Goal: Task Accomplishment & Management: Use online tool/utility

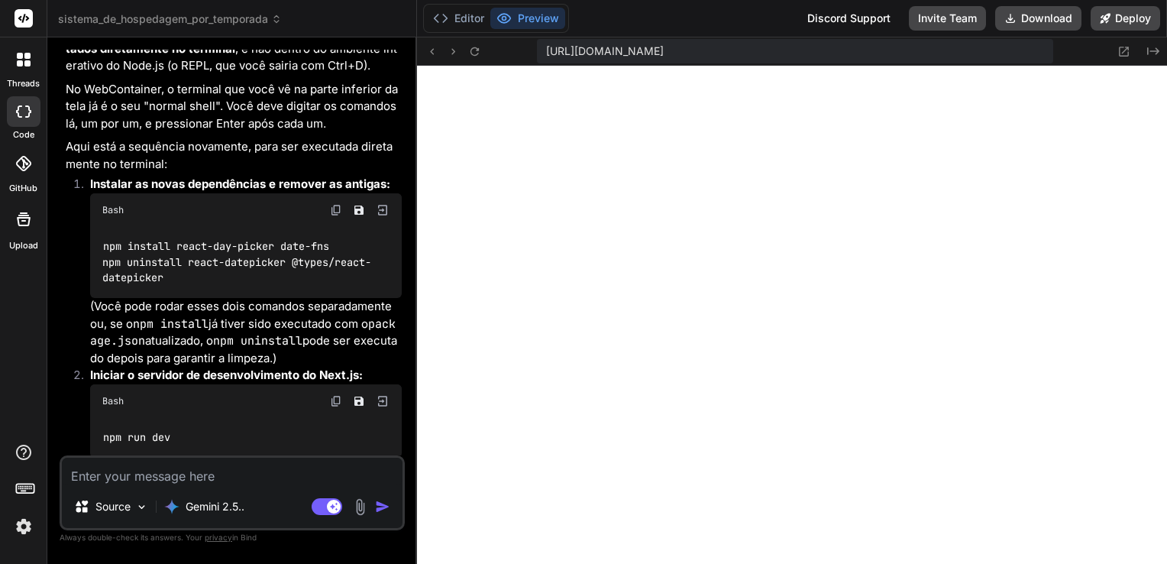
scroll to position [2835, 0]
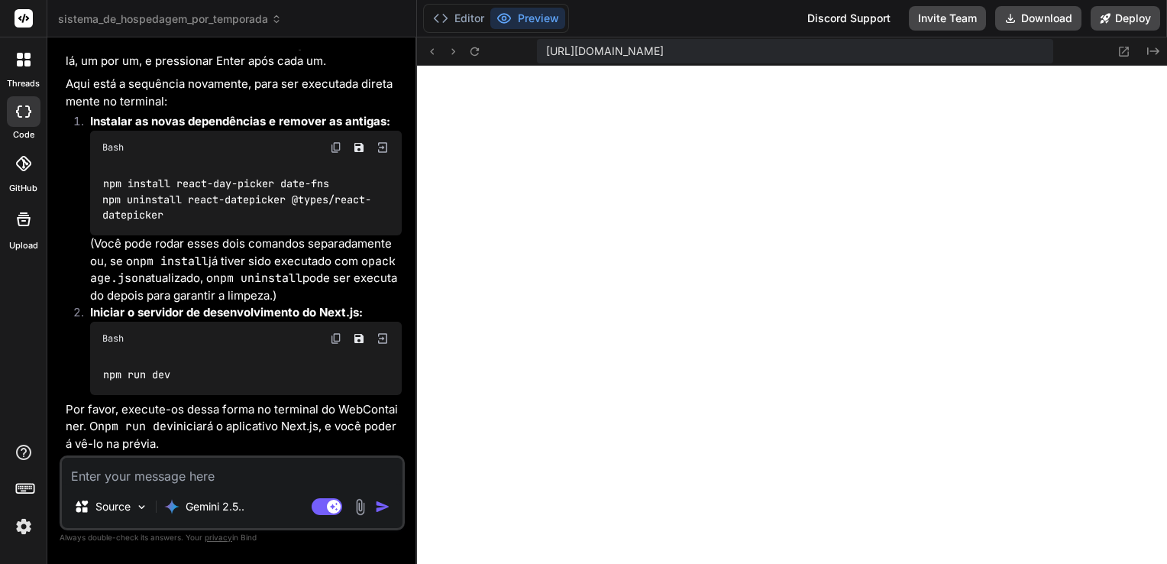
click at [199, 469] on textarea at bounding box center [232, 470] width 341 height 27
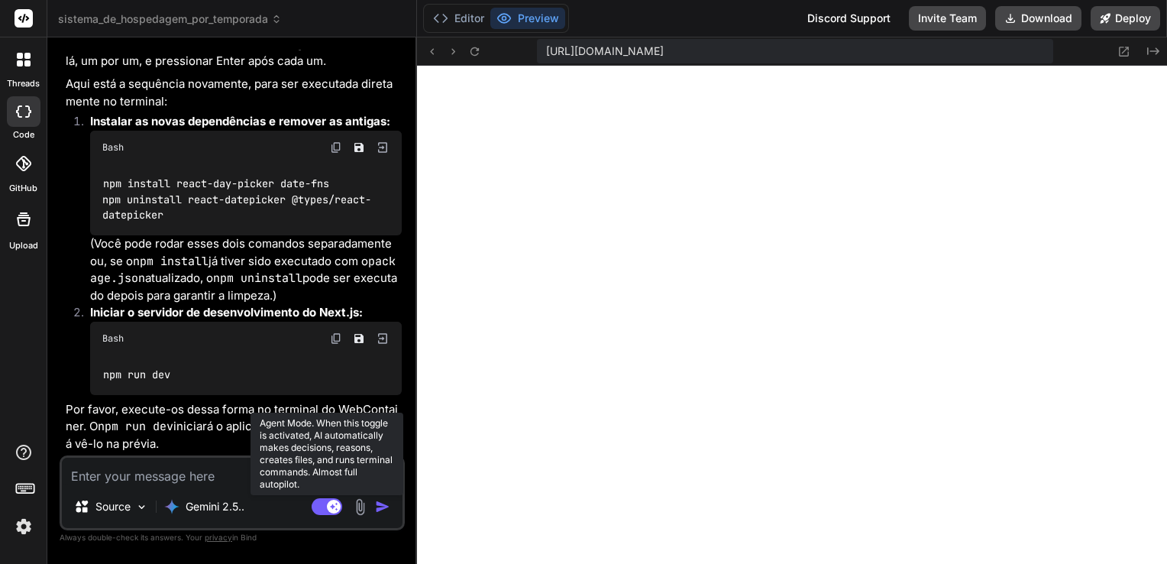
click at [320, 506] on rect at bounding box center [327, 506] width 31 height 17
type textarea "x"
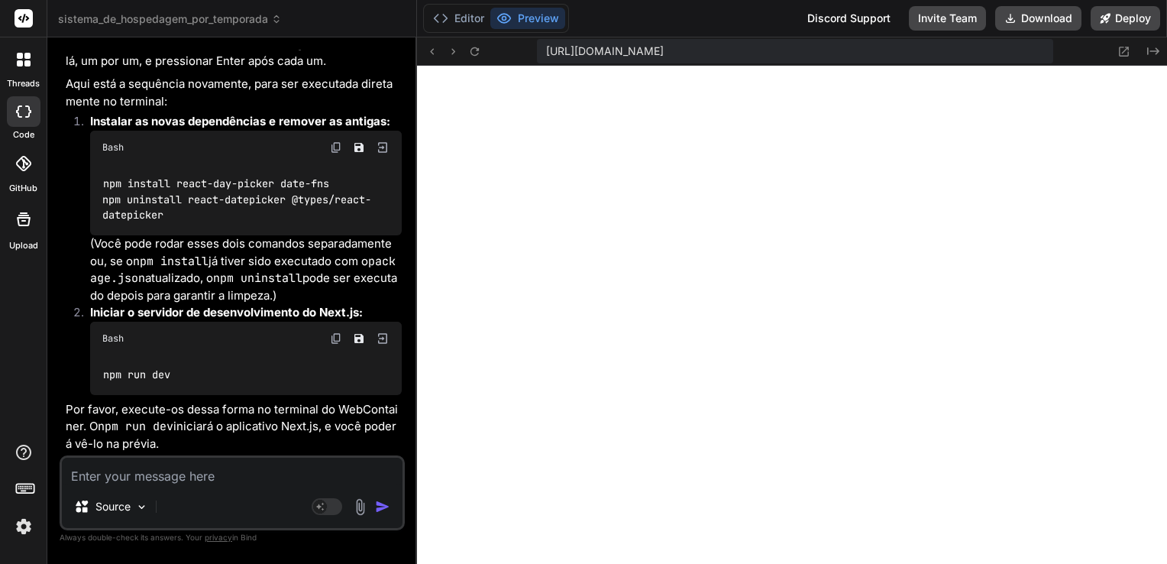
click at [25, 528] on img at bounding box center [24, 526] width 26 height 26
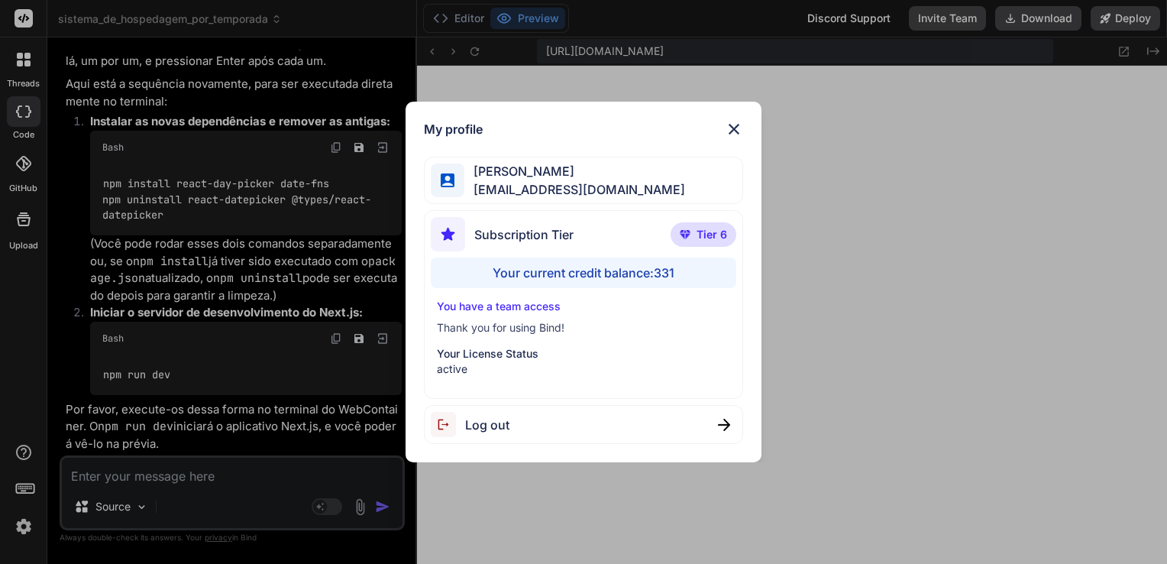
click at [736, 119] on div "My profile [PERSON_NAME] [EMAIL_ADDRESS][DOMAIN_NAME] Subscription Tier Tier 6 …" at bounding box center [584, 282] width 357 height 361
click at [734, 126] on img at bounding box center [734, 129] width 18 height 18
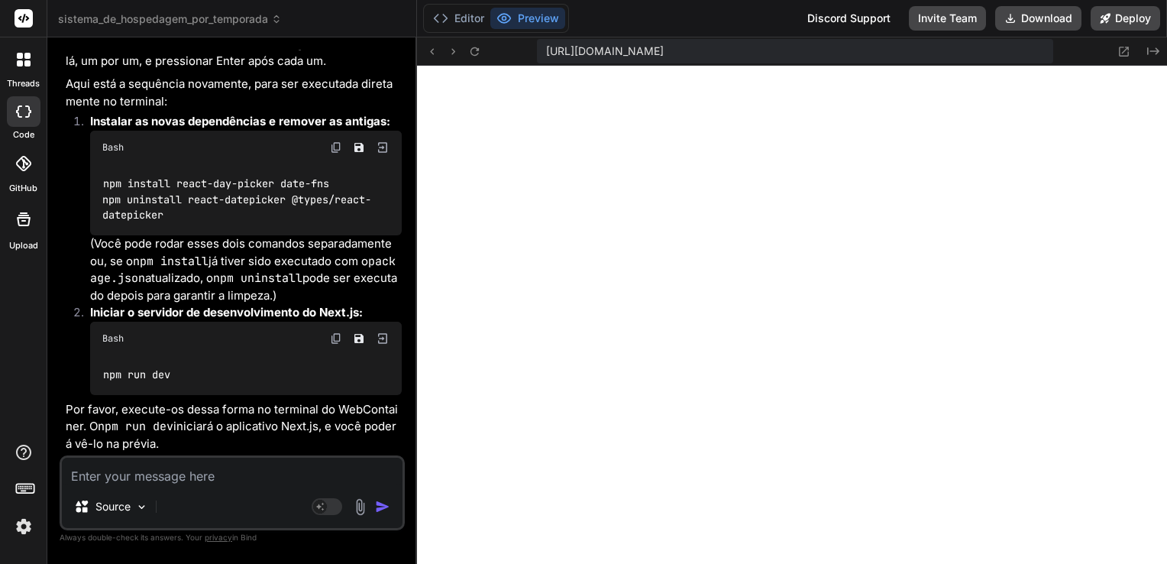
click at [238, 477] on textarea at bounding box center [232, 470] width 341 height 27
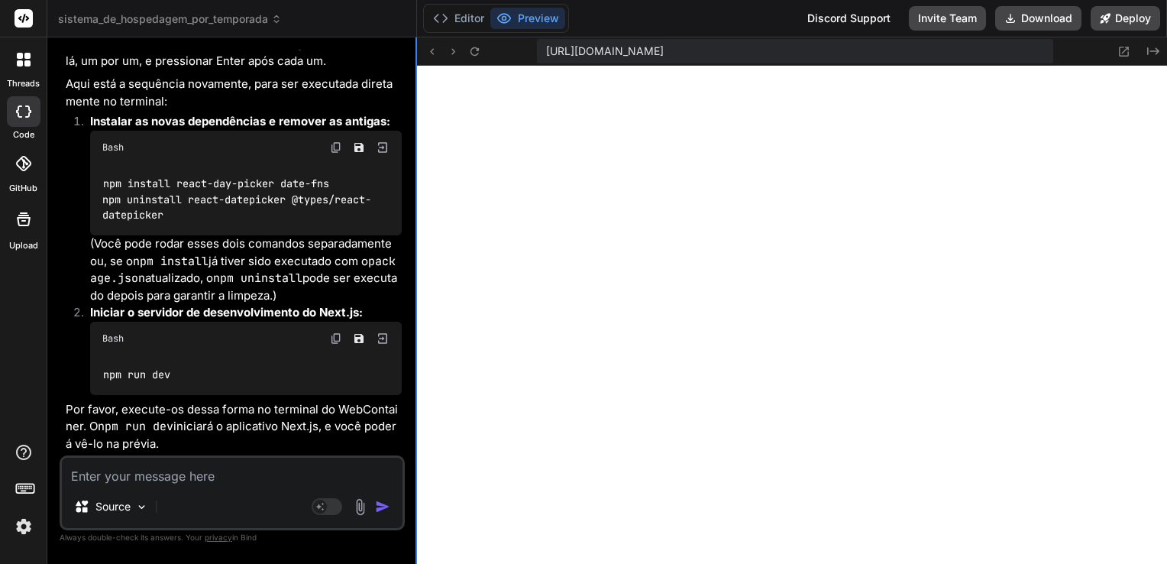
type textarea "C"
type textarea "x"
type textarea "Co"
type textarea "x"
type textarea "Col"
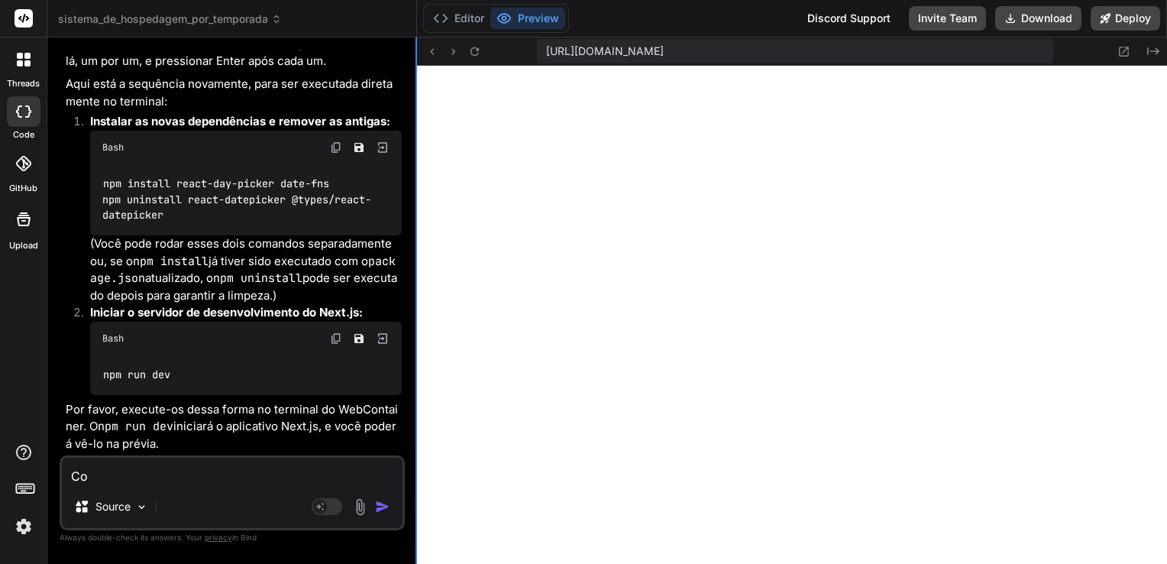
type textarea "x"
type textarea "Colo"
type textarea "x"
type textarea "Coloq"
type textarea "x"
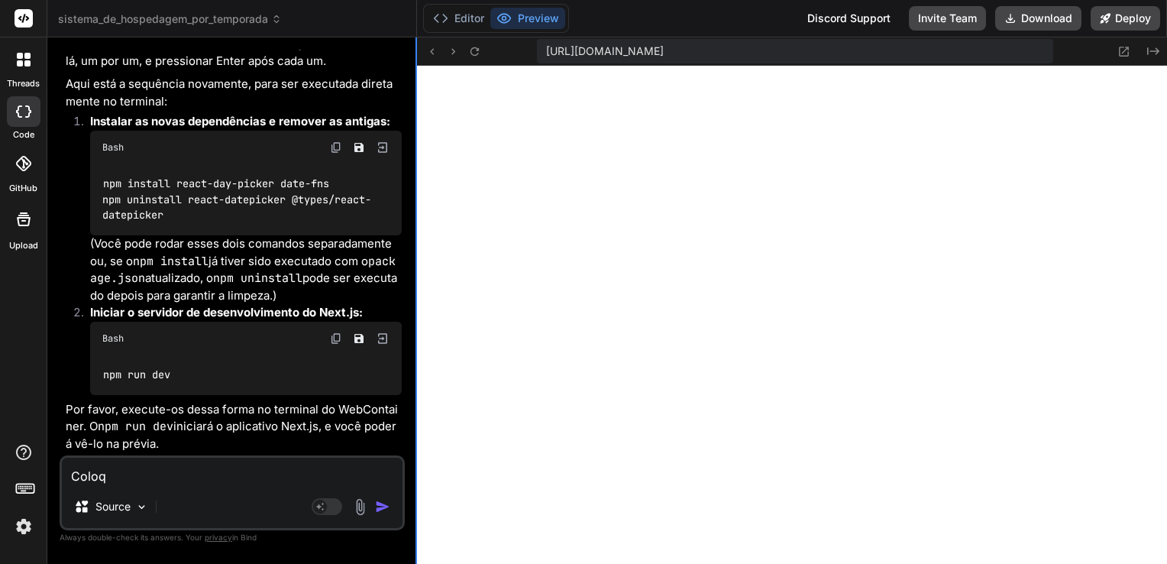
type textarea "Coloqu"
type textarea "x"
type textarea "Coloque"
type textarea "x"
type textarea "Coloque"
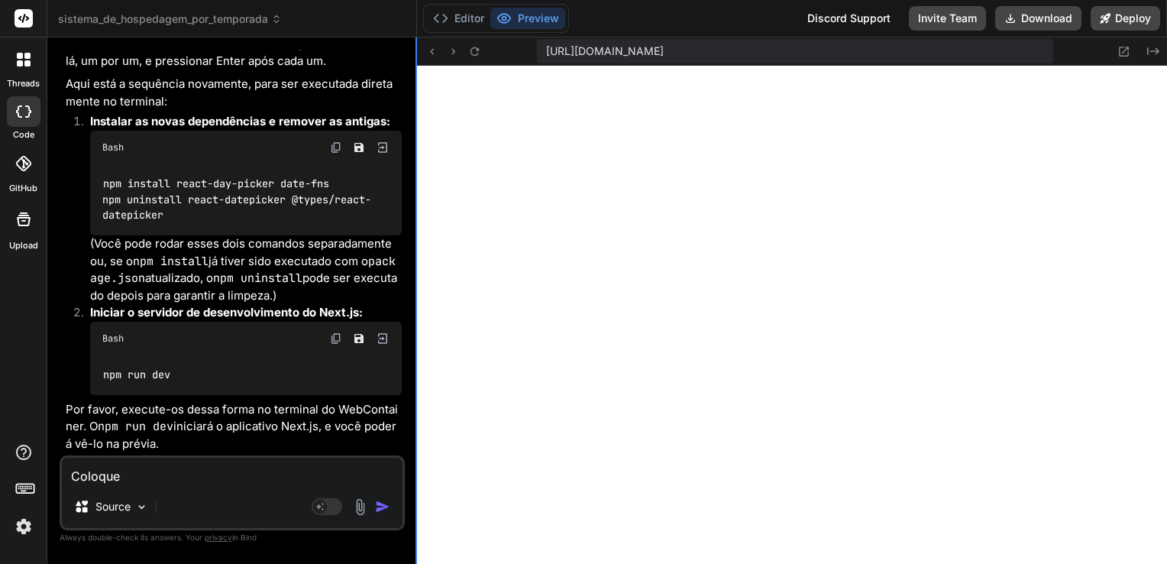
type textarea "x"
type textarea "Coloque u"
type textarea "x"
type textarea "Coloque um"
type textarea "x"
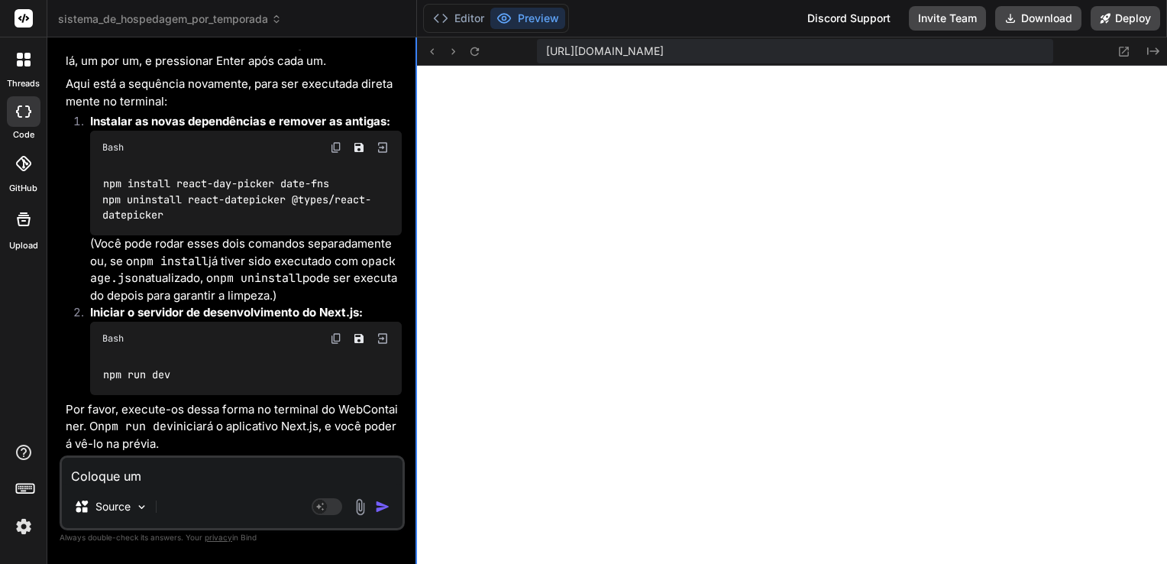
type textarea "Coloque um"
type textarea "x"
type textarea "Coloque um f"
type textarea "x"
type textarea "Coloque um fi"
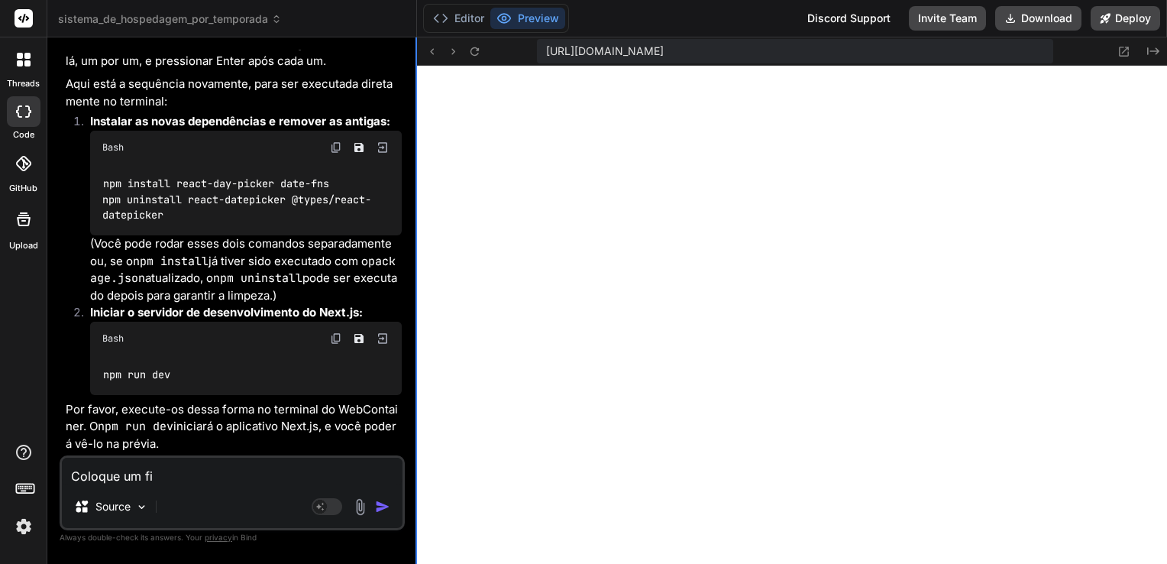
type textarea "x"
type textarea "Coloque um fil"
type textarea "x"
type textarea "Coloque um filt"
type textarea "x"
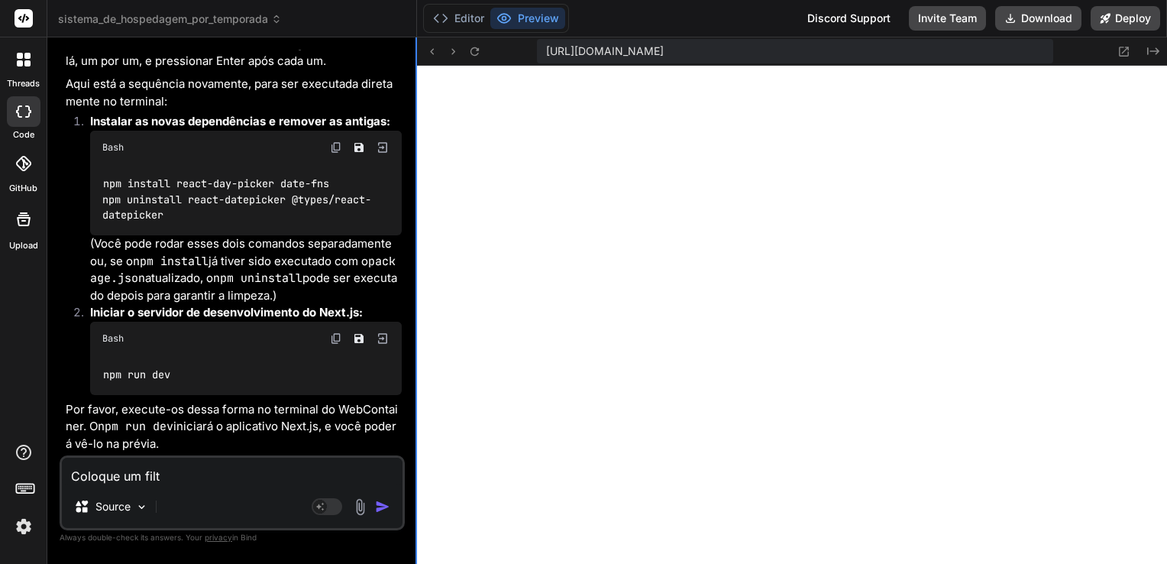
type textarea "Coloque um filtr"
type textarea "x"
type textarea "Coloque um filtro"
type textarea "x"
type textarea "Coloque um filtro"
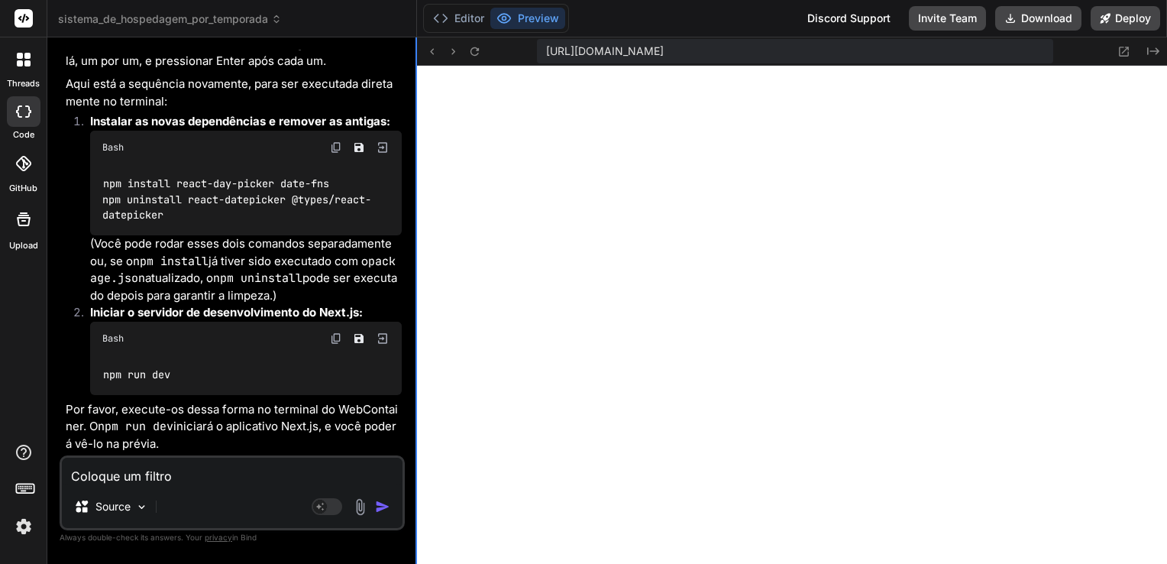
type textarea "x"
type textarea "Coloque um filtro n"
type textarea "x"
type textarea "Coloque um filtro na"
type textarea "x"
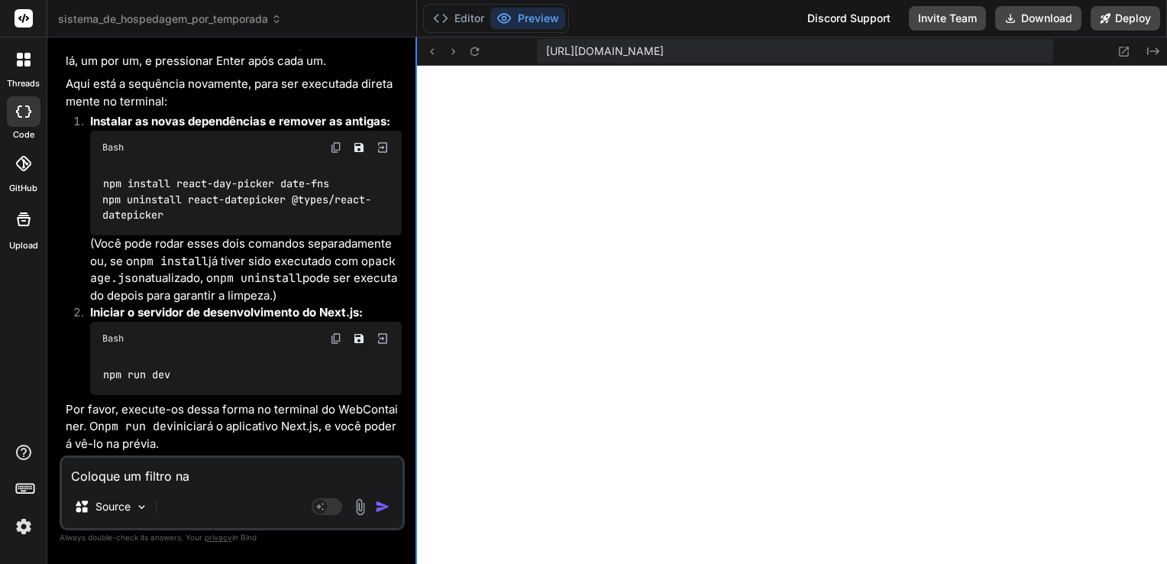
type textarea "Coloque um filtro na"
type textarea "x"
type textarea "Coloque um filtro na p"
type textarea "x"
type textarea "Coloque um filtro na pa"
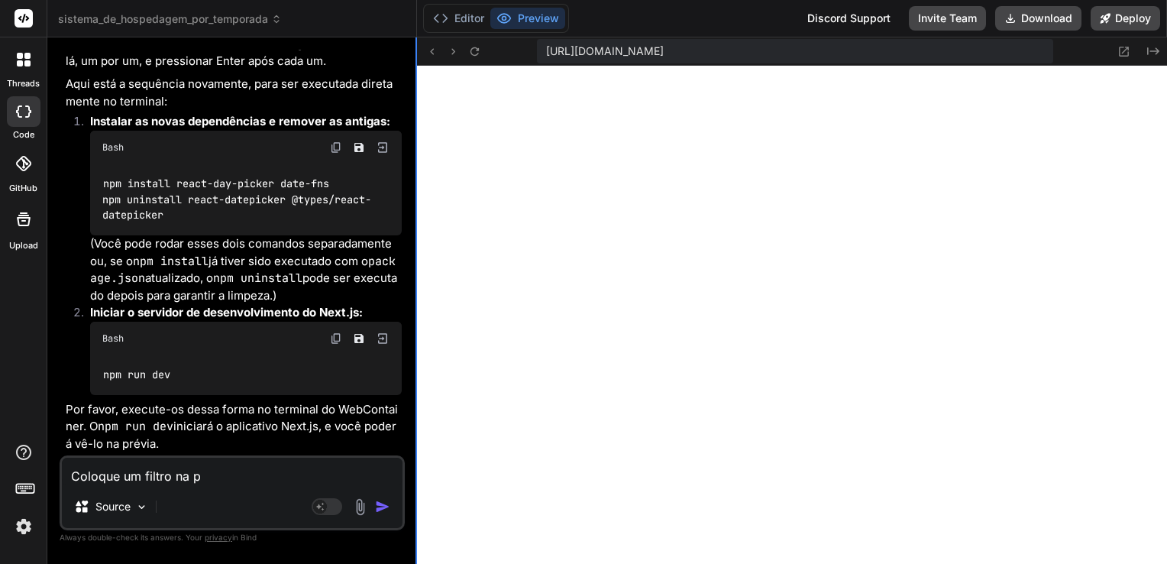
type textarea "x"
type textarea "Coloque um filtro na p"
type textarea "x"
type textarea "Coloque um filtro na pá"
type textarea "x"
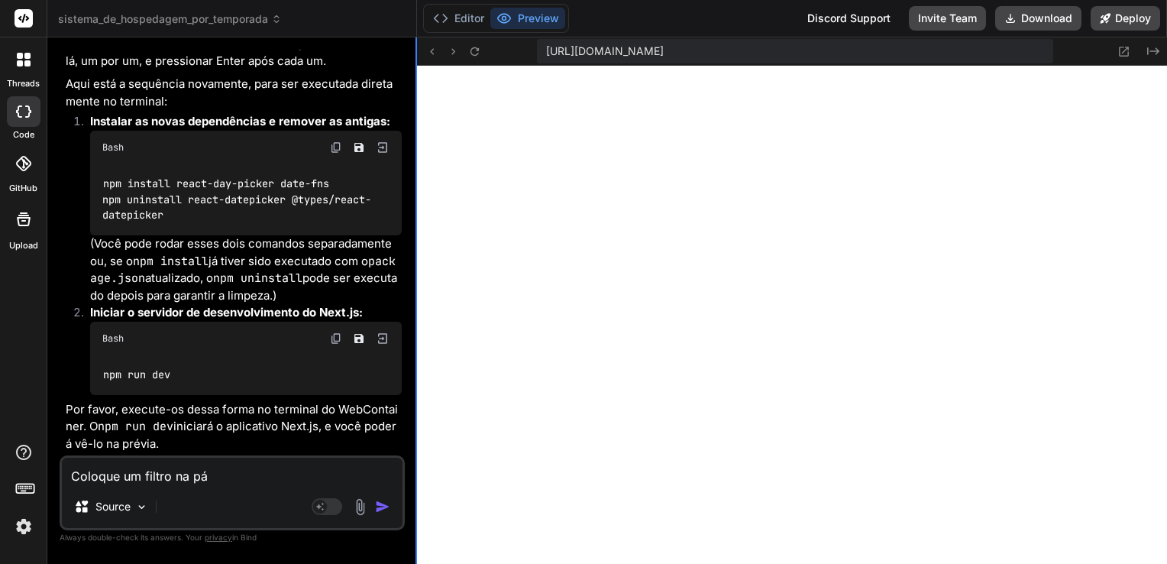
type textarea "Coloque um filtro na pág"
type textarea "x"
type textarea "Coloque um filtro na pági"
type textarea "x"
type textarea "Coloque um filtro na págin"
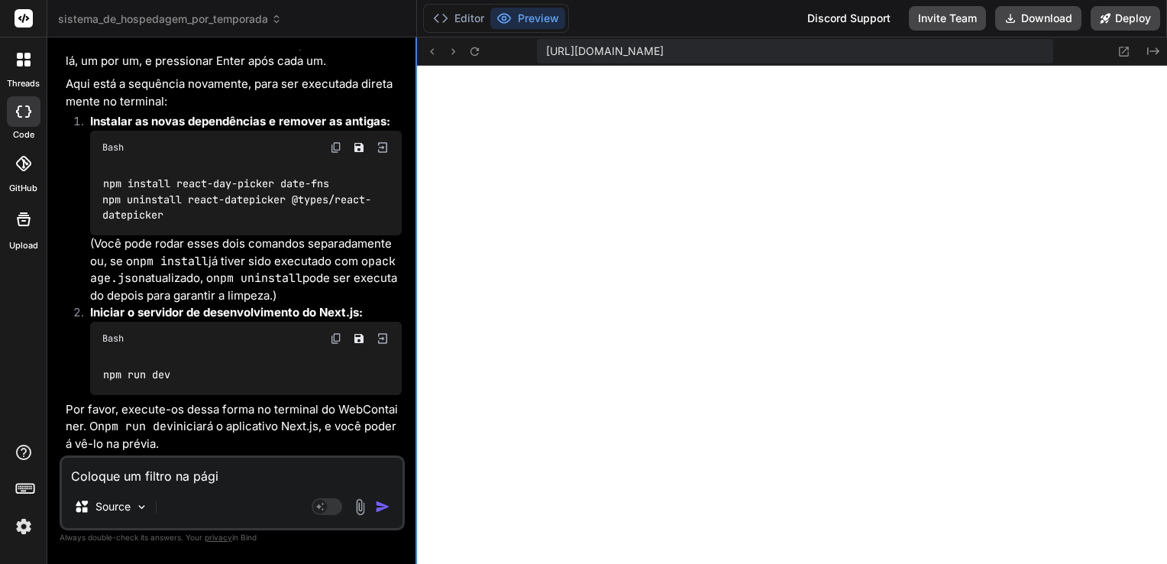
type textarea "x"
type textarea "Coloque um filtro na página"
type textarea "x"
type textarea "Coloque um filtro na página"
type textarea "x"
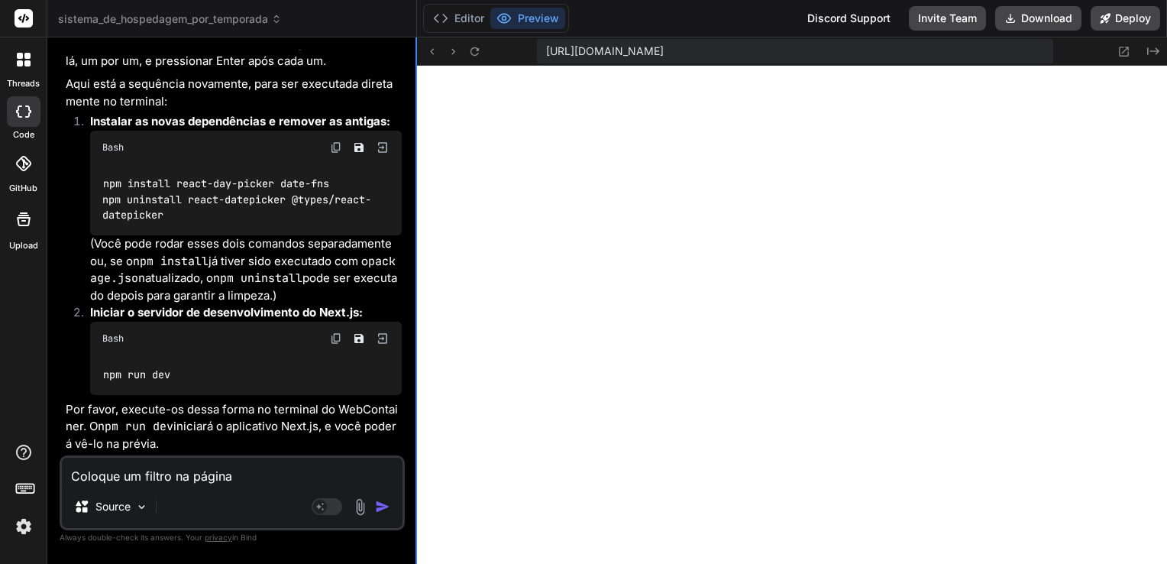
type textarea "Coloque um filtro na página p"
type textarea "x"
type textarea "Coloque um filtro na página pr"
type textarea "x"
type textarea "Coloque um filtro na página pri"
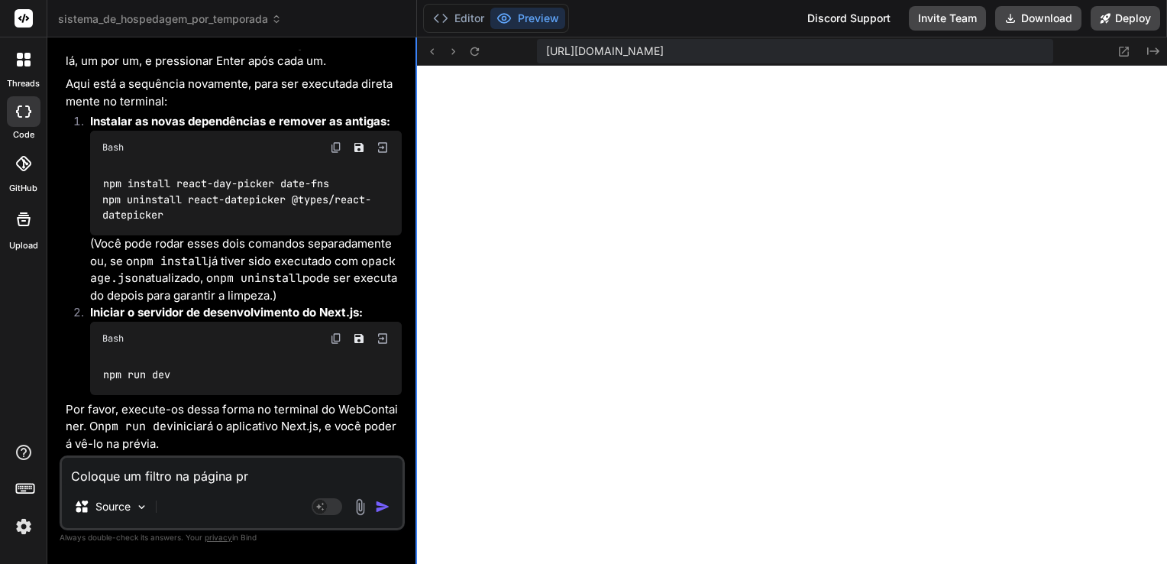
type textarea "x"
type textarea "Coloque um filtro na página prin"
type textarea "x"
type textarea "Coloque um filtro na página princ"
type textarea "x"
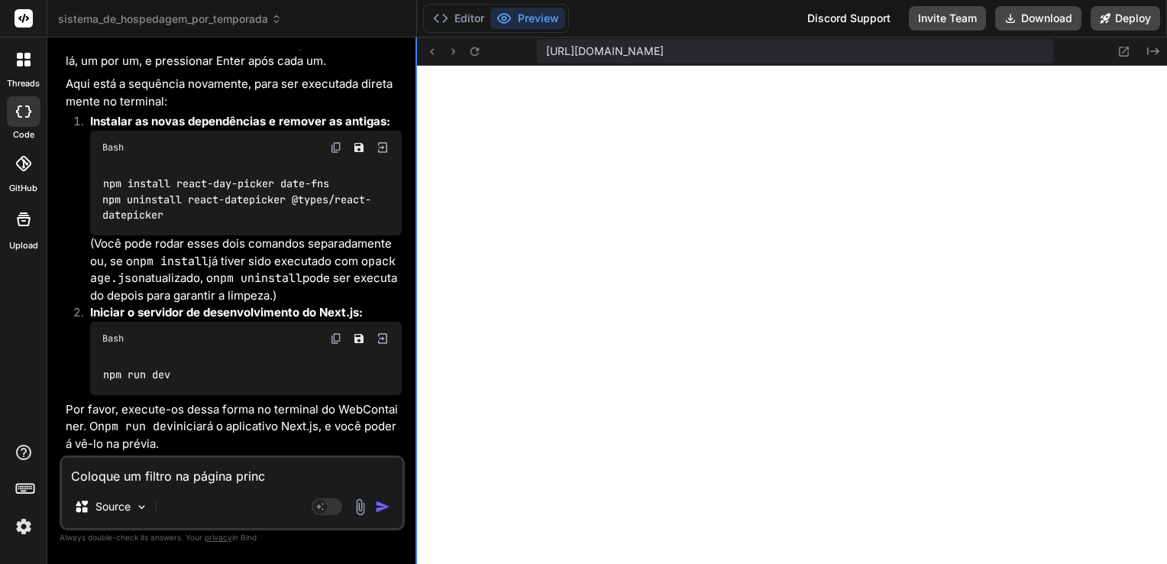
type textarea "Coloque um filtro na página princi"
type textarea "x"
type textarea "Coloque um filtro na página princip"
type textarea "x"
type textarea "Coloque um filtro na página principa"
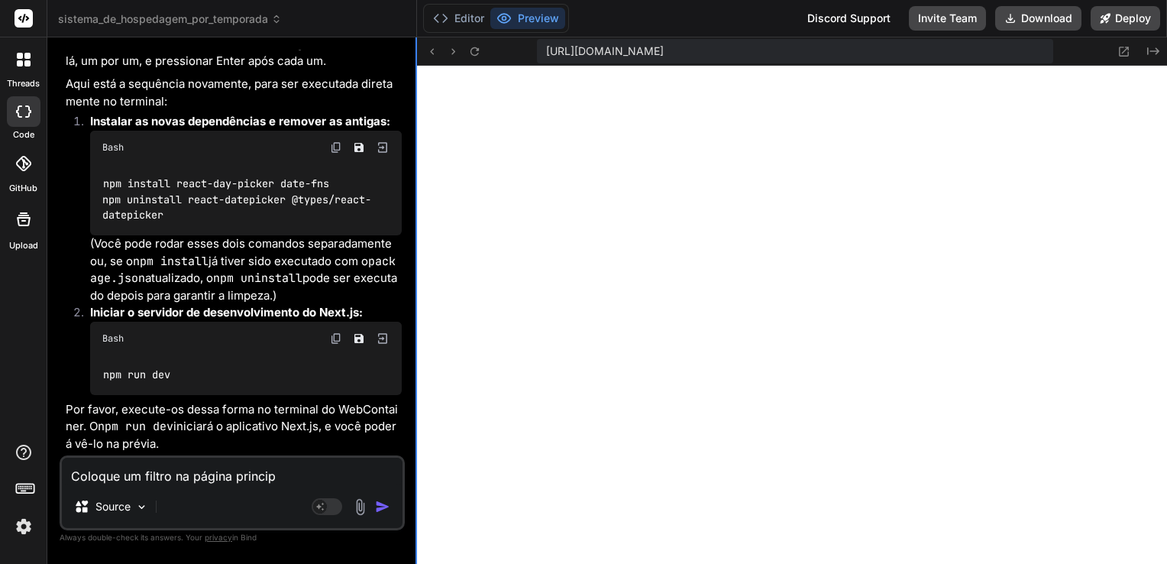
type textarea "x"
type textarea "Coloque um filtro na página principal"
type textarea "x"
type textarea "Coloque um filtro na página principal,"
type textarea "x"
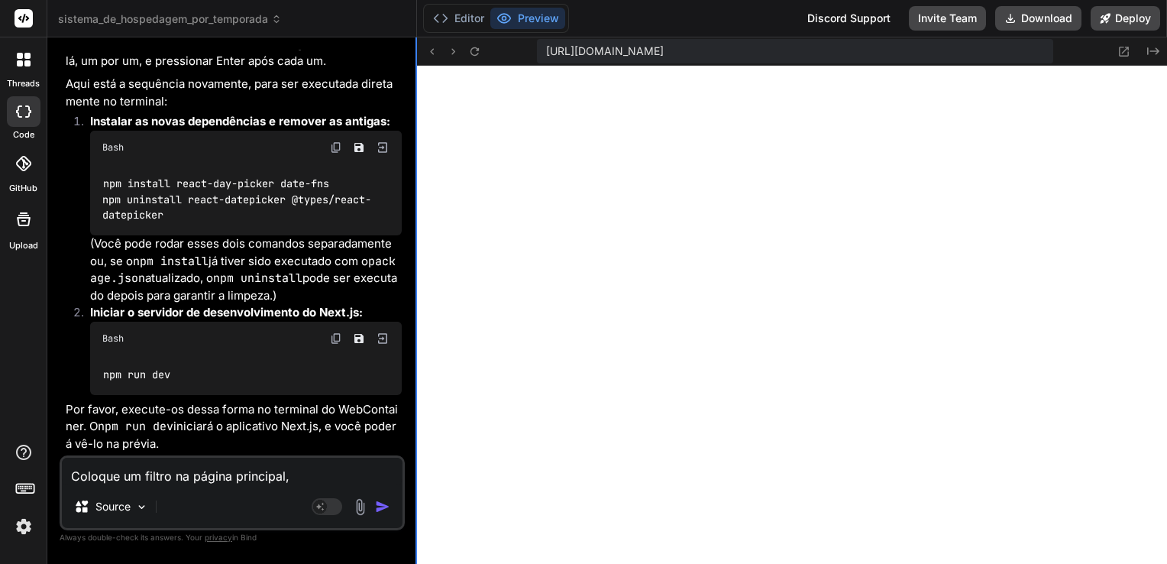
type textarea "Coloque um filtro na página principal,"
type textarea "x"
type textarea "Coloque um filtro na página principal, c"
type textarea "x"
type textarea "Coloque um filtro na página principal, co"
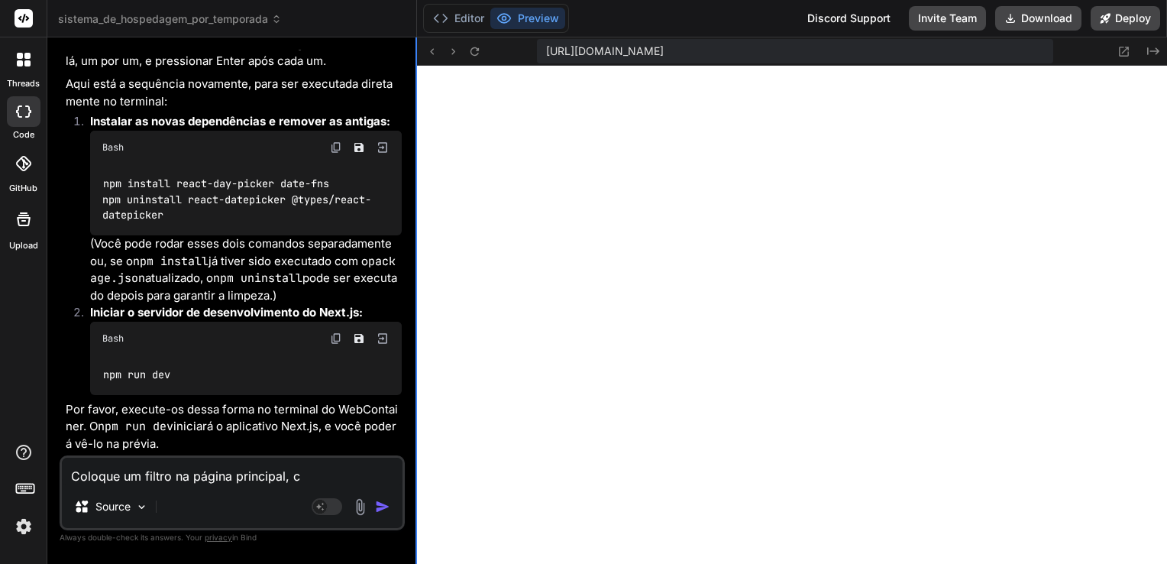
type textarea "x"
type textarea "Coloque um filtro na página principal, com"
type textarea "x"
type textarea "Coloque um filtro na página principal, com"
type textarea "x"
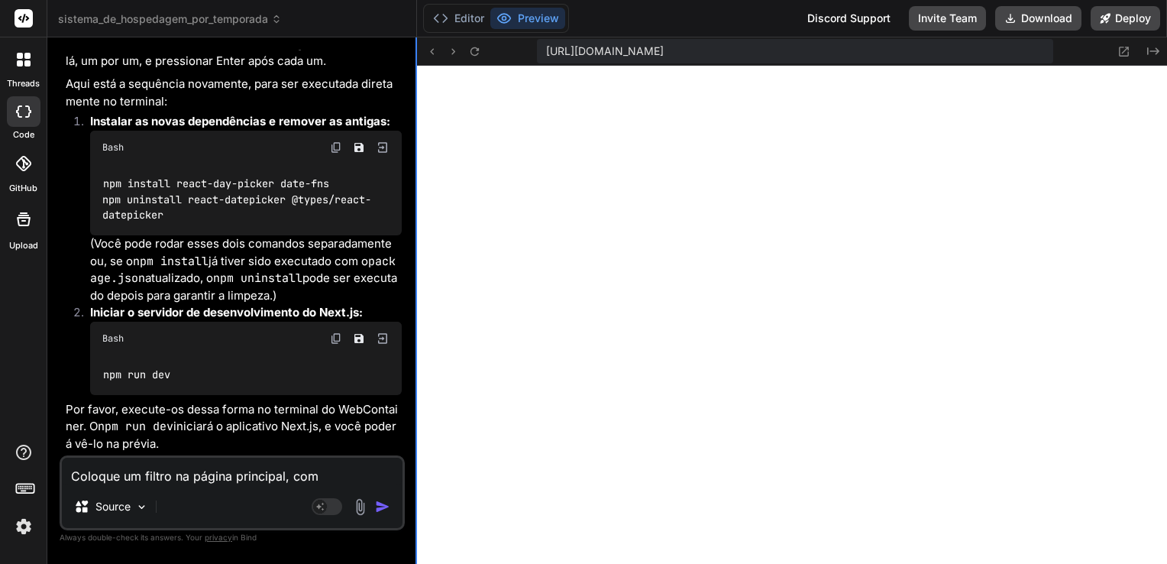
type textarea "Coloque um filtro na página principal, com o"
type textarea "x"
type textarea "Coloque um filtro na página principal, com os"
type textarea "x"
type textarea "Coloque um filtro na página principal, com os"
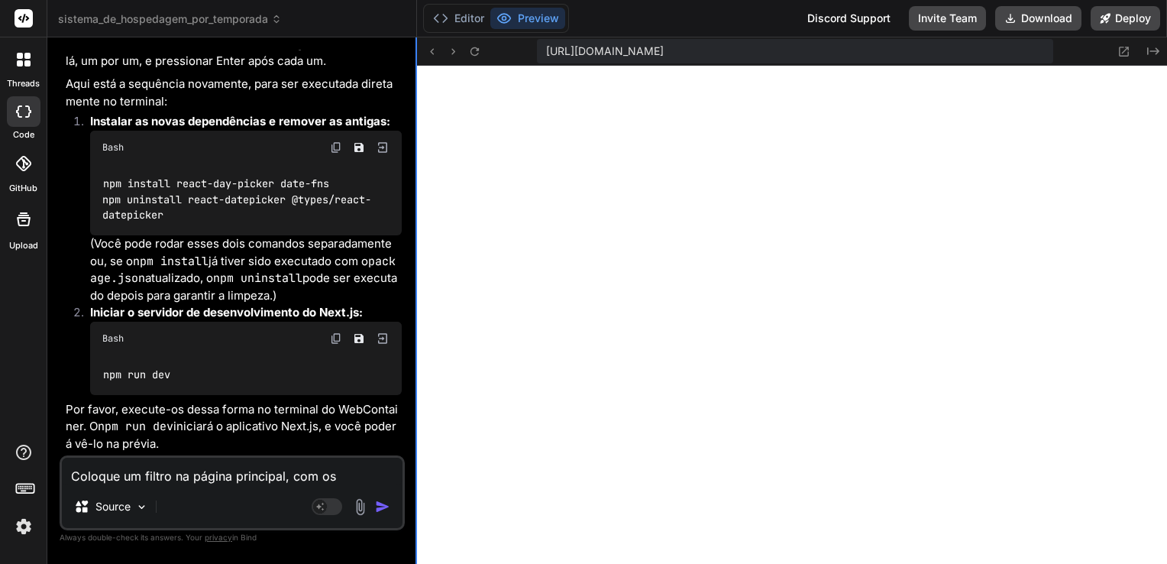
type textarea "x"
type textarea "Coloque um filtro na página principal, com os p"
type textarea "x"
type textarea "Coloque um filtro na página principal, com os pa"
type textarea "x"
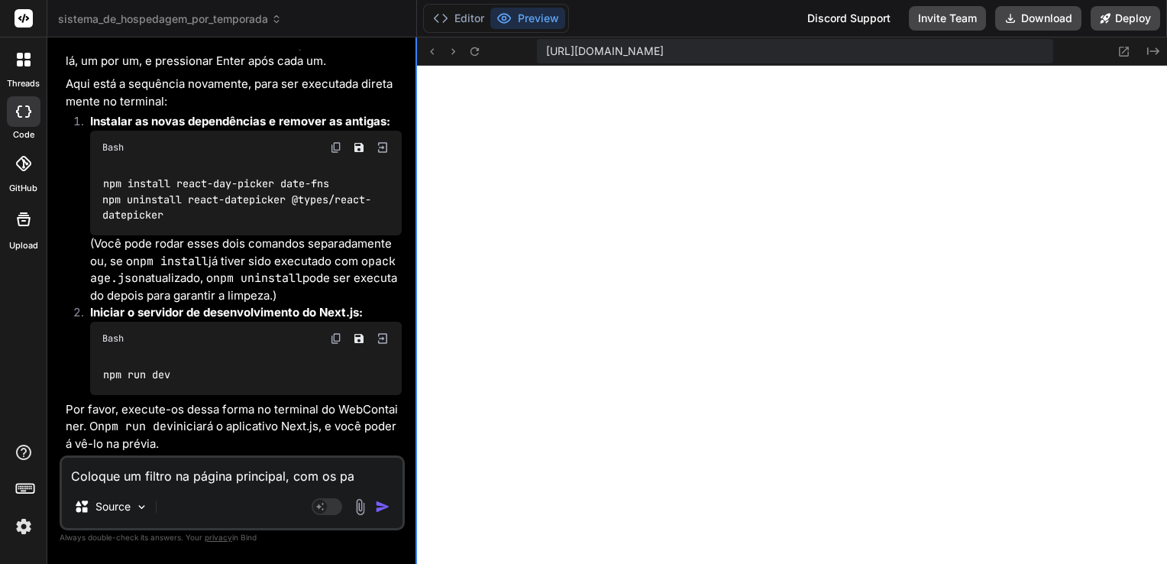
type textarea "Coloque um filtro na página principal, com os par"
type textarea "x"
type textarea "Coloque um filtro na página principal, com os parâ"
type textarea "x"
type textarea "Coloque um filtro na página principal, com os parâm"
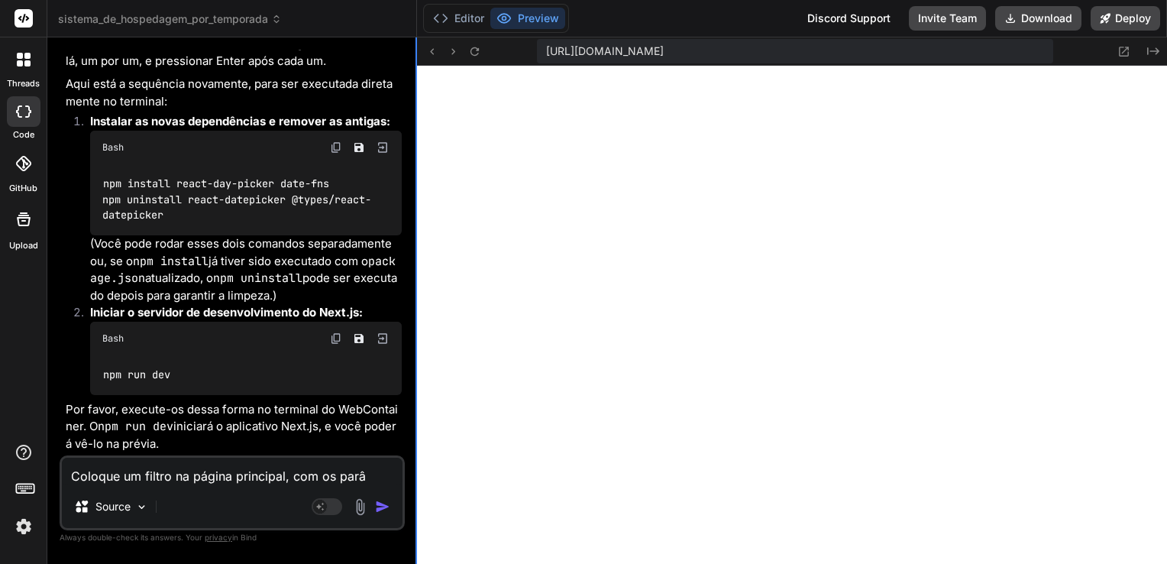
type textarea "x"
type textarea "Coloque um filtro na página principal, com os parâmr"
type textarea "x"
type textarea "Coloque um filtro na página principal, com os parâmre"
type textarea "x"
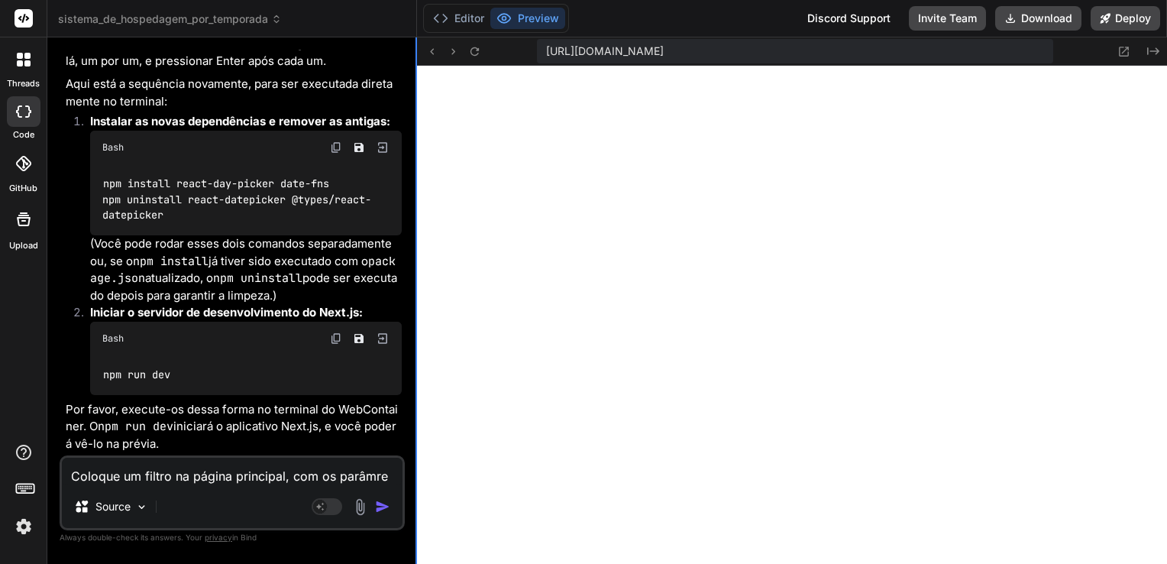
type textarea "Coloque um filtro na página principal, com os parâmr"
type textarea "x"
type textarea "Coloque um filtro na página principal, com os parâm"
type textarea "x"
type textarea "Coloque um filtro na página principal, com os parâme"
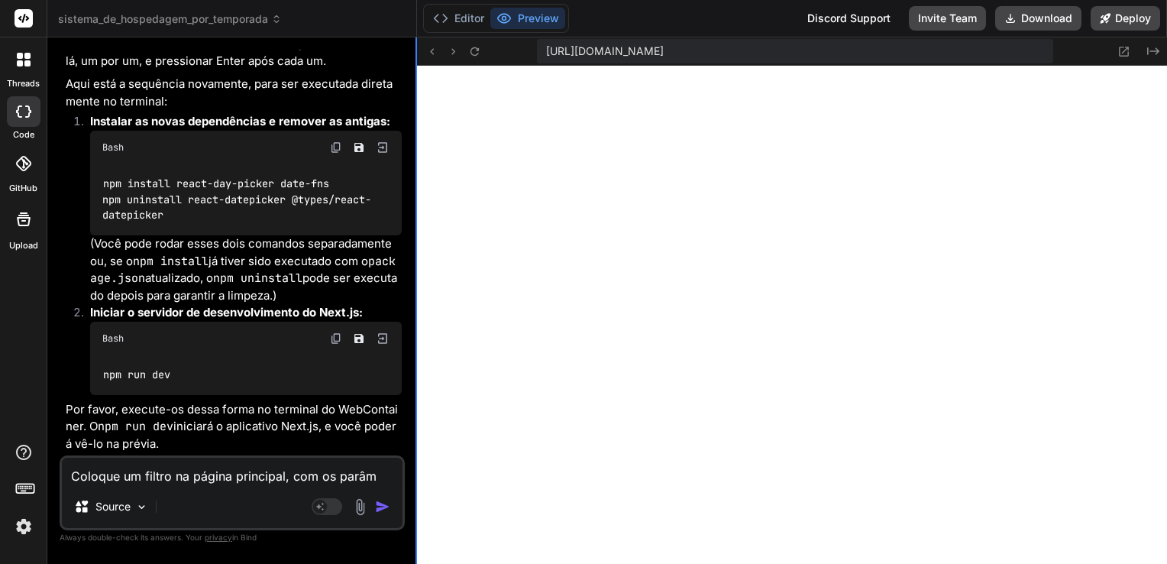
type textarea "x"
type textarea "Coloque um filtro na página principal, com os parâmet"
type textarea "x"
type textarea "Coloque um filtro na página principal, com os parâmetr"
type textarea "x"
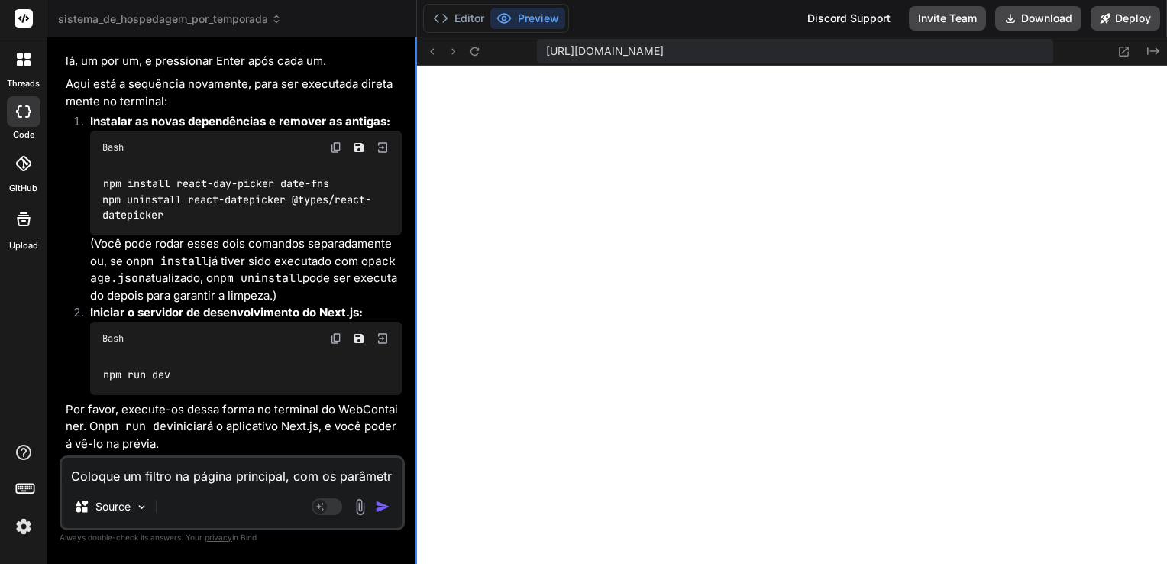
type textarea "Coloque um filtro na página principal, com os parâmetro"
type textarea "x"
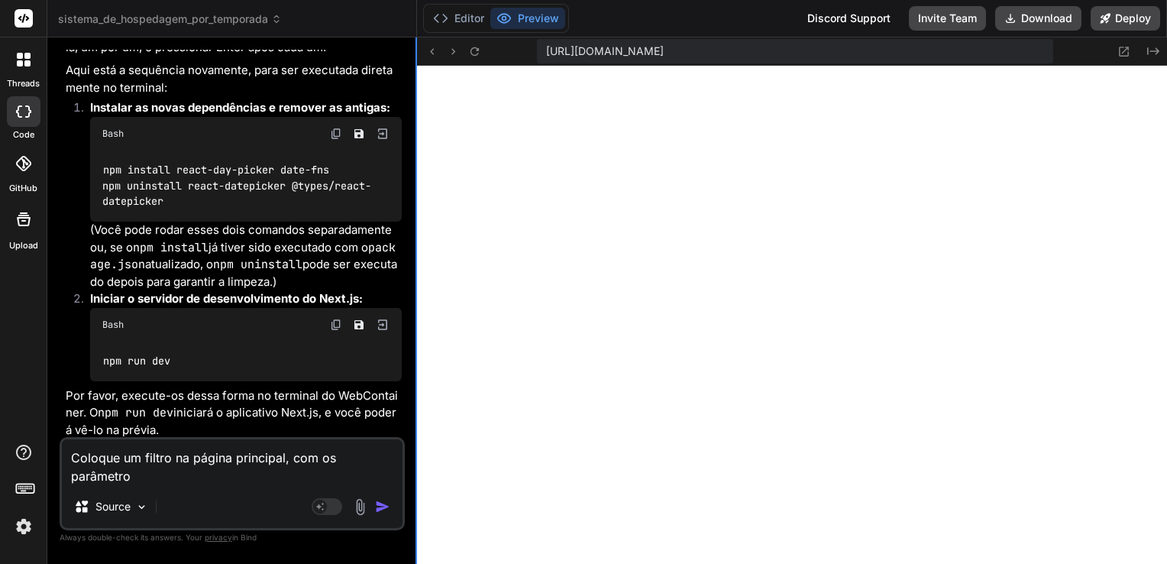
type textarea "Coloque um filtro na página principal, com os parâmetros"
type textarea "x"
type textarea "Coloque um filtro na página principal, com os parâmetros"
type textarea "x"
type textarea "Coloque um filtro na página principal, com os parâmetros q"
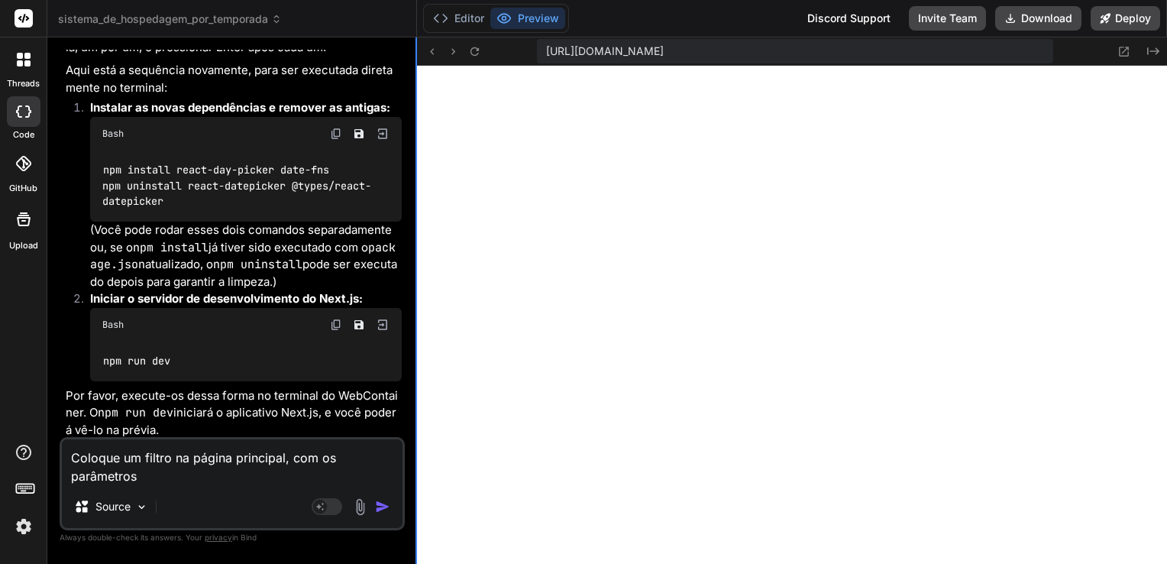
type textarea "x"
type textarea "Coloque um filtro na página principal, com os parâmetros qu"
type textarea "x"
type textarea "Coloque um filtro na página principal, com os parâmetros que"
type textarea "x"
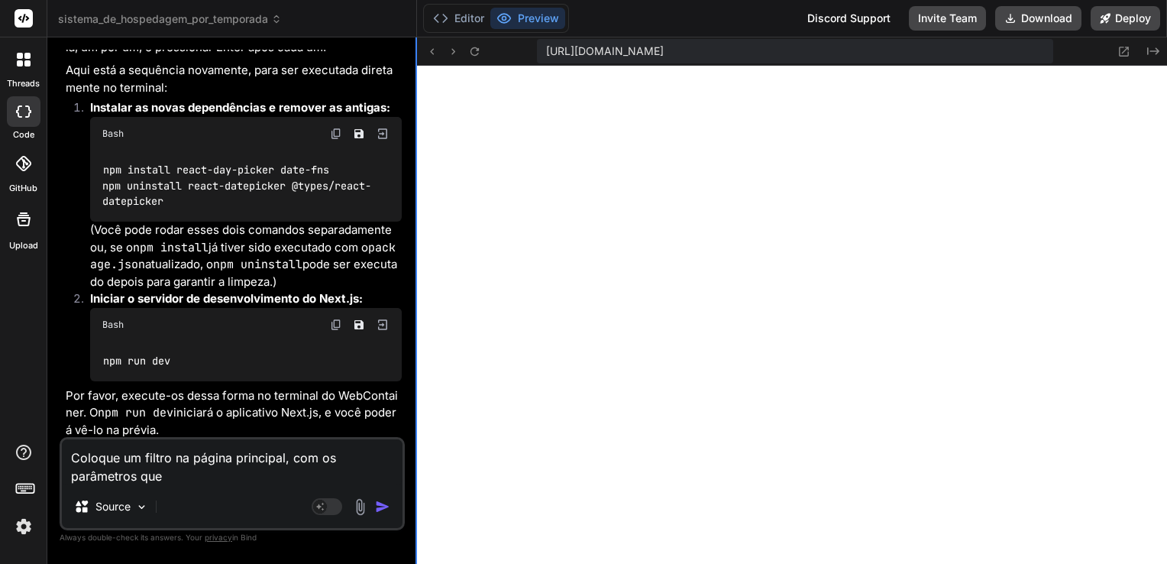
type textarea "Coloque um filtro na página principal, com os parâmetros que"
type textarea "x"
type textarea "Coloque um filtro na página principal, com os parâmetros que a"
type textarea "x"
type textarea "Coloque um filtro na página principal, com os parâmetros que ac"
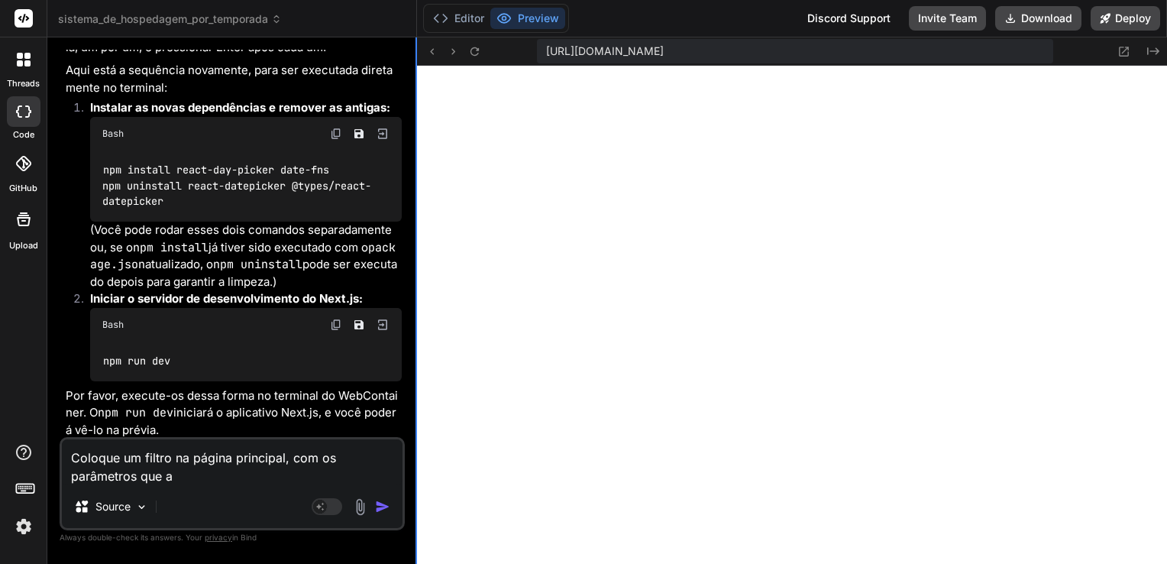
type textarea "x"
type textarea "Coloque um filtro na página principal, com os parâmetros que ach"
type textarea "x"
type textarea "Coloque um filtro na página principal, com os parâmetros que acha"
type textarea "x"
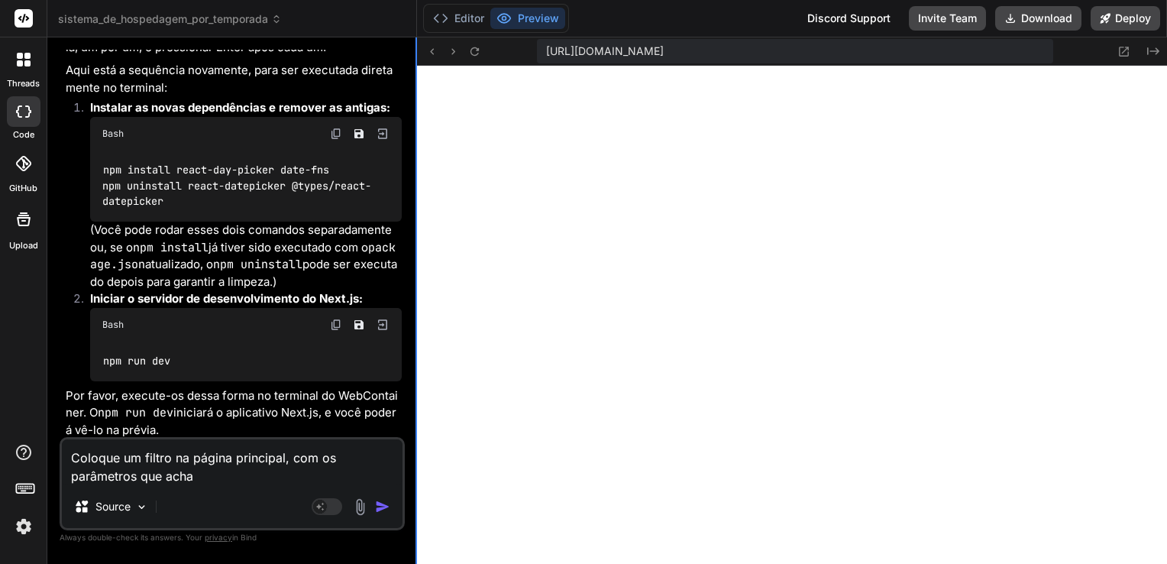
type textarea "Coloque um filtro na página principal, com os parâmetros que achar"
type textarea "x"
type textarea "Coloque um filtro na página principal, com os parâmetros que achar"
type textarea "x"
type textarea "Coloque um filtro na página principal, com os parâmetros que achar p"
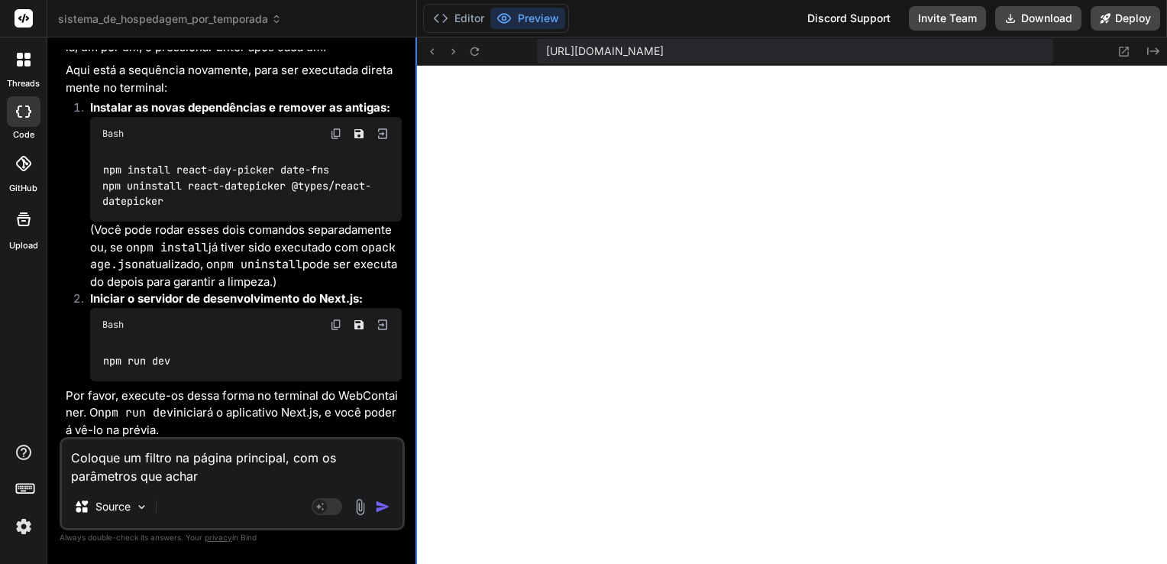
type textarea "x"
type textarea "Coloque um filtro na página principal, com os parâmetros que achar pe"
type textarea "x"
type textarea "Coloque um filtro na página principal, com os parâmetros que achar per"
type textarea "x"
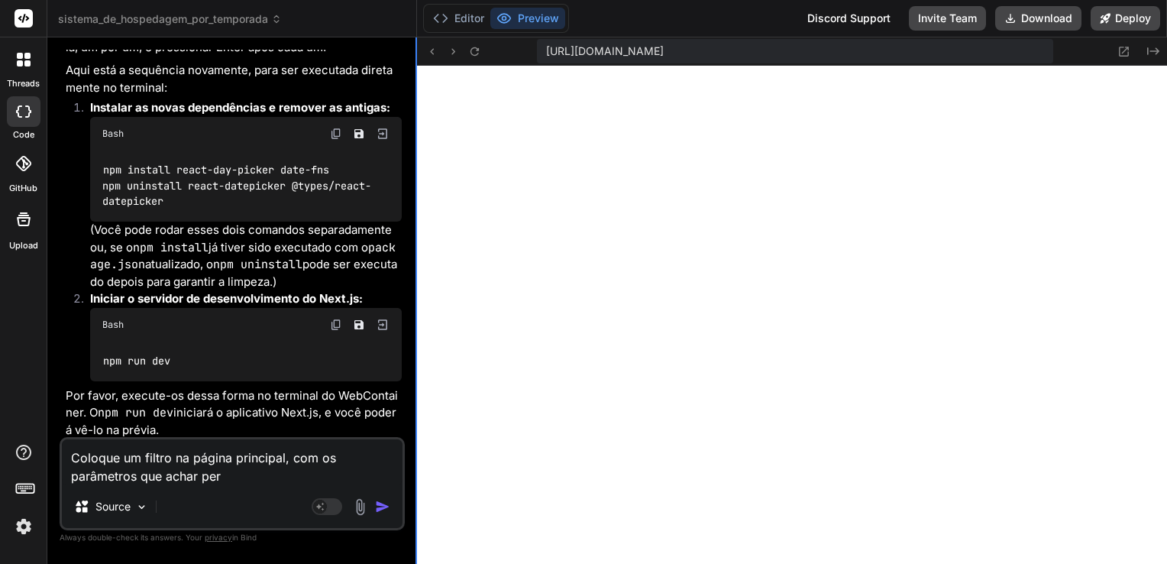
type textarea "Coloque um filtro na página principal, com os parâmetros que achar pert"
type textarea "x"
type textarea "Coloque um filtro na página principal, com os parâmetros que achar perti"
type textarea "x"
type textarea "Coloque um filtro na página principal, com os parâmetros que achar pertin"
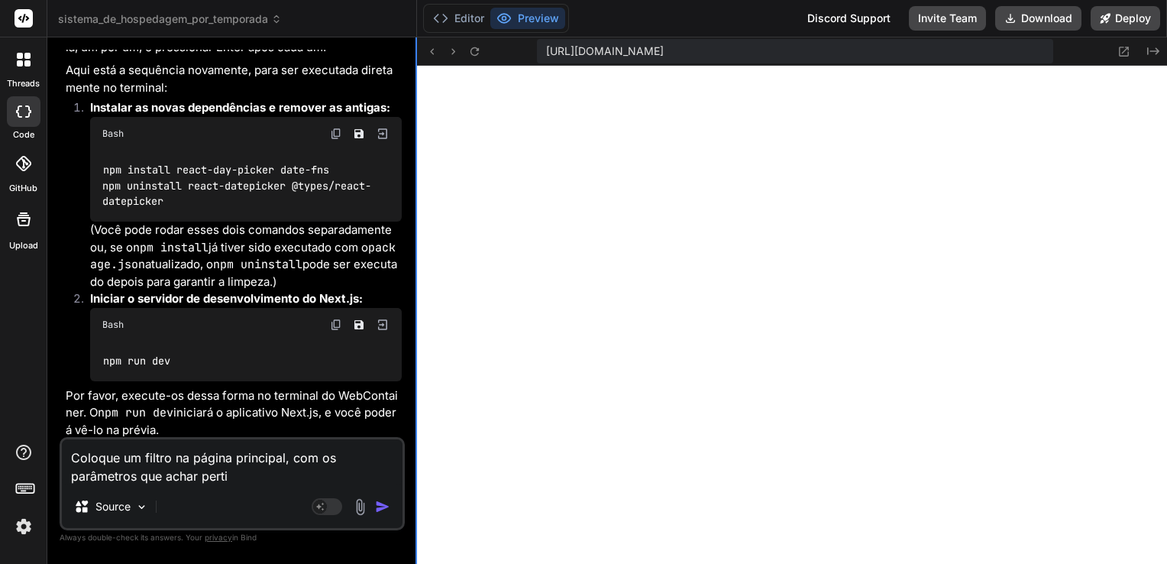
type textarea "x"
type textarea "Coloque um filtro na página principal, com os parâmetros que achar pertine"
type textarea "x"
type textarea "Coloque um filtro na página principal, com os parâmetros que achar pertinen"
type textarea "x"
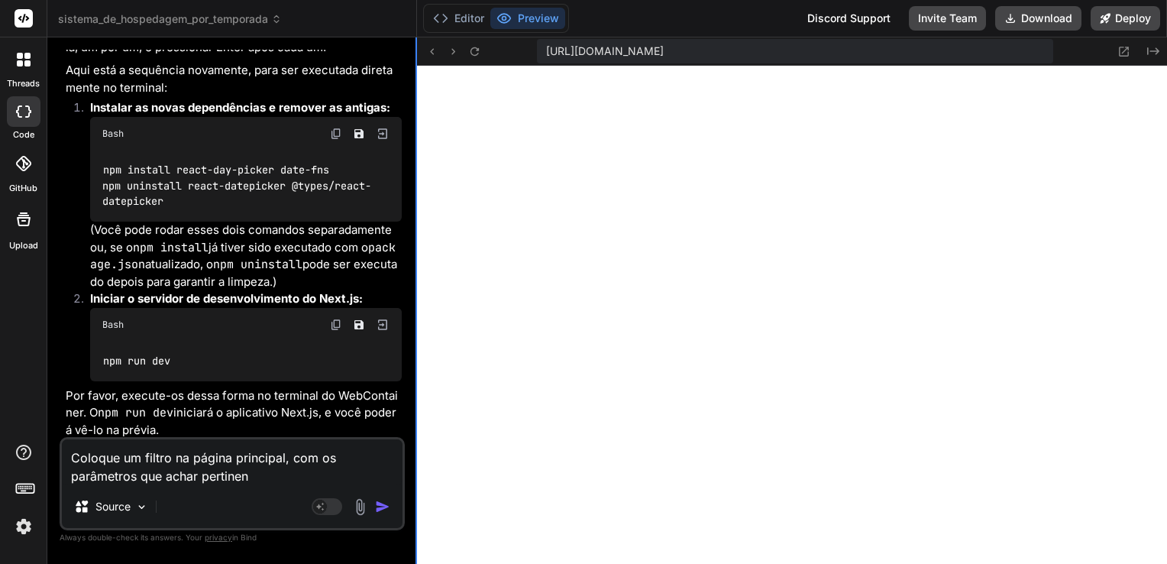
type textarea "Coloque um filtro na página principal, com os parâmetros que achar pertinent"
type textarea "x"
type textarea "Coloque um filtro na página principal, com os parâmetros que achar pertinente"
type textarea "x"
type textarea "Coloque um filtro na página principal, com os parâmetros que achar pertinente"
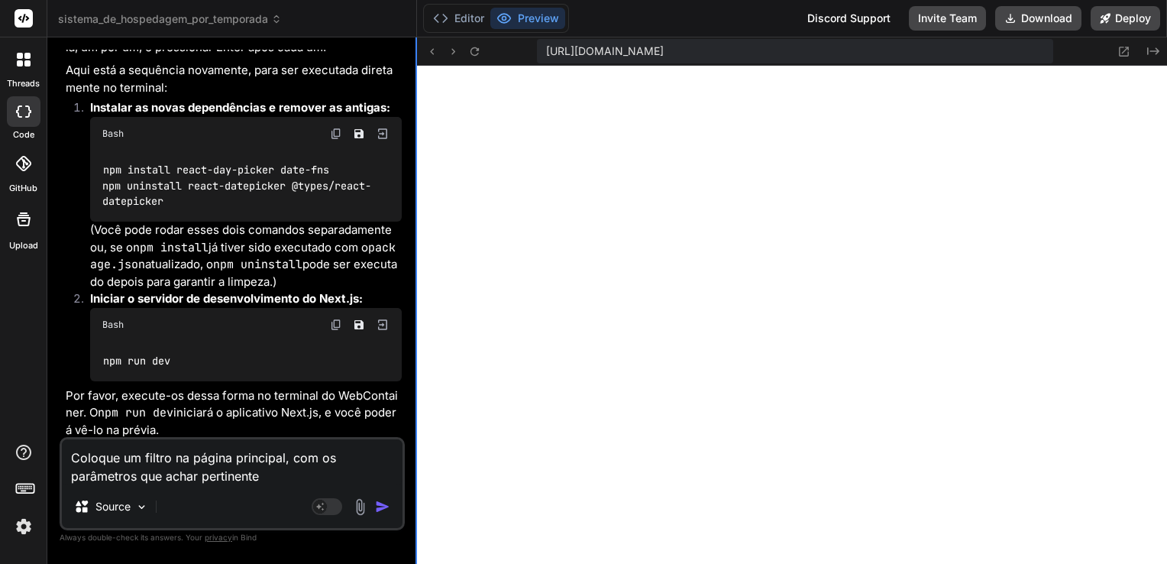
type textarea "x"
type textarea "Coloque um filtro na página principal, com os parâmetros que achar pertinente p"
type textarea "x"
type textarea "Coloque um filtro na página principal, com os parâmetros que achar pertinente pa"
type textarea "x"
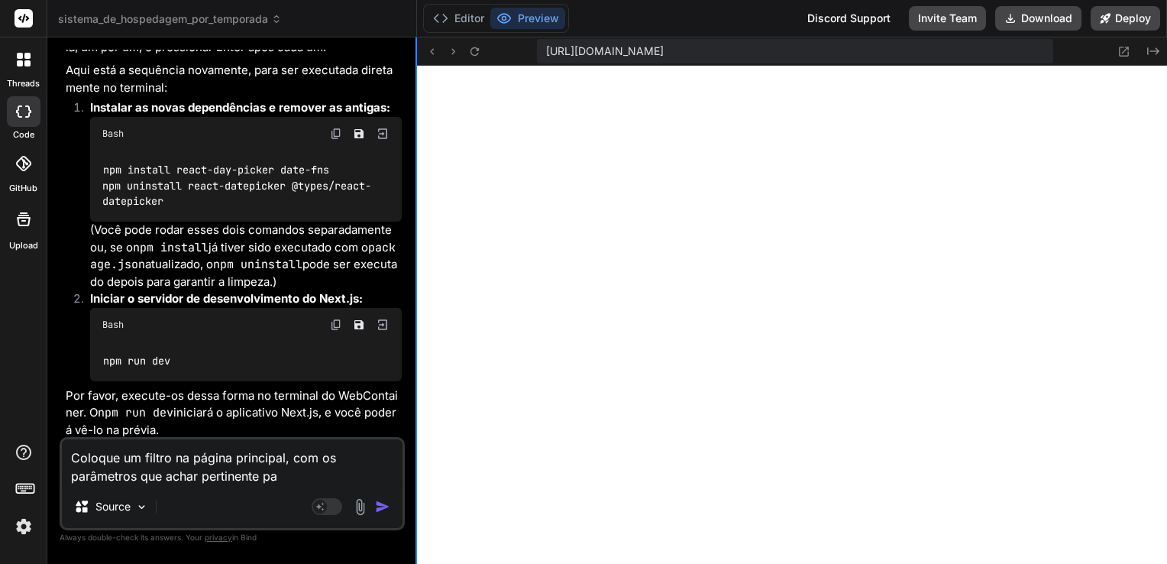
type textarea "Coloque um filtro na página principal, com os parâmetros que achar pertinente p…"
type textarea "x"
type textarea "Coloque um filtro na página principal, com os parâmetros que achar pertinente p…"
type textarea "x"
type textarea "Coloque um filtro na página principal, com os parâmetros que achar pertinente p…"
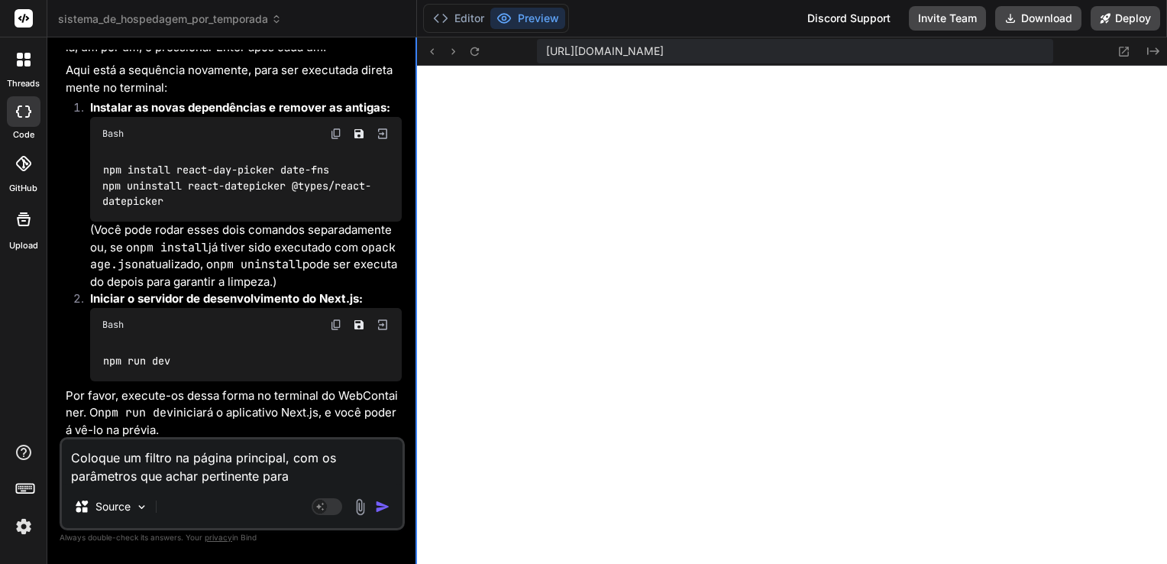
type textarea "x"
type textarea "Coloque um filtro na página principal, com os parâmetros que achar pertinente p…"
type textarea "x"
type textarea "Coloque um filtro na página principal, com os parâmetros que achar pertinente p…"
type textarea "x"
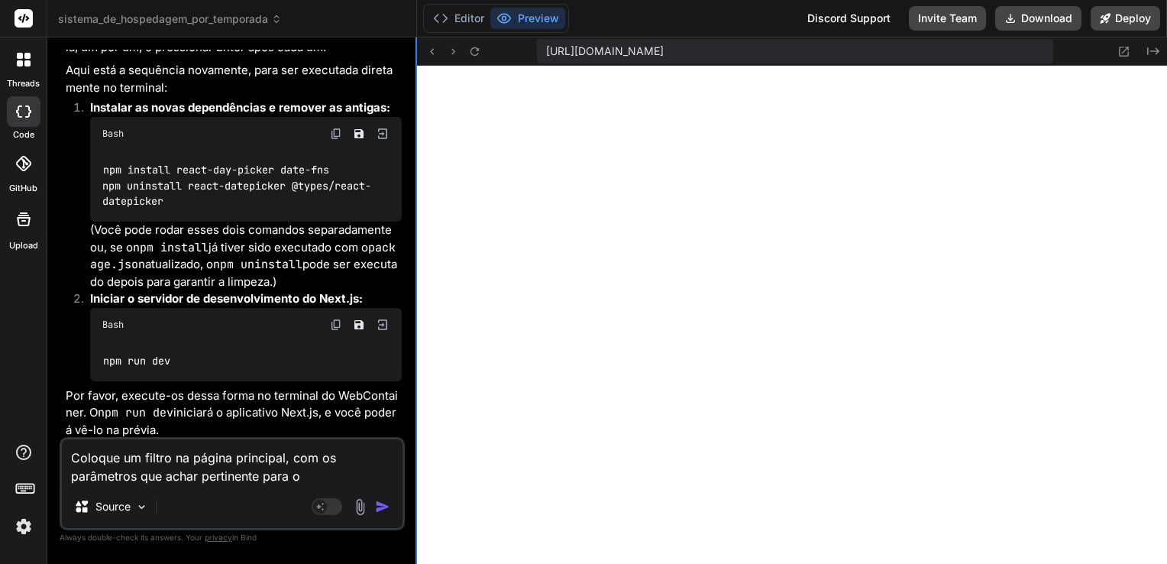
type textarea "Coloque um filtro na página principal, com os parâmetros que achar pertinente p…"
type textarea "x"
type textarea "Coloque um filtro na página principal, com os parâmetros que achar pertinente p…"
type textarea "x"
type textarea "Coloque um filtro na página principal, com os parâmetros que achar pertinente p…"
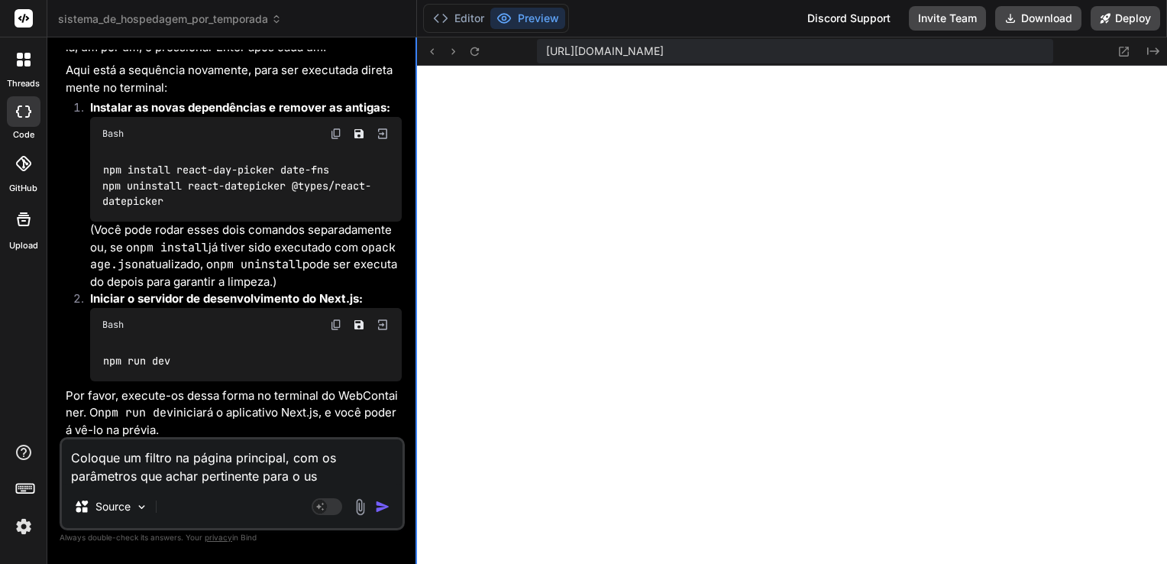
type textarea "x"
type textarea "Coloque um filtro na página principal, com os parâmetros que achar pertinente p…"
type textarea "x"
type textarea "Coloque um filtro na página principal, com os parâmetros que achar pertinente p…"
type textarea "x"
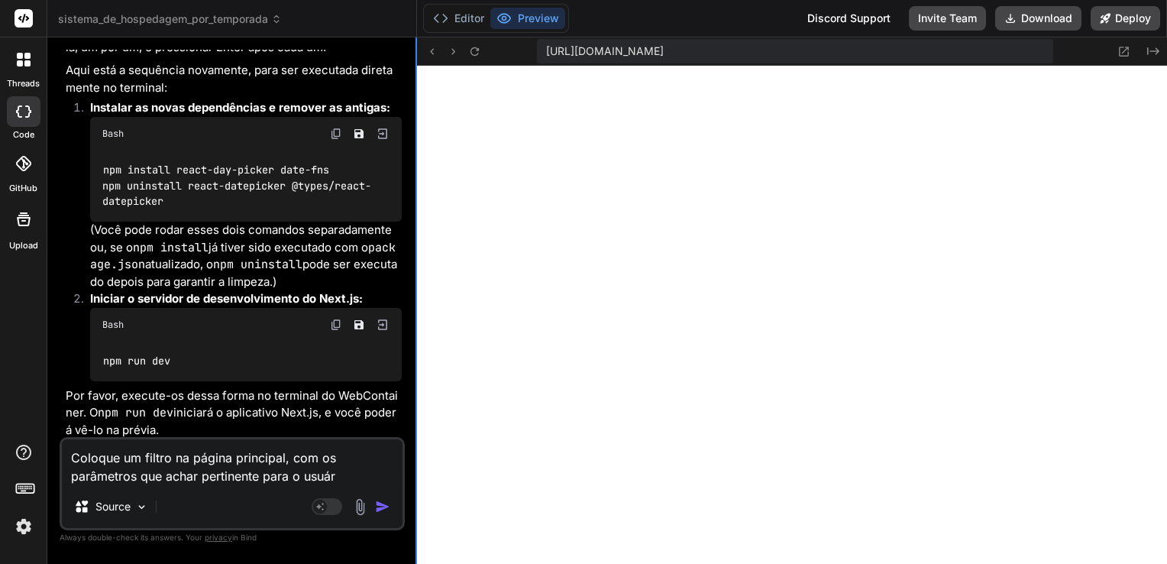
type textarea "Coloque um filtro na página principal, com os parâmetros que achar pertinente p…"
type textarea "x"
type textarea "Coloque um filtro na página principal, com os parâmetros que achar pertinente p…"
type textarea "x"
type textarea "Coloque um filtro na página principal, com os parâmetros que achar pertinente p…"
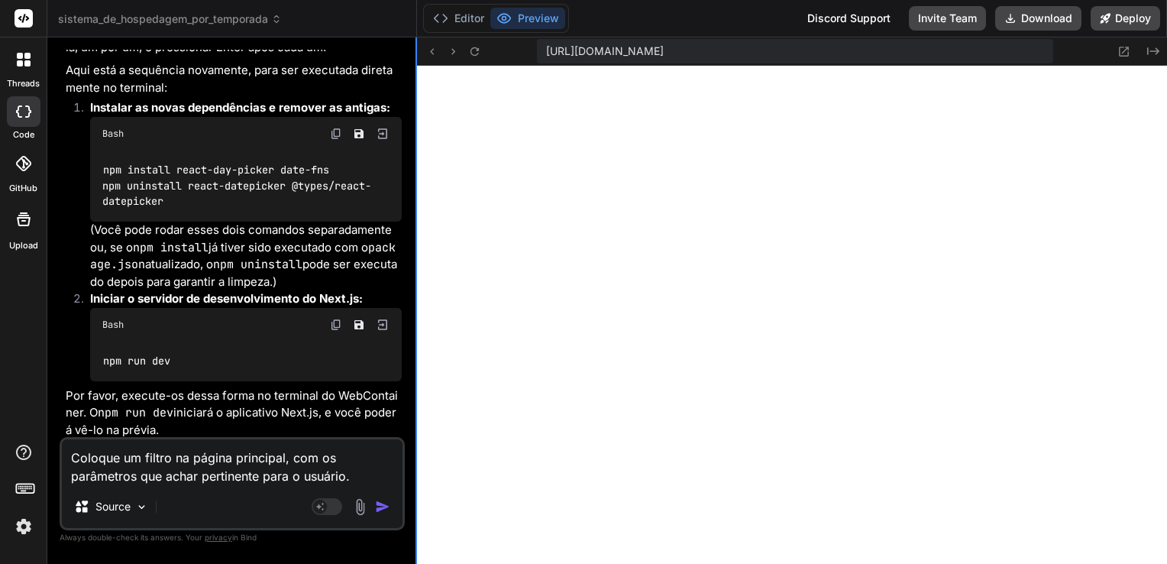
type textarea "x"
type textarea "Coloque um filtro na página principal, com os parâmetros que achar pertinente p…"
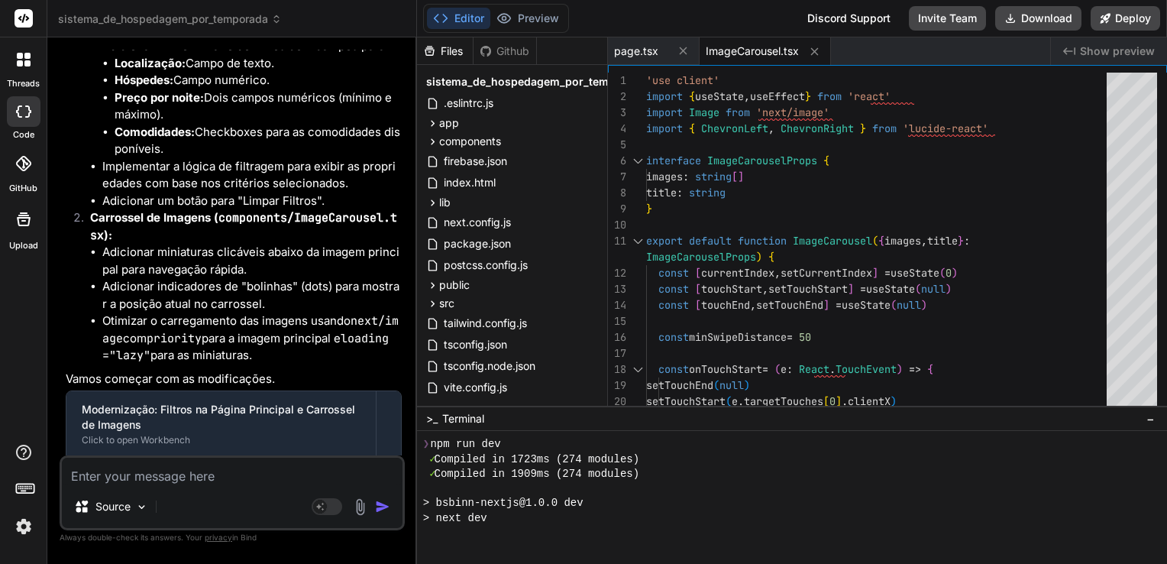
scroll to position [3599, 0]
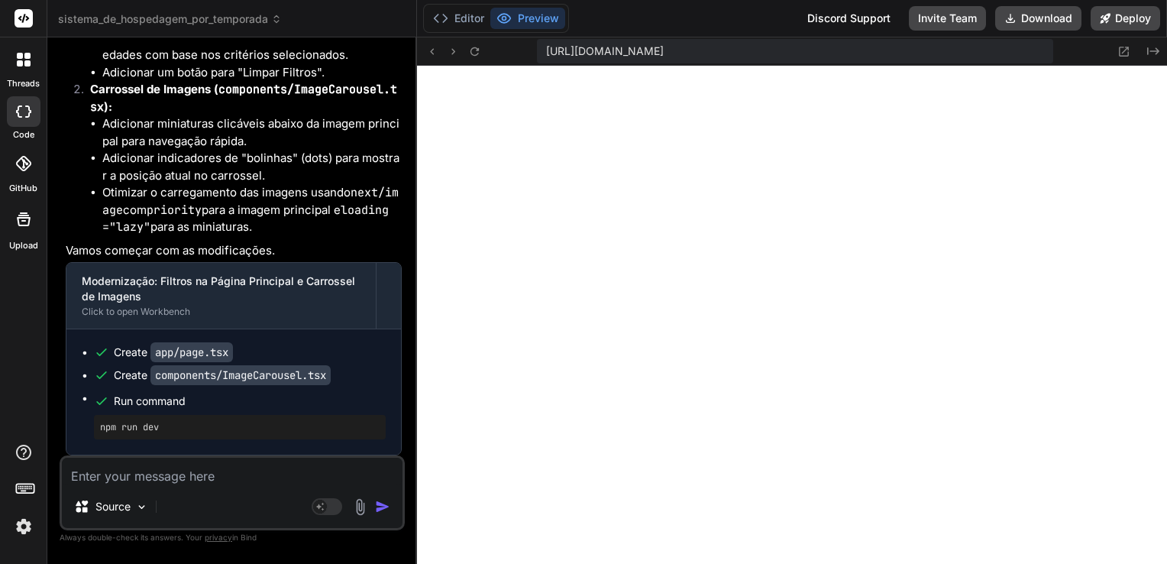
click at [24, 521] on img at bounding box center [24, 526] width 26 height 26
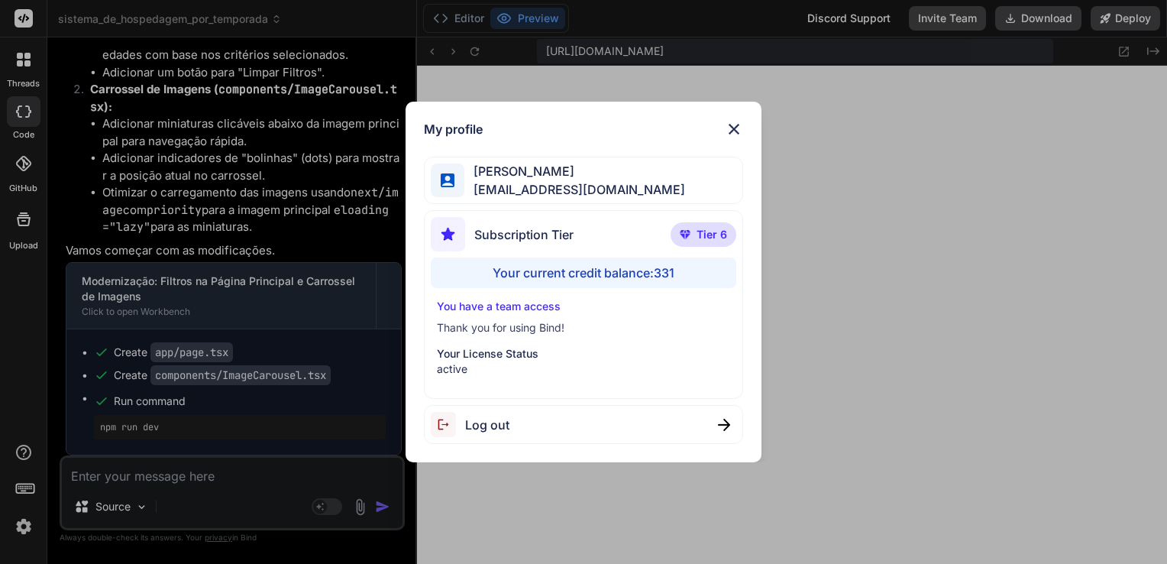
click at [729, 128] on img at bounding box center [734, 129] width 18 height 18
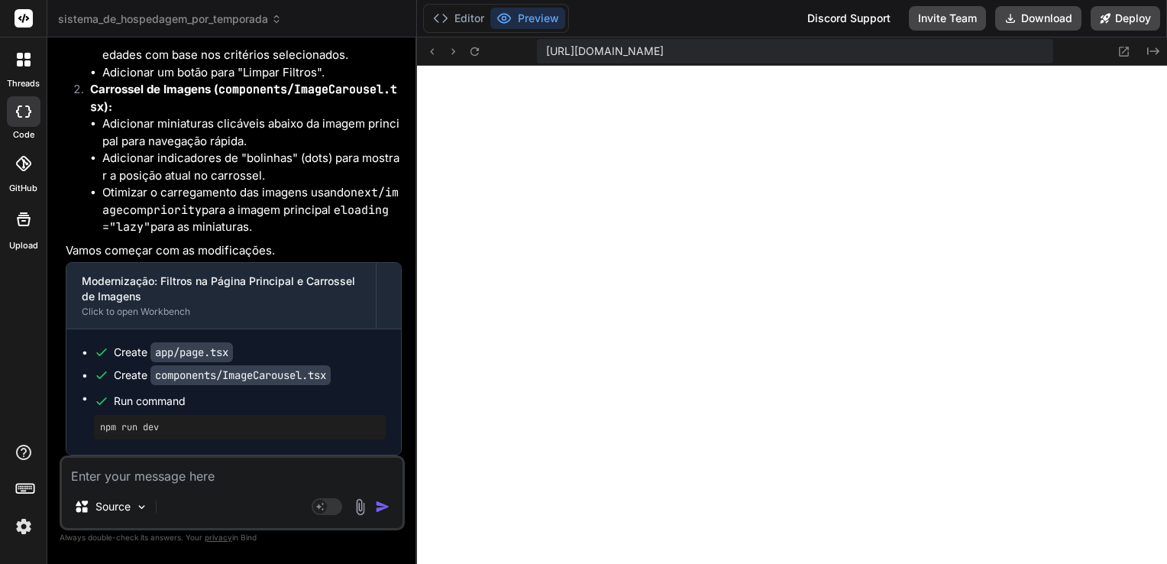
scroll to position [2419, 0]
click at [465, 24] on button "Editor" at bounding box center [458, 18] width 63 height 21
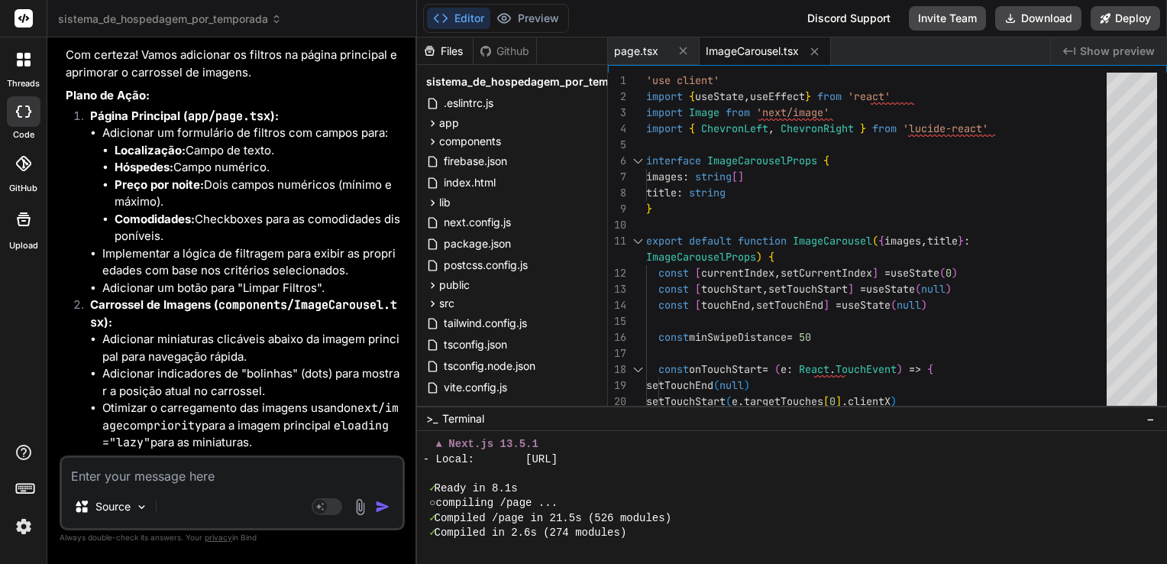
scroll to position [2463, 0]
click at [534, 2] on div "Editor Preview Discord Support Invite Team Download Deploy" at bounding box center [792, 18] width 750 height 37
click at [534, 17] on button "Preview" at bounding box center [527, 18] width 75 height 21
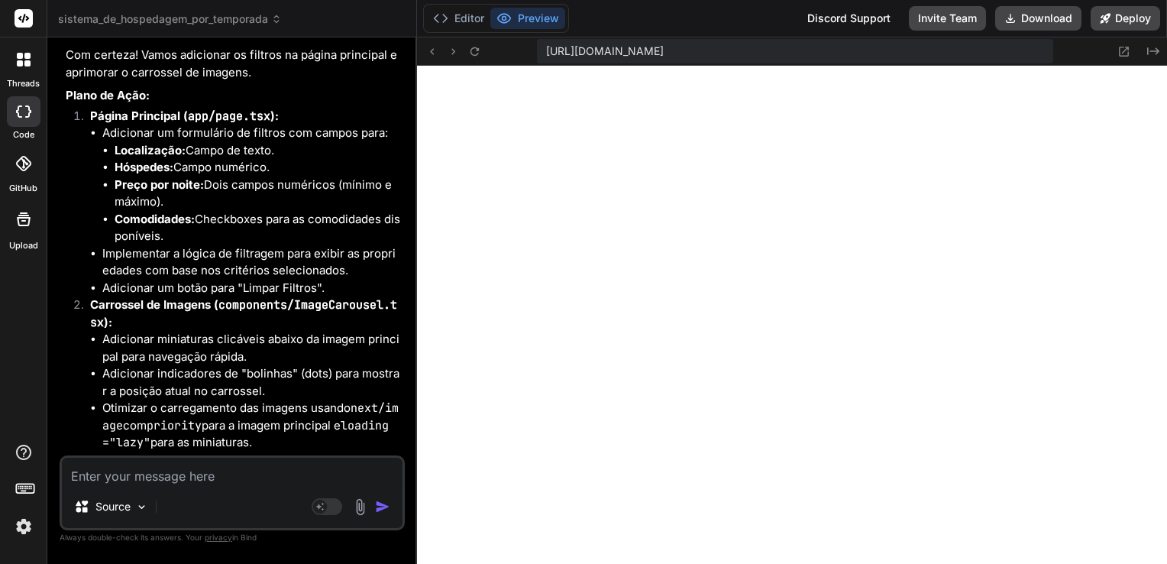
click at [24, 528] on img at bounding box center [24, 526] width 26 height 26
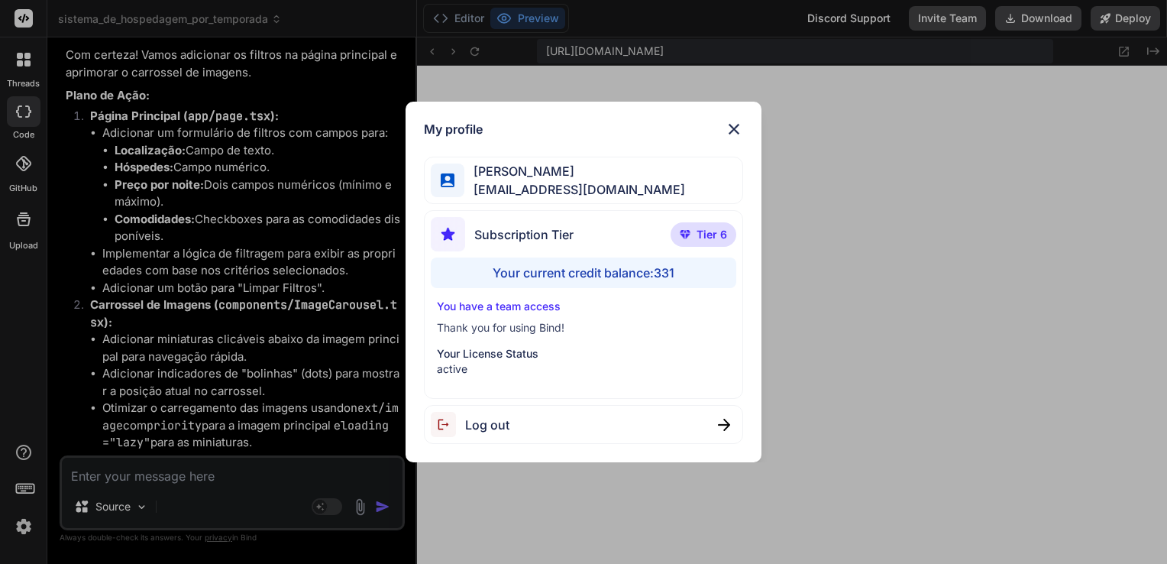
click at [735, 128] on img at bounding box center [734, 129] width 18 height 18
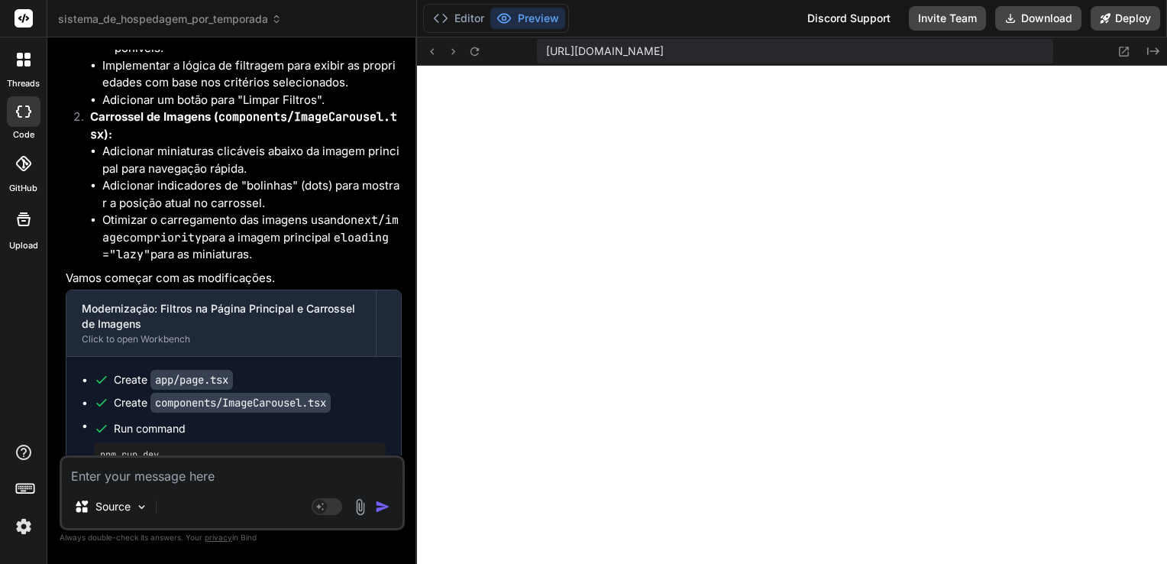
scroll to position [3599, 0]
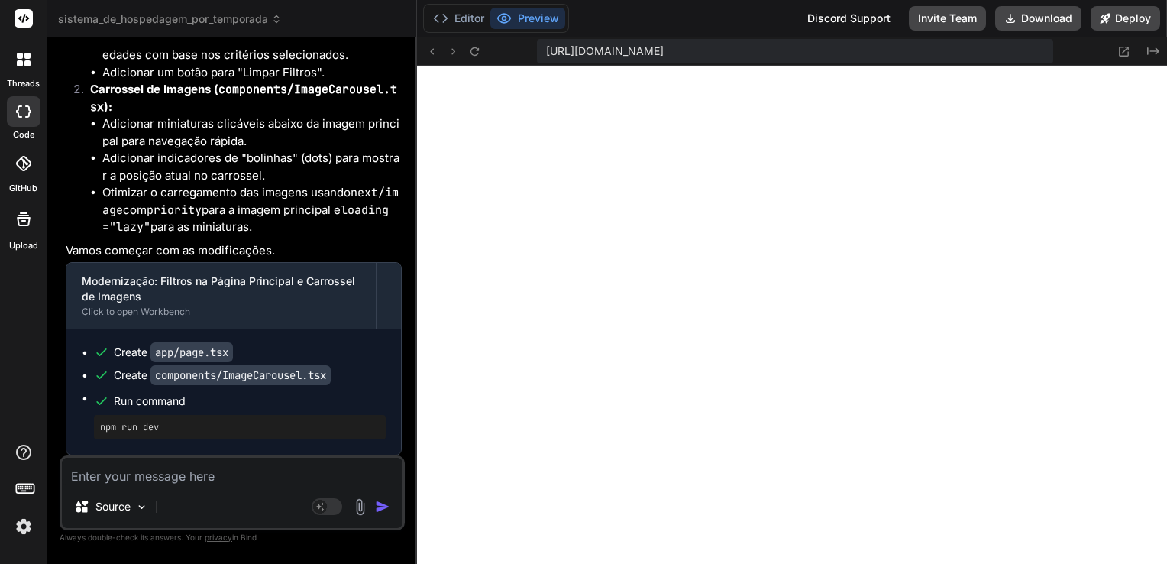
drag, startPoint x: 228, startPoint y: 472, endPoint x: 304, endPoint y: 435, distance: 84.0
click at [229, 470] on textarea at bounding box center [232, 470] width 341 height 27
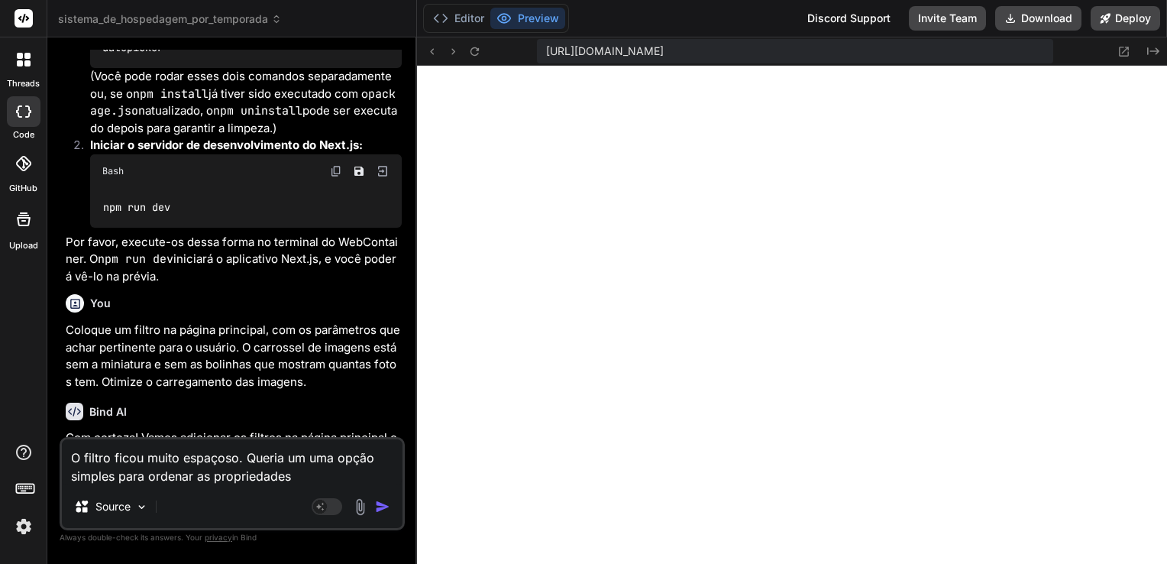
scroll to position [3065, 0]
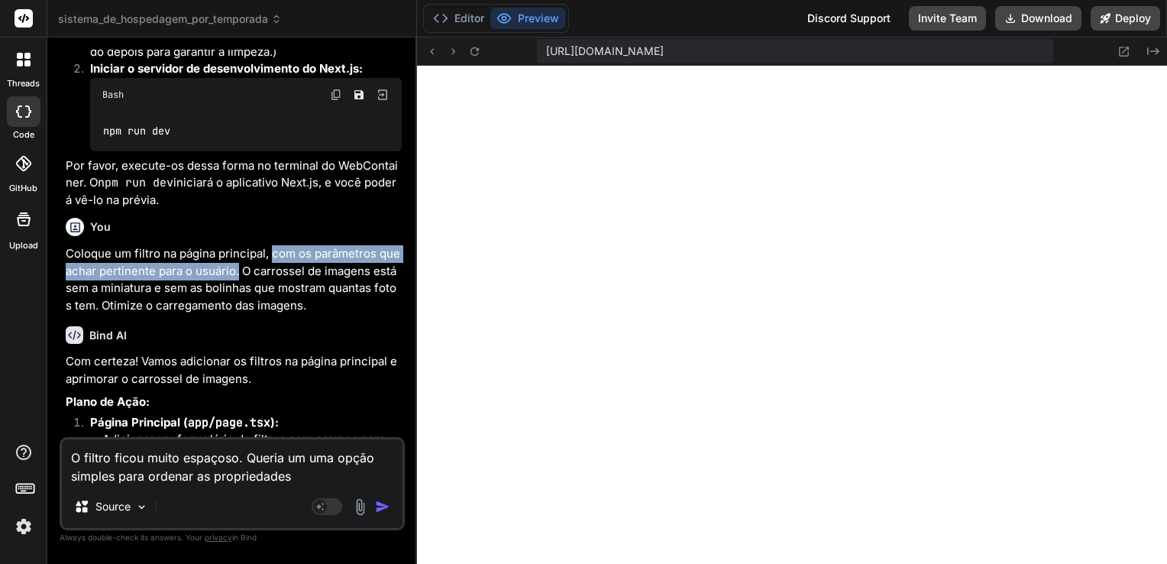
drag, startPoint x: 270, startPoint y: 270, endPoint x: 239, endPoint y: 289, distance: 36.7
click at [239, 289] on p "Coloque um filtro na página principal, com os parâmetros que achar pertinente p…" at bounding box center [234, 279] width 336 height 69
copy p "com os parâmetros que achar pertinente para o usuário."
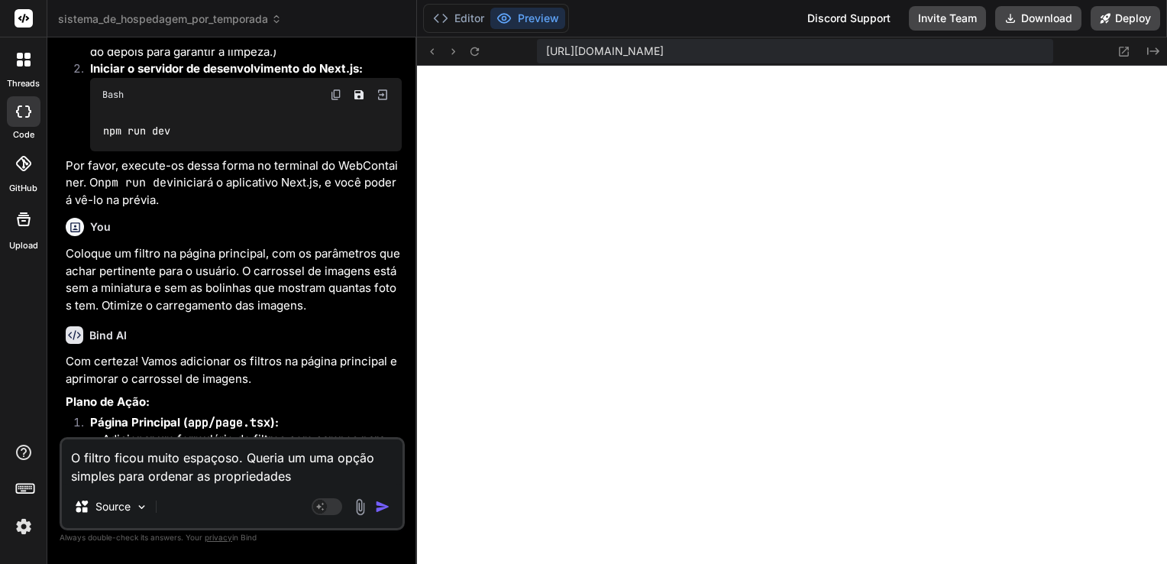
click at [312, 472] on textarea "O filtro ficou muito espaçoso. Queria um uma opção simples para ordenar as prop…" at bounding box center [232, 462] width 341 height 46
paste textarea "com os parâmetros que achar pertinente para o usuário."
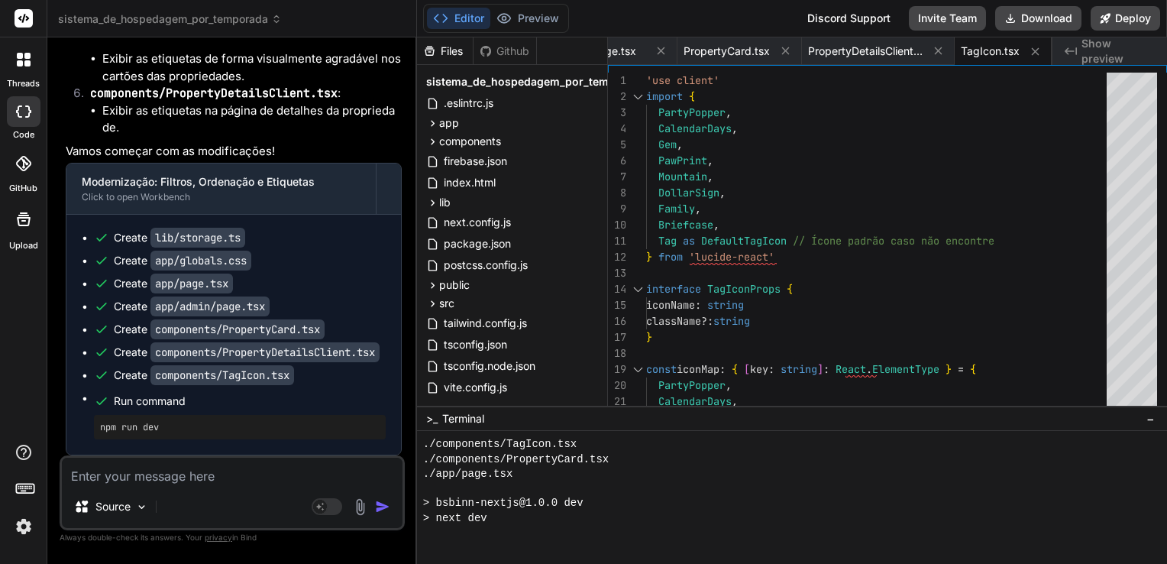
scroll to position [7185, 0]
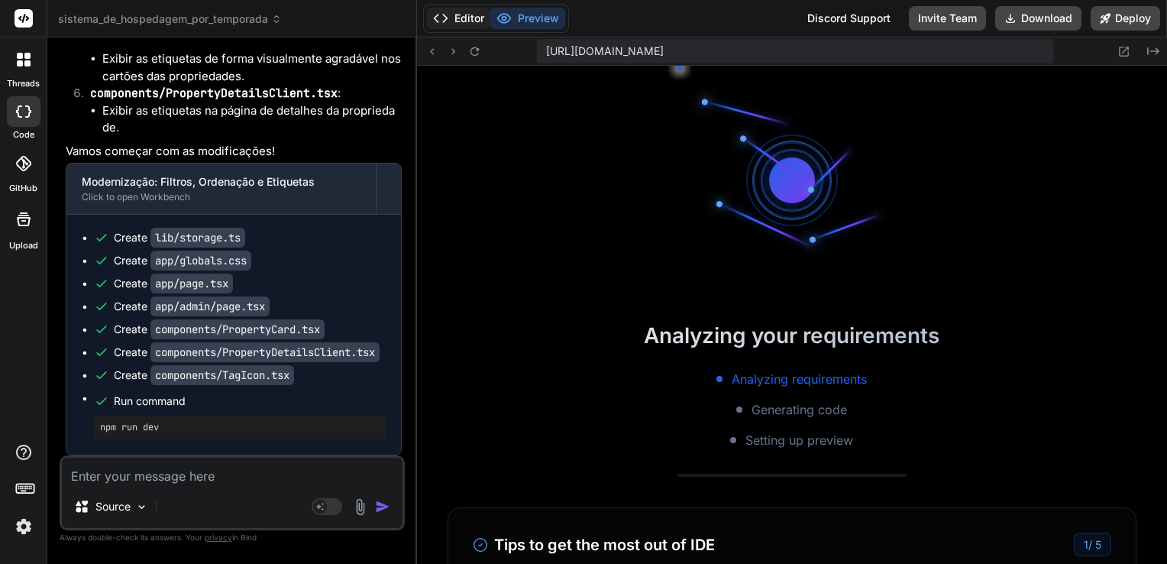
click at [467, 16] on button "Editor" at bounding box center [458, 18] width 63 height 21
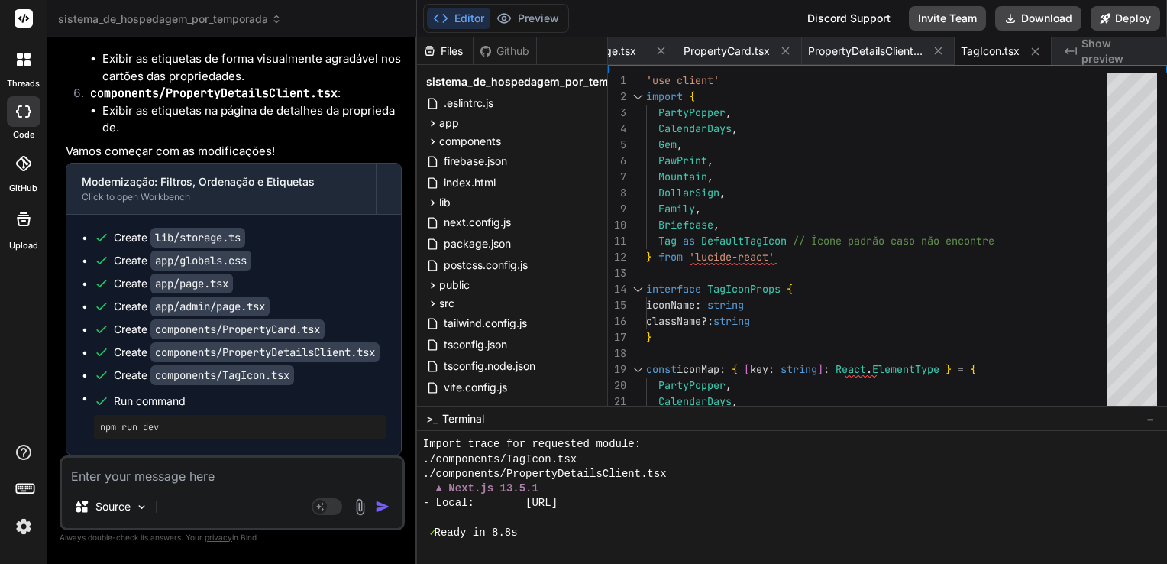
scroll to position [7243, 0]
click at [544, 11] on button "Preview" at bounding box center [527, 18] width 75 height 21
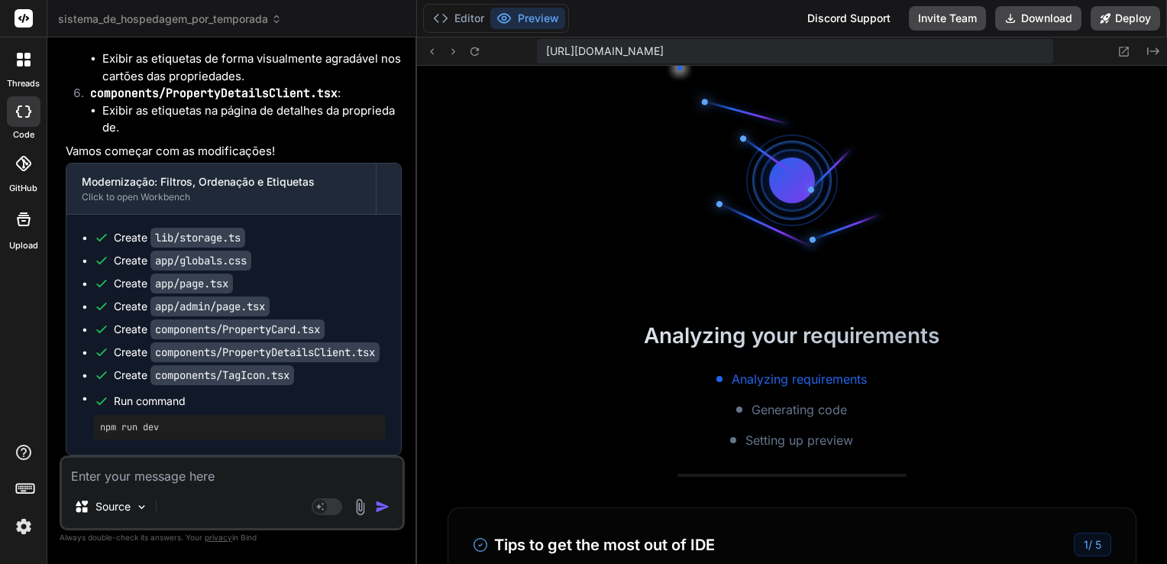
scroll to position [7258, 0]
click at [17, 524] on img at bounding box center [24, 526] width 26 height 26
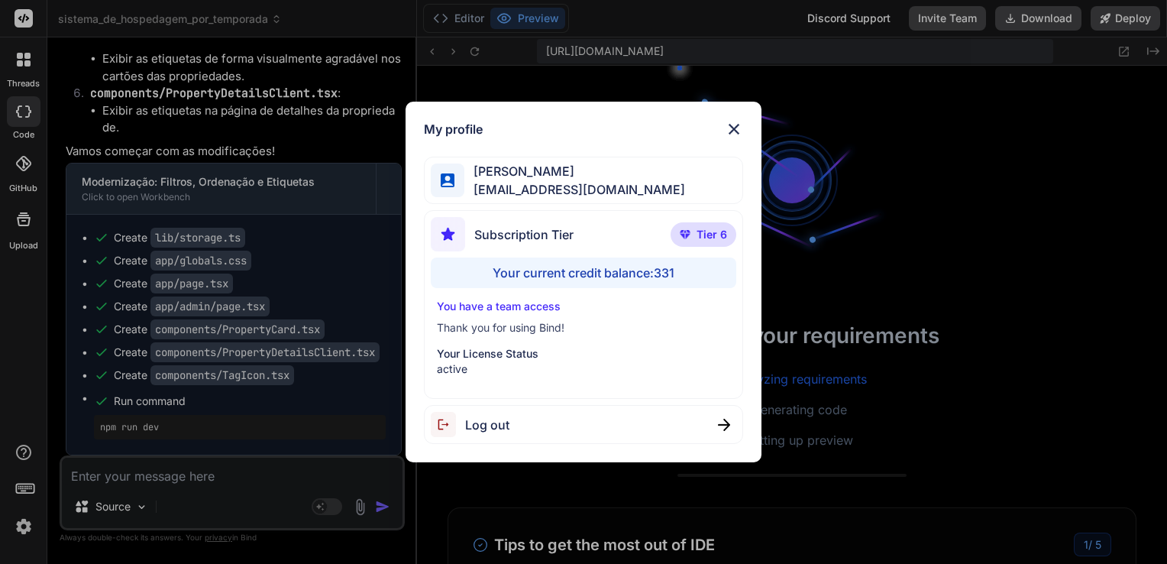
click at [733, 123] on img at bounding box center [734, 129] width 18 height 18
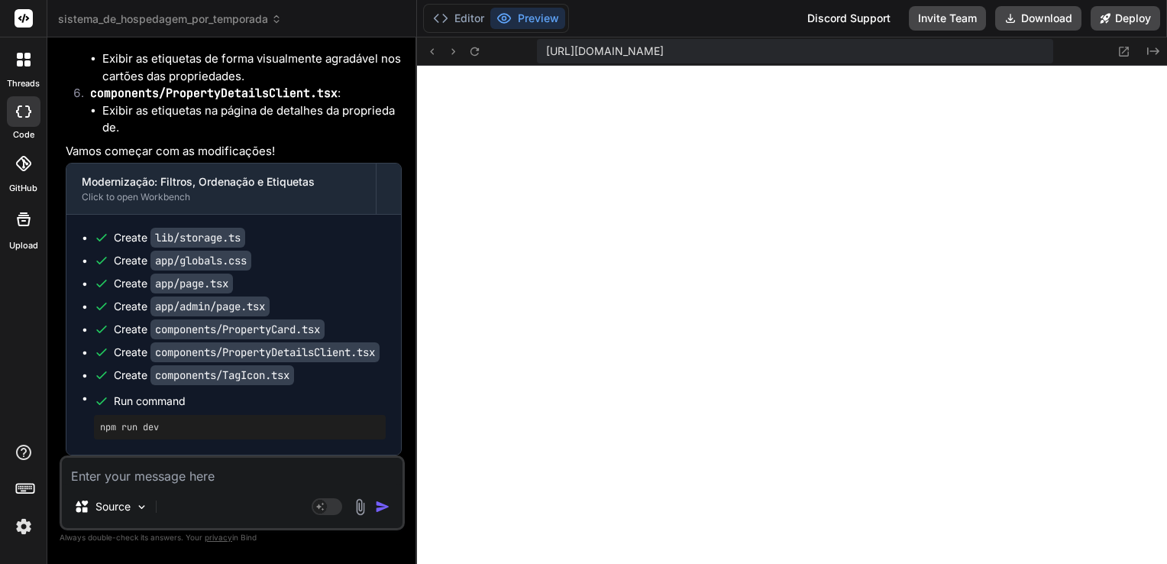
scroll to position [9662, 0]
click at [208, 478] on textarea at bounding box center [232, 470] width 341 height 27
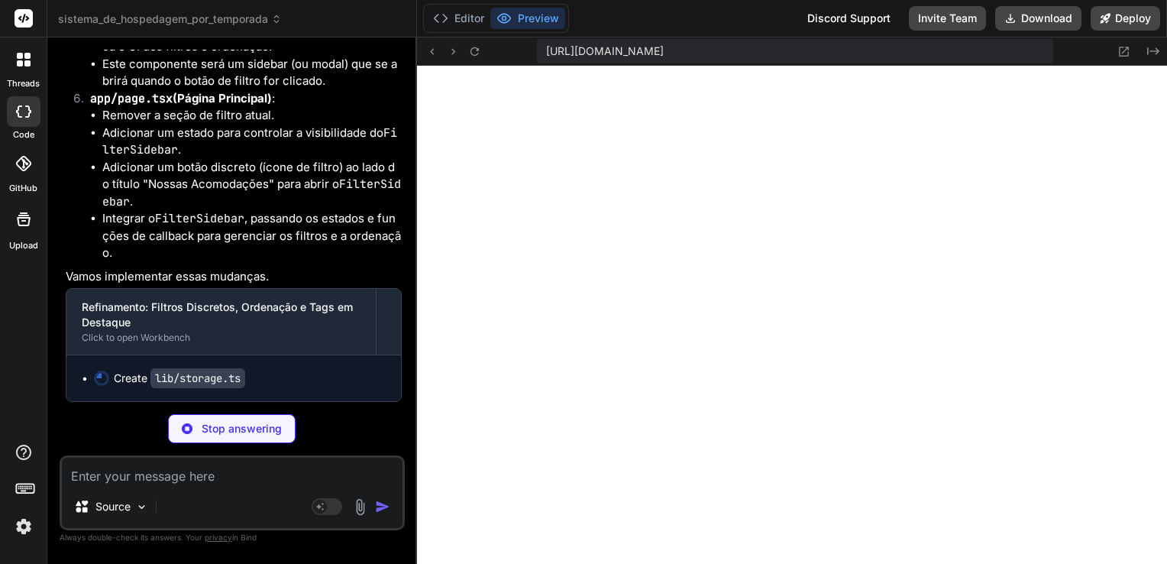
scroll to position [5618, 0]
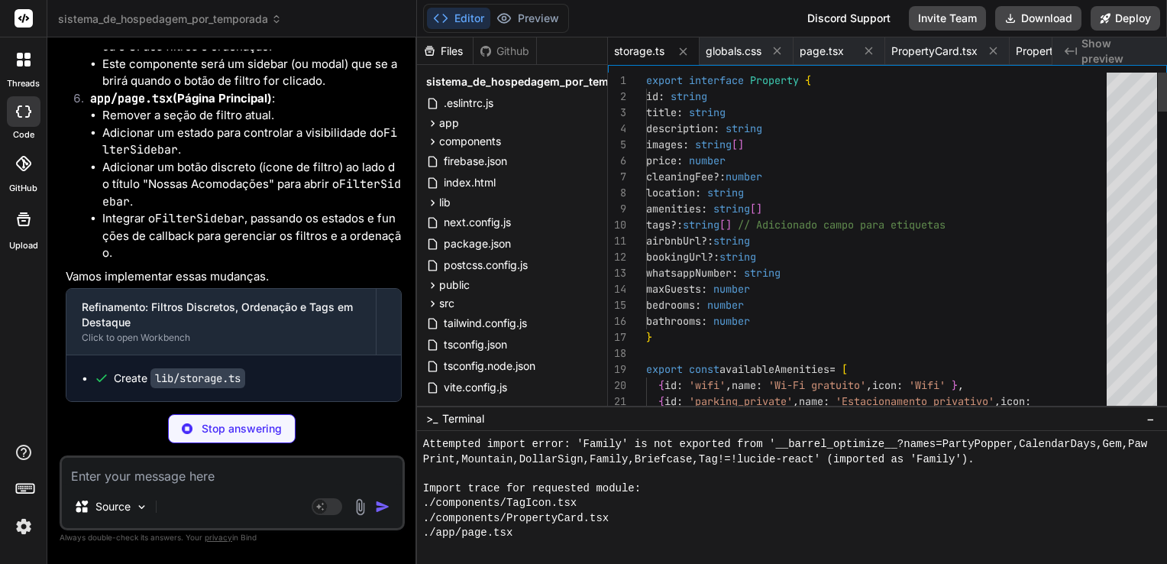
click at [557, 170] on div "firebase.json" at bounding box center [512, 160] width 178 height 21
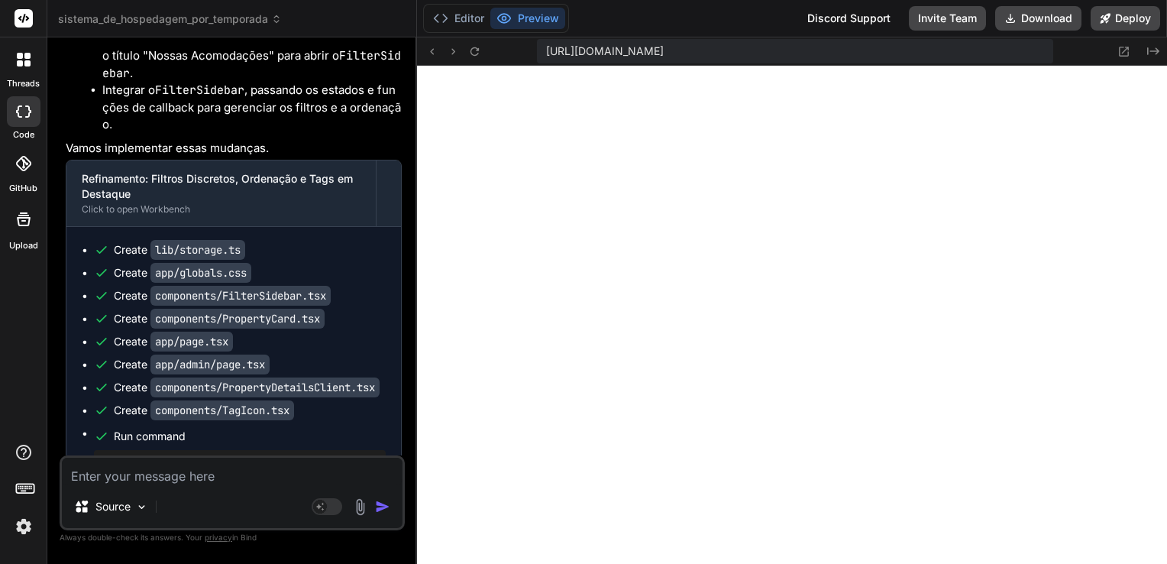
scroll to position [5796, 0]
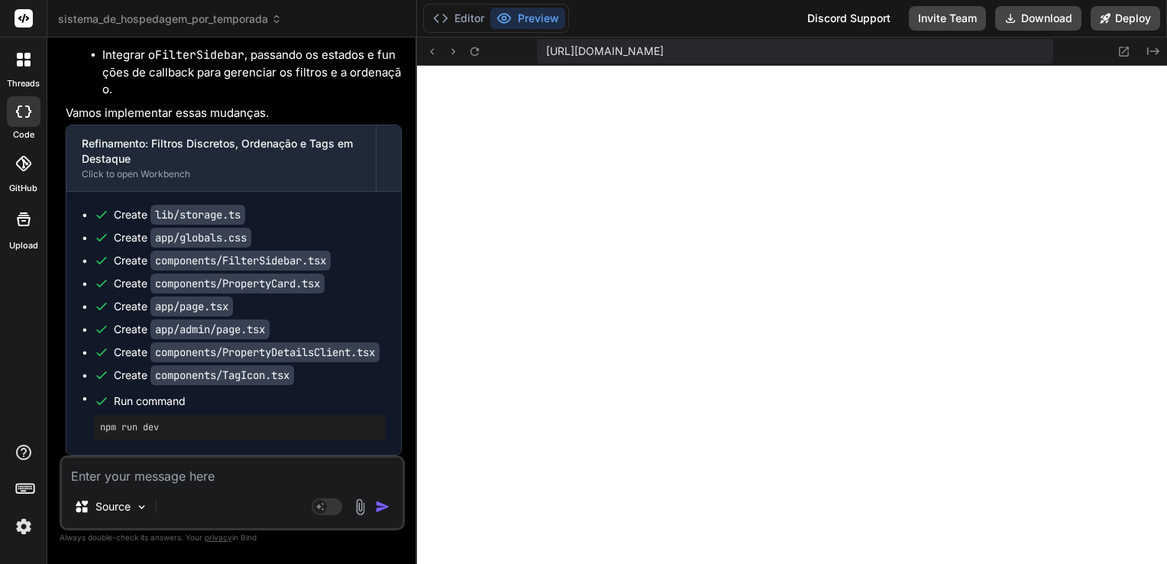
click at [214, 475] on textarea at bounding box center [232, 470] width 341 height 27
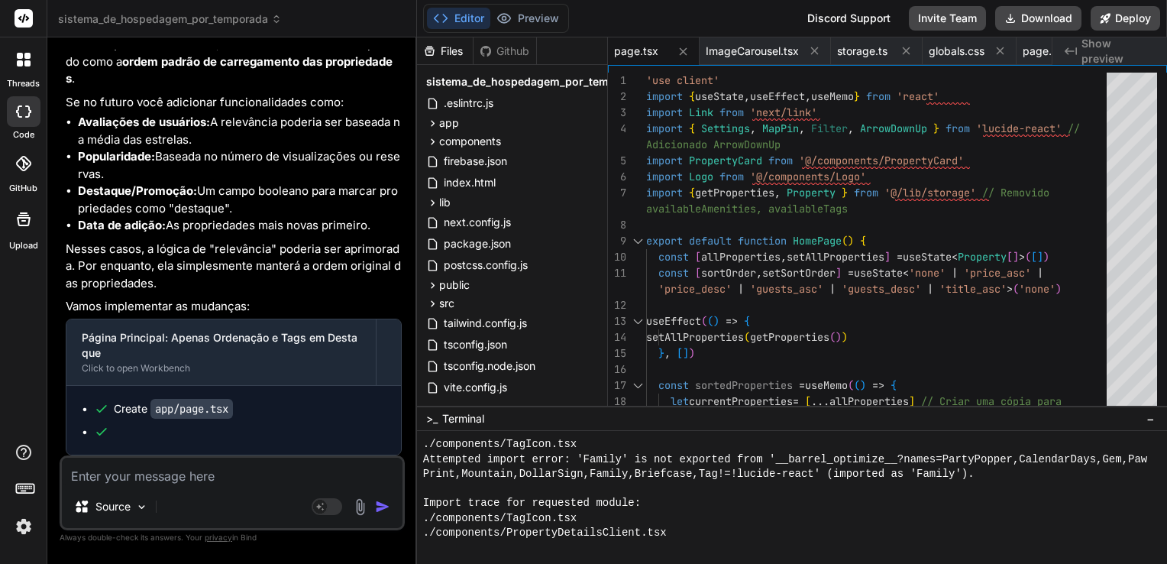
scroll to position [6653, 0]
click at [23, 530] on img at bounding box center [24, 526] width 26 height 26
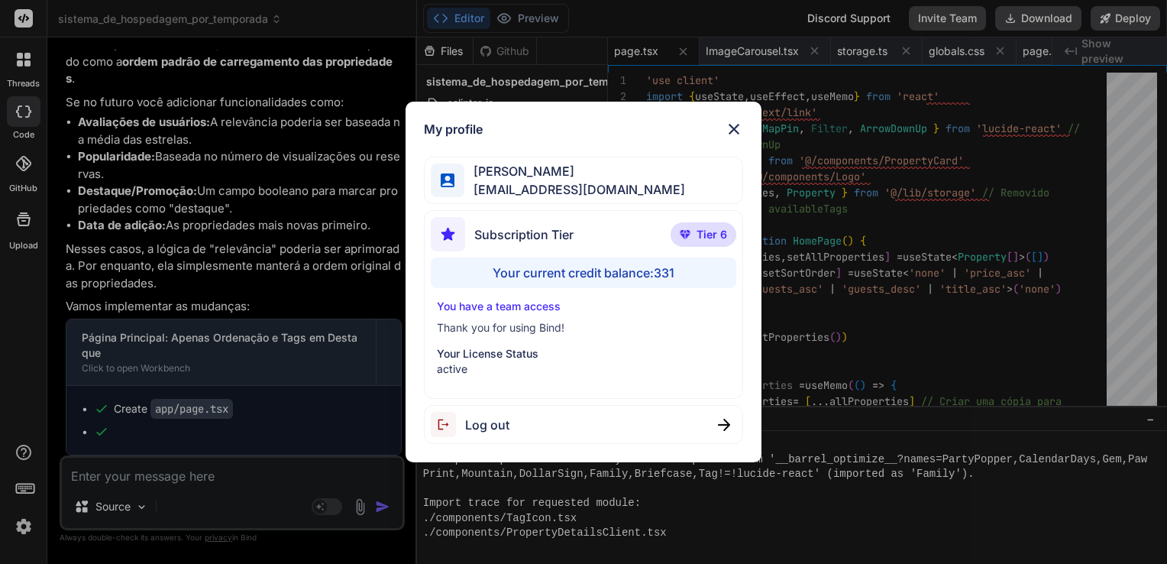
click at [733, 124] on img at bounding box center [734, 129] width 18 height 18
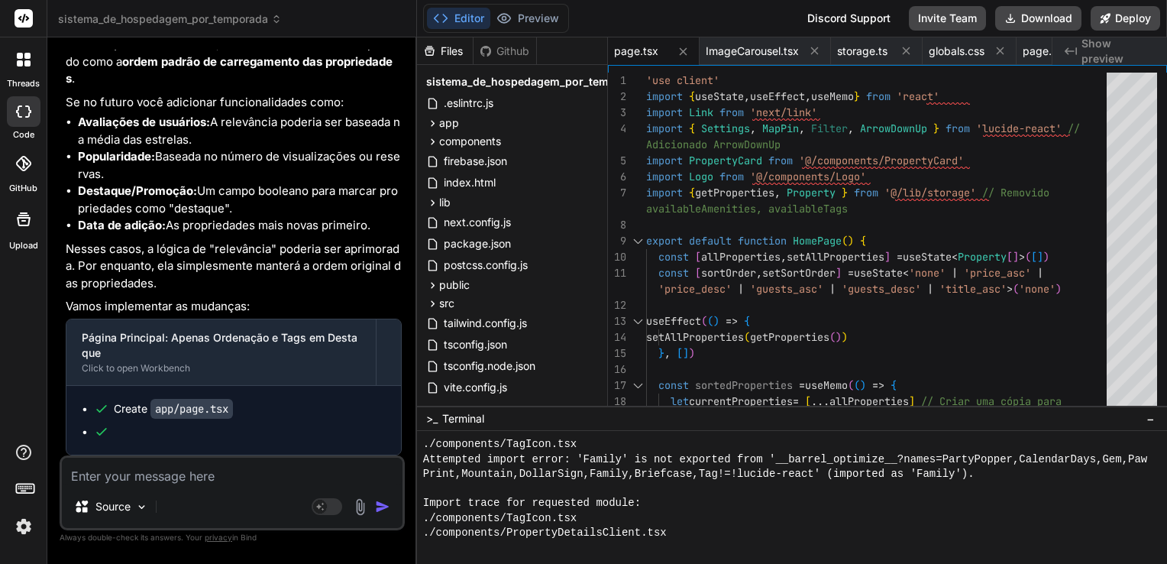
click at [335, 225] on li "Data de adição: As propriedades mais novas primeiro." at bounding box center [240, 226] width 324 height 18
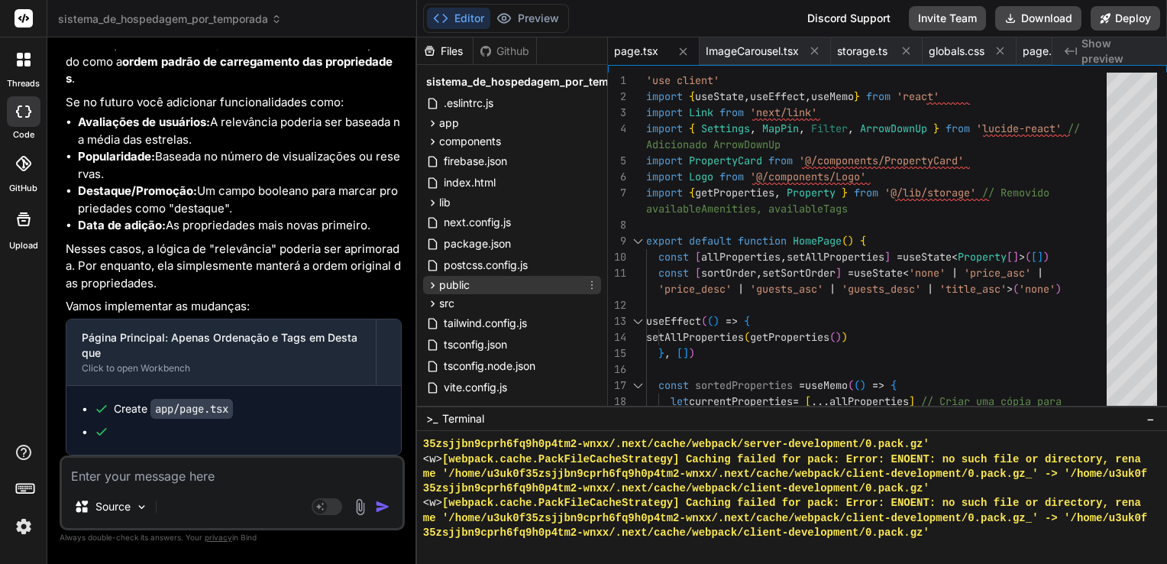
scroll to position [28, 0]
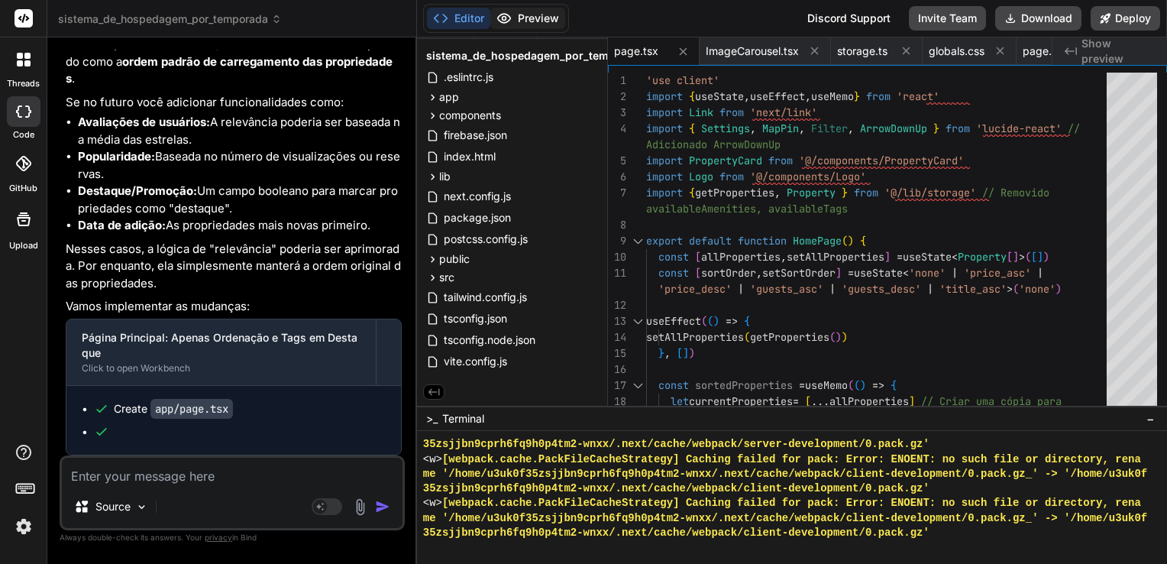
click at [532, 20] on button "Preview" at bounding box center [527, 18] width 75 height 21
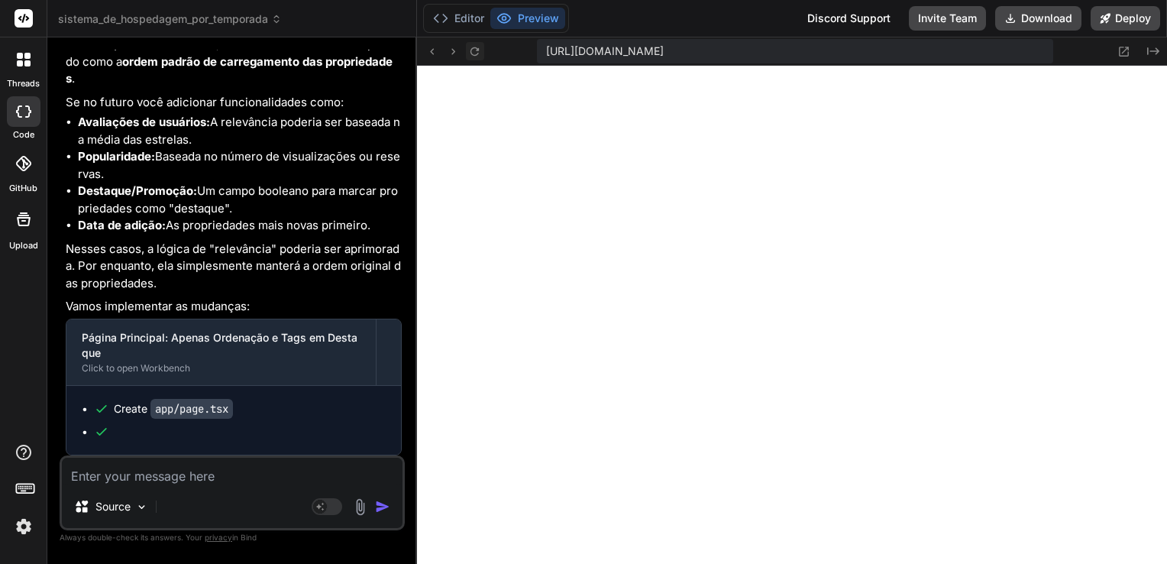
click at [473, 52] on icon at bounding box center [474, 51] width 13 height 13
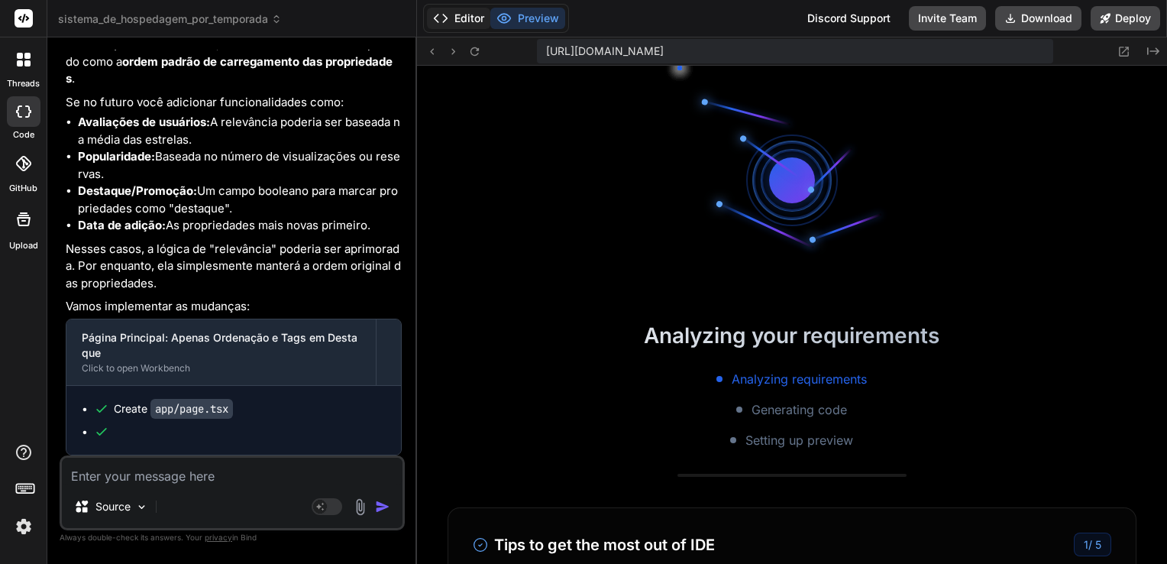
click at [463, 22] on button "Editor" at bounding box center [458, 18] width 63 height 21
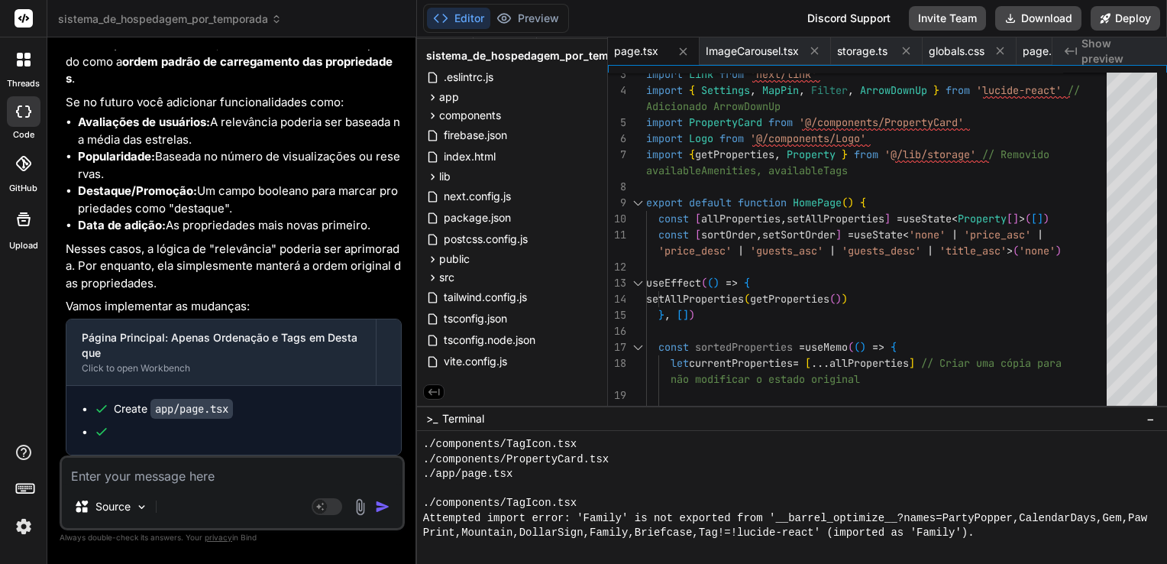
scroll to position [14663, 0]
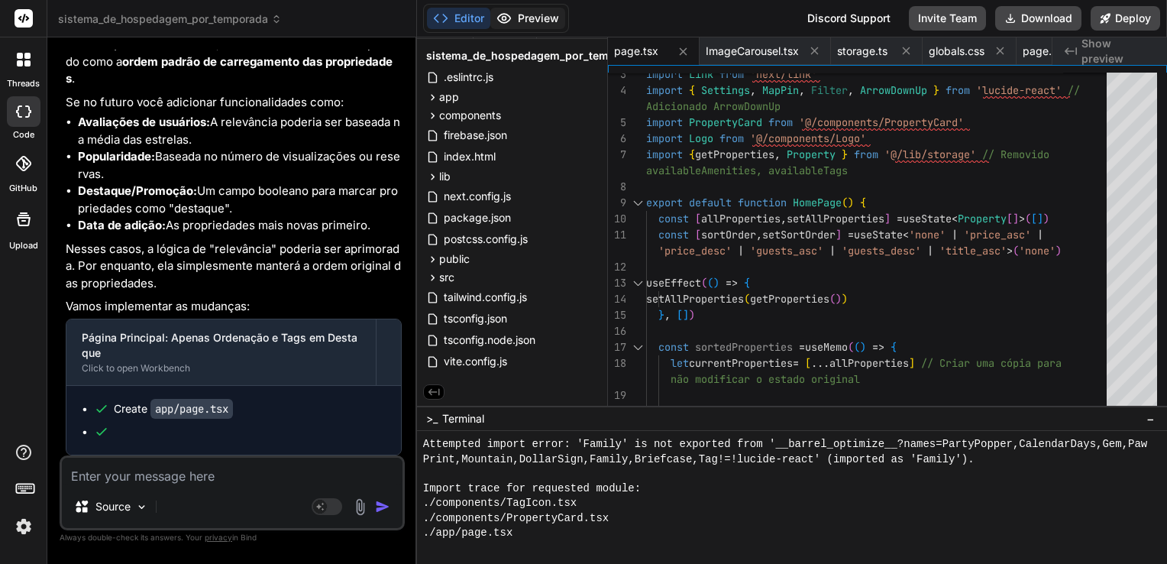
click at [538, 16] on button "Preview" at bounding box center [527, 18] width 75 height 21
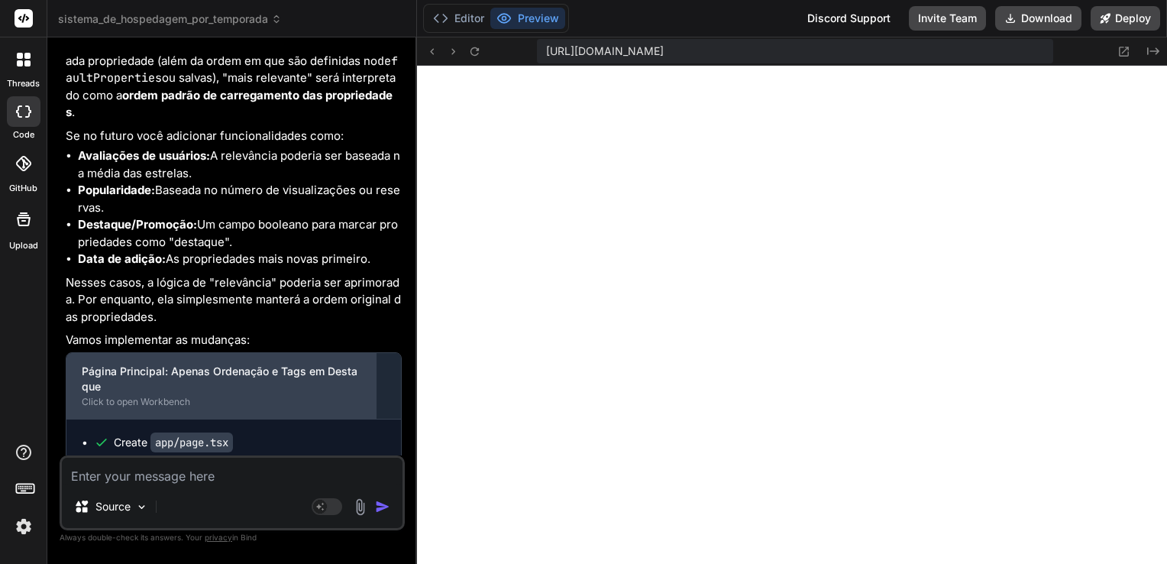
scroll to position [6653, 0]
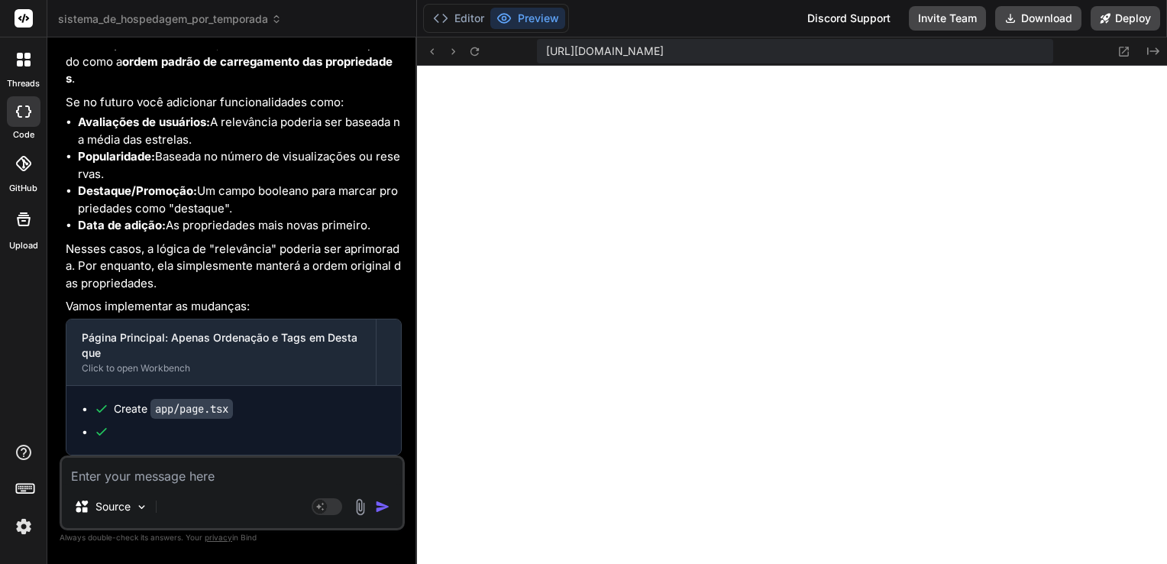
click at [229, 472] on textarea at bounding box center [232, 470] width 341 height 27
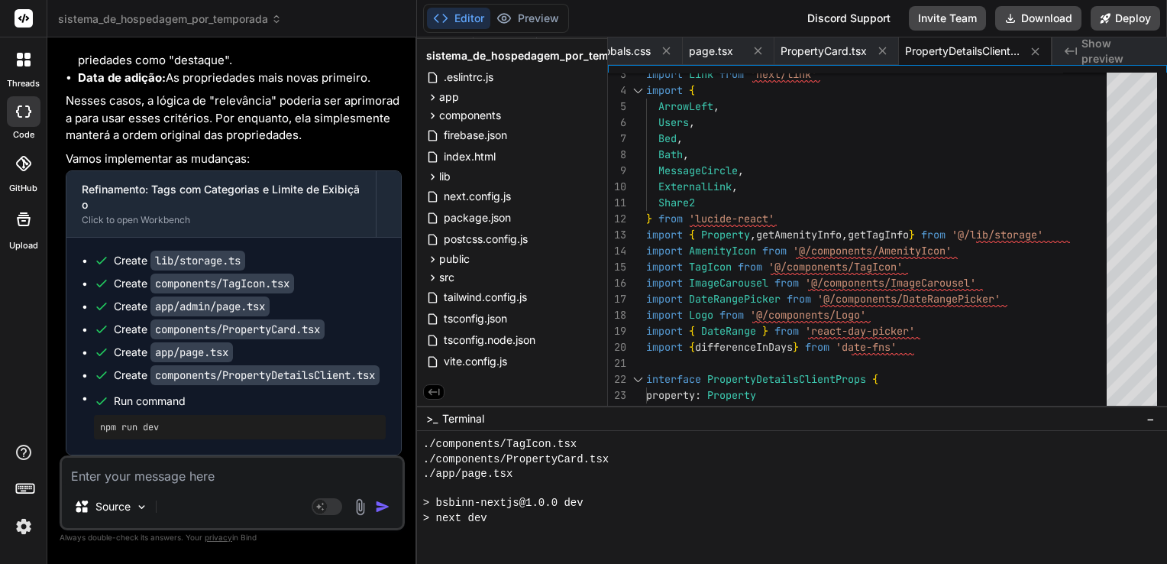
scroll to position [14663, 0]
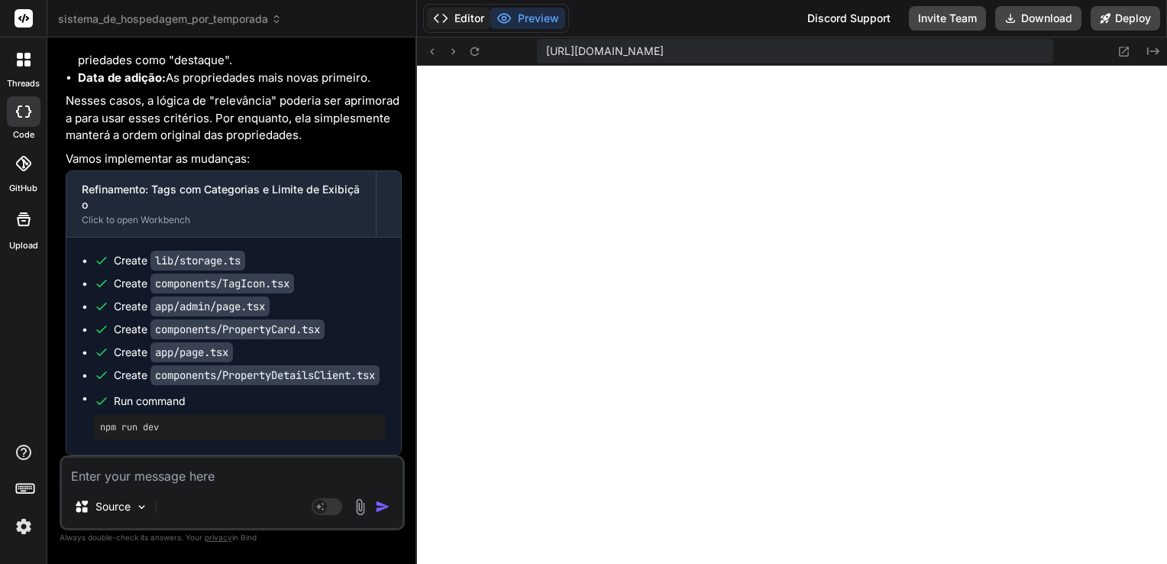
click at [448, 11] on button "Editor" at bounding box center [458, 18] width 63 height 21
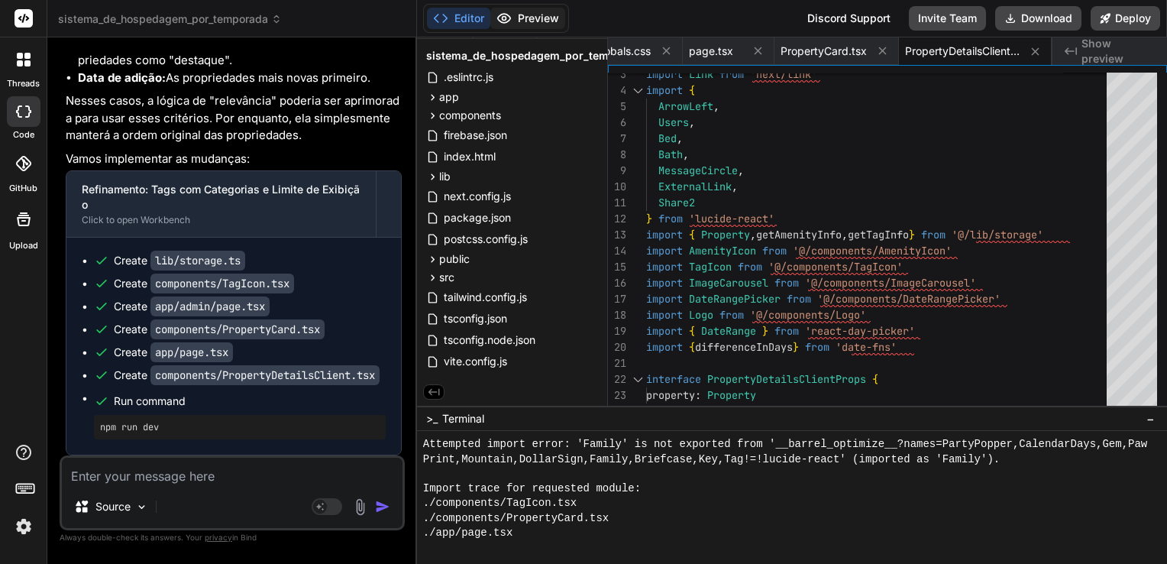
click at [528, 18] on button "Preview" at bounding box center [527, 18] width 75 height 21
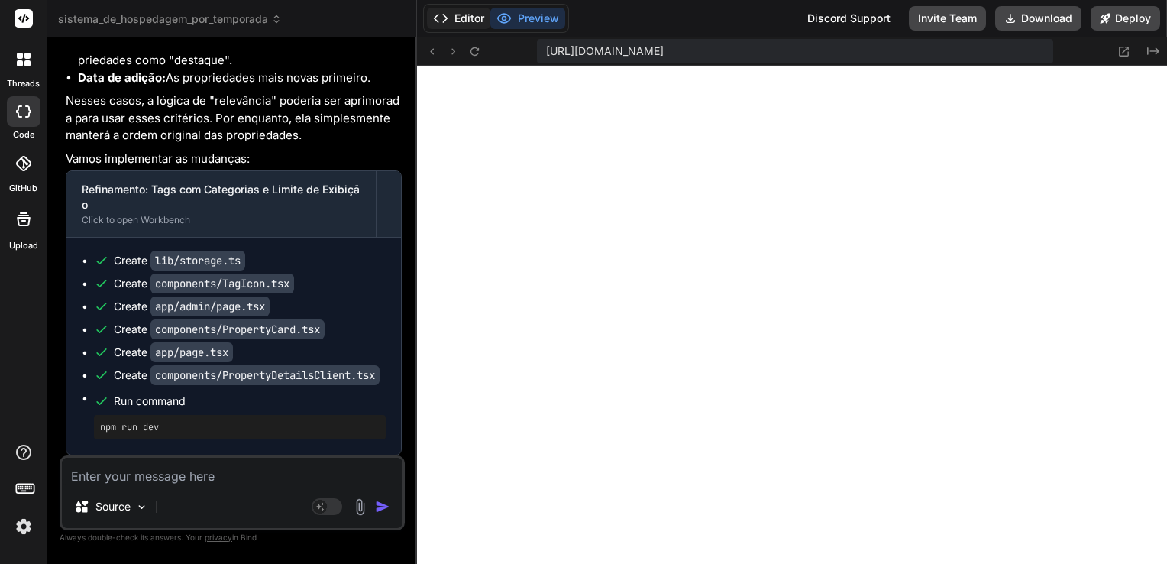
click at [460, 20] on button "Editor" at bounding box center [458, 18] width 63 height 21
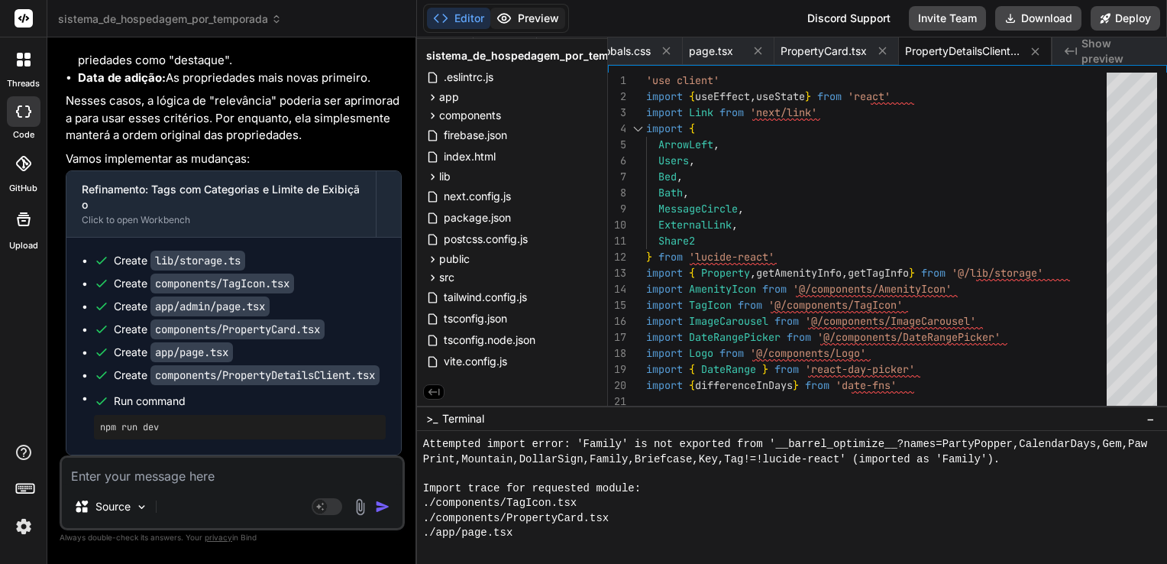
click at [535, 17] on button "Preview" at bounding box center [527, 18] width 75 height 21
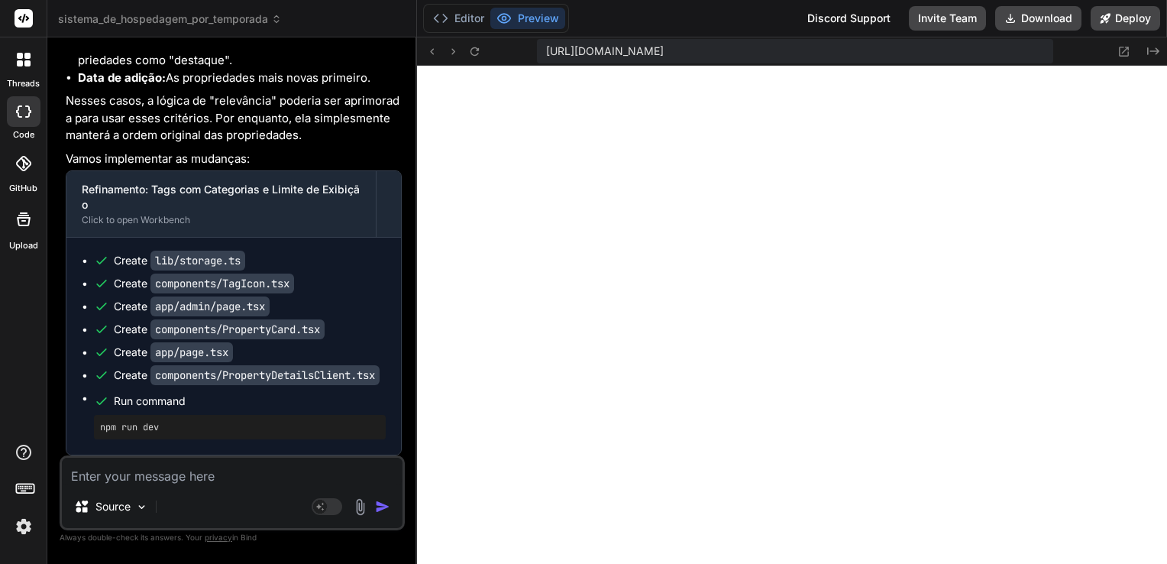
click at [310, 480] on textarea at bounding box center [232, 470] width 341 height 27
paste textarea "Unhandled Runtime Error Error: Text content does not match server-rendered HTML…"
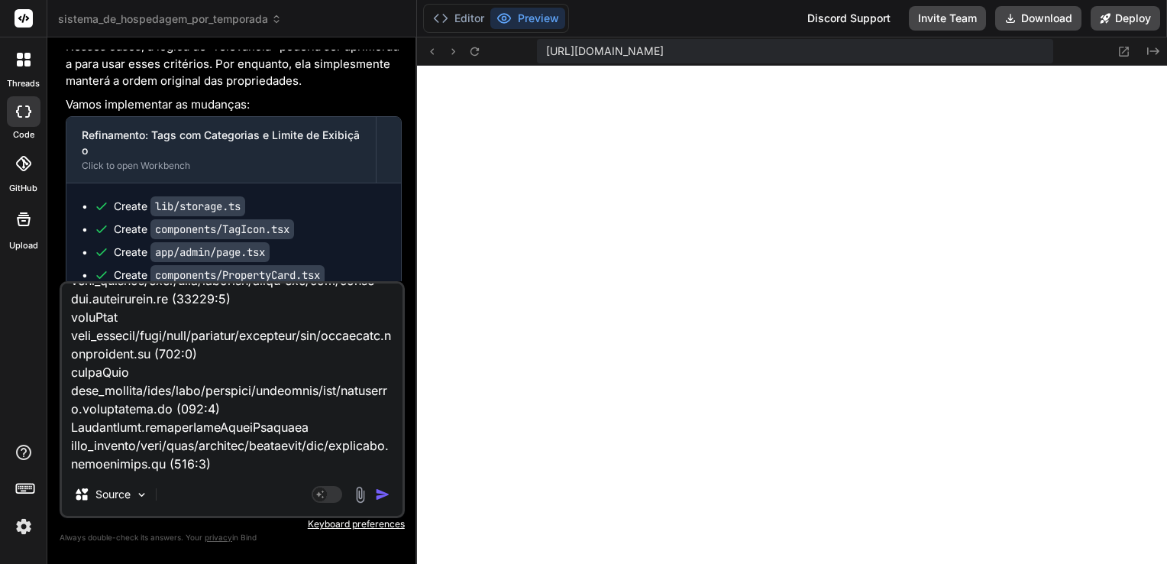
scroll to position [828, 0]
click at [221, 455] on textarea at bounding box center [232, 377] width 341 height 189
paste textarea "Unhandled Runtime Error Error: There was an error while hydrating. Because the …"
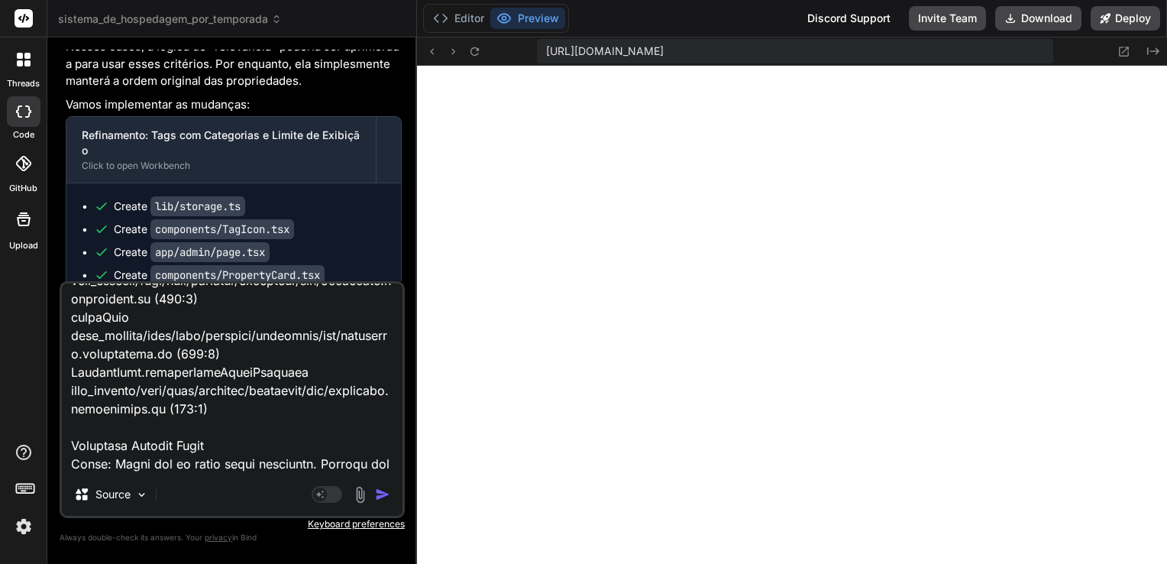
scroll to position [1522, 0]
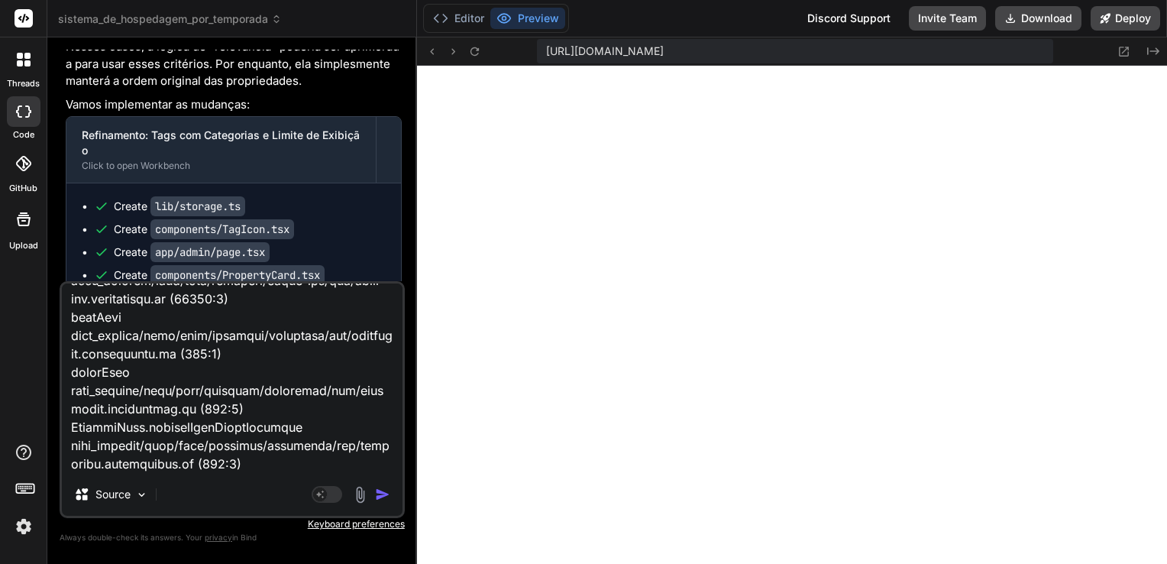
click at [382, 493] on img "button" at bounding box center [382, 493] width 15 height 15
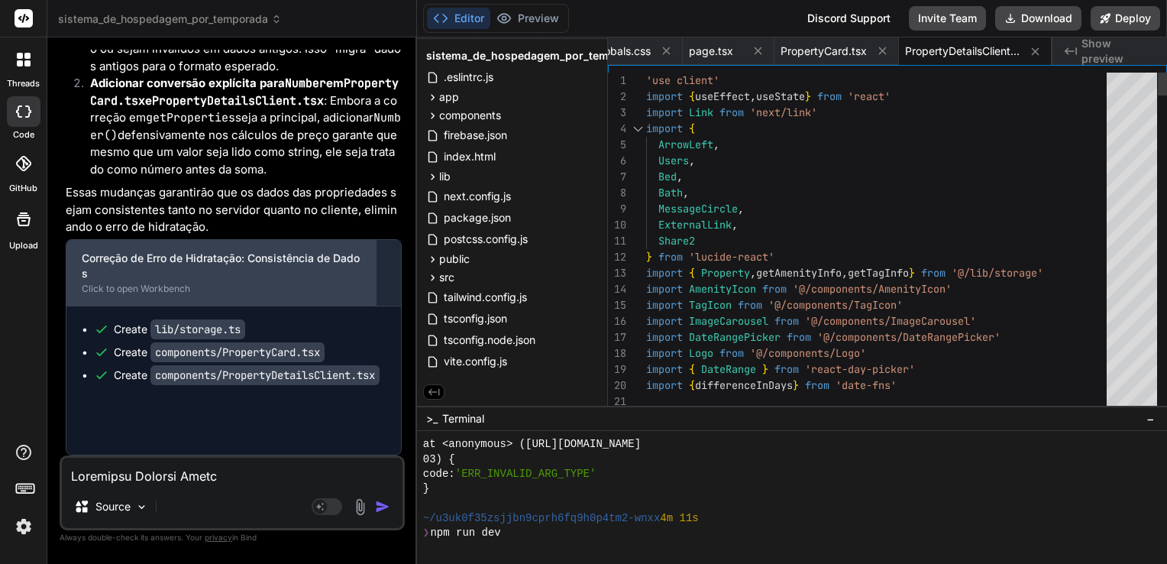
scroll to position [9682, 0]
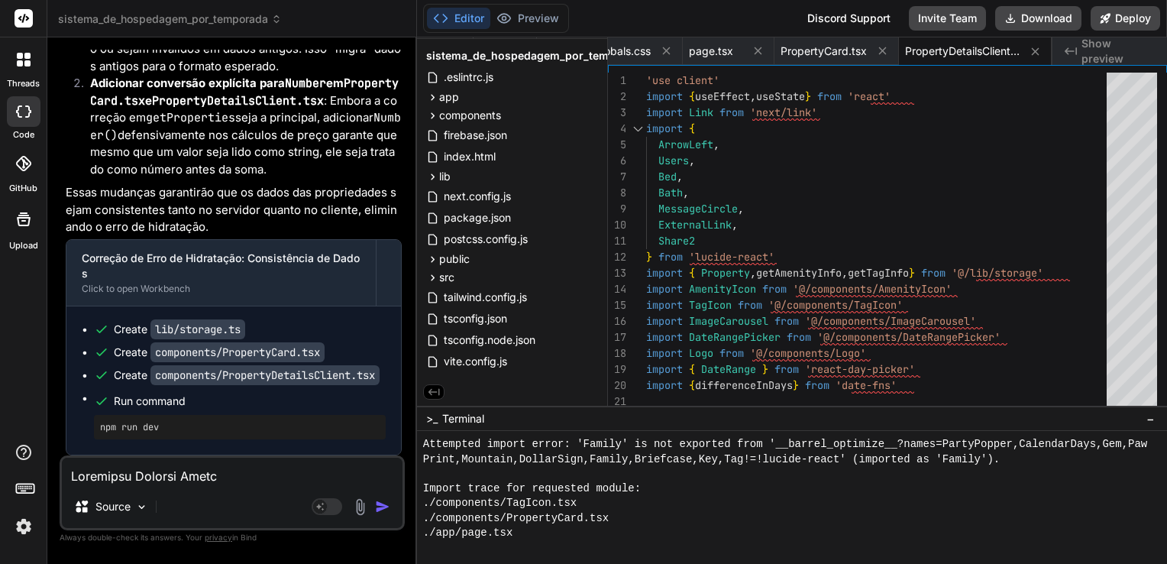
click at [21, 525] on img at bounding box center [24, 526] width 26 height 26
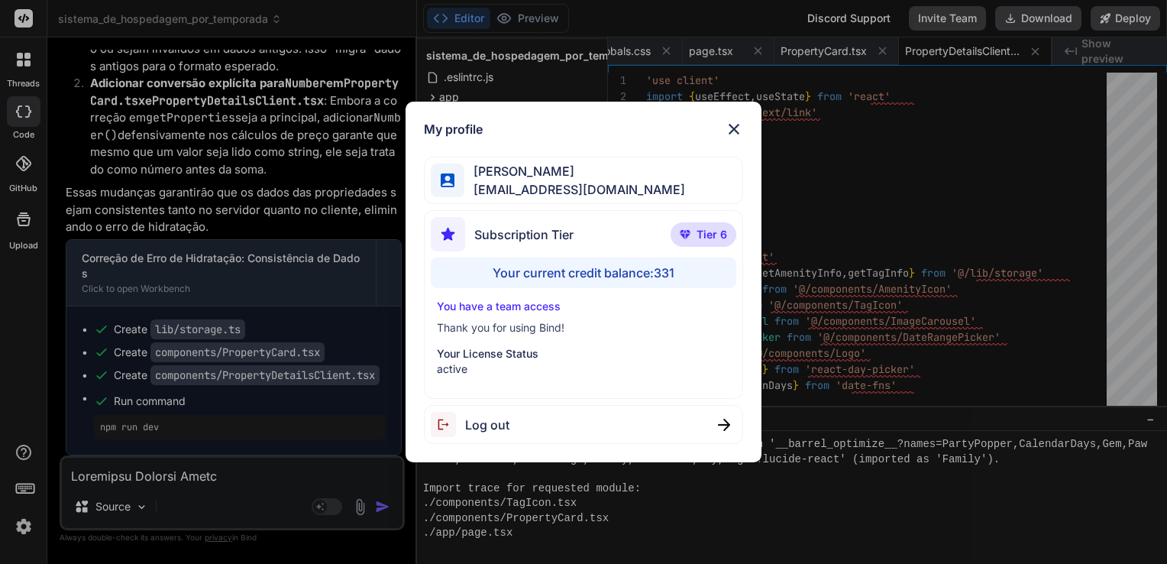
click at [738, 126] on img at bounding box center [734, 129] width 18 height 18
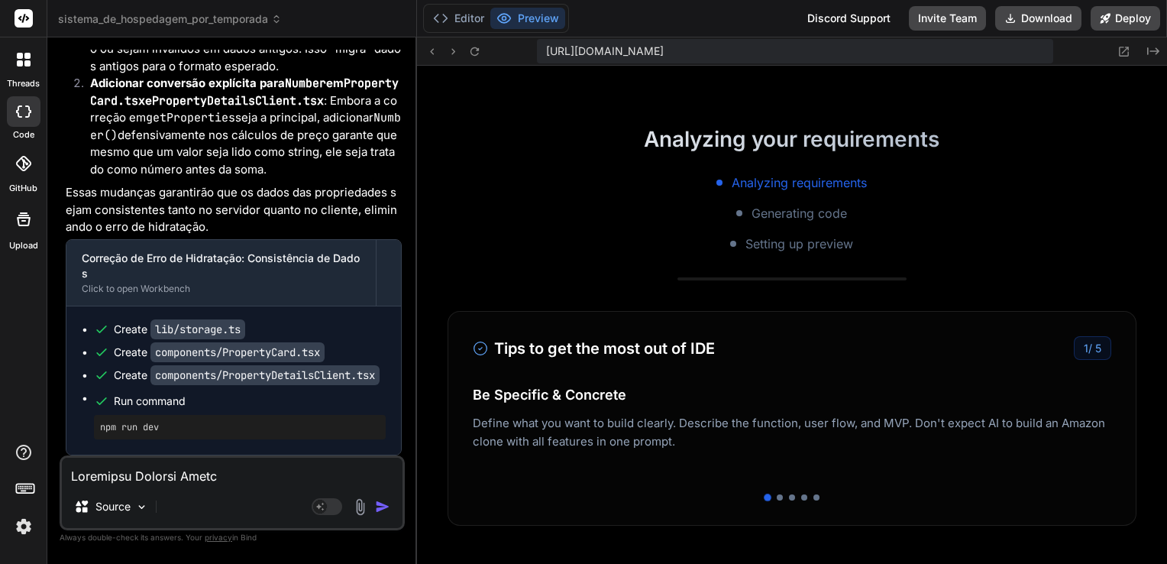
scroll to position [0, 0]
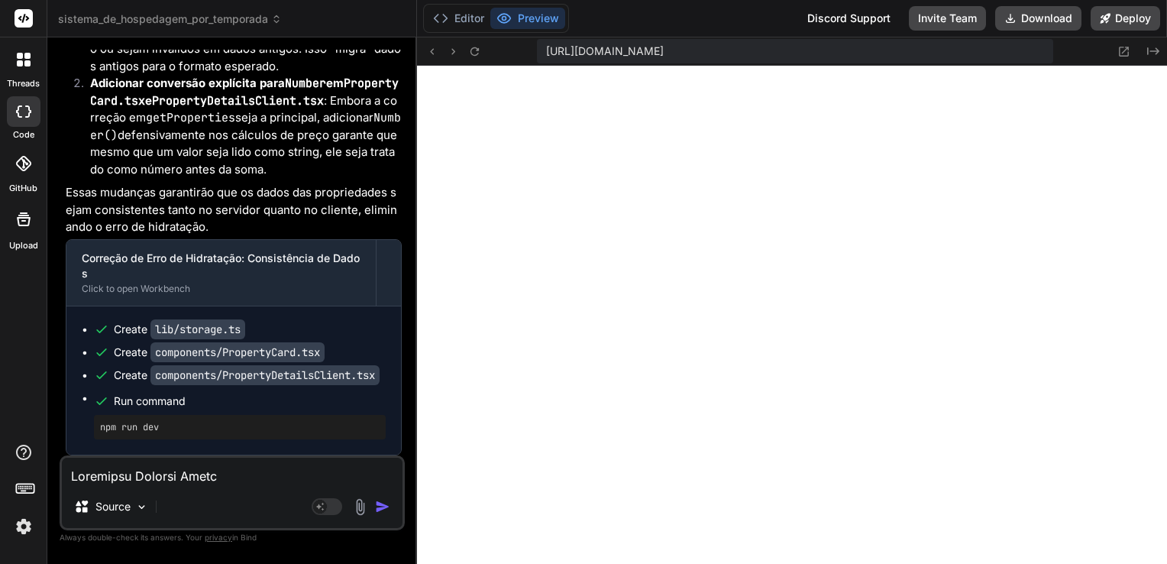
click at [180, 473] on textarea at bounding box center [232, 470] width 341 height 27
paste textarea "Unhandled Runtime Error Error: Text content does not match server-rendered HTML…"
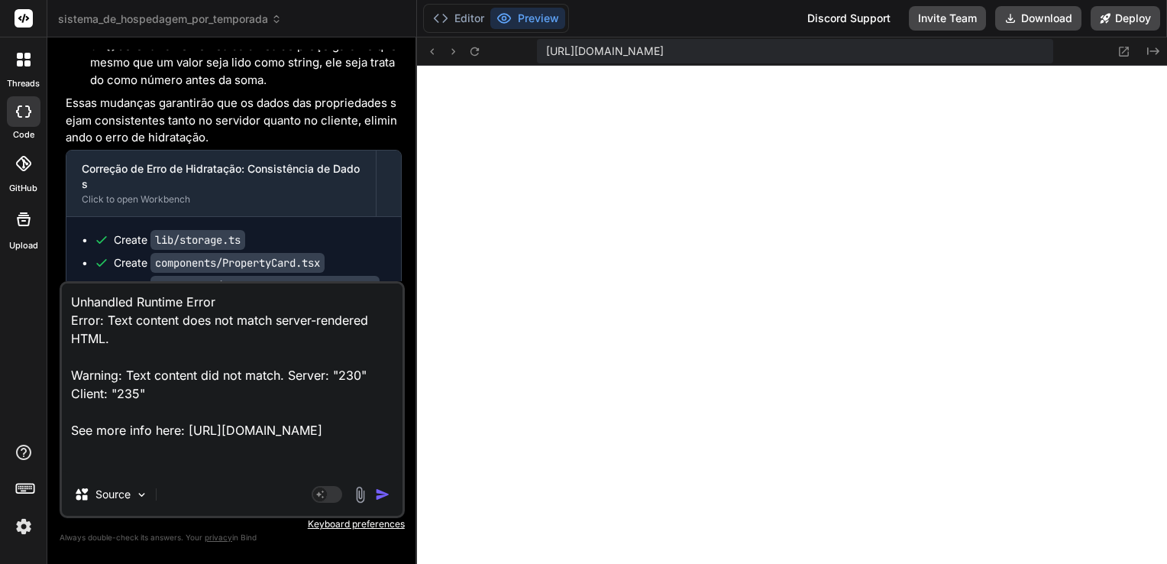
scroll to position [40, 0]
click at [166, 462] on textarea "Unhandled Runtime Error Error: Text content does not match server-rendered HTML…" at bounding box center [232, 377] width 341 height 189
paste textarea "Unhandled Runtime Error Error: There was an error while hydrating. Because the …"
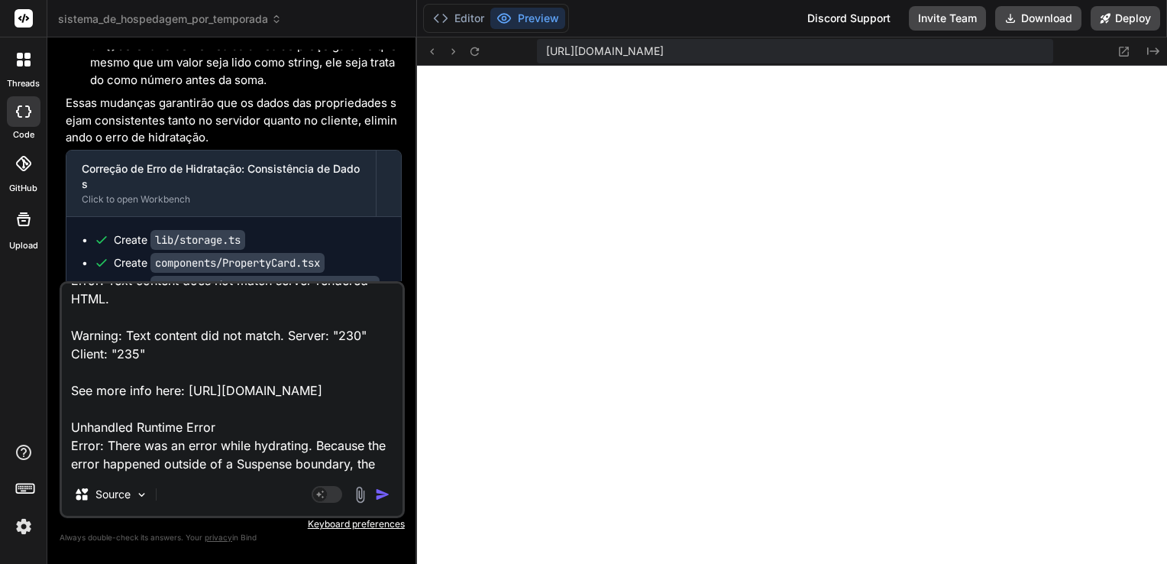
scroll to position [92, 0]
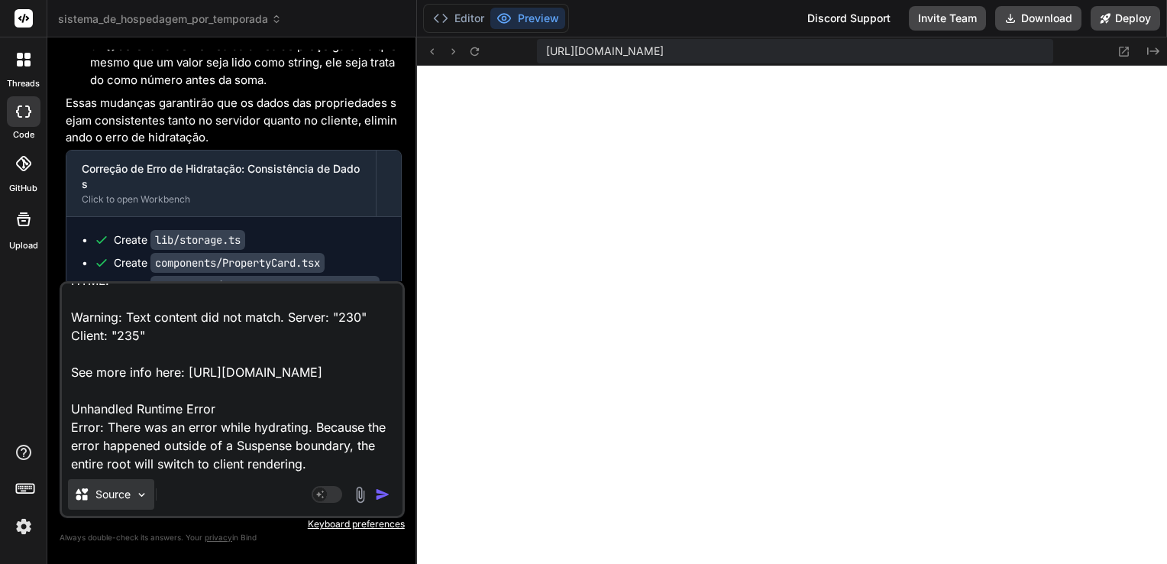
click at [137, 496] on img at bounding box center [141, 494] width 13 height 13
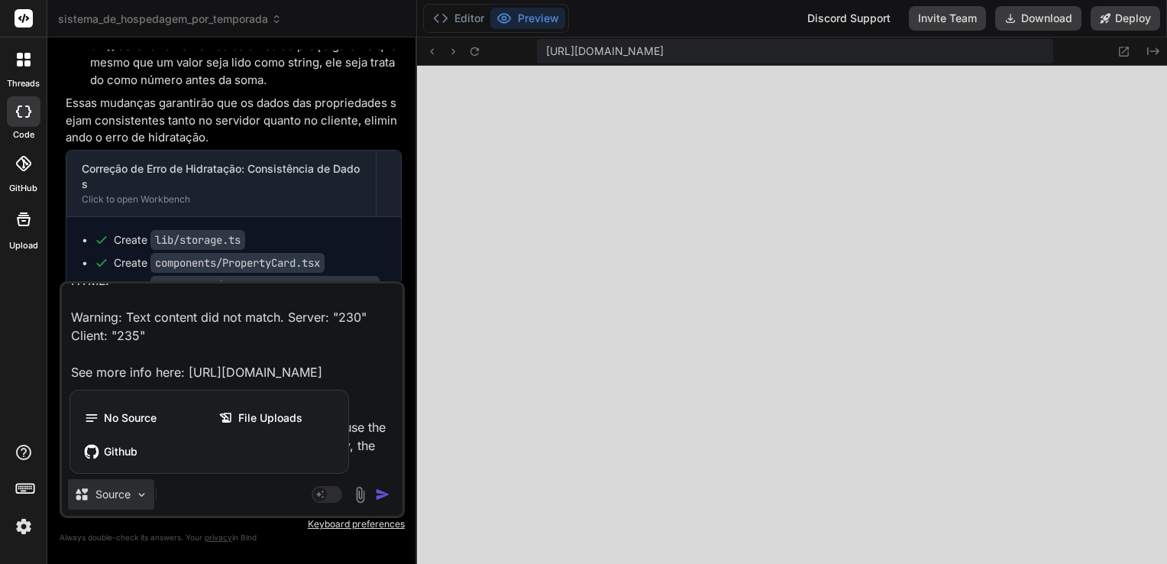
click at [201, 492] on div at bounding box center [583, 282] width 1167 height 564
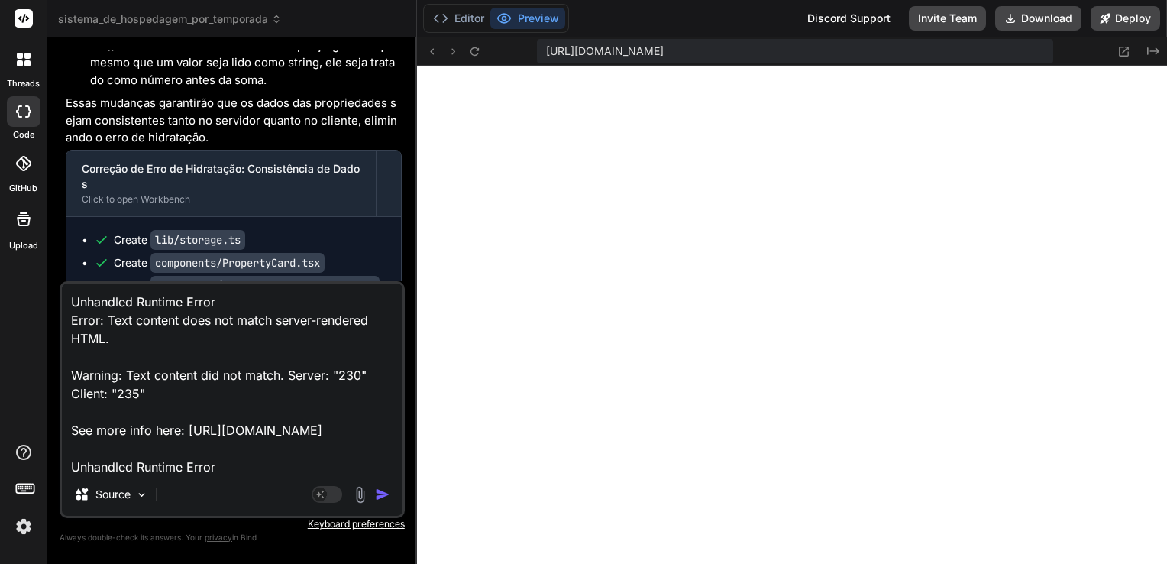
scroll to position [95, 0]
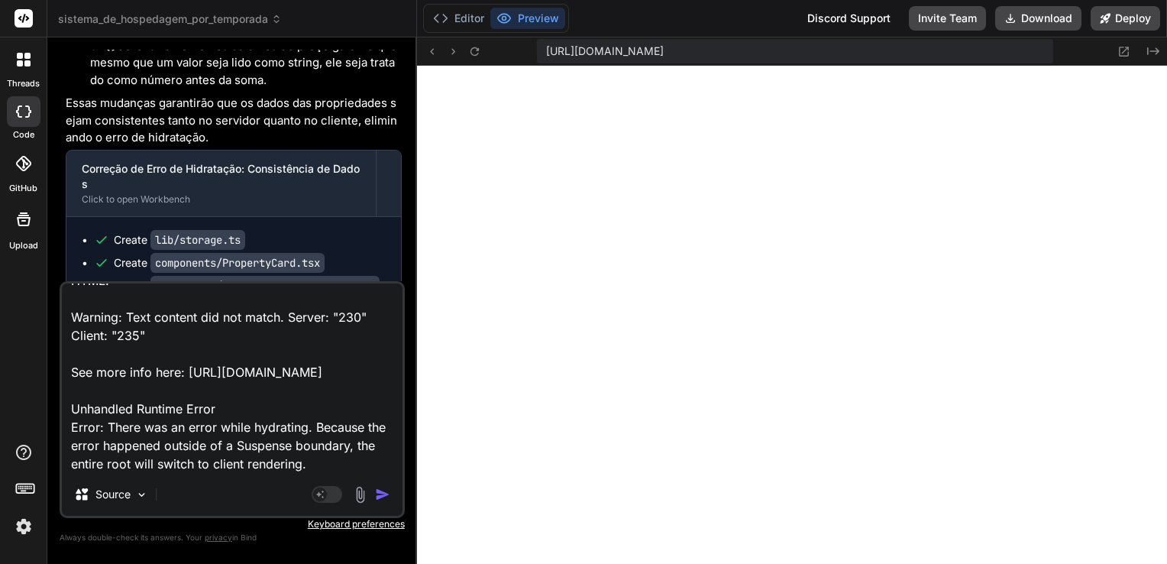
click at [312, 147] on p "Essas mudanças garantirão que os dados das propriedades sejam consistentes tant…" at bounding box center [234, 121] width 336 height 52
click at [320, 147] on p "Essas mudanças garantirão que os dados das propriedades sejam consistentes tant…" at bounding box center [234, 121] width 336 height 52
click at [343, 470] on textarea "Unhandled Runtime Error Error: Text content does not match server-rendered HTML…" at bounding box center [232, 377] width 341 height 189
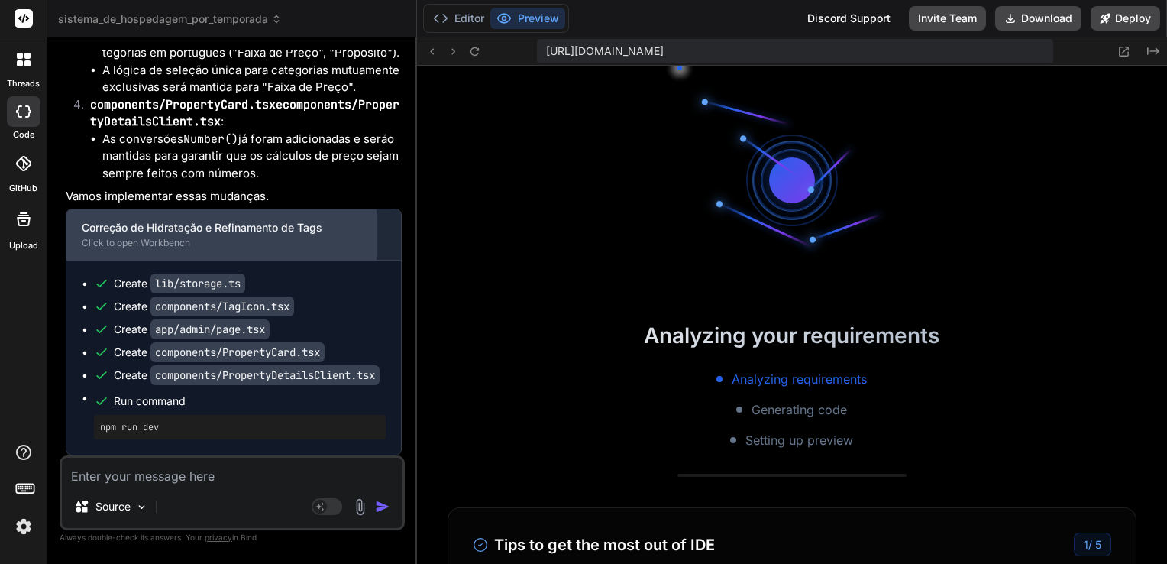
scroll to position [11214, 0]
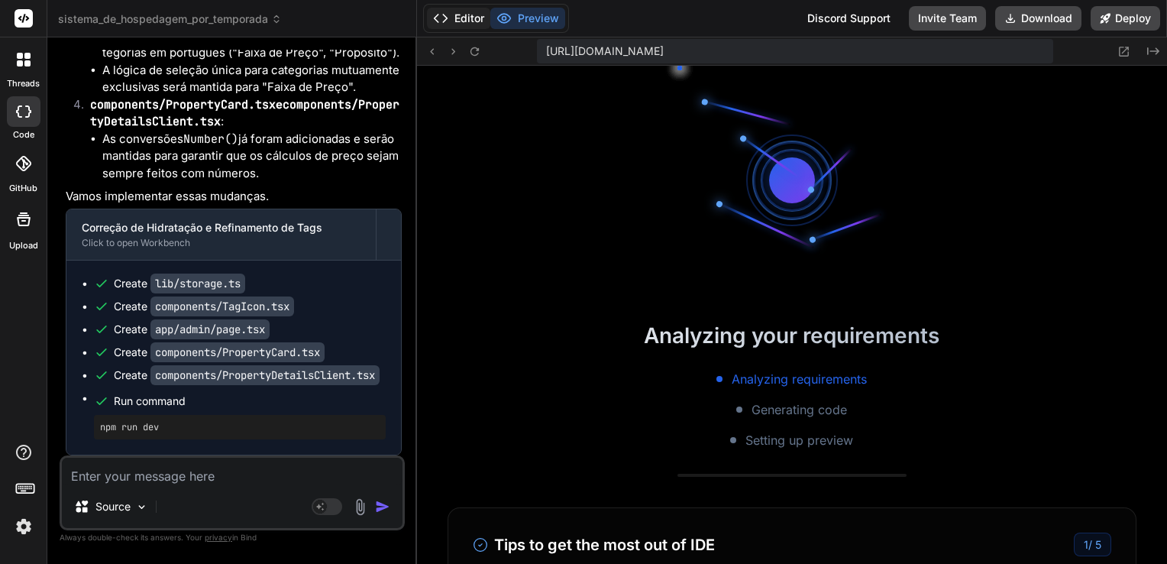
click at [454, 20] on button "Editor" at bounding box center [458, 18] width 63 height 21
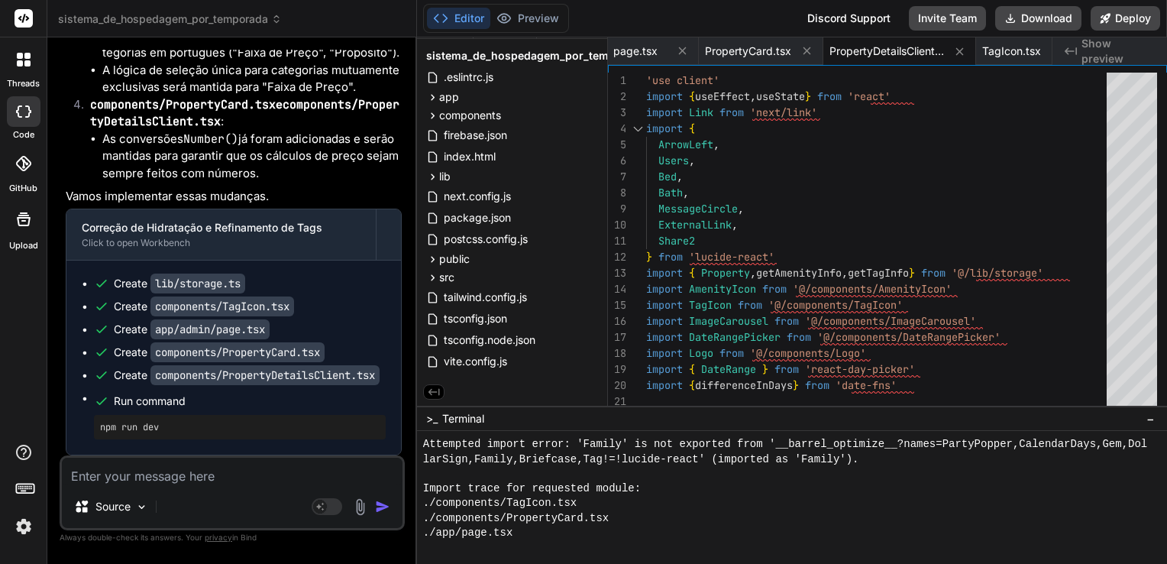
scroll to position [14663, 0]
click at [536, 17] on button "Preview" at bounding box center [527, 18] width 75 height 21
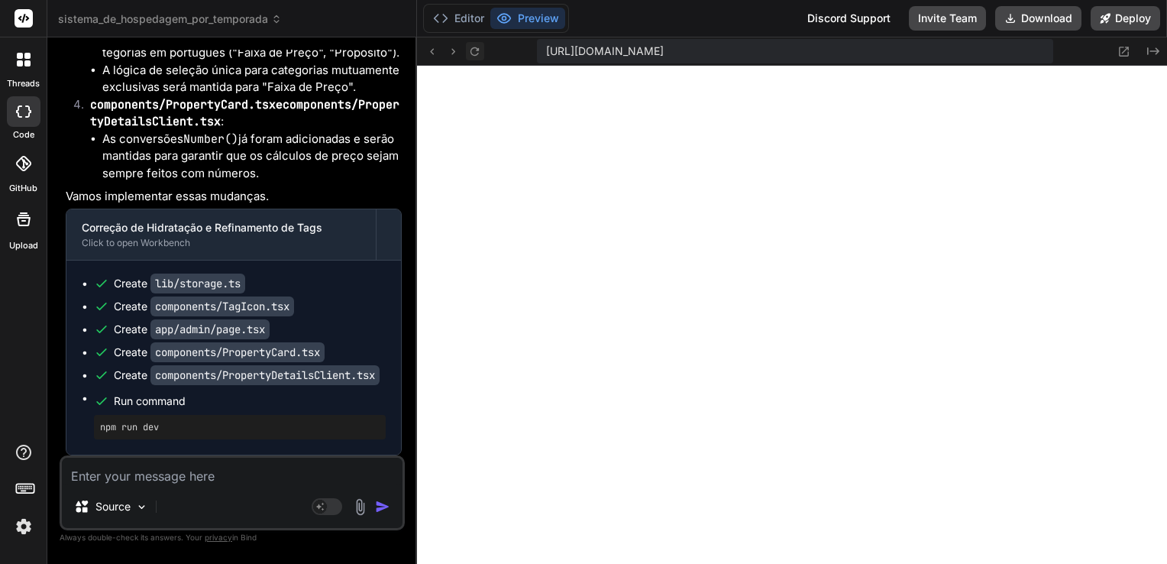
click at [475, 50] on icon at bounding box center [474, 51] width 13 height 13
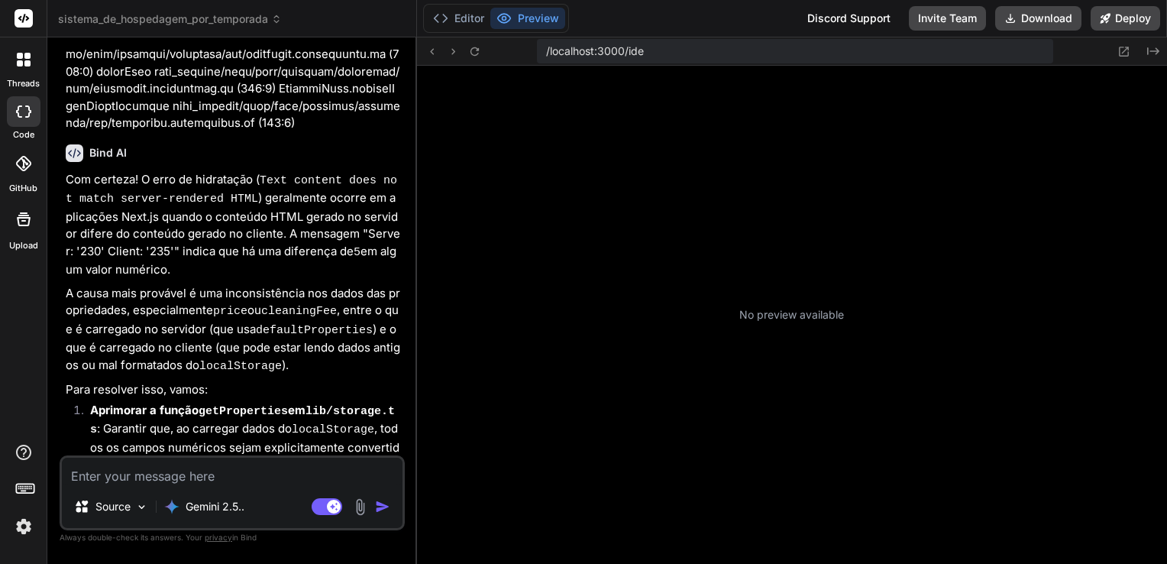
scroll to position [263, 0]
type textarea "x"
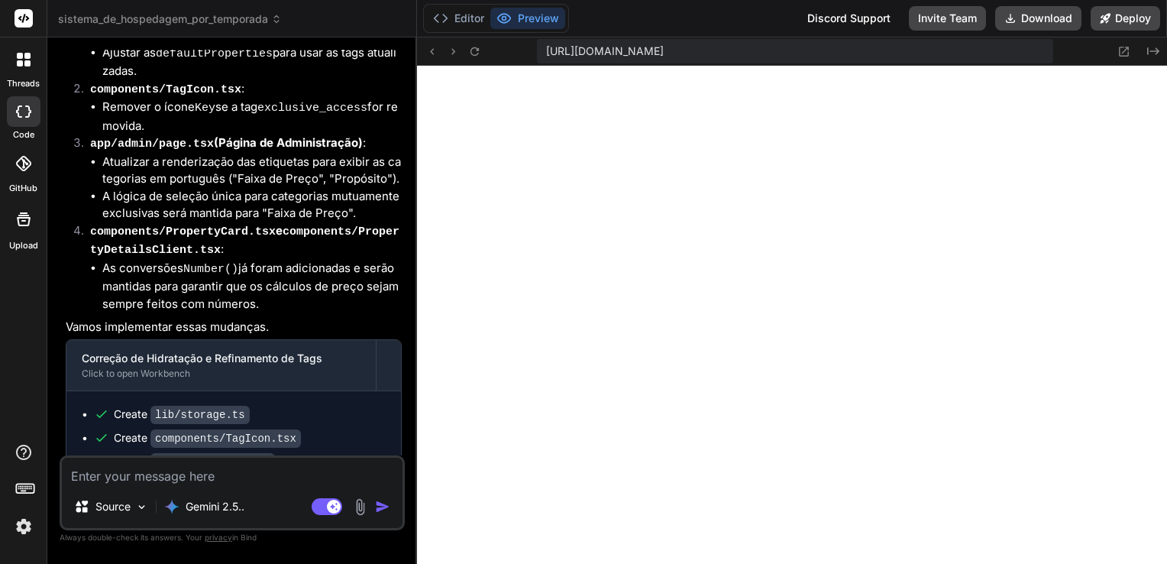
scroll to position [3152, 0]
click at [203, 472] on textarea at bounding box center [232, 470] width 341 height 27
type textarea "A"
type textarea "x"
type textarea "A"
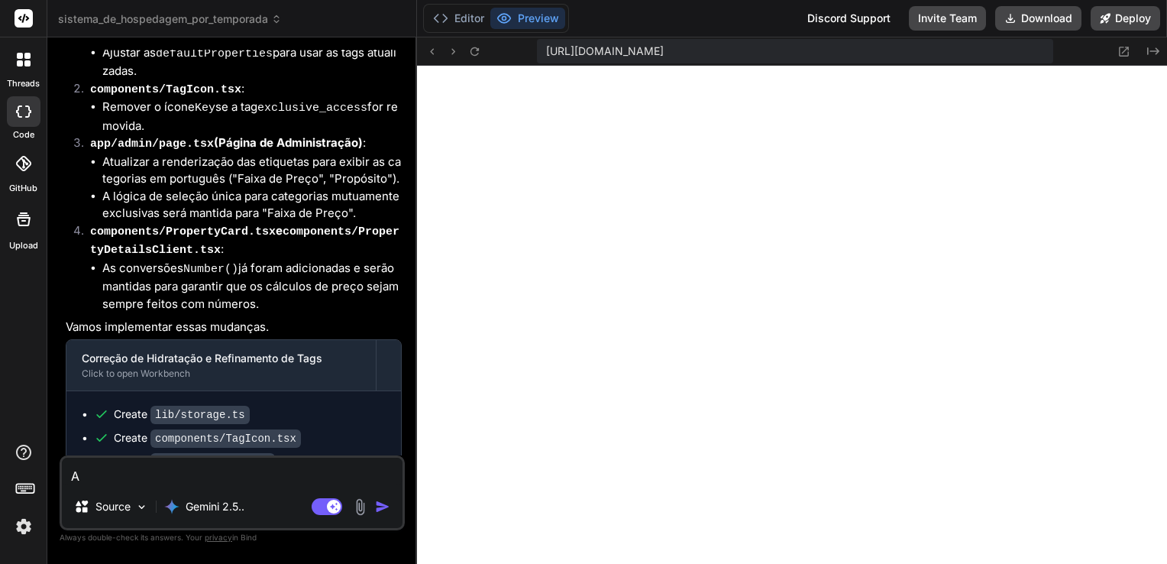
type textarea "x"
type textarea "A"
type textarea "x"
type textarea "As"
type textarea "x"
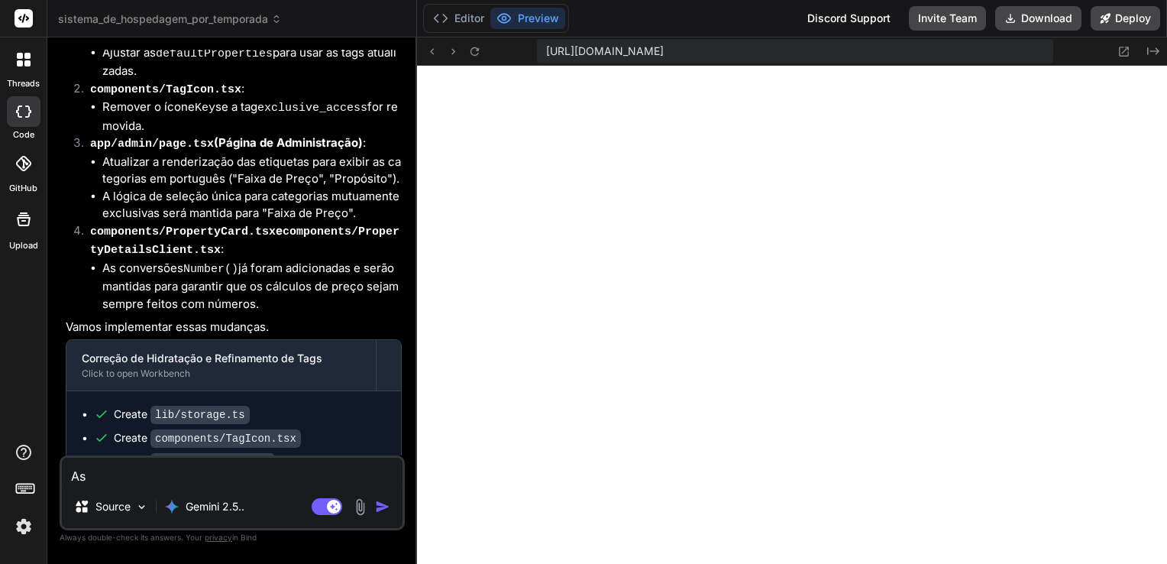
type textarea "As"
type textarea "x"
type textarea "As e"
type textarea "x"
type textarea "As es"
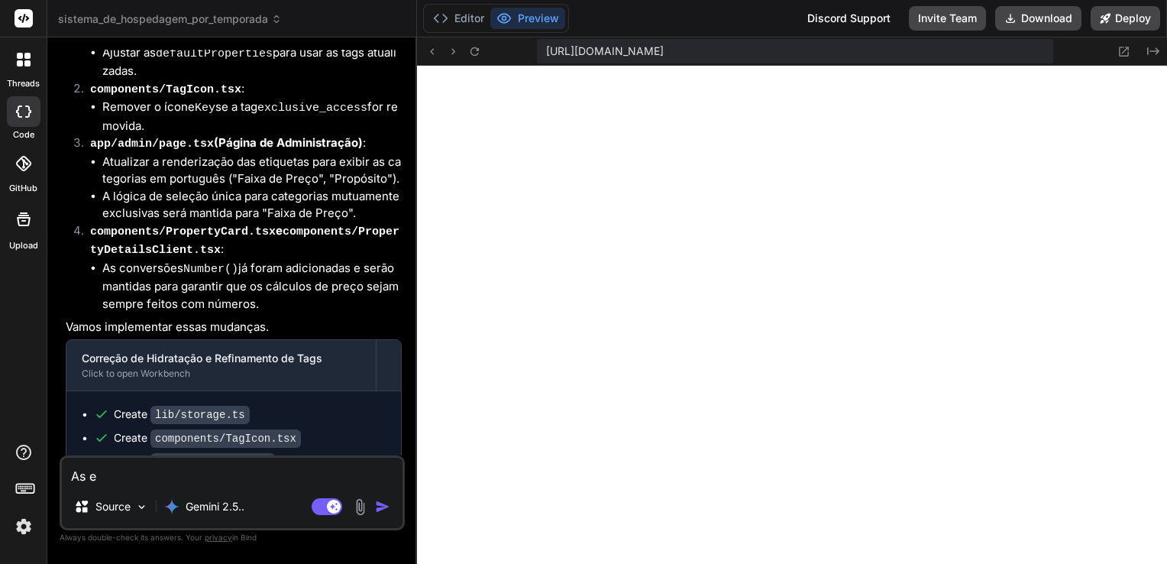
type textarea "x"
type textarea "As est"
type textarea "x"
type textarea "As esti"
type textarea "x"
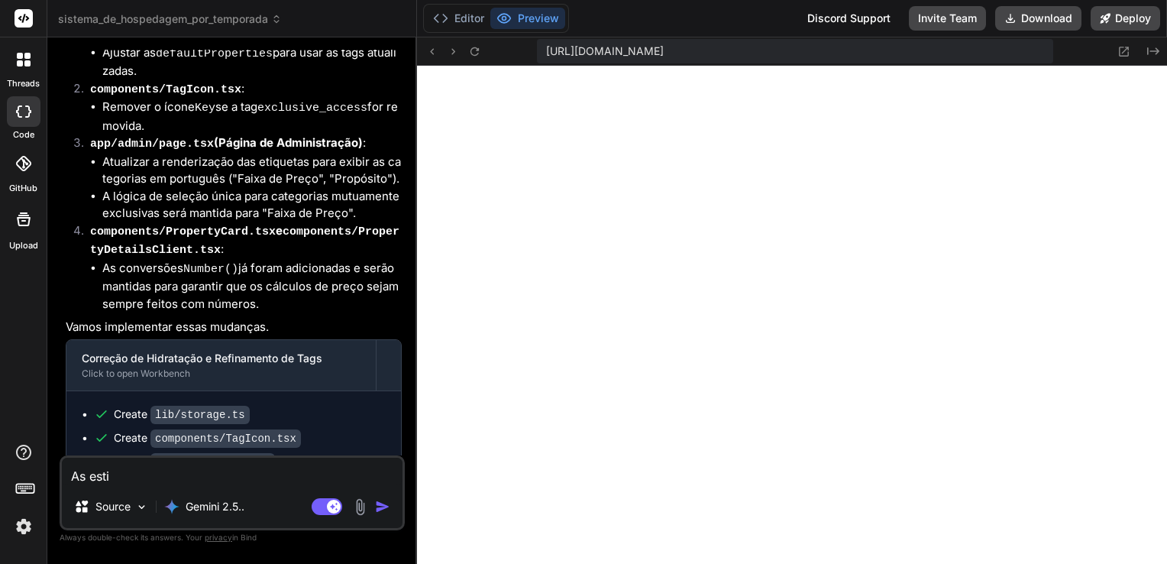
type textarea "As estiq"
type textarea "x"
type textarea "As estiqu"
type textarea "x"
type textarea "As estique"
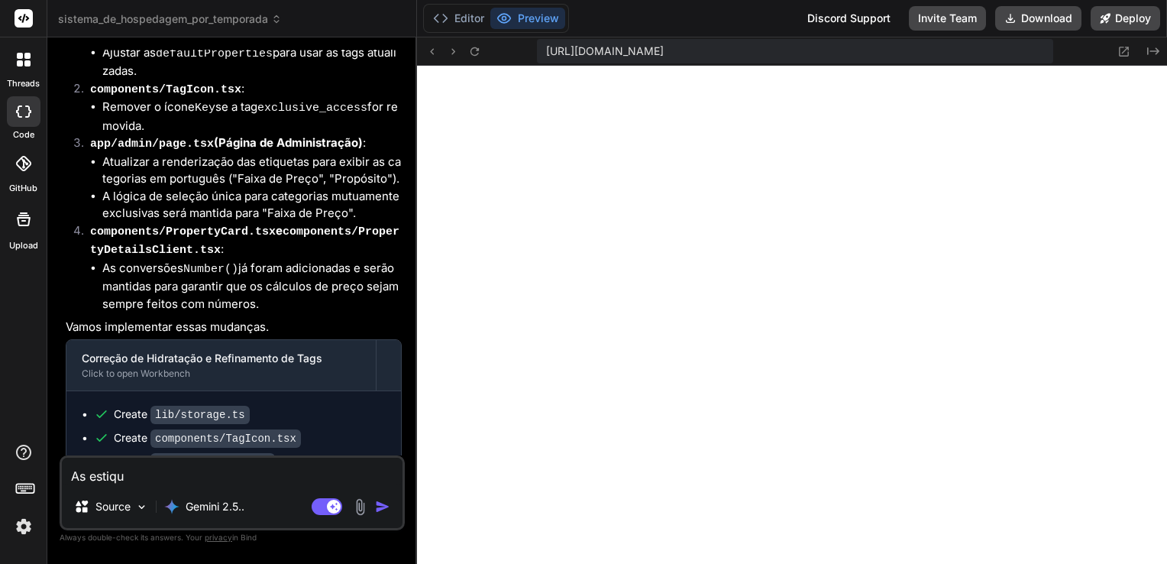
type textarea "x"
type textarea "As estiquet"
type textarea "x"
type textarea "As estiqueta"
type textarea "x"
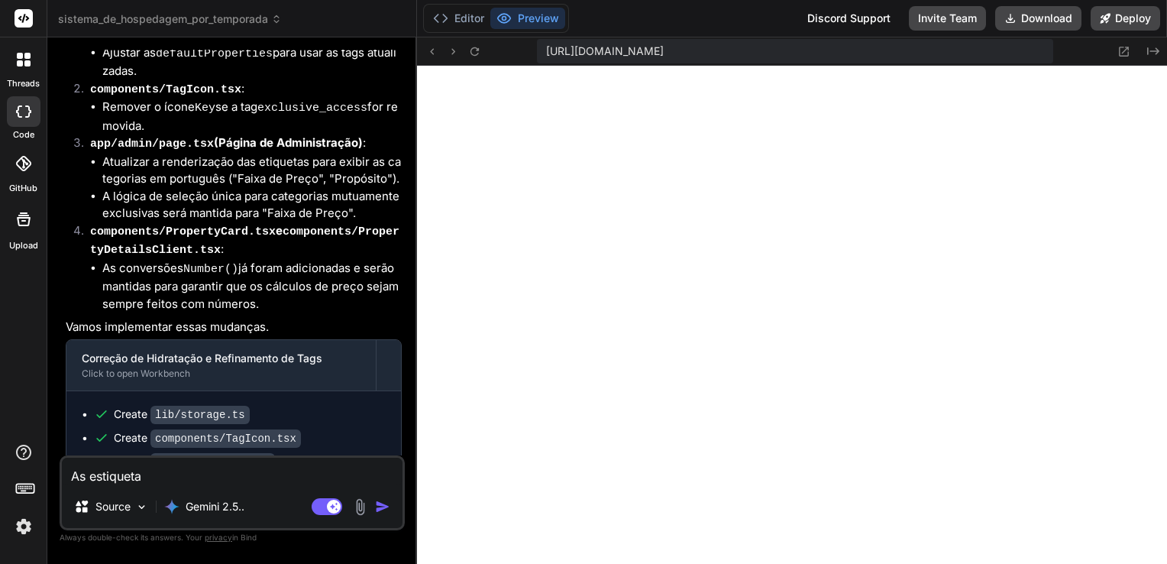
type textarea "As estiquetas"
type textarea "x"
type textarea "As estiquetas"
type textarea "x"
type textarea "As estiquetas n"
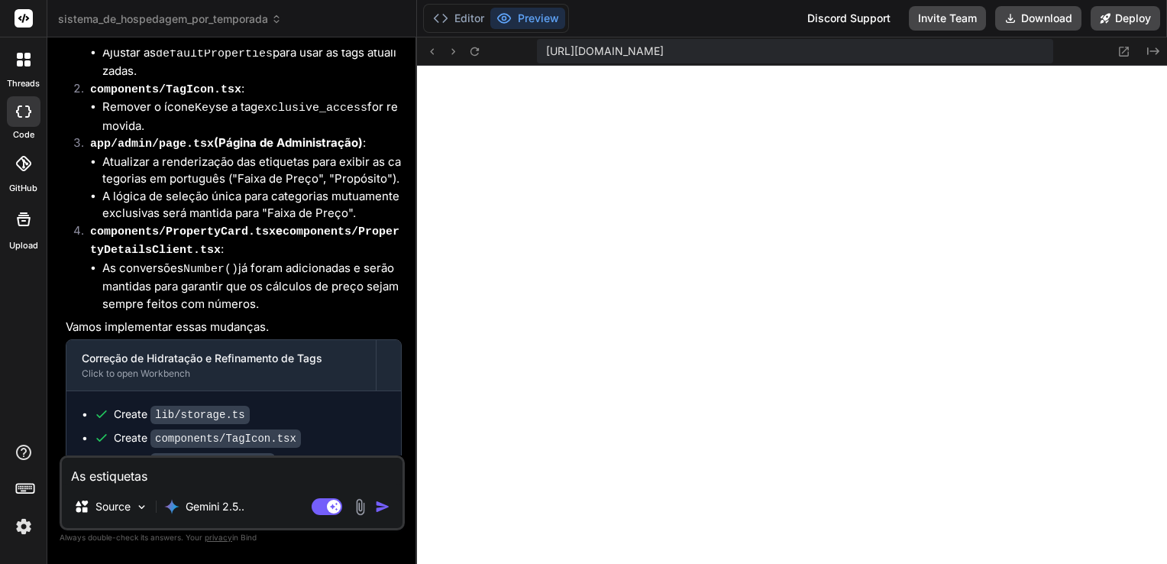
type textarea "x"
type textarea "As estiquetas nã"
type textarea "x"
type textarea "As estiquetas não"
type textarea "x"
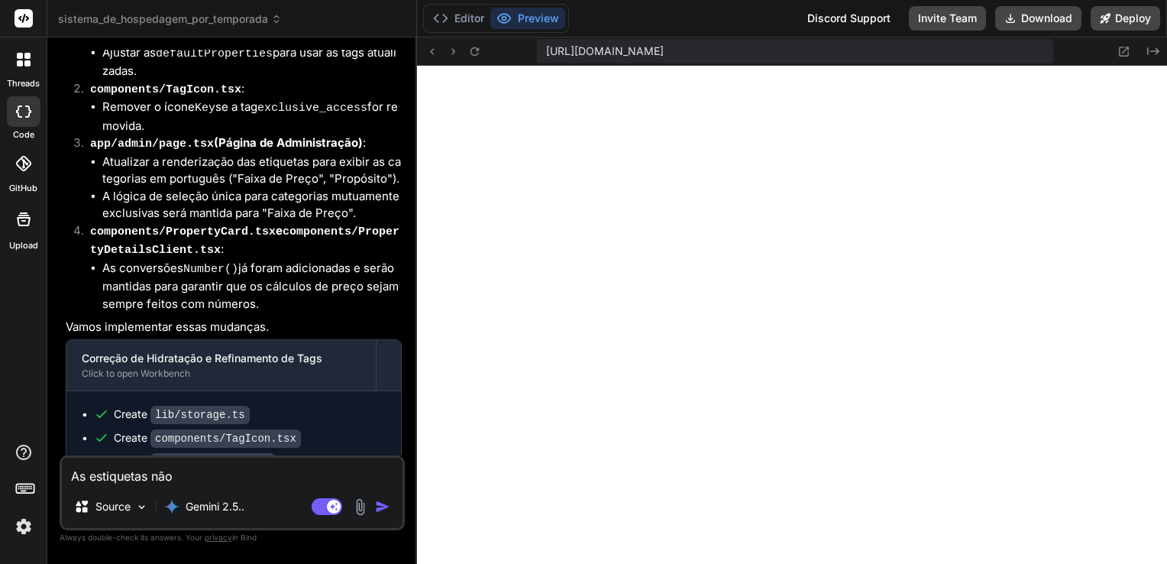
type textarea "As estiquetas não"
type textarea "x"
type textarea "As estiquetas não"
type textarea "x"
type textarea "As estiquetas nã"
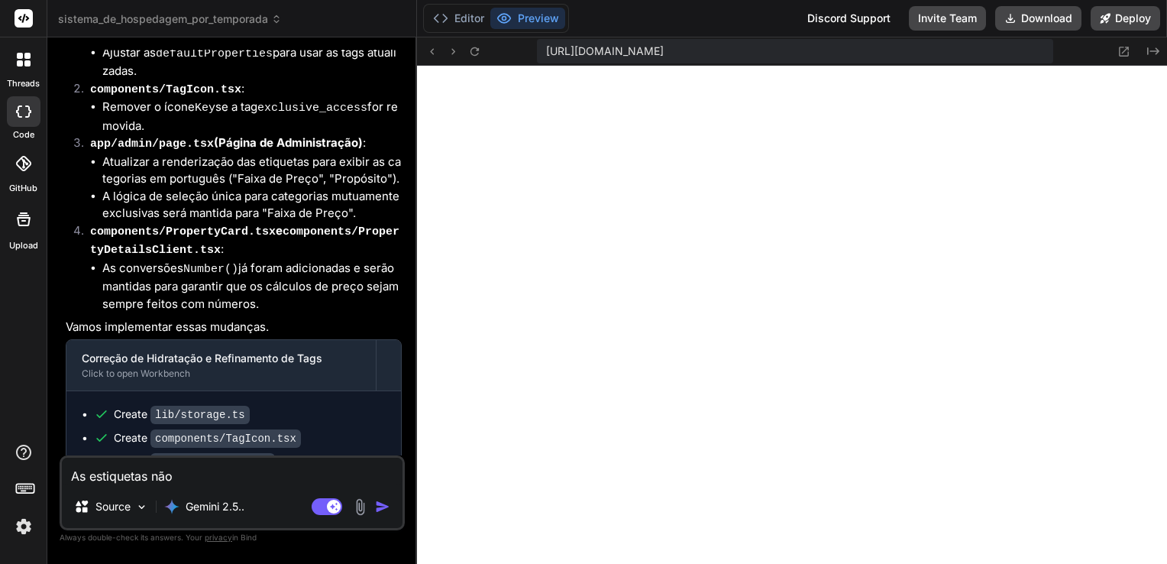
type textarea "x"
type textarea "As estiquetas n"
type textarea "x"
type textarea "As estiquetas"
type textarea "x"
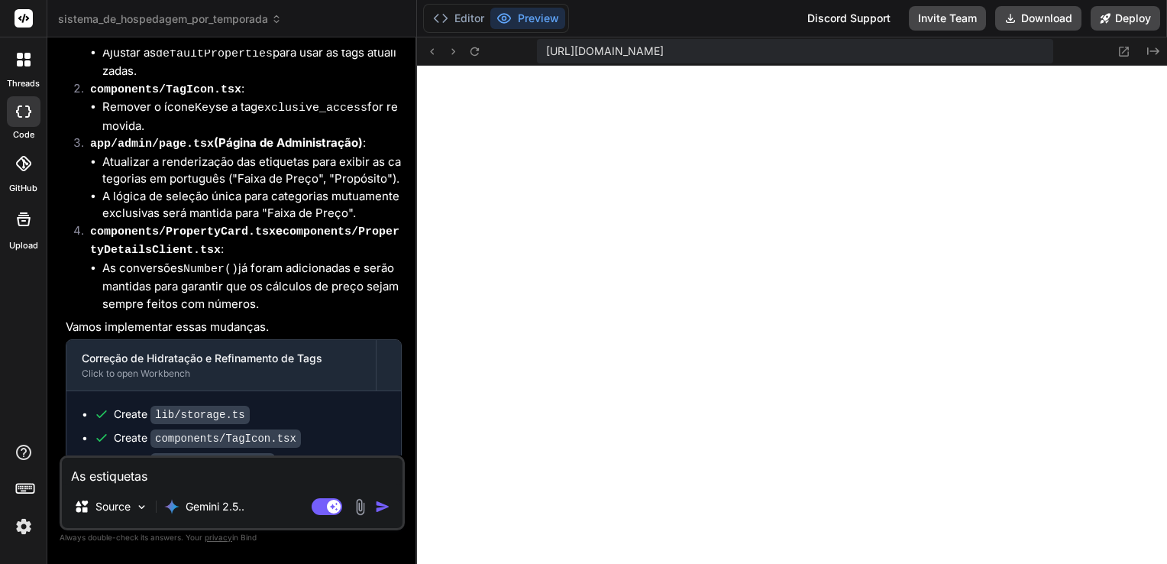
type textarea "As estiquetas"
type textarea "x"
type textarea "As estiqueta"
type textarea "x"
type textarea "As estiquet"
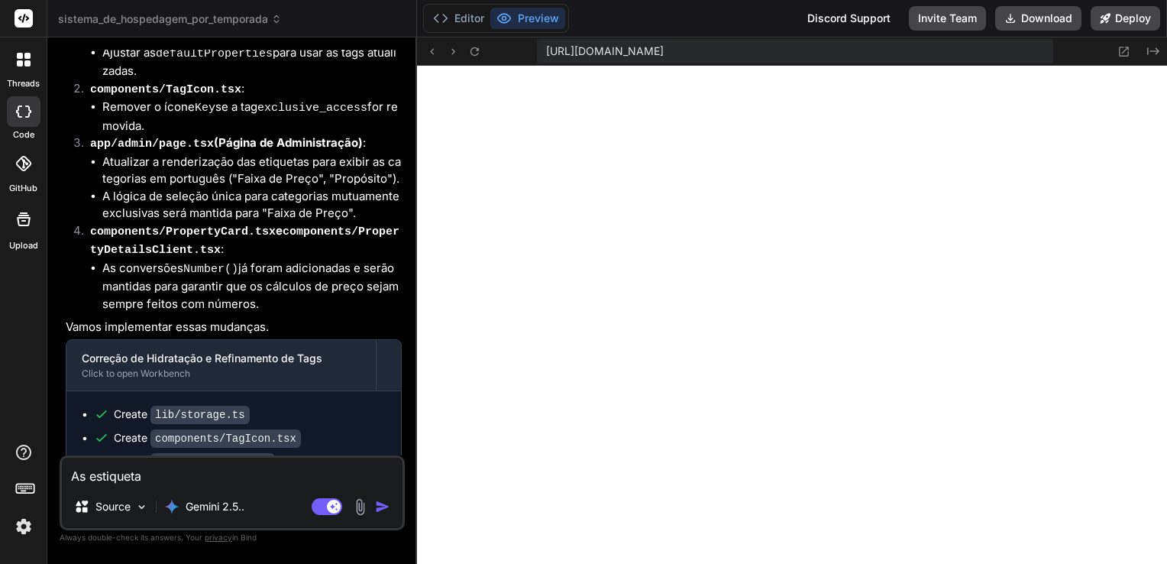
type textarea "x"
type textarea "As estique"
type textarea "x"
type textarea "As estiqu"
type textarea "x"
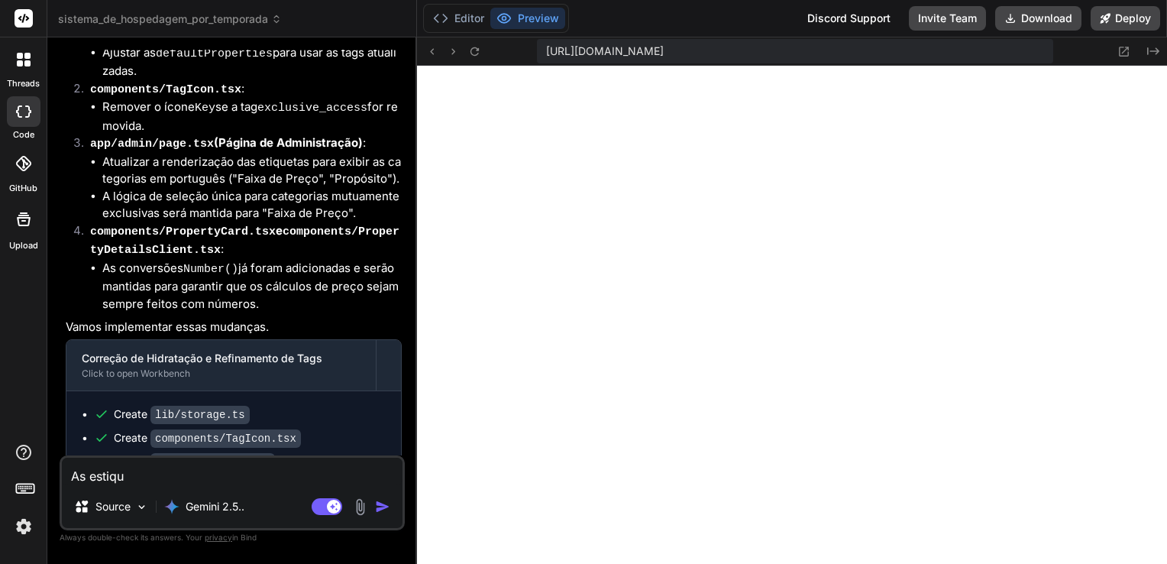
type textarea "As estiq"
type textarea "x"
type textarea "As esti"
type textarea "x"
type textarea "As est"
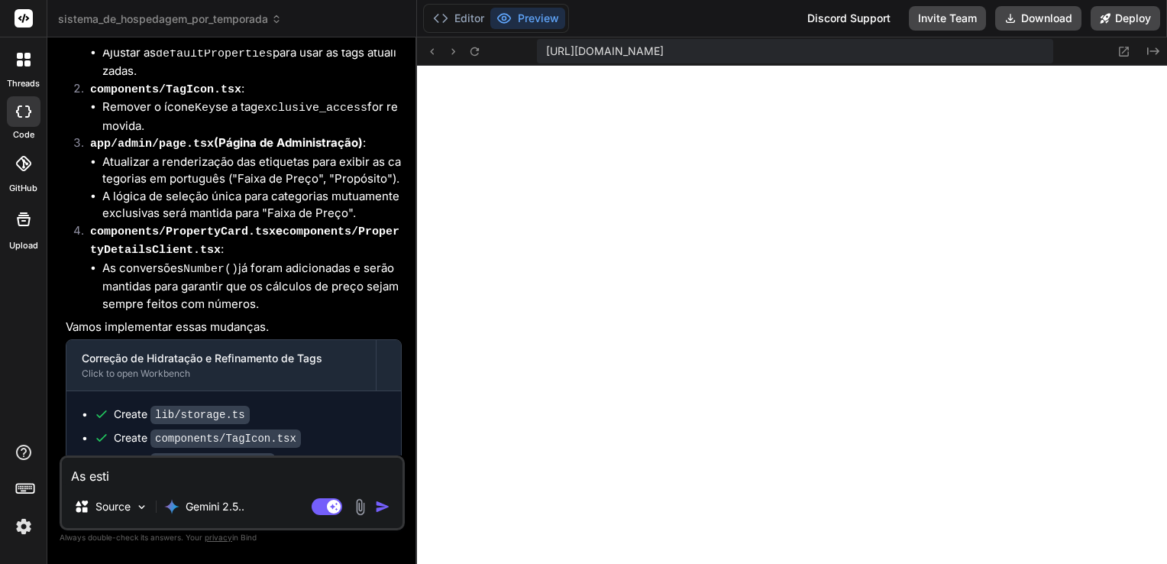
type textarea "x"
type textarea "As es"
type textarea "x"
type textarea "As e"
type textarea "x"
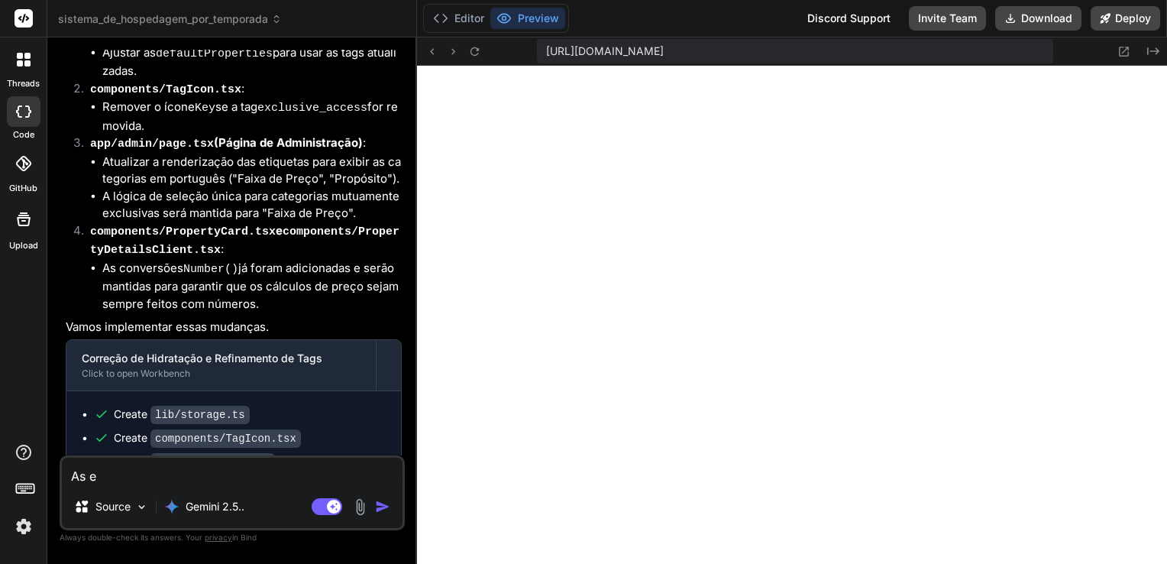
type textarea "As et"
type textarea "x"
type textarea "As eti"
type textarea "x"
type textarea "As etiq"
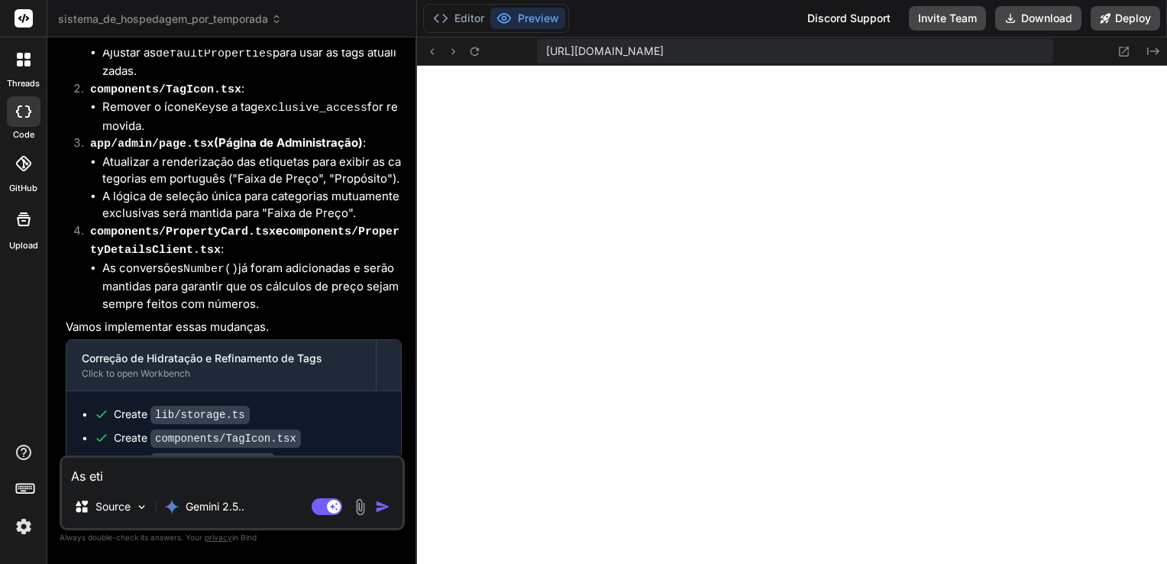
type textarea "x"
type textarea "As etiqu"
type textarea "x"
type textarea "As etique"
type textarea "x"
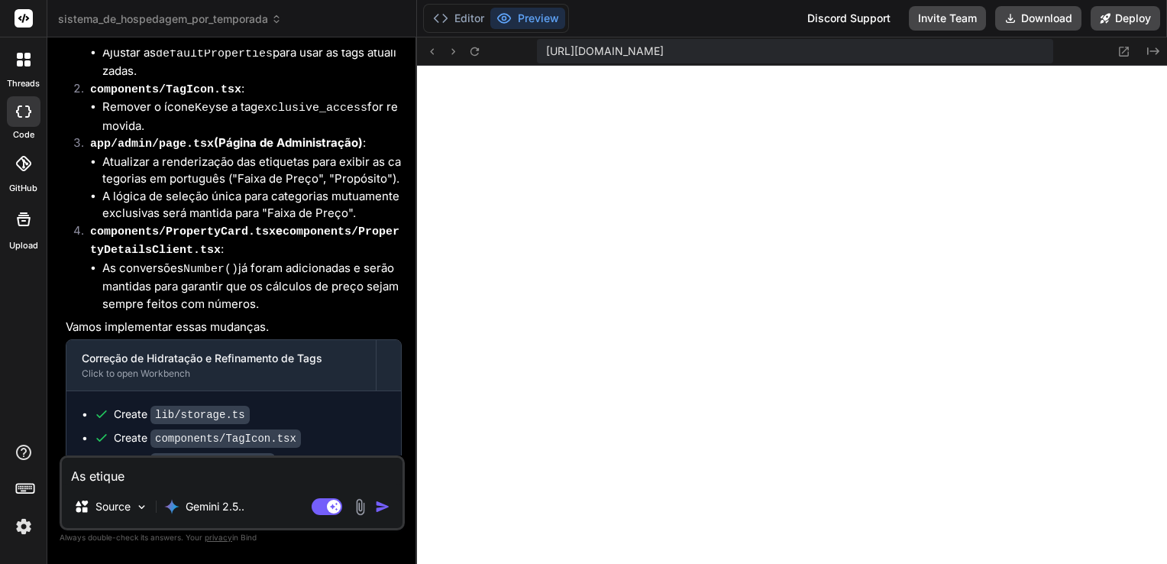
type textarea "As etiquet"
type textarea "x"
type textarea "As etiqueta"
type textarea "x"
type textarea "As etiquetas"
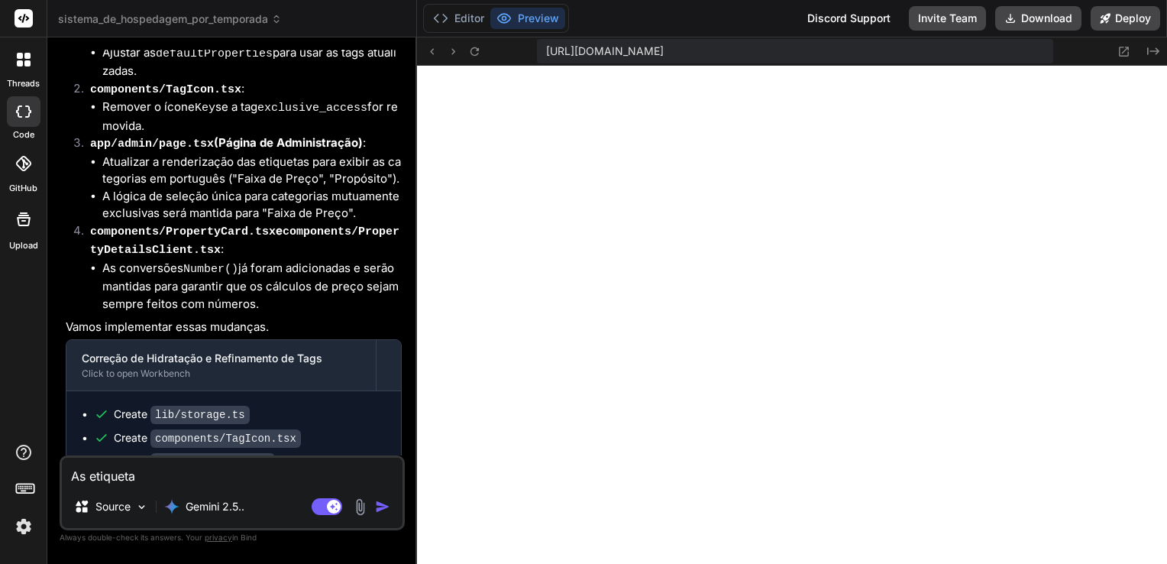
type textarea "x"
type textarea "As etiquetas"
type textarea "x"
type textarea "As etiquetas n"
type textarea "x"
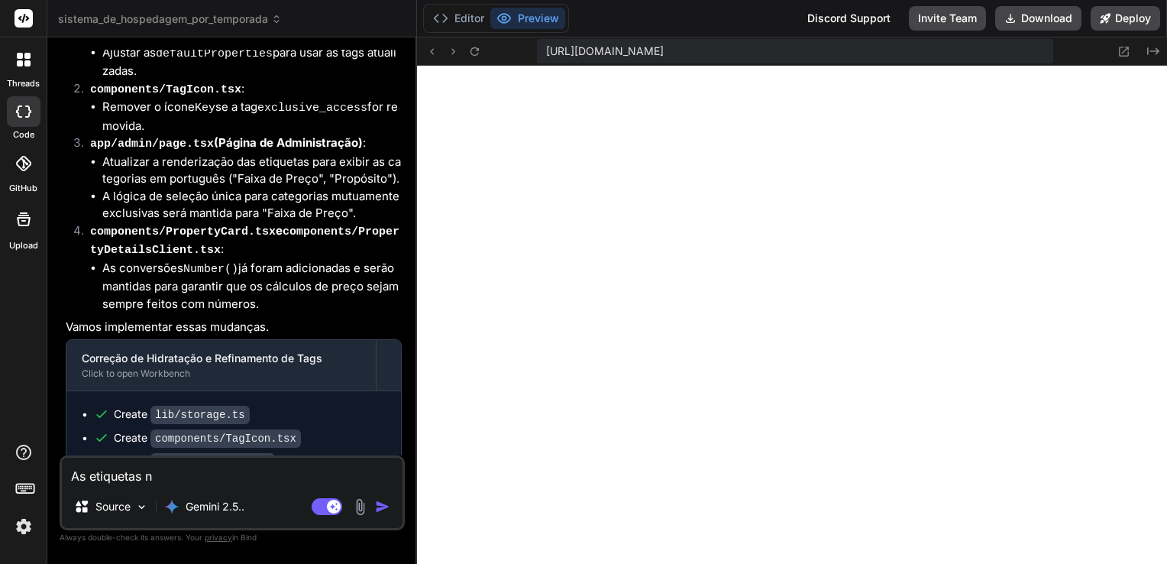
type textarea "As etiquetas nã"
type textarea "x"
type textarea "As etiquetas não"
type textarea "x"
type textarea "As etiquetas não"
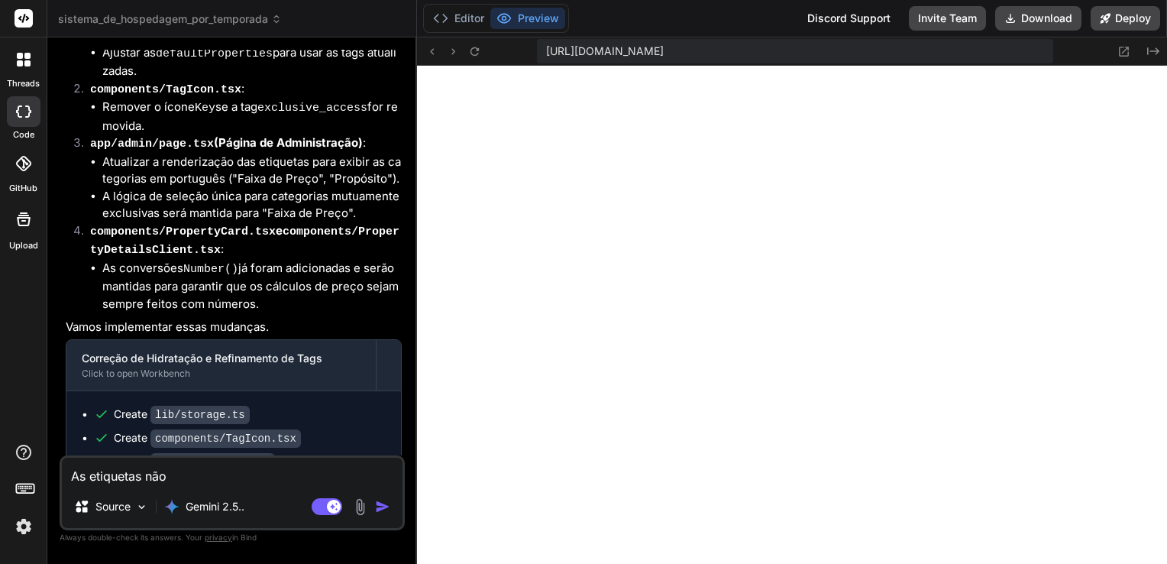
type textarea "x"
type textarea "As etiquetas não e"
type textarea "x"
type textarea "As etiquetas não es"
type textarea "x"
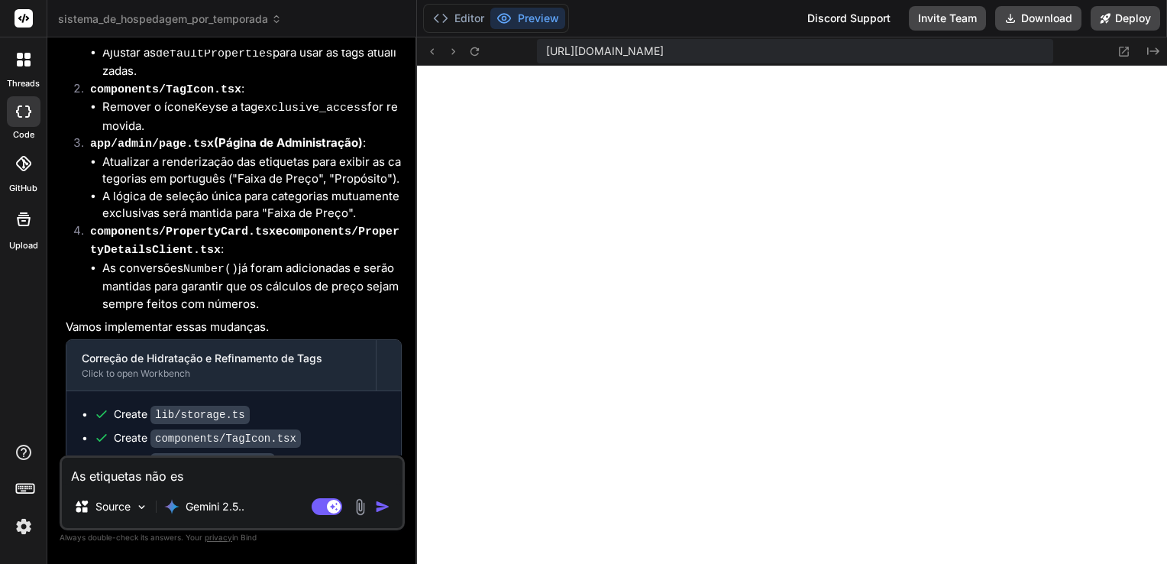
type textarea "As etiquetas não est"
type textarea "x"
type textarea "As etiquetas não está"
type textarea "x"
type textarea "As etiquetas não está"
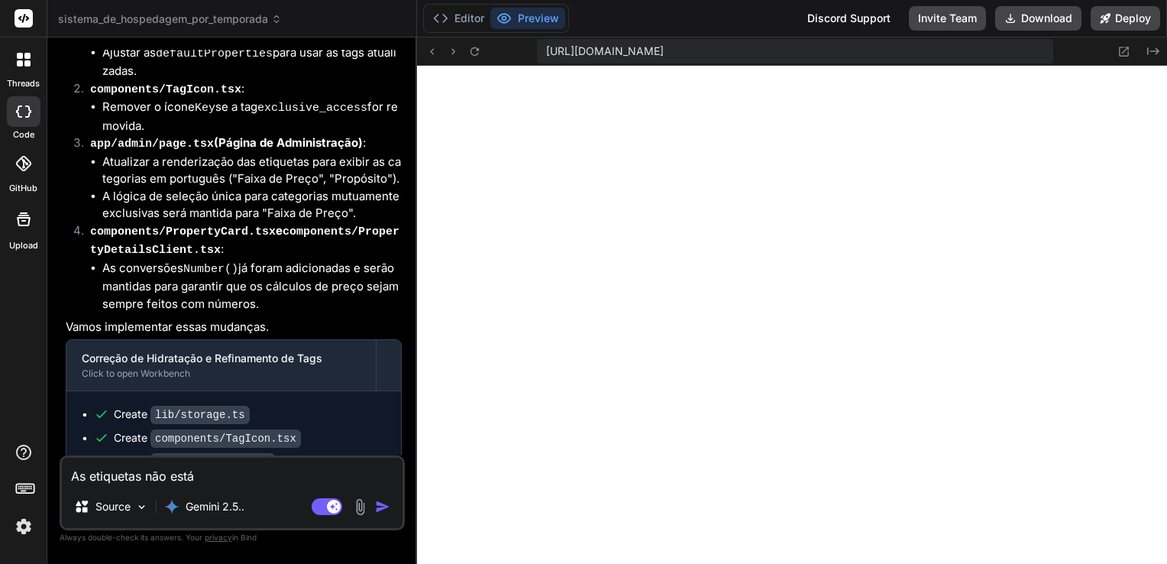
type textarea "x"
type textarea "As etiquetas não está"
type textarea "x"
type textarea "As etiquetas não est"
type textarea "x"
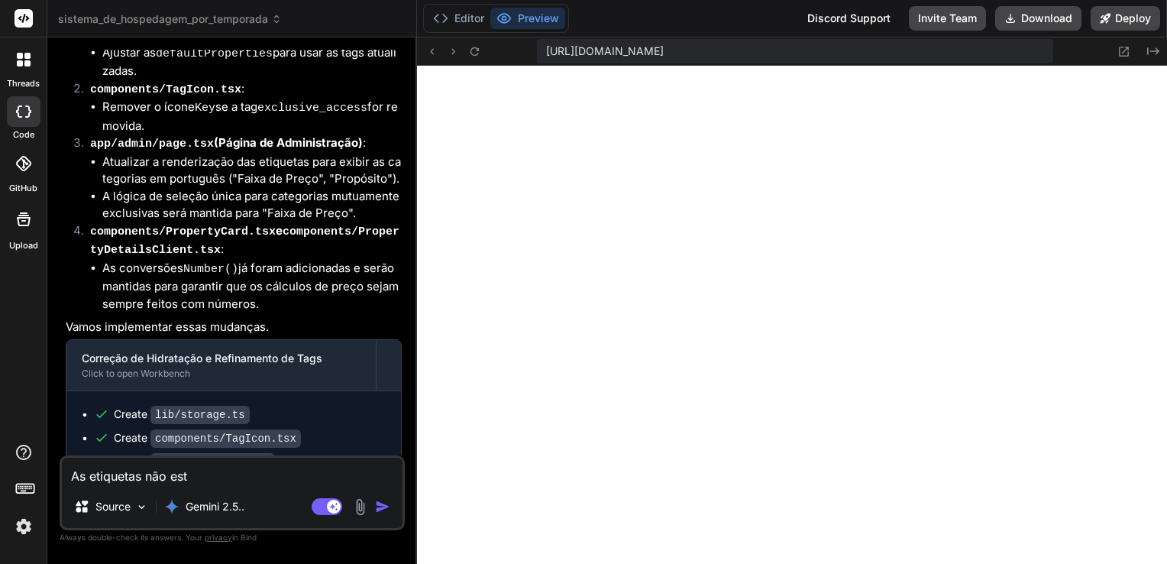
type textarea "As etiquetas não estã"
type textarea "x"
type textarea "As etiquetas não estão"
type textarea "x"
type textarea "As etiquetas não estão"
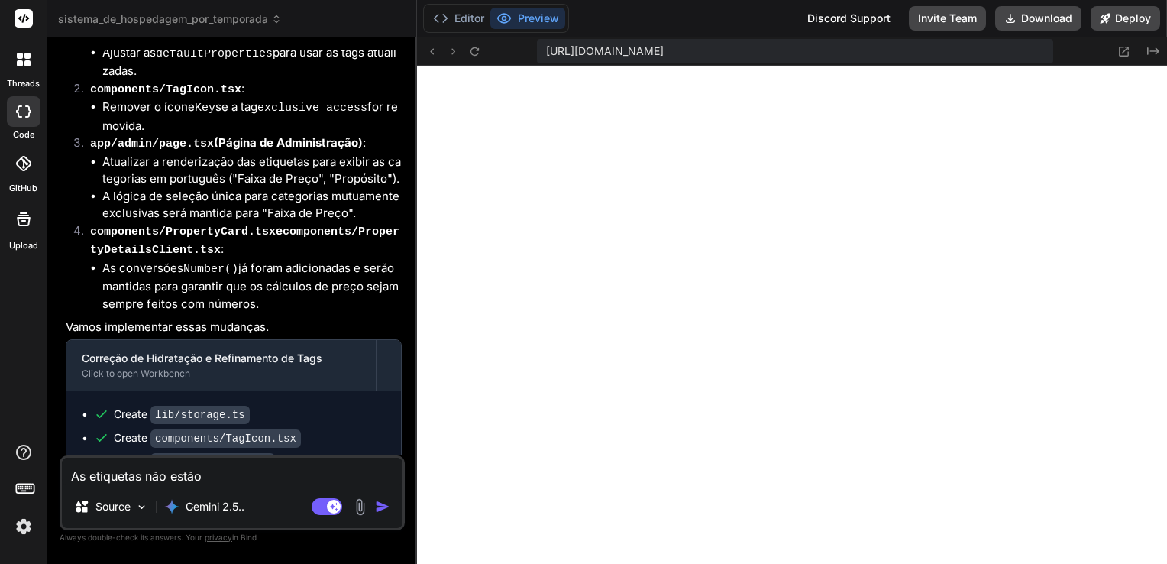
type textarea "x"
type textarea "As etiquetas não estão f"
type textarea "x"
type textarea "As etiquetas não estão fu"
type textarea "x"
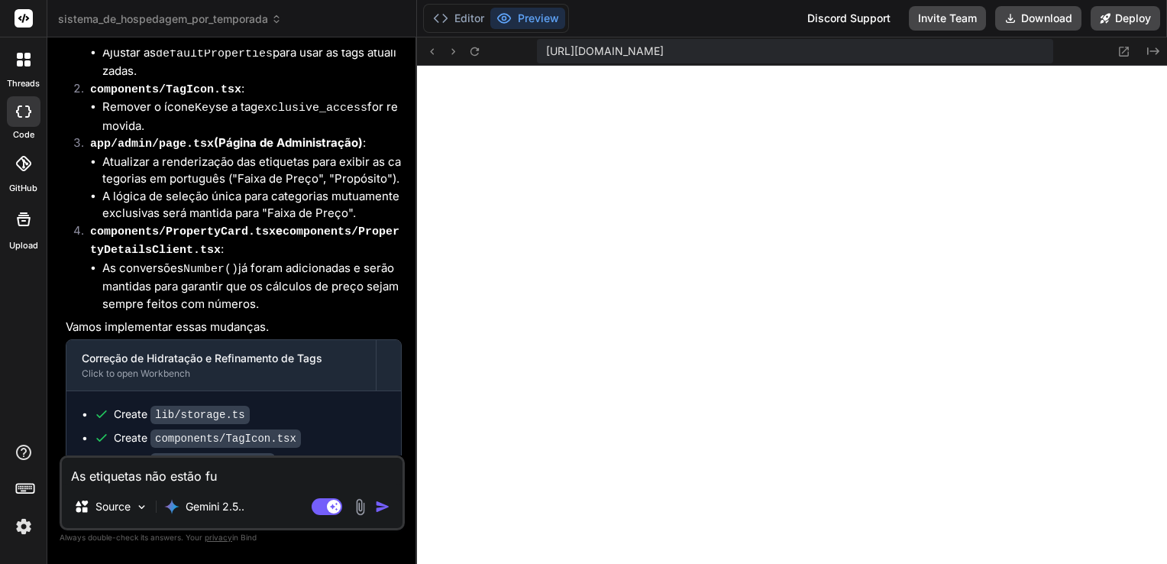
type textarea "As etiquetas não estão fun"
type textarea "x"
type textarea "As etiquetas não estão func"
type textarea "x"
type textarea "As etiquetas não estão funci"
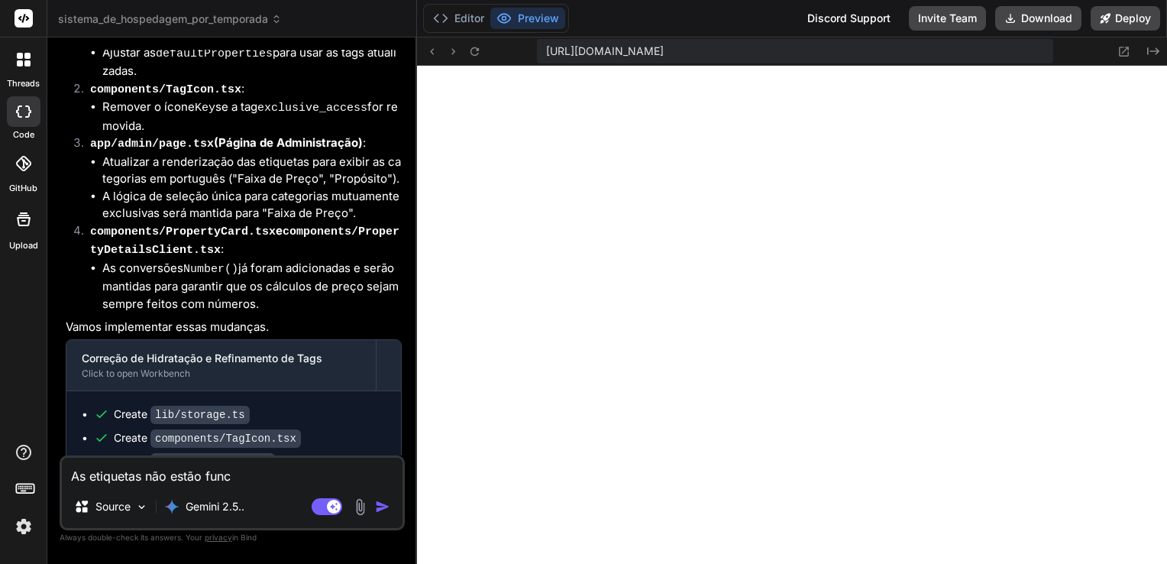
type textarea "x"
type textarea "As etiquetas não estão funcio"
type textarea "x"
type textarea "As etiquetas não estão funcion"
type textarea "x"
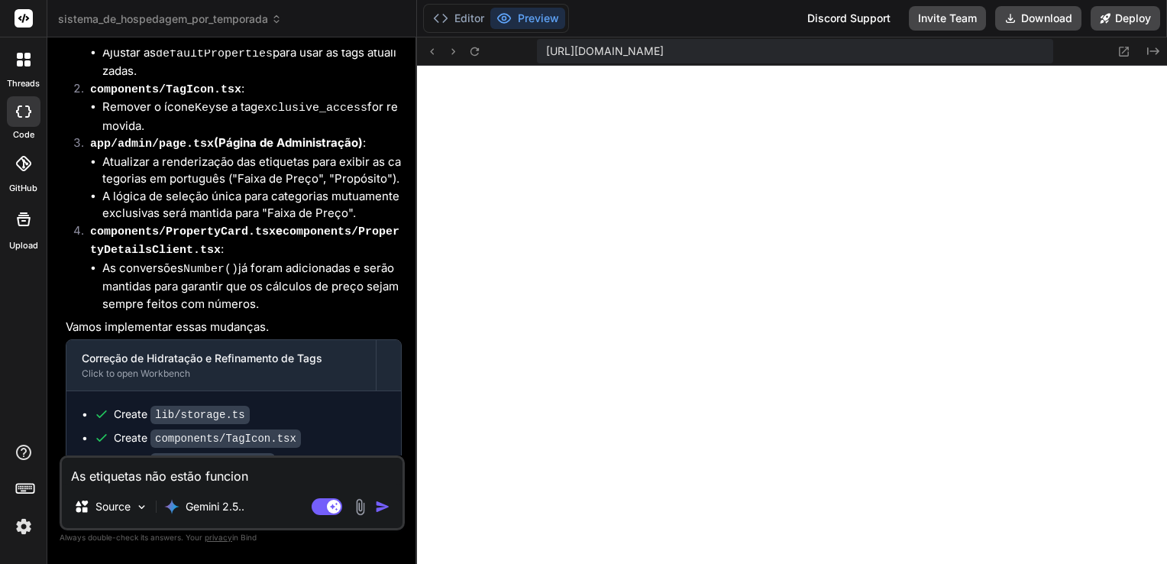
type textarea "As etiquetas não estão funciona"
type textarea "x"
type textarea "As etiquetas não estão funcionan"
type textarea "x"
type textarea "As etiquetas não estão funcionand"
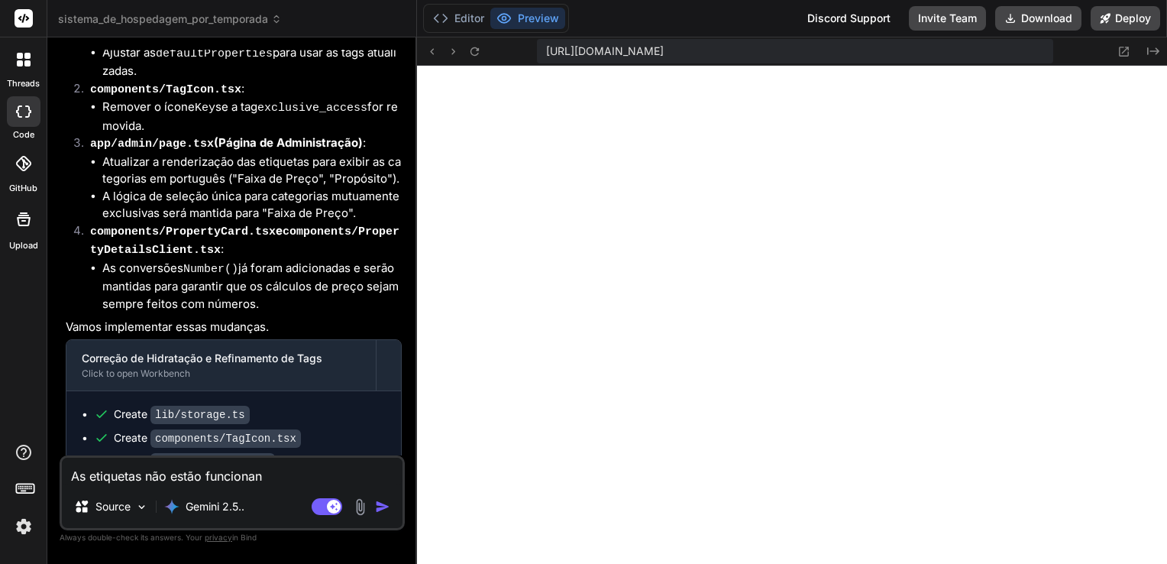
type textarea "x"
type textarea "As etiquetas não estão funcionando"
type textarea "x"
type textarea "As etiquetas não estão funcionando"
type textarea "x"
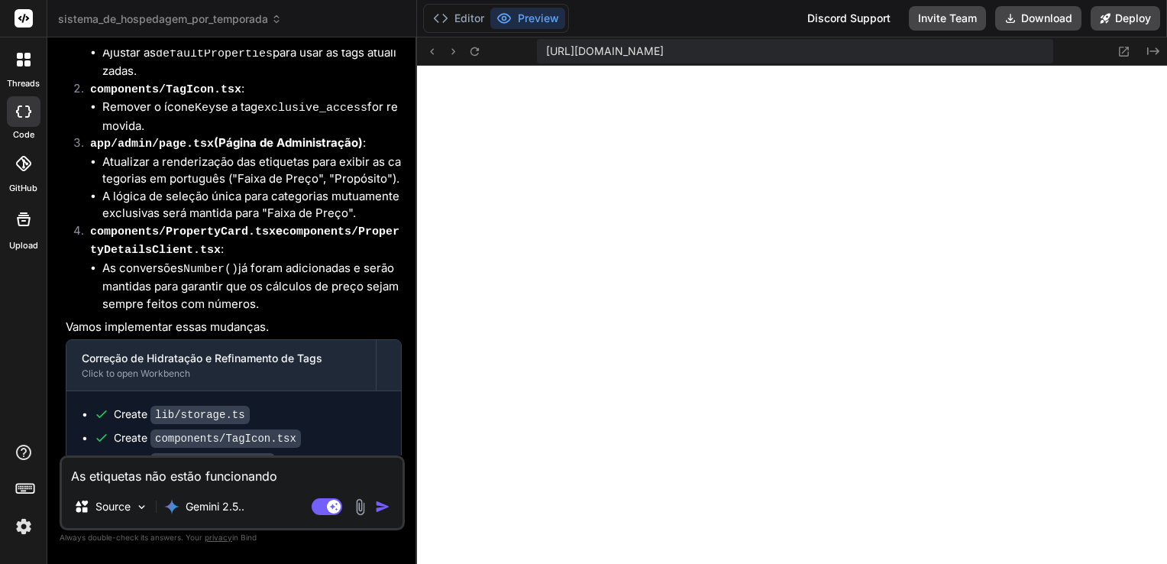
type textarea "As etiquetas não estão funcionando c"
type textarea "x"
type textarea "As etiquetas não estão funcionando co"
type textarea "x"
type textarea "As etiquetas não estão funcionando cor"
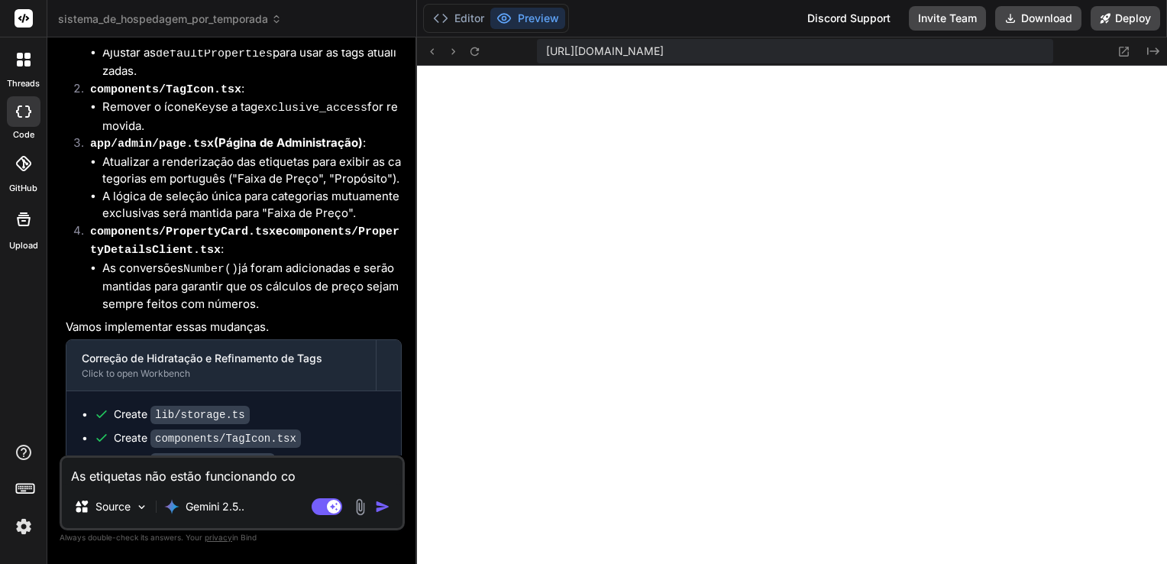
type textarea "x"
type textarea "As etiquetas não estão funcionando corr"
type textarea "x"
type textarea "As etiquetas não estão funcionando corre"
type textarea "x"
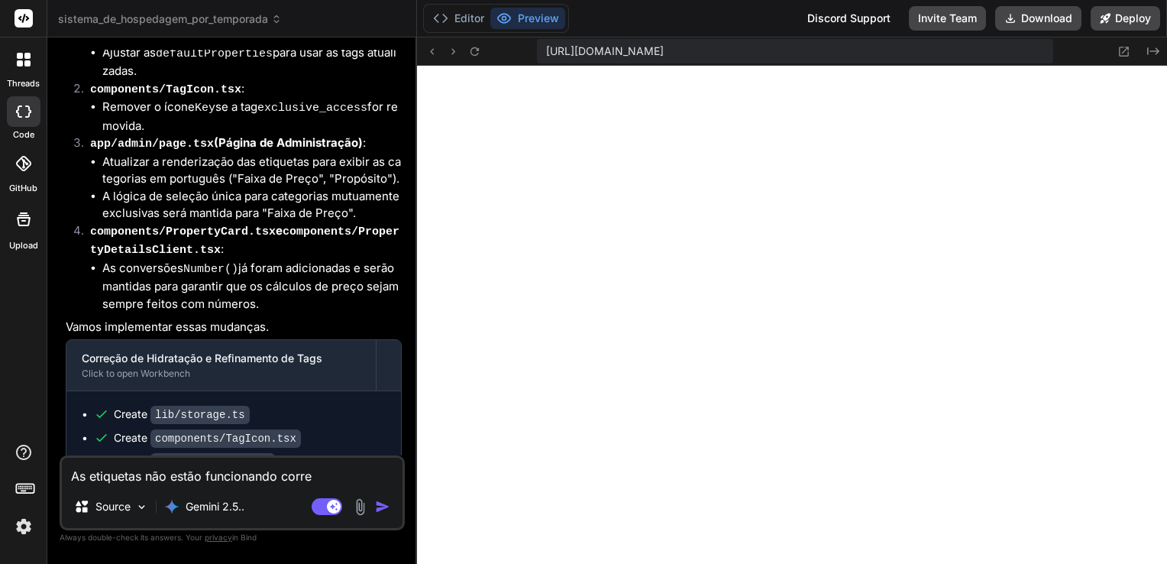
type textarea "As etiquetas não estão funcionando corret"
type textarea "x"
type textarea "As etiquetas não estão funcionando correta"
type textarea "x"
type textarea "As etiquetas não estão funcionando corretam"
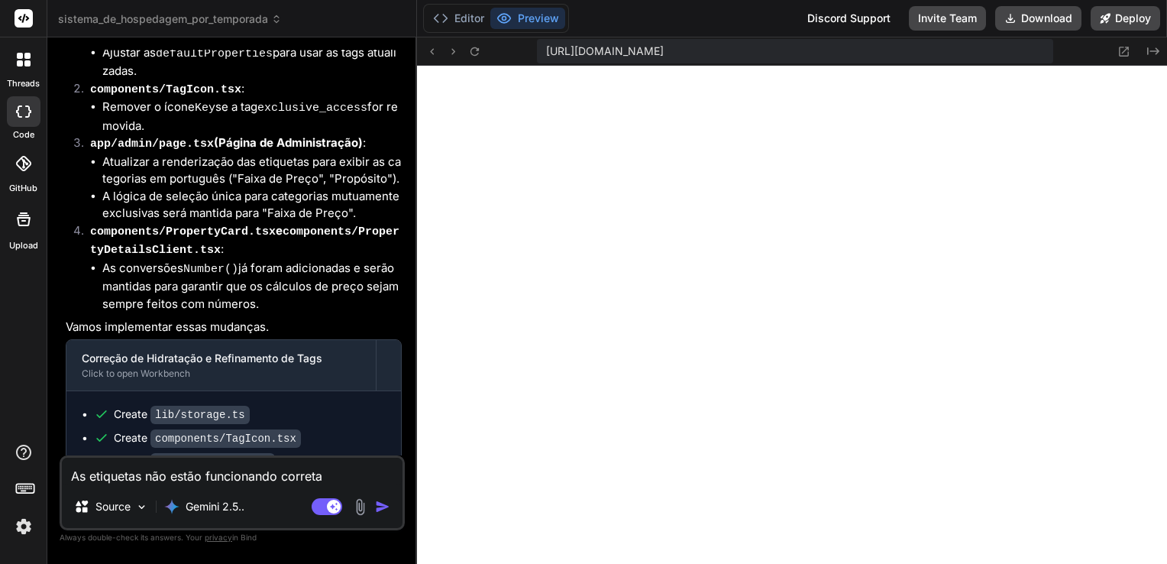
type textarea "x"
type textarea "As etiquetas não estão funcionando corretame"
type textarea "x"
type textarea "As etiquetas não estão funcionando corretamen"
type textarea "x"
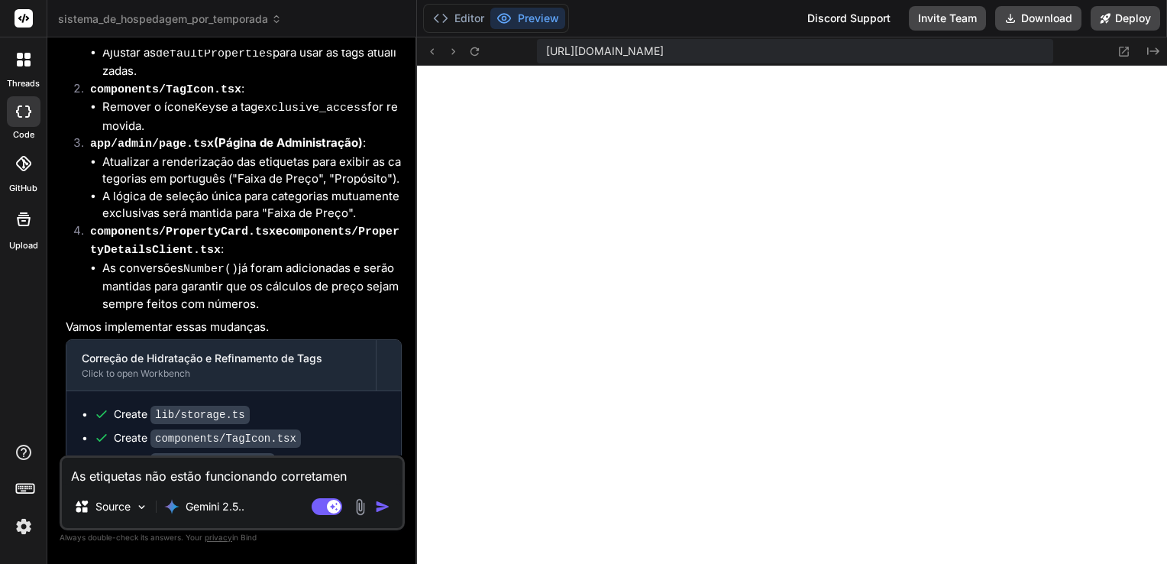
type textarea "As etiquetas não estão funcionando corretament"
type textarea "x"
type textarea "As etiquetas não estão funcionando corretamente"
type textarea "x"
type textarea "As etiquetas não estão funcionando corretamente."
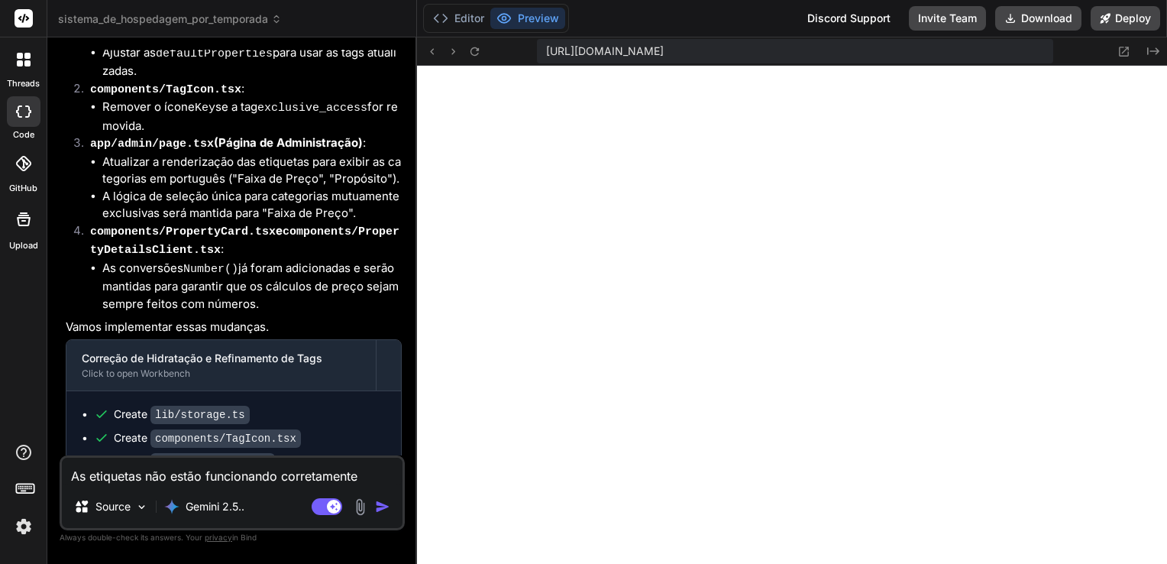
type textarea "x"
type textarea "As etiquetas não estão funcionando corretamente."
type textarea "x"
type textarea "As etiquetas não estão funcionando corretamente. A"
type textarea "x"
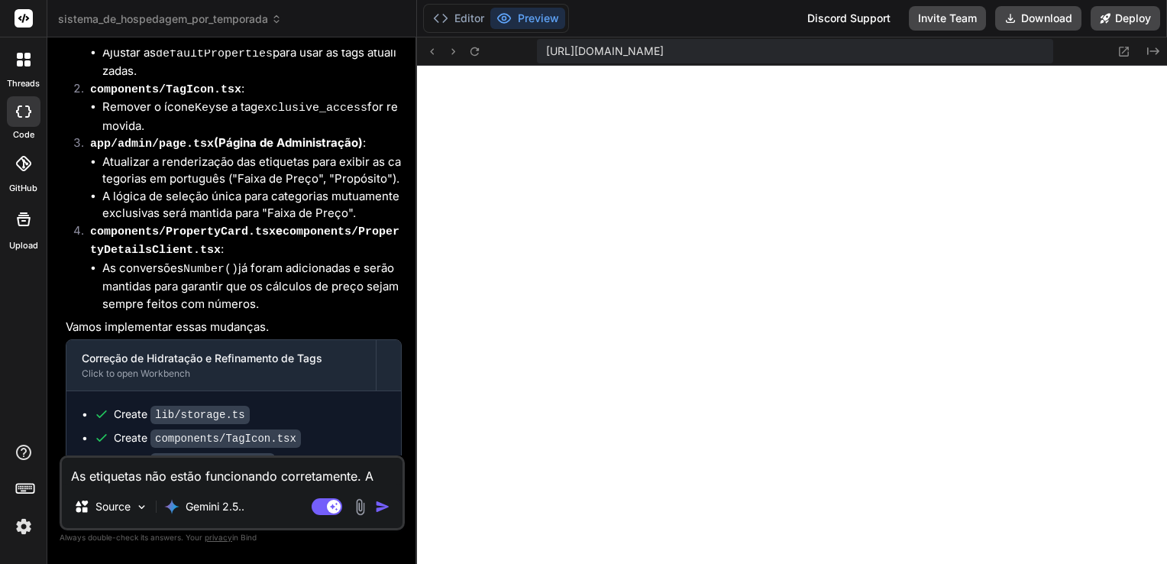
type textarea "As etiquetas não estão funcionando corretamente. A"
type textarea "x"
type textarea "As etiquetas não estão funcionando corretamente. A"
type textarea "x"
type textarea "As etiquetas não estão funcionando corretamente. As"
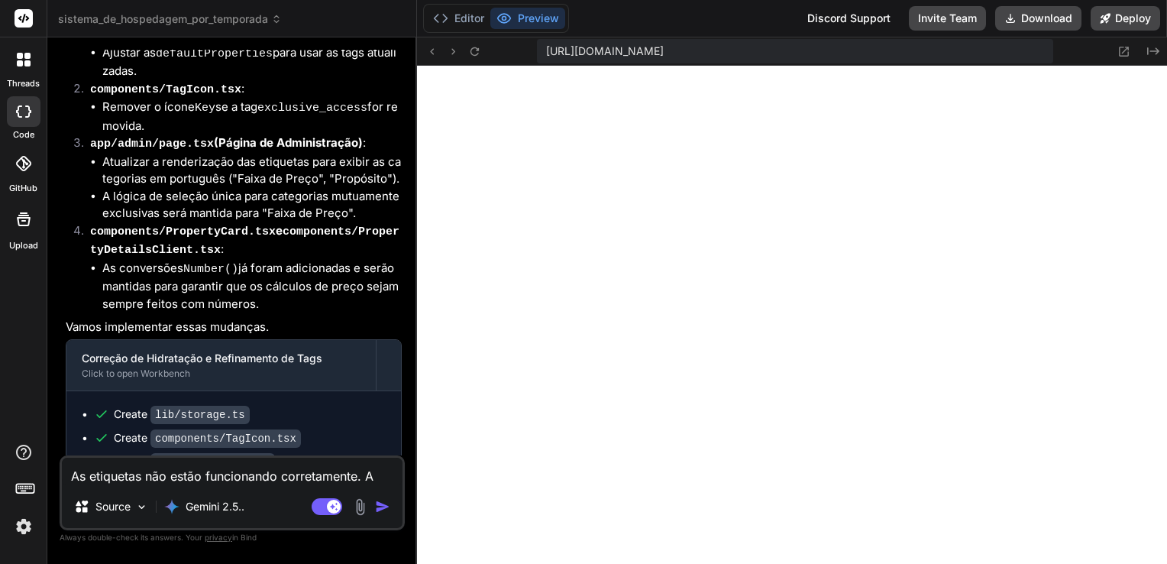
type textarea "x"
type textarea "As etiquetas não estão funcionando corretamente. As"
type textarea "x"
type textarea "As etiquetas não estão funcionando corretamente. As o"
type textarea "x"
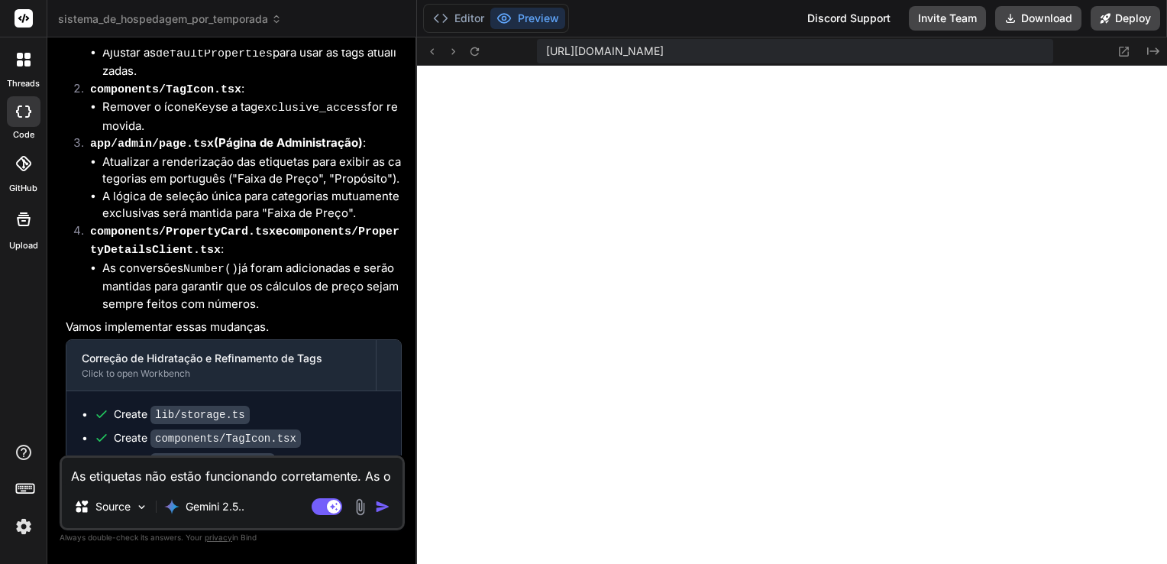
type textarea "As etiquetas não estão funcionando corretamente. As op"
type textarea "x"
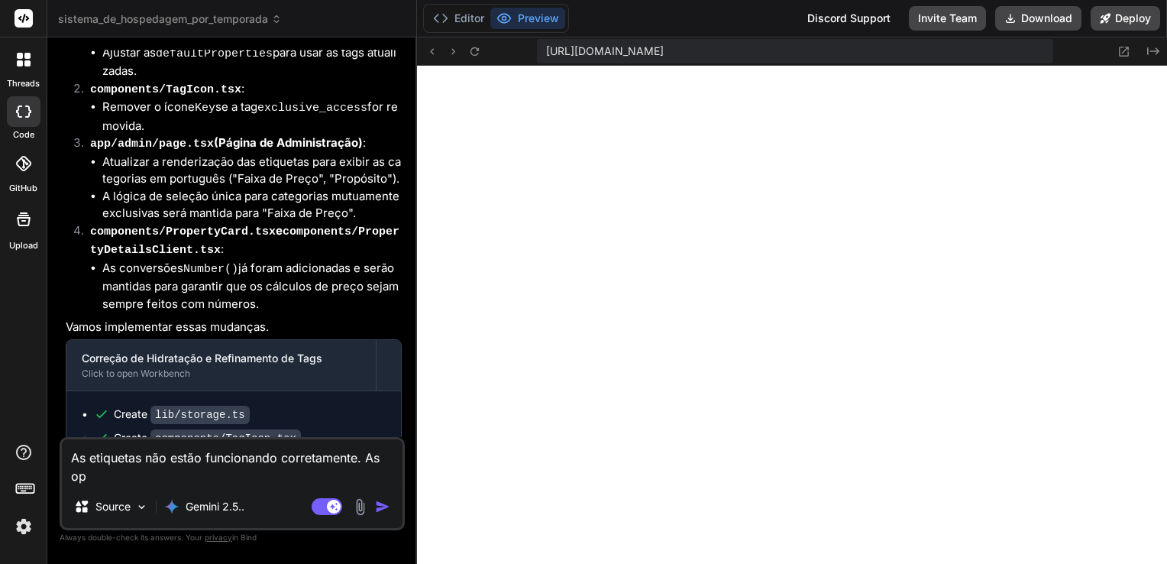
type textarea "As etiquetas não estão funcionando corretamente. As opç"
type textarea "x"
type textarea "As etiquetas não estão funcionando corretamente. As opçõ"
type textarea "x"
type textarea "As etiquetas não estão funcionando corretamente. As opçõe"
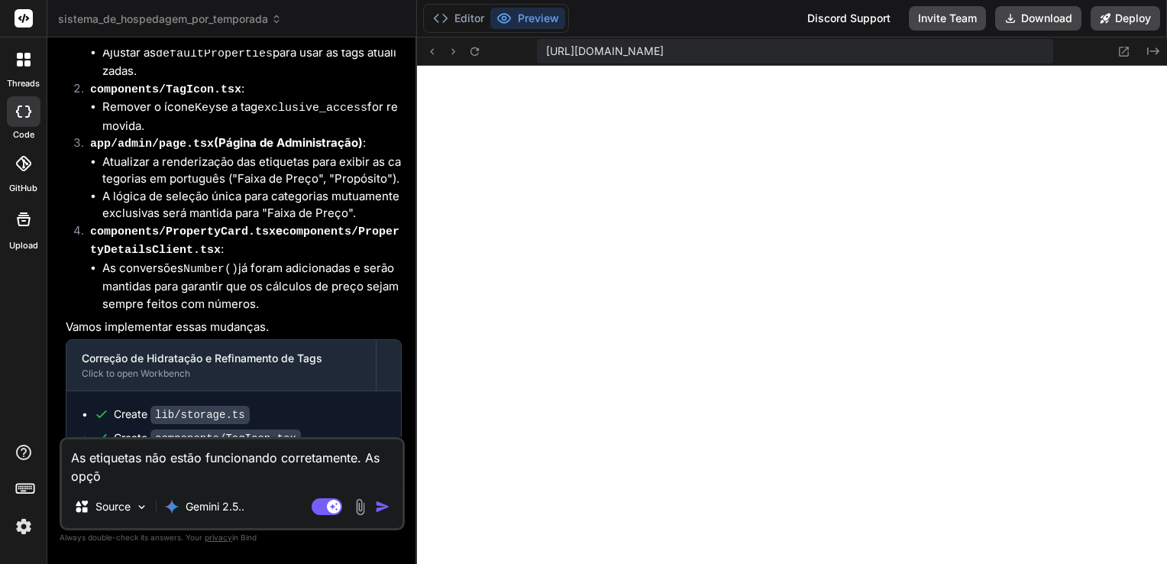
type textarea "x"
type textarea "As etiquetas não estão funcionando corretamente. As opções"
type textarea "x"
type textarea "As etiquetas não estão funcionando corretamente. As opções"
type textarea "x"
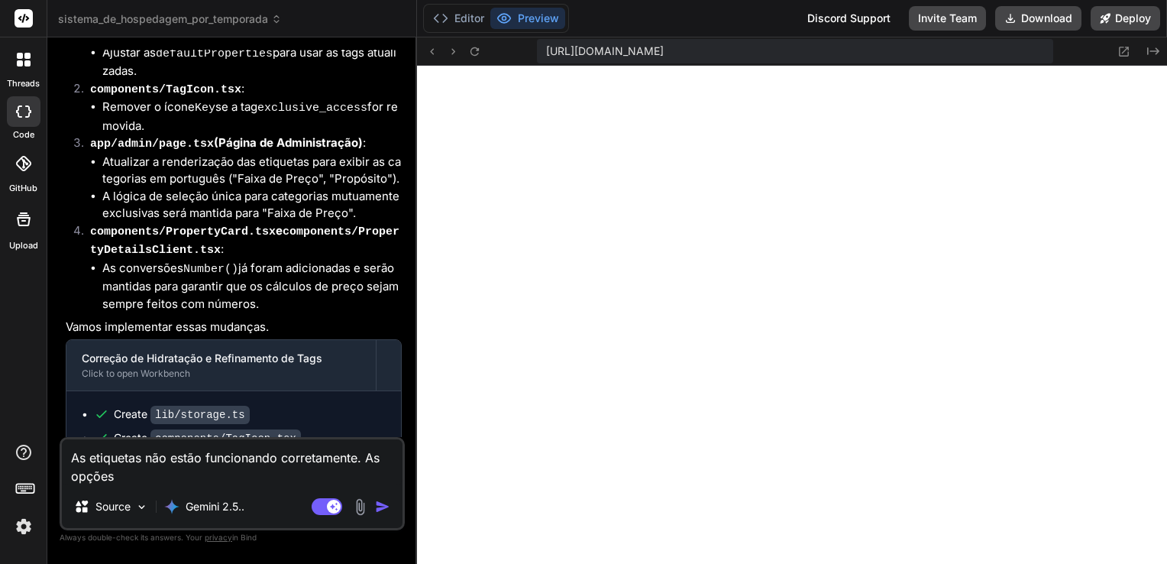
type textarea "As etiquetas não estão funcionando corretamente. As opções s"
type textarea "x"
type textarea "As etiquetas não estão funcionando corretamente. As opções se"
type textarea "x"
type textarea "As etiquetas não estão funcionando corretamente. As opções sel"
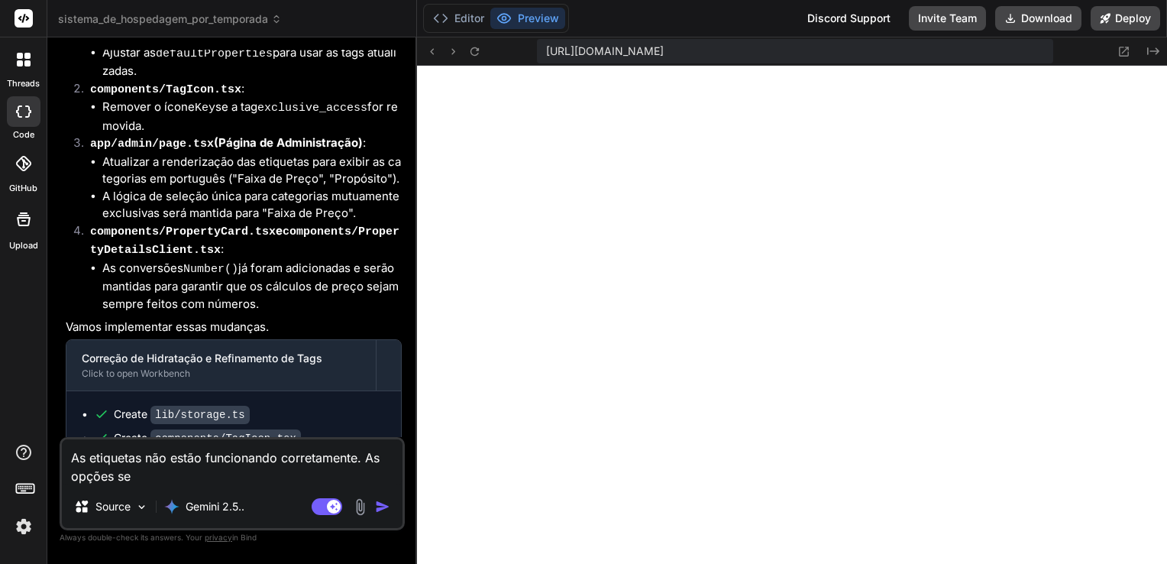
type textarea "x"
type textarea "As etiquetas não estão funcionando corretamente. As opções sele"
type textarea "x"
type textarea "As etiquetas não estão funcionando corretamente. As opções selec"
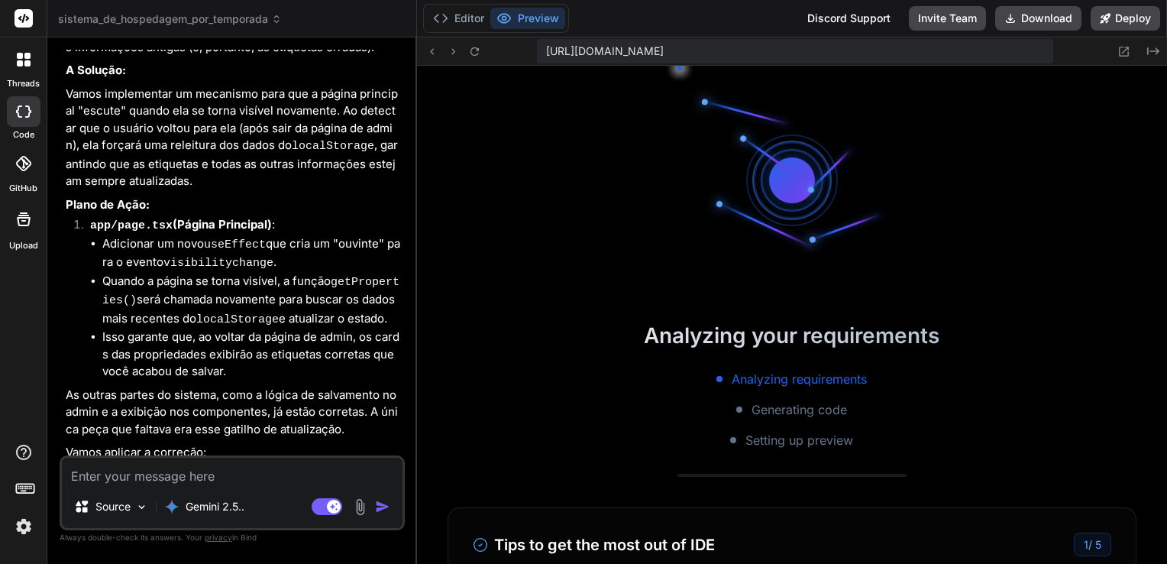
scroll to position [6158, 0]
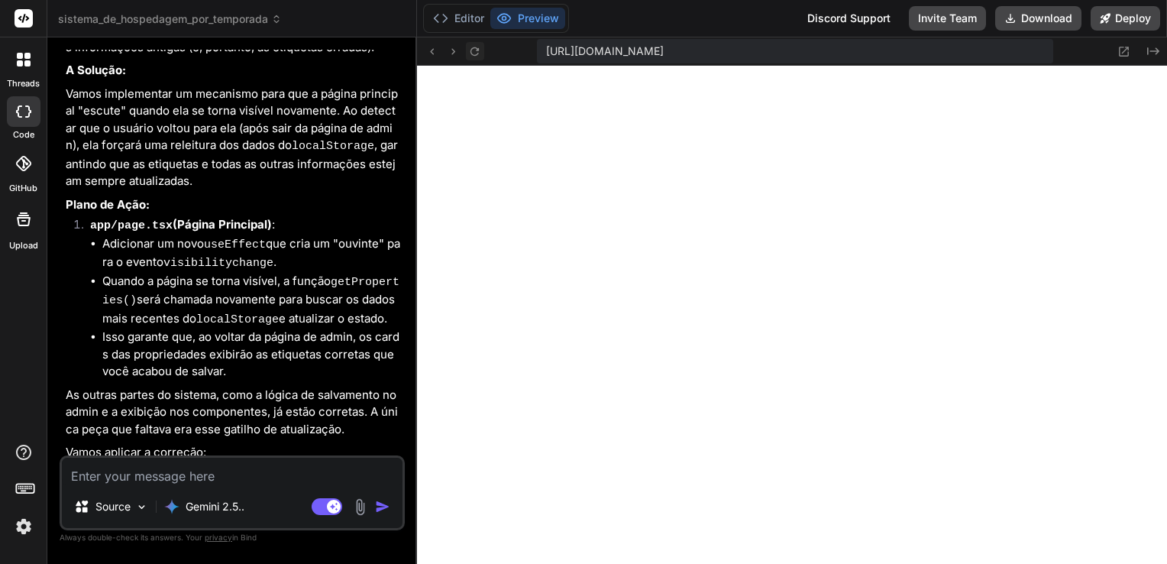
click at [475, 50] on icon at bounding box center [474, 51] width 13 height 13
click at [475, 47] on icon at bounding box center [474, 51] width 13 height 13
click at [230, 469] on textarea at bounding box center [232, 470] width 341 height 27
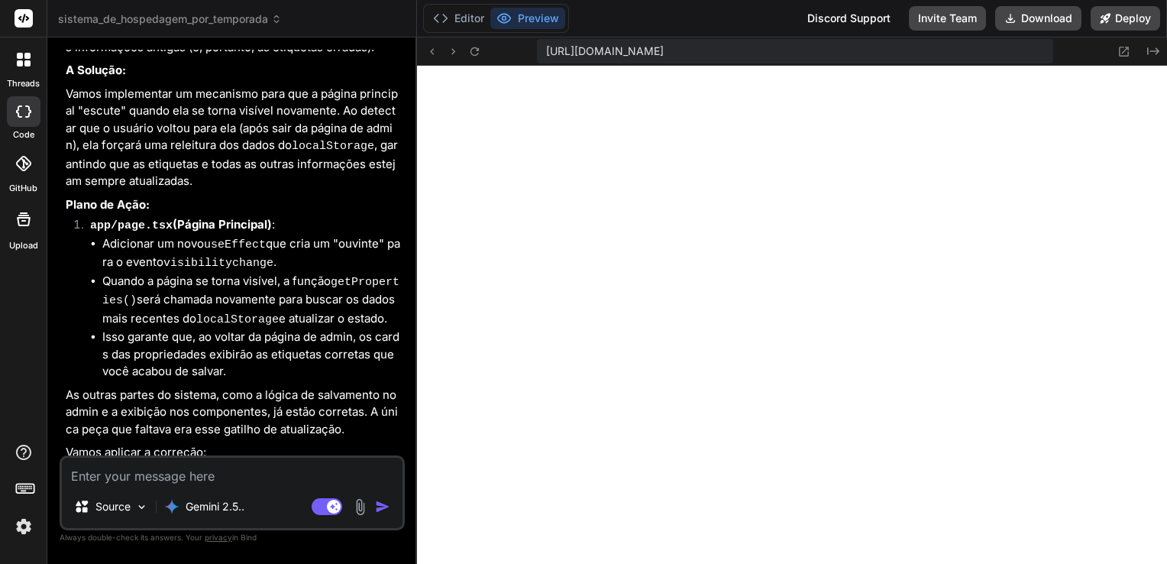
paste textarea "Error: Hydration failed because the initial UI does not match what was rendered…"
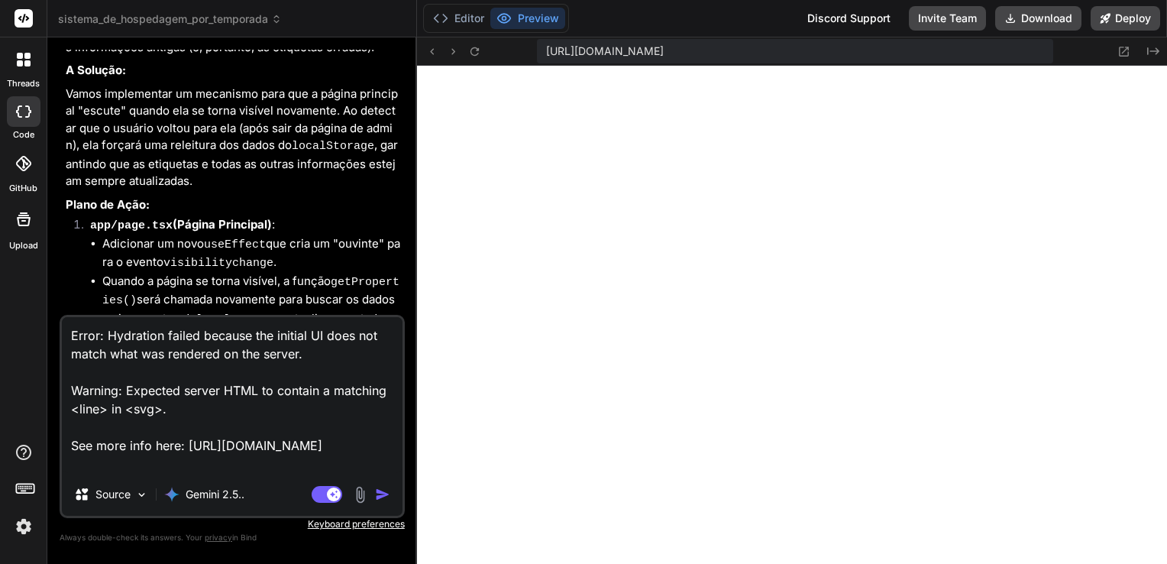
scroll to position [16, 0]
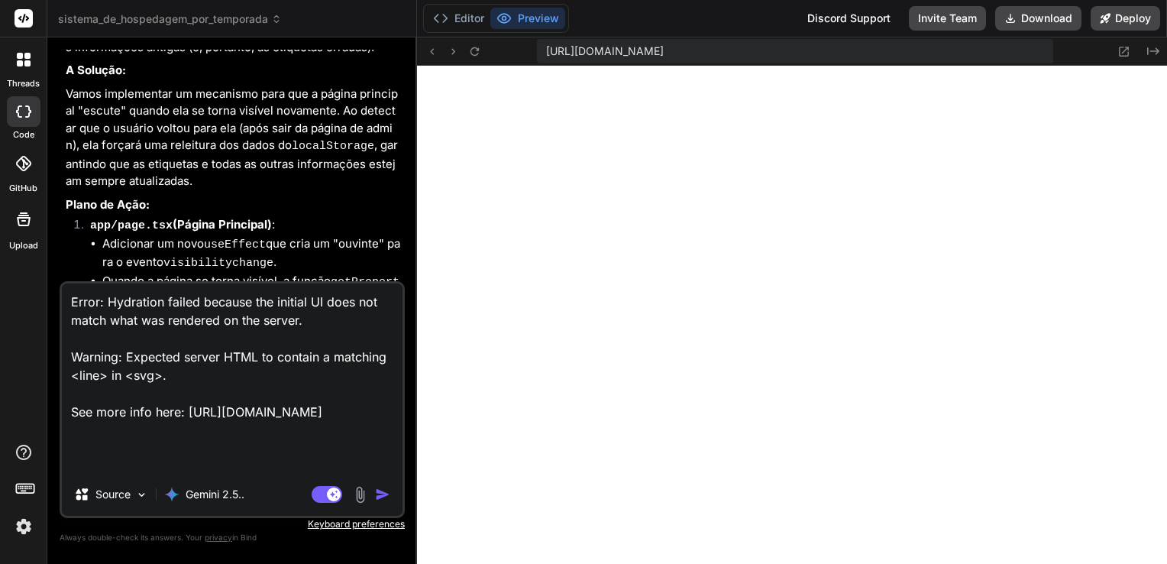
click at [226, 457] on textarea "Error: Hydration failed because the initial UI does not match what was rendered…" at bounding box center [232, 377] width 341 height 189
click at [220, 463] on textarea "Error: Hydration failed because the initial UI does not match what was rendered…" at bounding box center [232, 377] width 341 height 189
paste textarea "Error: Hydration failed because the initial UI does not match what was rendered…"
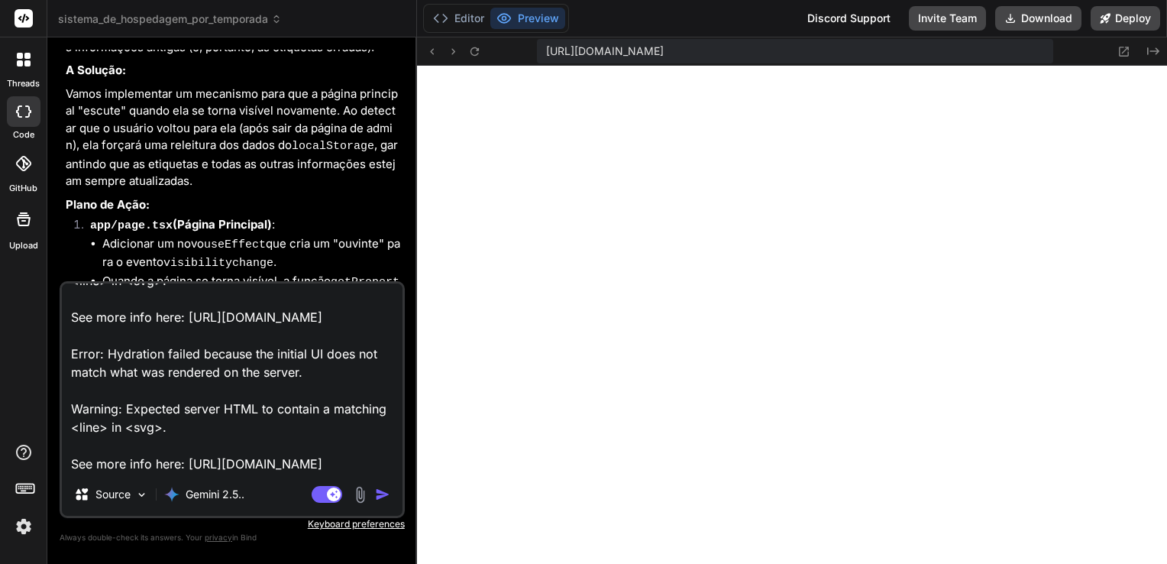
scroll to position [205, 0]
click at [171, 455] on textarea "Error: Hydration failed because the initial UI does not match what was rendered…" at bounding box center [232, 377] width 341 height 189
paste textarea "Error: There was an error while hydrating. Because the error happened outside o…"
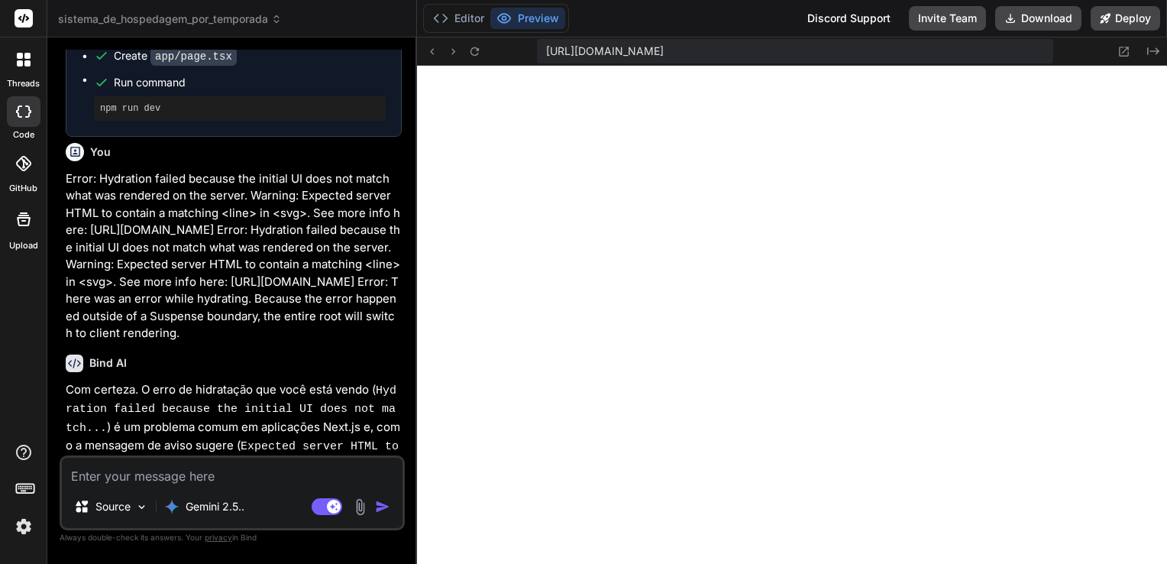
scroll to position [7369, 0]
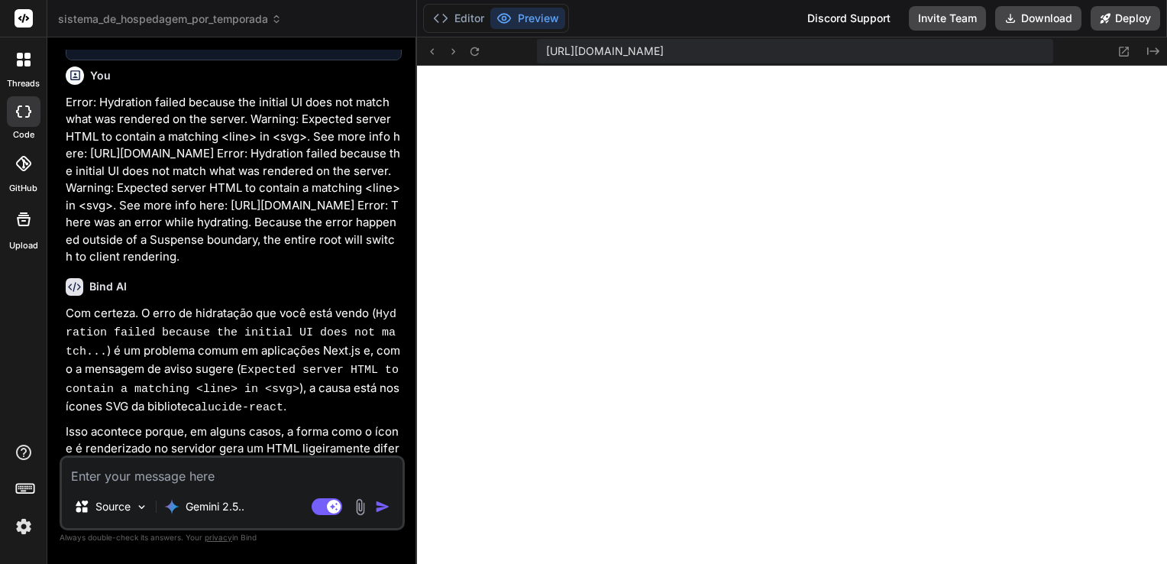
click at [281, 305] on p "Com certeza. O erro de hidratação que você está vendo ( Hydration failed becaus…" at bounding box center [234, 361] width 336 height 112
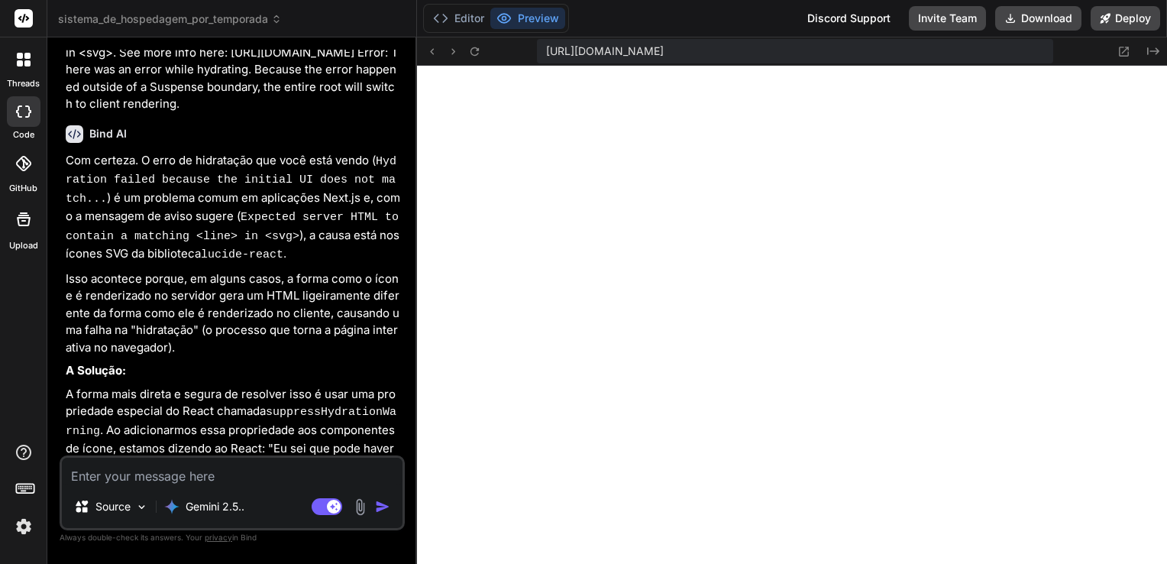
scroll to position [7598, 0]
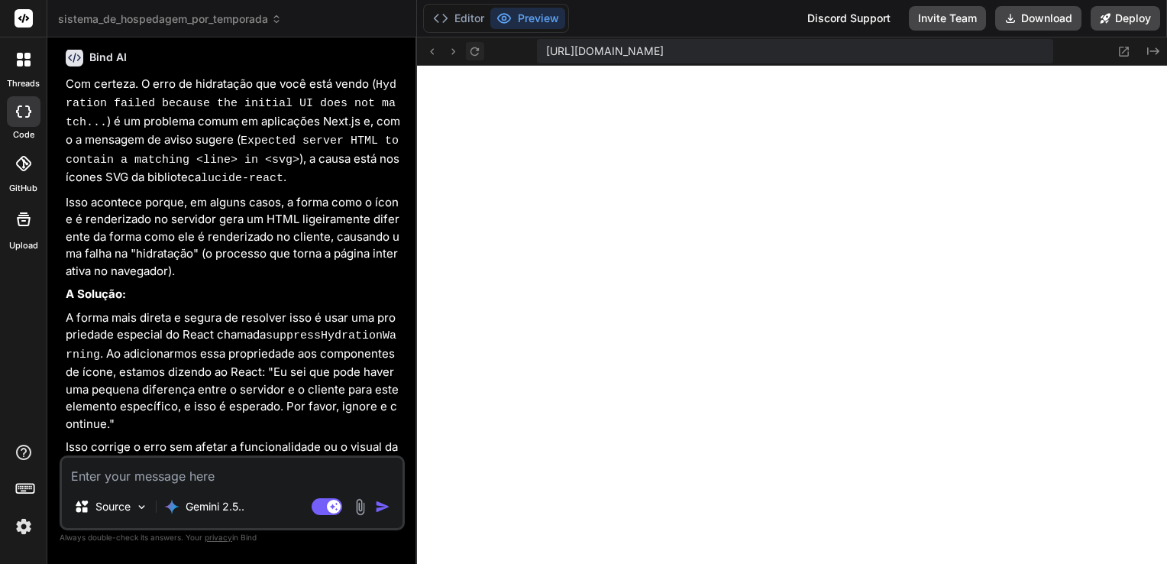
click at [477, 47] on icon at bounding box center [474, 51] width 13 height 13
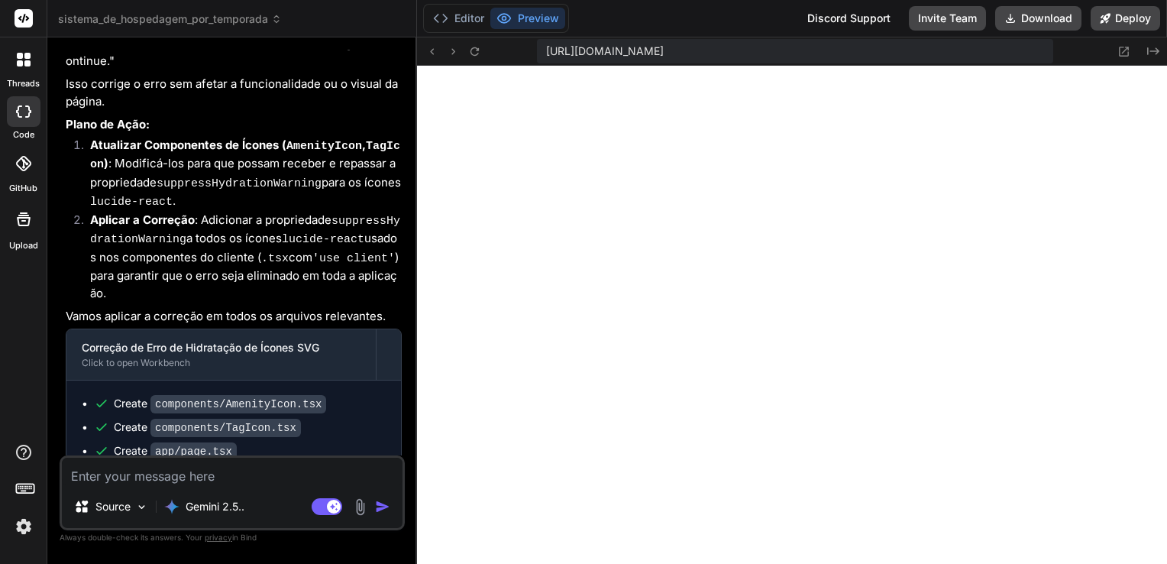
scroll to position [12507, 0]
click at [473, 45] on icon at bounding box center [474, 51] width 13 height 13
click at [475, 53] on icon at bounding box center [474, 51] width 13 height 13
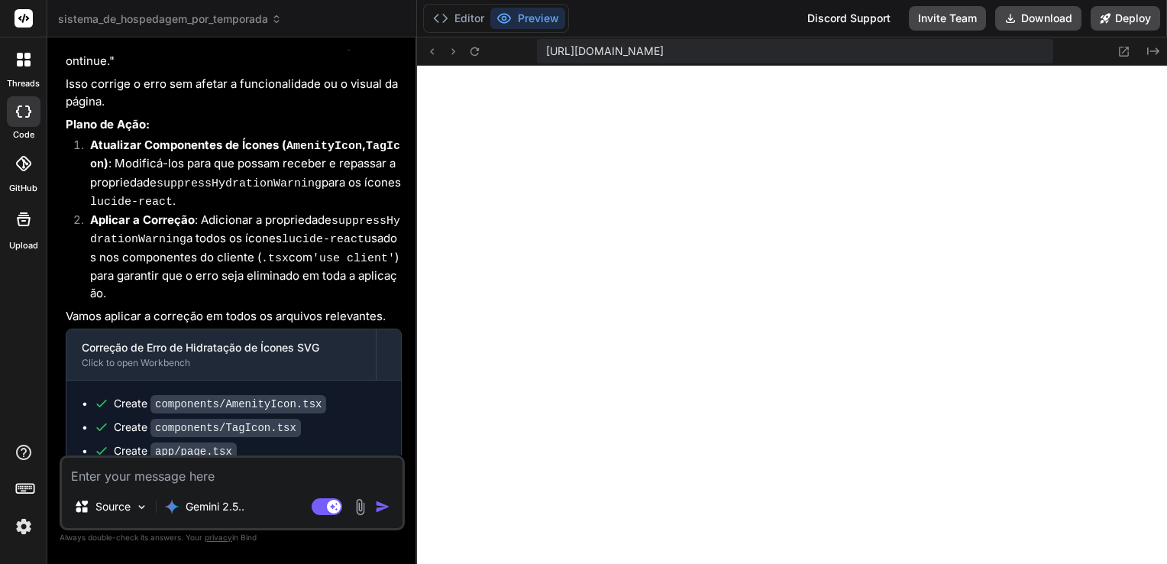
click at [250, 463] on textarea at bounding box center [232, 470] width 341 height 27
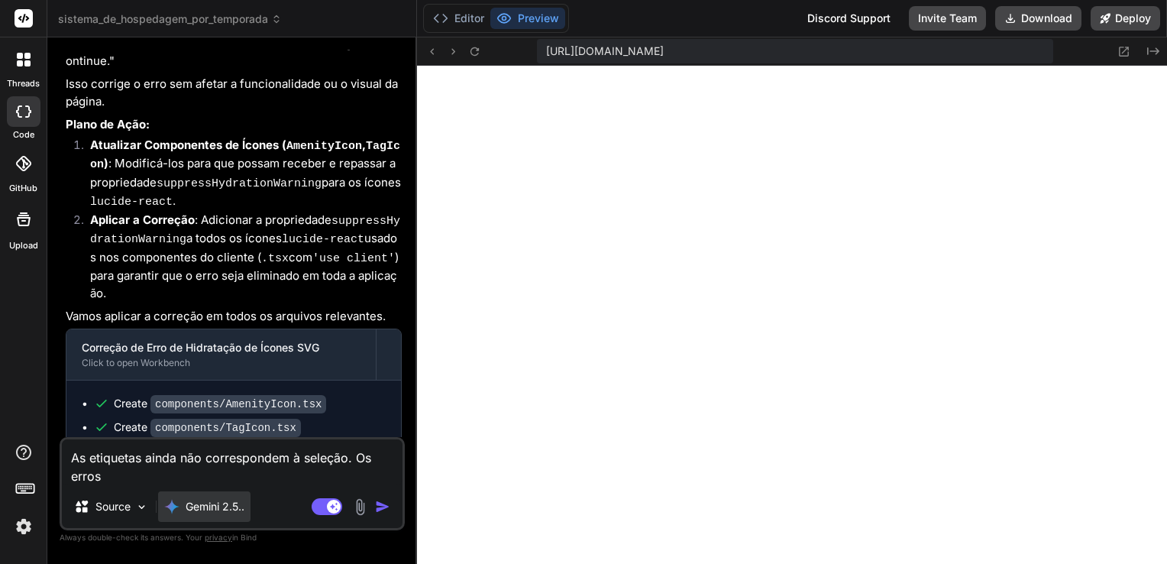
click at [213, 509] on p "Gemini 2.5.." at bounding box center [215, 506] width 59 height 15
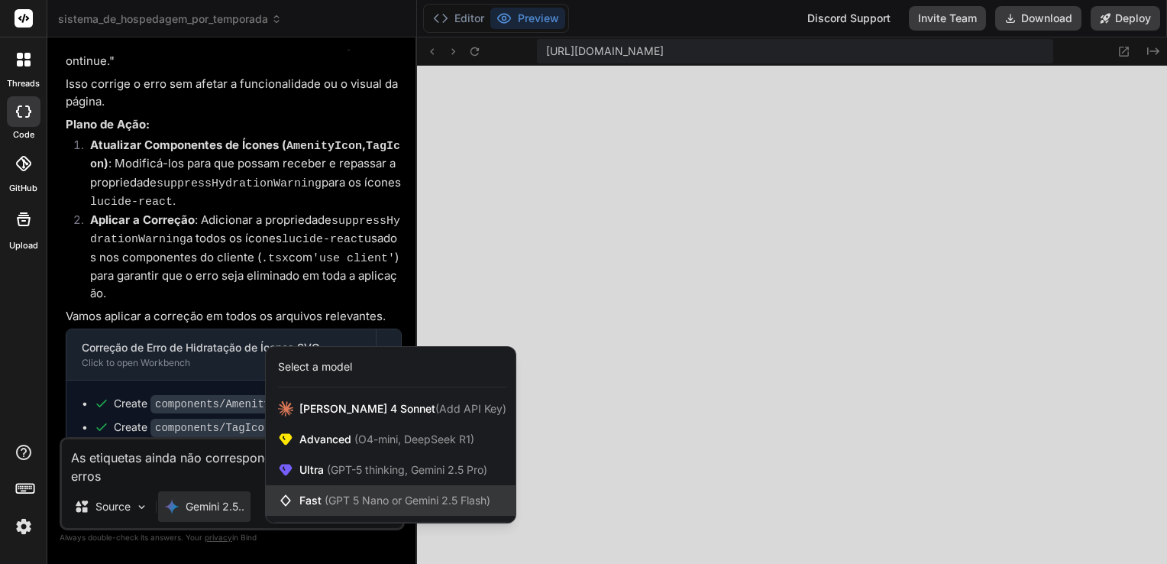
click at [387, 504] on span "(GPT 5 Nano or Gemini 2.5 Flash)" at bounding box center [408, 499] width 166 height 13
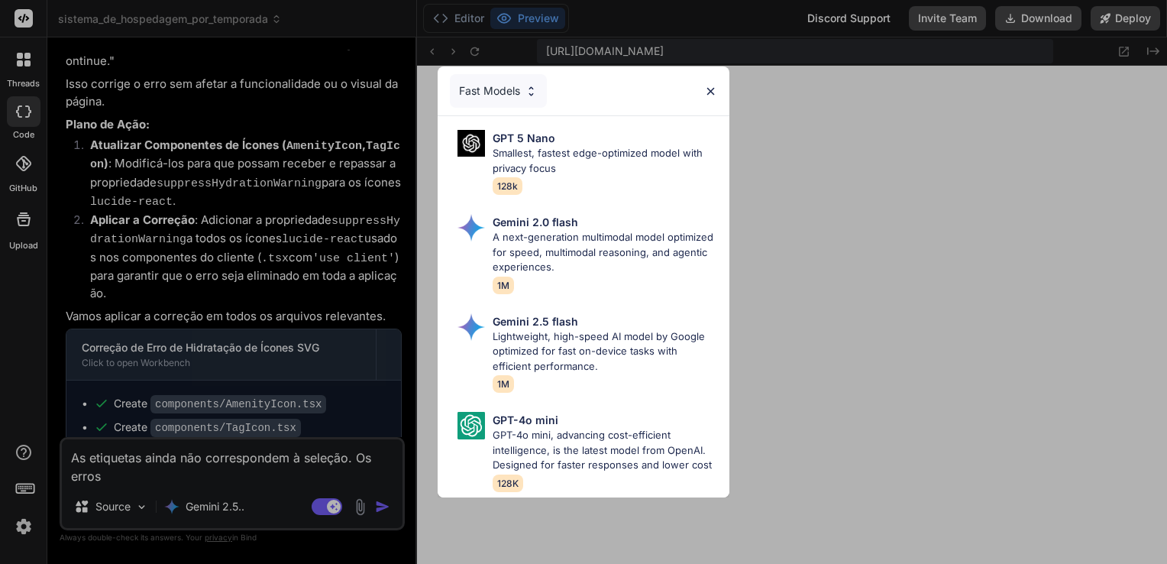
click at [709, 85] on img at bounding box center [710, 91] width 13 height 13
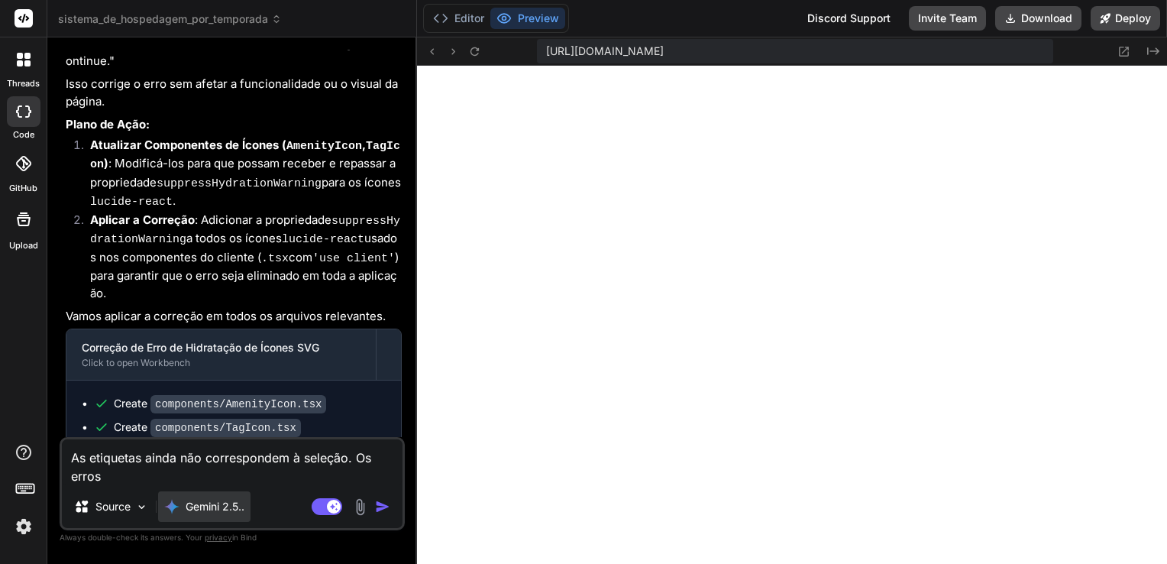
click at [225, 502] on p "Gemini 2.5.." at bounding box center [215, 506] width 59 height 15
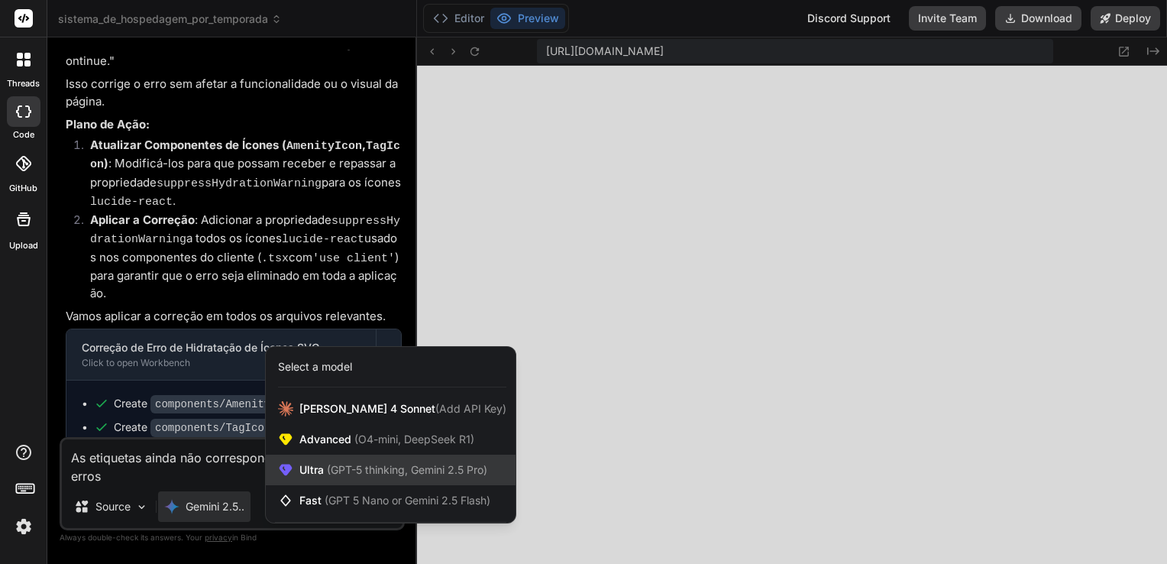
click at [345, 466] on span "(GPT-5 thinking, Gemini 2.5 Pro)" at bounding box center [405, 469] width 163 height 13
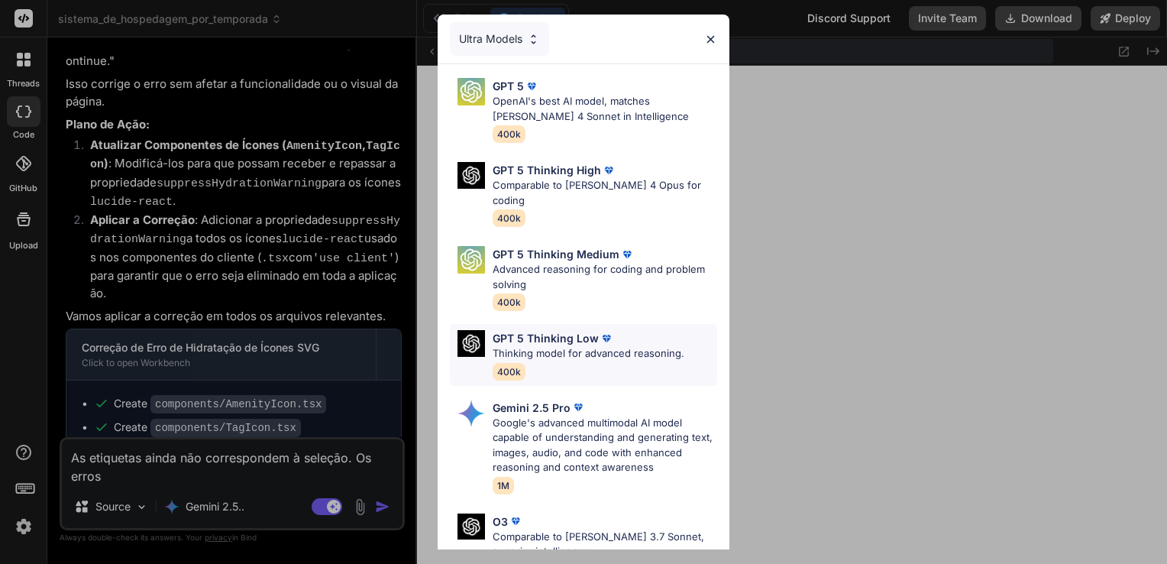
click at [576, 346] on p "Thinking model for advanced reasoning." at bounding box center [589, 353] width 192 height 15
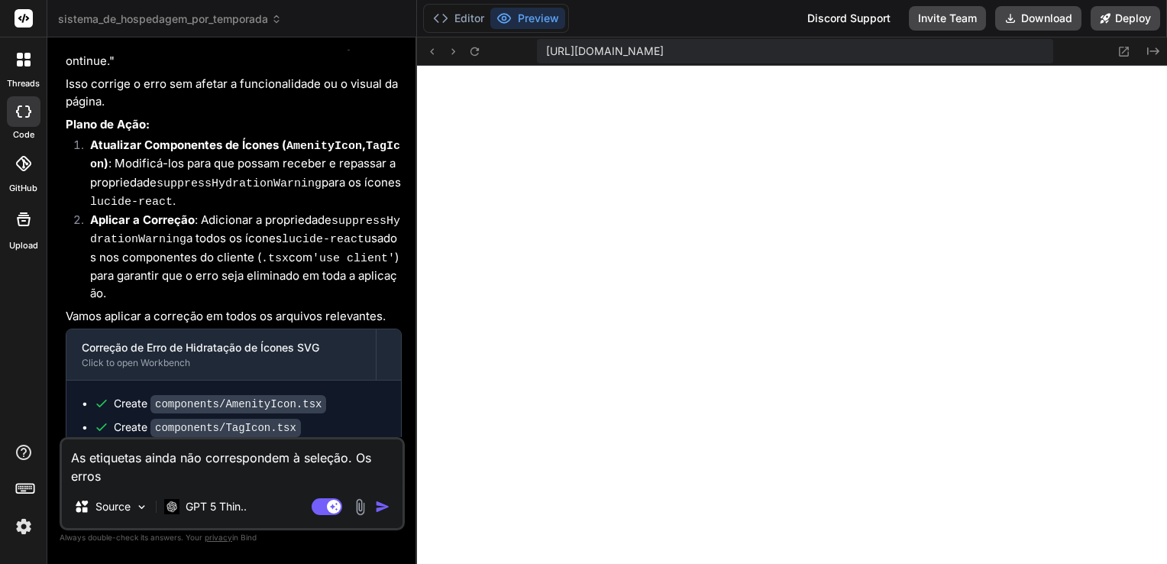
click at [236, 482] on textarea "As etiquetas ainda não correspondem à seleção. Os erros" at bounding box center [232, 462] width 341 height 46
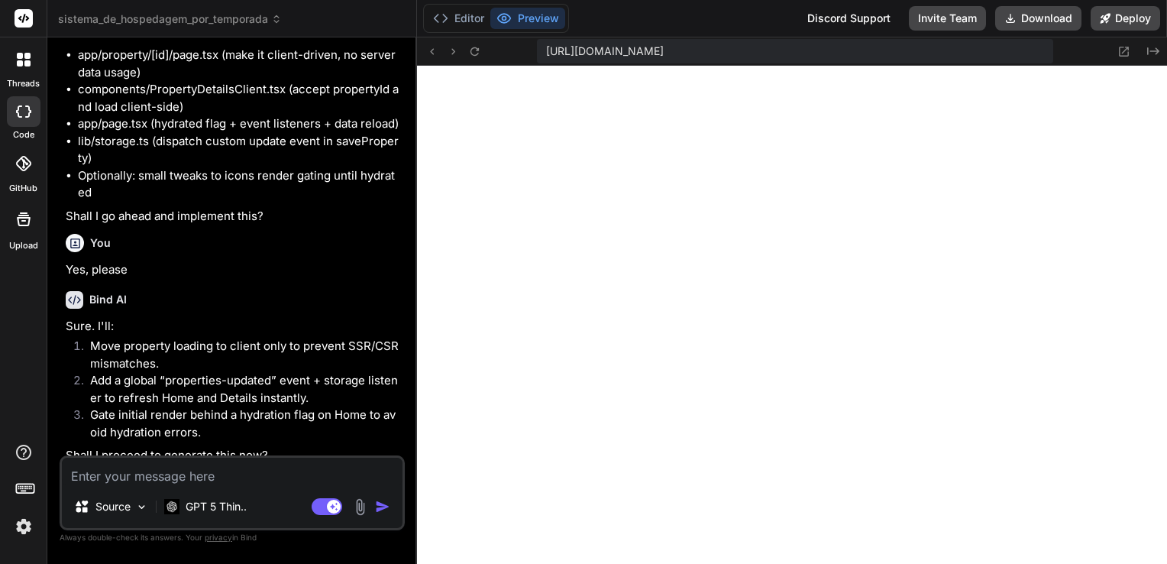
scroll to position [9280, 0]
click at [468, 49] on icon at bounding box center [474, 51] width 13 height 13
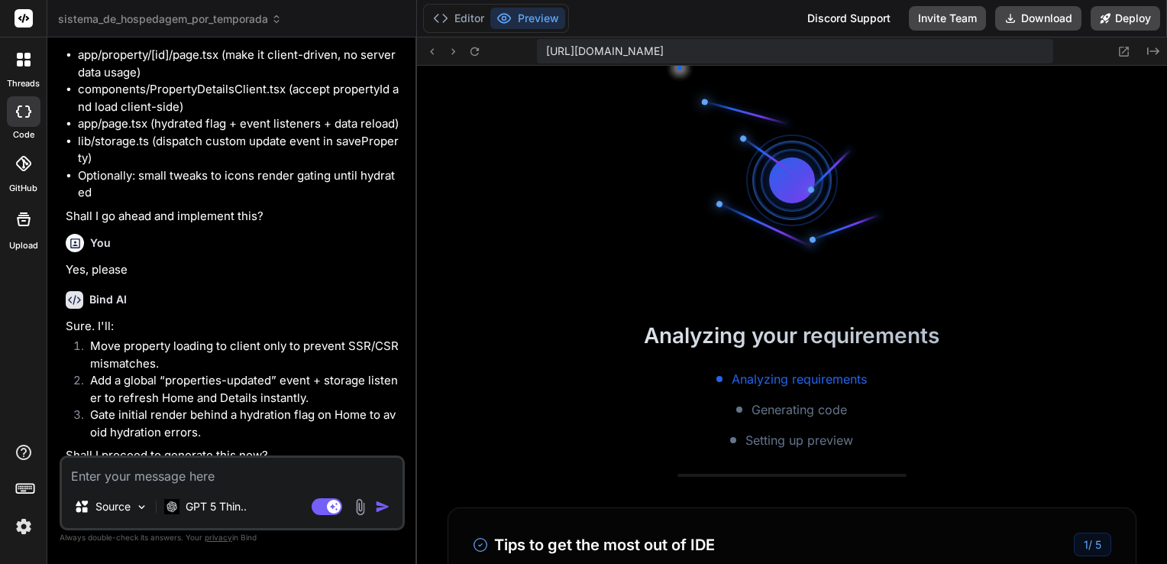
scroll to position [9331, 0]
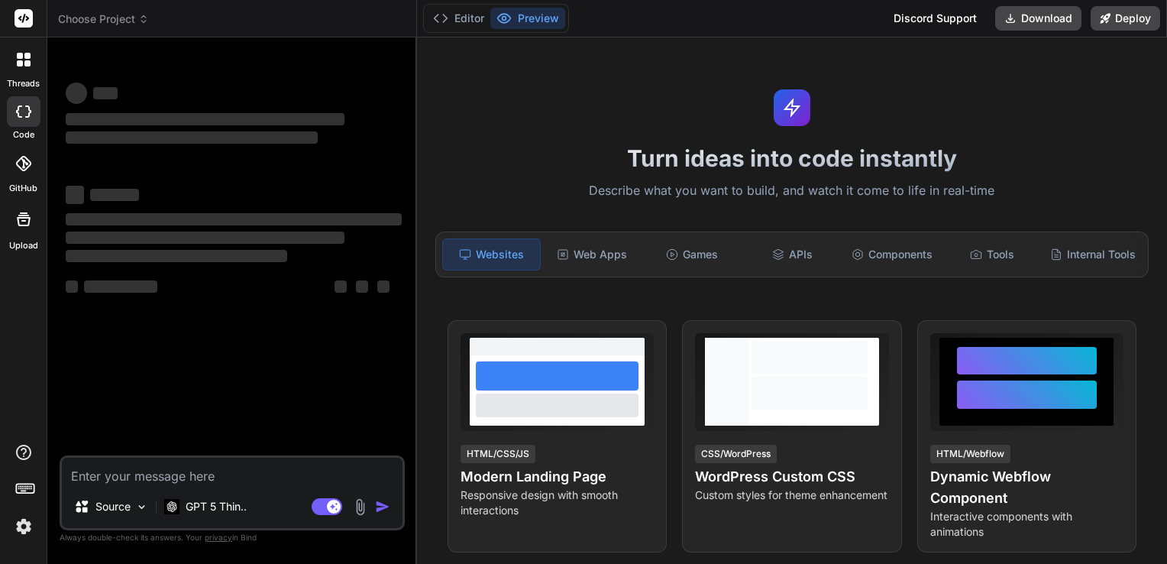
click at [21, 525] on img at bounding box center [24, 526] width 26 height 26
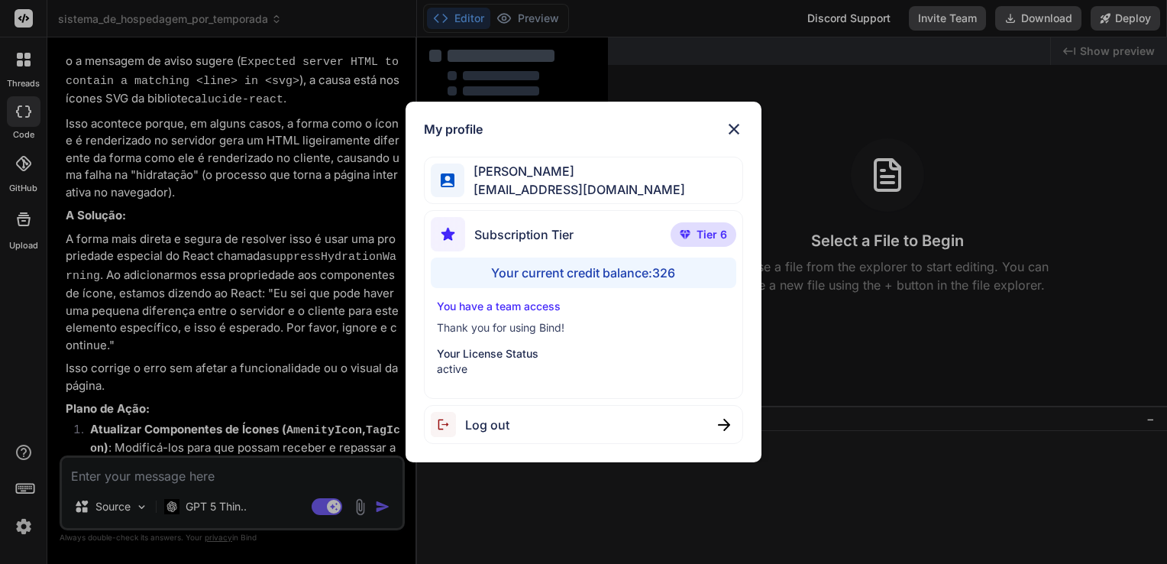
scroll to position [4359, 0]
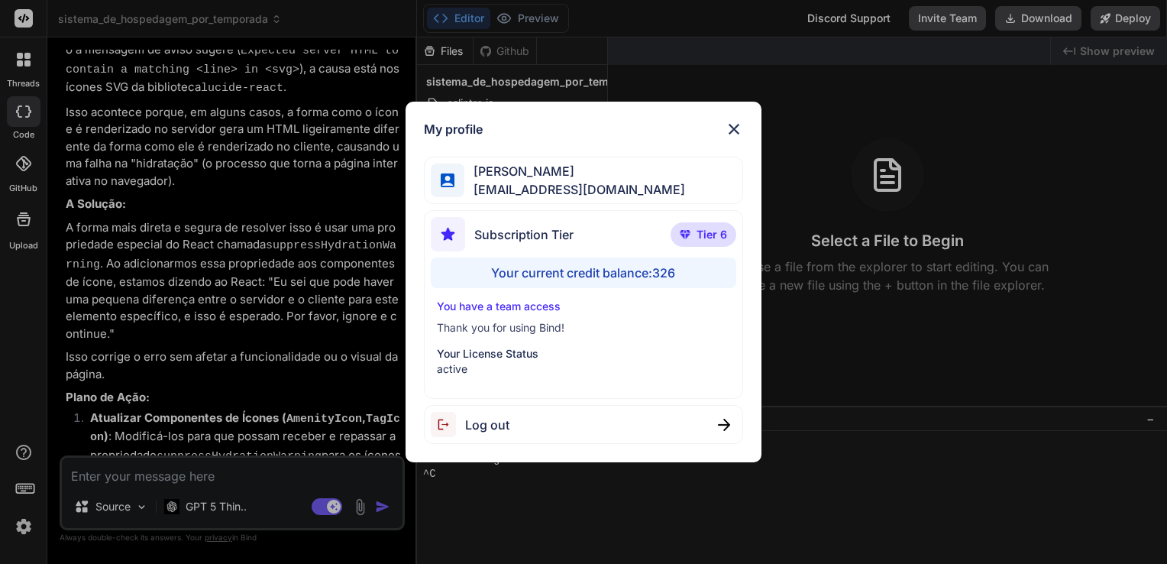
click at [735, 131] on img at bounding box center [734, 129] width 18 height 18
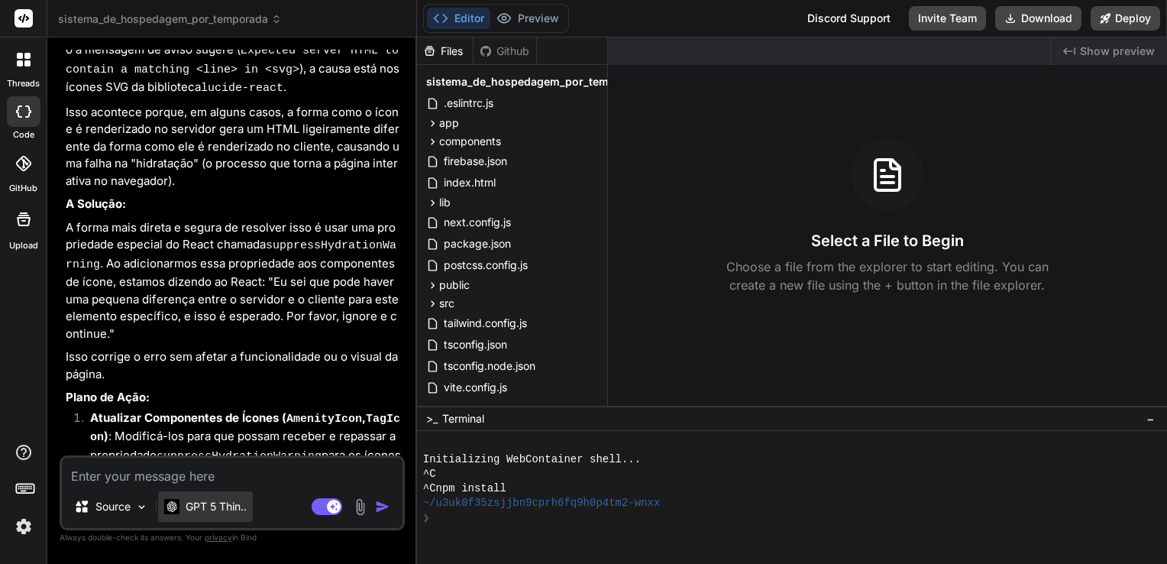
click at [231, 508] on p "GPT 5 Thin.." at bounding box center [216, 506] width 61 height 15
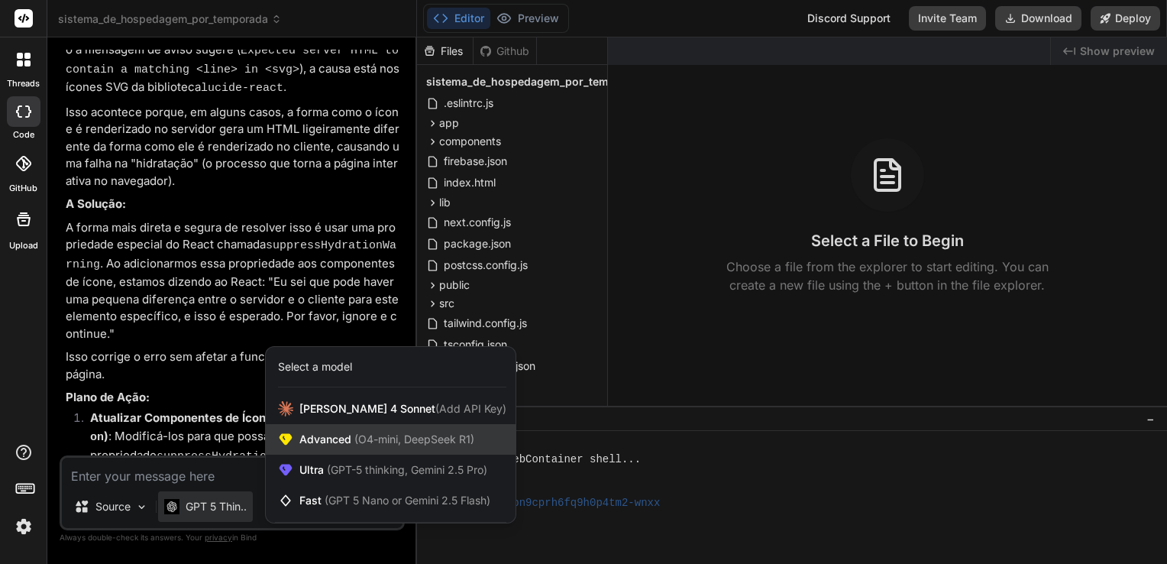
click at [355, 448] on div "Advanced (O4-mini, DeepSeek R1)" at bounding box center [391, 439] width 250 height 31
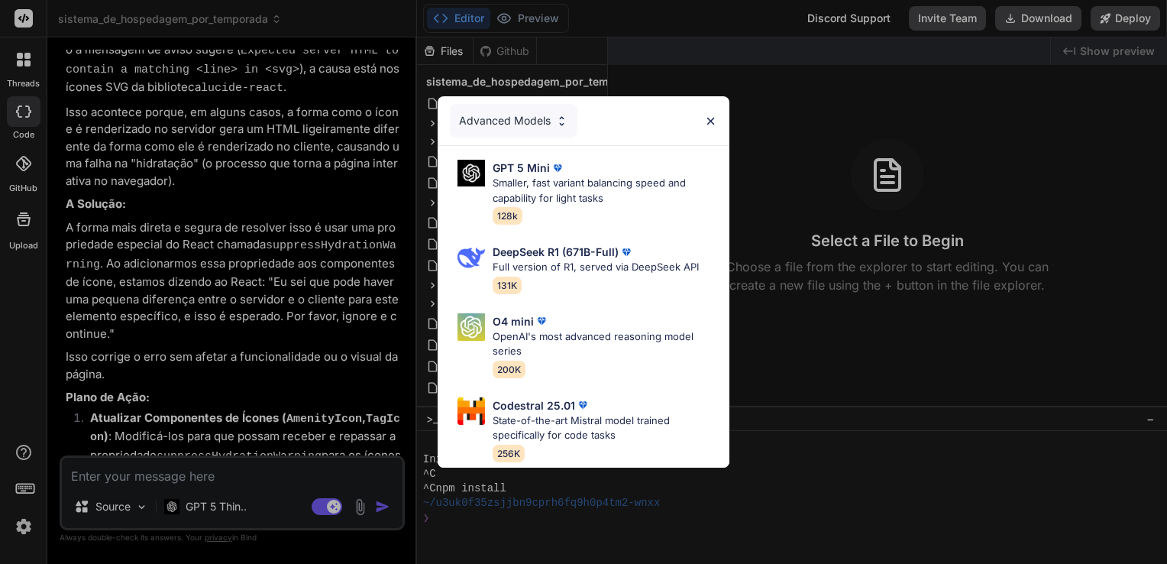
click at [712, 118] on img at bounding box center [710, 121] width 13 height 13
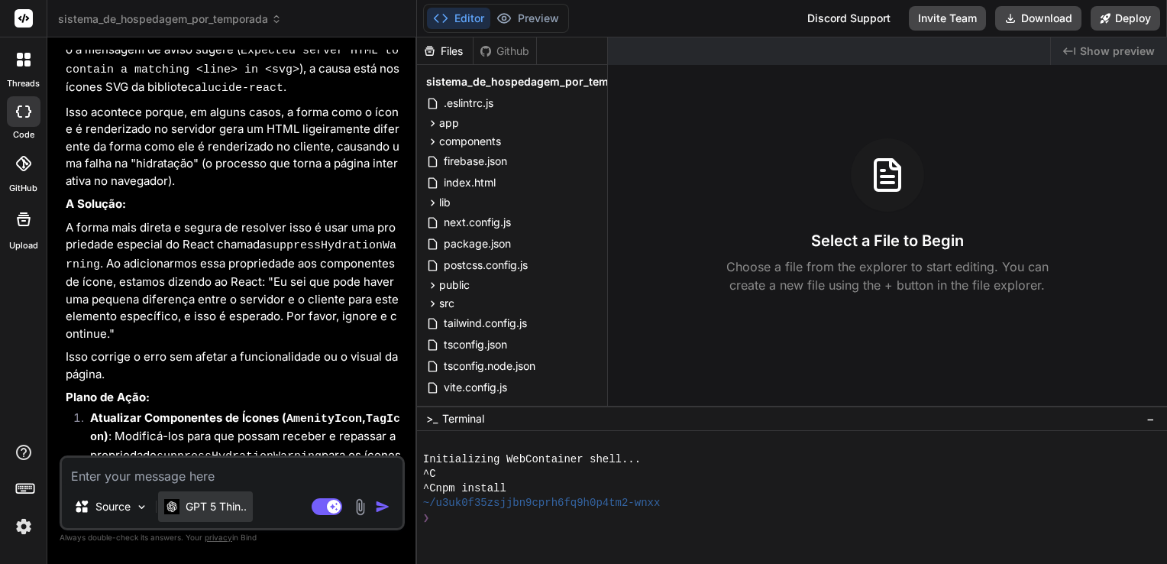
click at [239, 508] on p "GPT 5 Thin.." at bounding box center [216, 506] width 61 height 15
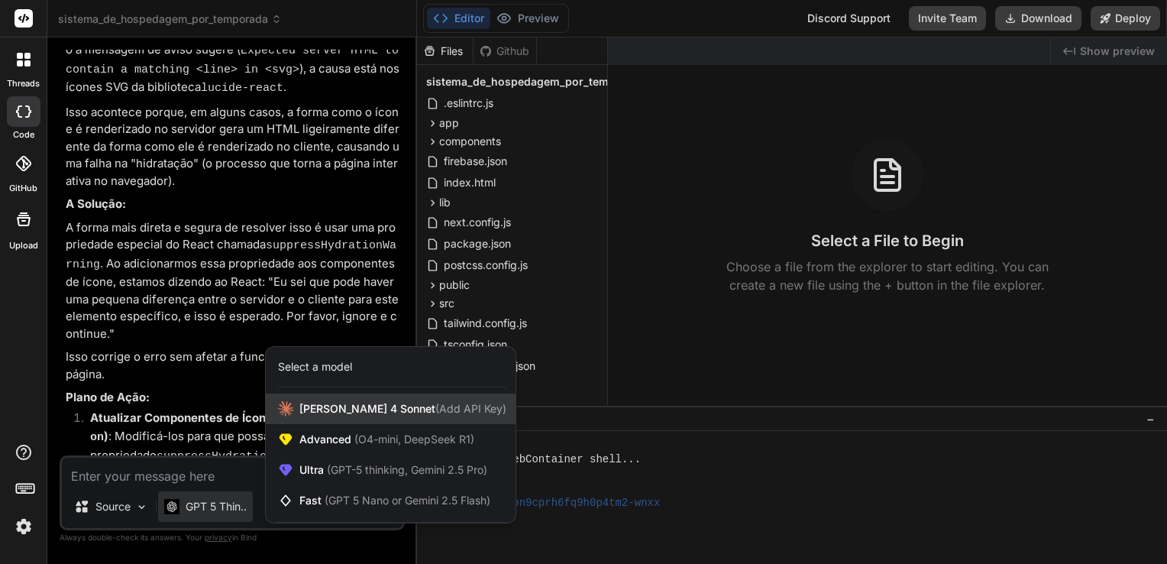
click at [347, 415] on span "Claude 4 Sonnet (Add API Key)" at bounding box center [402, 408] width 207 height 15
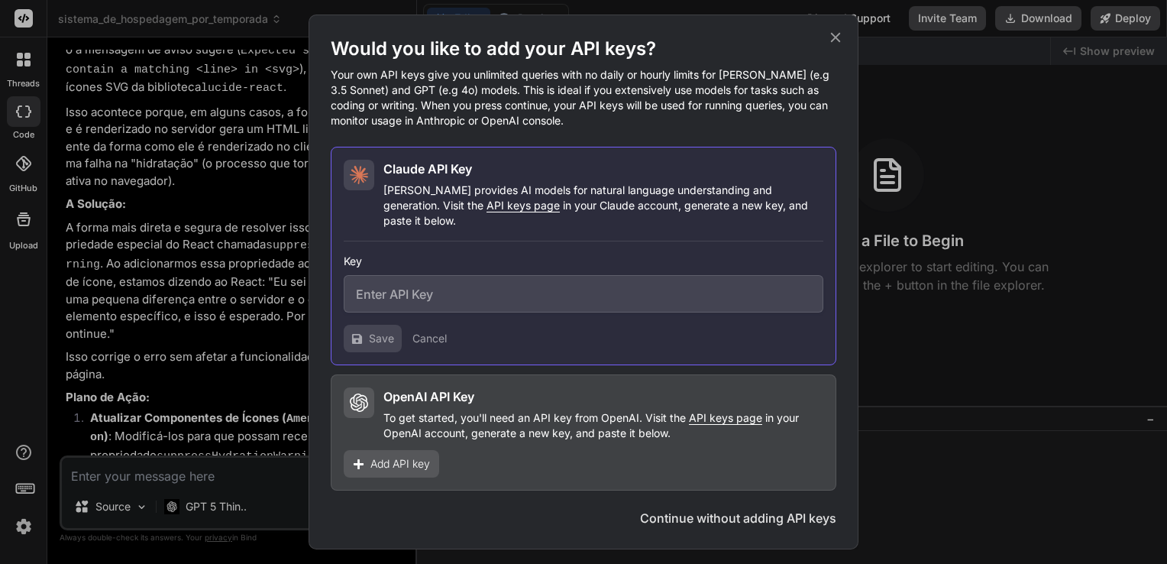
click at [835, 46] on icon at bounding box center [835, 37] width 17 height 17
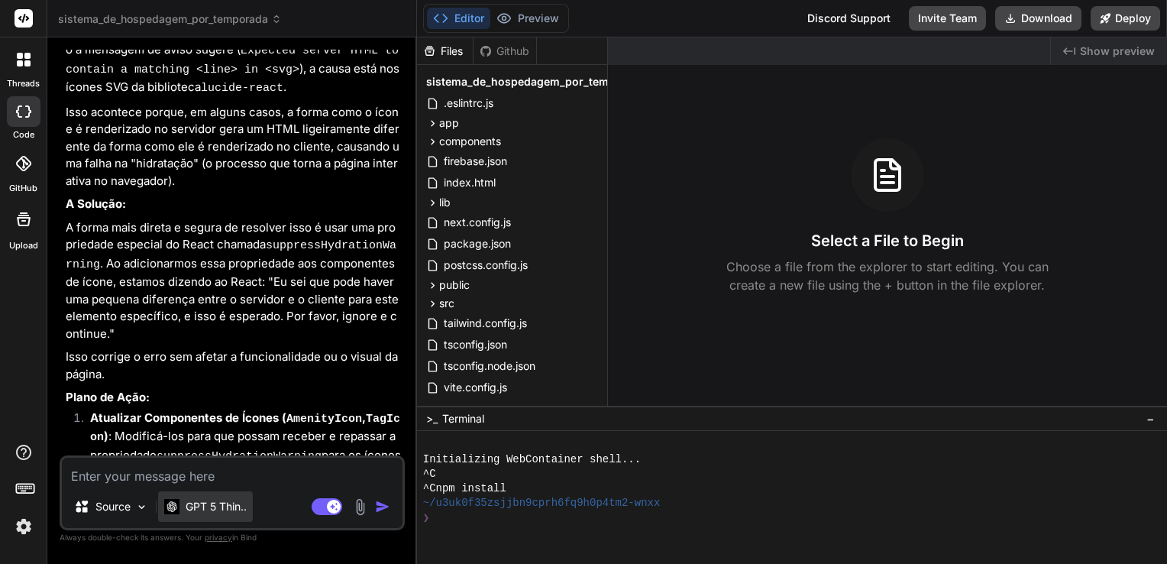
click at [215, 516] on div "GPT 5 Thin.." at bounding box center [205, 506] width 95 height 31
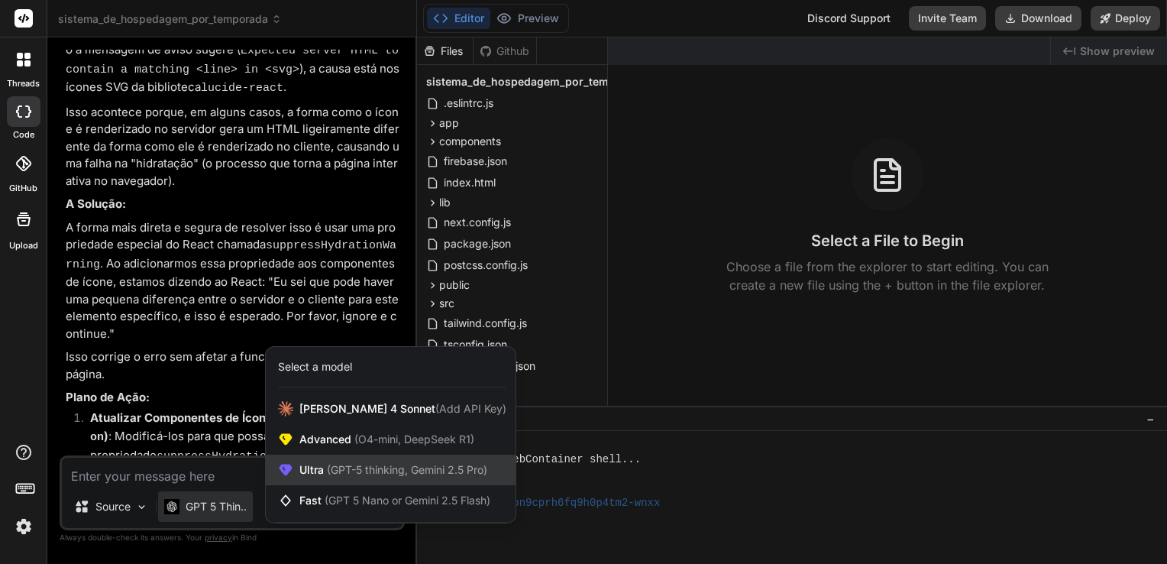
click at [338, 463] on span "Ultra (GPT-5 thinking, Gemini 2.5 Pro)" at bounding box center [393, 469] width 188 height 15
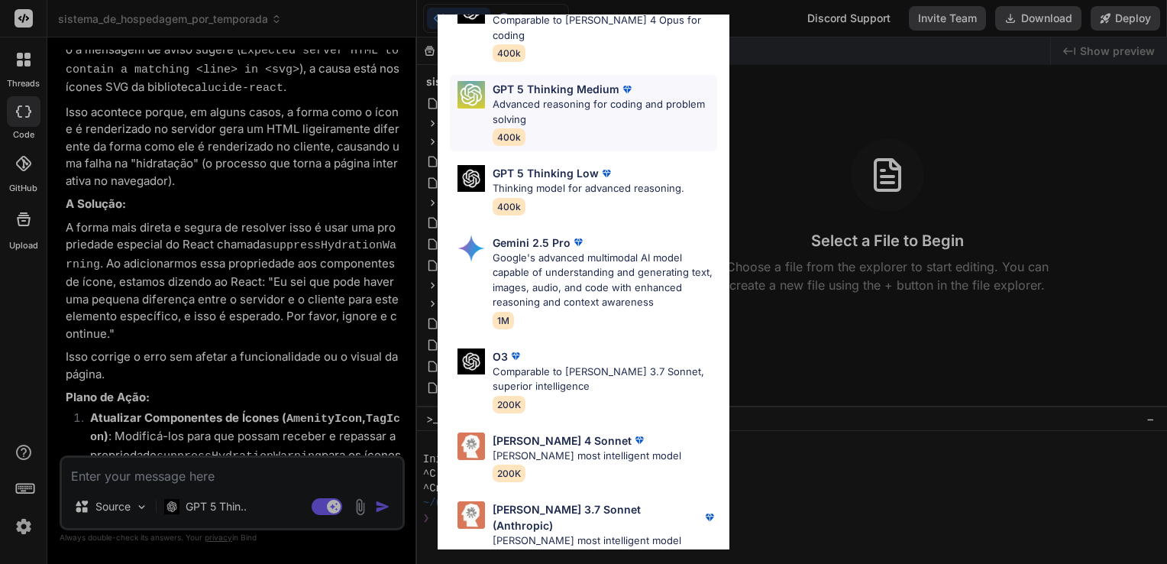
scroll to position [168, 0]
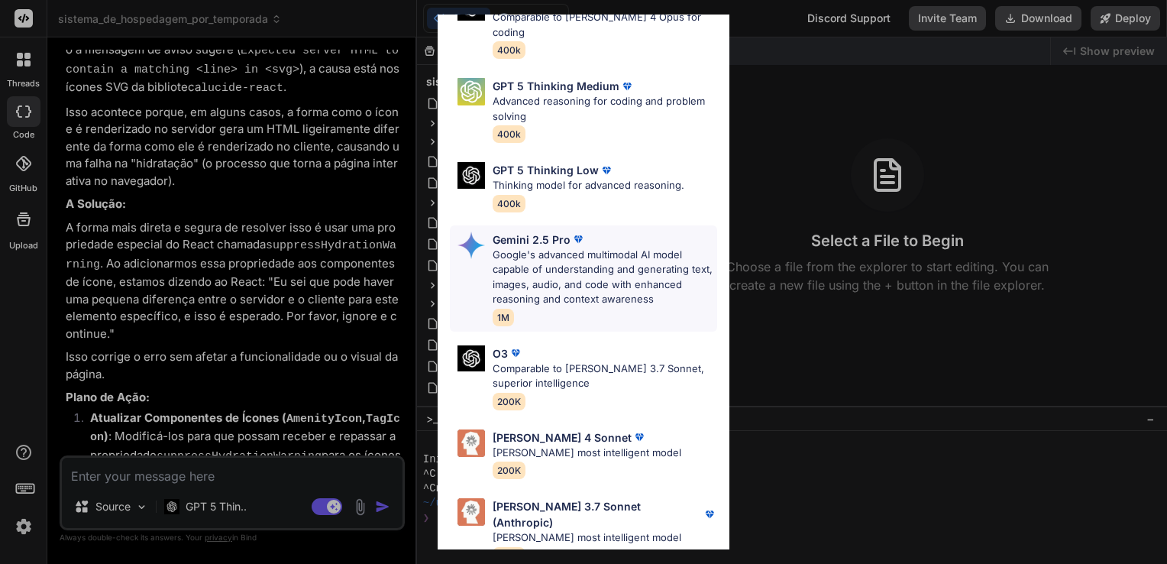
click at [567, 273] on p "Google's advanced multimodal AI model capable of understanding and generating t…" at bounding box center [605, 277] width 225 height 60
type textarea "x"
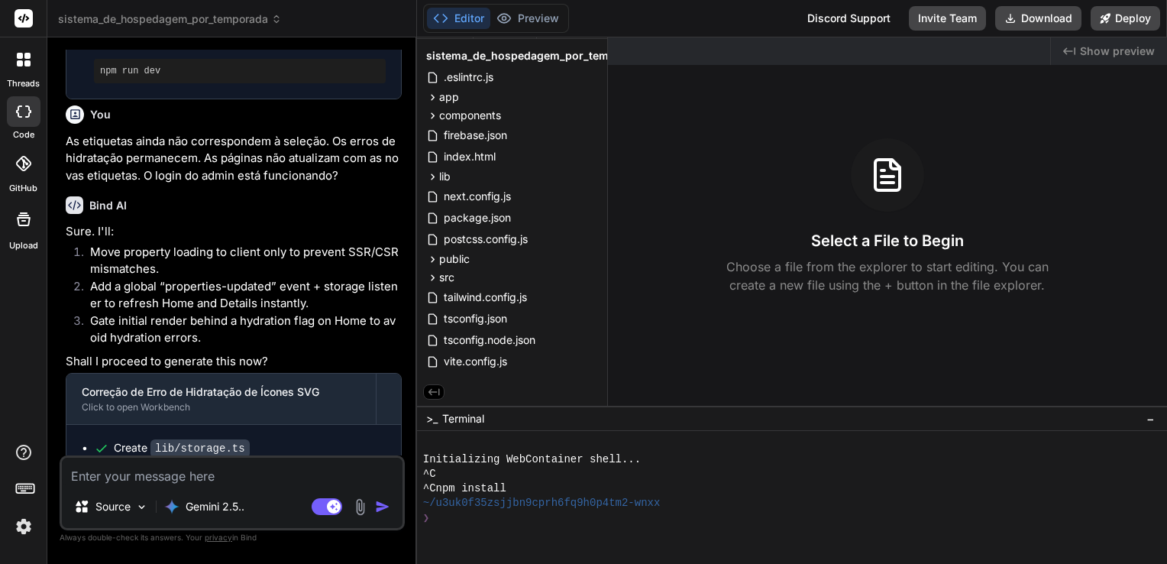
scroll to position [5236, 0]
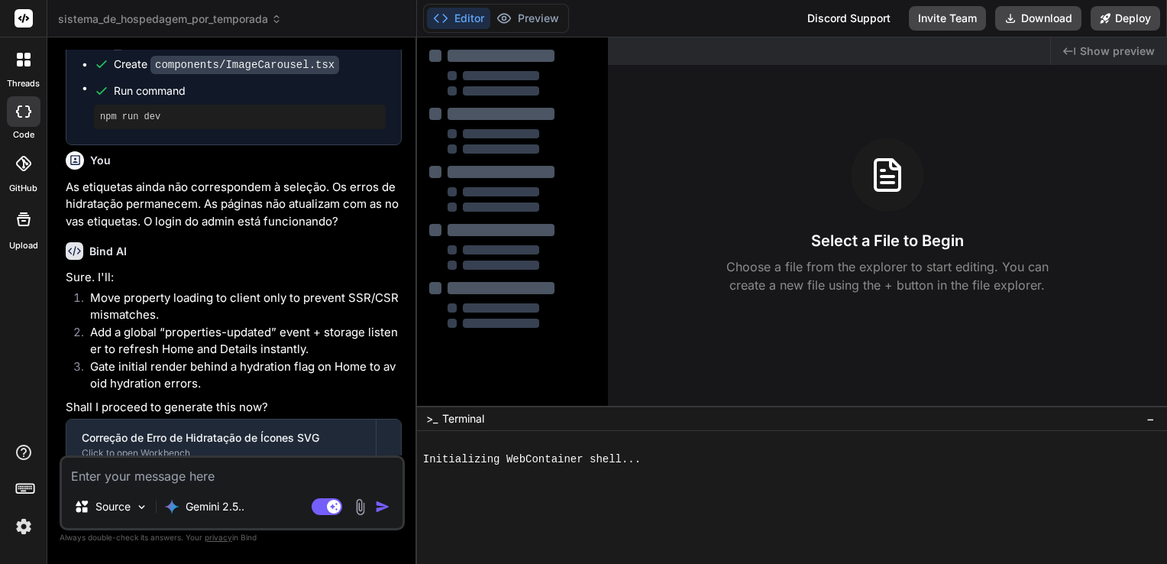
scroll to position [5236, 0]
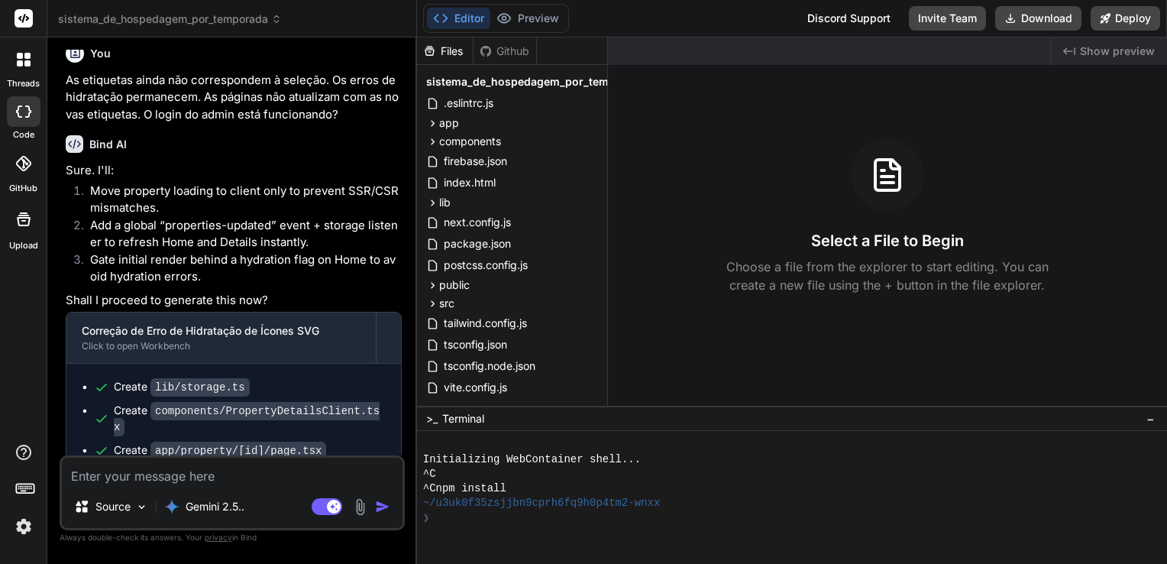
click at [24, 528] on img at bounding box center [24, 526] width 26 height 26
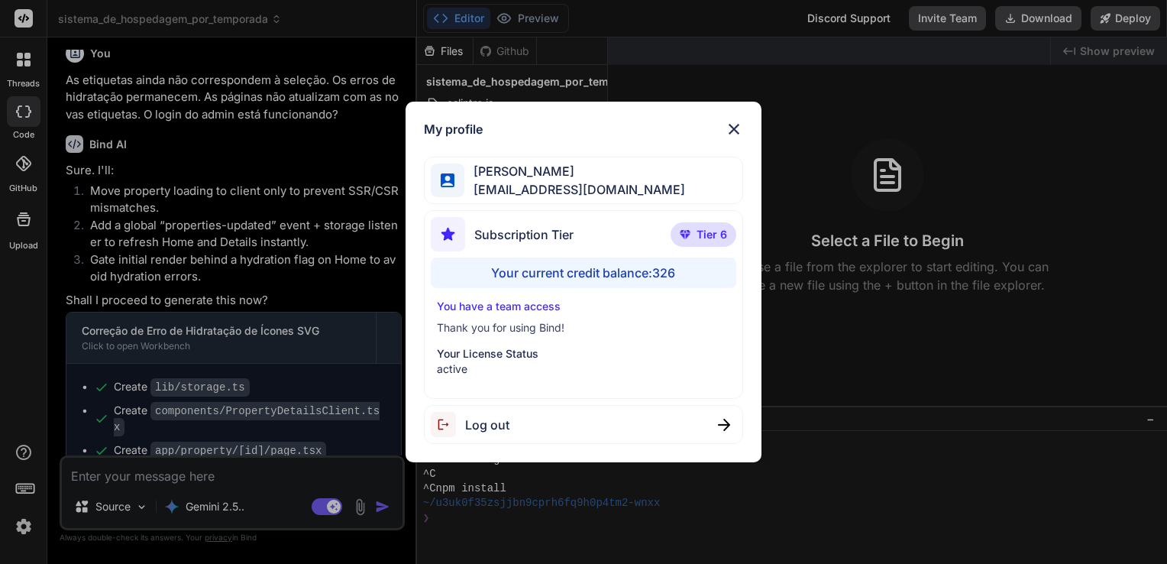
click at [730, 130] on img at bounding box center [734, 129] width 18 height 18
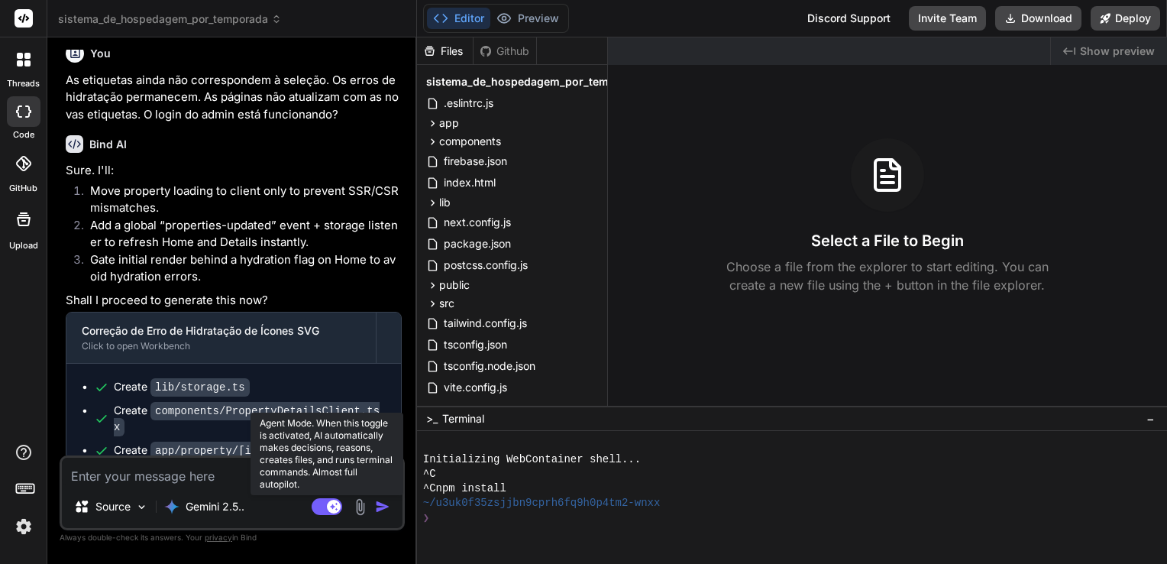
click at [325, 508] on rect at bounding box center [327, 506] width 31 height 17
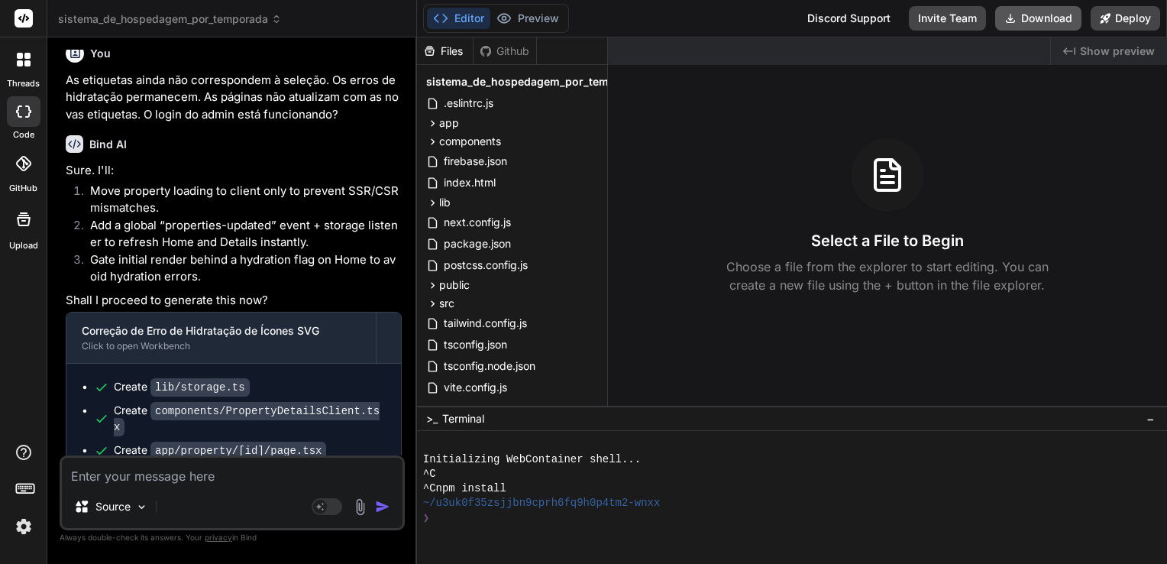
click at [1049, 11] on button "Download" at bounding box center [1038, 18] width 86 height 24
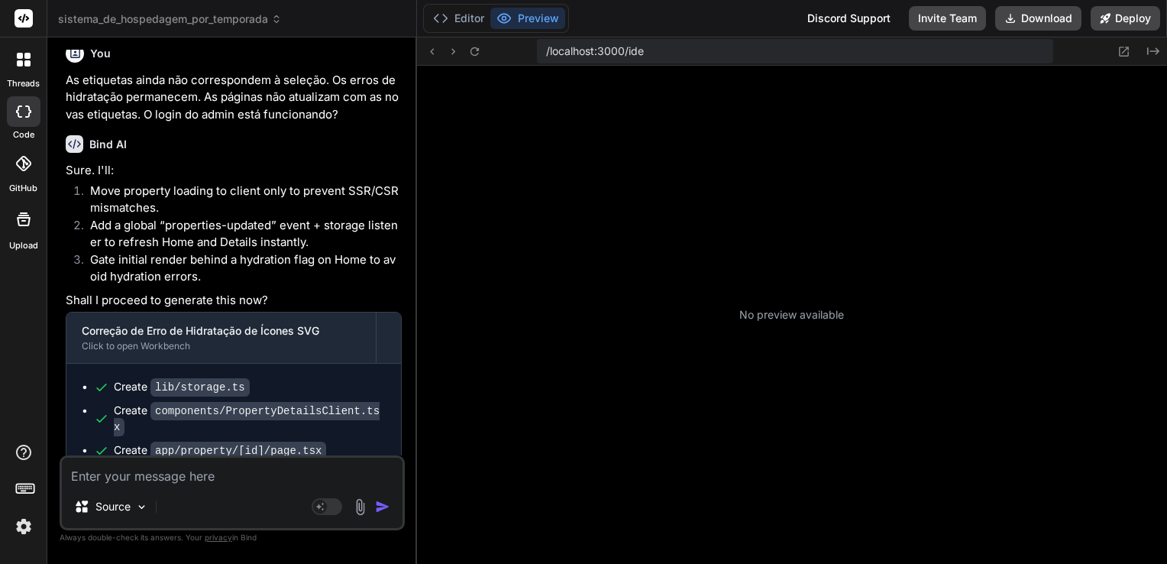
click at [705, 251] on div "No preview available" at bounding box center [792, 315] width 750 height 498
type textarea "x"
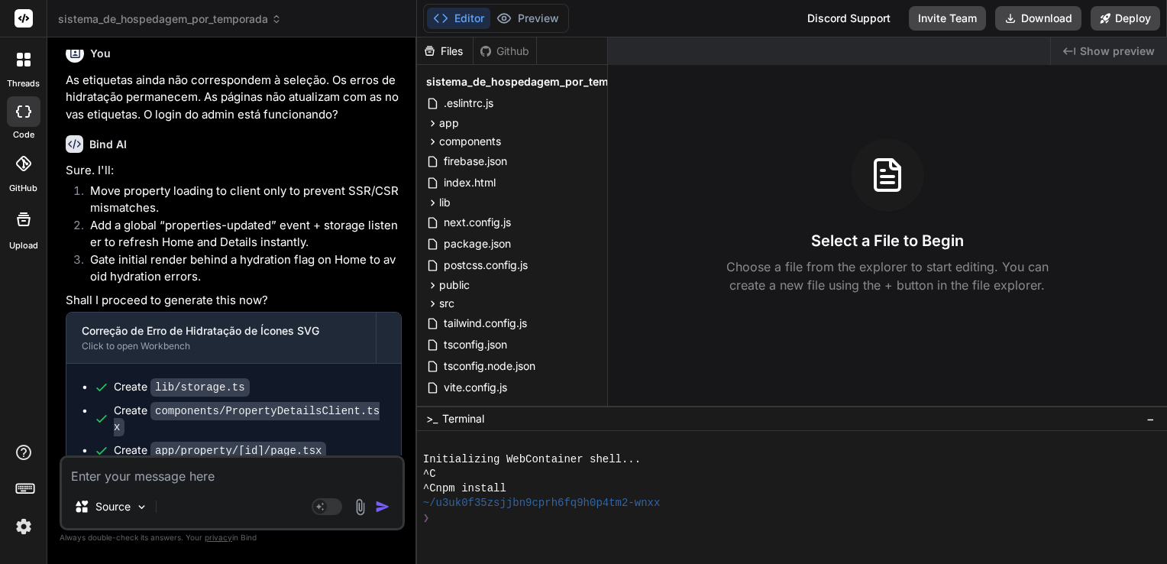
click at [563, 519] on div "❯" at bounding box center [785, 518] width 725 height 15
click at [170, 477] on textarea at bounding box center [232, 470] width 341 height 27
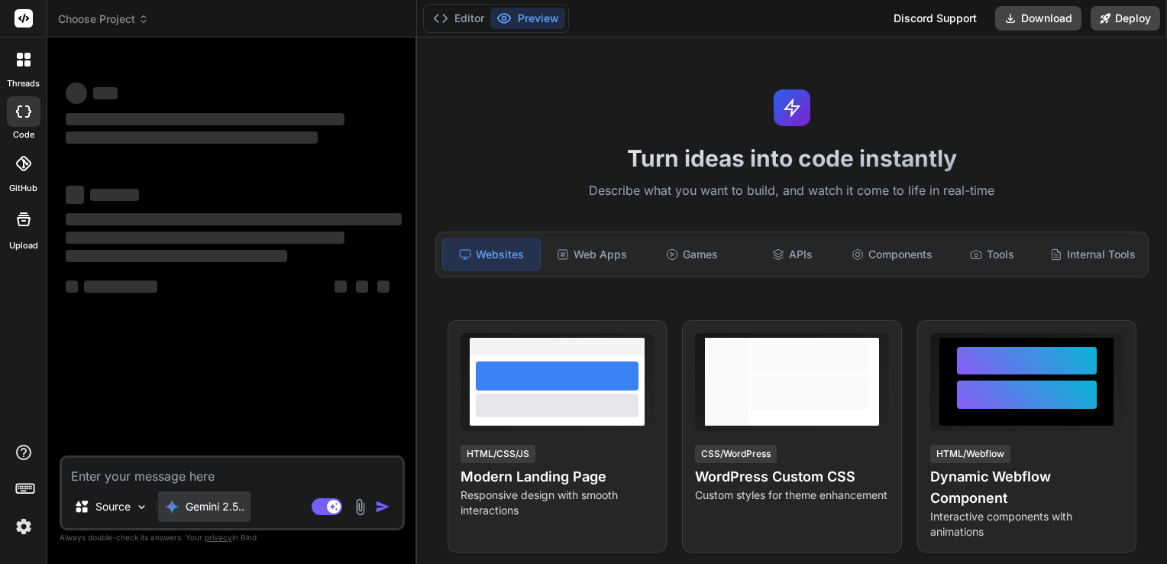
click at [217, 506] on p "Gemini 2.5.." at bounding box center [215, 506] width 59 height 15
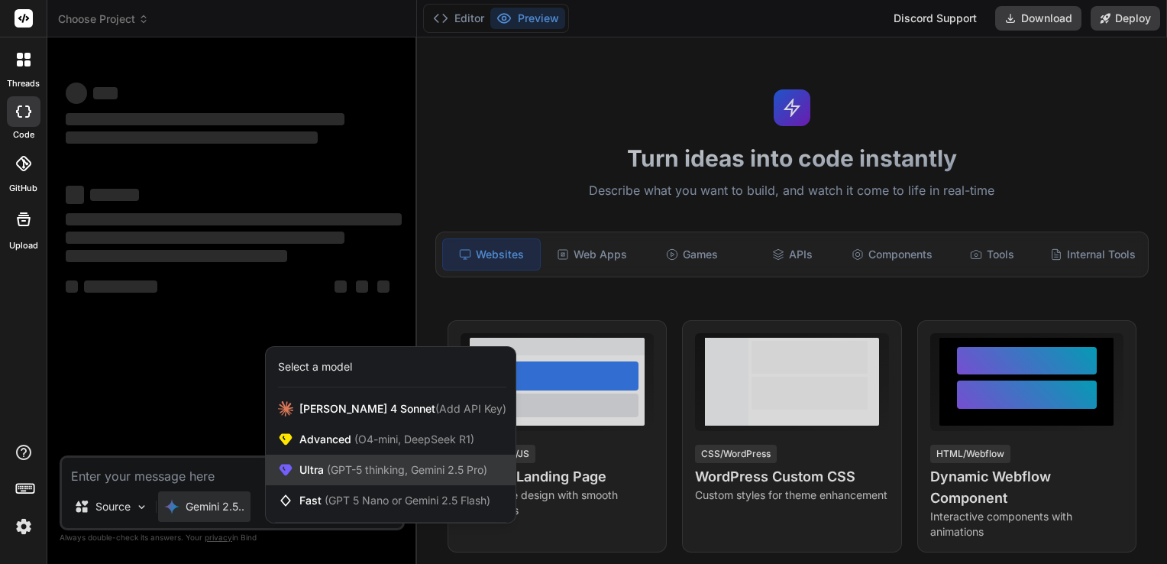
click at [347, 476] on span "(GPT-5 thinking, Gemini 2.5 Pro)" at bounding box center [405, 469] width 163 height 13
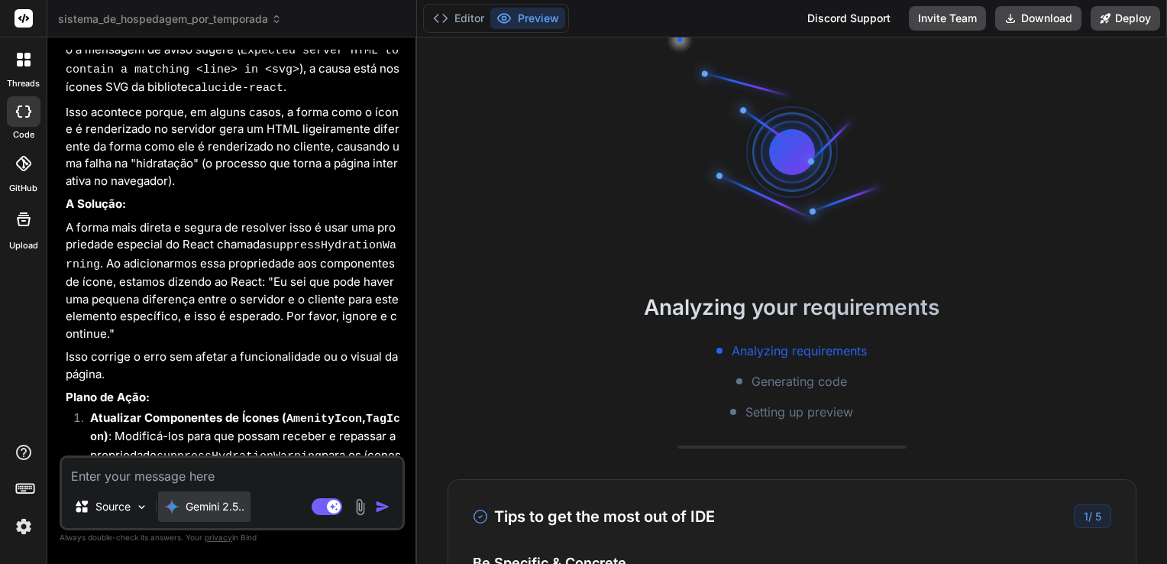
scroll to position [15, 0]
click at [210, 506] on p "Gemini 2.5.." at bounding box center [215, 506] width 59 height 15
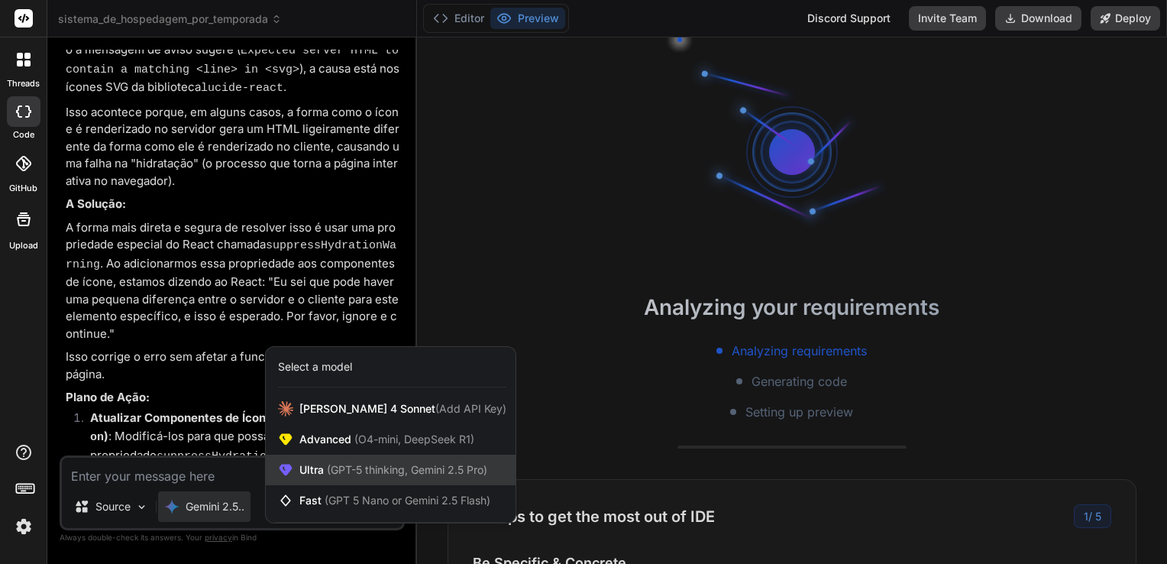
click at [312, 477] on span "Ultra (GPT-5 thinking, Gemini 2.5 Pro)" at bounding box center [393, 469] width 188 height 15
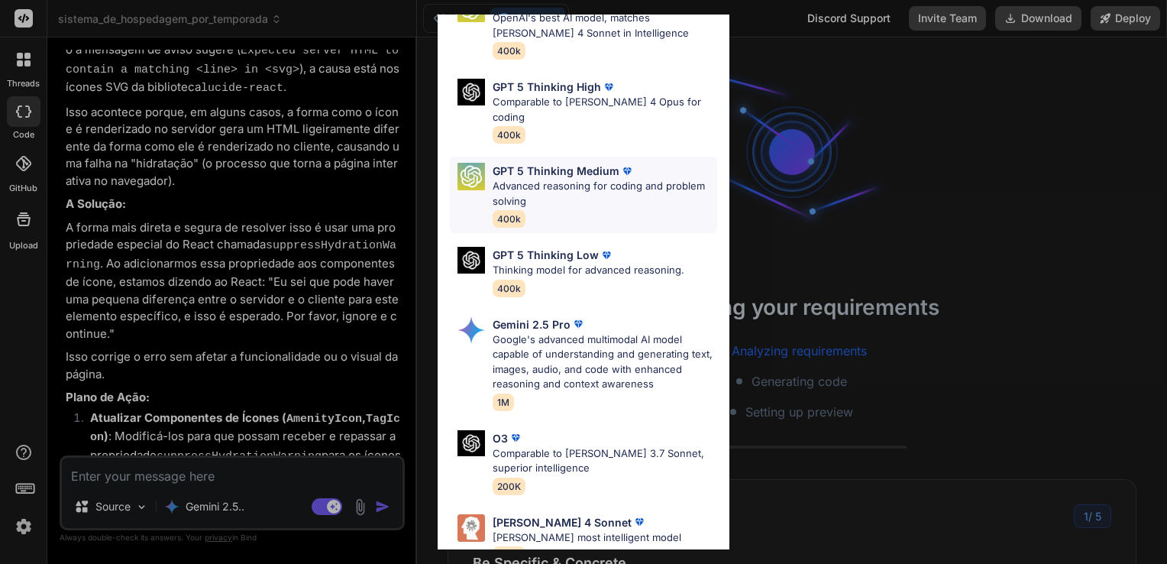
scroll to position [0, 0]
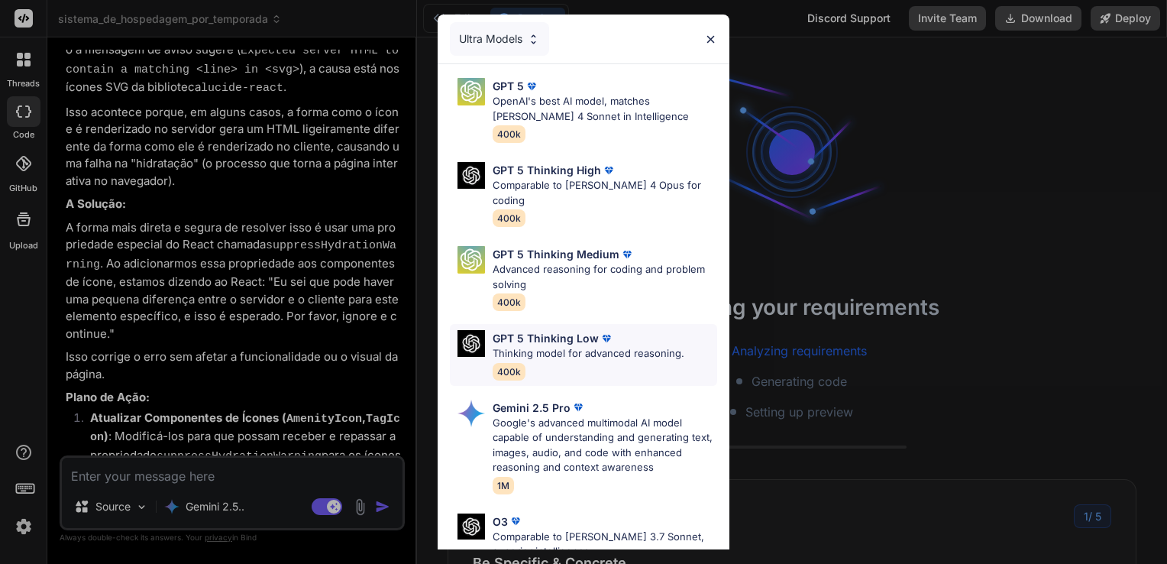
click at [604, 346] on p "Thinking model for advanced reasoning." at bounding box center [589, 353] width 192 height 15
type textarea "x"
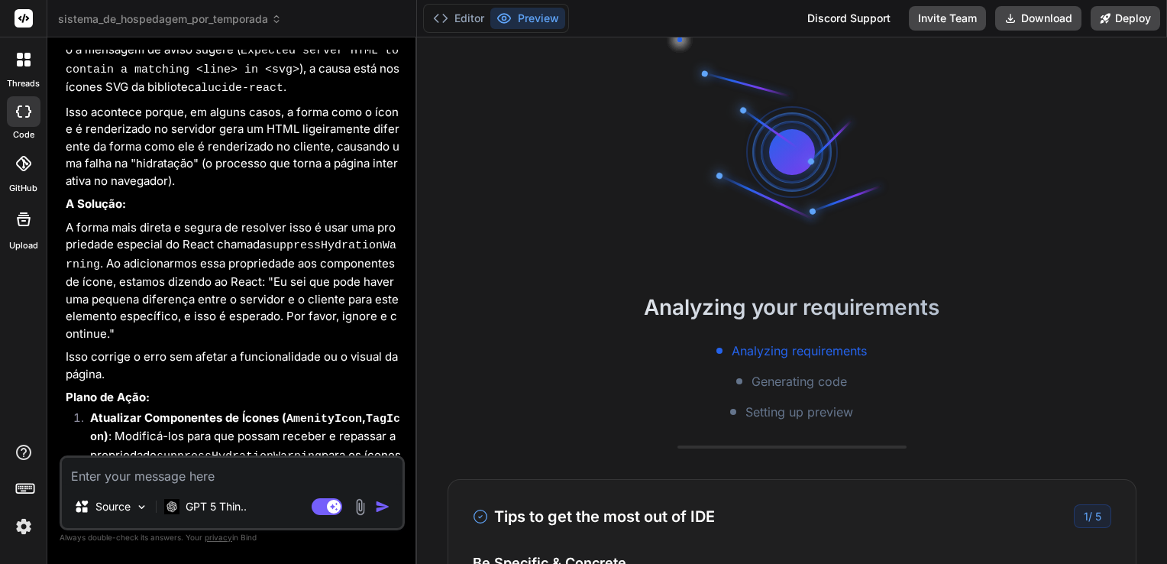
click at [212, 472] on textarea at bounding box center [232, 470] width 341 height 27
type textarea "A"
type textarea "x"
type textarea "Ad"
type textarea "x"
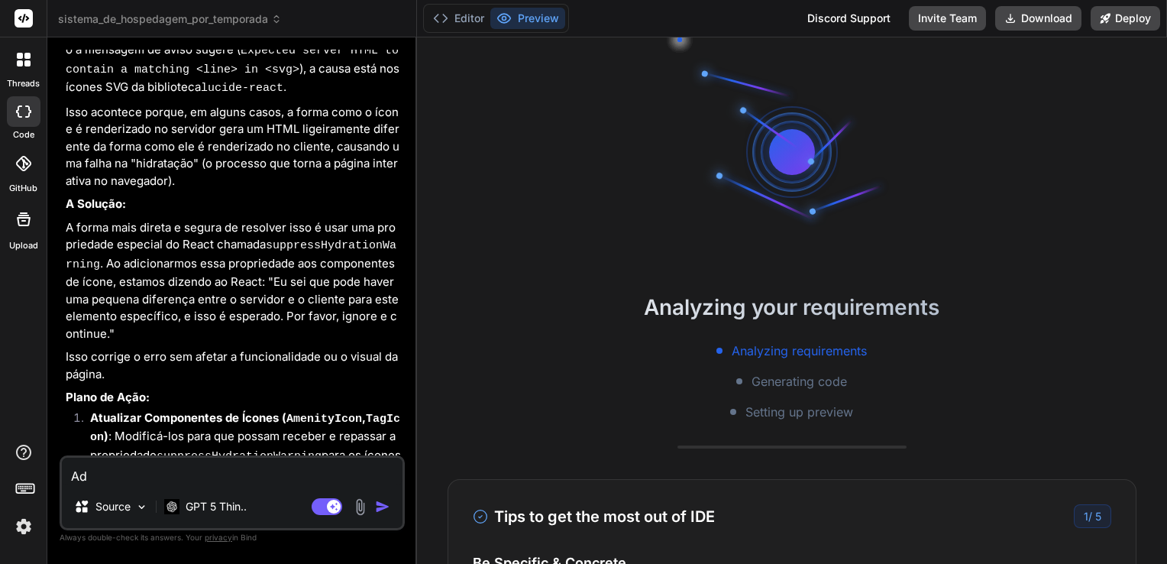
type textarea "Adi"
type textarea "x"
type textarea "Adic"
type textarea "x"
type textarea "Adici"
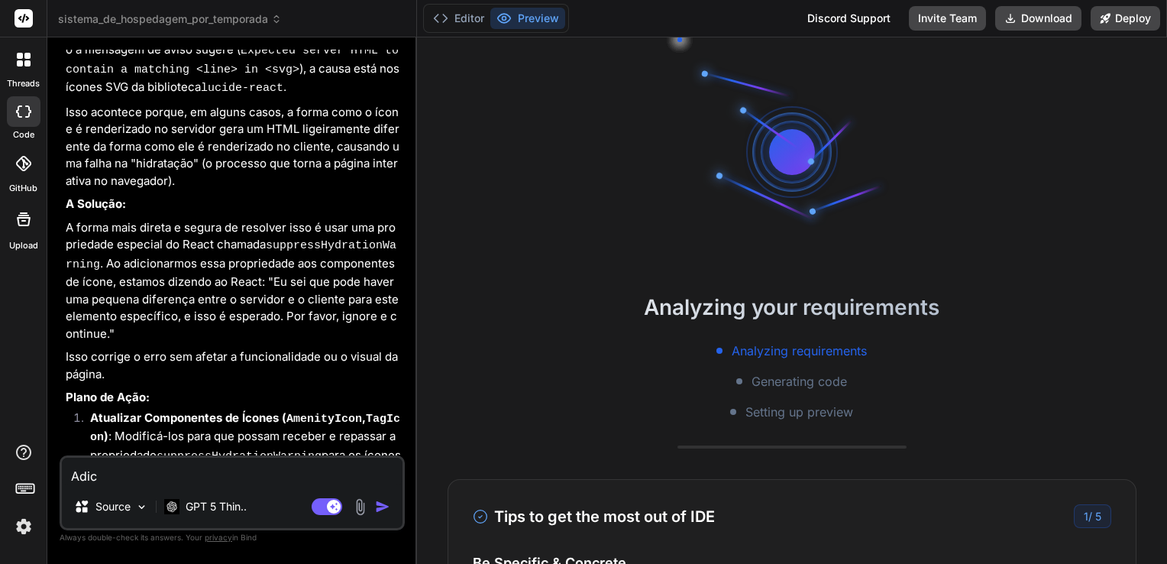
type textarea "x"
type textarea "Adicio"
type textarea "x"
type textarea "Adicion"
type textarea "x"
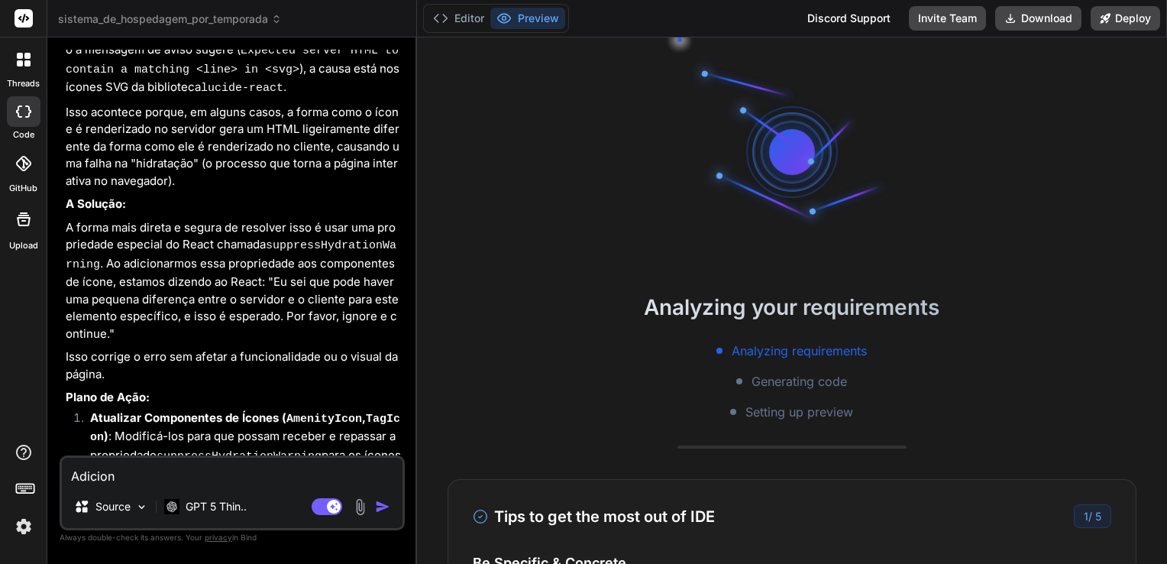
type textarea "Adicione"
type textarea "x"
type textarea "Adicione"
type textarea "x"
type textarea "Adicione o"
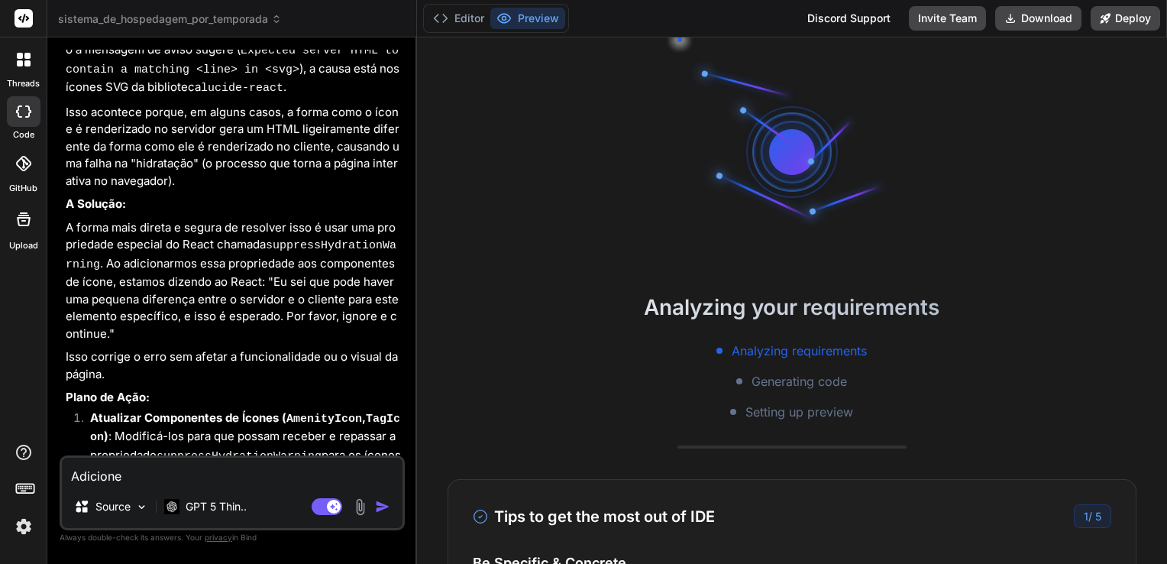
type textarea "x"
type textarea "Adicione o"
type textarea "x"
type textarea "Adicione o b"
type textarea "x"
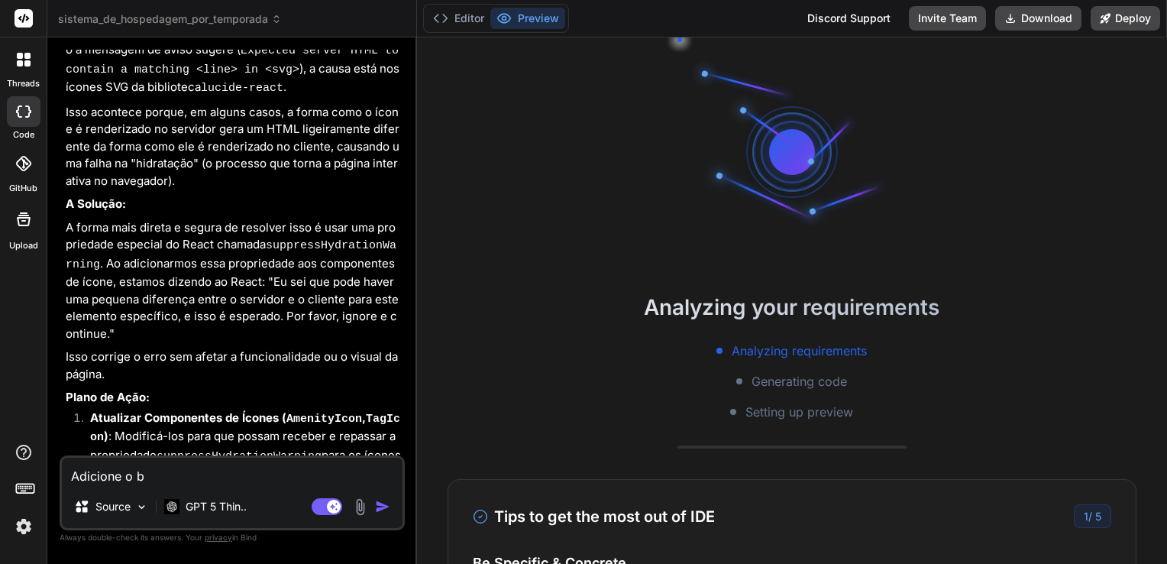
type textarea "Adicione o ba"
type textarea "x"
type textarea "Adicione o bai"
type textarea "x"
type textarea "Adicione o bair"
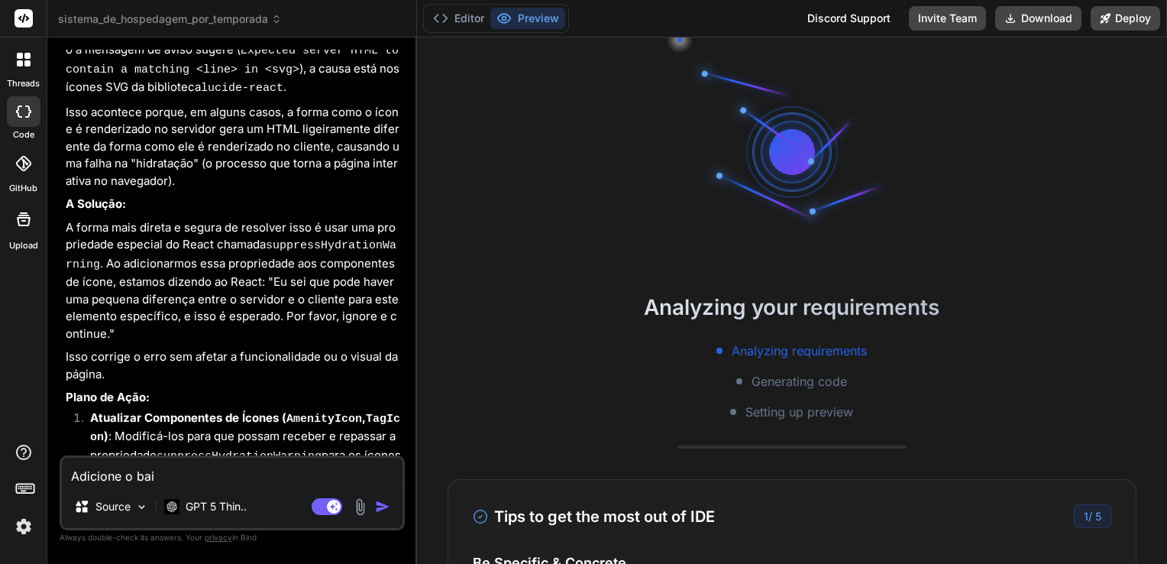
type textarea "x"
type textarea "Adicione o bairo"
type textarea "x"
type textarea "Adicione o bair"
type textarea "x"
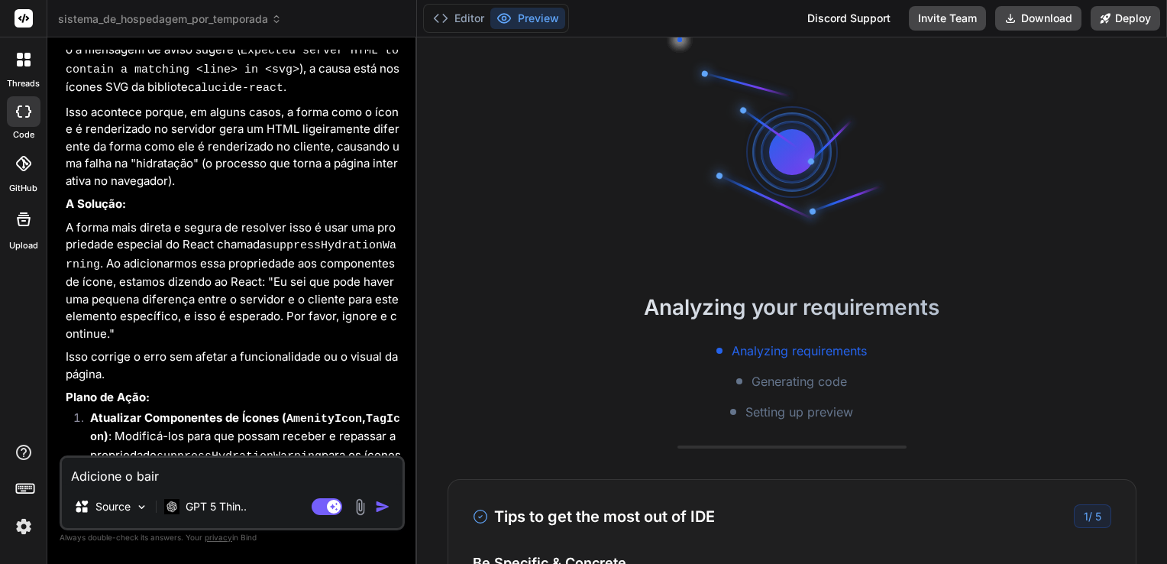
type textarea "Adicione o bairr"
type textarea "x"
type textarea "Adicione o bairro"
type textarea "x"
type textarea "Adicione o bairro"
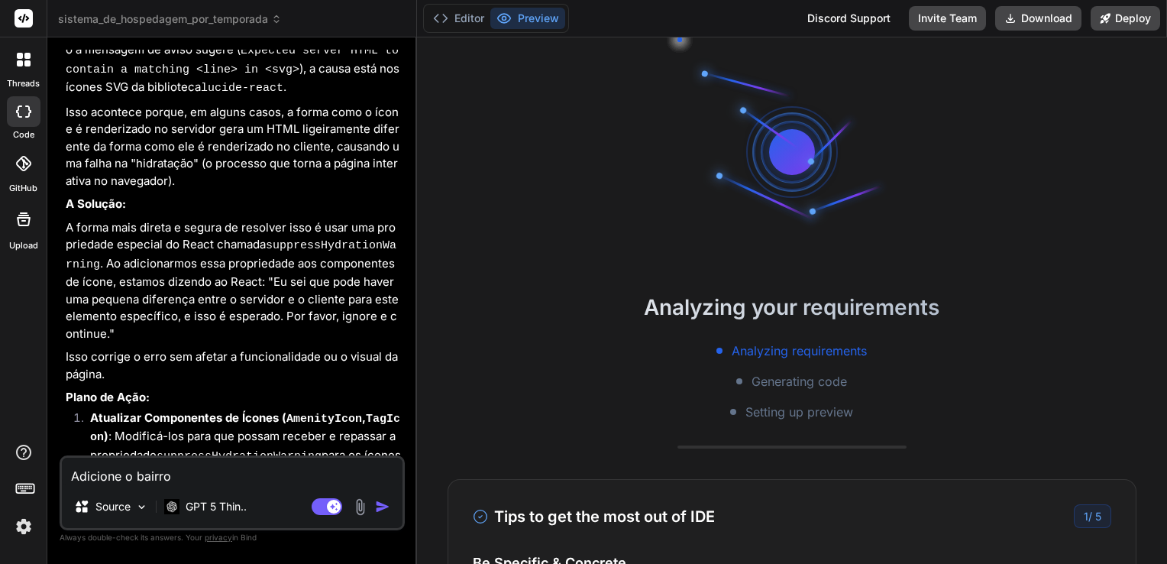
type textarea "x"
type textarea "Adicione o bairro l"
type textarea "x"
type textarea "Adicione o bairro lo"
type textarea "x"
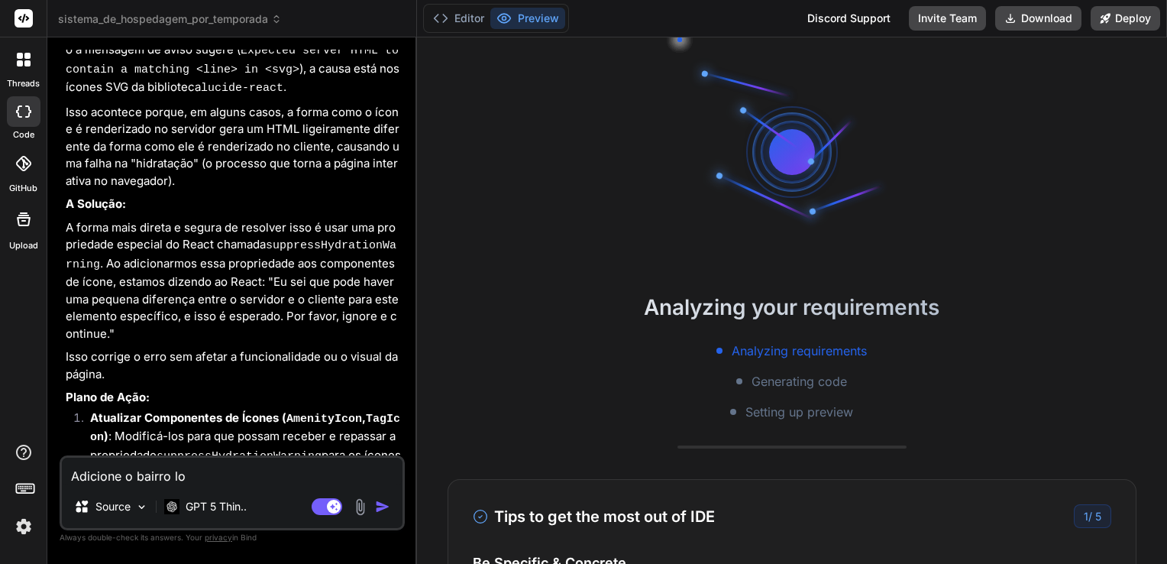
type textarea "Adicione o bairro log"
type textarea "x"
type textarea "Adicione o bairro logo"
type textarea "x"
type textarea "Adicione o bairro logo"
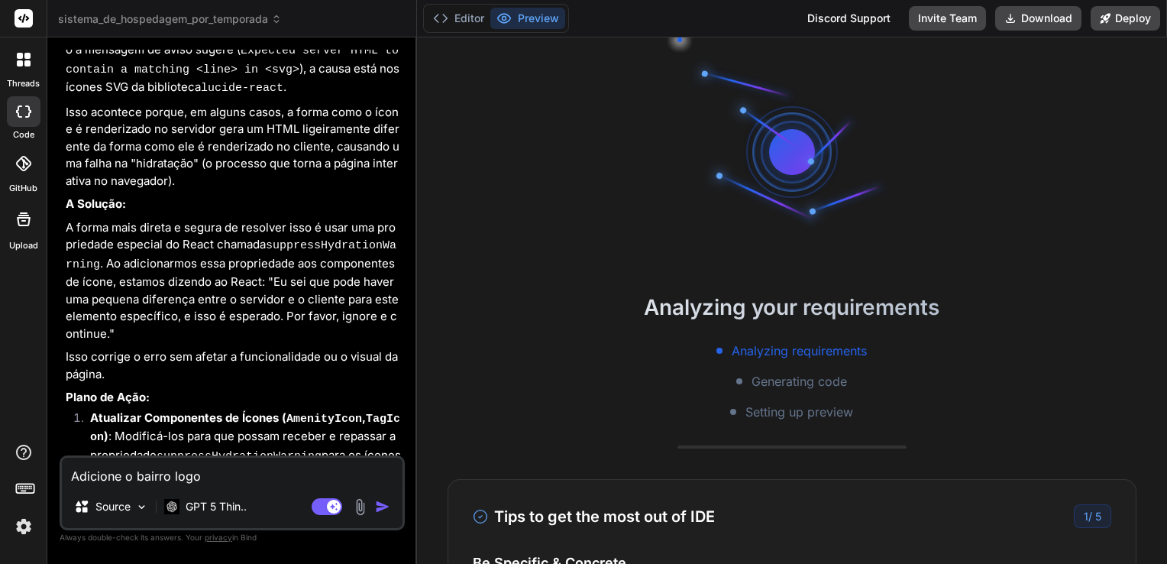
type textarea "x"
type textarea "Adicione o bairro logo a"
type textarea "x"
type textarea "Adicione o bairro logo ab"
type textarea "x"
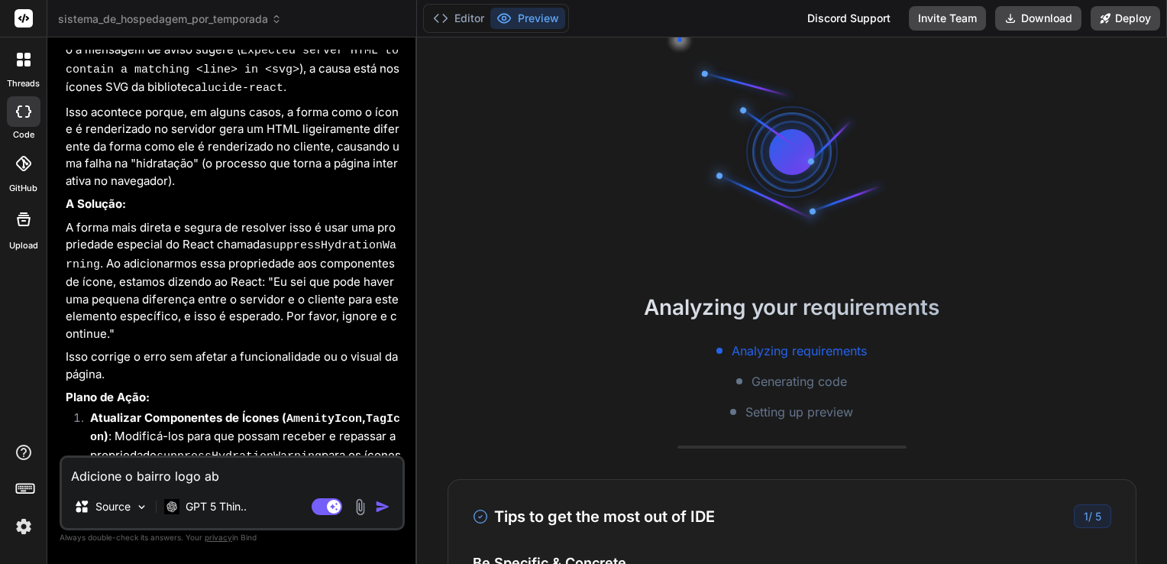
type textarea "Adicione o bairro logo aba"
type textarea "x"
type textarea "Adicione o bairro logo abai"
type textarea "x"
type textarea "Adicione o bairro logo abaix"
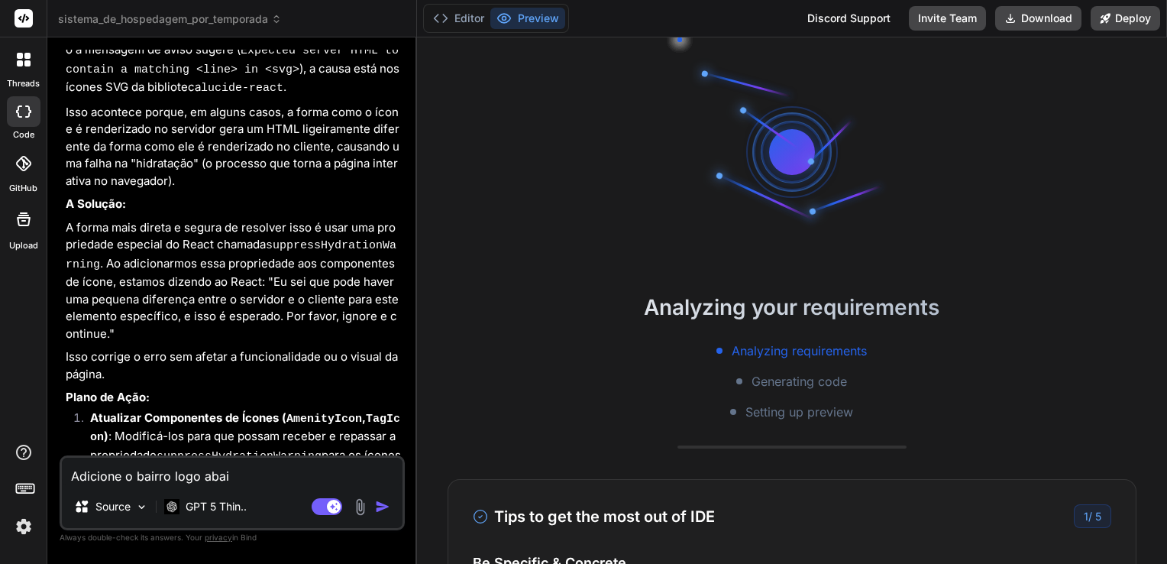
type textarea "x"
type textarea "Adicione o bairro logo abaixo"
type textarea "x"
type textarea "Adicione o bairro logo abaixo"
type textarea "x"
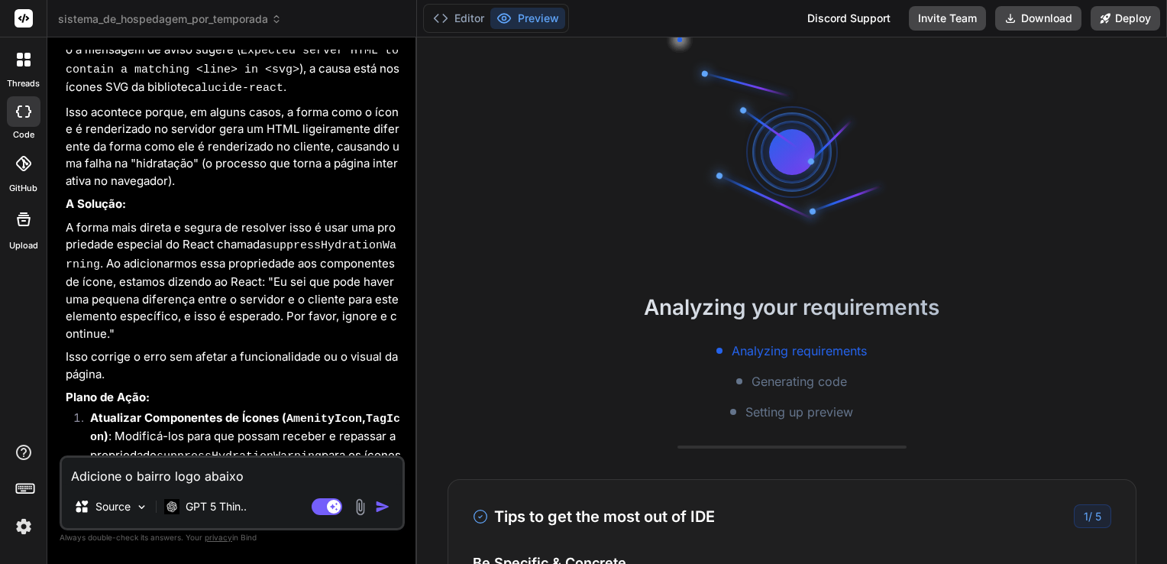
type textarea "Adicione o bairro logo abaixo d"
type textarea "x"
type textarea "Adicione o bairro logo abaixo do"
type textarea "x"
type textarea "Adicione o bairro logo abaixo do"
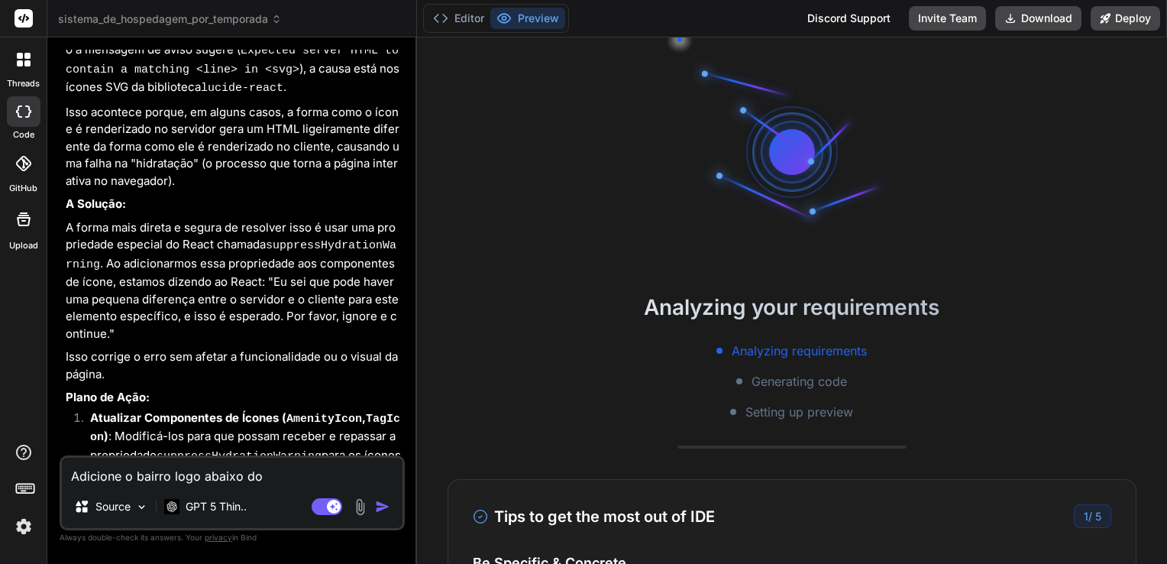
type textarea "x"
type textarea "Adicione o bairro logo abaixo do n"
type textarea "x"
type textarea "Adicione o bairro logo abaixo do no"
type textarea "x"
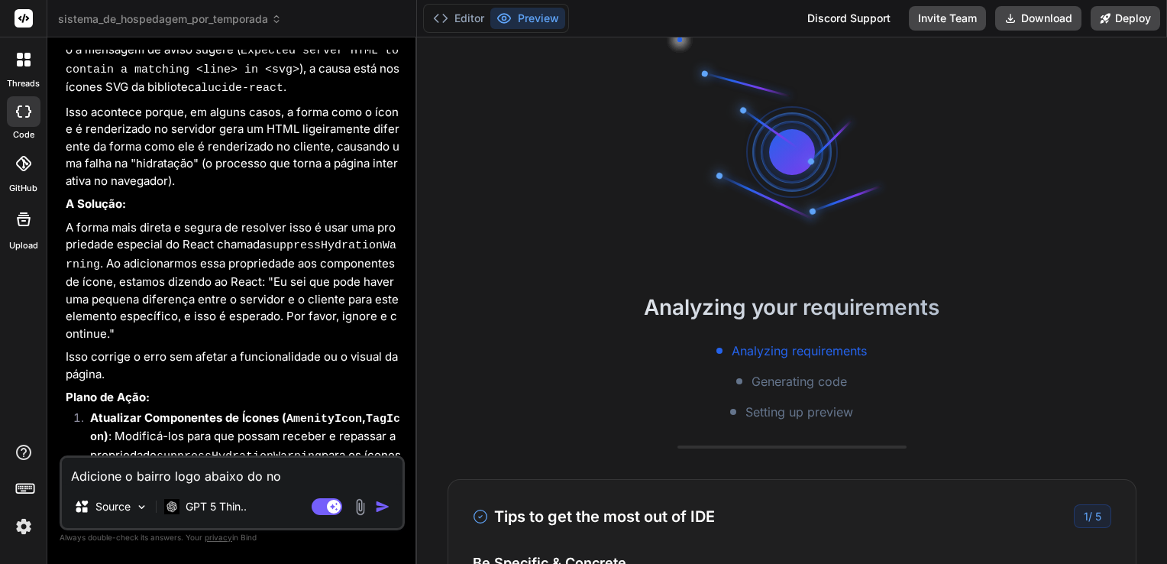
type textarea "Adicione o bairro logo abaixo do nom"
type textarea "x"
type textarea "Adicione o bairro logo abaixo do nome"
type textarea "x"
type textarea "Adicione o bairro logo abaixo do nome"
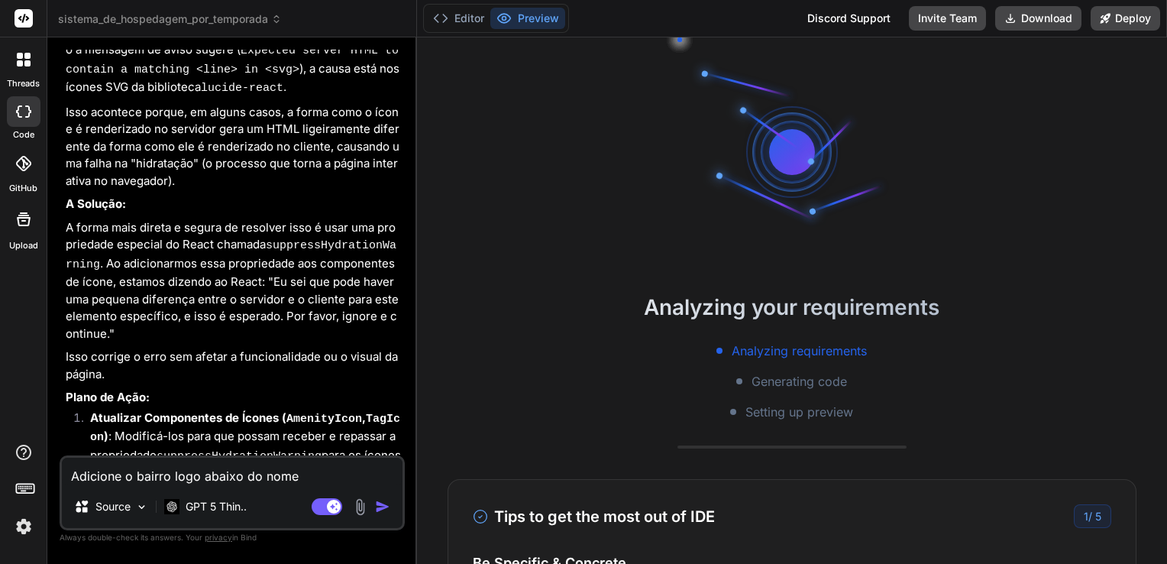
type textarea "x"
type textarea "Adicione o bairro logo abaixo do nome d"
type textarea "x"
type textarea "Adicione o bairro logo abaixo do nome da"
type textarea "x"
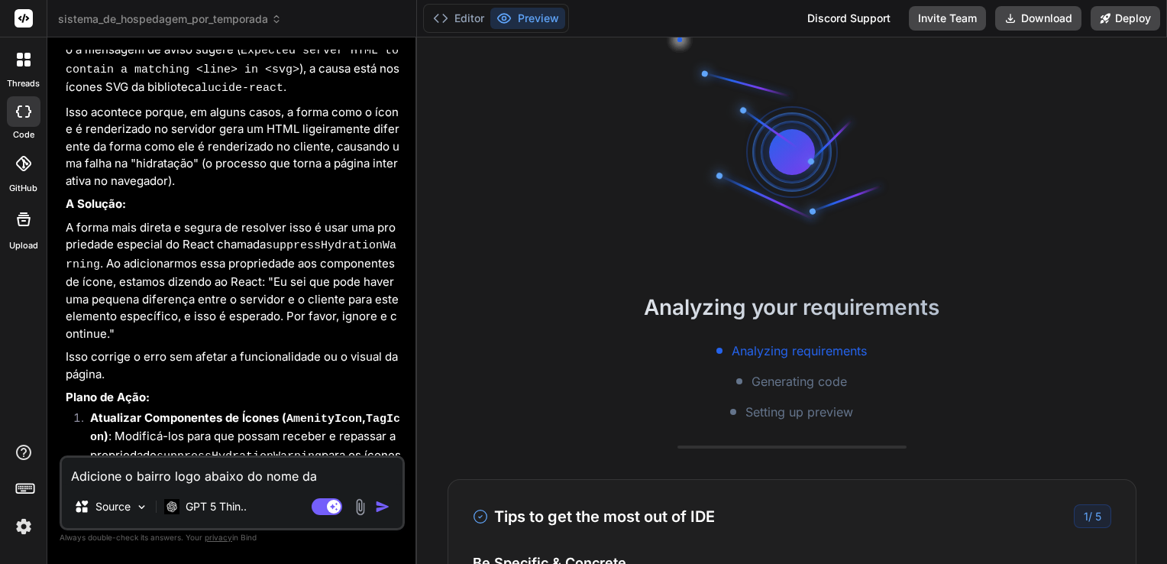
type textarea "Adicione o bairro logo abaixo do nome da"
type textarea "x"
type textarea "Adicione o bairro logo abaixo do nome da p"
type textarea "x"
type textarea "Adicione o bairro logo abaixo do nome da pr"
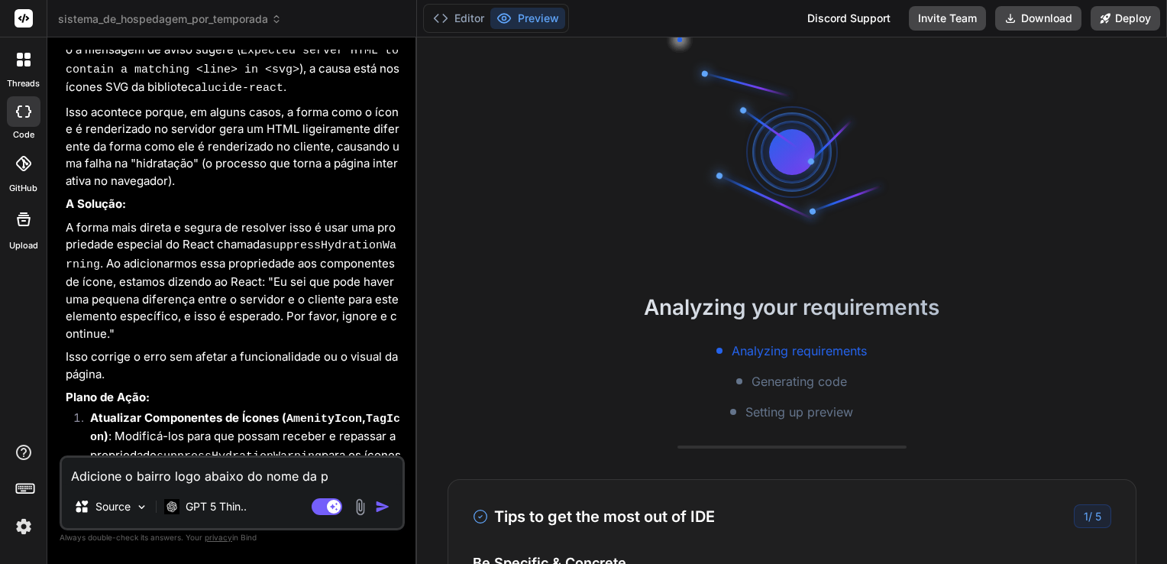
type textarea "x"
type textarea "Adicione o bairro logo abaixo do nome da pro"
type textarea "x"
type textarea "Adicione o bairro logo abaixo do nome da prop"
type textarea "x"
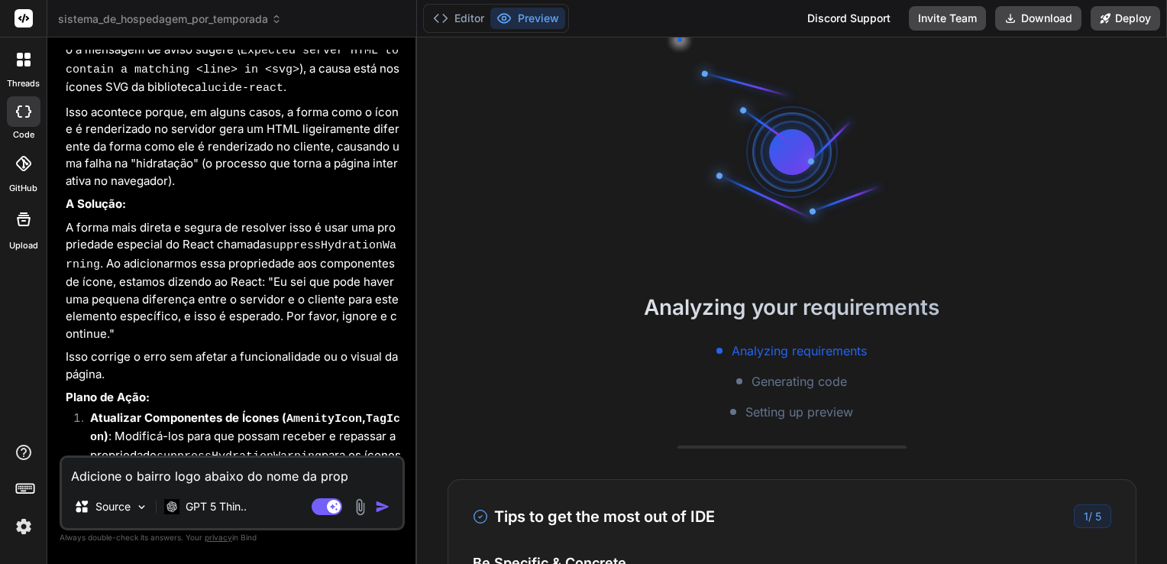
type textarea "Adicione o bairro logo abaixo do nome da propr"
type textarea "x"
type textarea "Adicione o bairro logo abaixo do nome da propri"
type textarea "x"
type textarea "Adicione o bairro logo abaixo do nome da proprie"
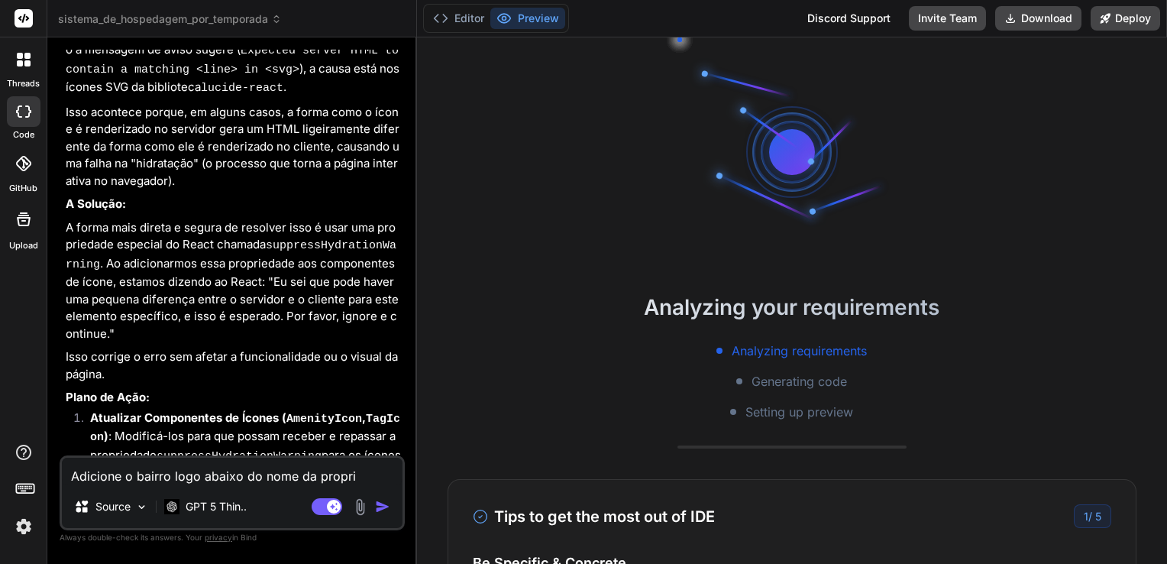
type textarea "x"
type textarea "Adicione o bairro logo abaixo do nome da propried"
type textarea "x"
type textarea "Adicione o bairro logo abaixo do nome da proprieda"
type textarea "x"
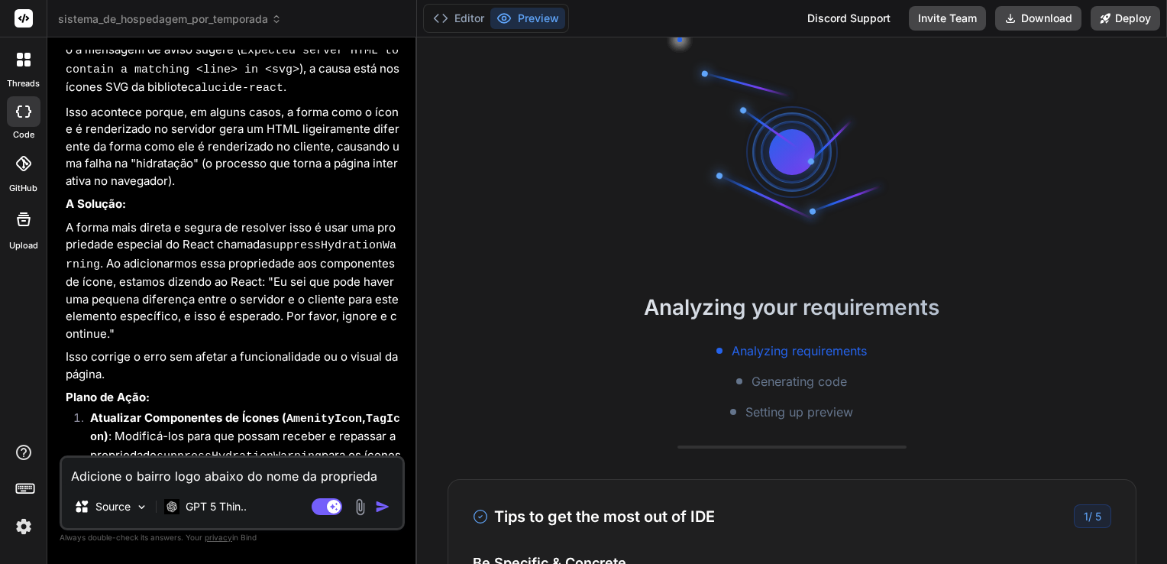
type textarea "Adicione o bairro logo abaixo do nome da propriedad"
type textarea "x"
type textarea "Adicione o bairro logo abaixo do nome da propriedade"
type textarea "x"
type textarea "Adicione o bairro logo abaixo do nome da propriedade."
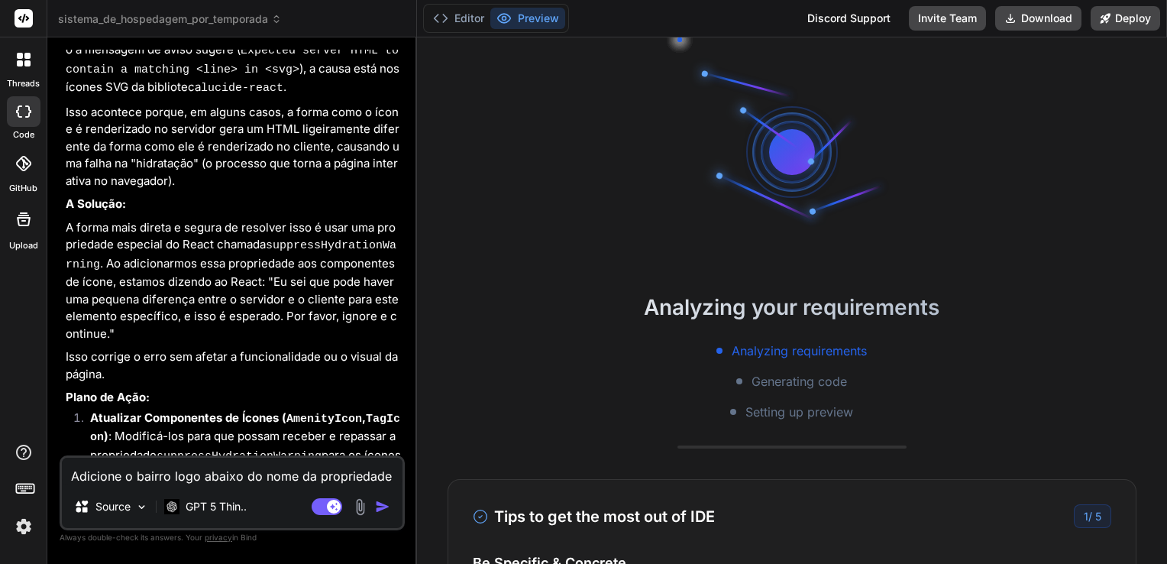
type textarea "x"
type textarea "Adicione o bairro logo abaixo do nome da propriedade."
type textarea "x"
type textarea "Adicione o bairro logo abaixo do nome da propriedade. E"
type textarea "x"
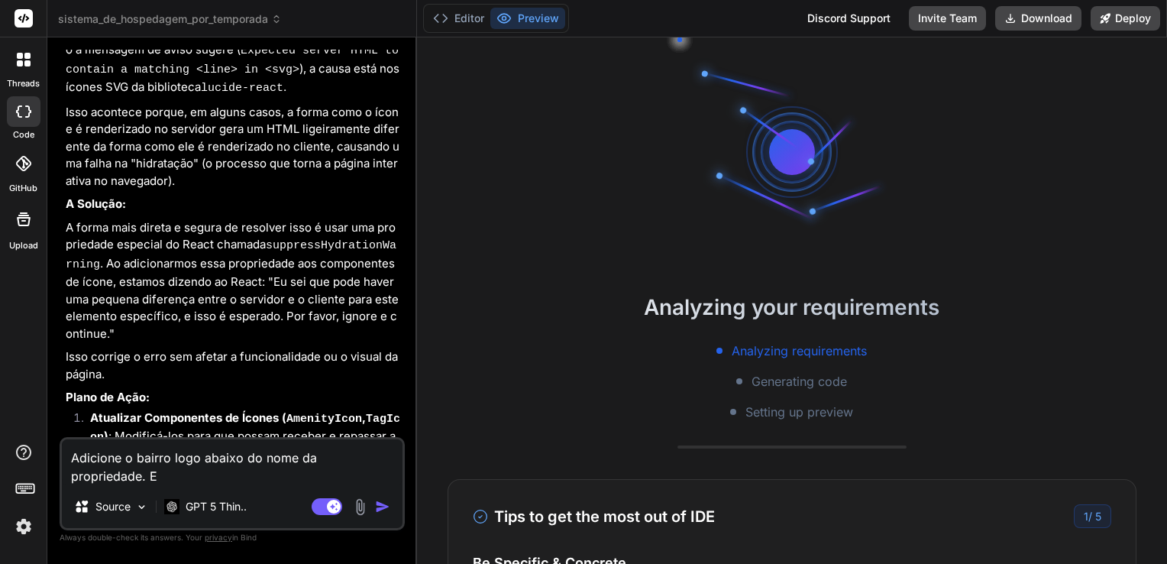
type textarea "Adicione o bairro logo abaixo do nome da propriedade. E"
type textarea "x"
type textarea "Adicione o bairro logo abaixo do nome da propriedade. E c"
type textarea "x"
type textarea "Adicione o bairro logo abaixo do nome da propriedade. E co"
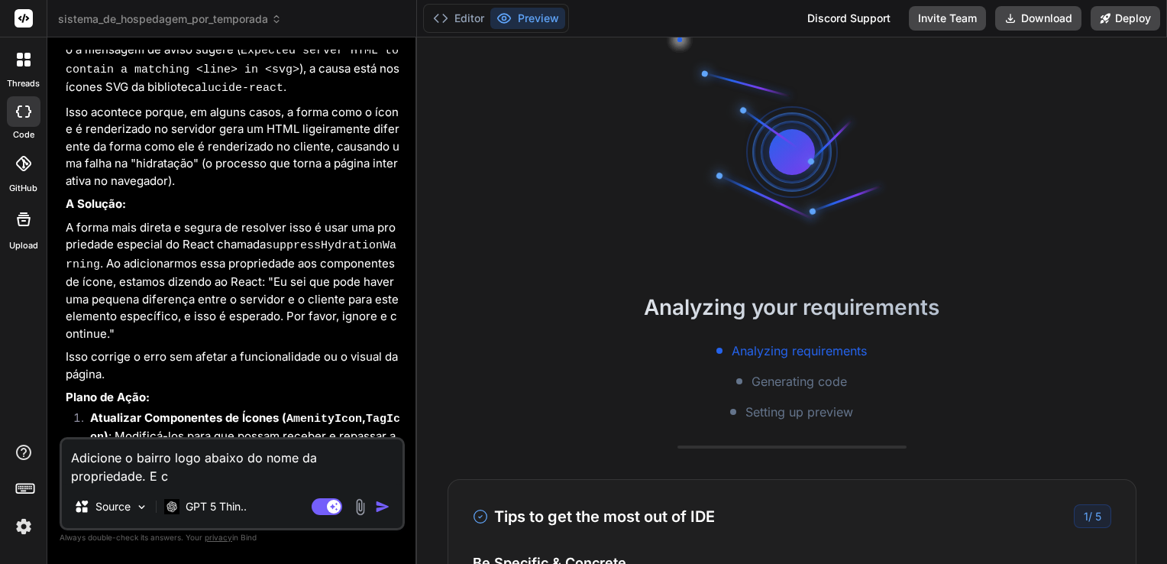
type textarea "x"
type textarea "Adicione o bairro logo abaixo do nome da propriedade. E con"
type textarea "x"
type textarea "Adicione o bairro logo abaixo do nome da propriedade. E conf"
type textarea "x"
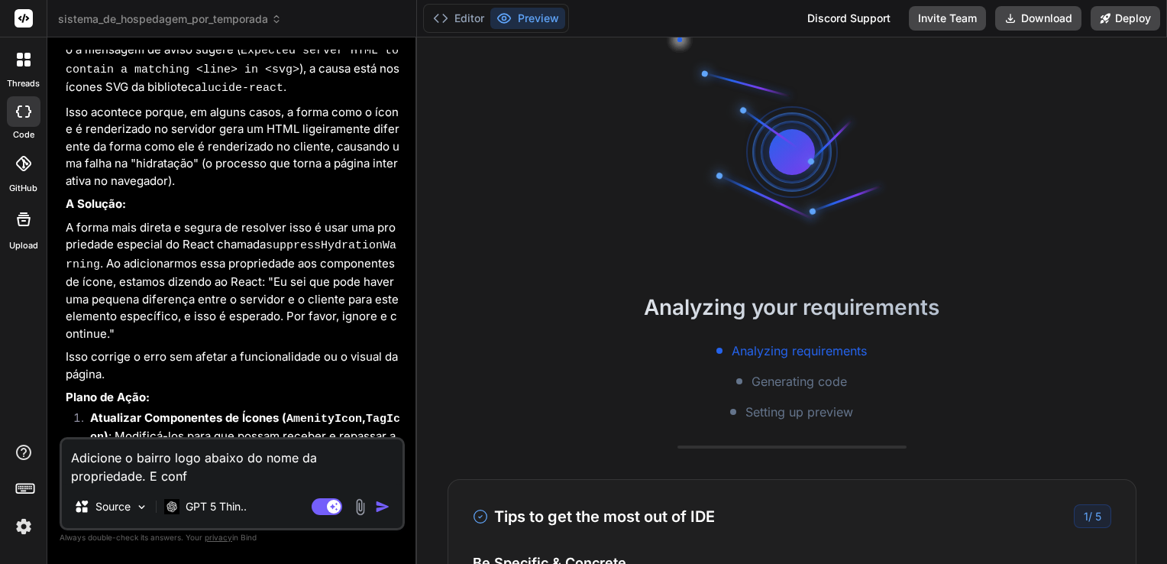
type textarea "Adicione o bairro logo abaixo do nome da propriedade. E confi"
type textarea "x"
type textarea "Adicione o bairro logo abaixo do nome da propriedade. E config"
type textarea "x"
type textarea "Adicione o bairro logo abaixo do nome da propriedade. E configu"
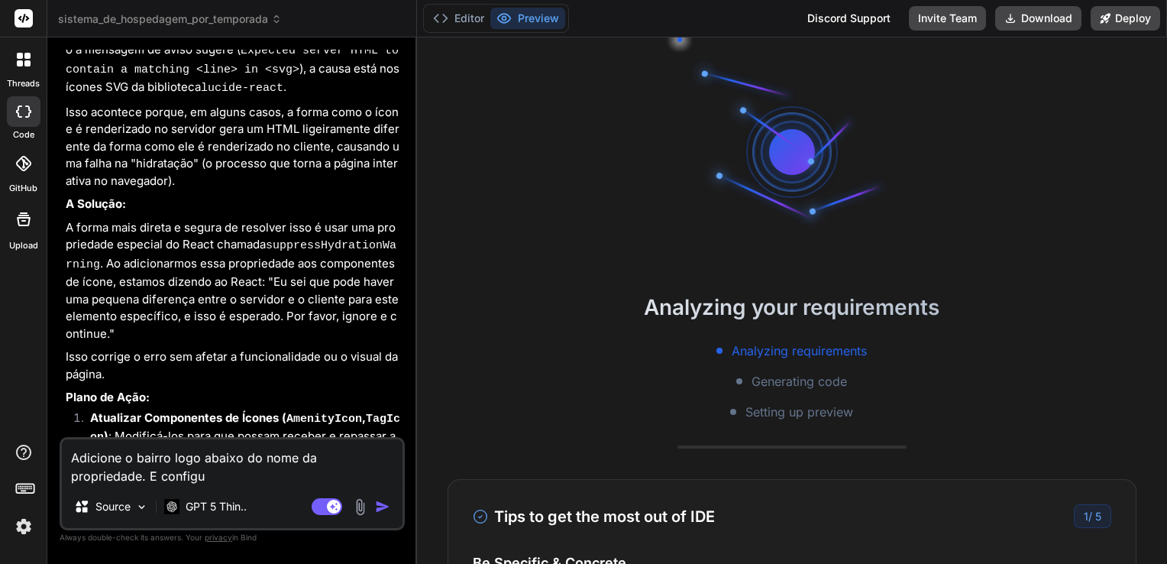
type textarea "x"
type textarea "Adicione o bairro logo abaixo do nome da propriedade. E configur"
type textarea "x"
type textarea "Adicione o bairro logo abaixo do nome da propriedade. E configure"
type textarea "x"
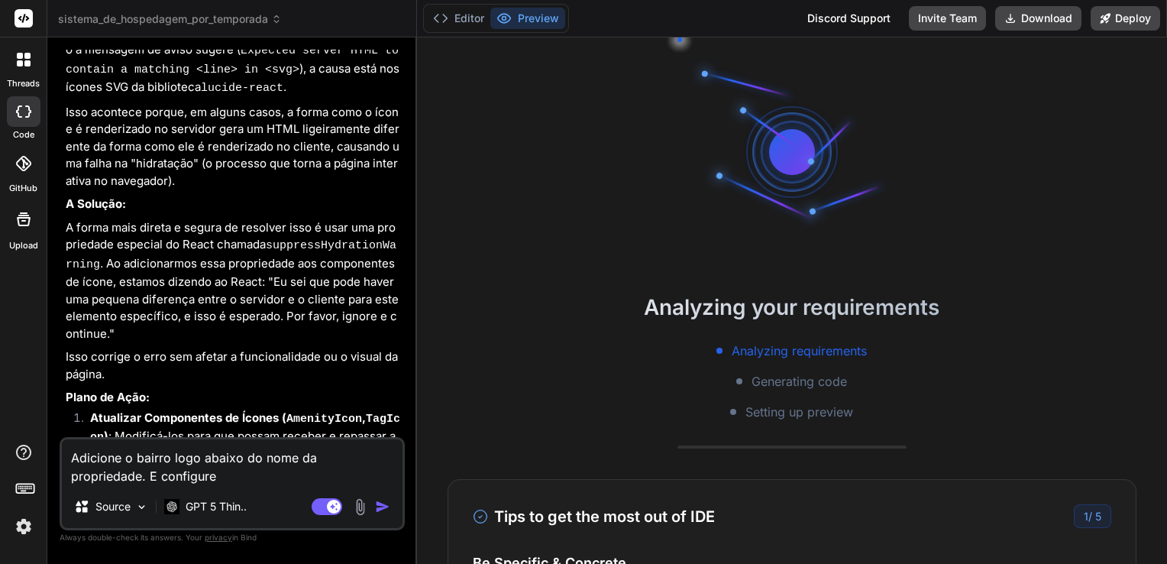
type textarea "Adicione o bairro logo abaixo do nome da propriedade. E configure"
type textarea "x"
type textarea "Adicione o bairro logo abaixo do nome da propriedade. E configure u"
type textarea "x"
type textarea "Adicione o bairro logo abaixo do nome da propriedade. E configure um"
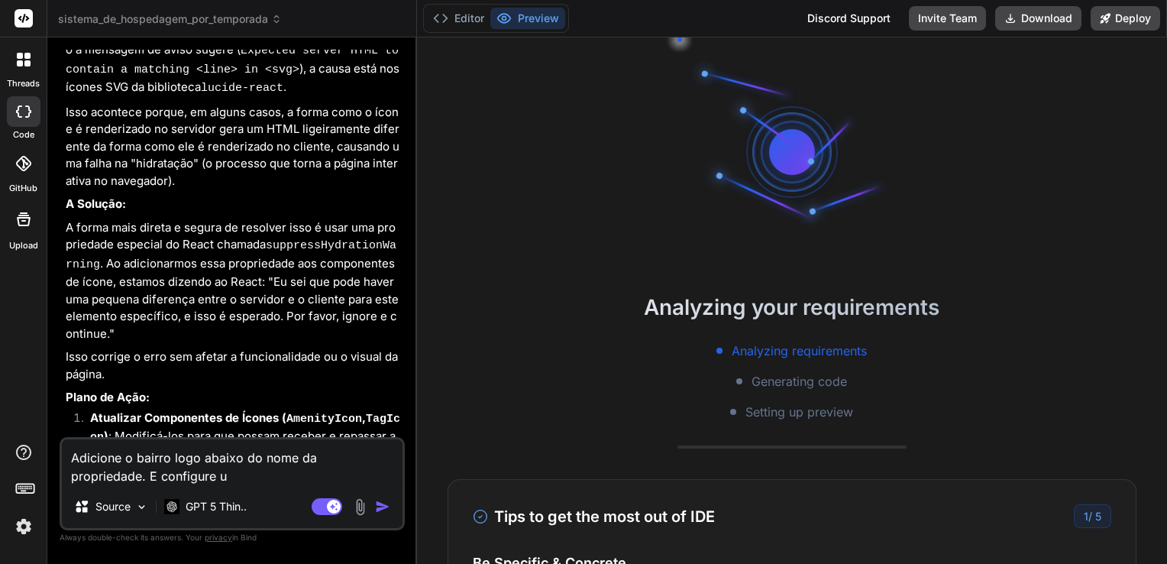
type textarea "x"
type textarea "Adicione o bairro logo abaixo do nome da propriedade. E configure um"
type textarea "x"
type textarea "Adicione o bairro logo abaixo do nome da propriedade. E configure um l"
type textarea "x"
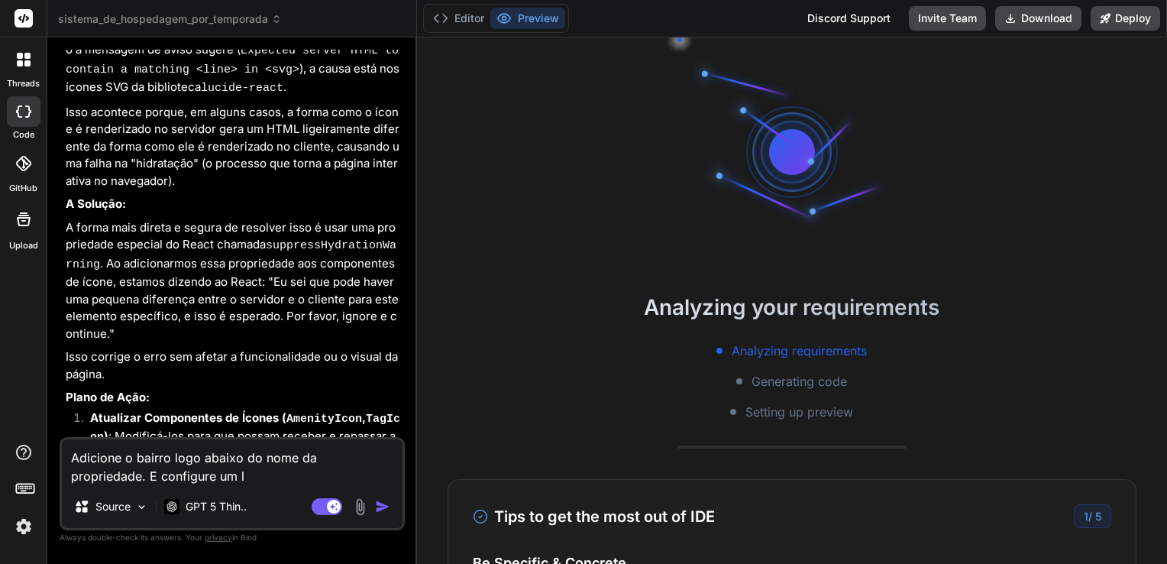
type textarea "Adicione o bairro logo abaixo do nome da propriedade. E configure um lo"
type textarea "x"
type textarea "Adicione o bairro logo abaixo do nome da propriedade. E configure um log"
type textarea "x"
type textarea "Adicione o bairro logo abaixo do nome da propriedade. E configure um logi"
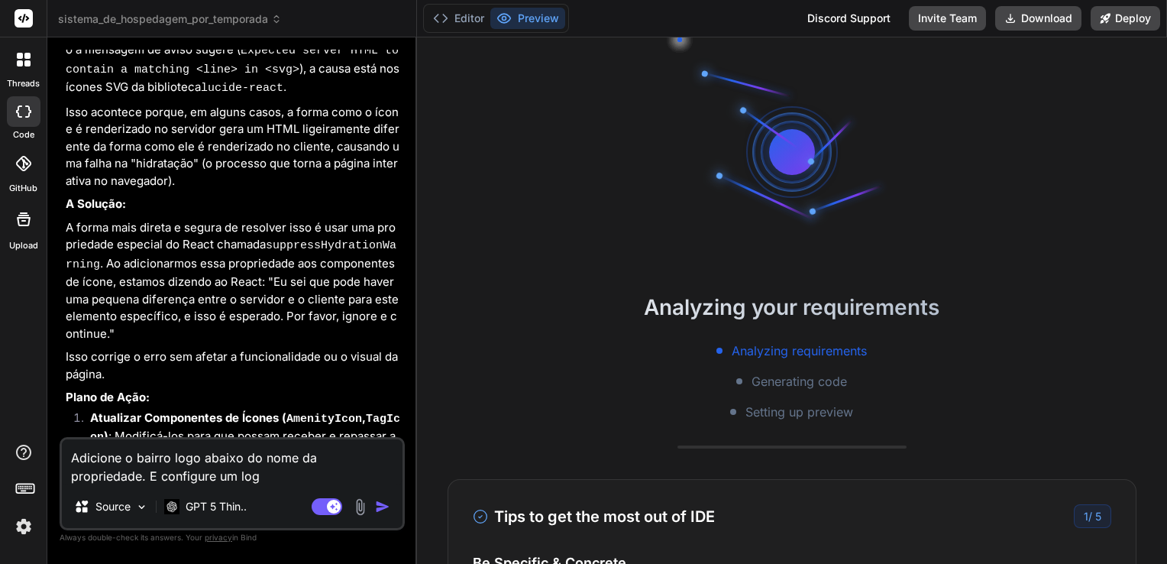
type textarea "x"
type textarea "Adicione o bairro logo abaixo do nome da propriedade. E configure um login"
type textarea "x"
type textarea "Adicione o bairro logo abaixo do nome da propriedade. E configure um login"
type textarea "x"
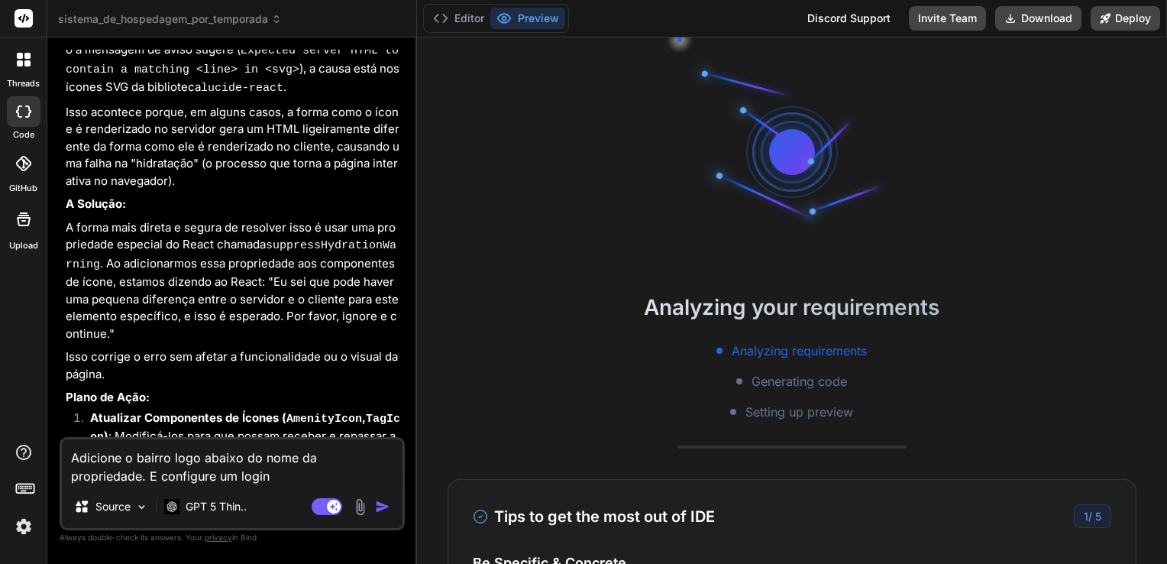
type textarea "Adicione o bairro logo abaixo do nome da propriedade. E configure um login p"
type textarea "x"
type textarea "Adicione o bairro logo abaixo do nome da propriedade. E configure um login pa"
type textarea "x"
type textarea "Adicione o bairro logo abaixo do nome da propriedade. E configure um login par"
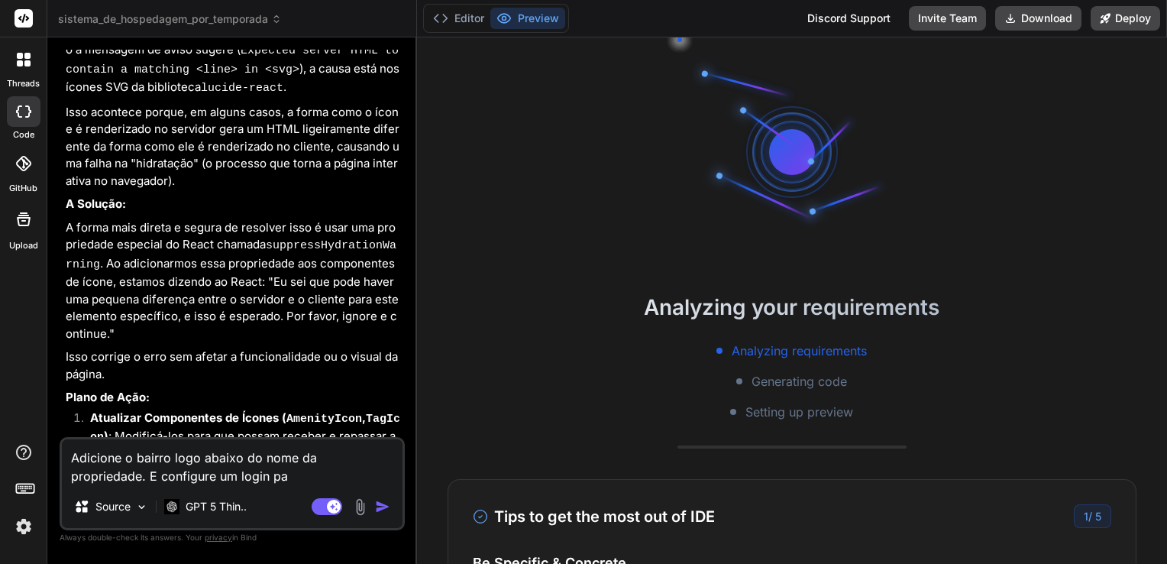
type textarea "x"
type textarea "Adicione o bairro logo abaixo do nome da propriedade. E configure um login para"
type textarea "x"
type textarea "Adicione o bairro logo abaixo do nome da propriedade. E configure um login para"
type textarea "x"
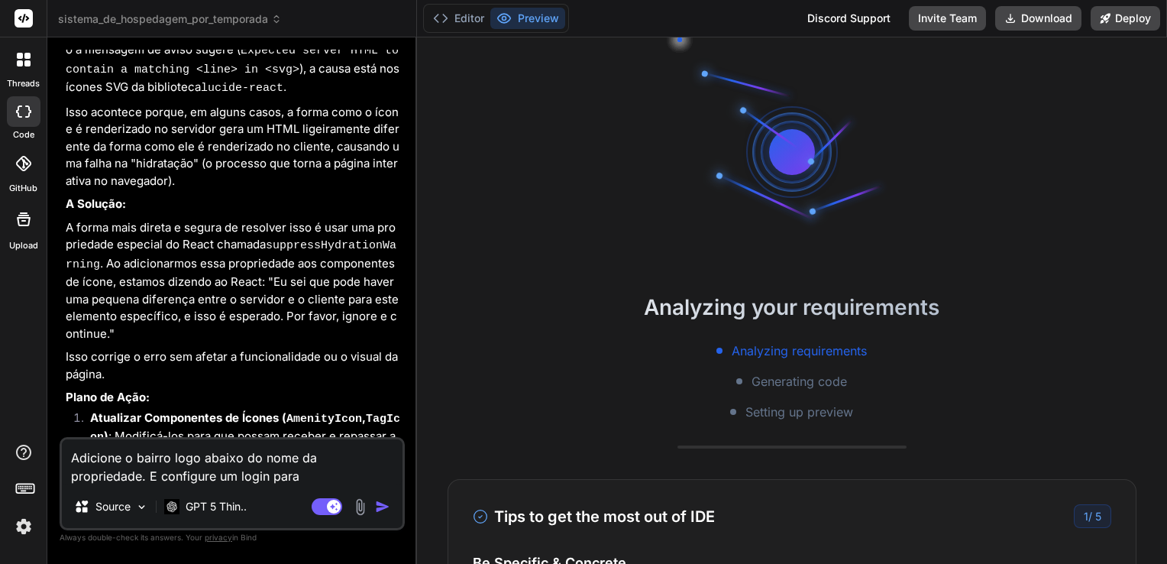
type textarea "Adicione o bairro logo abaixo do nome da propriedade. E configure um login para…"
type textarea "x"
type textarea "Adicione o bairro logo abaixo do nome da propriedade. E configure um login para…"
type textarea "x"
type textarea "Adicione o bairro logo abaixo do nome da propriedade. E configure um login para…"
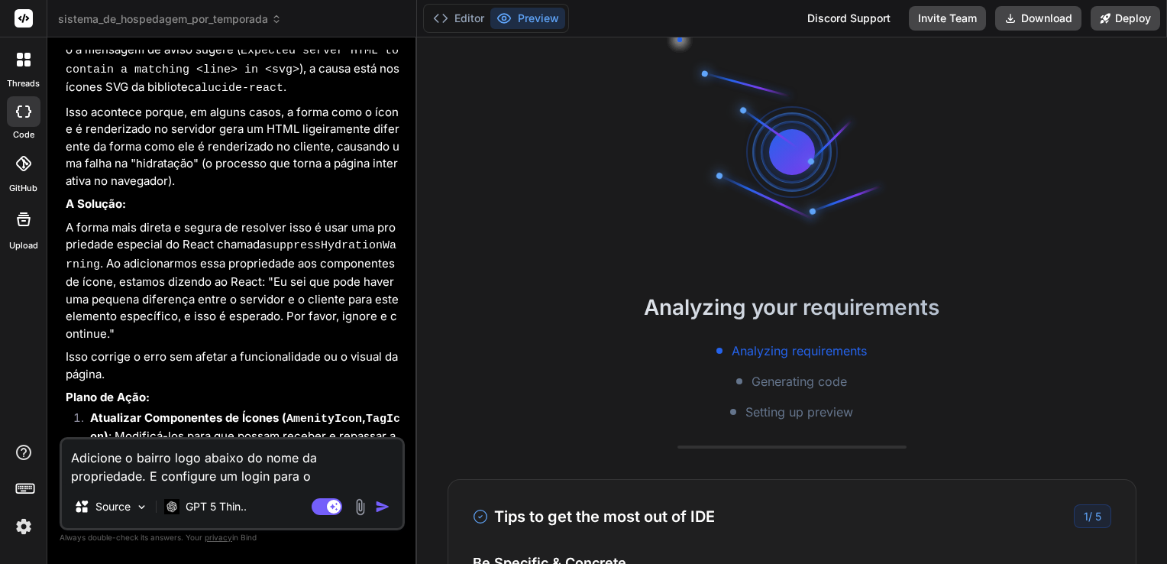
type textarea "x"
type textarea "Adicione o bairro logo abaixo do nome da propriedade. E configure um login para…"
type textarea "x"
type textarea "Adicione o bairro logo abaixo do nome da propriedade. E configure um login para…"
type textarea "x"
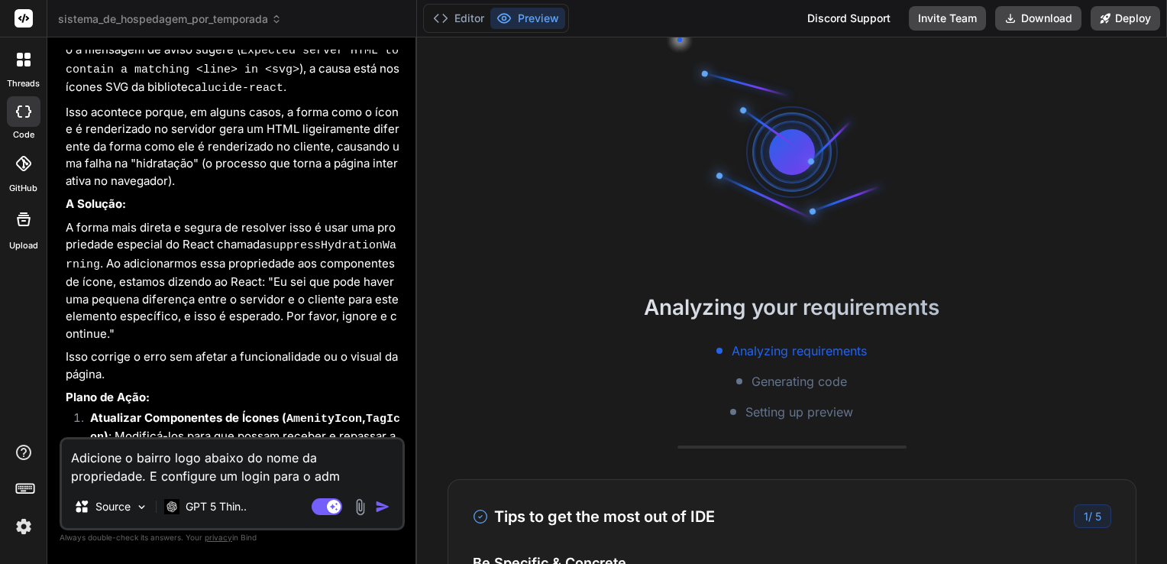
type textarea "Adicione o bairro logo abaixo do nome da propriedade. E configure um login para…"
type textarea "x"
type textarea "Adicione o bairro logo abaixo do nome da propriedade. E configure um login para…"
type textarea "x"
type textarea "Adicione o bairro logo abaixo do nome da propriedade. E configure um login para…"
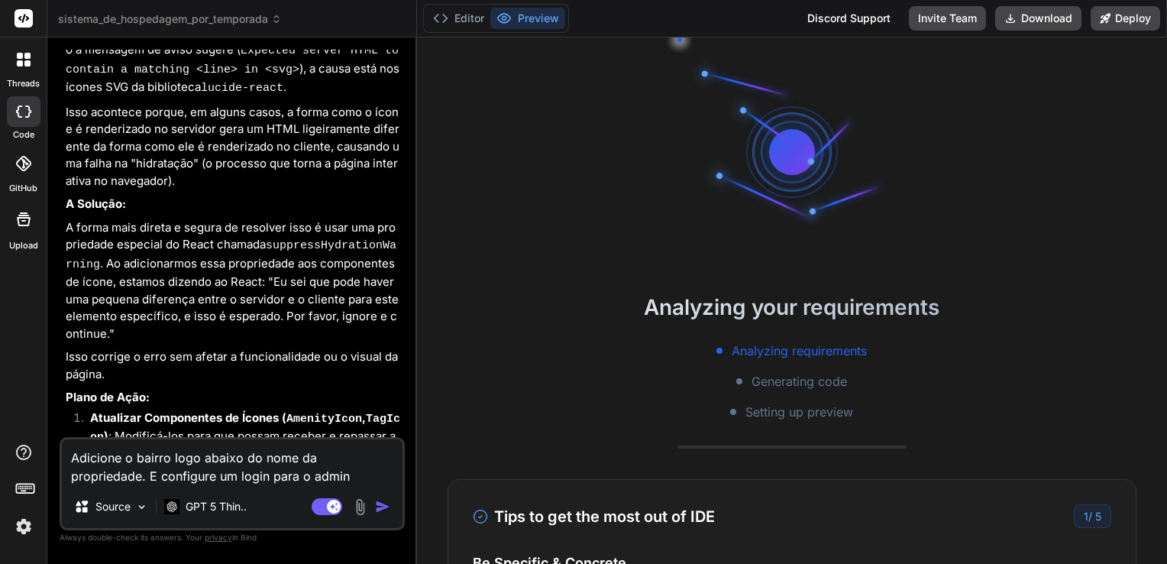
type textarea "x"
type textarea "Adicione o bairro logo abaixo do nome da propriedade. E configure um login para…"
type textarea "x"
type textarea "Adicione o bairro logo abaixo do nome da propriedade. E configure um login para…"
type textarea "x"
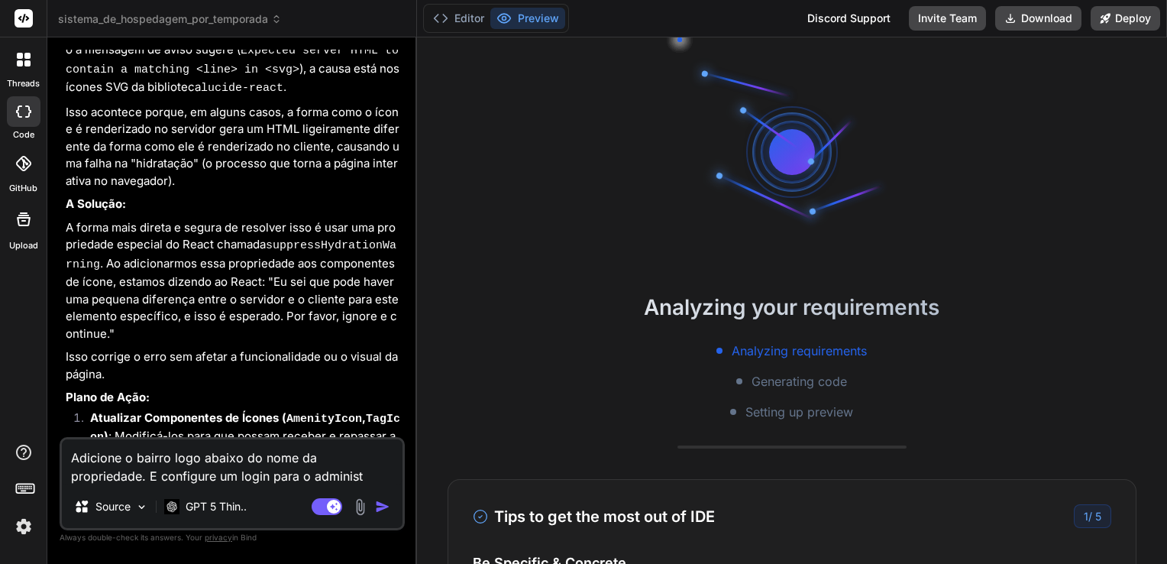
type textarea "Adicione o bairro logo abaixo do nome da propriedade. E configure um login para…"
type textarea "x"
type textarea "Adicione o bairro logo abaixo do nome da propriedade. E configure um login para…"
type textarea "x"
type textarea "Adicione o bairro logo abaixo do nome da propriedade. E configure um login para…"
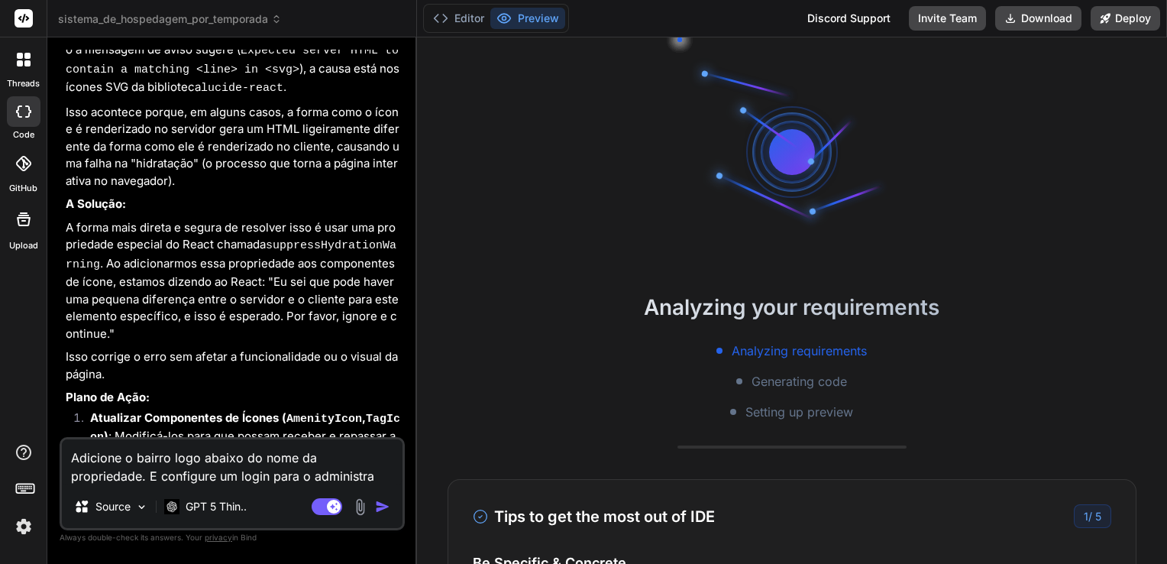
type textarea "x"
type textarea "Adicione o bairro logo abaixo do nome da propriedade. E configure um login para…"
type textarea "x"
type textarea "Adicione o bairro logo abaixo do nome da propriedade. E configure um login para…"
type textarea "x"
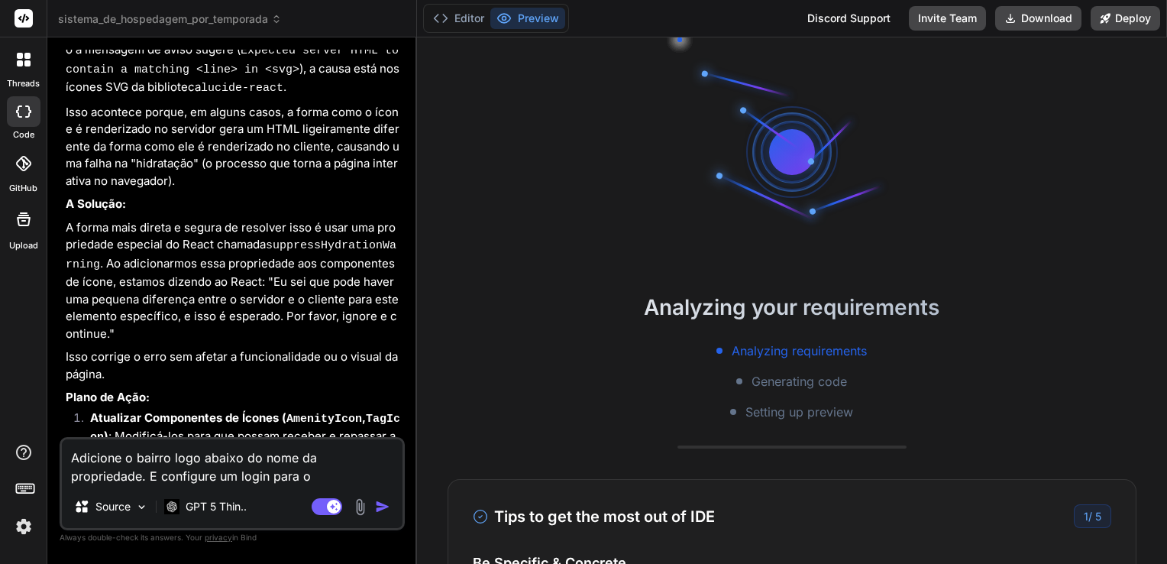
type textarea "Adicione o bairro logo abaixo do nome da propriedade. E configure um login para…"
type textarea "x"
type textarea "Adicione o bairro logo abaixo do nome da propriedade. E configure um login para…"
type textarea "x"
type textarea "Adicione o bairro logo abaixo do nome da propriedade. E configure um login para…"
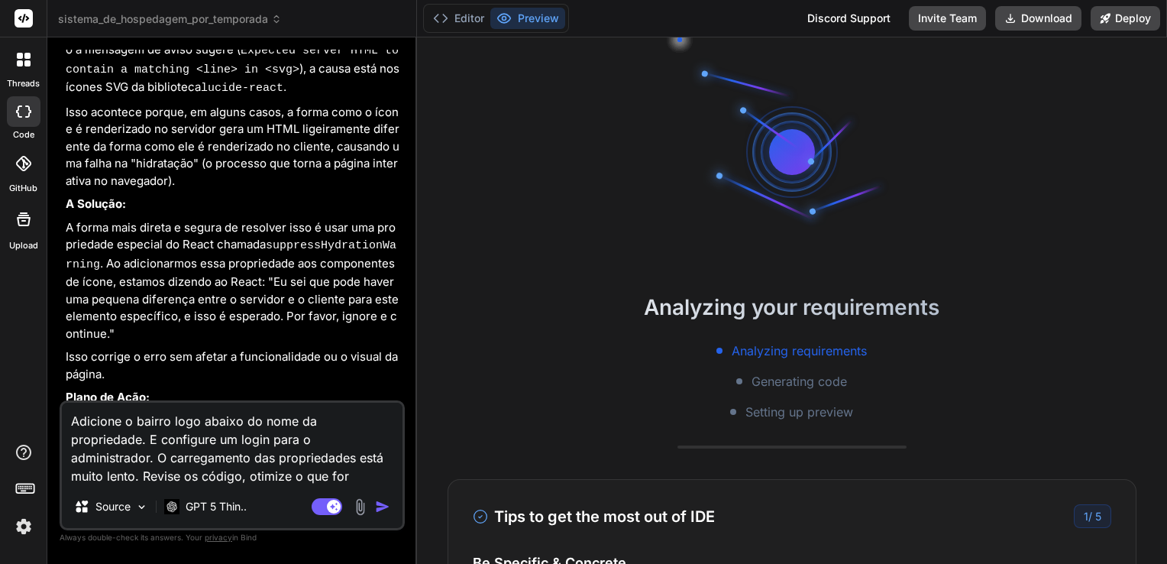
click at [366, 457] on textarea "Adicione o bairro logo abaixo do nome da propriedade. E configure um login para…" at bounding box center [232, 443] width 341 height 82
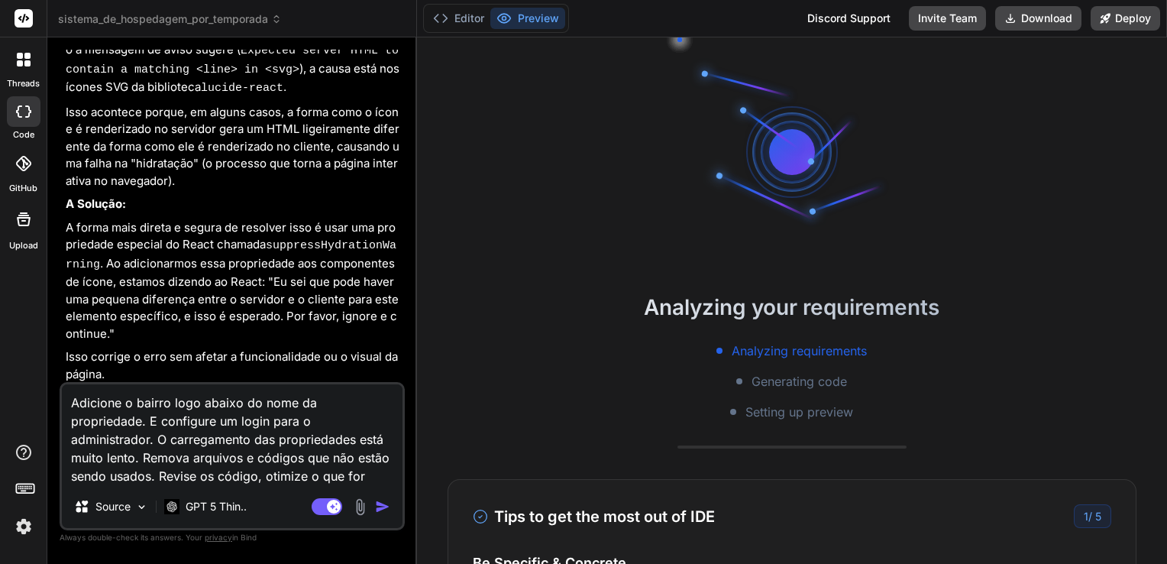
click at [215, 475] on textarea "Adicione o bairro logo abaixo do nome da propriedade. E configure um login para…" at bounding box center [232, 434] width 341 height 101
click at [388, 478] on textarea "Adicione o bairro logo abaixo do nome da propriedade. E configure um login para…" at bounding box center [232, 434] width 341 height 101
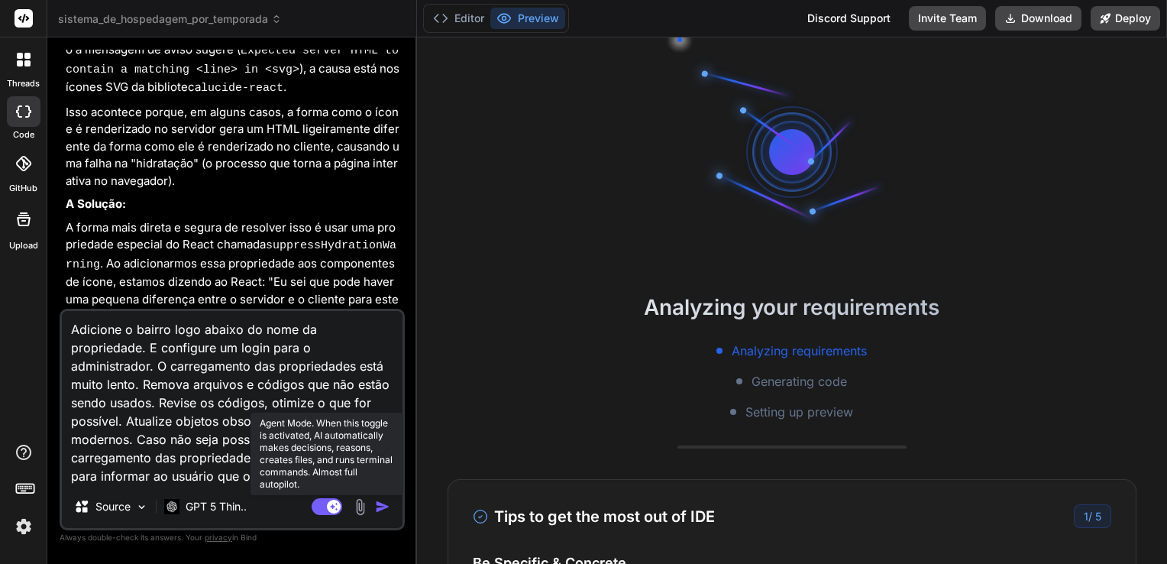
click at [328, 509] on rect at bounding box center [334, 506] width 14 height 14
click at [329, 512] on rect at bounding box center [327, 506] width 31 height 17
click at [384, 506] on img "button" at bounding box center [382, 506] width 15 height 15
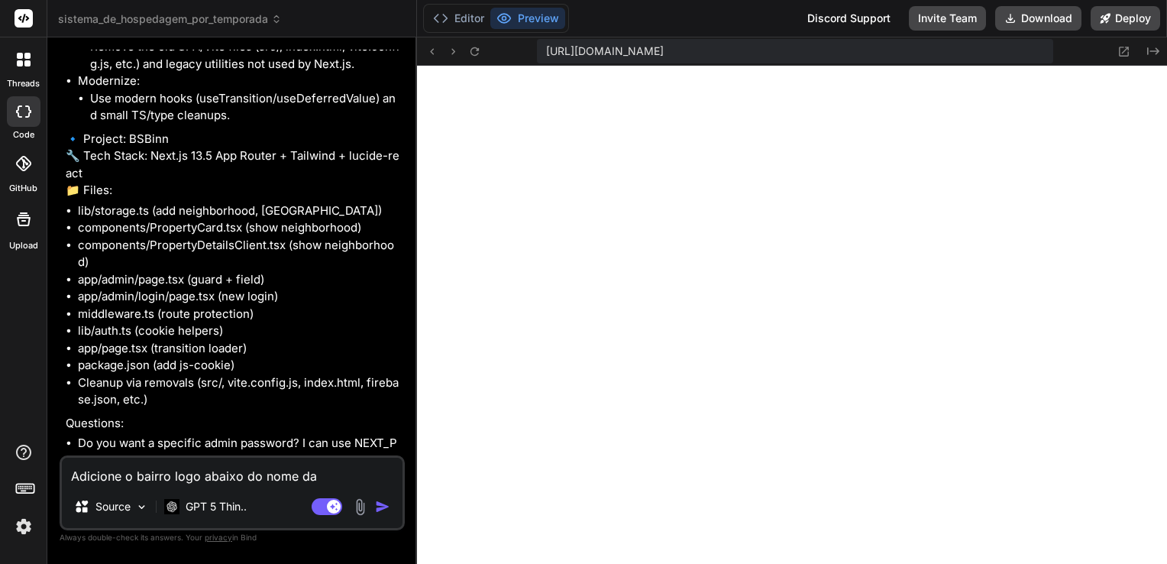
scroll to position [6241, 0]
drag, startPoint x: 208, startPoint y: 467, endPoint x: 208, endPoint y: 475, distance: 8.4
click at [208, 470] on textarea "Adicione o bairro logo abaixo do nome da propriedade. E configure um login para…" at bounding box center [232, 470] width 341 height 27
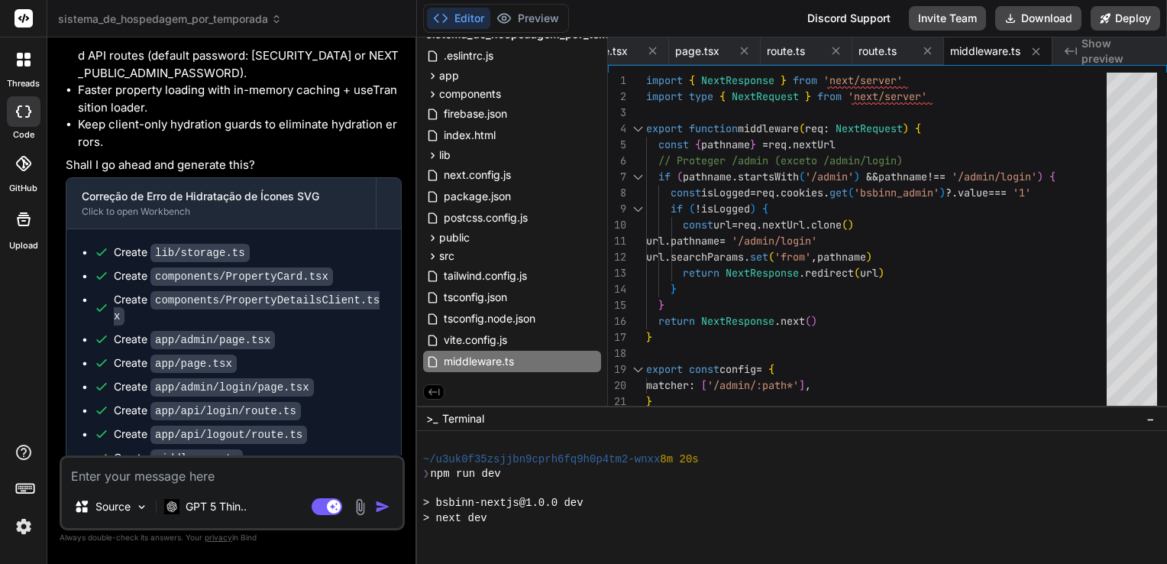
scroll to position [4384, 0]
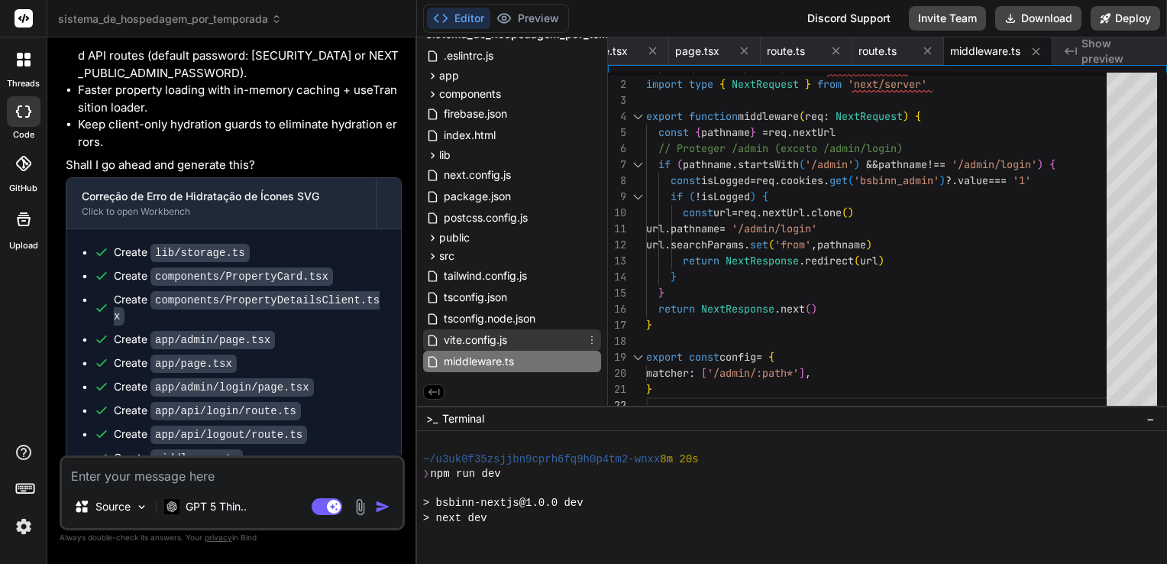
click at [479, 331] on span "vite.config.js" at bounding box center [475, 340] width 66 height 18
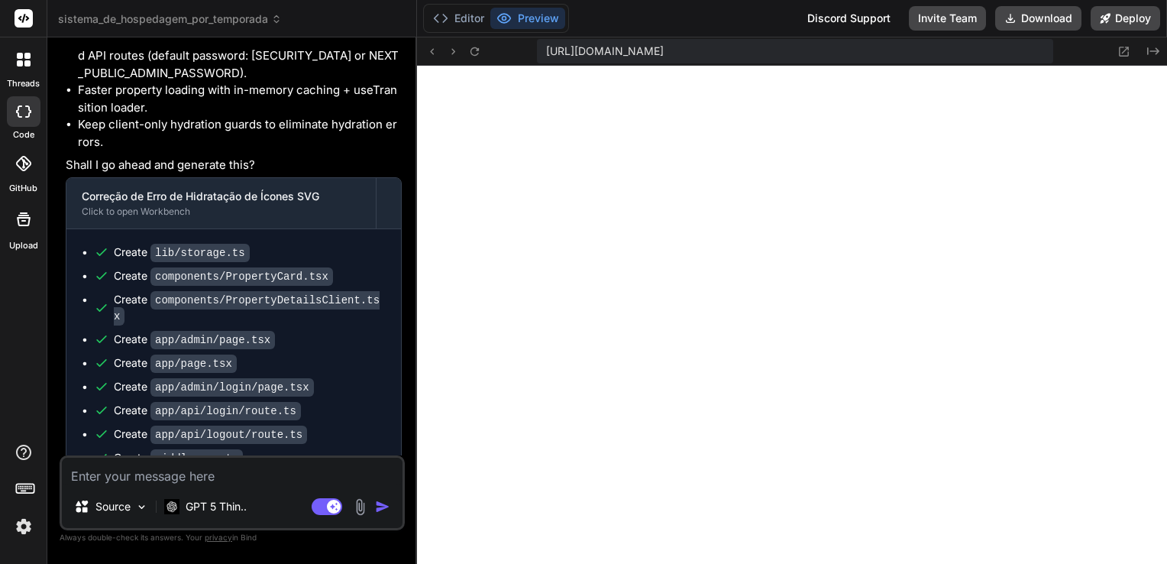
scroll to position [4457, 0]
click at [457, 15] on button "Editor" at bounding box center [458, 18] width 63 height 21
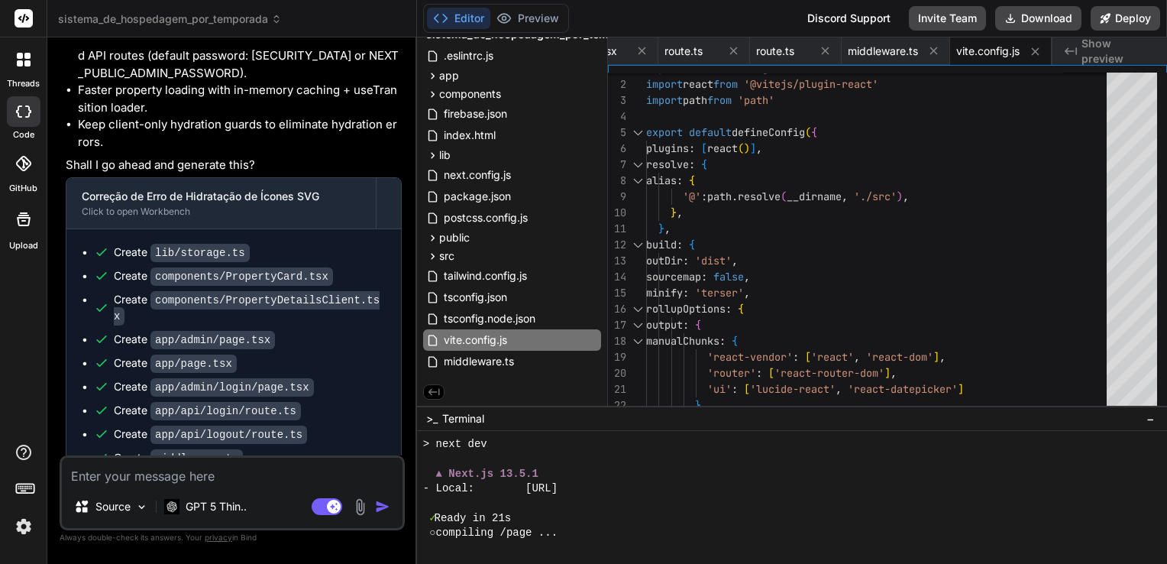
click at [24, 528] on img at bounding box center [24, 526] width 26 height 26
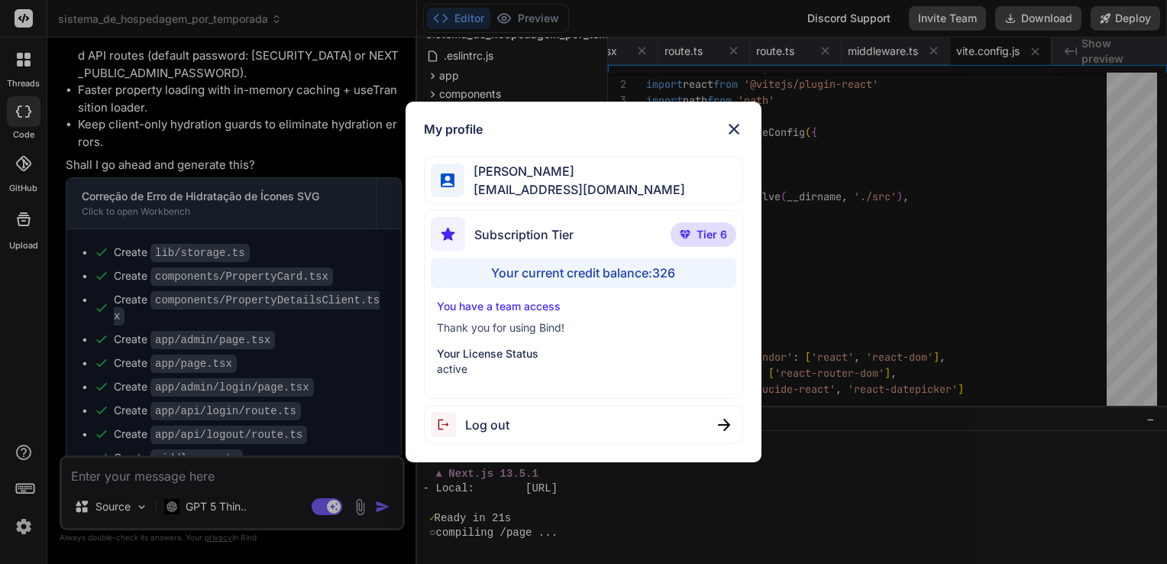
click at [735, 124] on img at bounding box center [734, 129] width 18 height 18
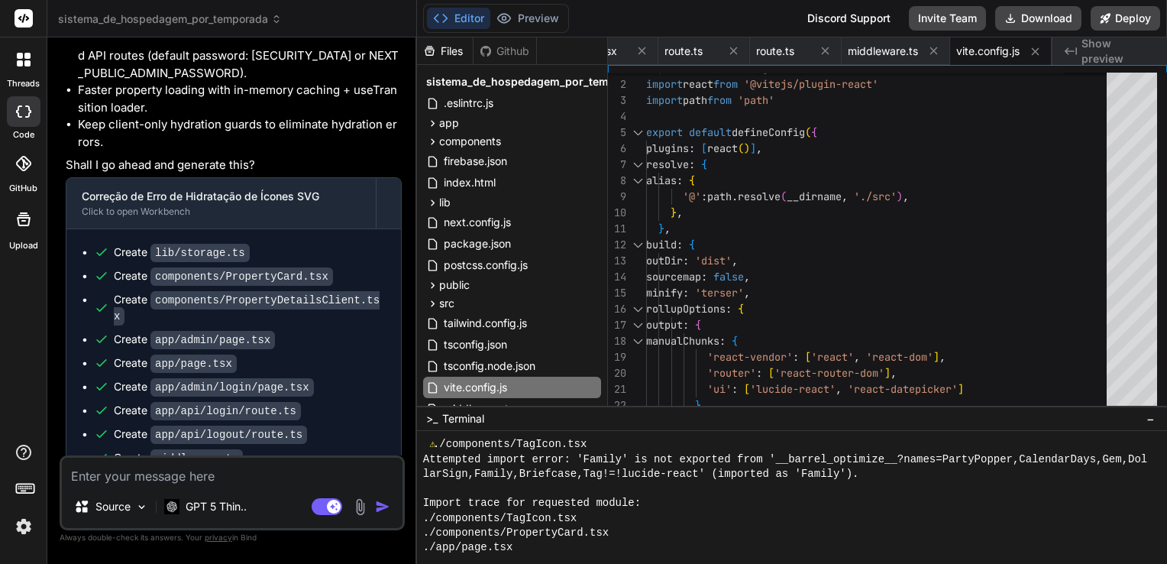
scroll to position [4707, 0]
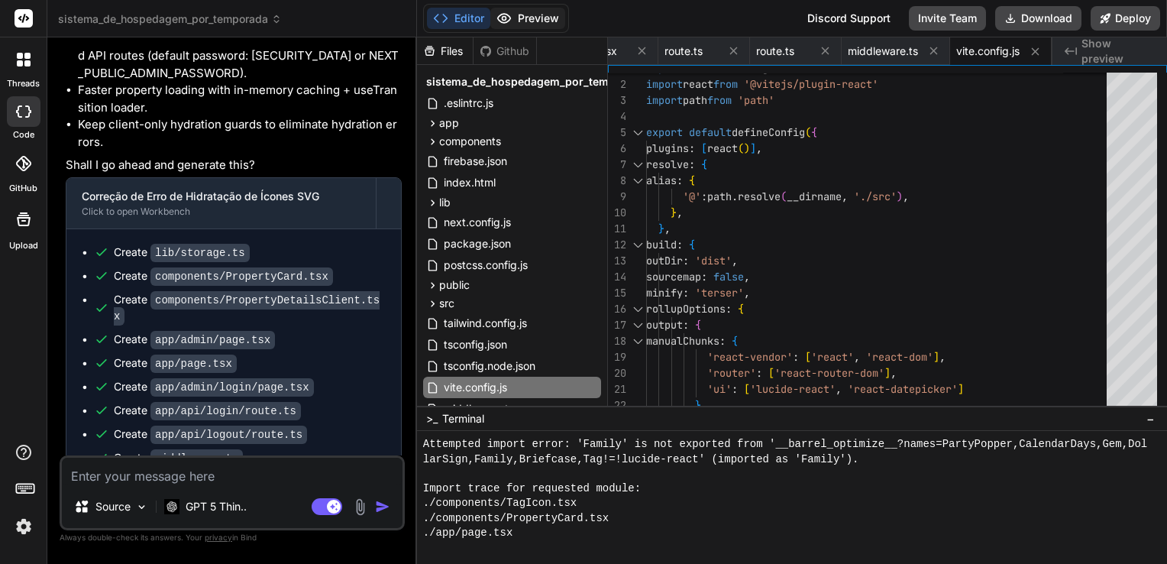
click at [529, 9] on button "Preview" at bounding box center [527, 18] width 75 height 21
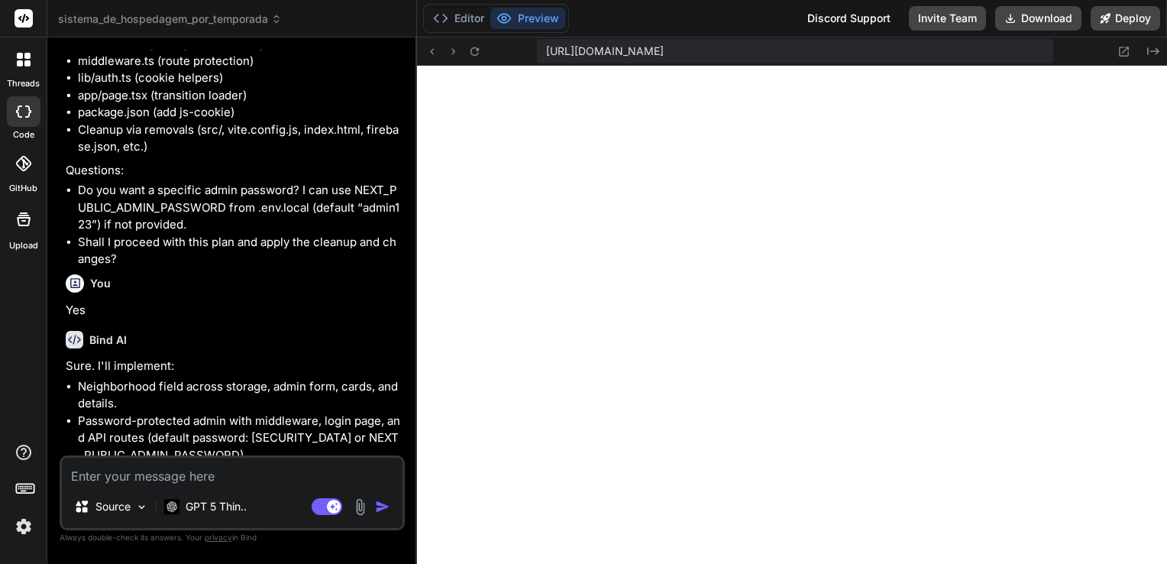
scroll to position [6875, 0]
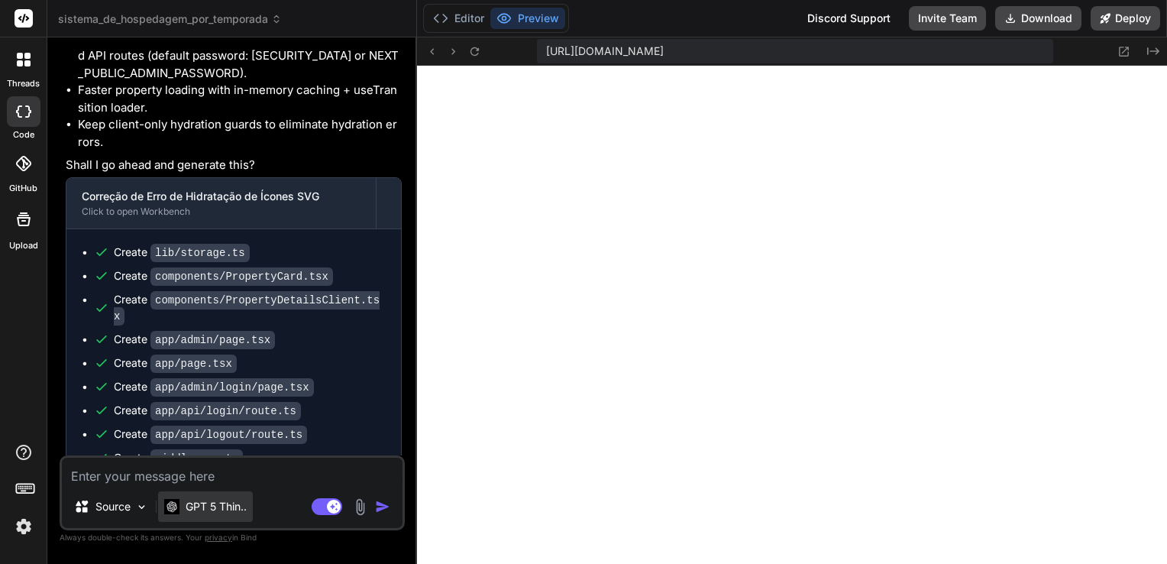
click at [203, 504] on p "GPT 5 Thin.." at bounding box center [216, 506] width 61 height 15
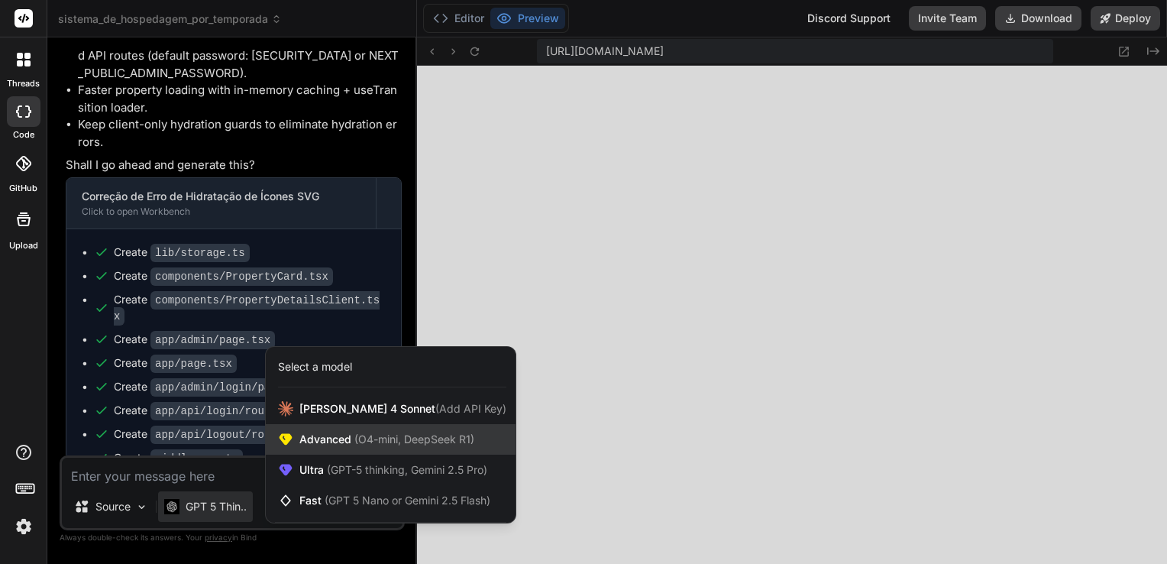
click at [335, 435] on span "Advanced (O4-mini, DeepSeek R1)" at bounding box center [386, 438] width 175 height 15
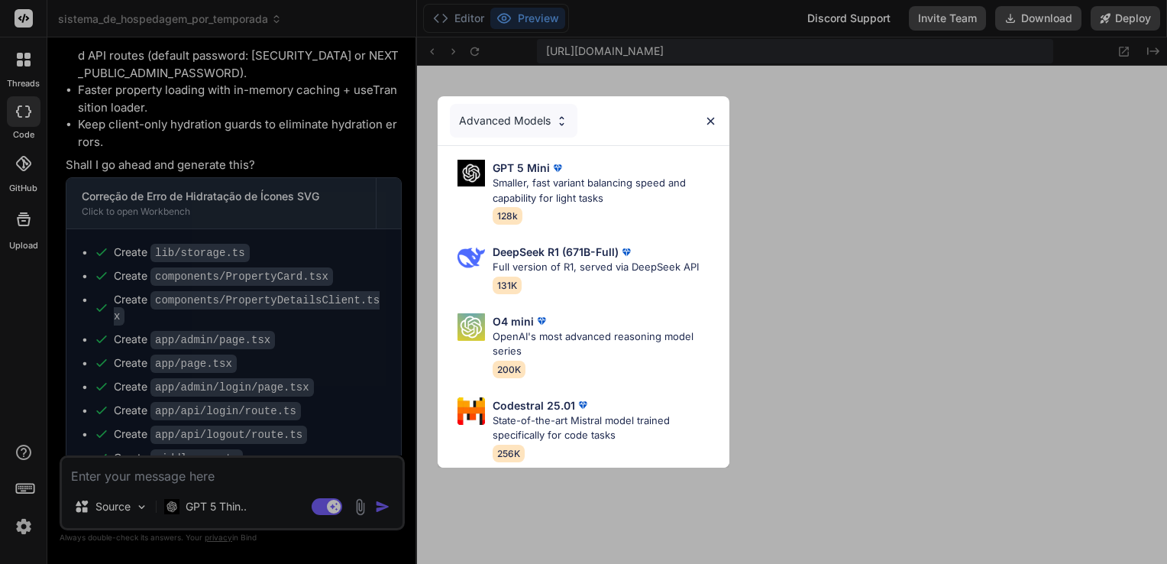
click at [710, 107] on div "Advanced Models" at bounding box center [584, 120] width 292 height 49
click at [714, 115] on img at bounding box center [710, 121] width 13 height 13
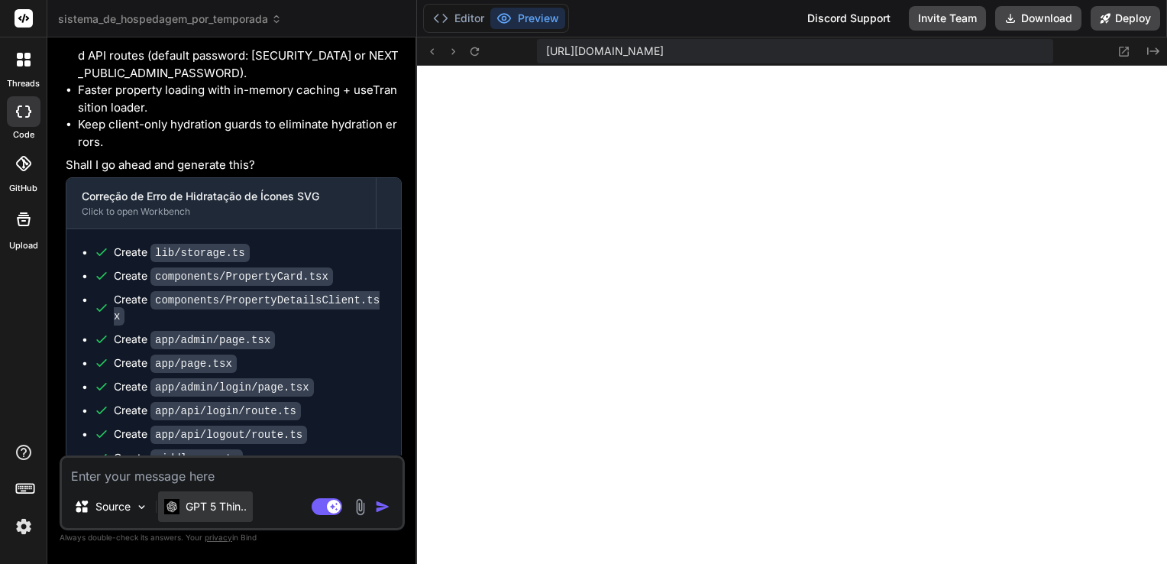
click at [230, 509] on p "GPT 5 Thin.." at bounding box center [216, 506] width 61 height 15
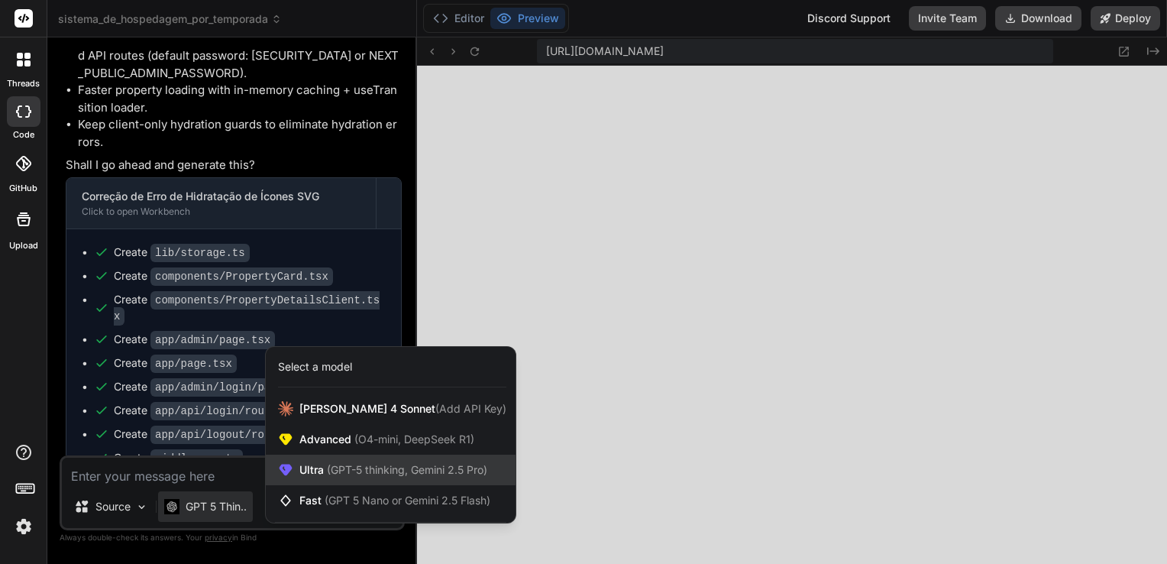
click at [369, 467] on span "(GPT-5 thinking, Gemini 2.5 Pro)" at bounding box center [405, 469] width 163 height 13
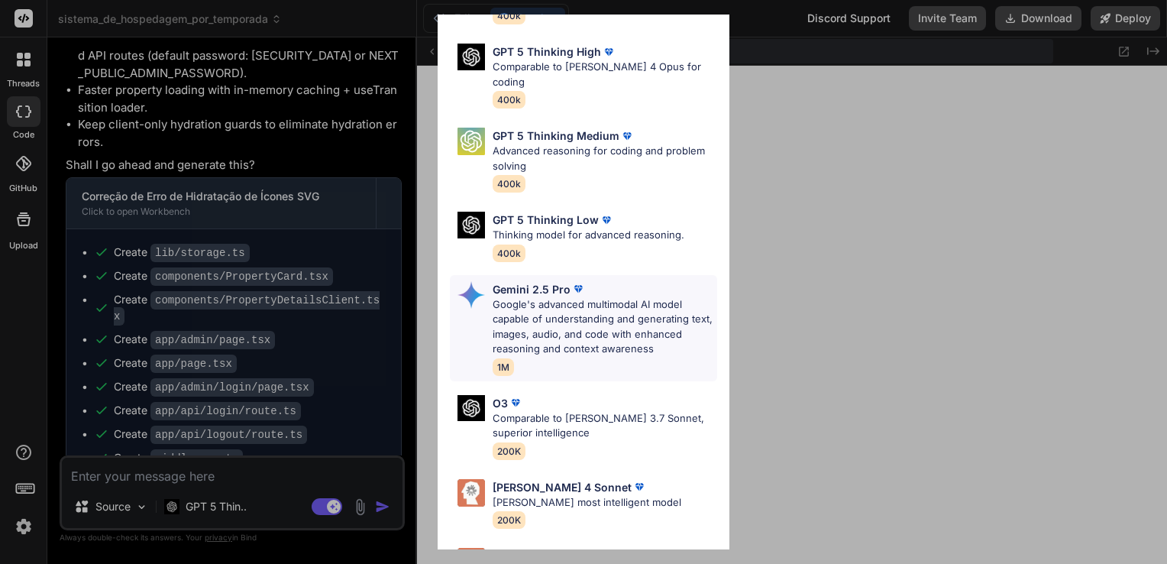
scroll to position [92, 0]
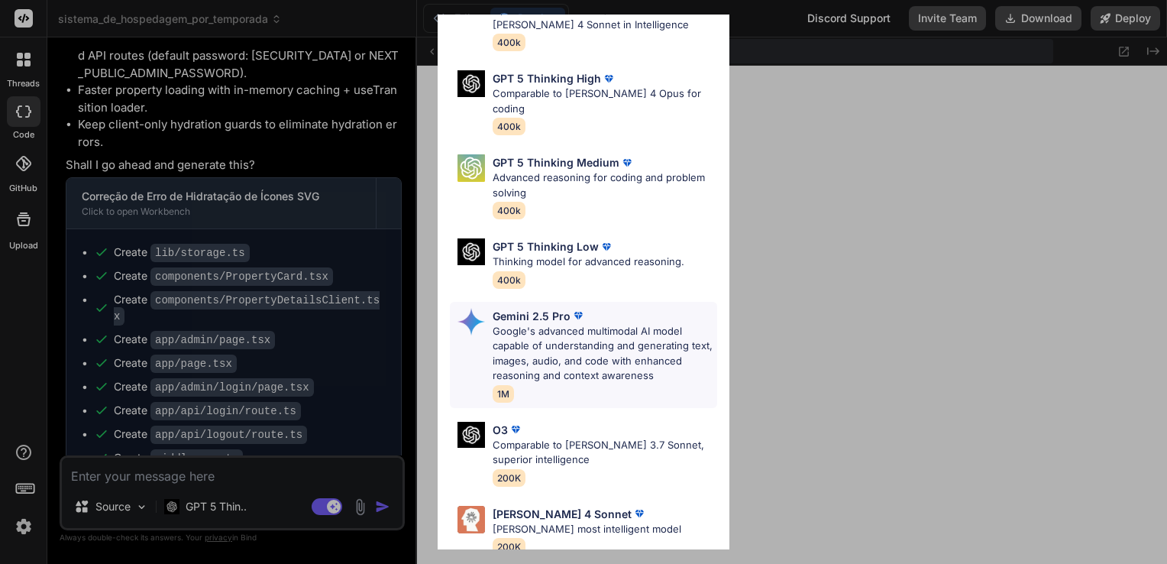
click at [575, 348] on p "Google's advanced multimodal AI model capable of understanding and generating t…" at bounding box center [605, 354] width 225 height 60
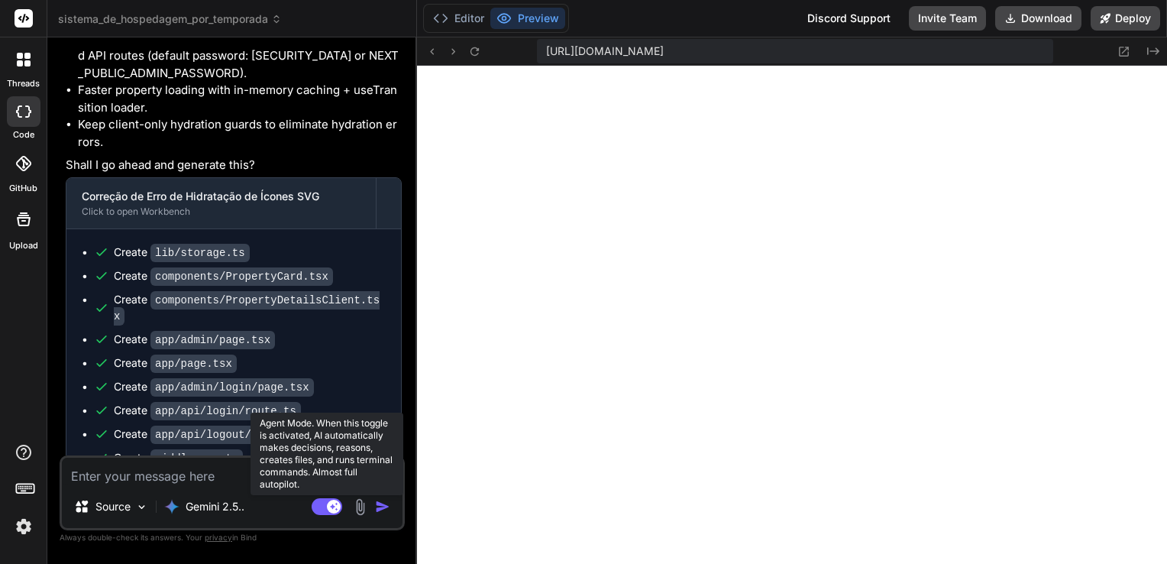
click at [323, 506] on rect at bounding box center [327, 506] width 31 height 17
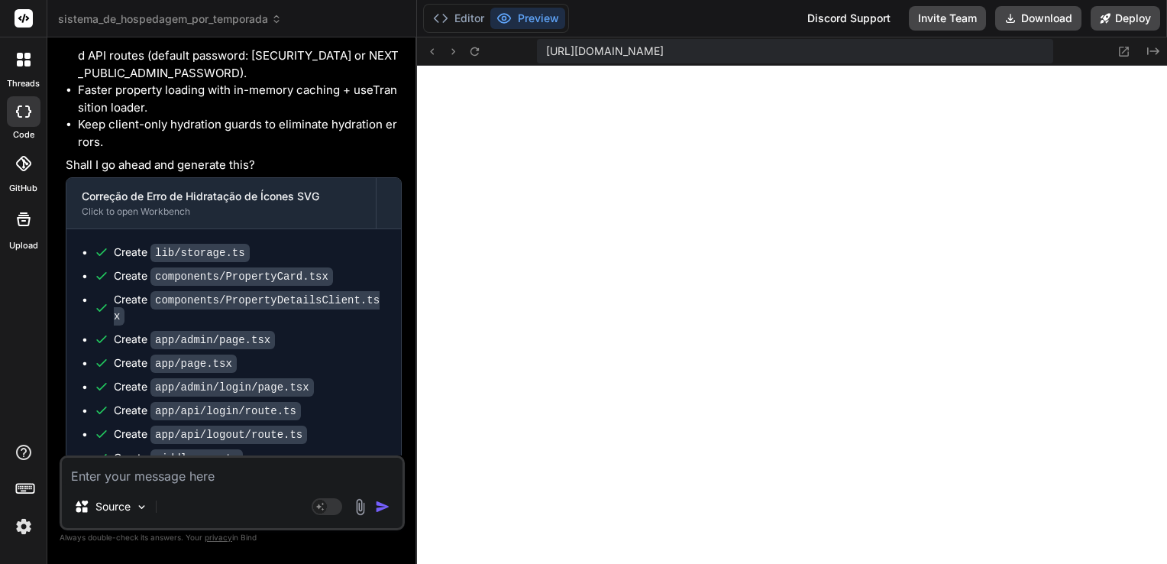
click at [235, 481] on textarea at bounding box center [232, 470] width 341 height 27
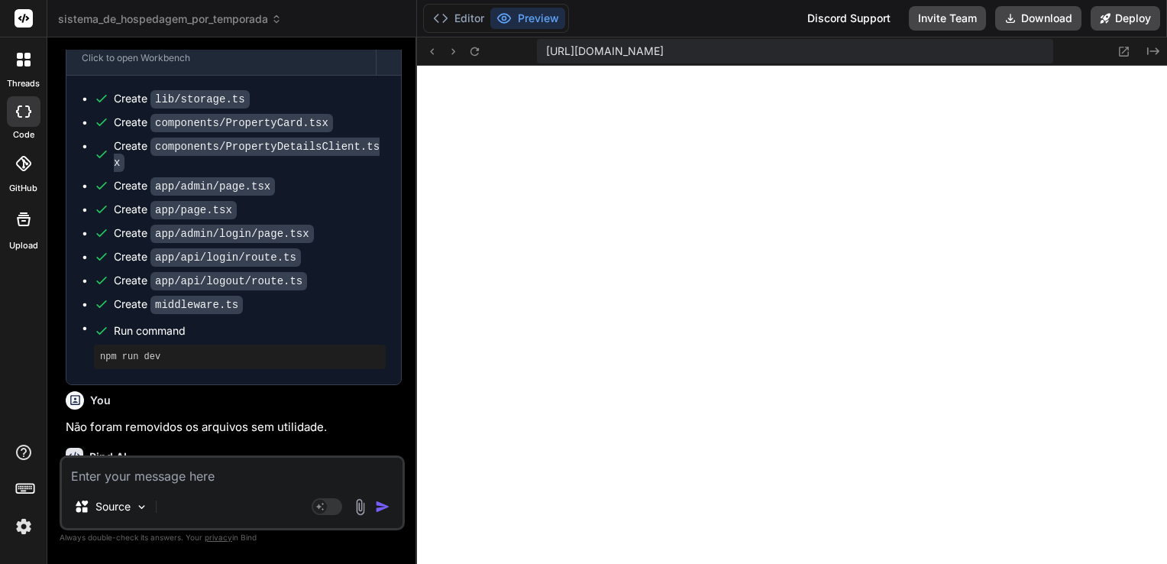
scroll to position [7033, 0]
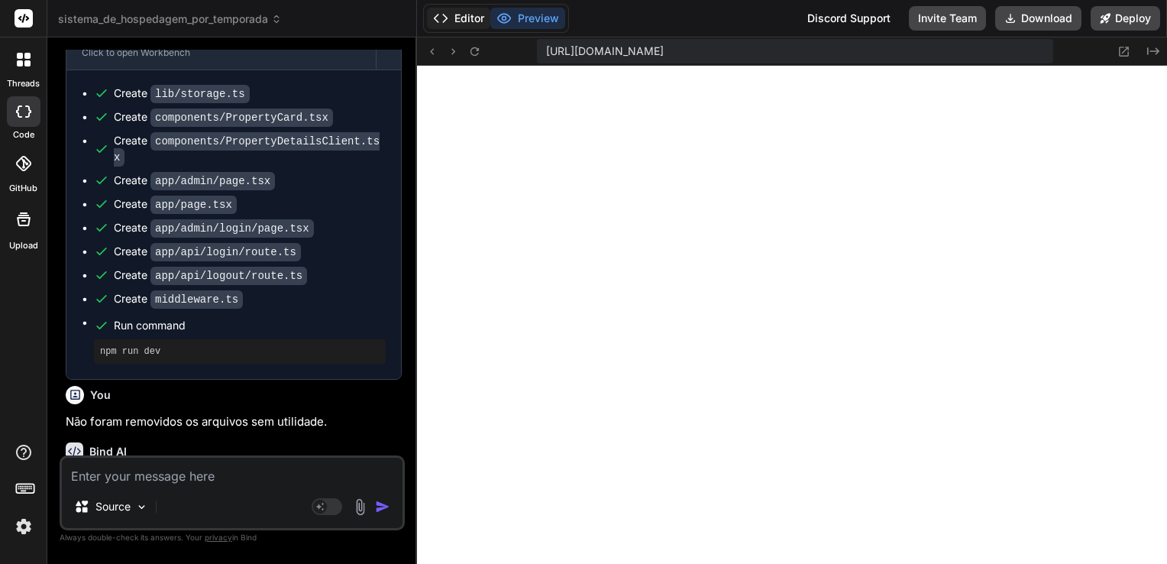
click at [460, 12] on button "Editor" at bounding box center [458, 18] width 63 height 21
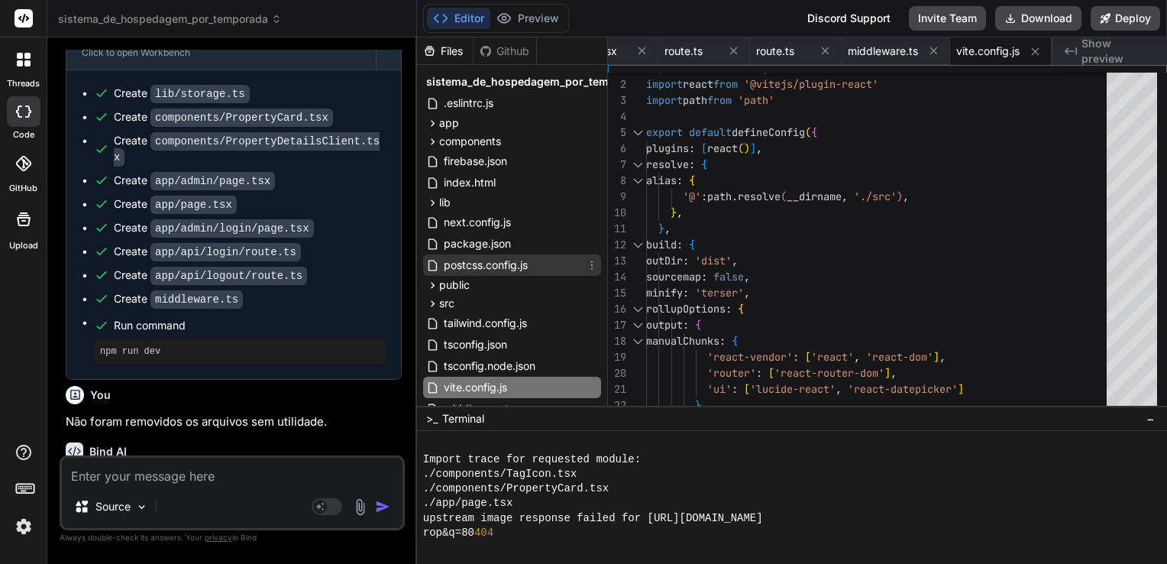
scroll to position [50, 0]
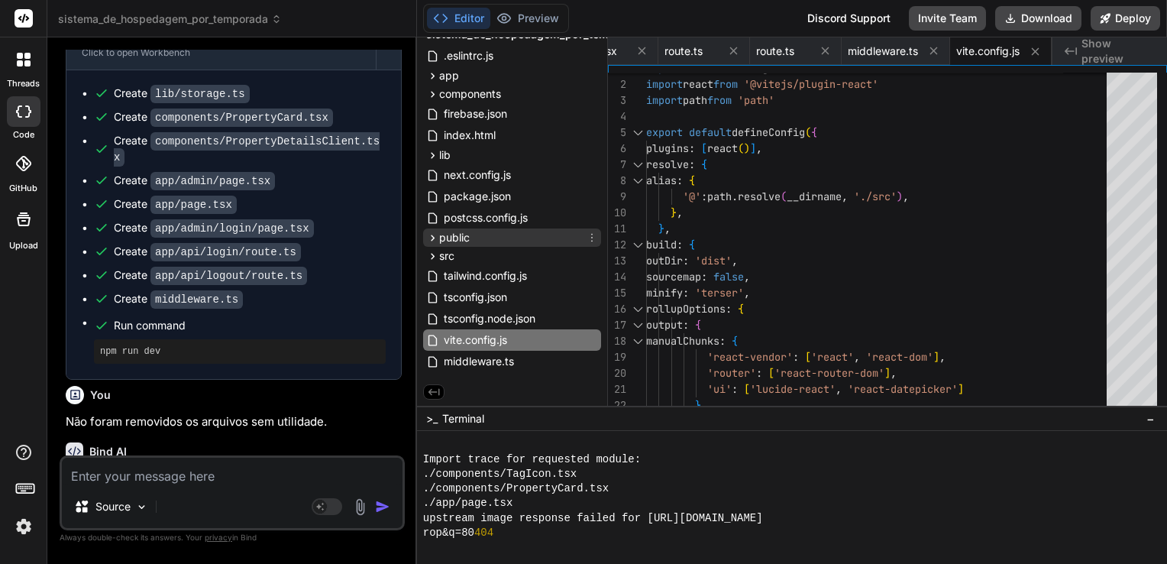
click at [432, 234] on icon at bounding box center [432, 237] width 13 height 13
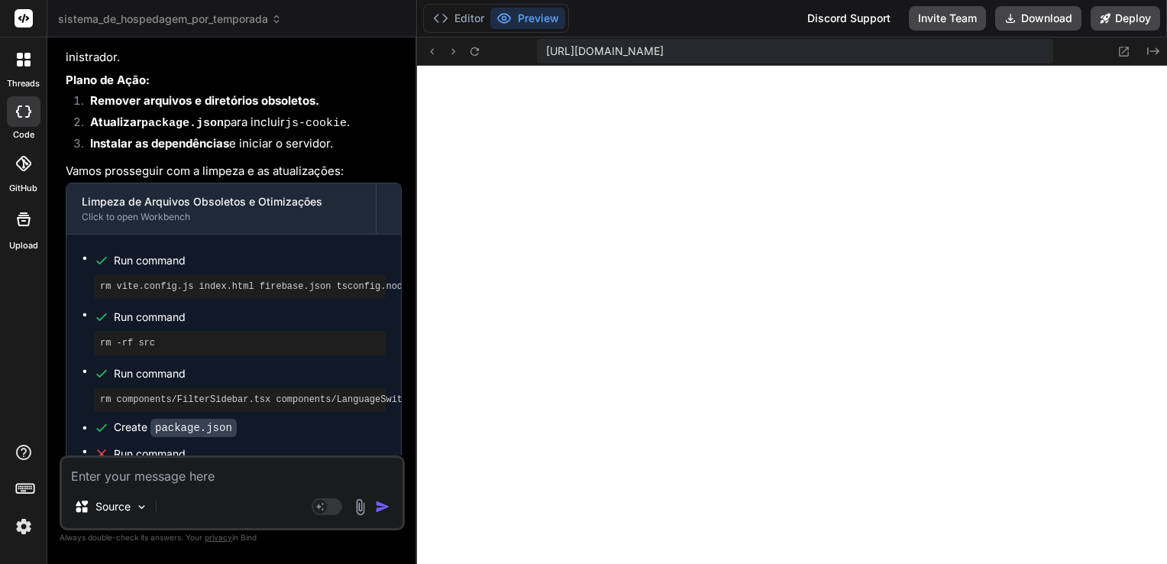
scroll to position [11334, 0]
click at [473, 47] on icon at bounding box center [474, 51] width 8 height 8
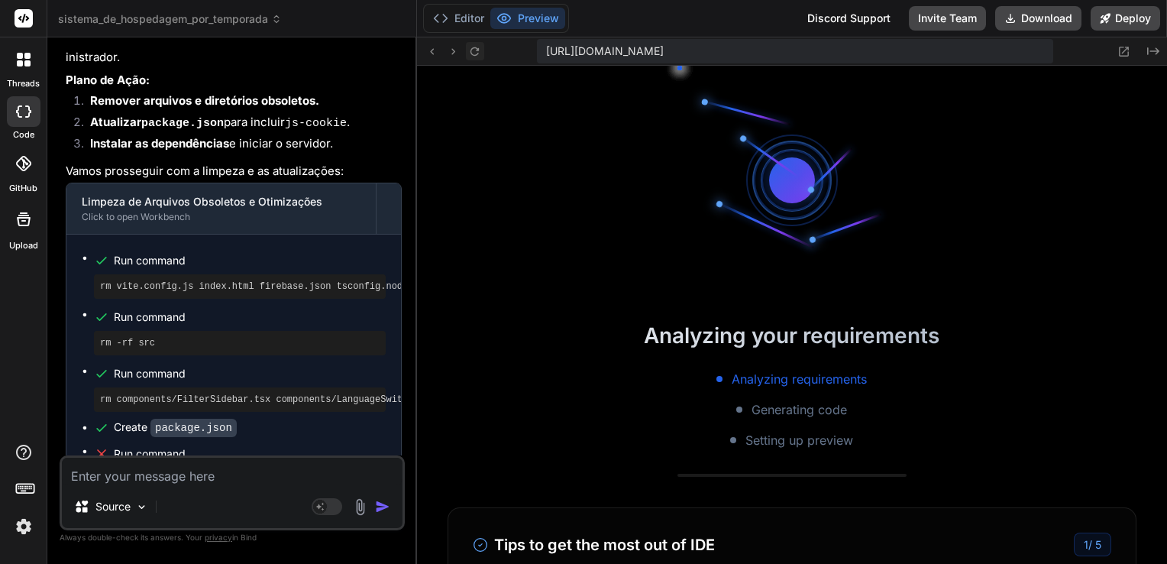
scroll to position [11583, 0]
click at [229, 478] on textarea at bounding box center [232, 470] width 341 height 27
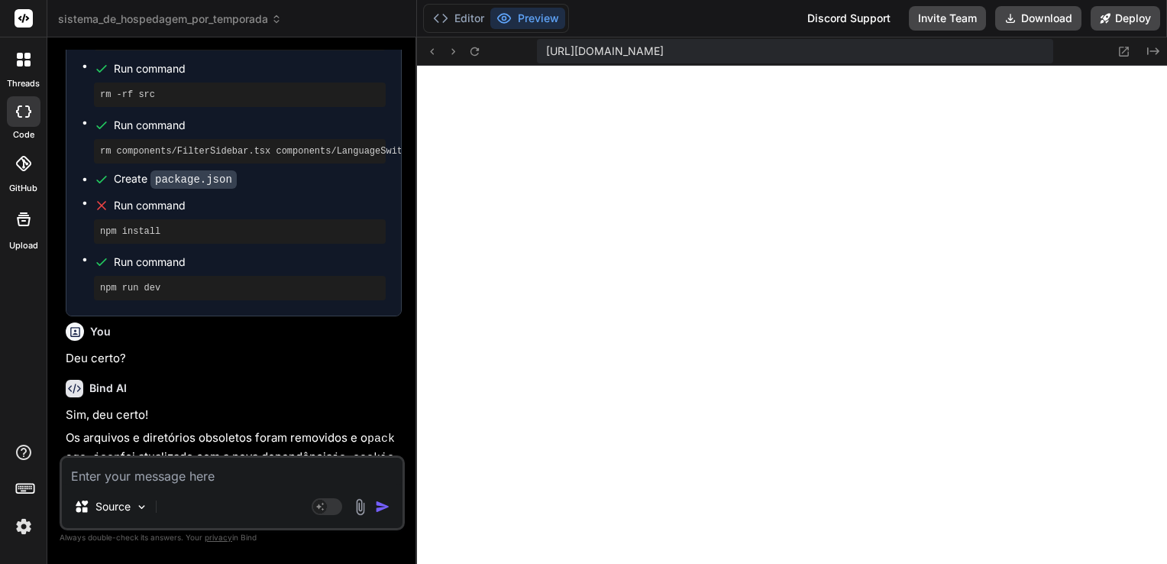
scroll to position [12111, 0]
click at [193, 480] on textarea at bounding box center [232, 470] width 341 height 27
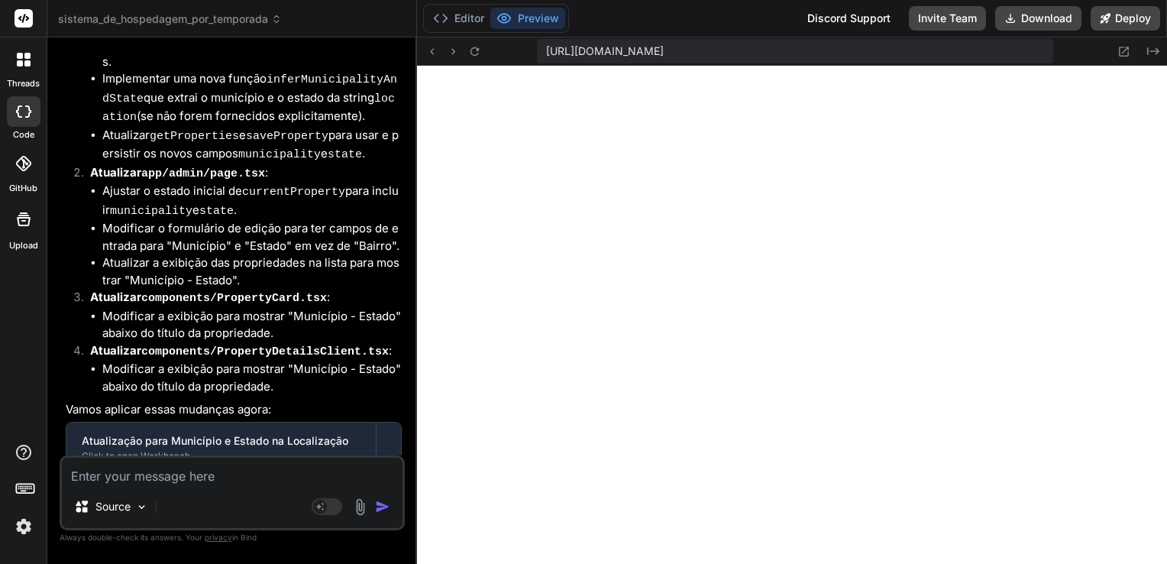
scroll to position [9140, 0]
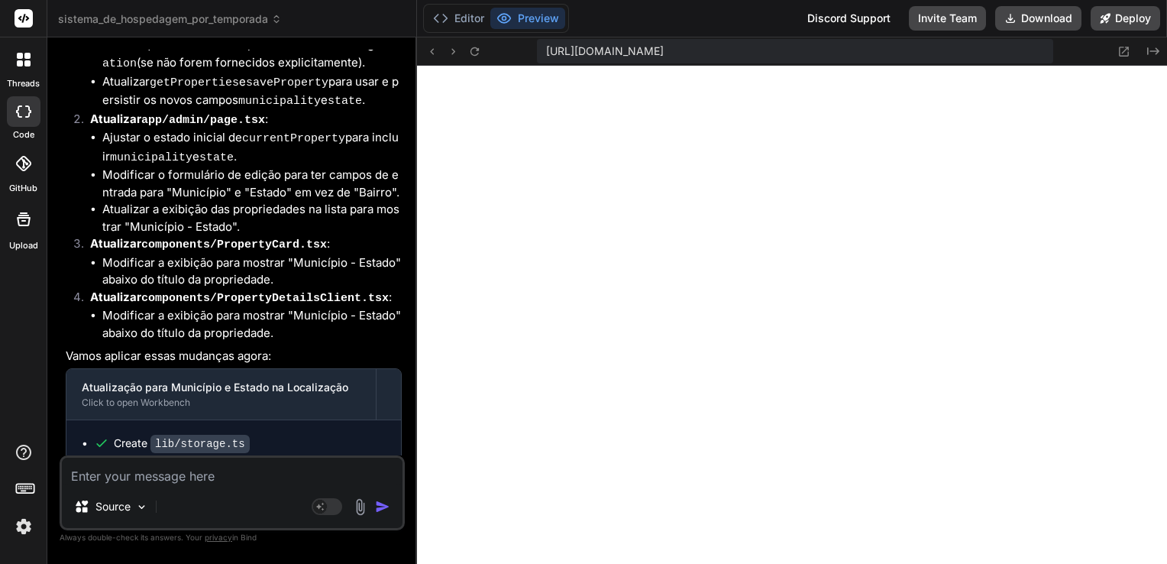
click at [183, 471] on textarea at bounding box center [232, 470] width 341 height 27
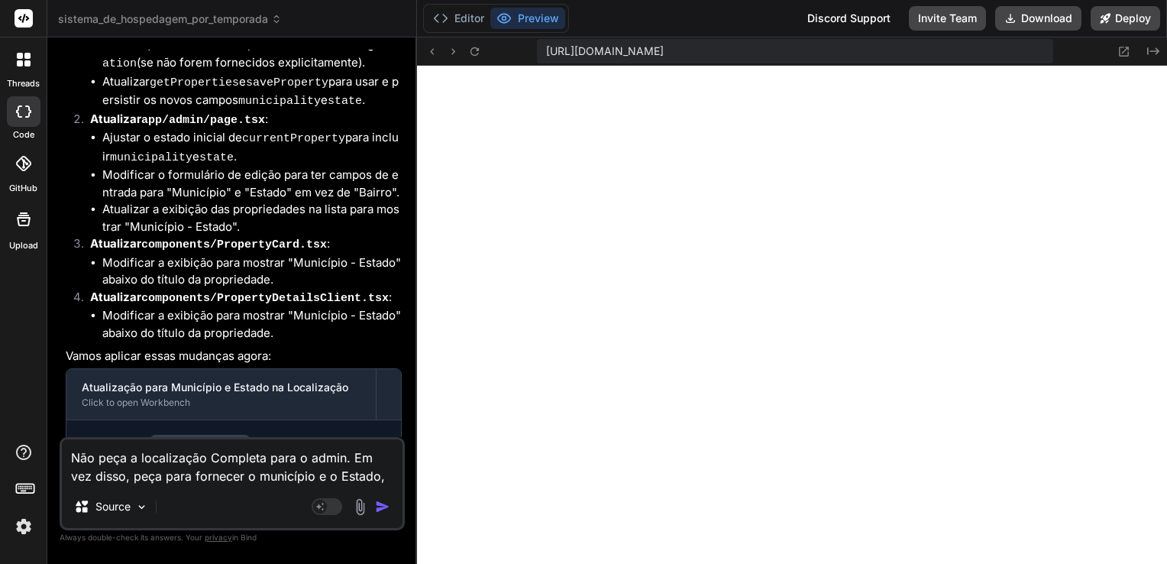
click at [395, 478] on textarea "Não peça a localização Completa para o admin. Em vez disso, peça para fornecer …" at bounding box center [232, 462] width 341 height 46
drag, startPoint x: 206, startPoint y: 476, endPoint x: 400, endPoint y: 484, distance: 194.2
click at [400, 484] on div "Não peça a localização Completa para o admin. Em vez disso, peça para fornecer …" at bounding box center [232, 483] width 345 height 93
click at [393, 478] on textarea "Não peça a localização Completa para o admin. Em vez disso, peça para fornecer …" at bounding box center [232, 462] width 341 height 46
click at [354, 477] on textarea "Não peça a localização Completa para o admin. Em vez disso, peça para fornecer …" at bounding box center [232, 462] width 341 height 46
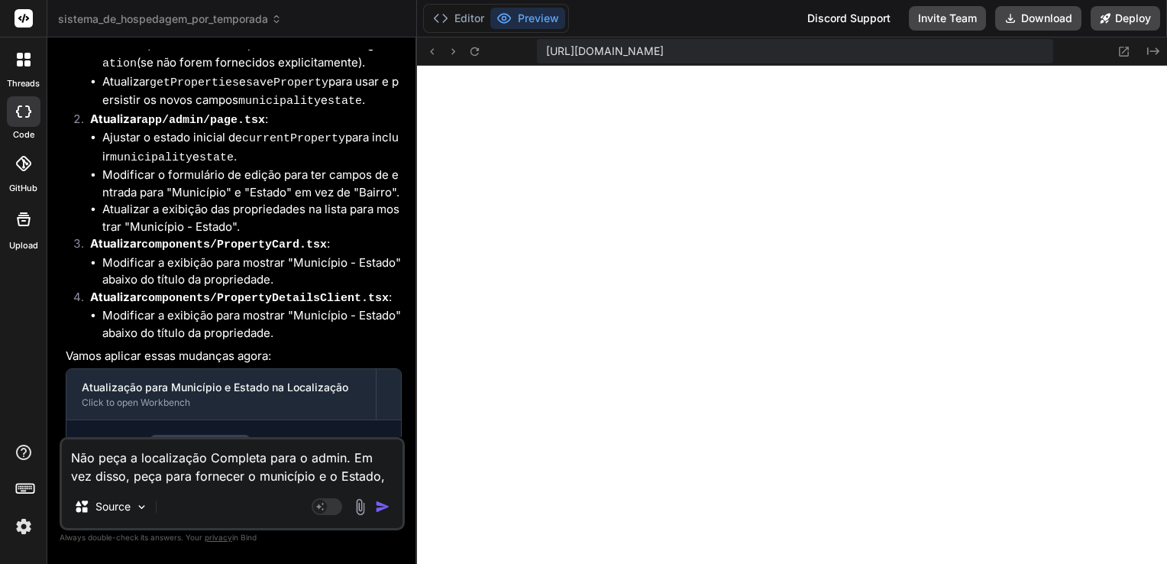
click at [289, 480] on textarea "Não peça a localização Completa para o admin. Em vez disso, peça para fornecer …" at bounding box center [232, 462] width 341 height 46
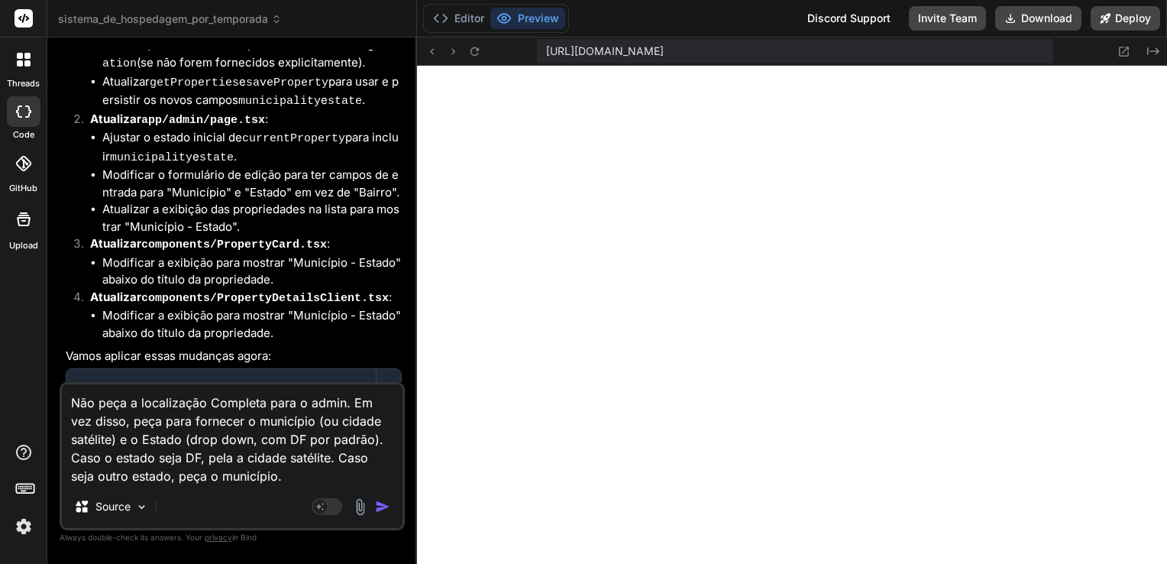
click at [384, 438] on textarea "Não peça a localização Completa para o admin. Em vez disso, peça para fornecer …" at bounding box center [232, 434] width 341 height 101
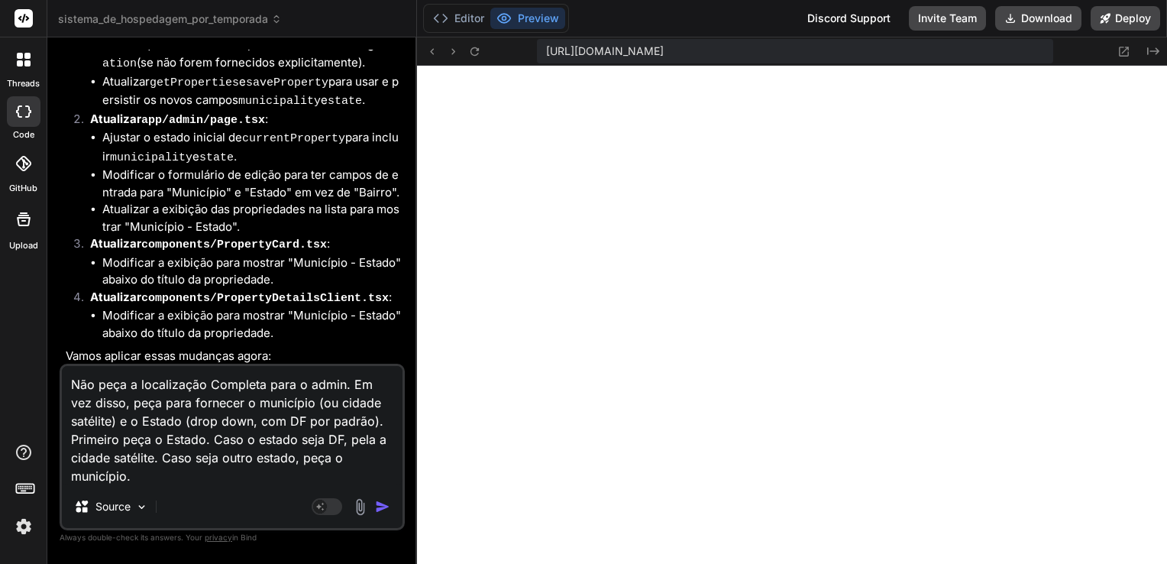
click at [284, 478] on textarea "Não peça a localização Completa para o admin. Em vez disso, peça para fornecer …" at bounding box center [232, 425] width 341 height 119
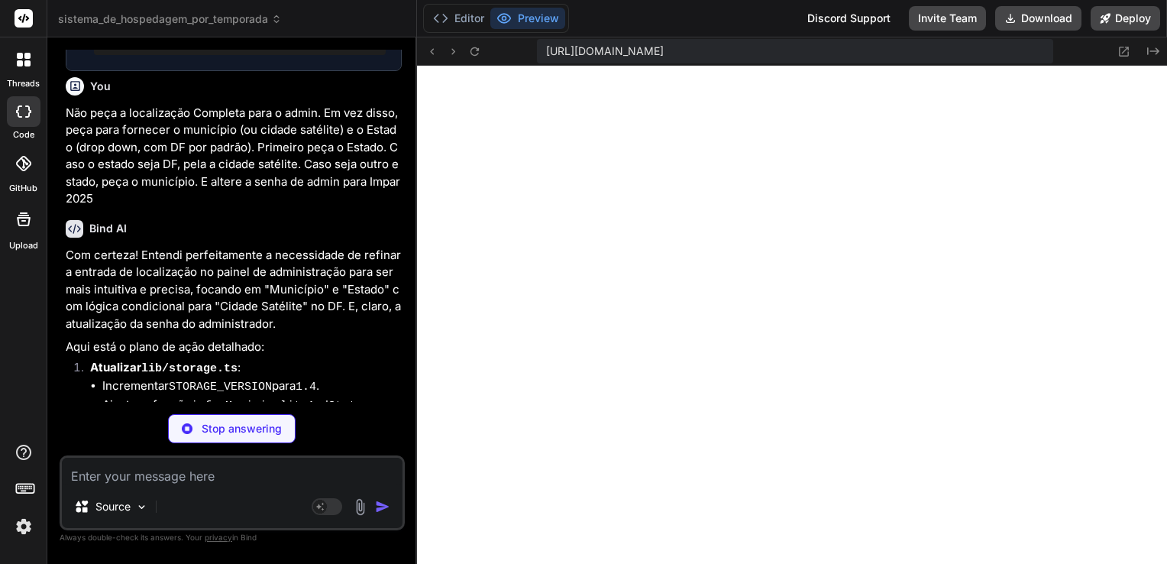
scroll to position [9674, 0]
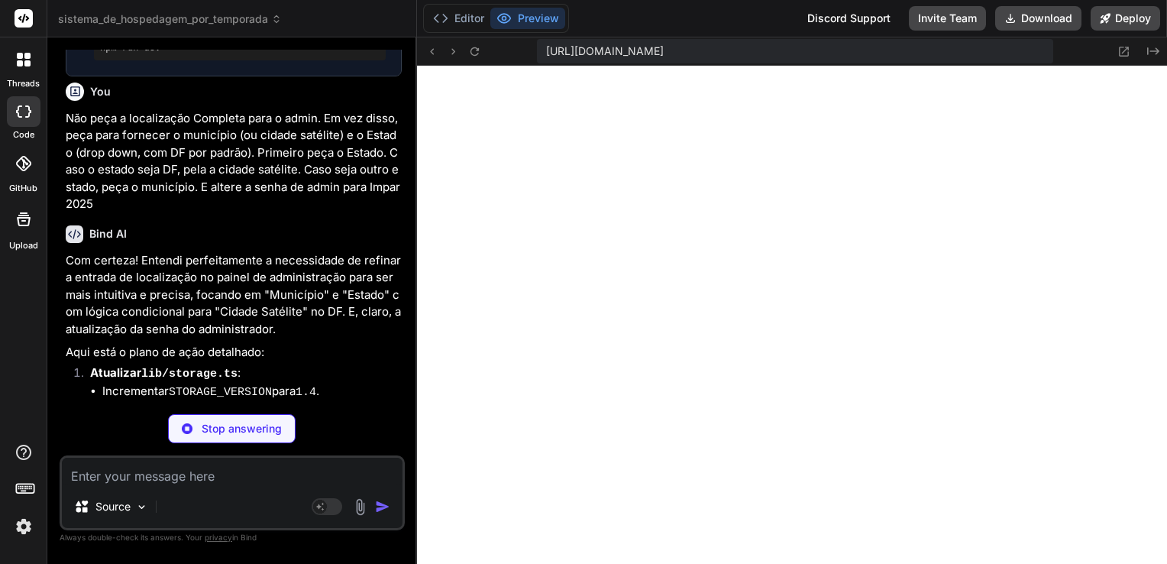
click at [24, 525] on img at bounding box center [24, 526] width 26 height 26
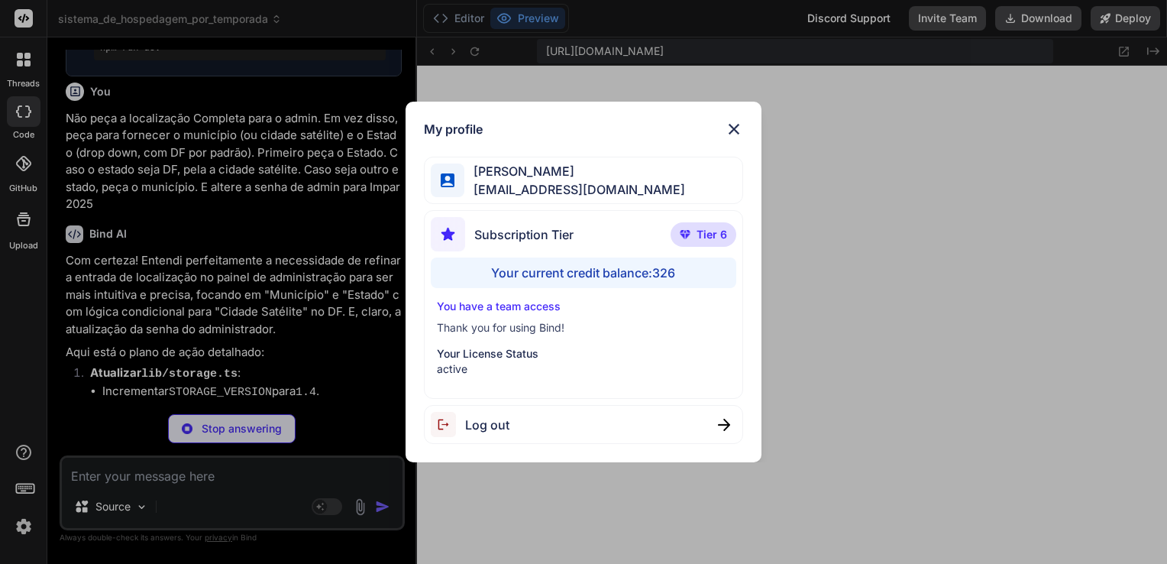
click at [736, 124] on img at bounding box center [734, 129] width 18 height 18
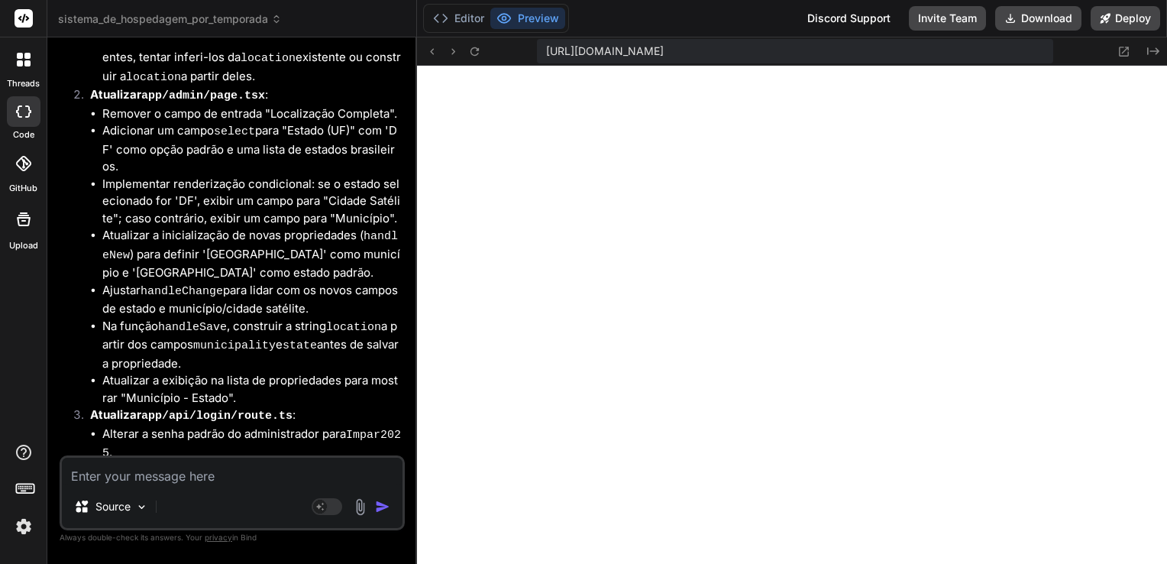
scroll to position [10259, 0]
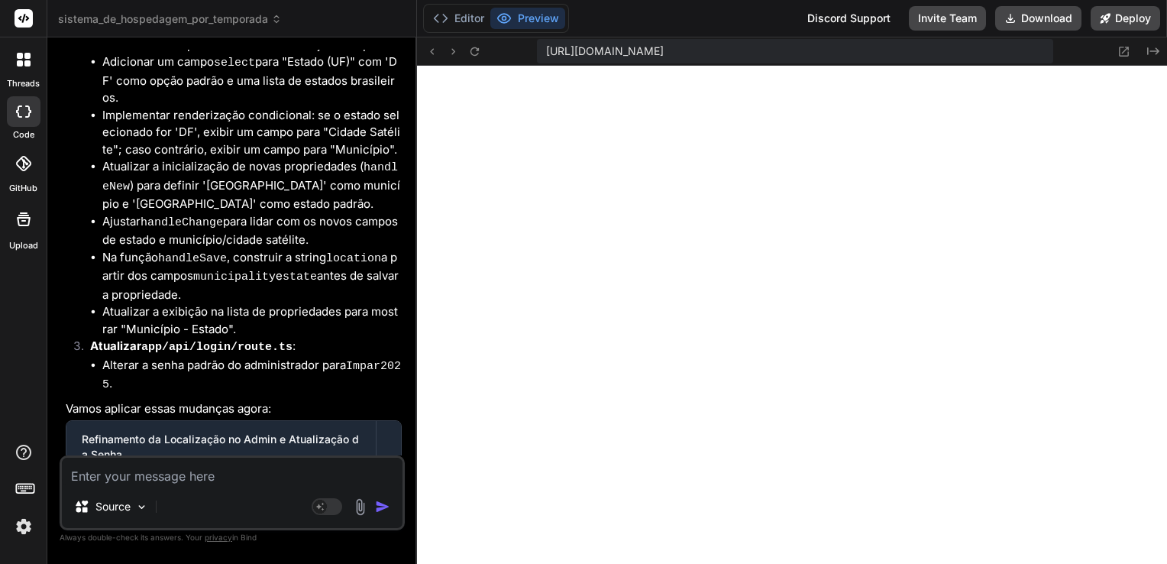
click at [232, 477] on textarea at bounding box center [232, 470] width 341 height 27
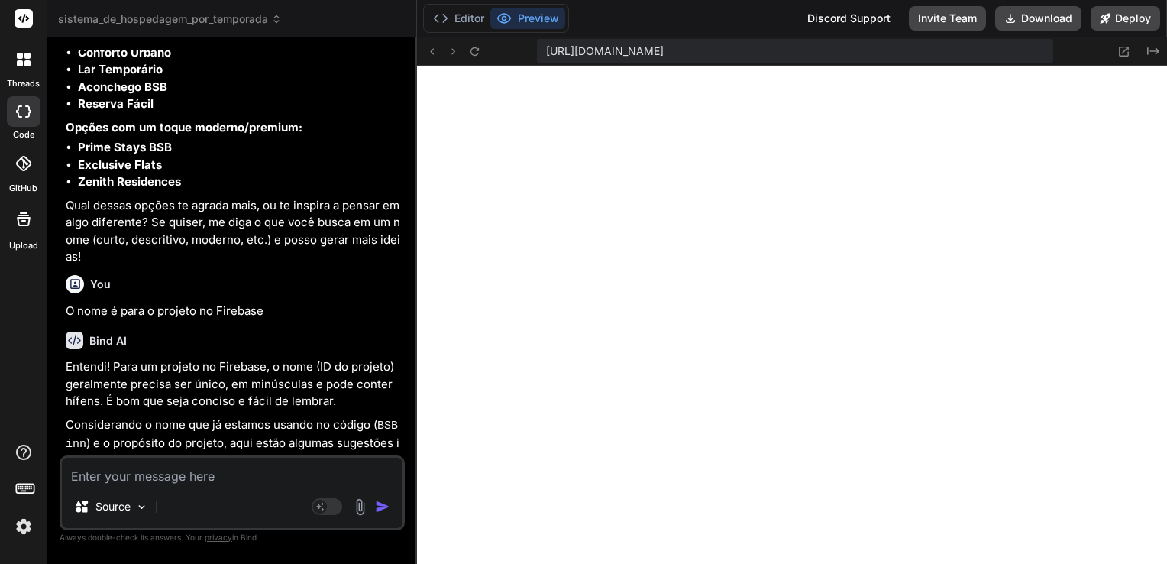
scroll to position [11210, 0]
click at [21, 525] on img at bounding box center [24, 526] width 26 height 26
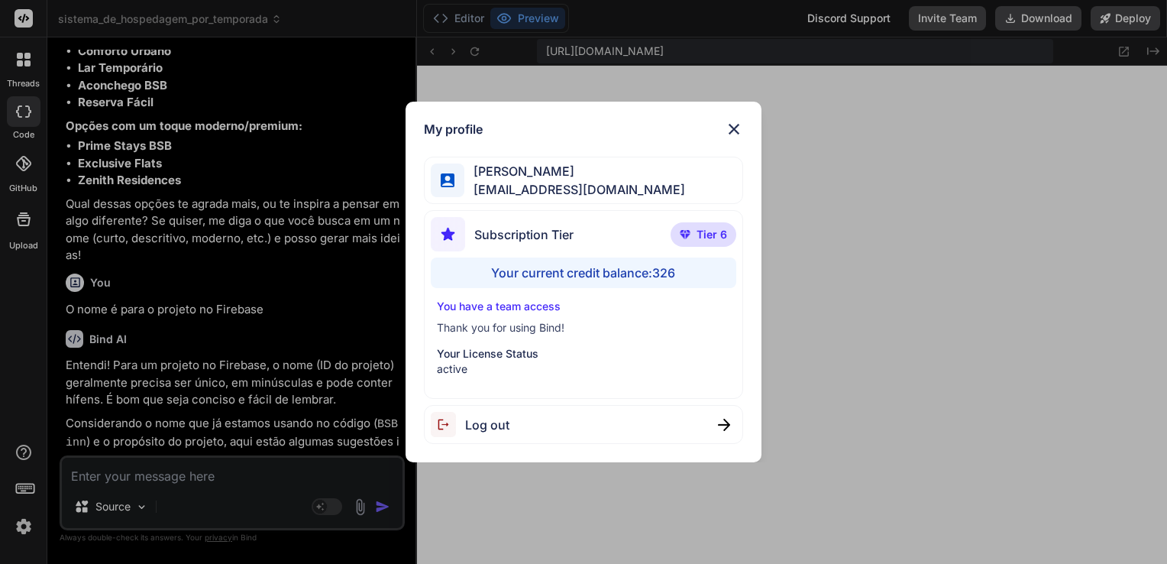
click at [272, 283] on div "My profile [PERSON_NAME] [EMAIL_ADDRESS][DOMAIN_NAME] Subscription Tier Tier 6 …" at bounding box center [583, 282] width 1167 height 564
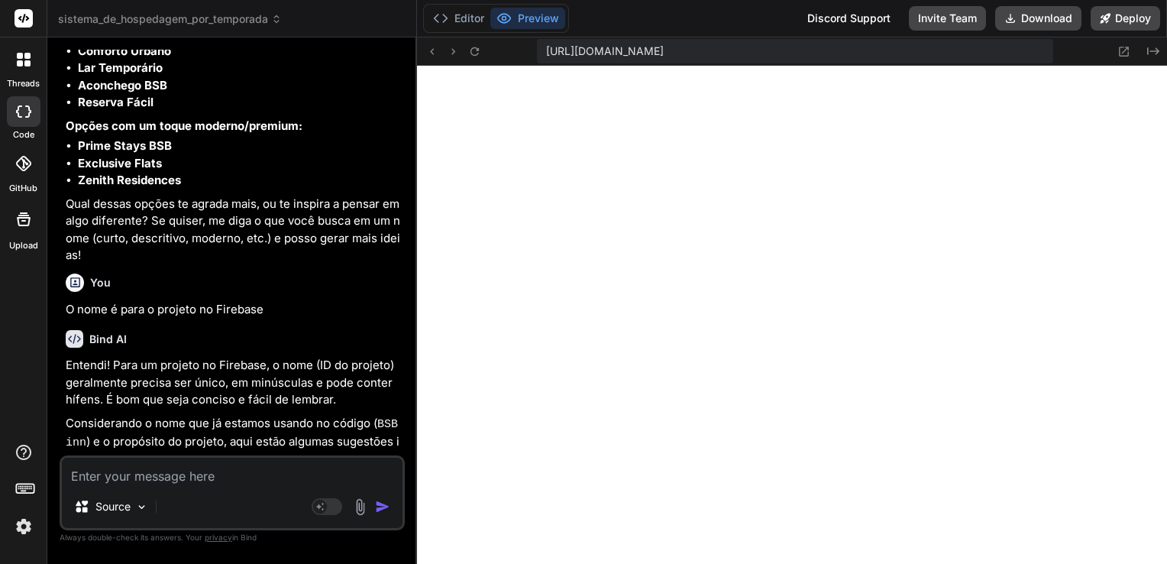
click at [254, 463] on textarea at bounding box center [232, 470] width 341 height 27
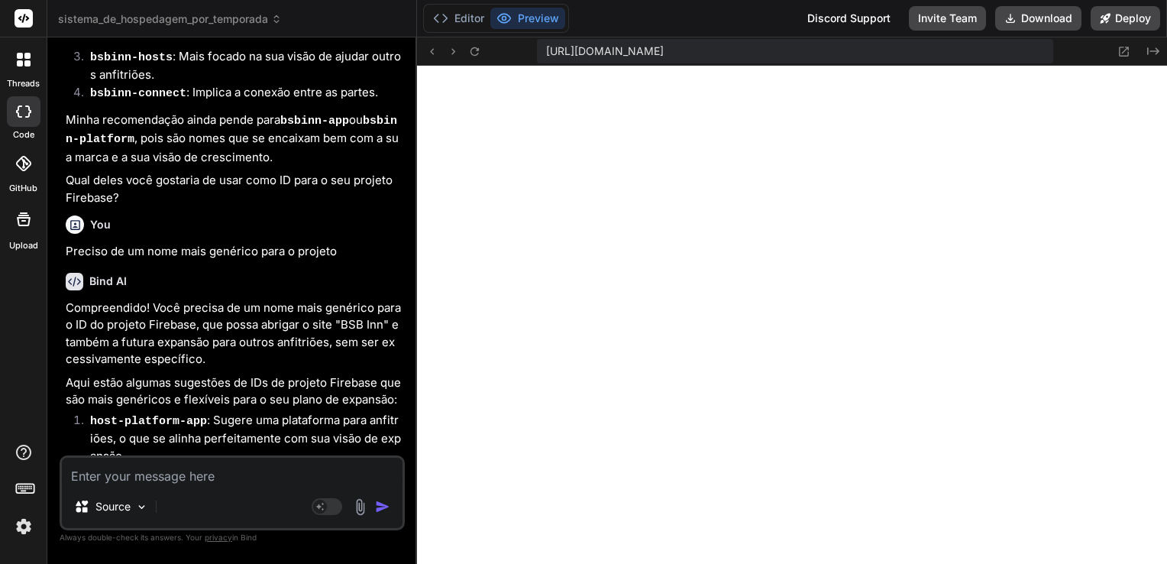
scroll to position [12600, 0]
drag, startPoint x: 92, startPoint y: 202, endPoint x: 197, endPoint y: 202, distance: 105.4
click at [197, 411] on li "host-platform-app : Sugere uma plataforma para anfitriões, o que se alinha perf…" at bounding box center [240, 437] width 324 height 53
copy code "host-platform-app"
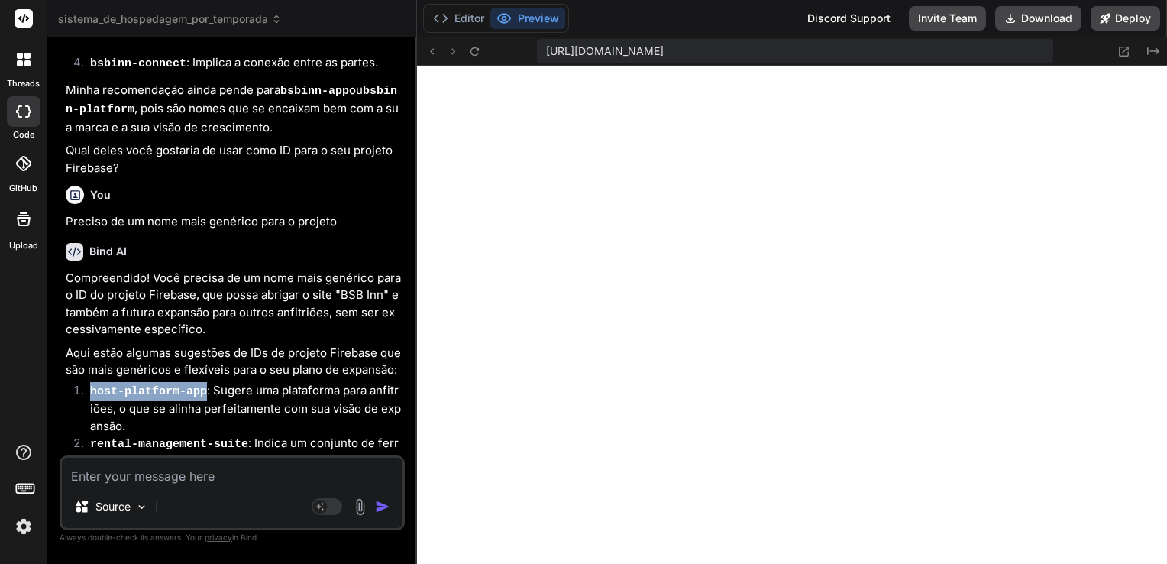
scroll to position [12645, 0]
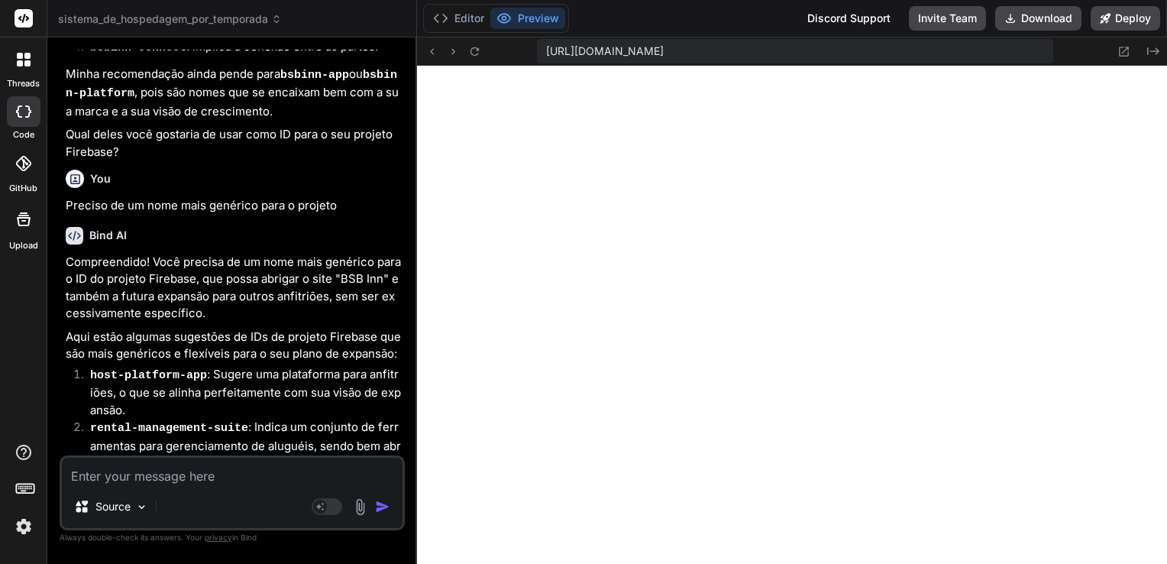
click at [194, 469] on textarea at bounding box center [232, 470] width 341 height 27
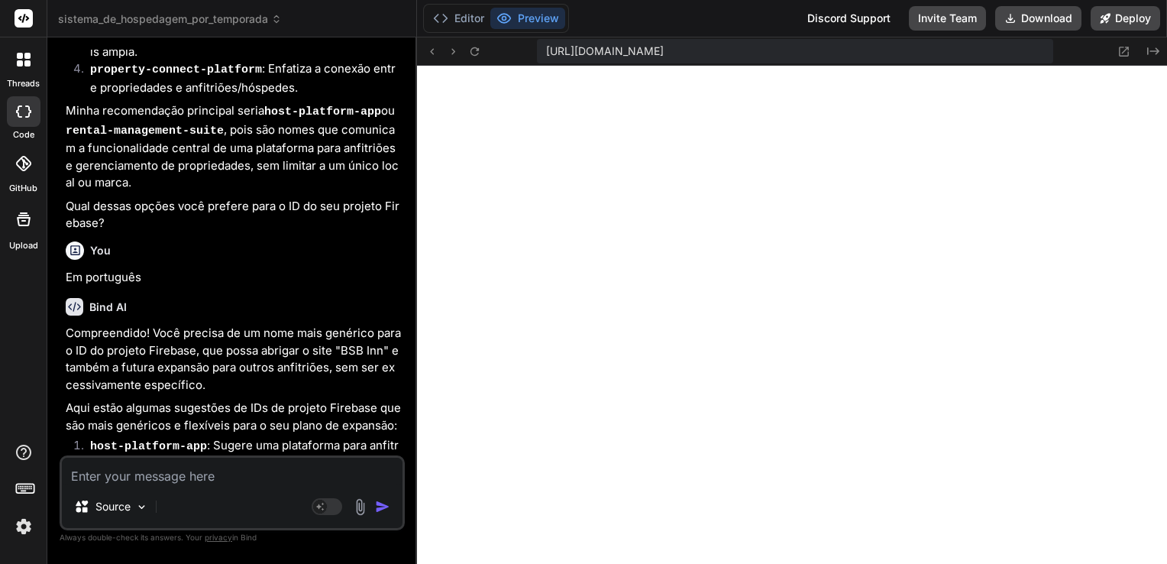
scroll to position [13154, 0]
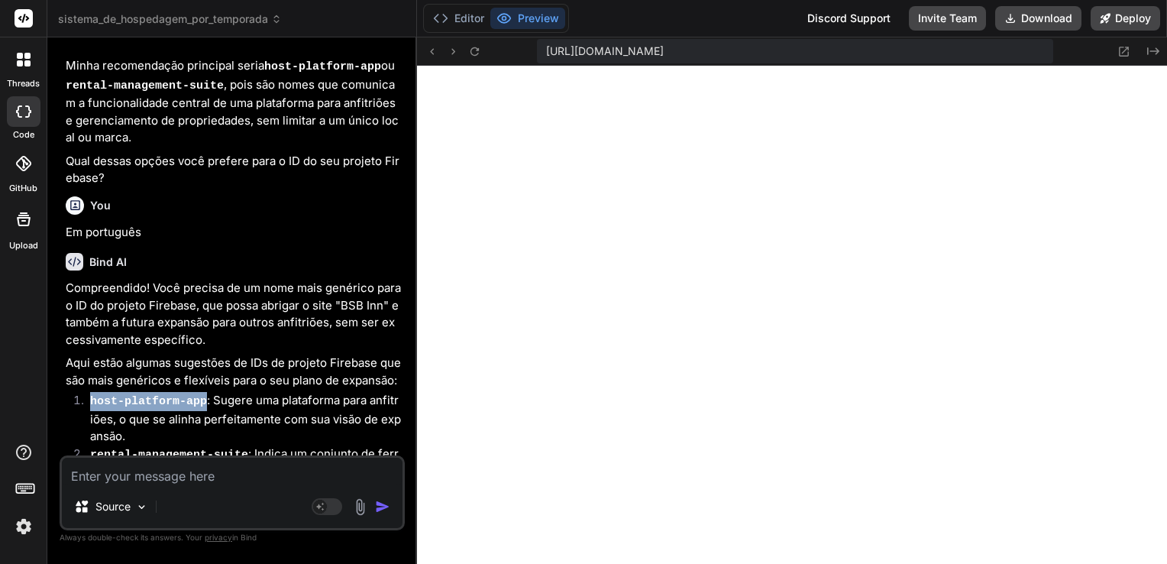
drag, startPoint x: 90, startPoint y: 157, endPoint x: 196, endPoint y: 156, distance: 105.4
click at [196, 395] on code "host-platform-app" at bounding box center [148, 401] width 117 height 13
copy code "host-platform-app"
click at [254, 469] on textarea at bounding box center [232, 470] width 341 height 27
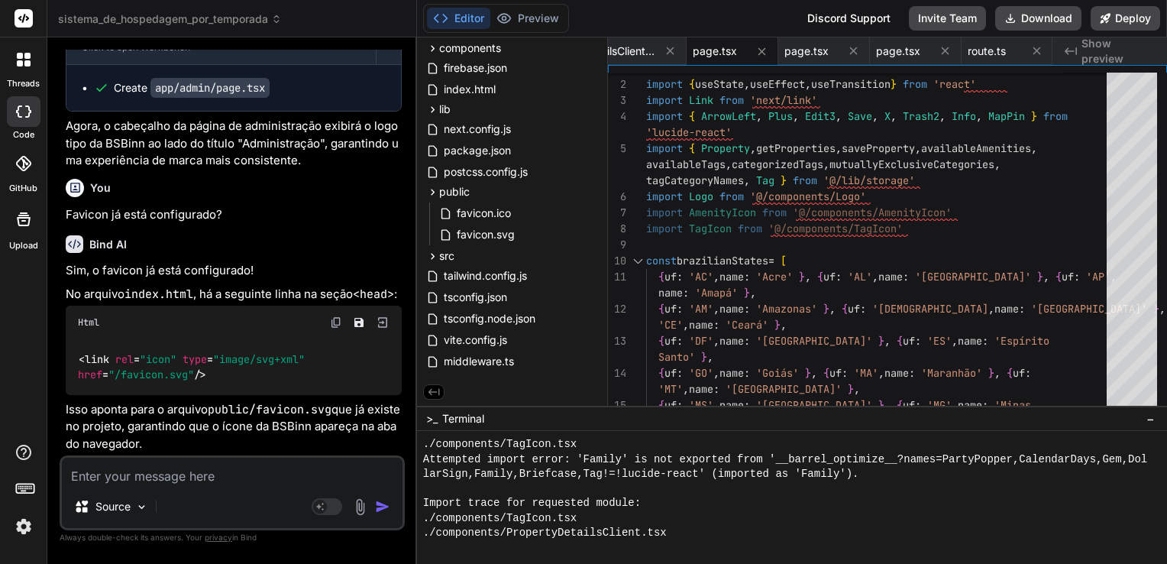
scroll to position [14250, 0]
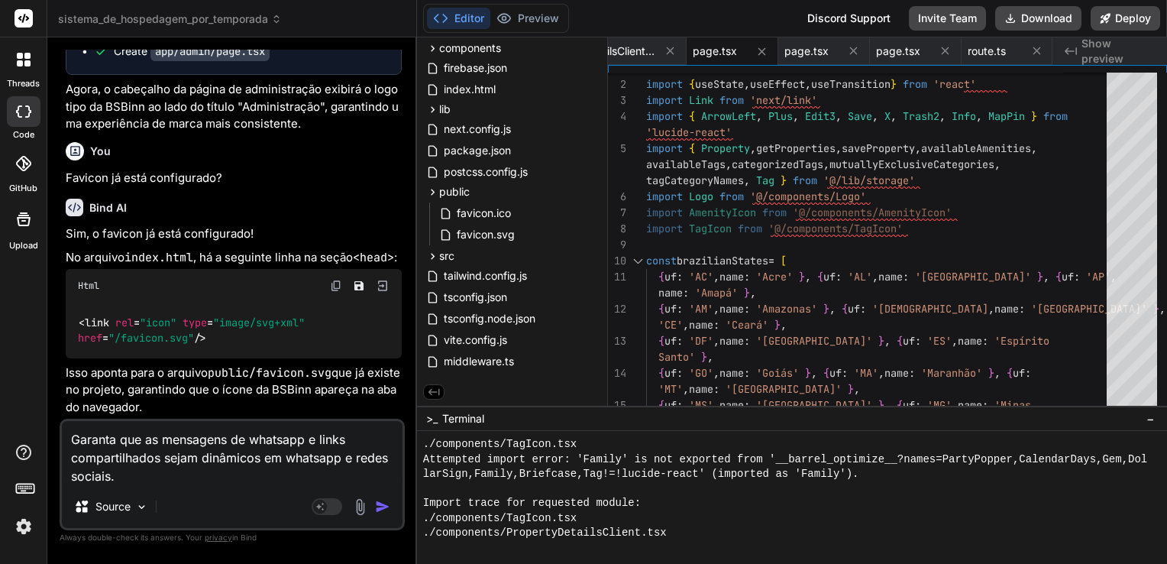
drag, startPoint x: 319, startPoint y: 444, endPoint x: 144, endPoint y: 442, distance: 174.9
click at [144, 442] on textarea "Garanta que as mensagens de whatsapp e links compartilhados sejam dinâmicos em …" at bounding box center [232, 453] width 341 height 64
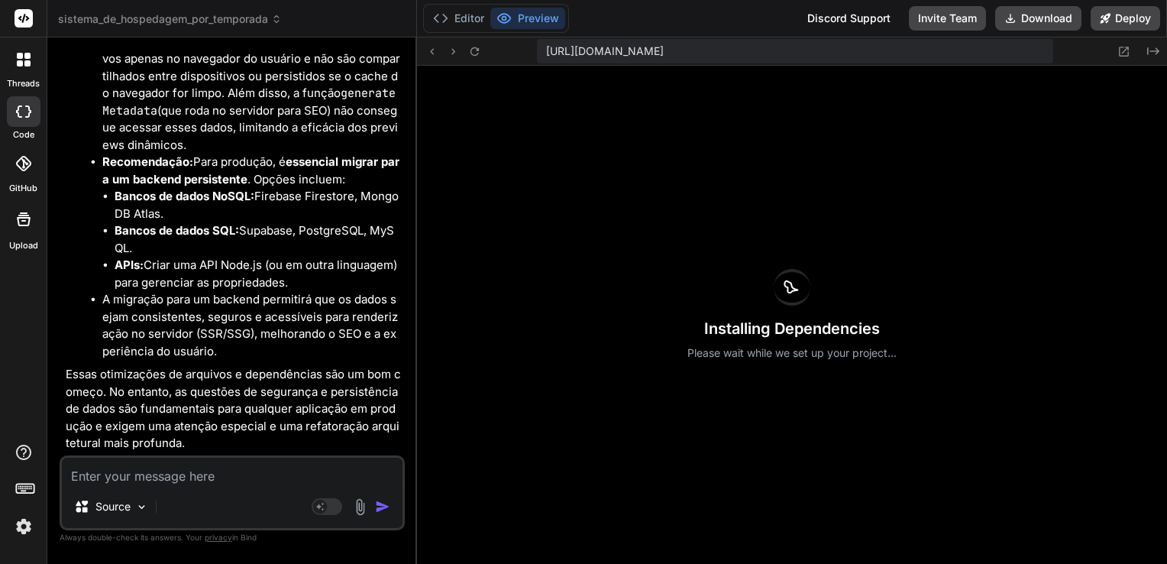
scroll to position [19432, 0]
click at [128, 509] on p "Source" at bounding box center [112, 506] width 35 height 15
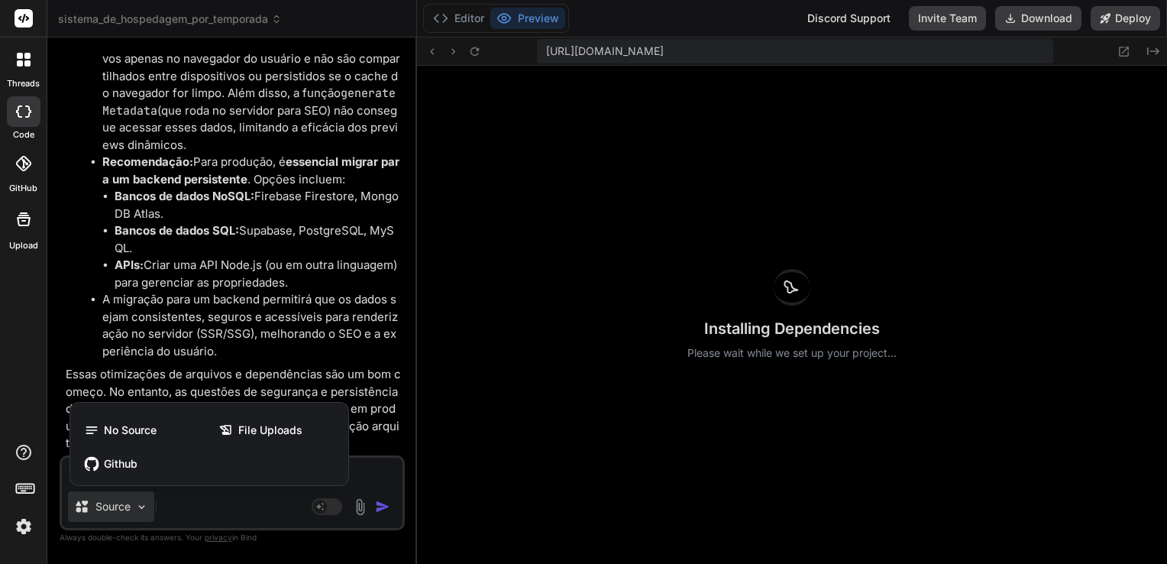
click at [128, 509] on div at bounding box center [583, 282] width 1167 height 564
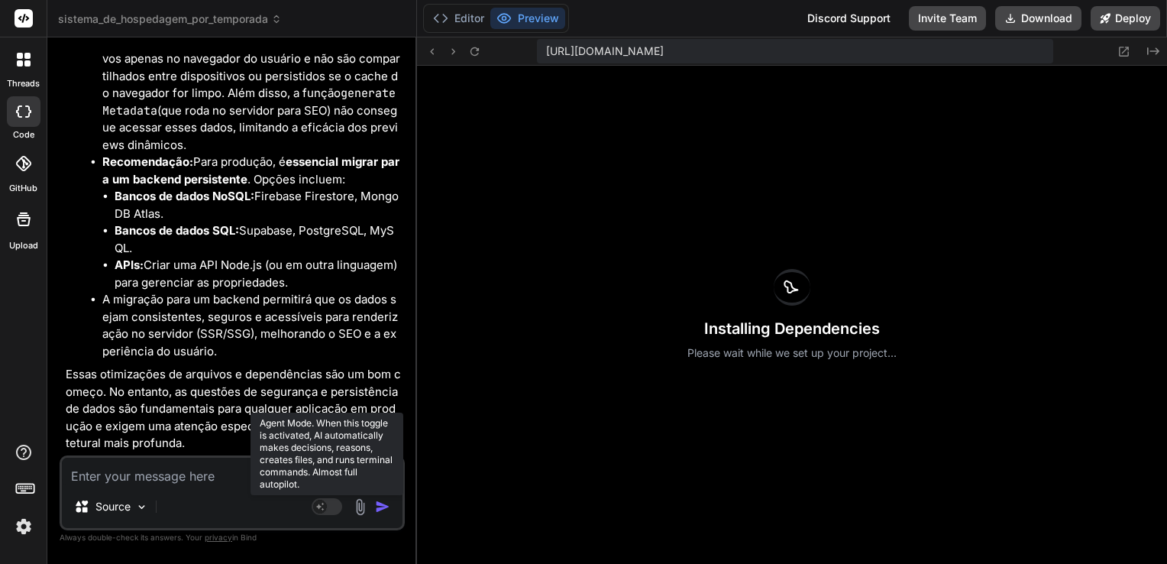
click at [322, 506] on rect at bounding box center [320, 506] width 14 height 14
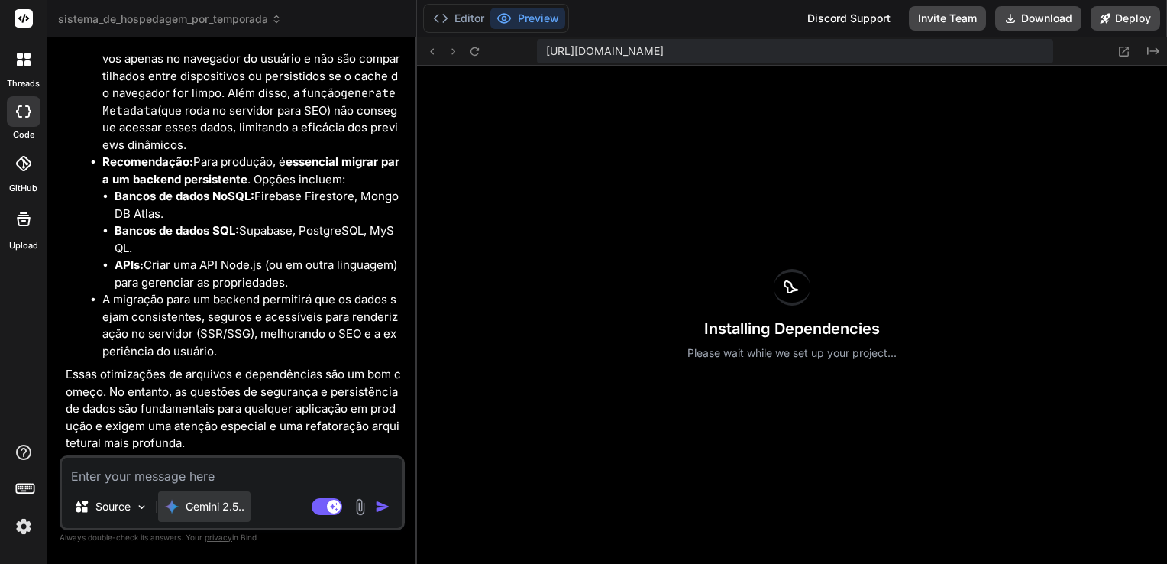
click at [231, 512] on p "Gemini 2.5.." at bounding box center [215, 506] width 59 height 15
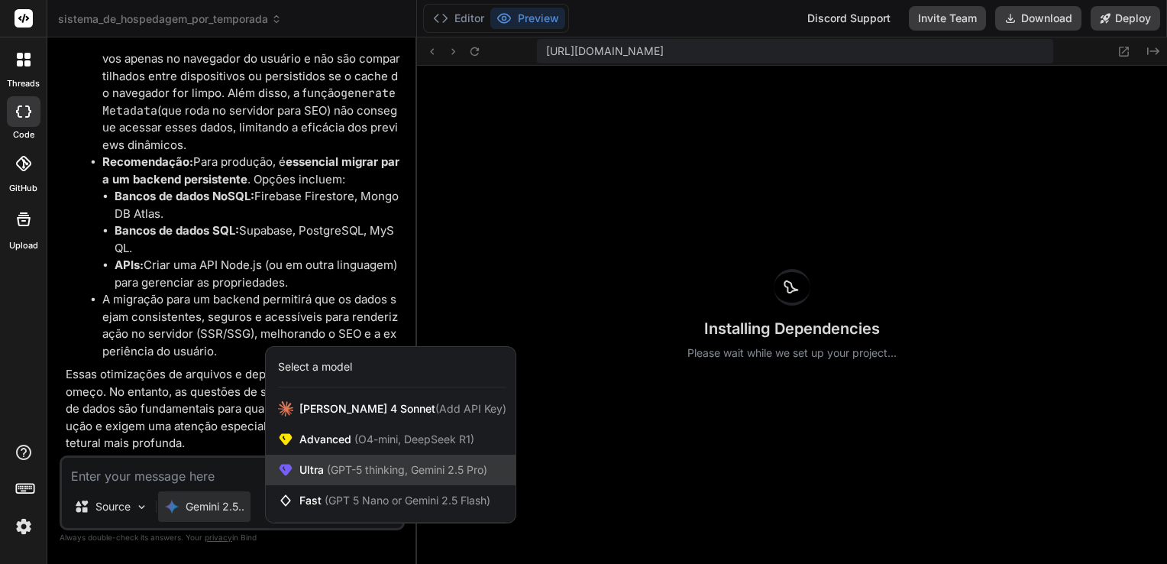
click at [345, 465] on span "(GPT-5 thinking, Gemini 2.5 Pro)" at bounding box center [405, 469] width 163 height 13
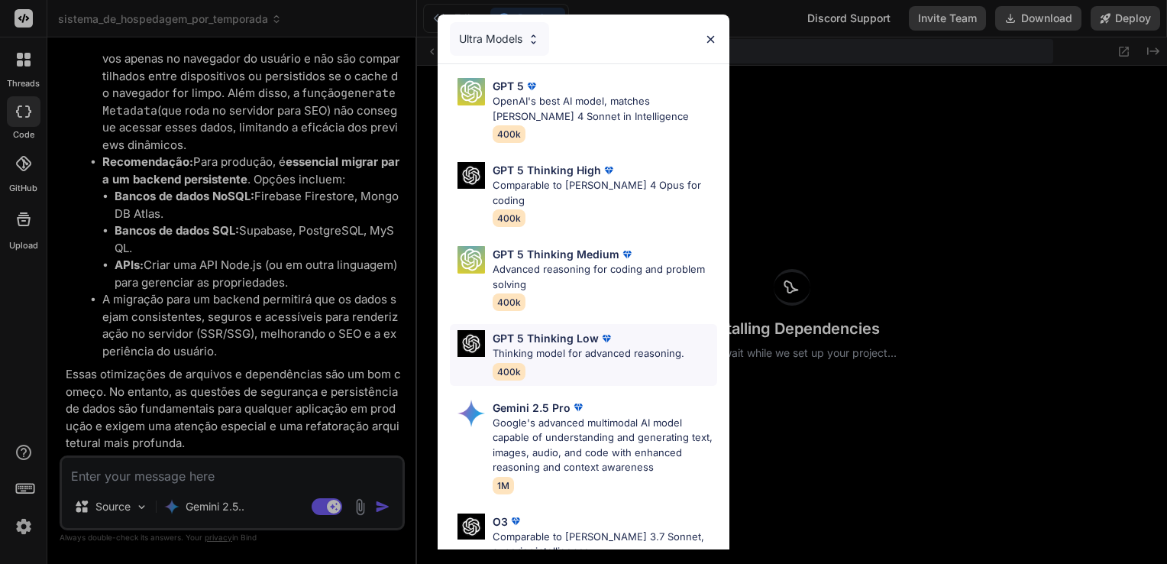
click at [556, 330] on p "GPT 5 Thinking Low" at bounding box center [546, 338] width 106 height 16
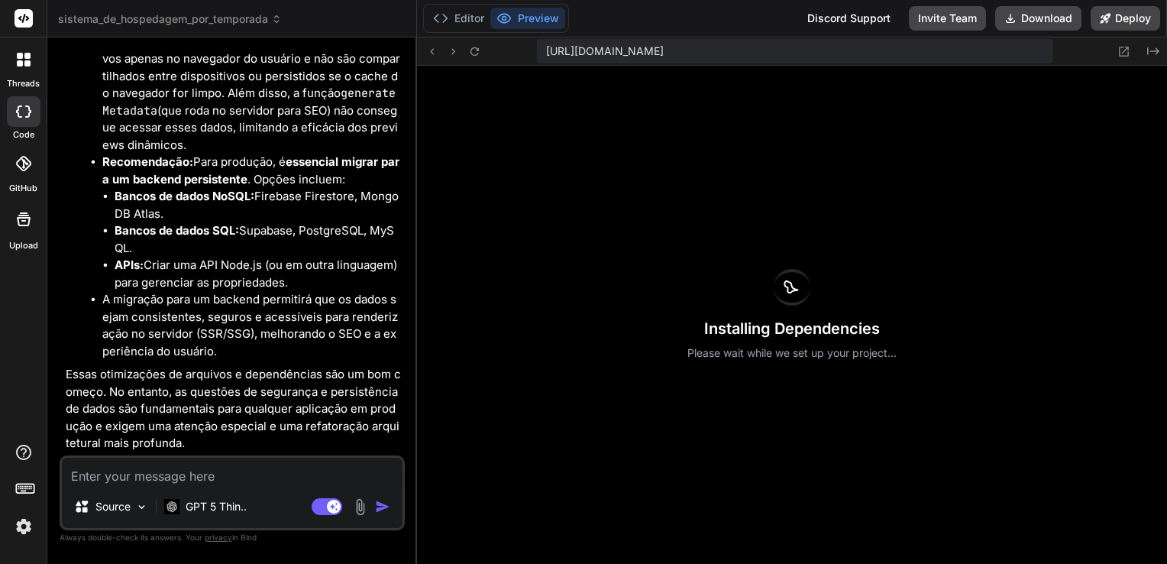
click at [233, 481] on textarea at bounding box center [232, 470] width 341 height 27
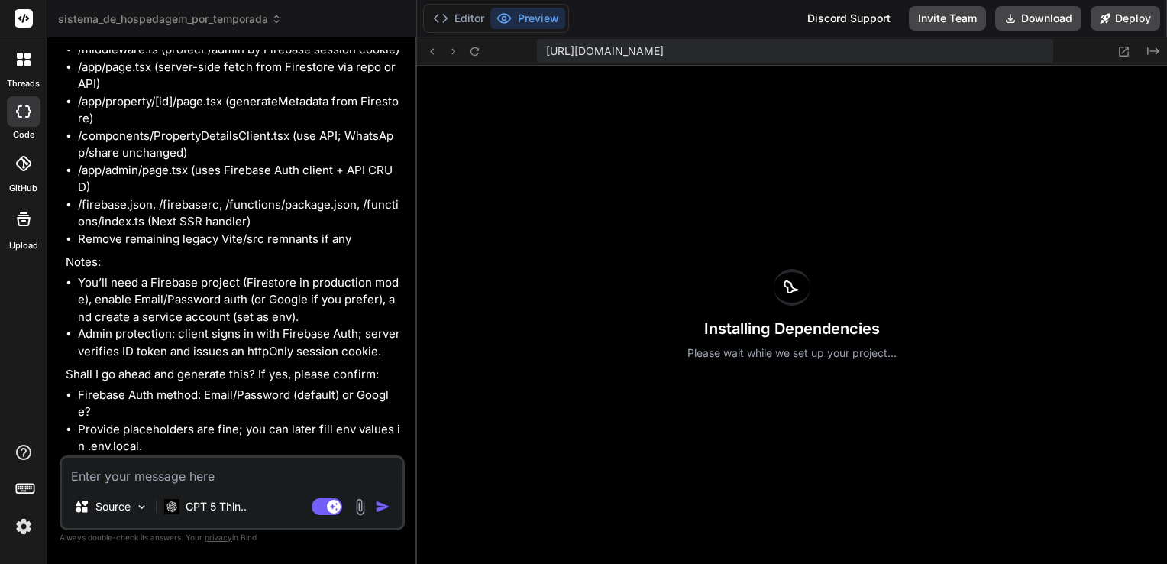
scroll to position [20394, 0]
drag, startPoint x: 79, startPoint y: 414, endPoint x: 196, endPoint y: 415, distance: 116.1
click at [196, 415] on li "Firebase Auth method: Email/Password (default) or Google?" at bounding box center [240, 403] width 324 height 34
copy li "Firebase Auth method"
click at [191, 476] on textarea "Yes." at bounding box center [232, 470] width 341 height 27
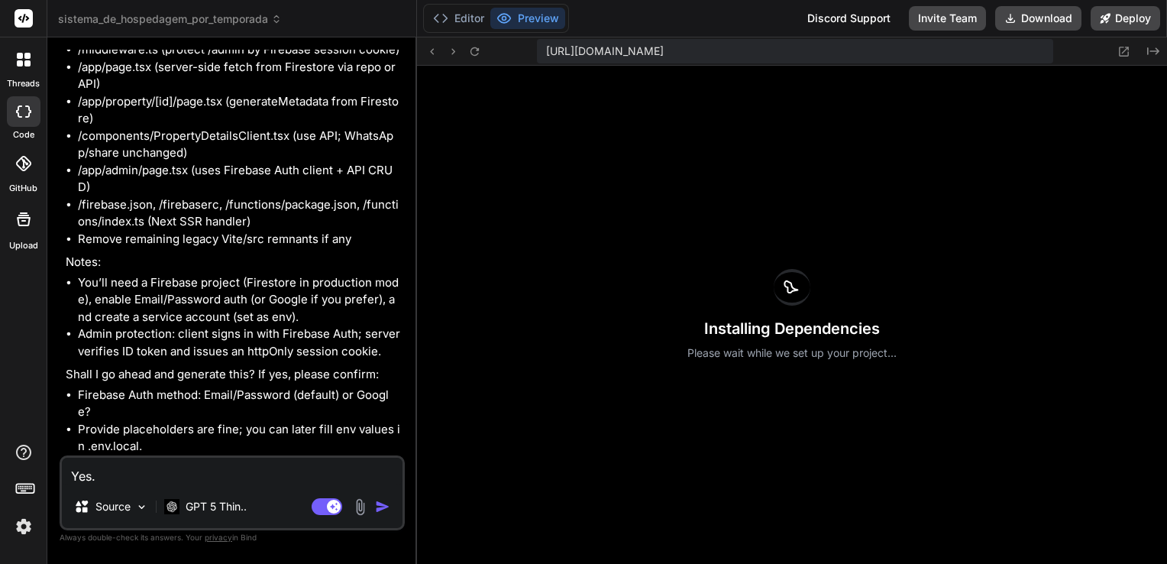
paste textarea "Firebase Auth method"
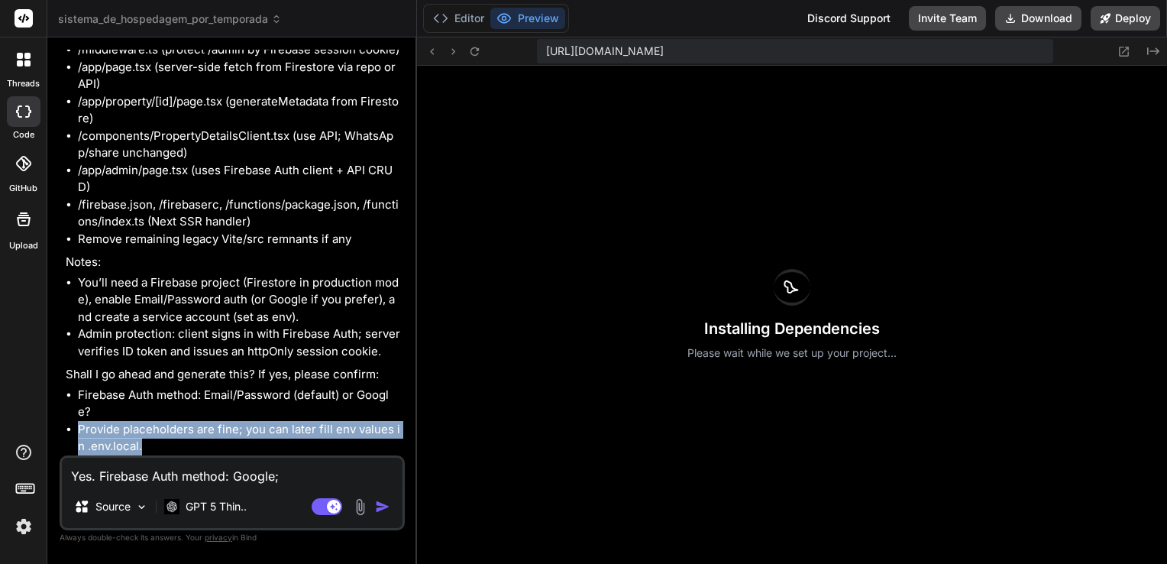
drag, startPoint x: 165, startPoint y: 448, endPoint x: 79, endPoint y: 432, distance: 86.9
click at [79, 432] on li "Provide placeholders are fine; you can later fill env values in .env.local." at bounding box center [240, 438] width 324 height 34
copy li "Provide placeholders are fine; you can later fill env values in .env.local."
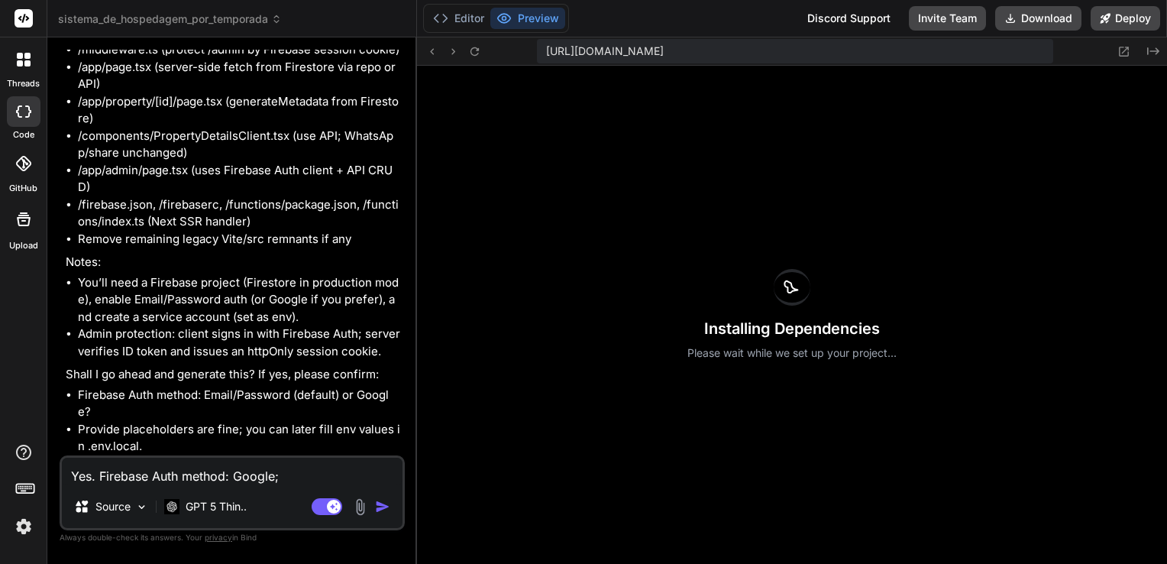
click at [306, 476] on textarea "Yes. Firebase Auth method: Google;" at bounding box center [232, 470] width 341 height 27
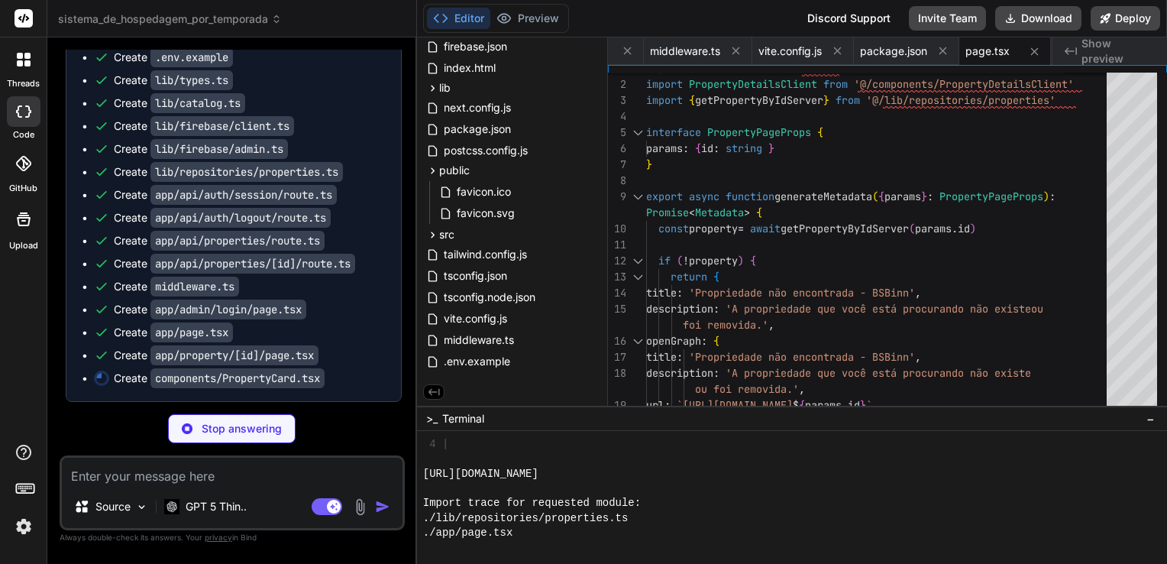
scroll to position [21119, 0]
click at [18, 524] on img at bounding box center [24, 526] width 26 height 26
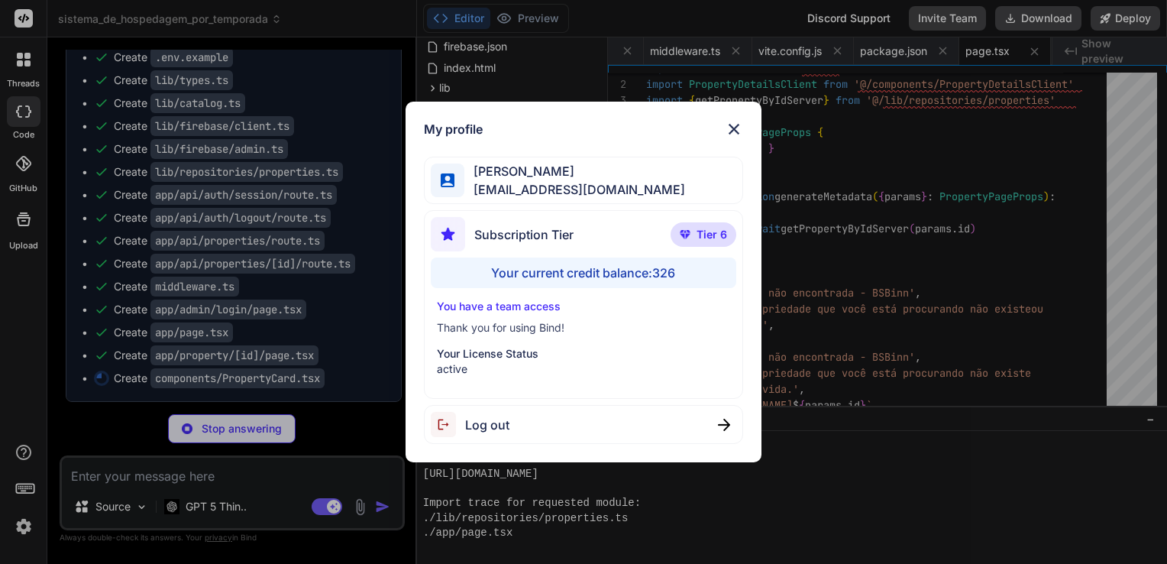
click at [735, 123] on img at bounding box center [734, 129] width 18 height 18
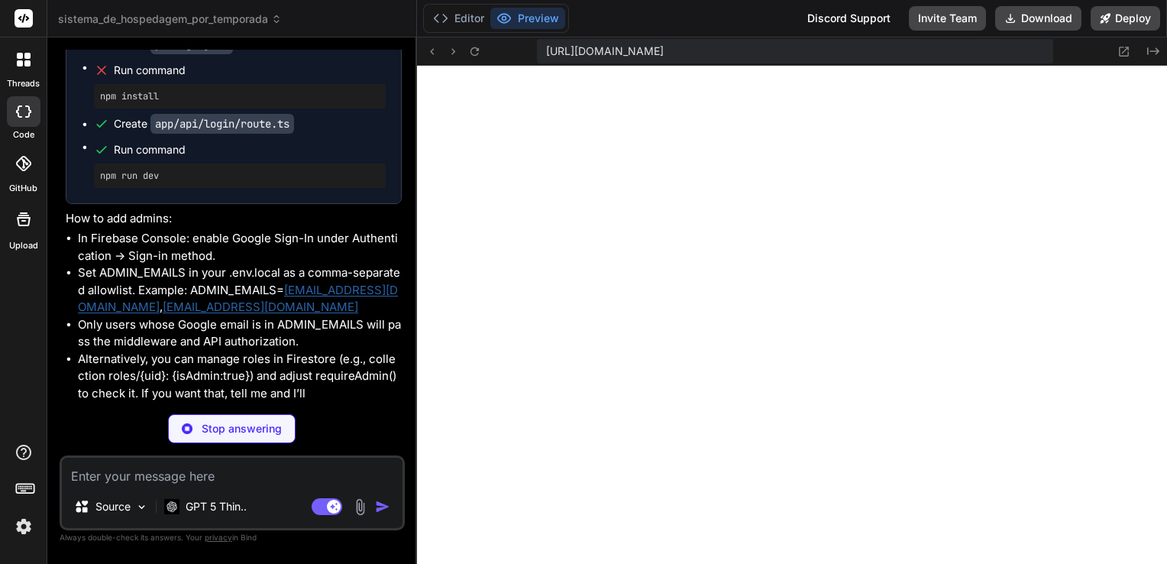
scroll to position [21523, 0]
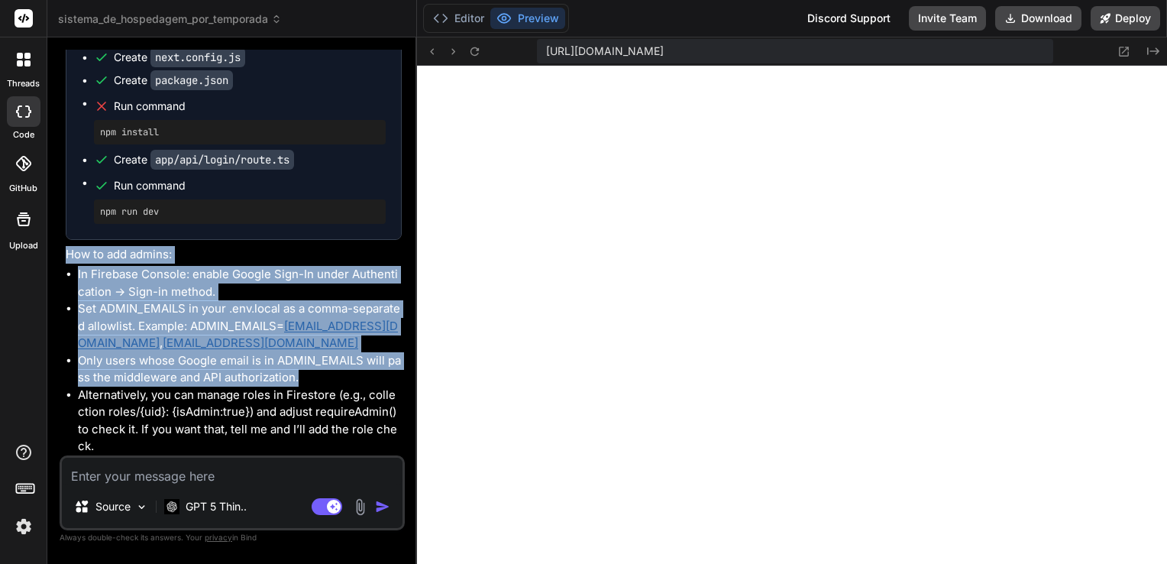
drag, startPoint x: 67, startPoint y: 254, endPoint x: 318, endPoint y: 378, distance: 280.1
copy div "How to add admins: In Firebase Console: enable Google Sign-In under Authenticat…"
click at [446, 21] on icon at bounding box center [440, 18] width 15 height 15
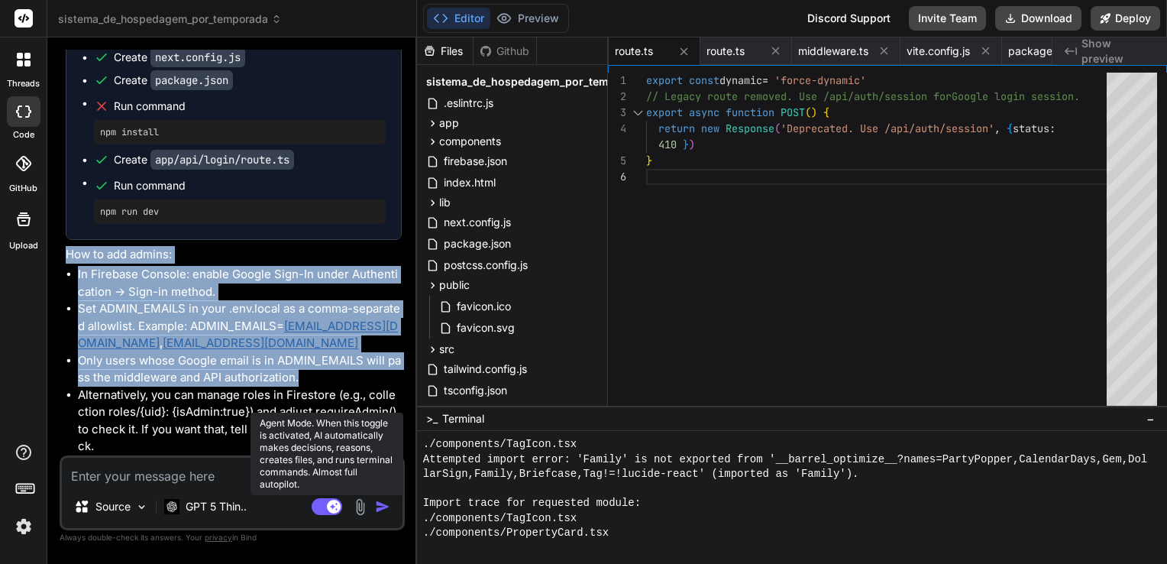
click at [324, 507] on rect at bounding box center [327, 506] width 31 height 17
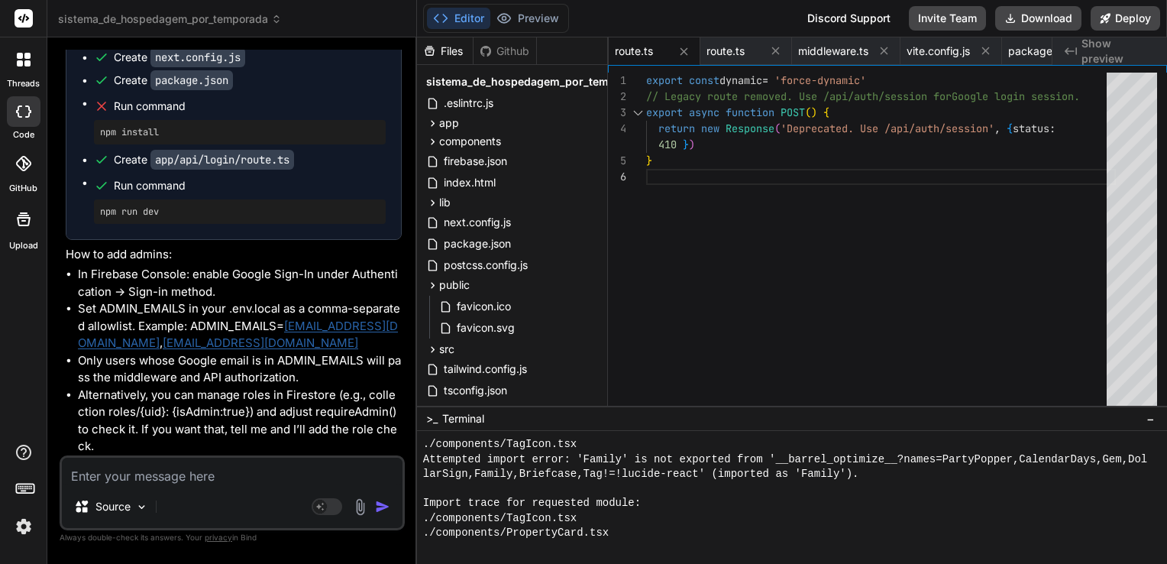
click at [232, 476] on textarea at bounding box center [232, 470] width 341 height 27
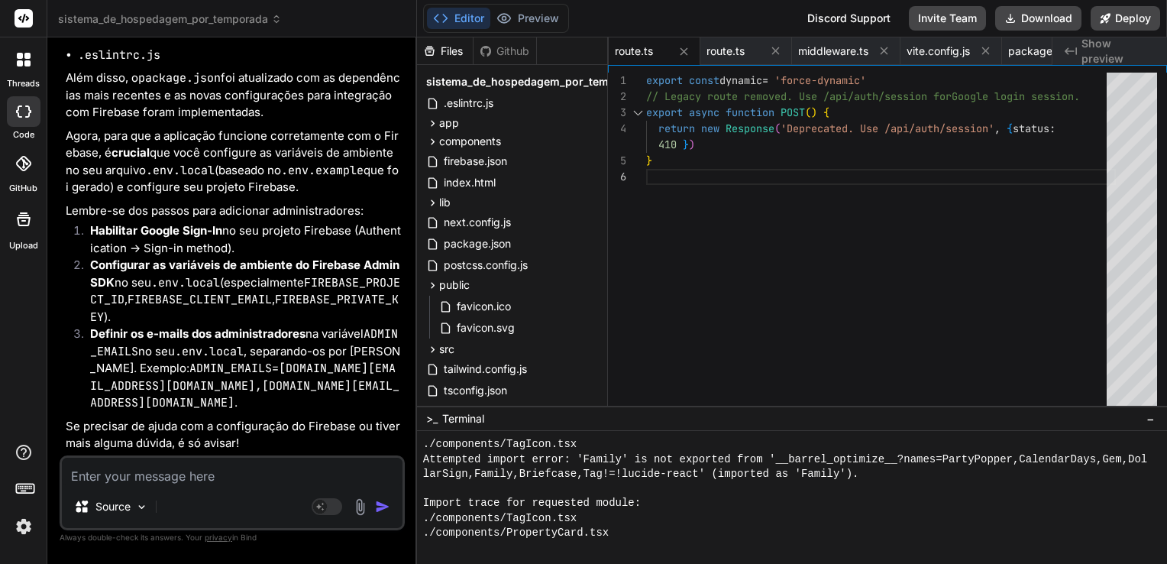
scroll to position [22134, 0]
click at [480, 96] on span ".eslintrc.js" at bounding box center [468, 103] width 53 height 18
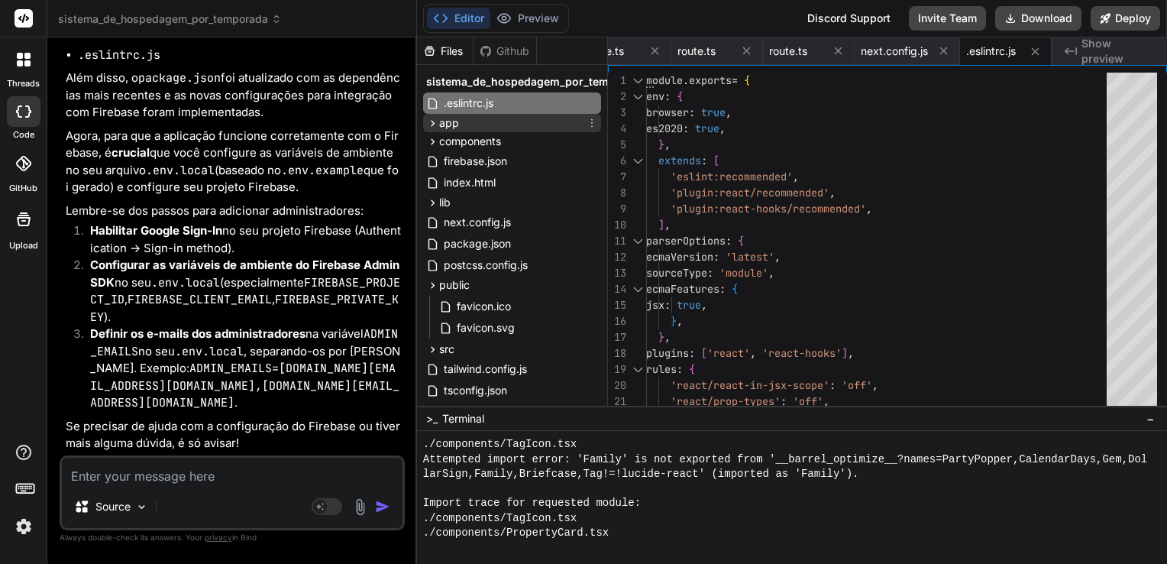
click at [457, 124] on span "app" at bounding box center [449, 122] width 20 height 15
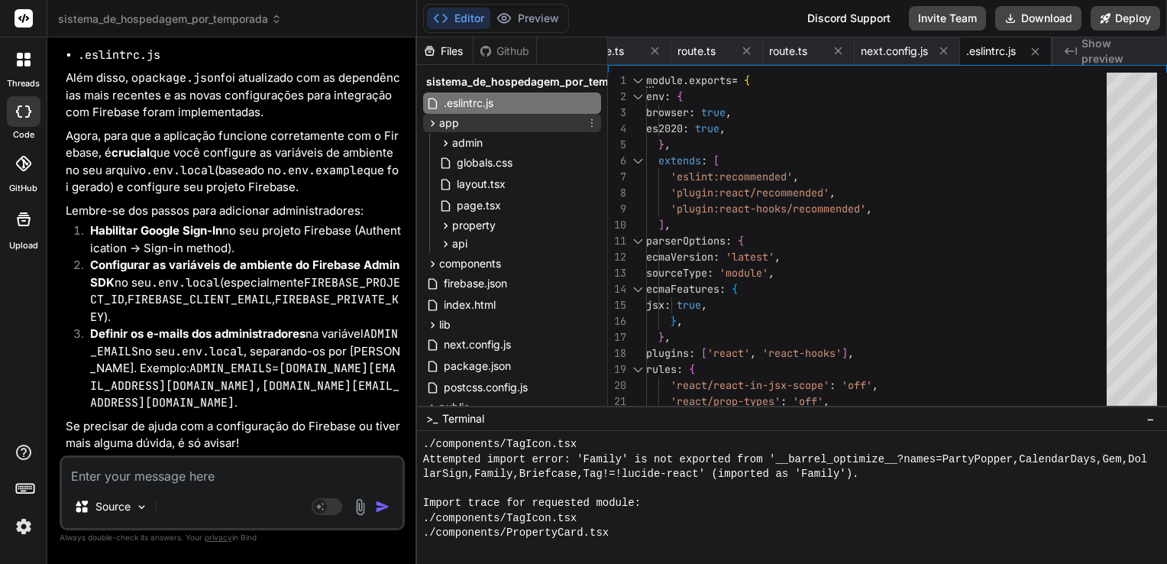
click at [456, 124] on span "app" at bounding box center [449, 122] width 20 height 15
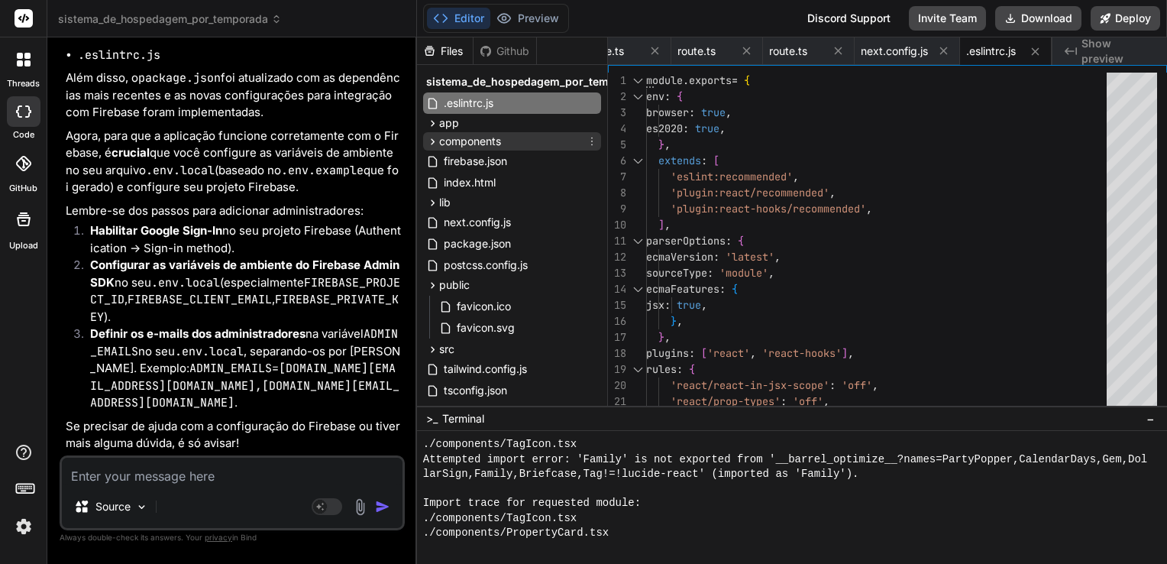
click at [463, 143] on span "components" at bounding box center [470, 141] width 62 height 15
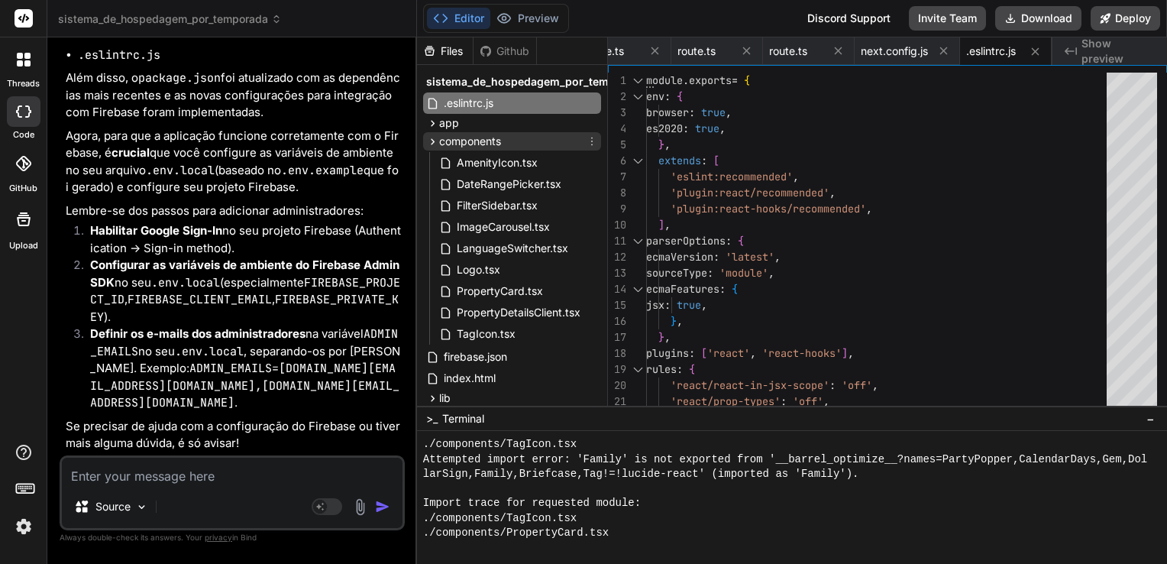
click at [463, 143] on span "components" at bounding box center [470, 141] width 62 height 15
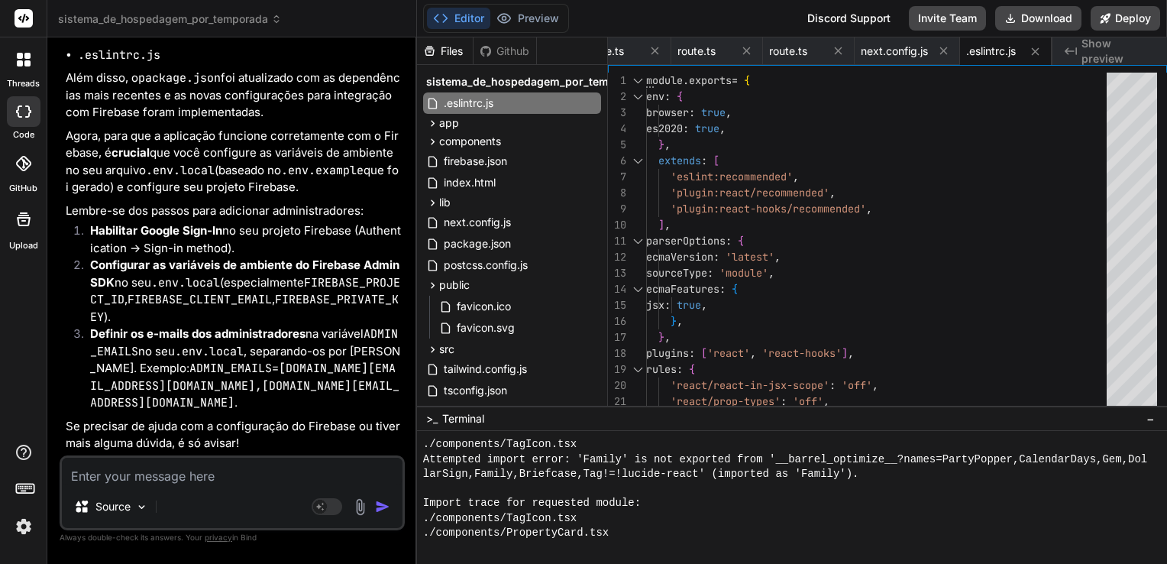
click at [225, 470] on textarea at bounding box center [232, 470] width 341 height 27
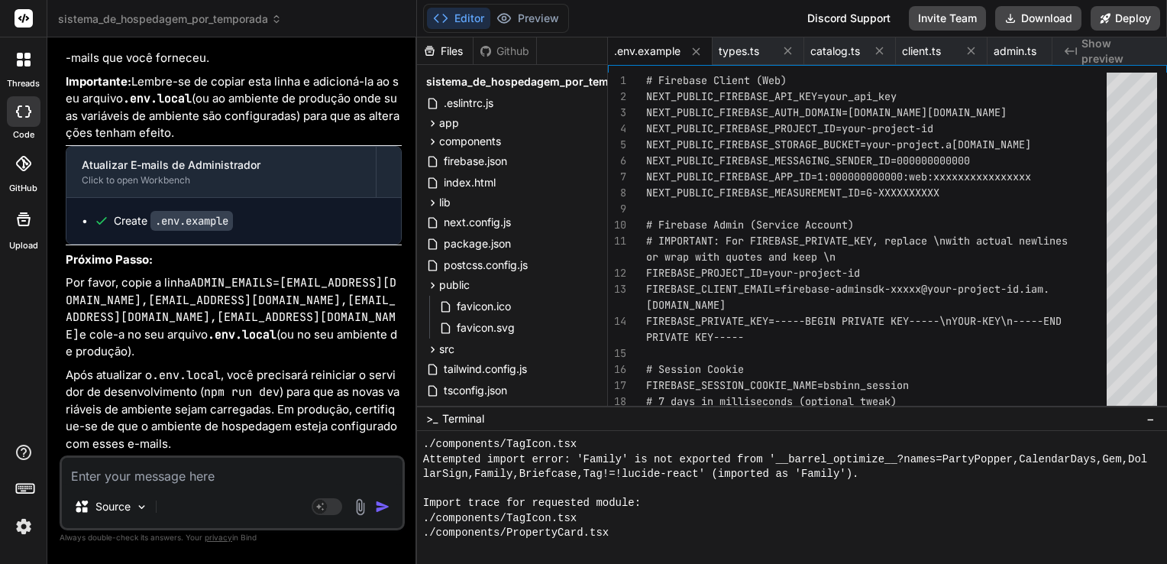
scroll to position [22663, 0]
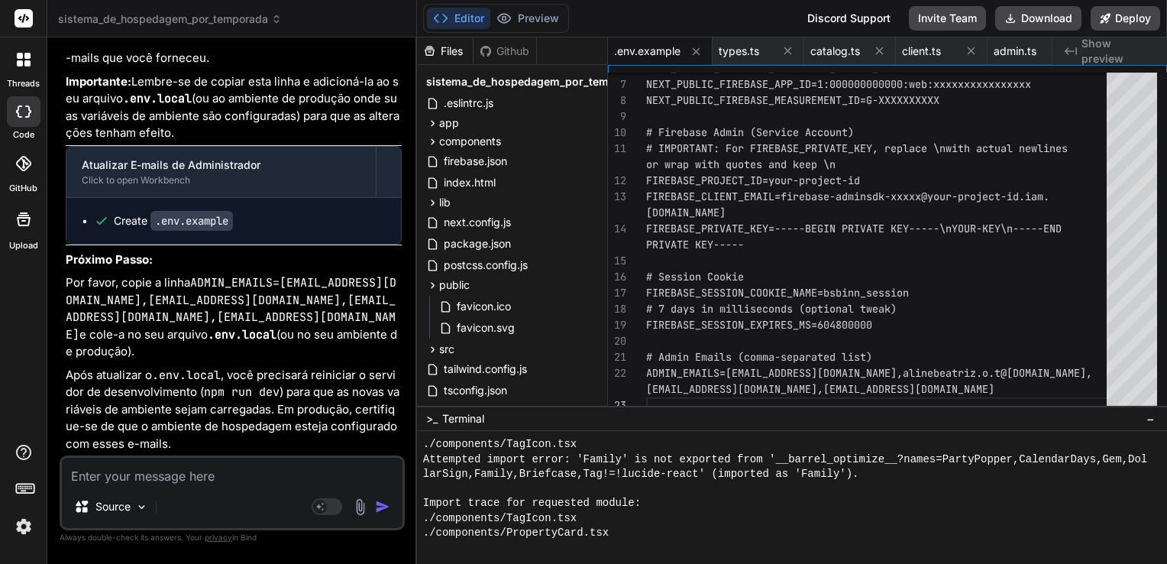
click at [202, 476] on textarea at bounding box center [232, 470] width 341 height 27
click at [293, 476] on textarea at bounding box center [232, 470] width 341 height 27
paste textarea "middleware"
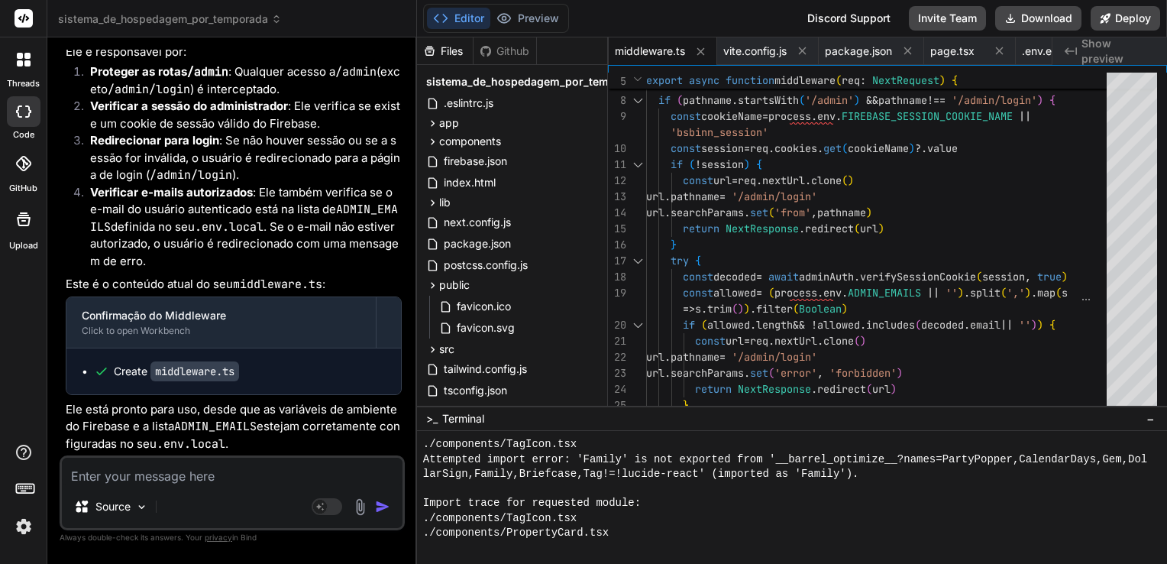
scroll to position [23205, 0]
click at [1026, 16] on button "Download" at bounding box center [1038, 18] width 86 height 24
click at [289, 480] on textarea at bounding box center [232, 470] width 341 height 27
paste textarea "O npm run build quase funcionou! A mensagem que você está vendo agora, sobre o …"
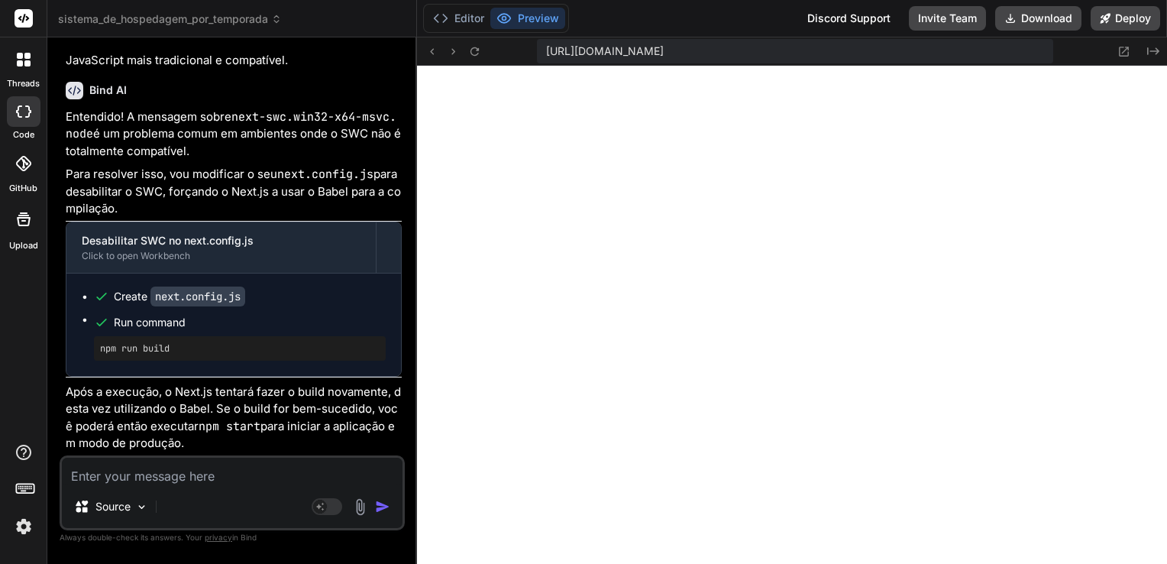
scroll to position [23812, 0]
click at [454, 8] on button "Editor" at bounding box center [458, 18] width 63 height 21
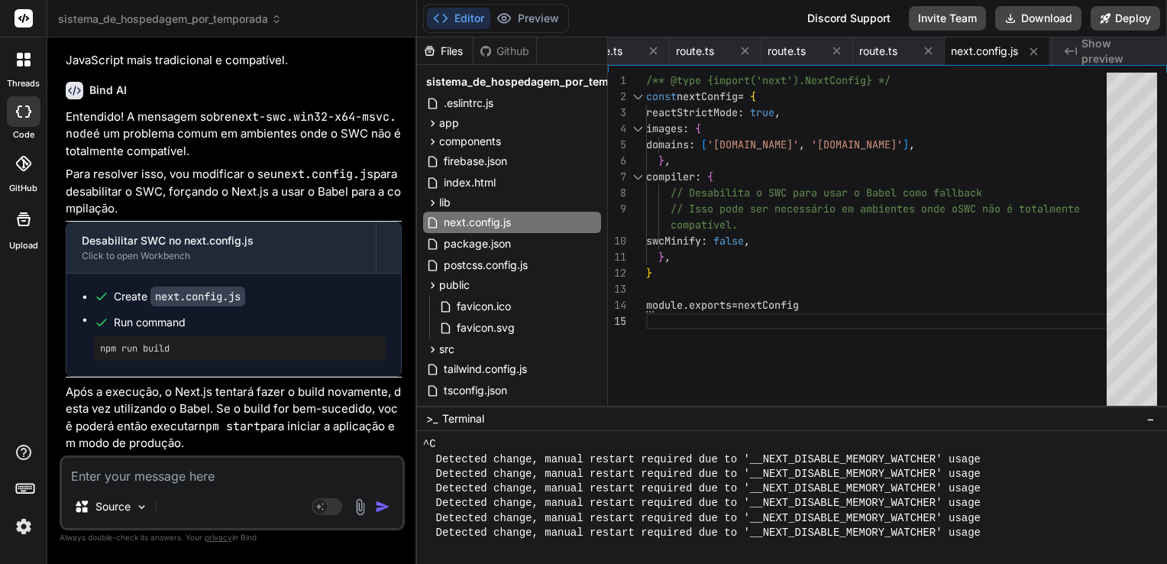
click at [818, 252] on div "// Isso pode ser necessário em ambientes onde o SWC não é totalmente swcMinify …" at bounding box center [881, 243] width 470 height 341
click at [648, 310] on div "// Isso pode ser necessário em ambientes onde o SWC não é totalmente swcMinify …" at bounding box center [881, 243] width 470 height 341
click at [821, 261] on div "// Isso pode ser necessário em ambientes onde o SWC não é totalmente swcMinify …" at bounding box center [881, 243] width 470 height 341
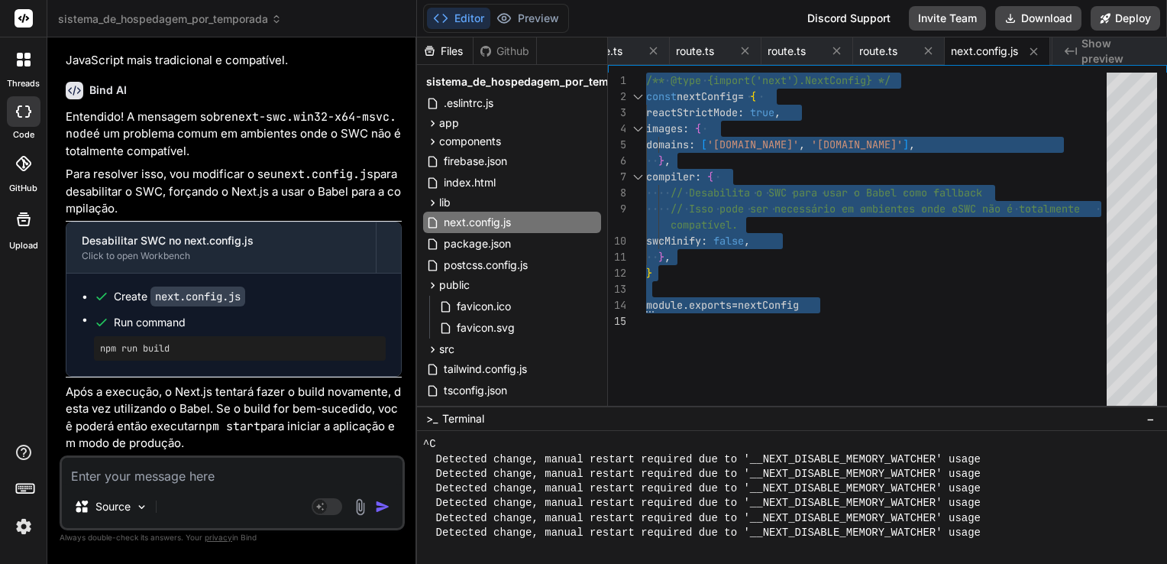
click at [274, 477] on textarea at bounding box center [232, 470] width 341 height 27
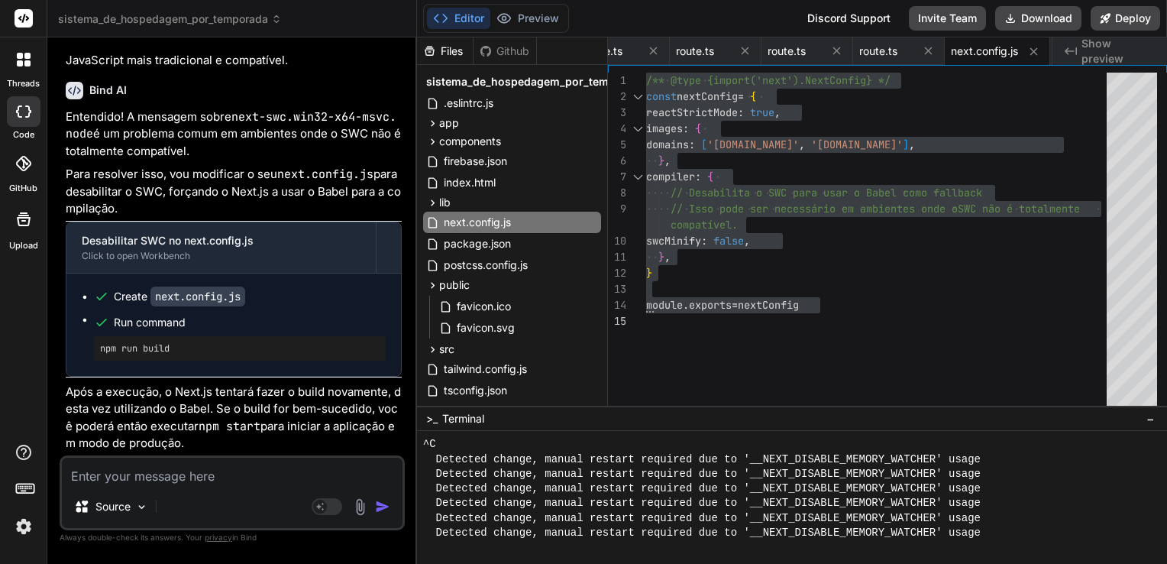
paste textarea "O build quase funcionou! Você está no caminho certo. A mensagem de erro que voc…"
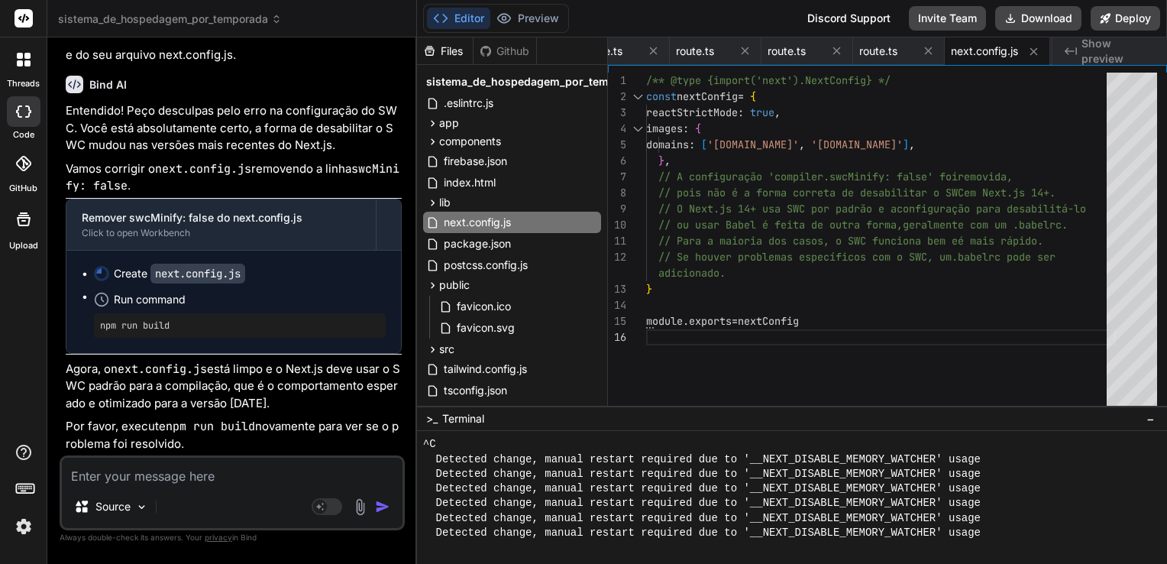
scroll to position [24392, 0]
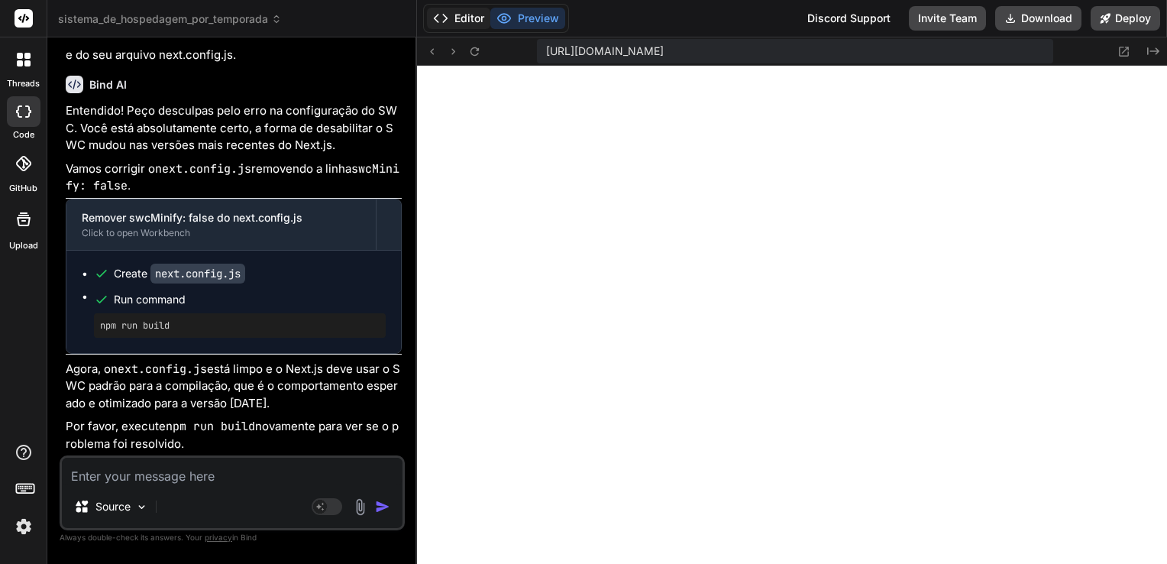
click at [473, 20] on button "Editor" at bounding box center [458, 18] width 63 height 21
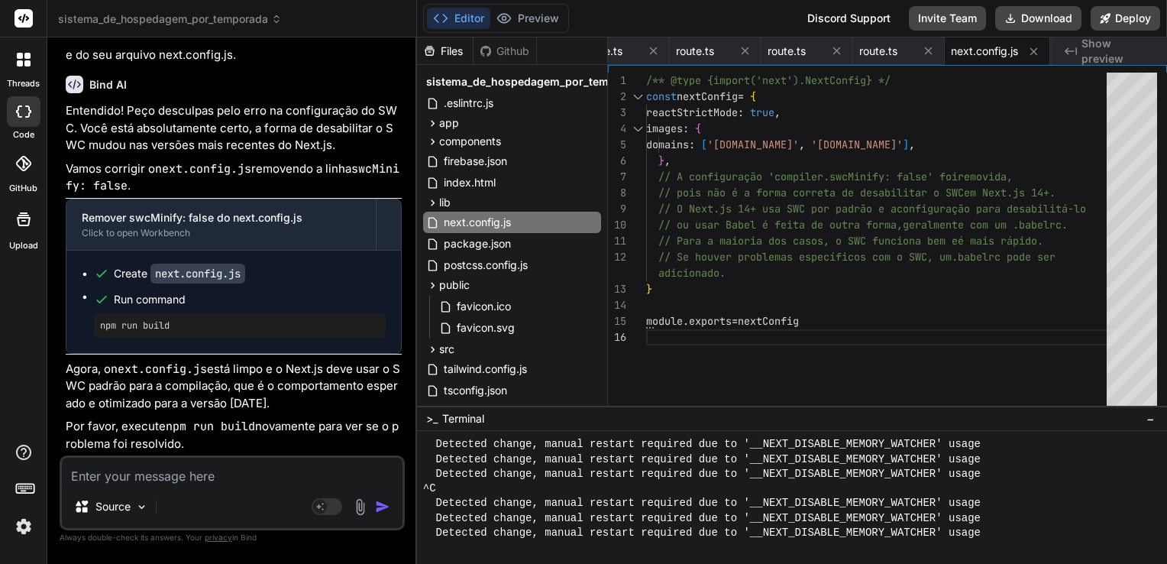
click at [715, 117] on div "// O Next.js 14+ usa SWC por padrão e a configuração para desabilitá-lo // ou u…" at bounding box center [881, 243] width 470 height 341
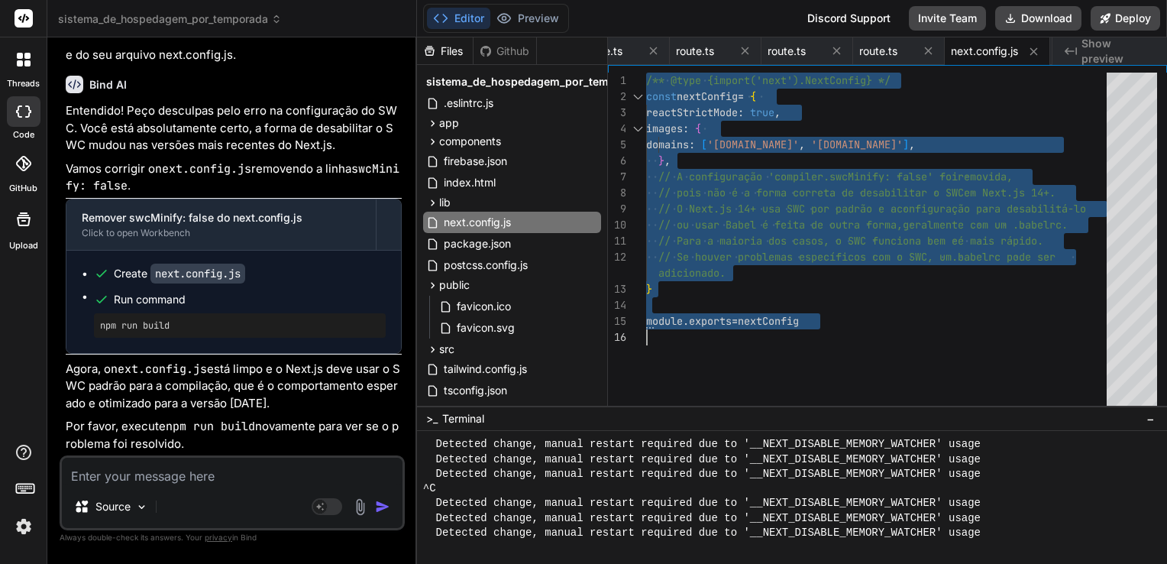
click at [199, 474] on textarea at bounding box center [232, 470] width 341 height 27
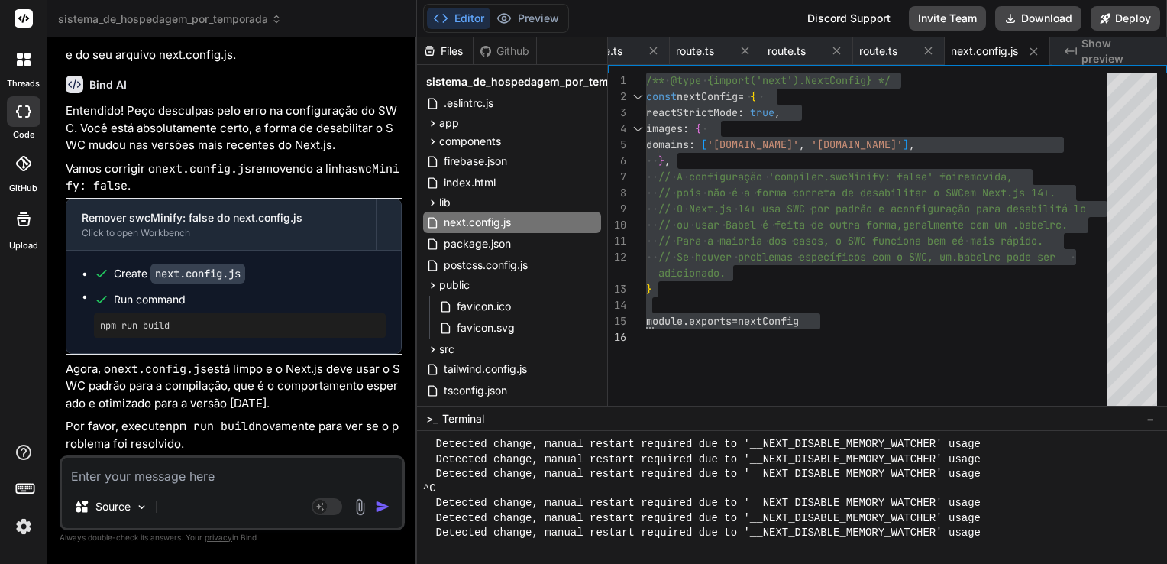
paste textarea "Você está encontrando mais um erro do npm, mas vamos resolver isso passo a pass…"
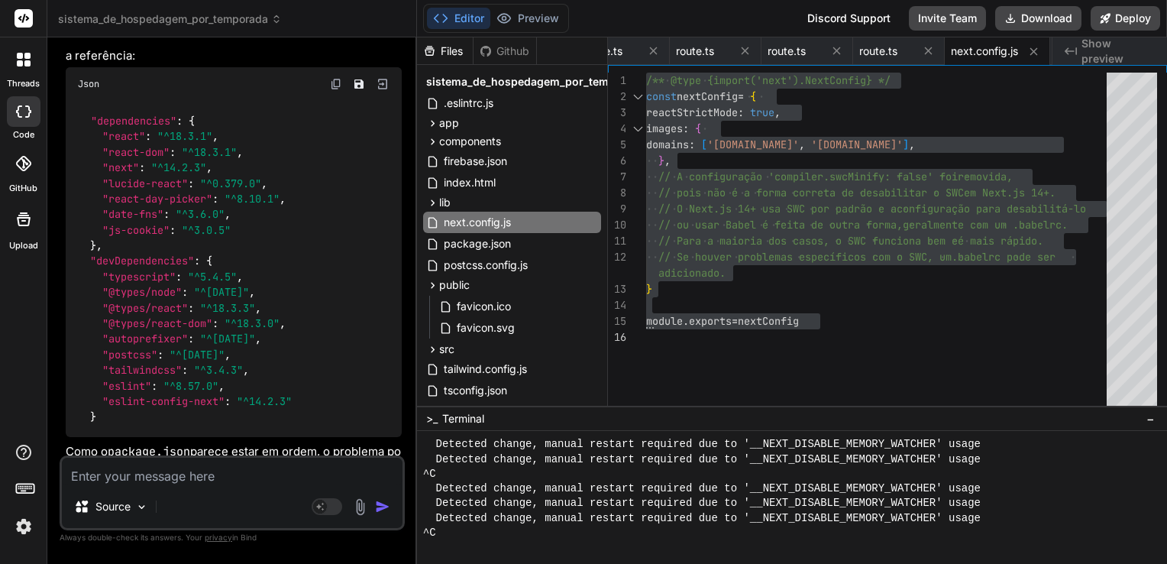
scroll to position [25173, 0]
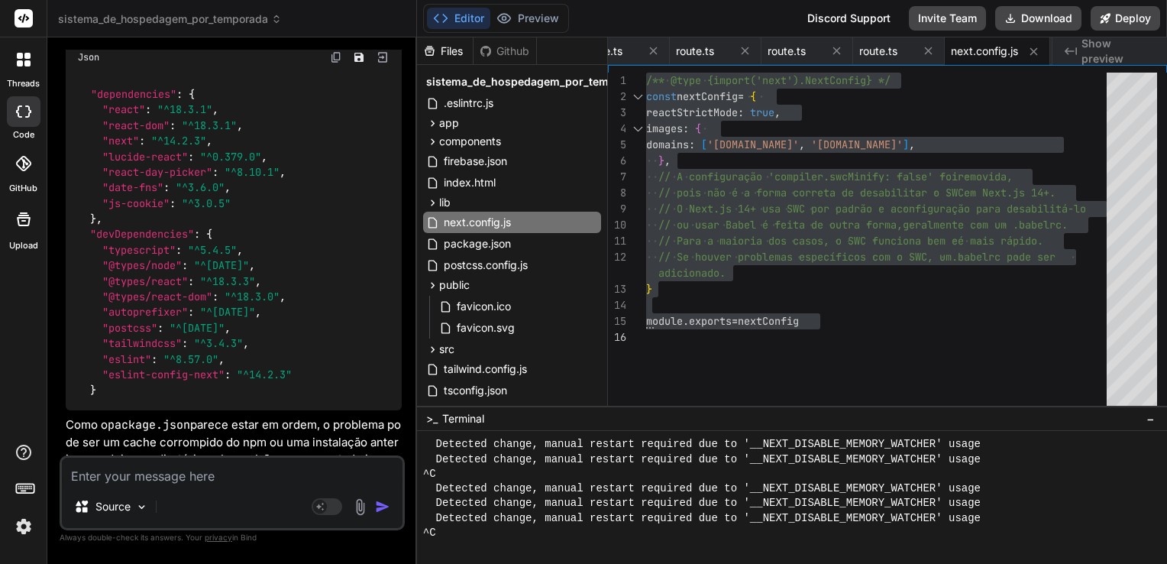
click at [331, 63] on img at bounding box center [336, 57] width 12 height 12
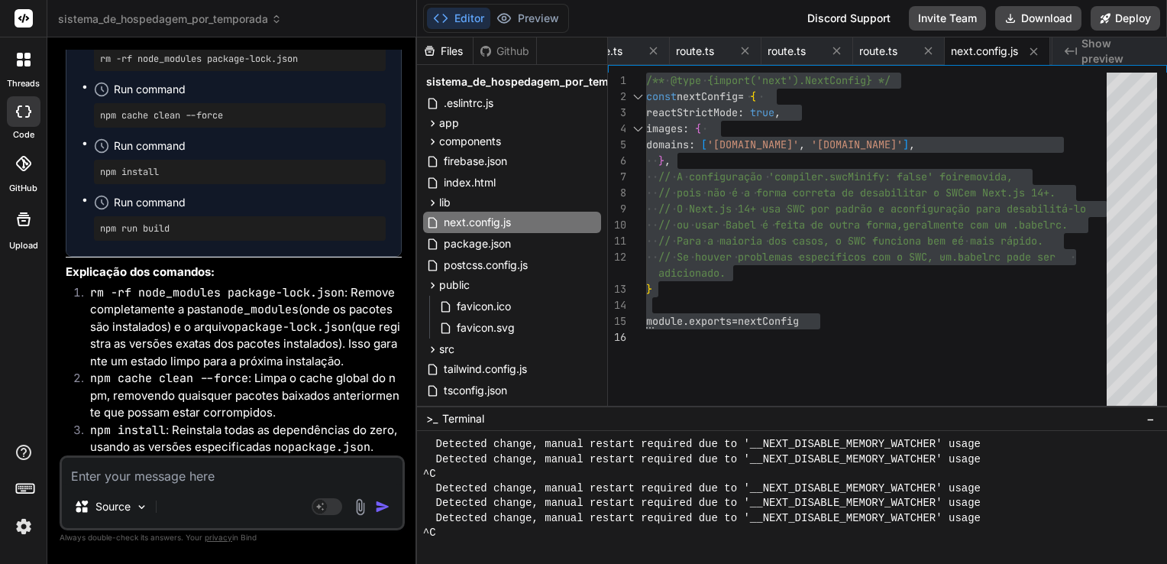
scroll to position [25976, 0]
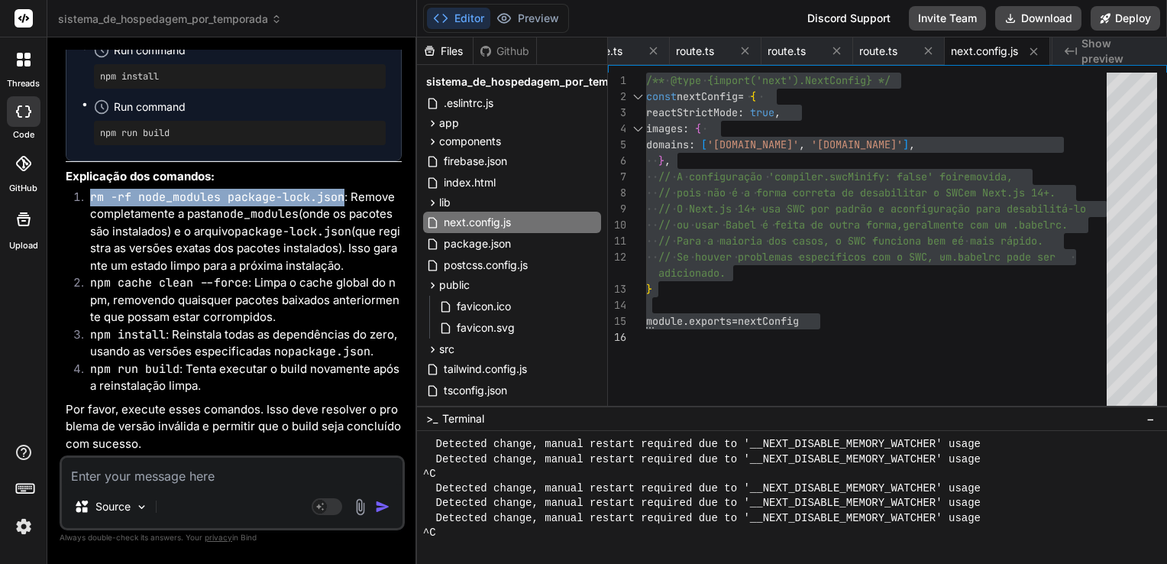
copy code "rm -rf node_modules package-lock.json"
drag, startPoint x: 90, startPoint y: 197, endPoint x: 342, endPoint y: 196, distance: 252.0
click at [342, 196] on code "rm -rf node_modules package-lock.json" at bounding box center [217, 196] width 254 height 15
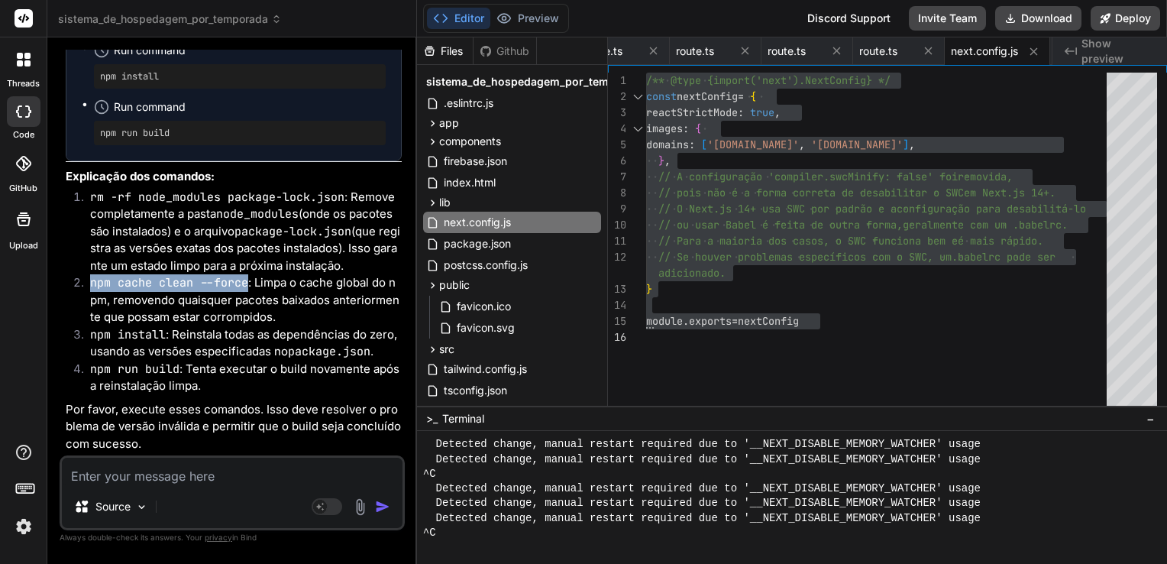
drag, startPoint x: 92, startPoint y: 285, endPoint x: 247, endPoint y: 283, distance: 155.8
click at [247, 283] on code "npm cache clean --force" at bounding box center [169, 282] width 158 height 15
copy code "npm cache clean --force"
drag, startPoint x: 412, startPoint y: 472, endPoint x: 404, endPoint y: 469, distance: 8.2
click at [412, 472] on div "Bind AI Web Search Created with Pixso. Code Generator You Bind AI Com certeza! …" at bounding box center [232, 299] width 370 height 525
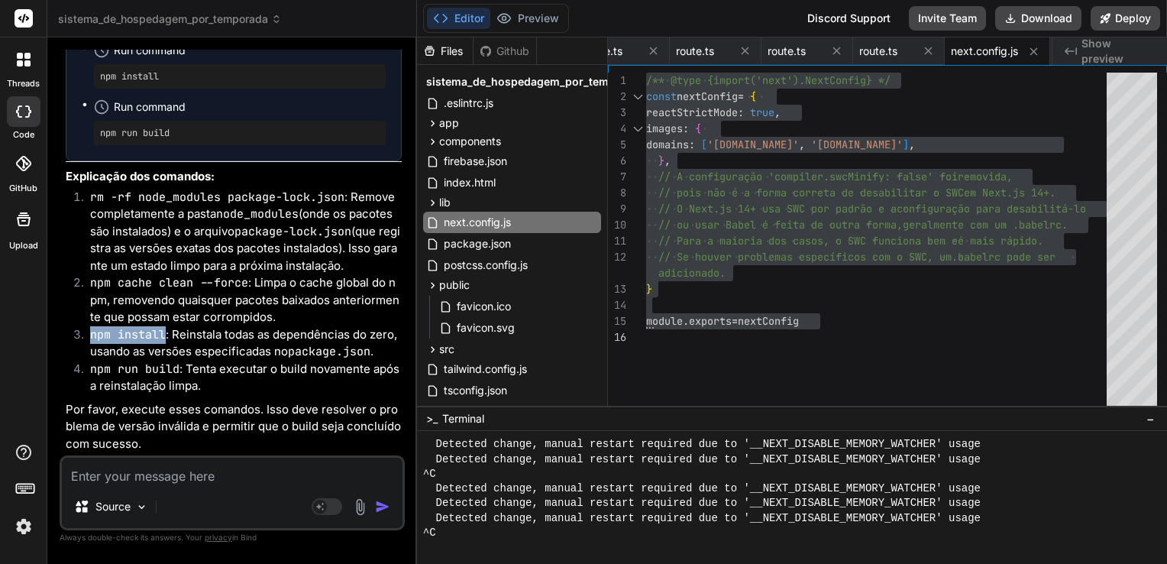
drag, startPoint x: 92, startPoint y: 335, endPoint x: 165, endPoint y: 336, distance: 73.3
click at [165, 336] on li "npm install : Reinstala todas as dependências do zero, usando as versões especi…" at bounding box center [240, 343] width 324 height 34
copy code "npm install"
click at [238, 481] on textarea at bounding box center [232, 470] width 341 height 27
paste textarea "PS C:\Users\angel\Downloads\sistema_de_hospedagem_por_temporada> rm -rf node_mo…"
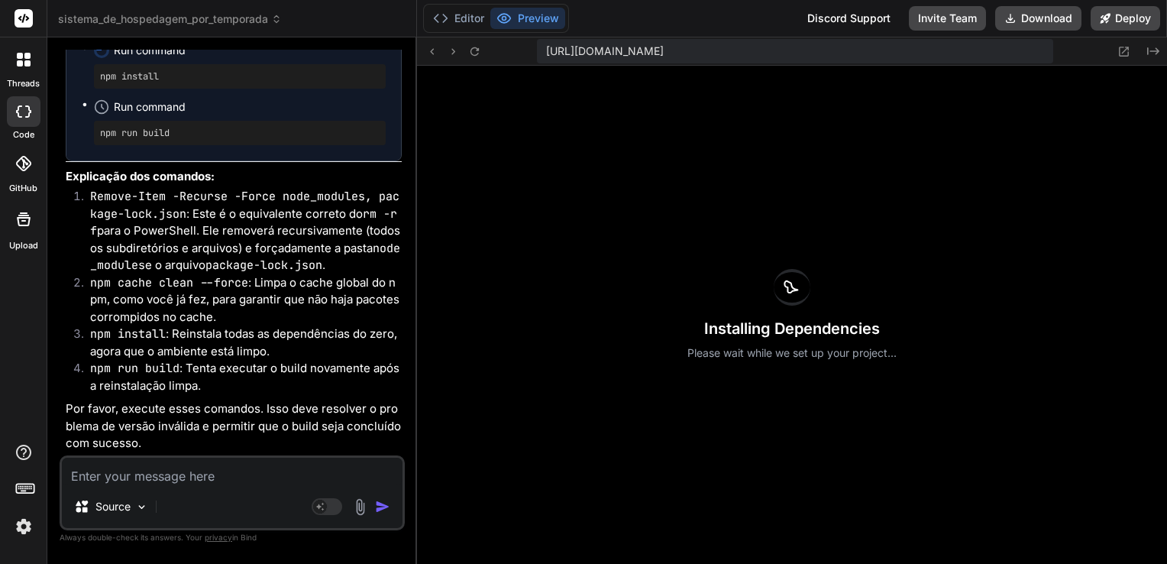
scroll to position [27158, 0]
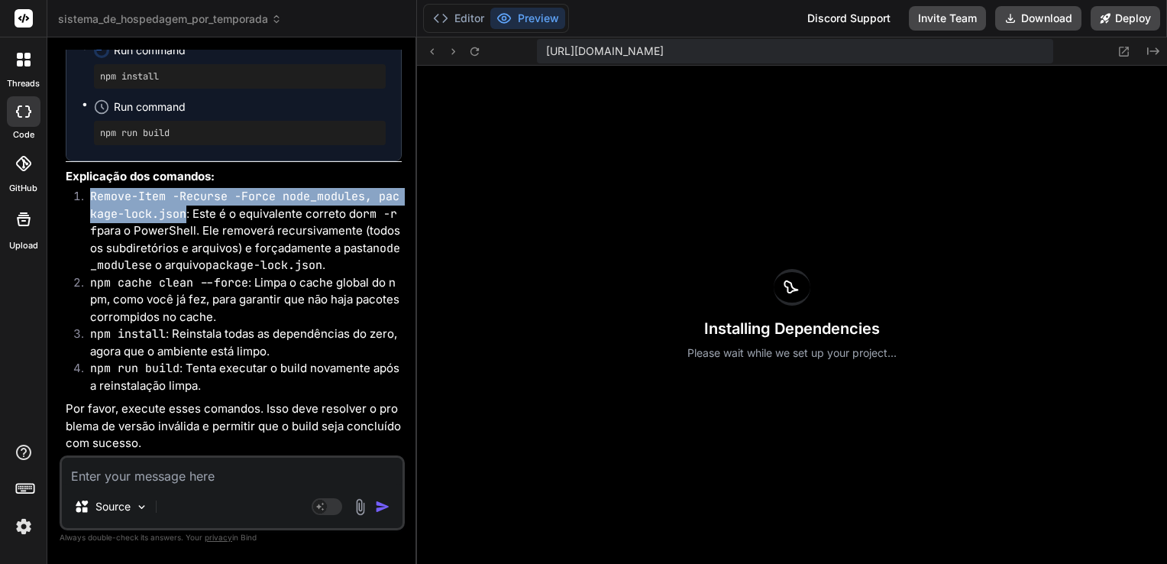
drag, startPoint x: 91, startPoint y: 197, endPoint x: 184, endPoint y: 216, distance: 95.1
click at [184, 216] on code "Remove-Item -Recurse -Force node_modules, package-lock.json" at bounding box center [244, 205] width 309 height 33
copy code "Remove-Item -Recurse -Force node_modules, package-lock.json"
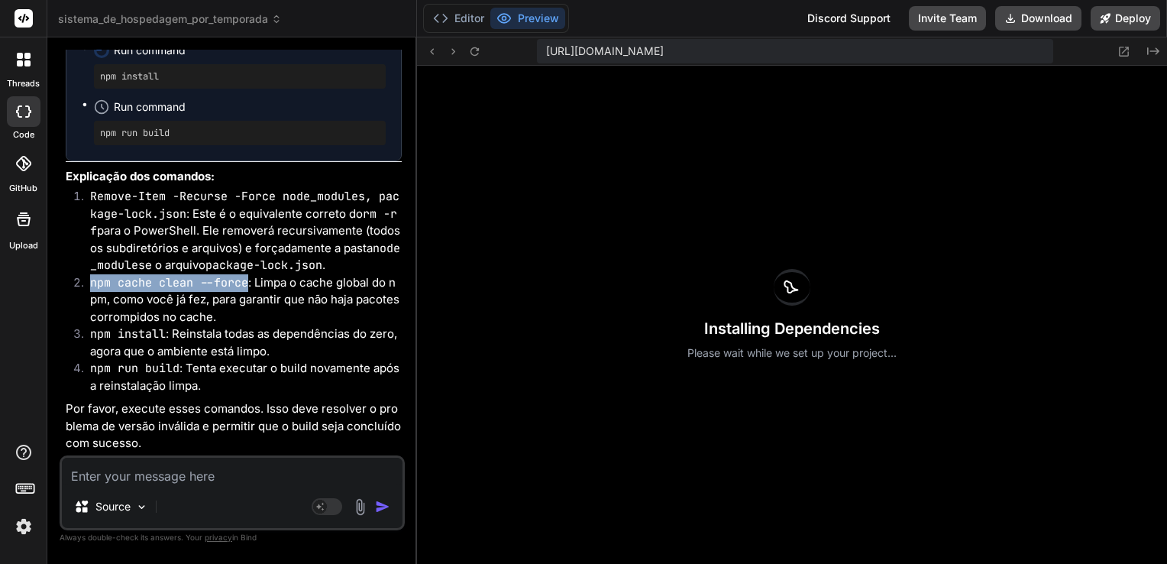
drag, startPoint x: 91, startPoint y: 286, endPoint x: 246, endPoint y: 283, distance: 155.0
click at [246, 283] on code "npm cache clean --force" at bounding box center [169, 282] width 158 height 15
copy code "npm cache clean --force"
click at [268, 467] on textarea at bounding box center [232, 470] width 341 height 27
paste textarea "PS C:\Users\angel\Downloads\sistema_de_hospedagem_por_temporada> Remove-Item -R…"
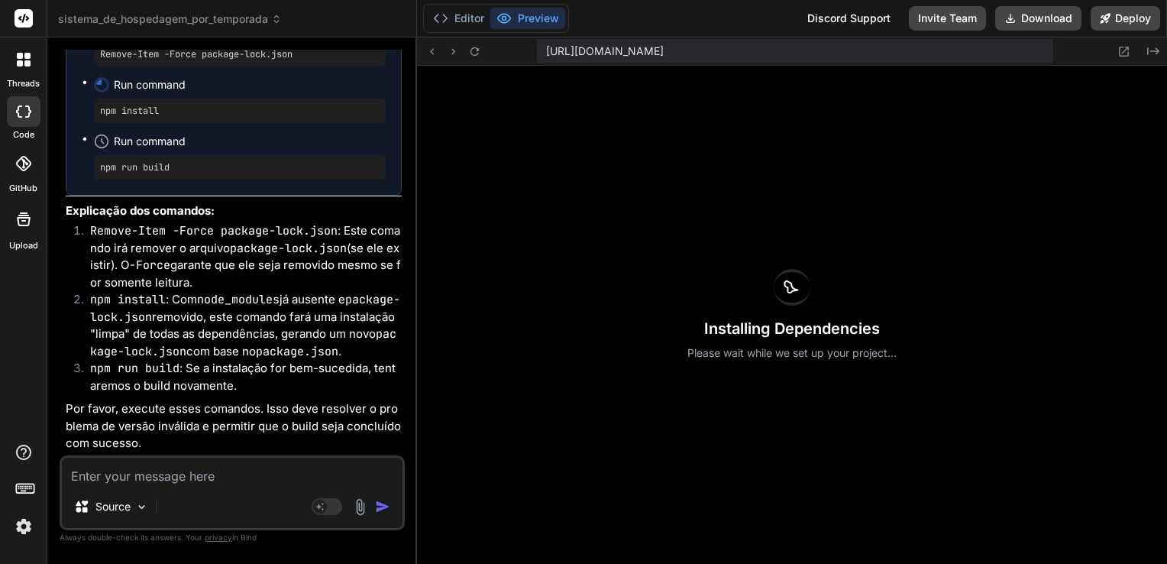
scroll to position [28161, 0]
drag, startPoint x: 92, startPoint y: 234, endPoint x: 335, endPoint y: 231, distance: 243.6
click at [335, 231] on code "Remove-Item -Force package-lock.json" at bounding box center [213, 230] width 247 height 15
drag, startPoint x: 91, startPoint y: 302, endPoint x: 165, endPoint y: 303, distance: 74.1
click at [165, 303] on code "npm install" at bounding box center [128, 299] width 76 height 15
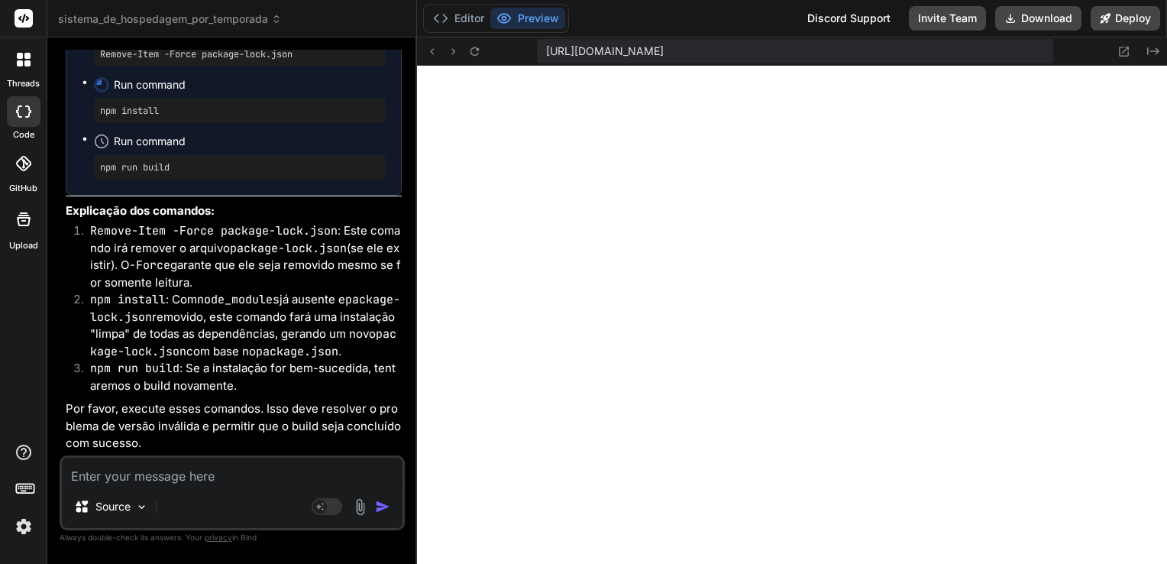
click at [232, 465] on textarea at bounding box center [232, 470] width 341 height 27
paste textarea "npm WARN EBADENGINE required: { node: '^18.18.0 || ^20.9.0 || >=21.1.0' }, npm …"
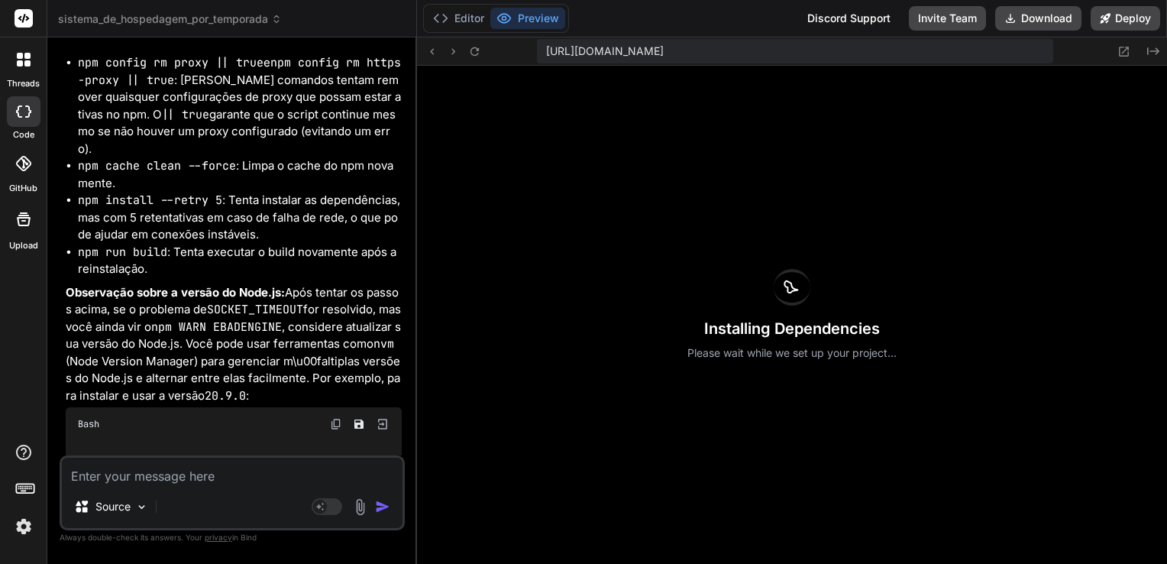
scroll to position [29518, 0]
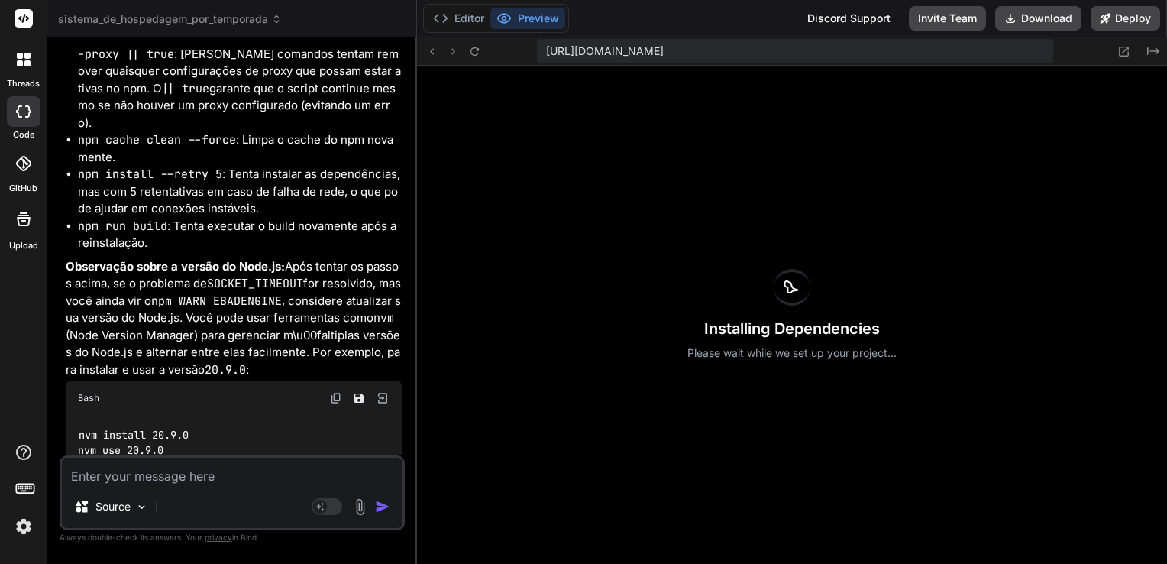
drag, startPoint x: 79, startPoint y: 185, endPoint x: 208, endPoint y: 184, distance: 128.3
click at [208, 44] on code "npm config rm proxy || true" at bounding box center [171, 36] width 186 height 15
click at [142, 44] on code "npm config rm proxy || true" at bounding box center [171, 36] width 186 height 15
click at [79, 186] on ul "npm config rm proxy || true e npm config rm https-proxy || true : Estes comando…" at bounding box center [234, 140] width 336 height 224
drag, startPoint x: 79, startPoint y: 186, endPoint x: 260, endPoint y: 186, distance: 181.8
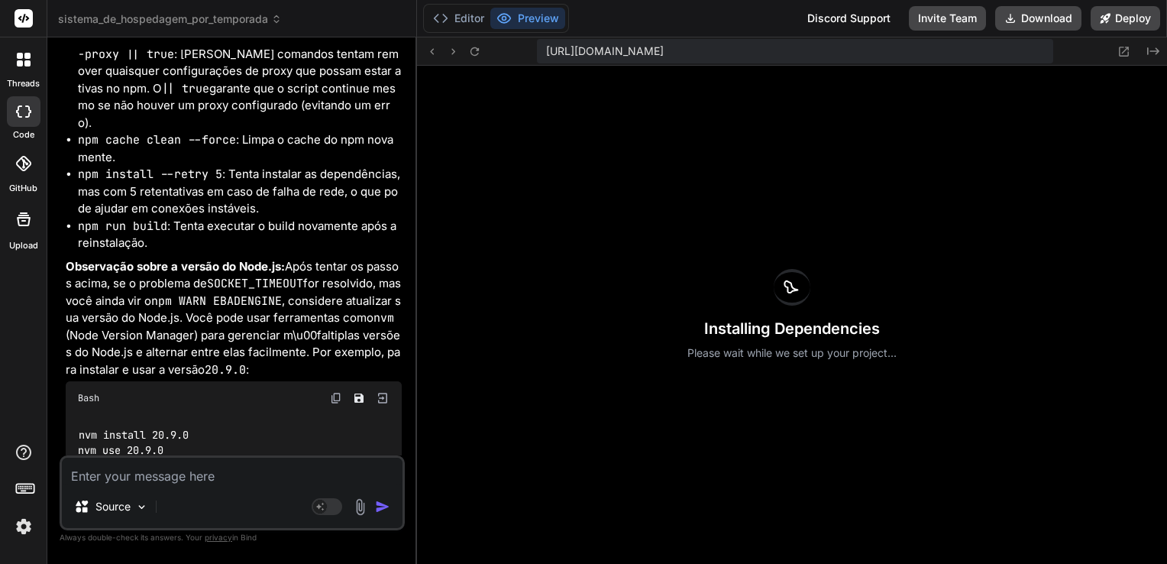
click at [260, 44] on code "npm config rm proxy || true" at bounding box center [171, 36] width 186 height 15
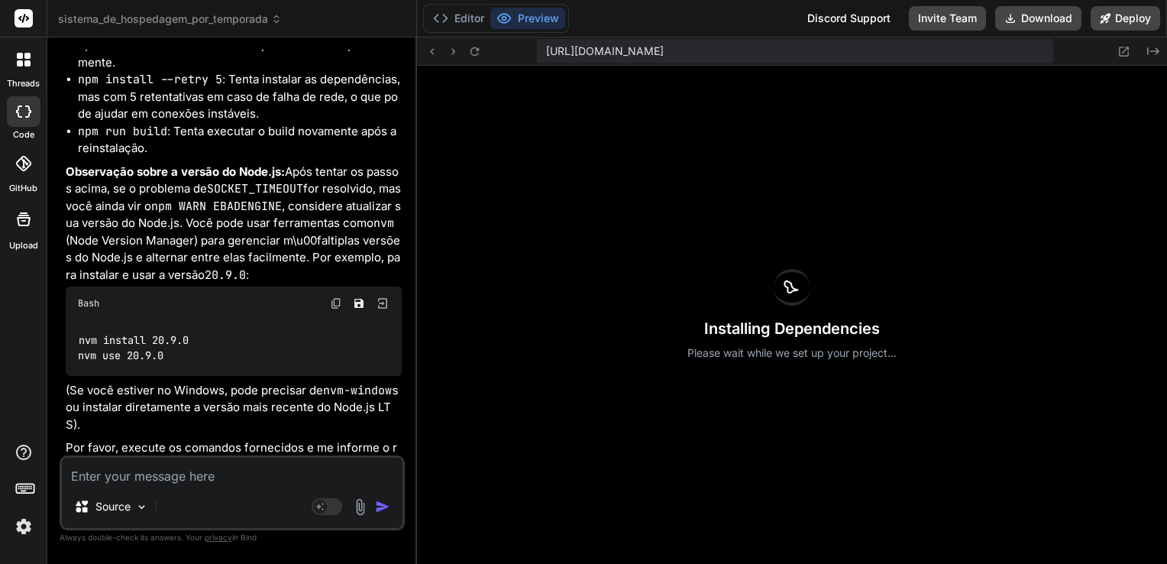
scroll to position [29537, 0]
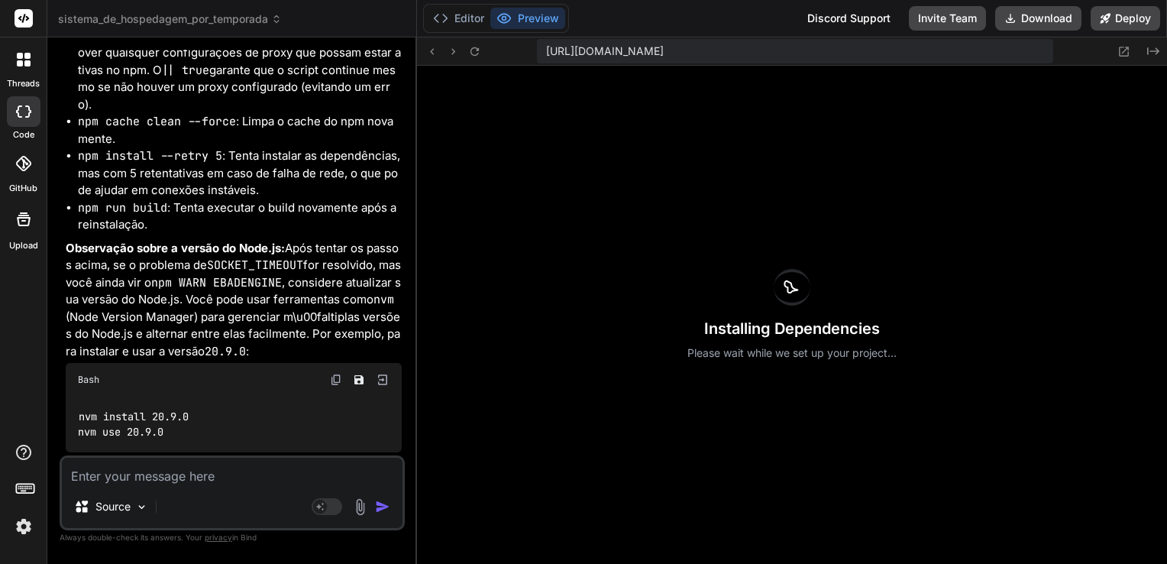
click at [155, 26] on code "npm config rm proxy || true" at bounding box center [171, 18] width 186 height 15
drag, startPoint x: 79, startPoint y: 168, endPoint x: 206, endPoint y: 166, distance: 126.8
click at [206, 26] on code "npm config rm proxy || true" at bounding box center [171, 18] width 186 height 15
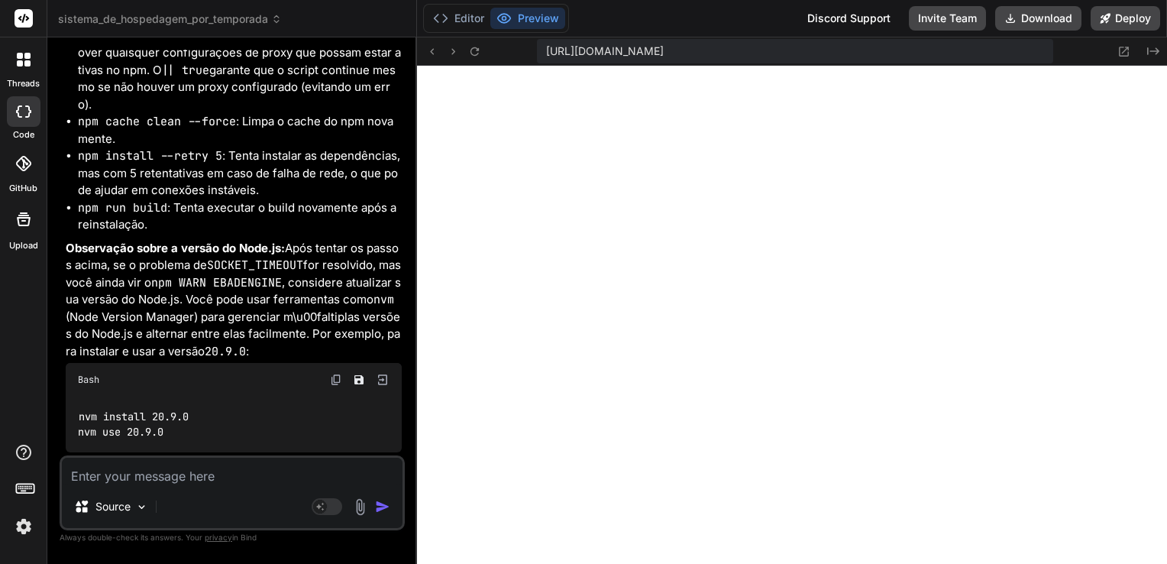
click at [102, 113] on li "npm config rm proxy || true e npm config rm https-proxy || true : Estes comando…" at bounding box center [240, 61] width 324 height 103
drag, startPoint x: 79, startPoint y: 170, endPoint x: 262, endPoint y: 168, distance: 183.3
click at [262, 26] on code "npm config rm proxy || true" at bounding box center [171, 18] width 186 height 15
click at [81, 477] on textarea at bounding box center [232, 470] width 341 height 27
paste textarea "PS C:\Users\angel\Downloads\sistema_de_hospedagem_por_temporada> npm config rm …"
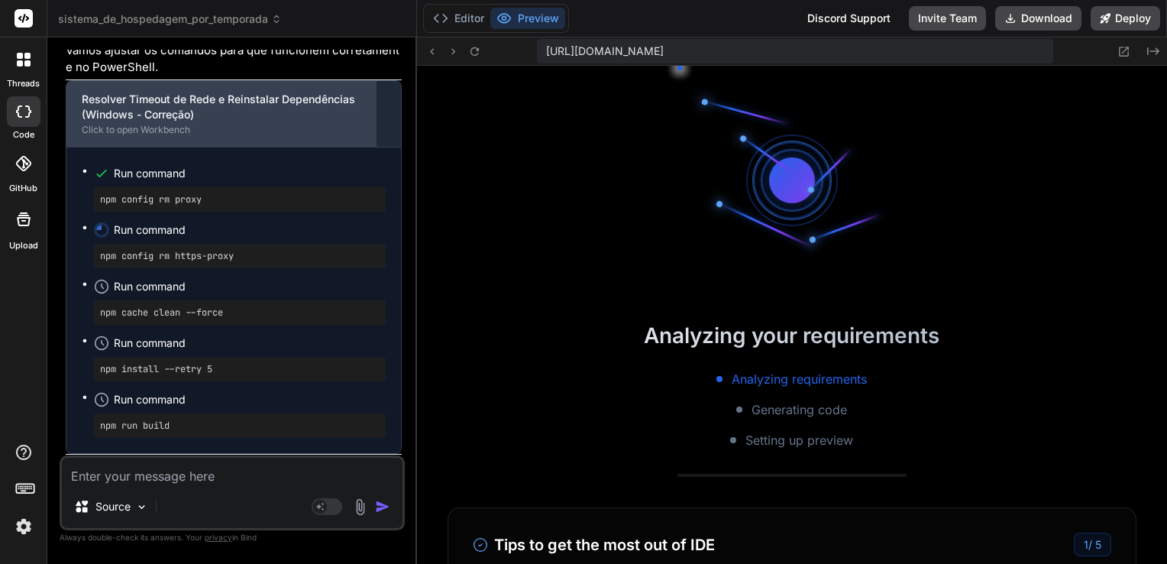
scroll to position [30392, 0]
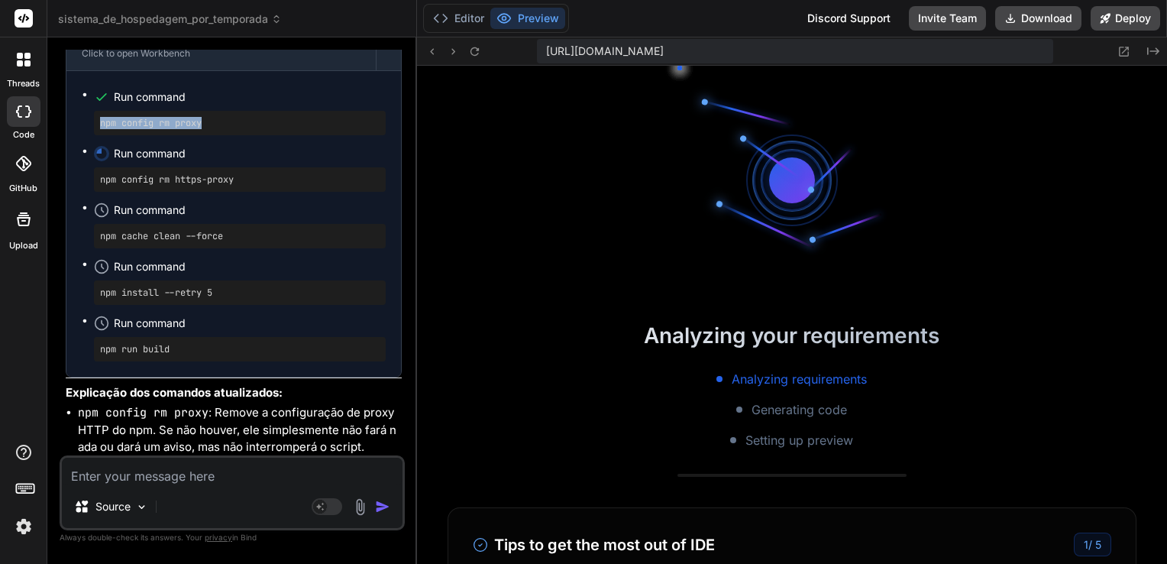
drag, startPoint x: 212, startPoint y: 252, endPoint x: 84, endPoint y: 256, distance: 128.4
click at [84, 256] on ul "Run command npm config rm proxy Run command npm config rm https-proxy Run comma…" at bounding box center [234, 223] width 304 height 275
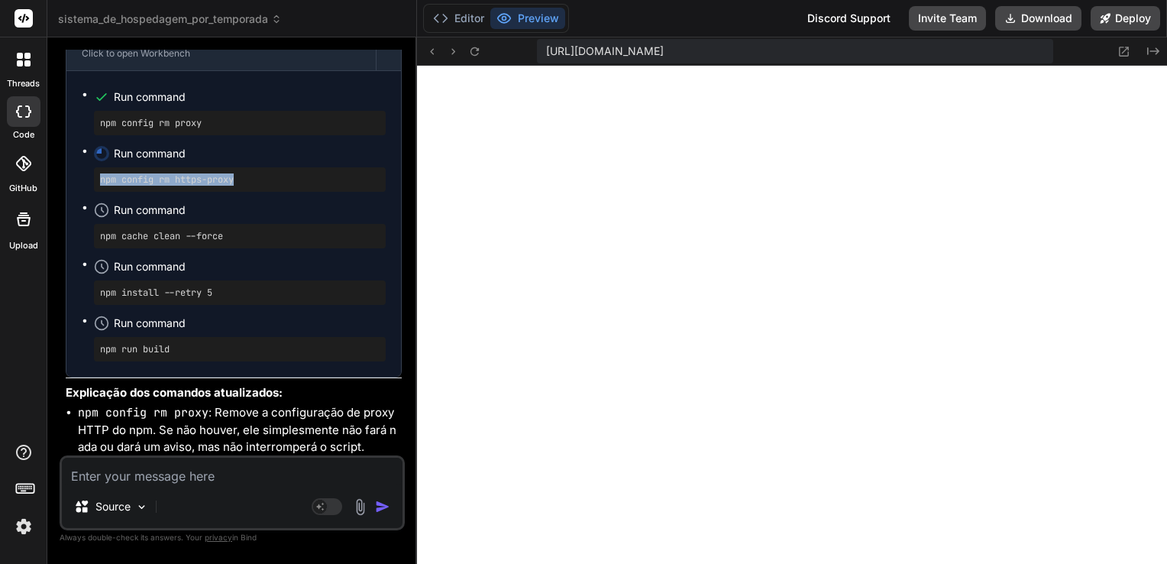
drag, startPoint x: 244, startPoint y: 312, endPoint x: 99, endPoint y: 316, distance: 145.2
click at [100, 186] on pre "npm config rm https-proxy" at bounding box center [240, 179] width 280 height 12
drag, startPoint x: 232, startPoint y: 364, endPoint x: 94, endPoint y: 367, distance: 138.2
click at [94, 248] on div "npm cache clean --force" at bounding box center [240, 236] width 292 height 24
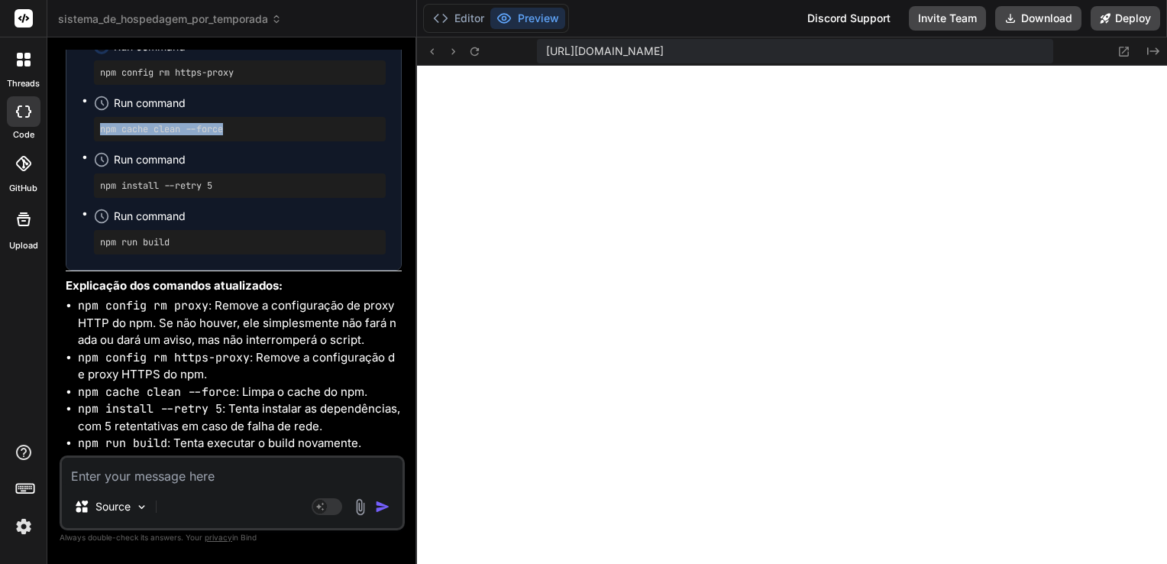
scroll to position [30545, 0]
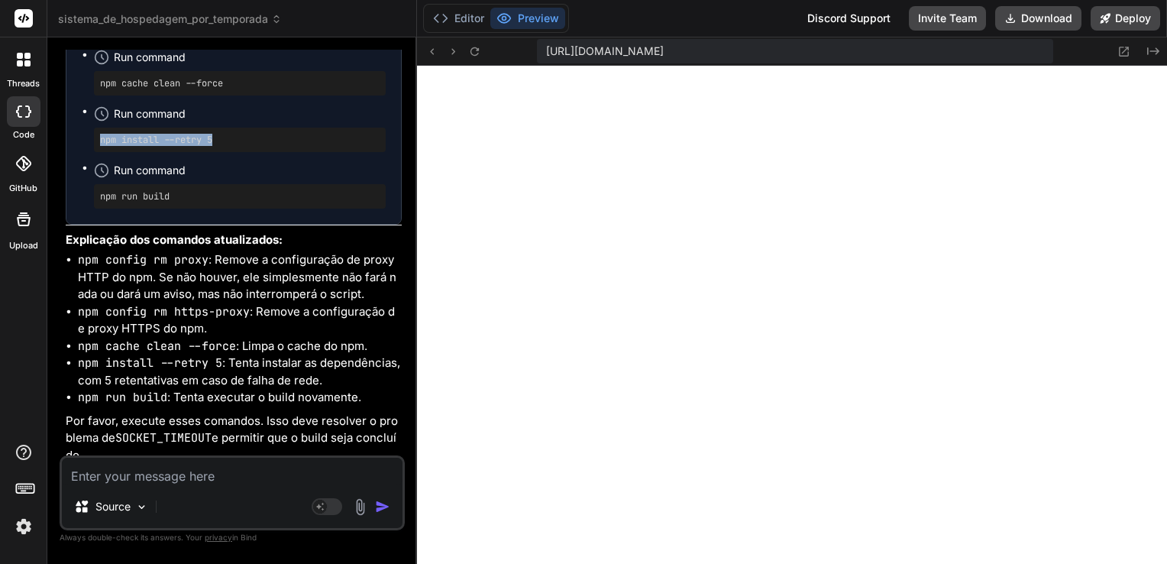
drag, startPoint x: 223, startPoint y: 272, endPoint x: 101, endPoint y: 277, distance: 122.3
click at [101, 146] on pre "npm install --retry 5" at bounding box center [240, 140] width 280 height 12
click at [250, 473] on textarea at bounding box center [232, 470] width 341 height 27
click at [144, 509] on img at bounding box center [141, 506] width 13 height 13
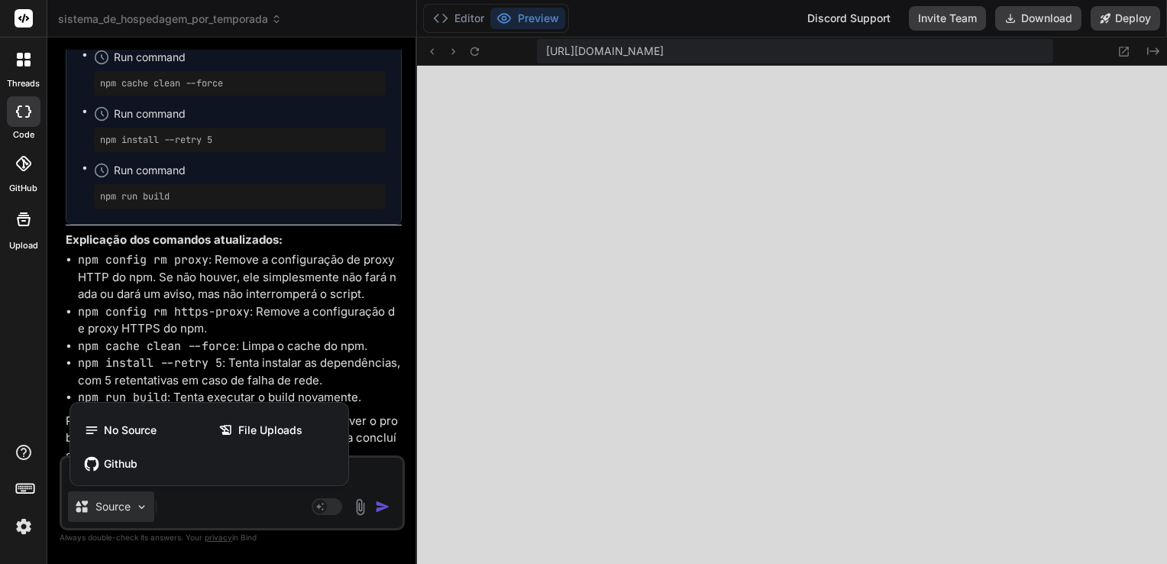
click at [199, 506] on div at bounding box center [583, 282] width 1167 height 564
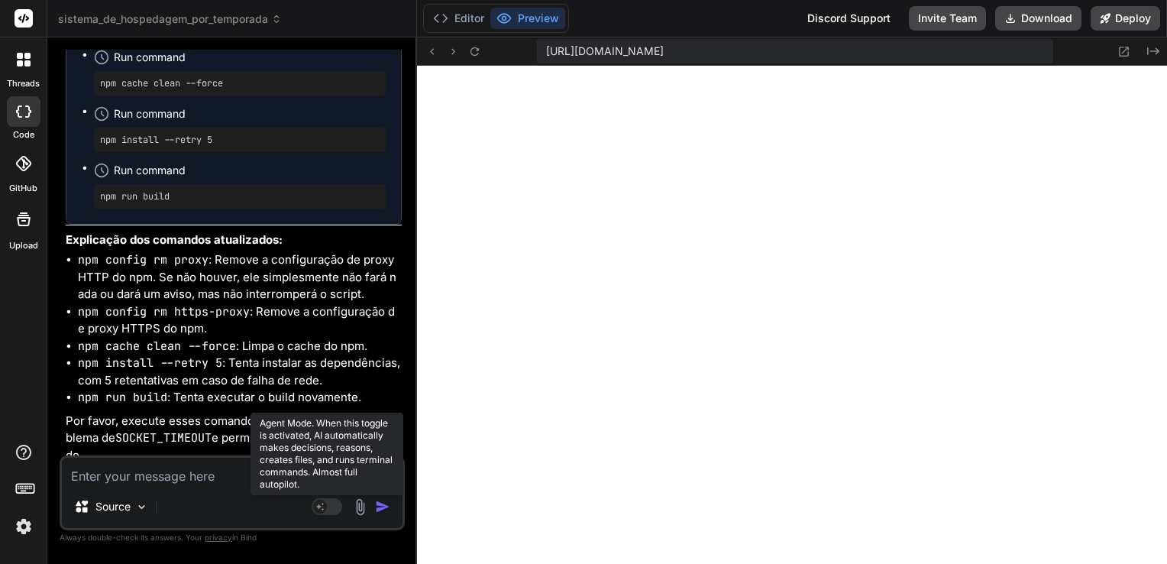
click at [325, 510] on rect at bounding box center [320, 506] width 14 height 14
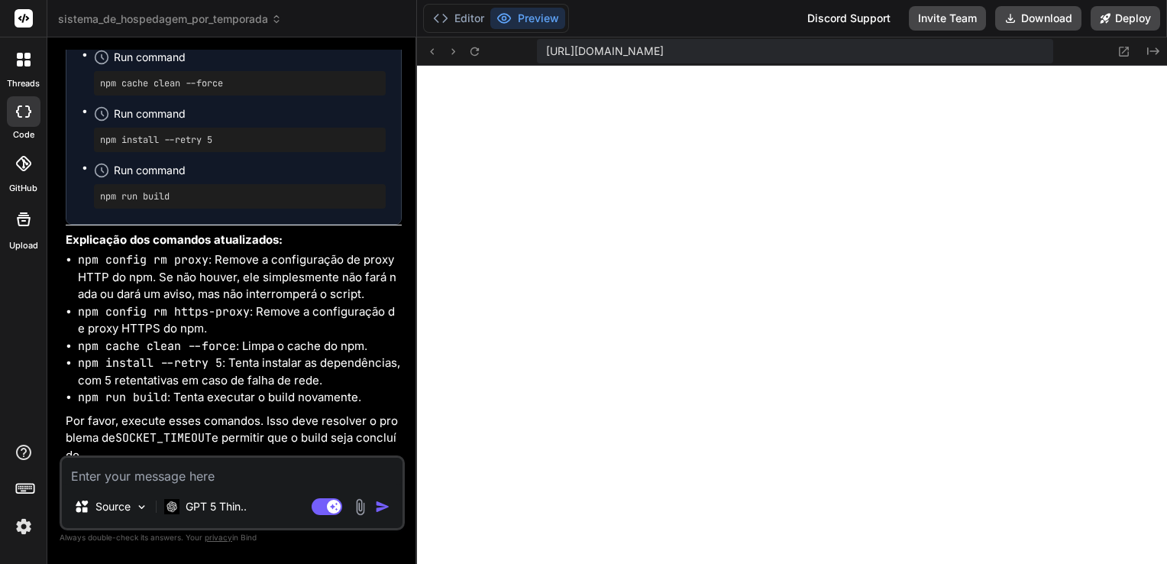
click at [186, 474] on textarea at bounding box center [232, 470] width 341 height 27
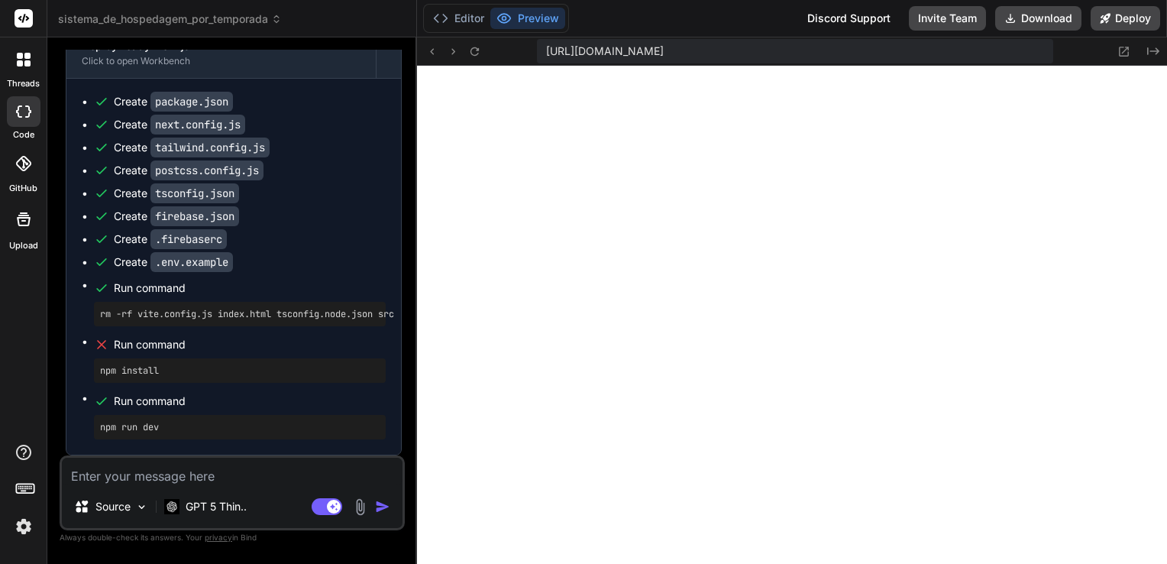
scroll to position [32047, 0]
click at [470, 19] on button "Editor" at bounding box center [458, 18] width 63 height 21
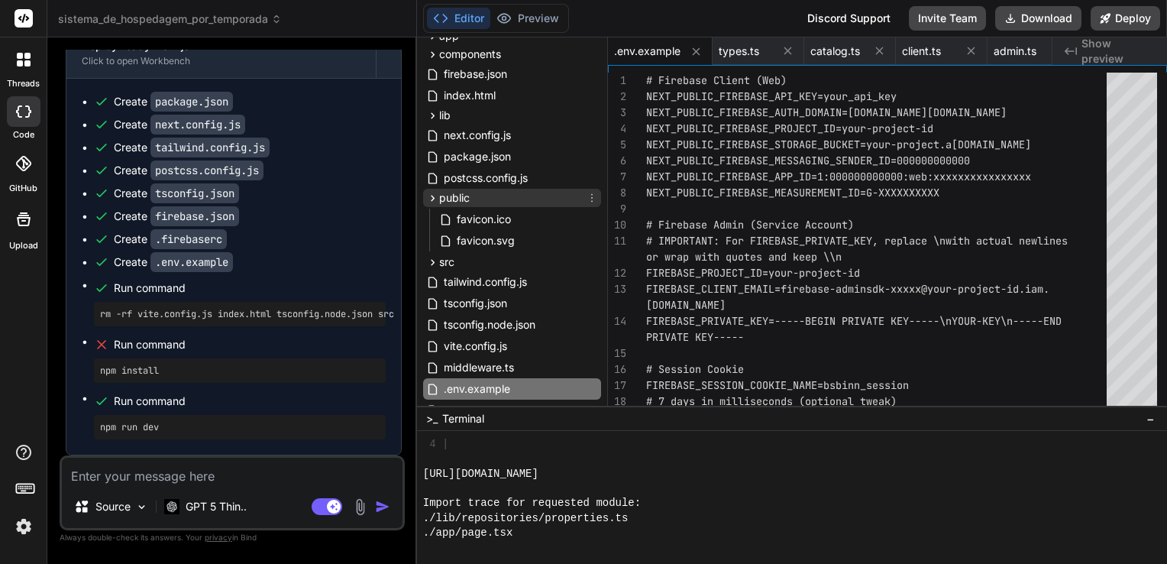
scroll to position [138, 0]
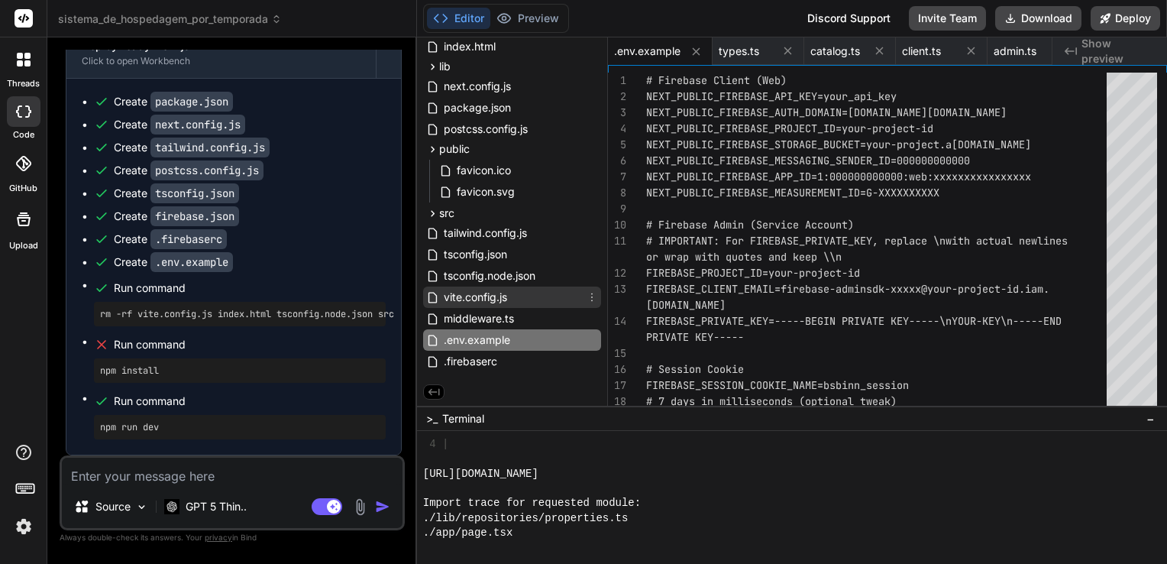
click at [589, 293] on icon at bounding box center [592, 297] width 12 height 12
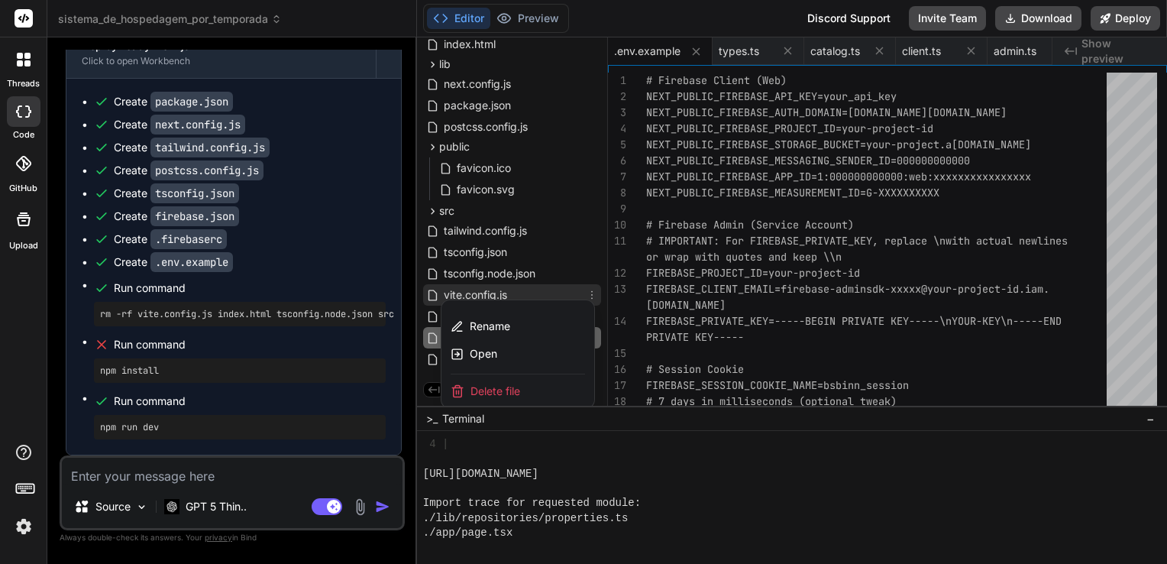
click at [503, 289] on div at bounding box center [792, 300] width 750 height 526
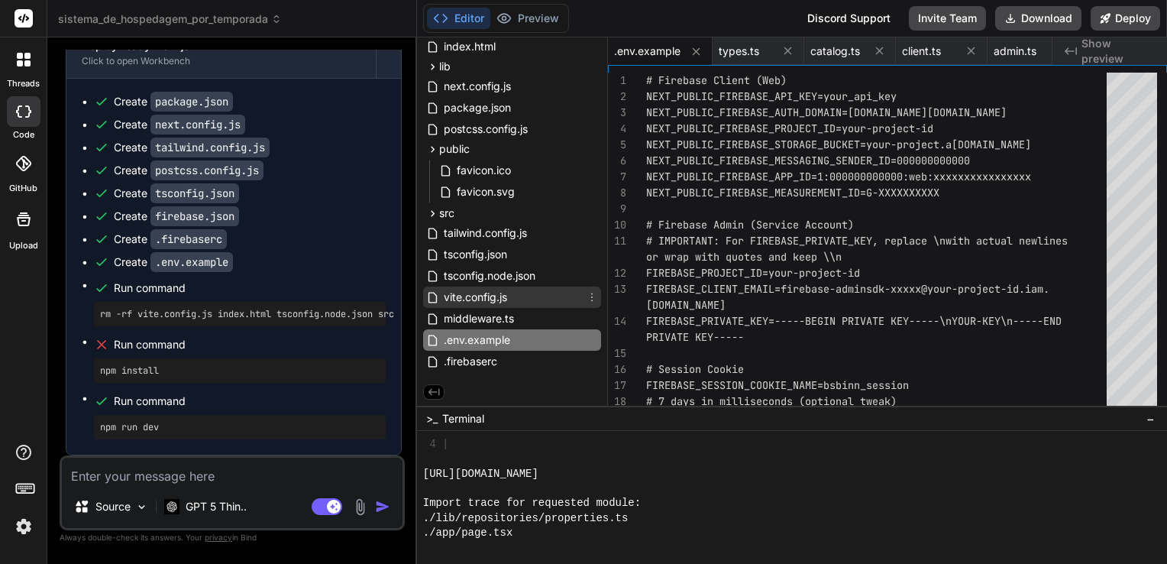
click at [487, 297] on span "vite.config.js" at bounding box center [475, 297] width 66 height 18
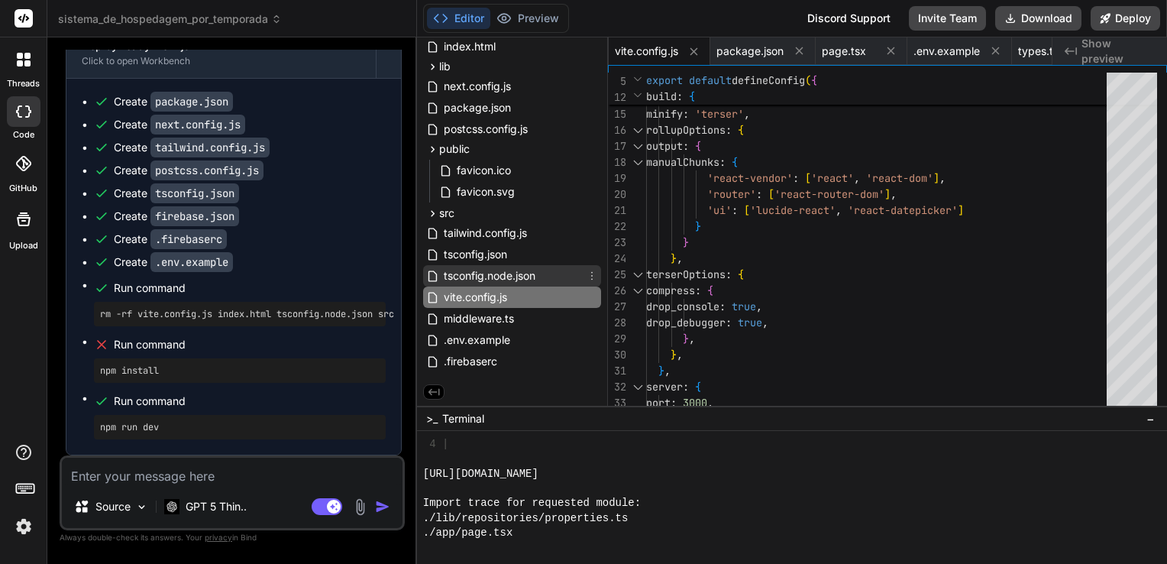
scroll to position [0, 0]
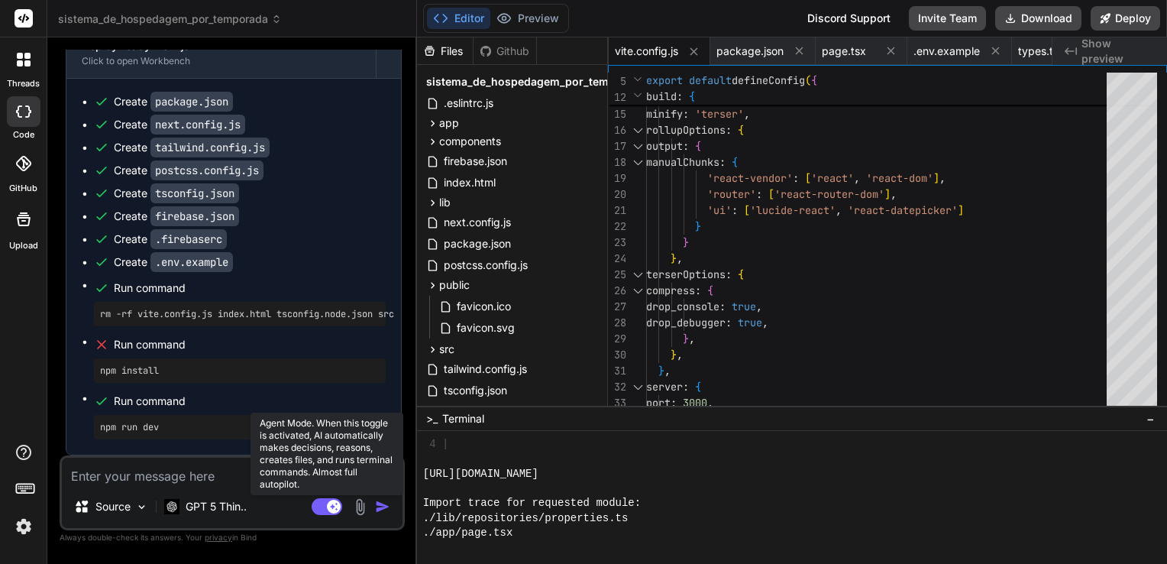
click at [331, 507] on icon at bounding box center [334, 506] width 8 height 8
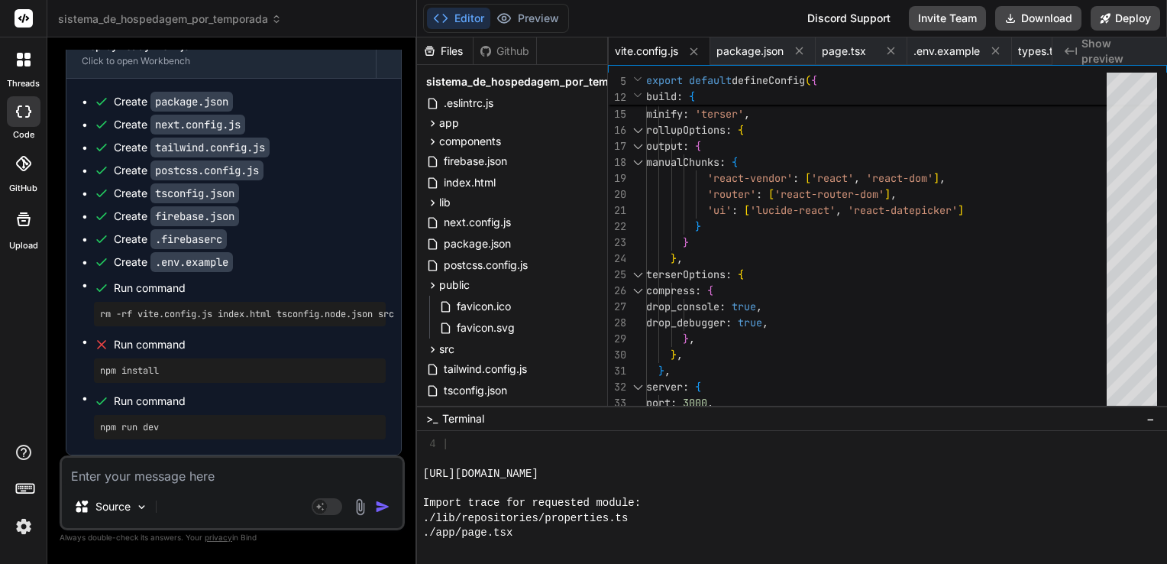
click at [239, 473] on textarea at bounding box center [232, 470] width 341 height 27
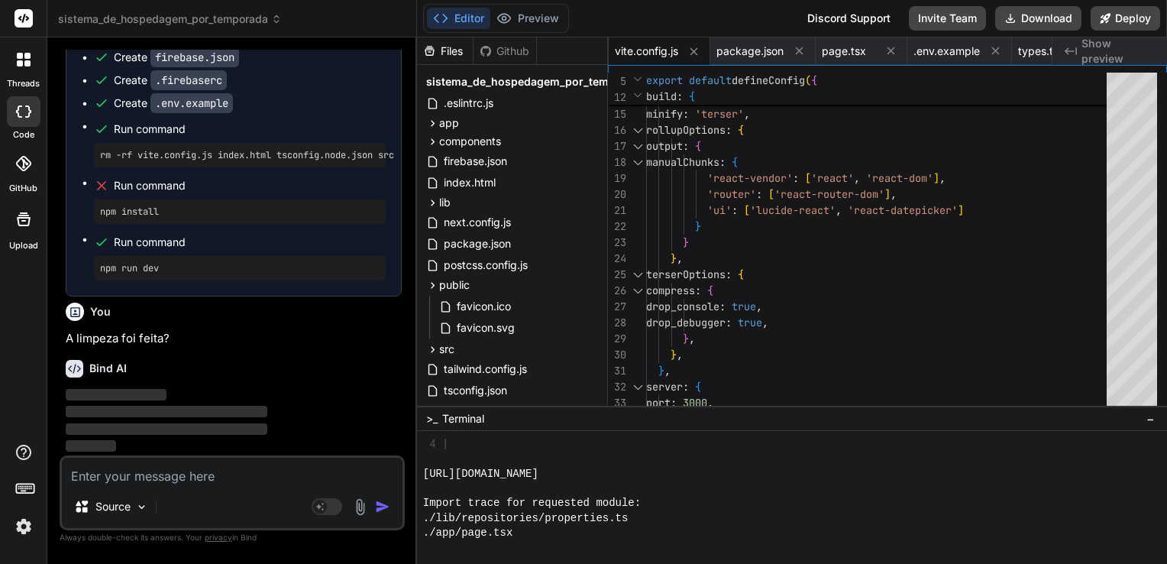
scroll to position [32206, 0]
click at [23, 525] on img at bounding box center [24, 526] width 26 height 26
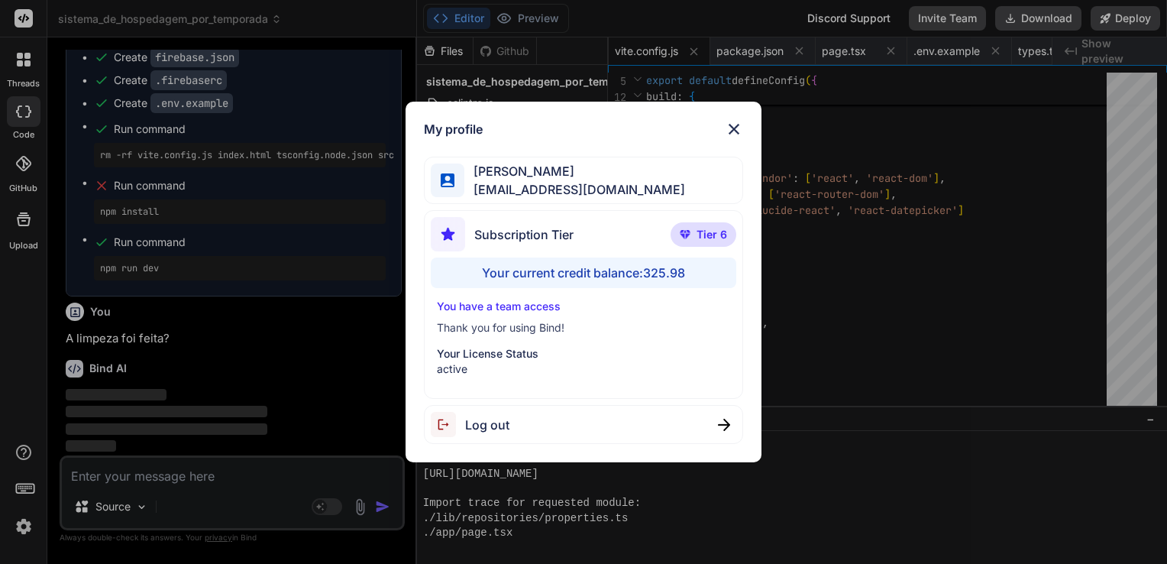
click at [733, 125] on img at bounding box center [734, 129] width 18 height 18
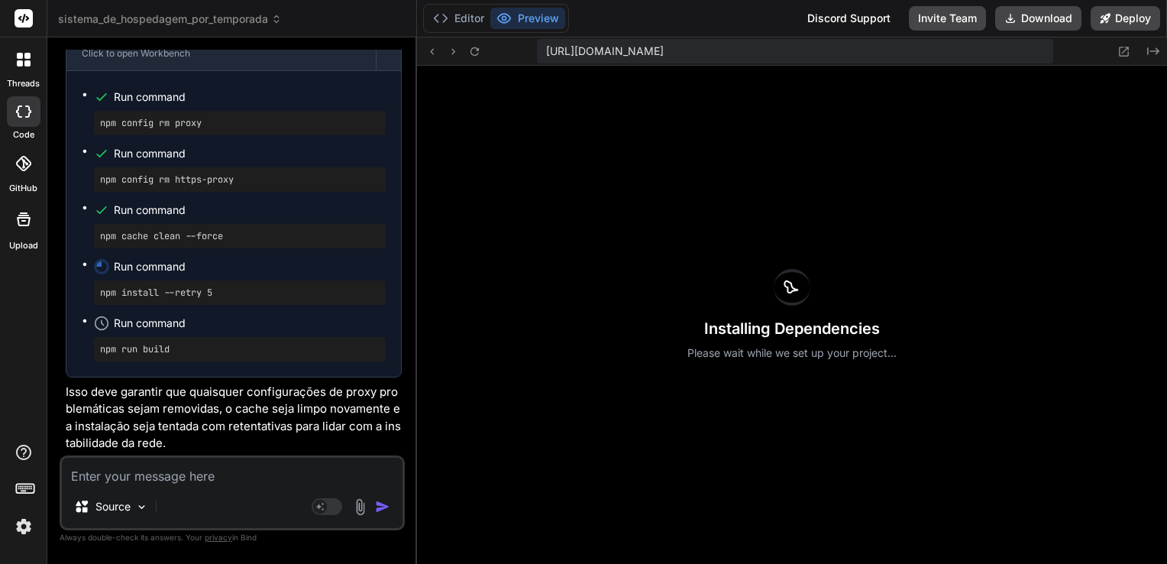
scroll to position [32921, 0]
click at [1042, 19] on button "Download" at bounding box center [1038, 18] width 86 height 24
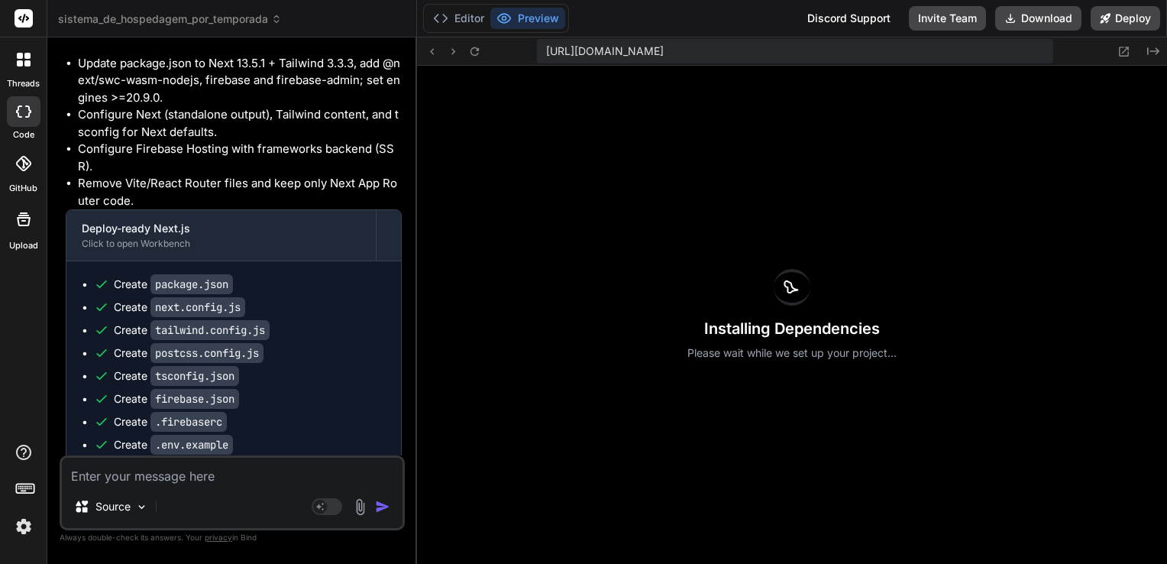
scroll to position [31776, 0]
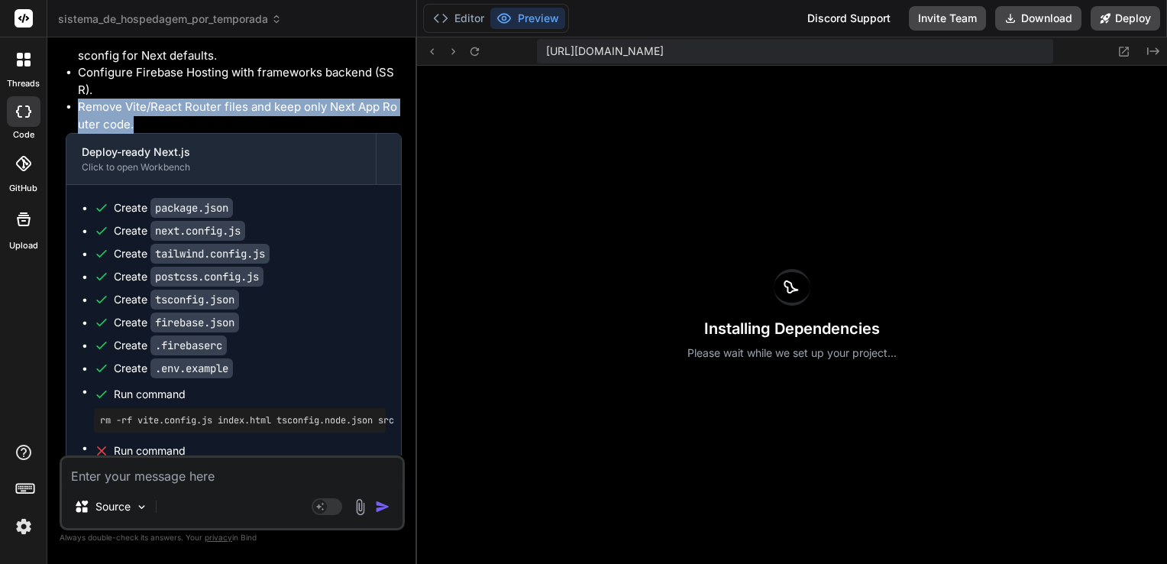
drag, startPoint x: 153, startPoint y: 296, endPoint x: 80, endPoint y: 274, distance: 76.6
click at [80, 133] on li "Remove Vite/React Router files and keep only Next App Router code." at bounding box center [240, 116] width 324 height 34
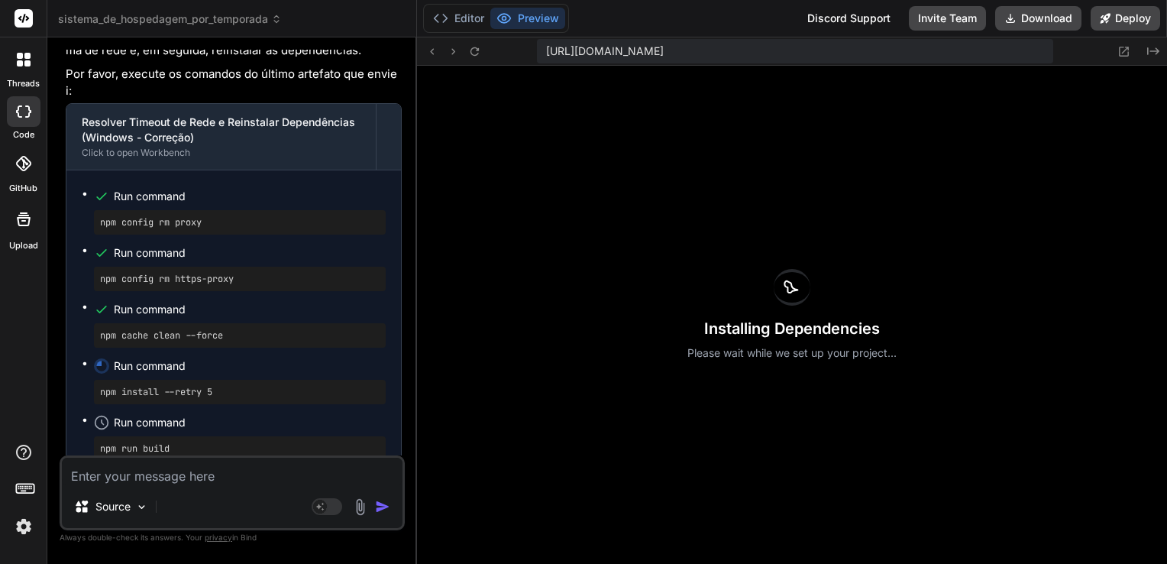
scroll to position [32921, 0]
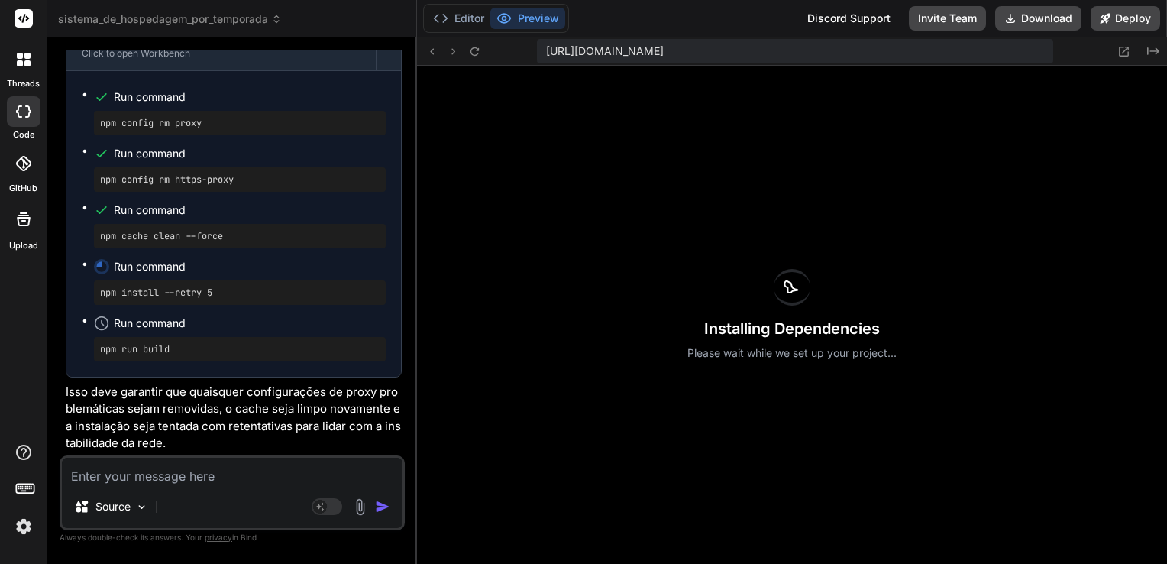
drag, startPoint x: 175, startPoint y: 478, endPoint x: 184, endPoint y: 479, distance: 9.2
click at [176, 480] on textarea at bounding box center [232, 470] width 341 height 27
paste textarea "Remove Vite/React Router files and keep only Next App Router code."
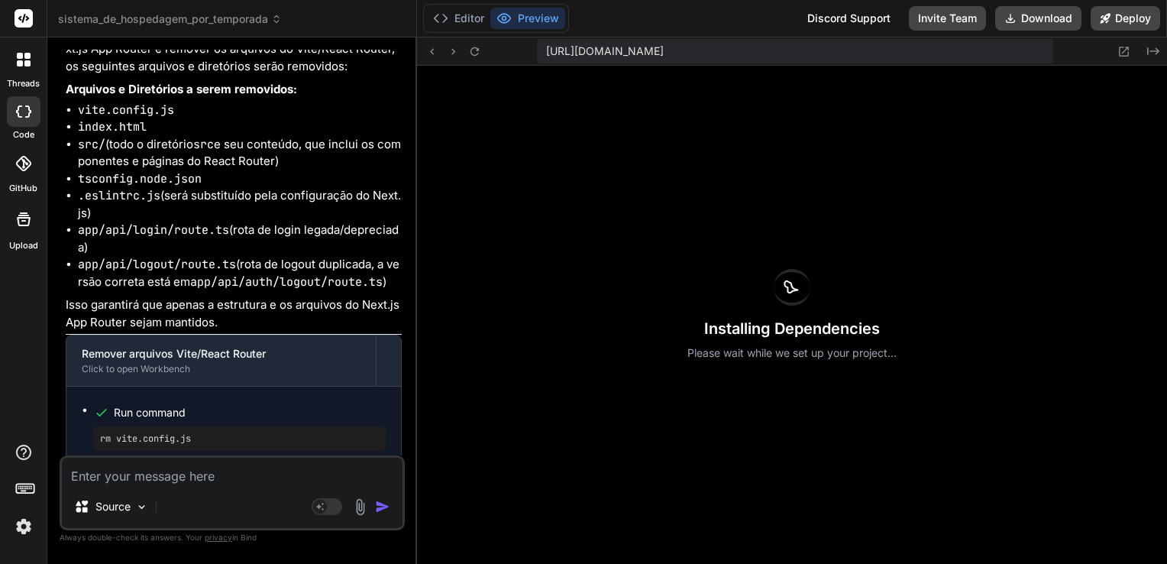
scroll to position [33373, 0]
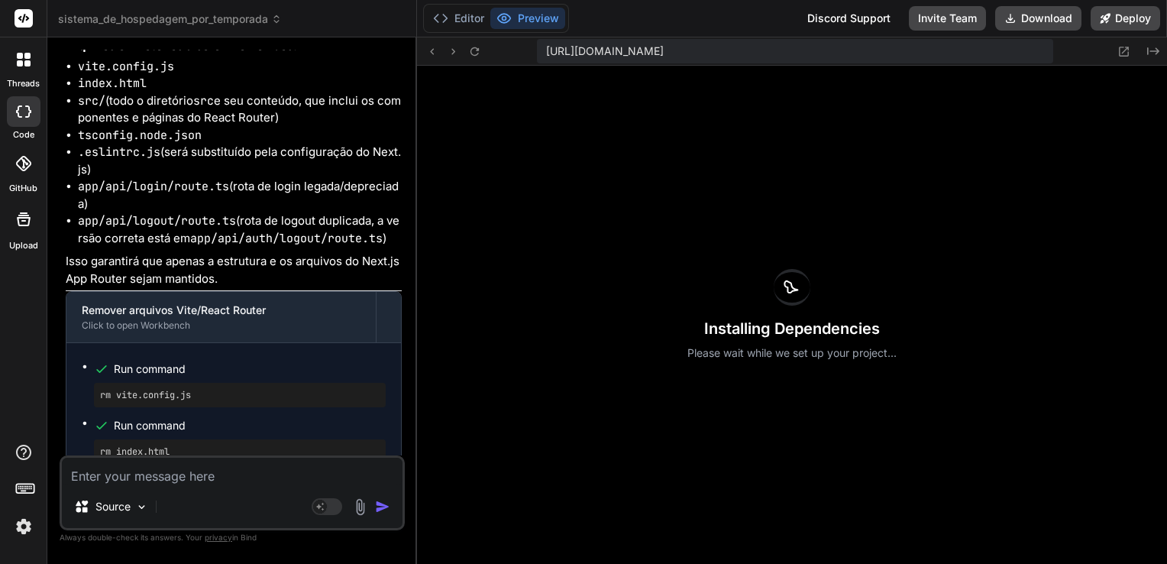
click at [278, 127] on li "src/ (todo o diretório src e seu conteúdo, que inclui os componentes e páginas …" at bounding box center [240, 109] width 324 height 34
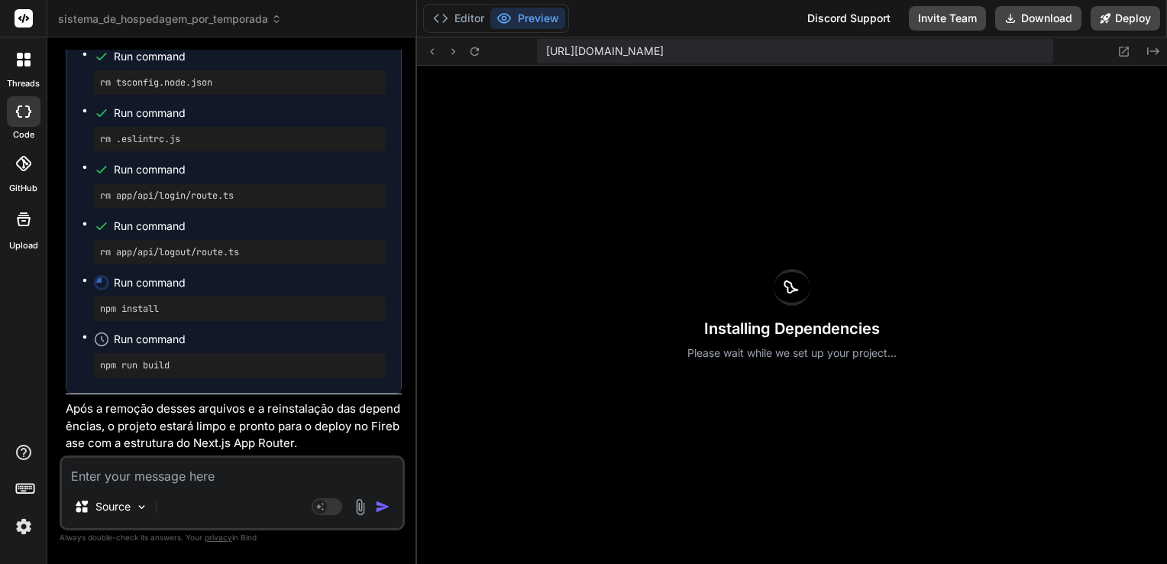
scroll to position [33984, 0]
click at [195, 474] on textarea at bounding box center [232, 470] width 341 height 27
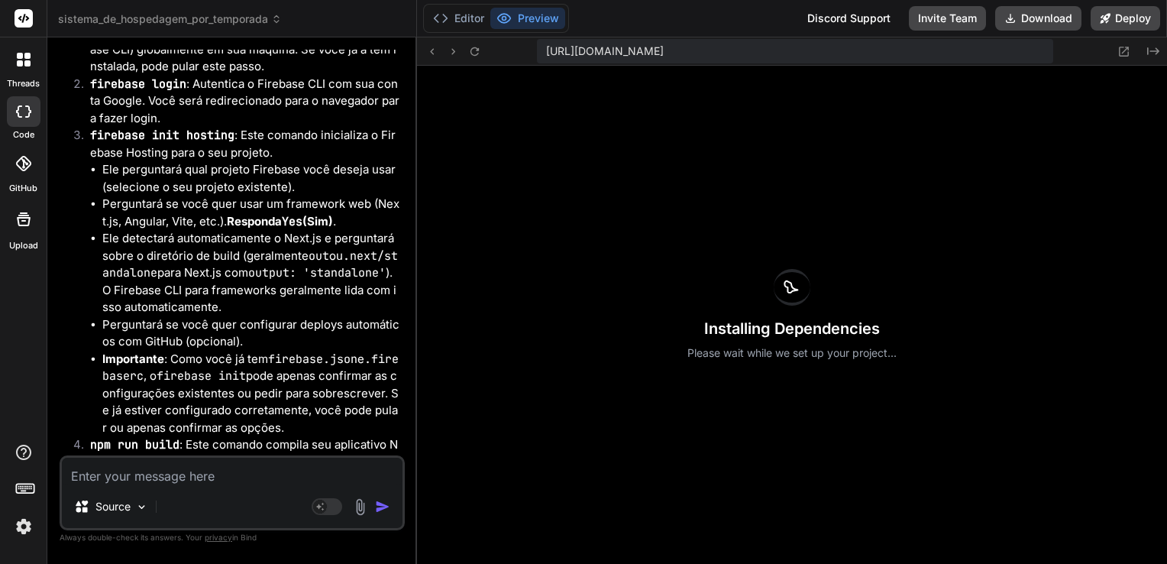
scroll to position [34831, 0]
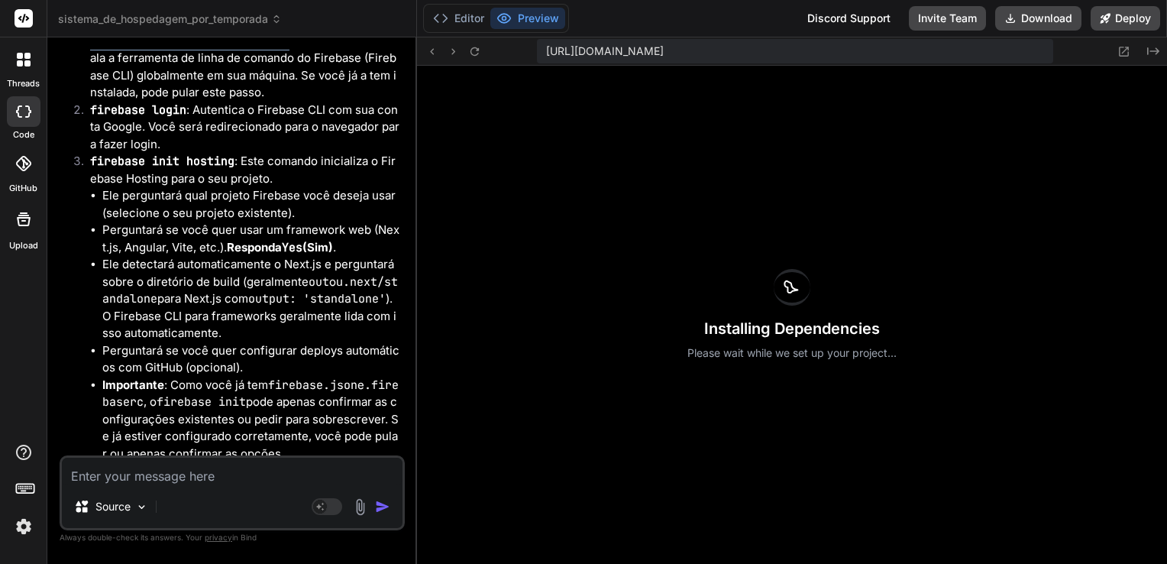
drag, startPoint x: 91, startPoint y: 173, endPoint x: 288, endPoint y: 173, distance: 197.0
click at [288, 49] on code "npm install -g firebase-tools" at bounding box center [189, 41] width 199 height 15
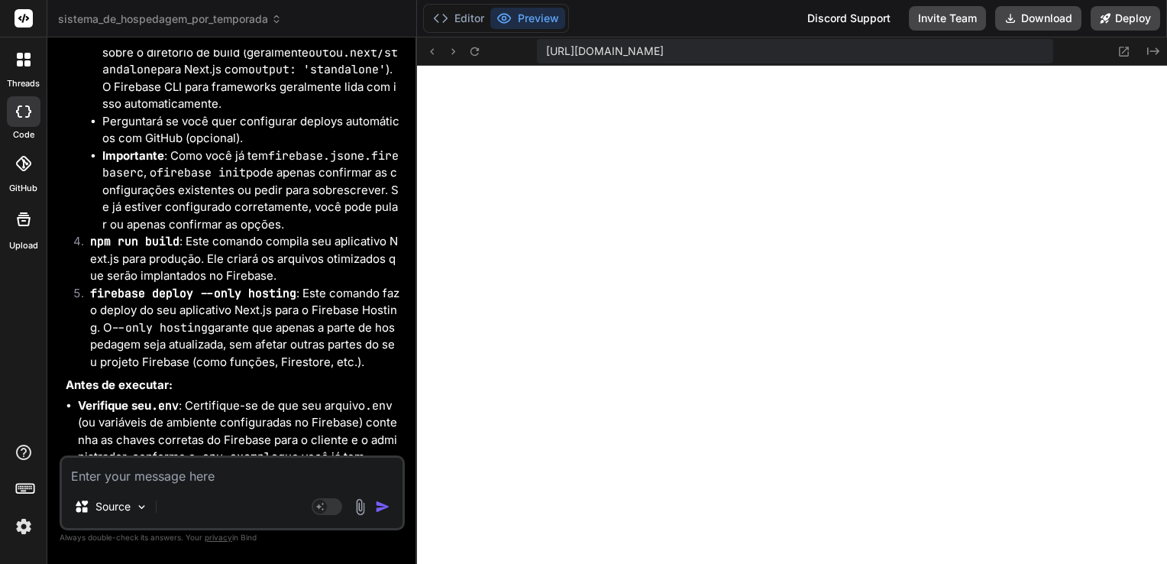
scroll to position [34983, 0]
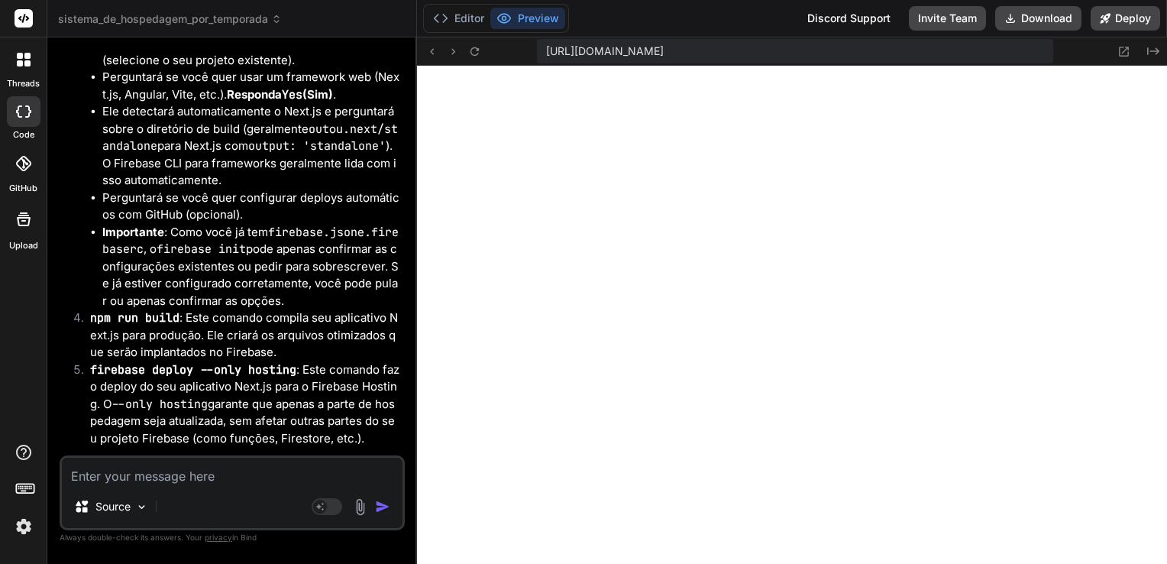
drag, startPoint x: 89, startPoint y: 138, endPoint x: 234, endPoint y: 139, distance: 144.3
click at [234, 139] on li "firebase init hosting : Este comando inicializa o Firebase Hosting para o seu p…" at bounding box center [240, 154] width 324 height 309
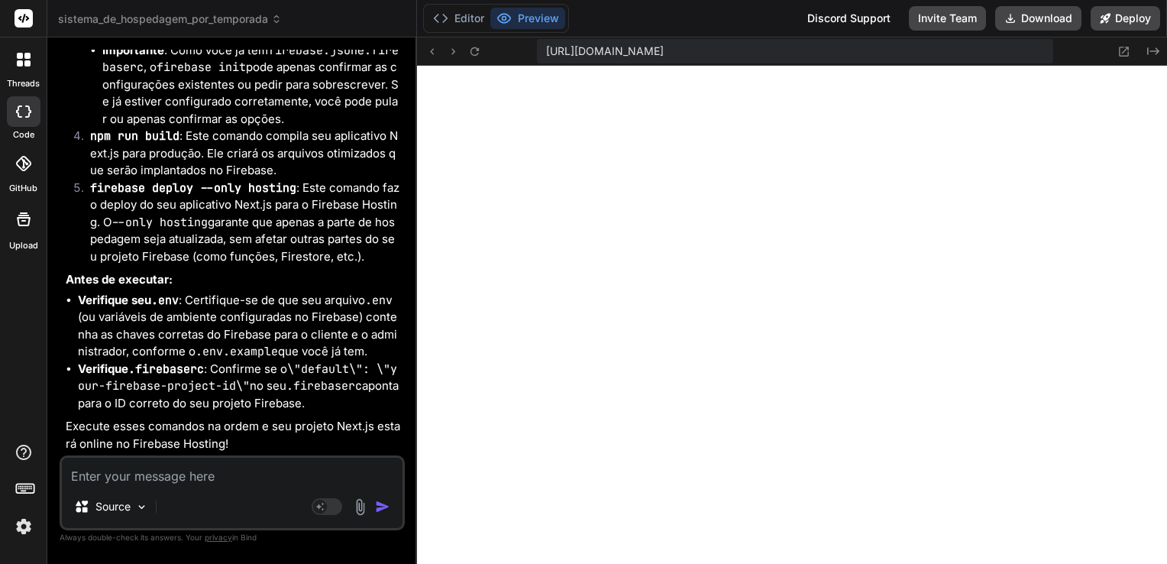
scroll to position [35212, 0]
drag, startPoint x: 92, startPoint y: 218, endPoint x: 178, endPoint y: 218, distance: 86.3
click at [178, 144] on code "npm run build" at bounding box center [134, 135] width 89 height 15
click at [266, 480] on textarea at bounding box center [232, 470] width 341 height 27
paste textarea "PS C:\Users\angel\Downloads\sistema_de_hospedagem_por_temporada> npm run build …"
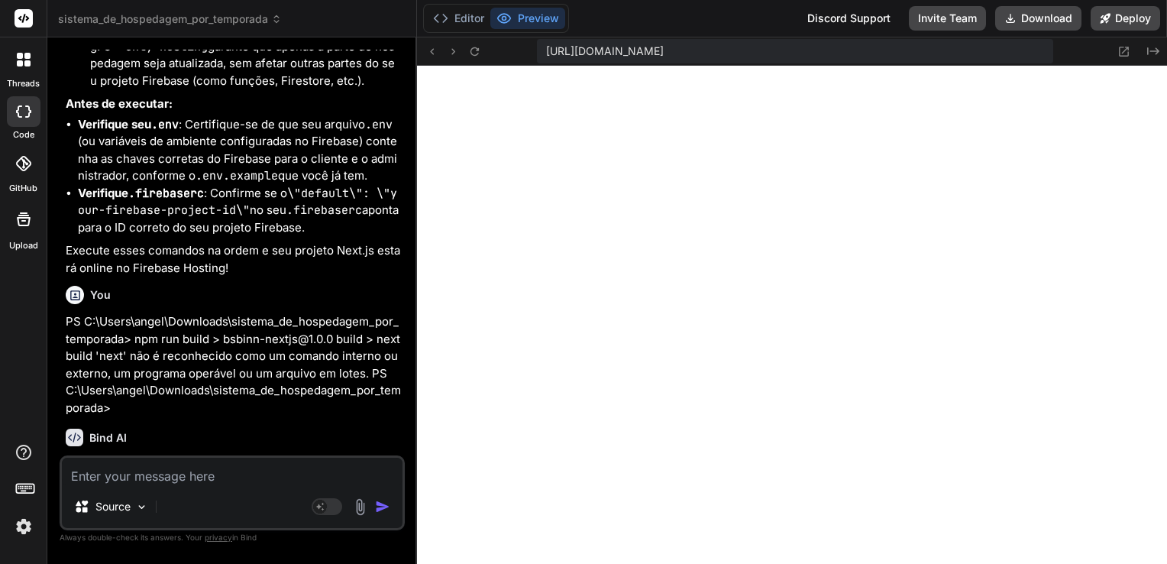
scroll to position [35538, 0]
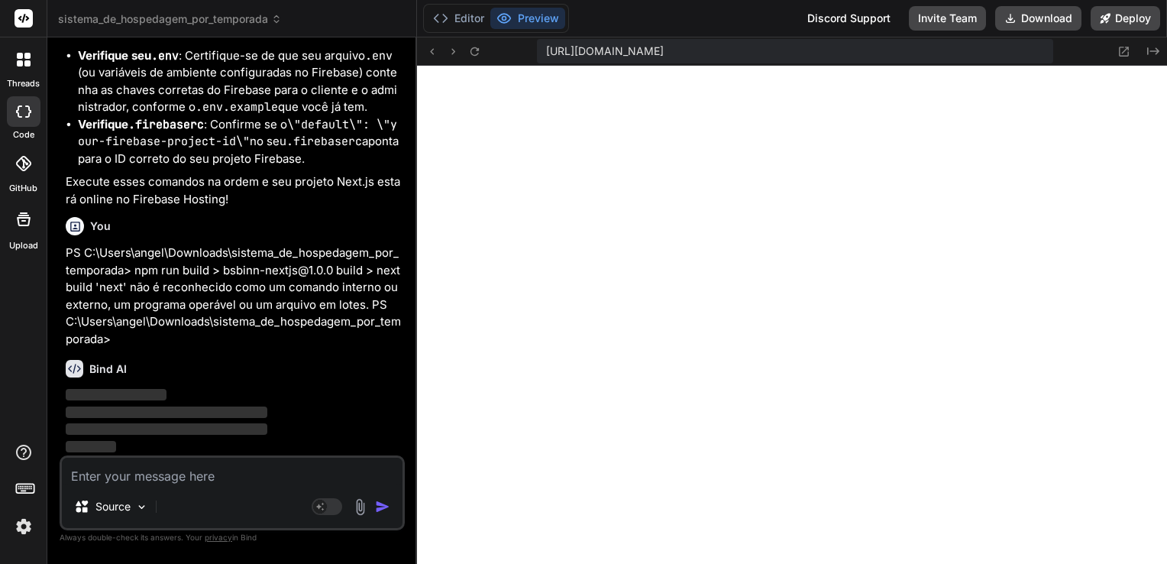
click at [22, 519] on img at bounding box center [24, 526] width 26 height 26
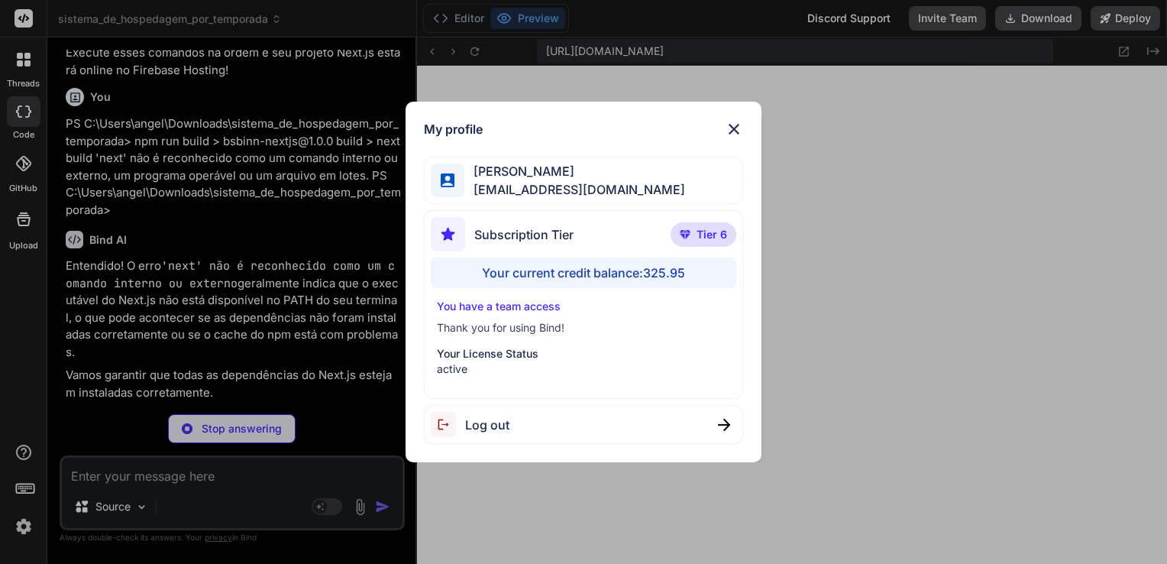
click at [736, 129] on img at bounding box center [734, 129] width 18 height 18
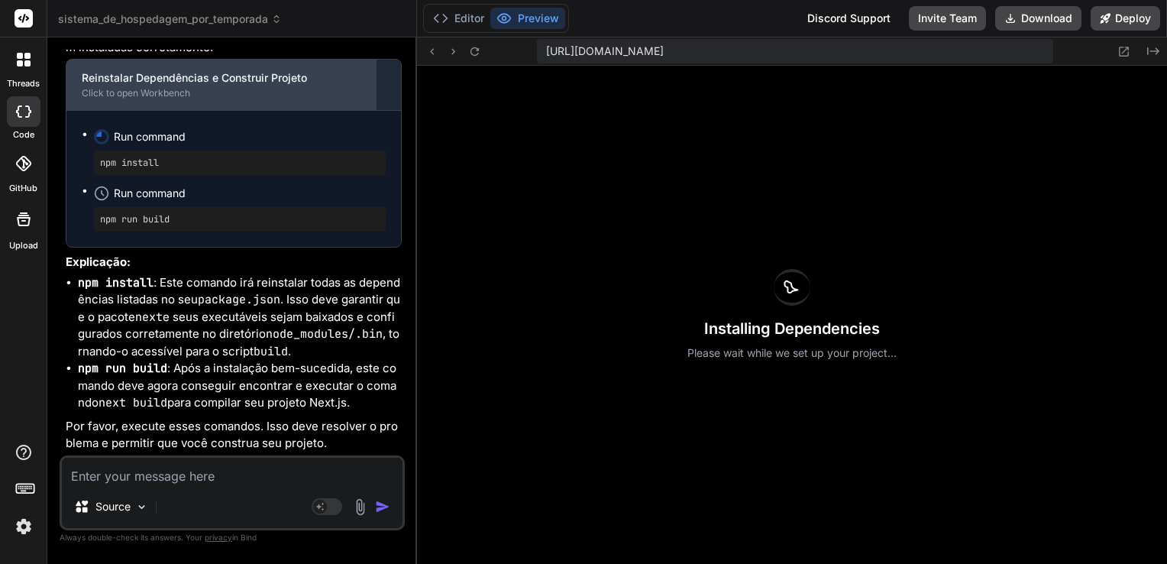
scroll to position [36012, 0]
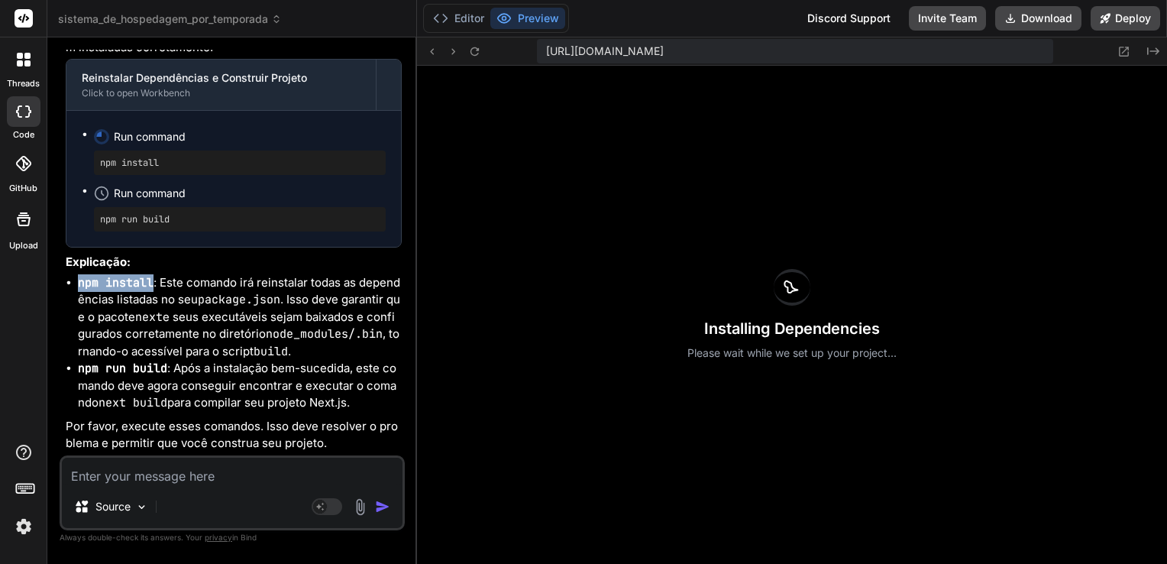
drag, startPoint x: 77, startPoint y: 283, endPoint x: 151, endPoint y: 283, distance: 74.1
click at [151, 283] on code "npm install" at bounding box center [116, 282] width 76 height 15
click at [254, 469] on textarea at bounding box center [232, 470] width 341 height 27
paste textarea "PS C:\Users\angel\Downloads\sistema_de_hospedagem_por_temporada> npm install np…"
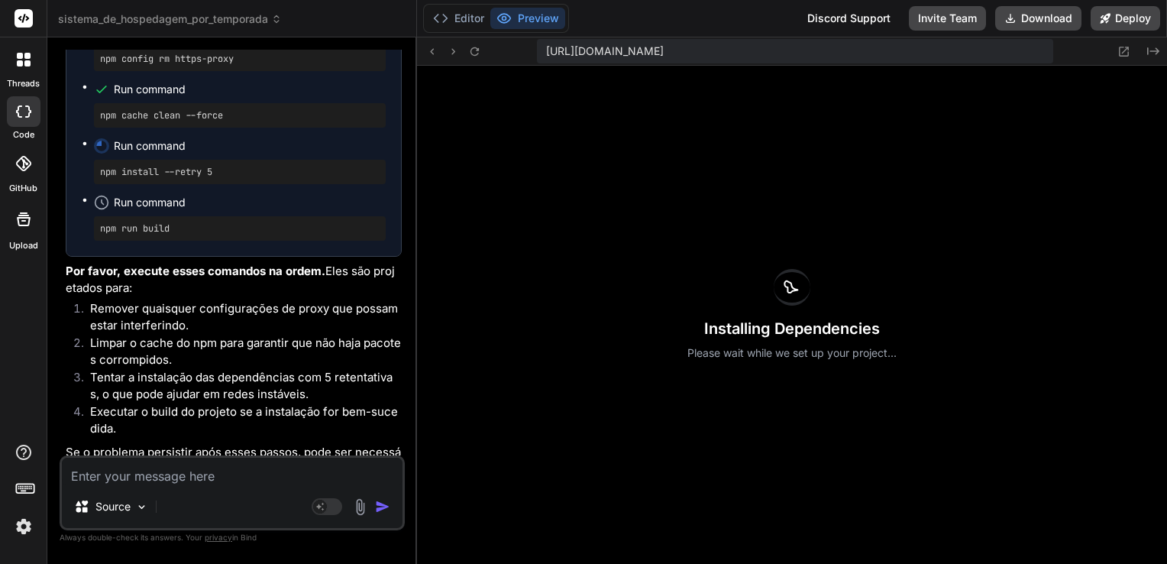
scroll to position [36944, 0]
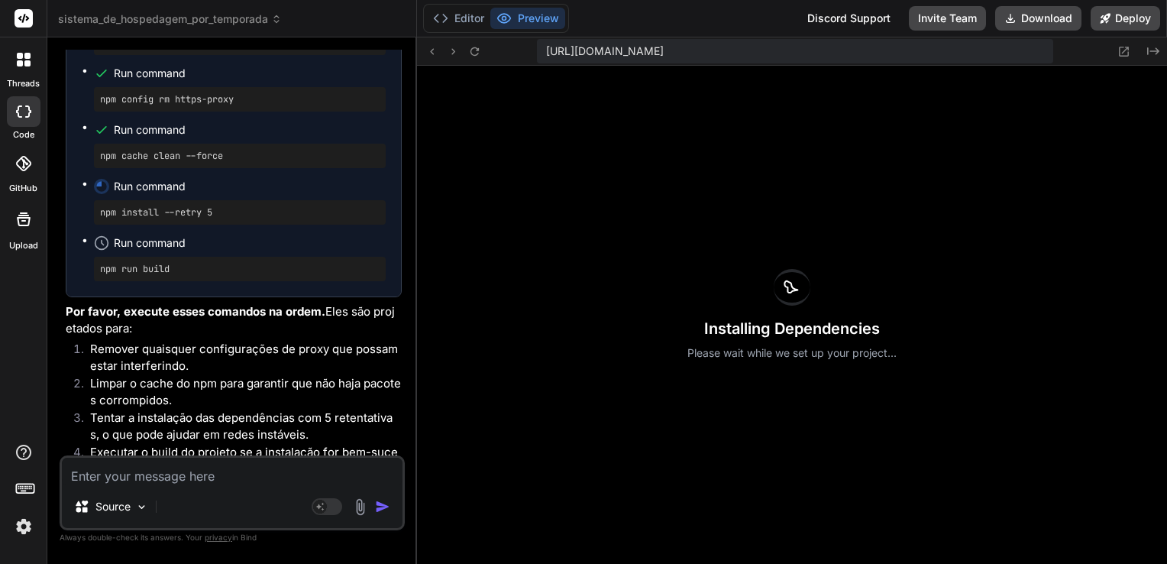
drag, startPoint x: 101, startPoint y: 189, endPoint x: 212, endPoint y: 192, distance: 111.5
click at [212, 49] on pre "npm config rm proxy" at bounding box center [240, 43] width 280 height 12
click at [199, 479] on textarea at bounding box center [232, 470] width 341 height 27
paste textarea "PS C:\Users\angel\Downloads\sistema_de_hospedagem_por_temporada> npm config rm …"
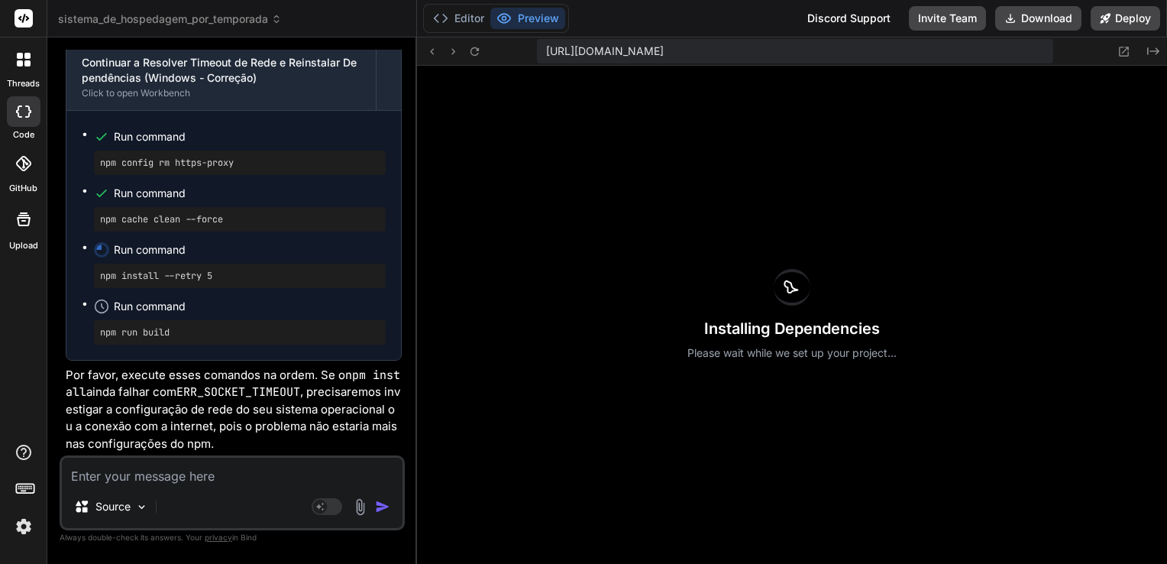
scroll to position [37841, 0]
drag, startPoint x: 250, startPoint y: 253, endPoint x: 87, endPoint y: 252, distance: 162.7
click at [87, 252] on ul "Run command npm config rm https-proxy Run command npm cache clean --force Run c…" at bounding box center [234, 235] width 304 height 218
drag, startPoint x: 235, startPoint y: 309, endPoint x: 99, endPoint y: 313, distance: 136.0
click at [100, 225] on pre "npm cache clean --force" at bounding box center [240, 219] width 280 height 12
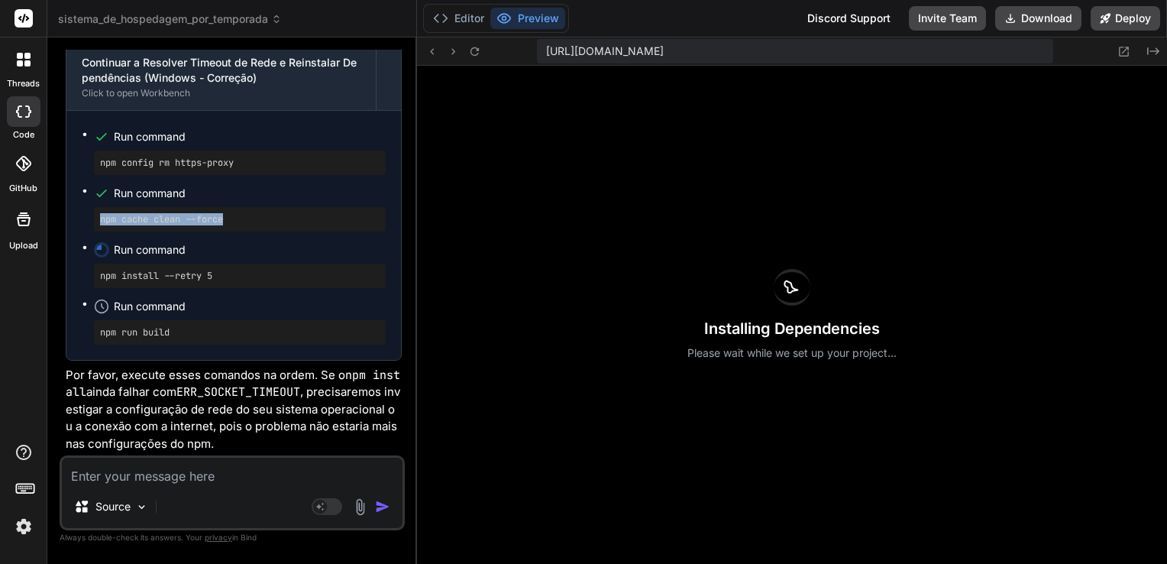
click at [139, 475] on textarea at bounding box center [232, 470] width 341 height 27
paste textarea "npm WARN using --force Recommended protections disabled."
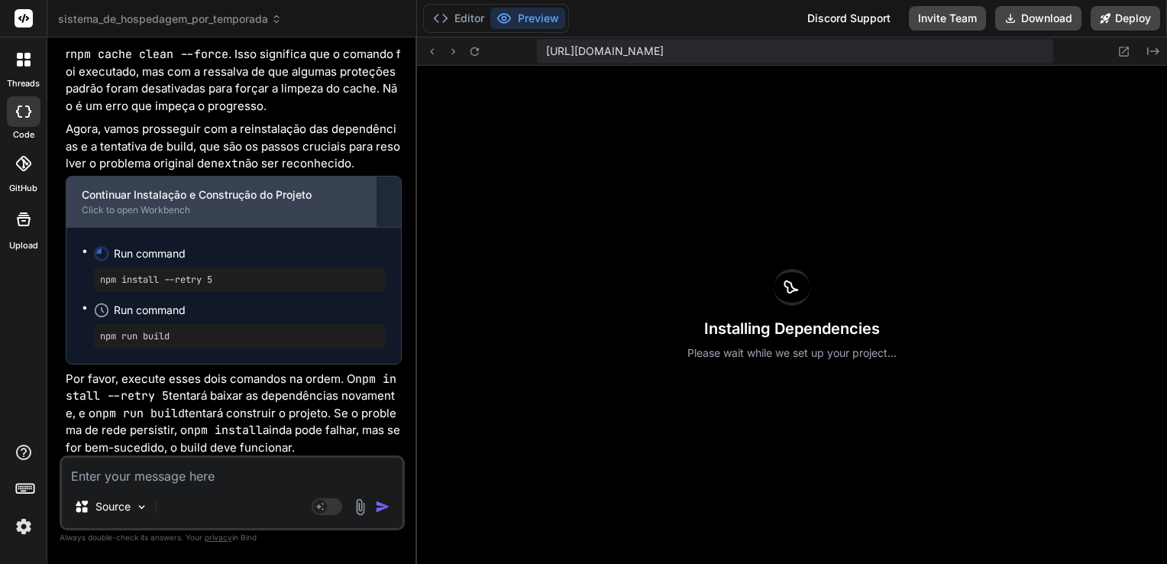
scroll to position [38411, 0]
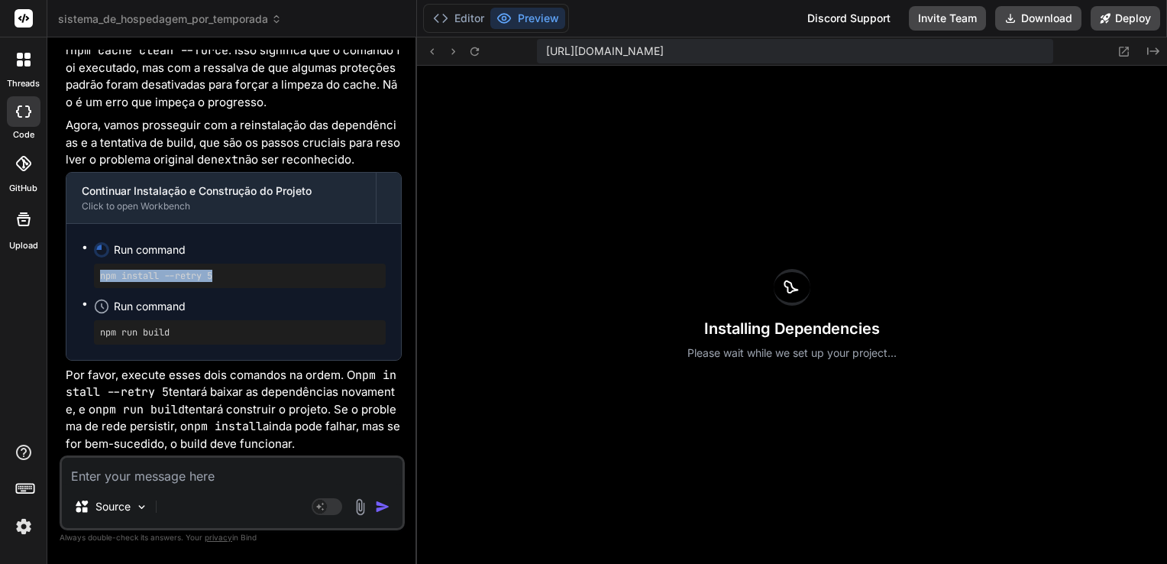
drag, startPoint x: 228, startPoint y: 351, endPoint x: 88, endPoint y: 351, distance: 139.8
click at [88, 344] on ul "Run command npm install --retry 5 Run command npm run build" at bounding box center [234, 291] width 304 height 105
click at [181, 479] on textarea at bounding box center [232, 470] width 341 height 27
paste textarea "PS C:\Users\angel\Downloads\sistema_de_hospedagem_por_temporada> npm install --…"
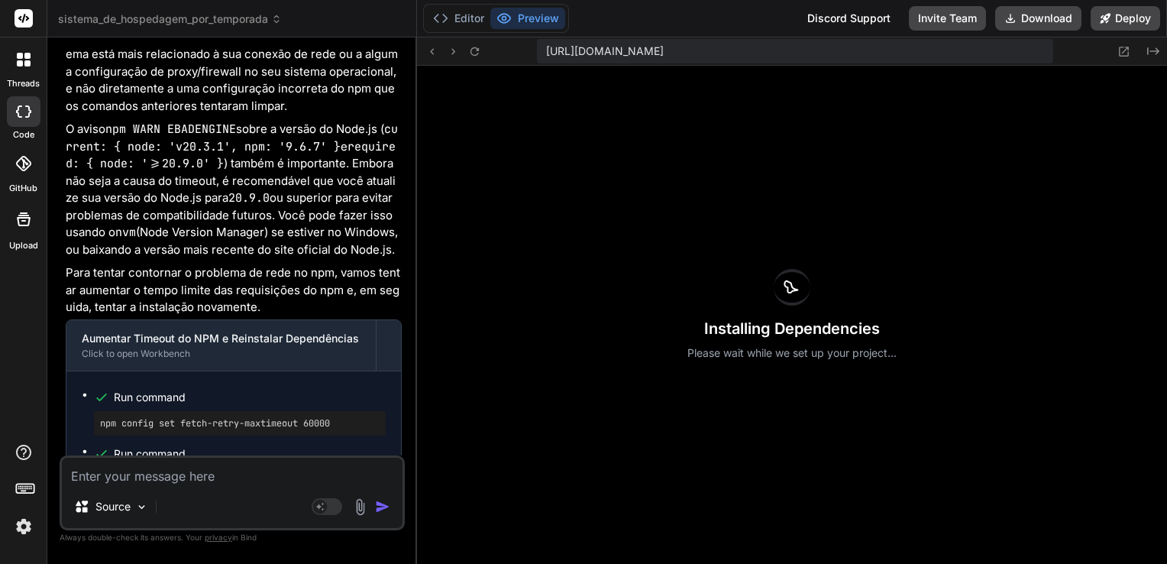
scroll to position [39241, 0]
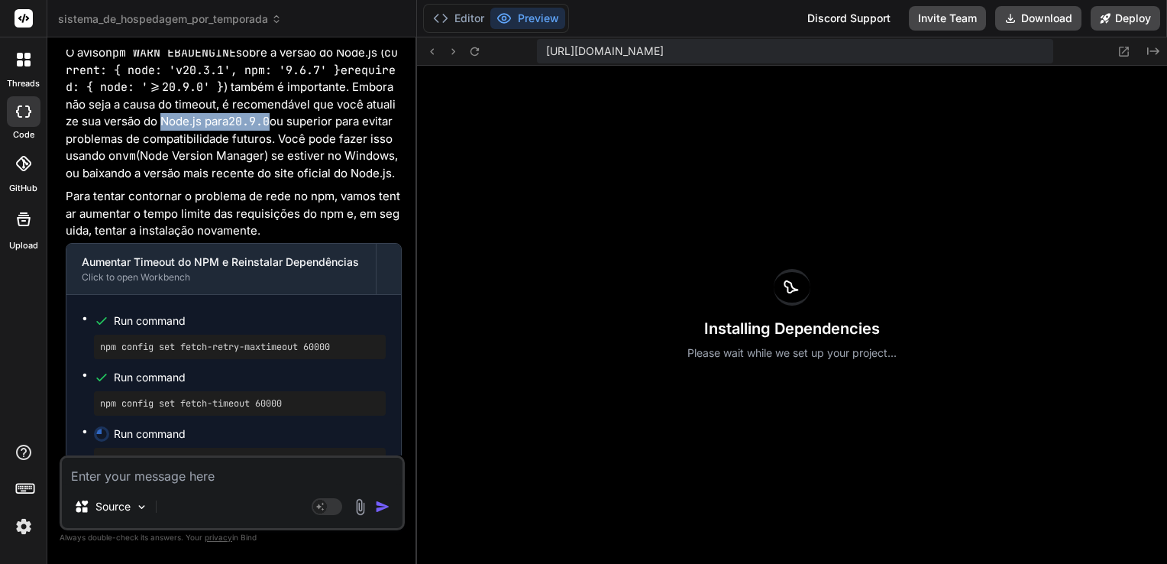
drag, startPoint x: 177, startPoint y: 270, endPoint x: 286, endPoint y: 270, distance: 108.4
click at [286, 182] on p "O aviso npm WARN EBADENGINE sobre a versão do Node.js ( current: { node: 'v20.3…" at bounding box center [234, 112] width 336 height 137
drag, startPoint x: 286, startPoint y: 270, endPoint x: 274, endPoint y: 270, distance: 11.5
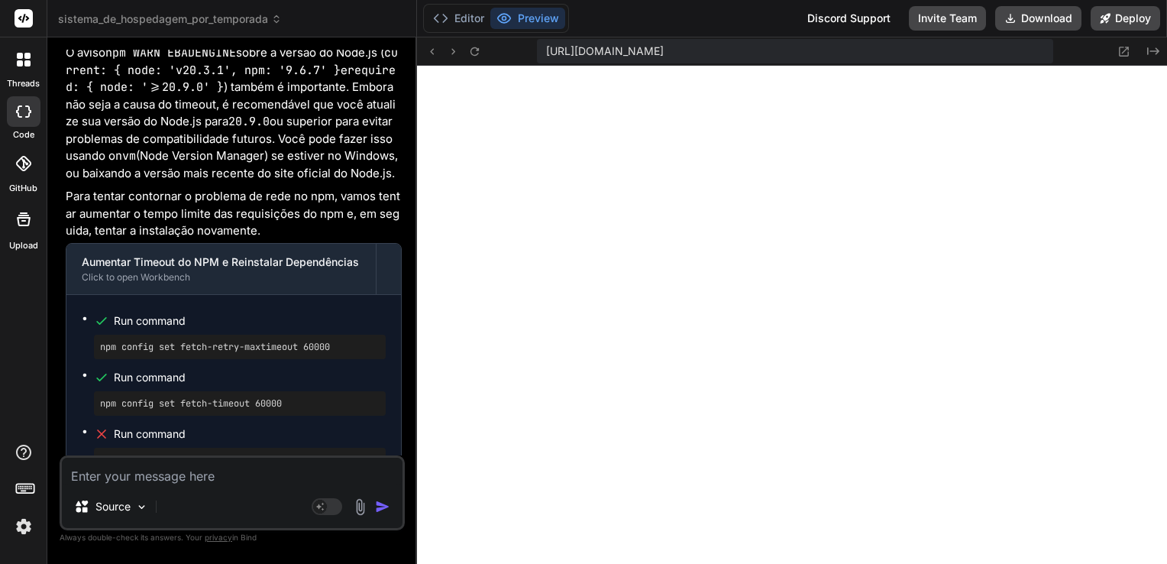
click at [95, 182] on p "O aviso npm WARN EBADENGINE sobre a versão do Node.js ( current: { node: 'v20.3…" at bounding box center [234, 112] width 336 height 137
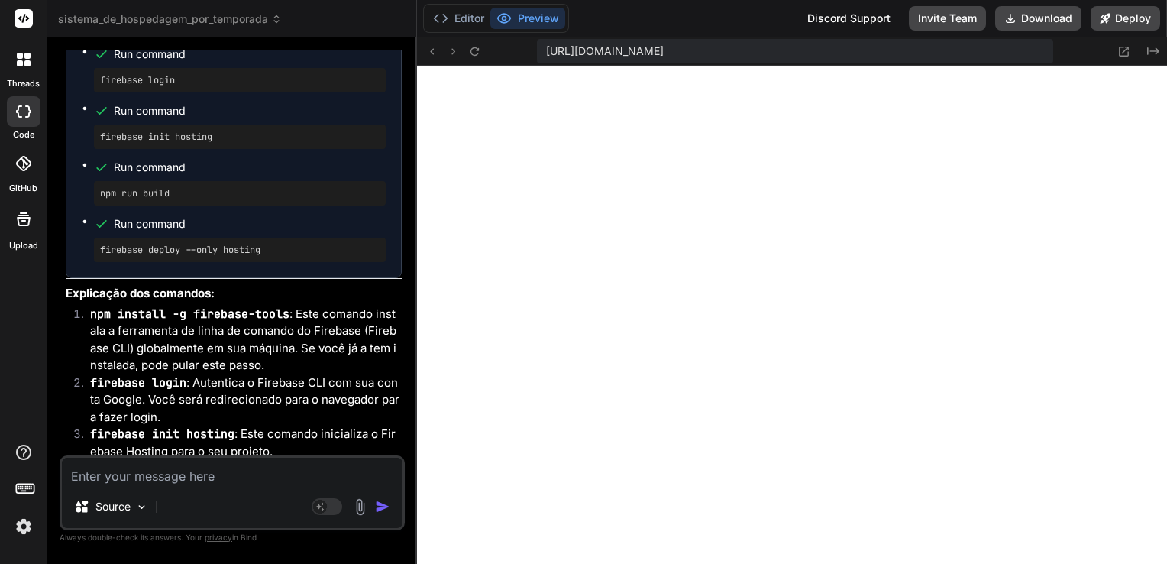
scroll to position [34582, 0]
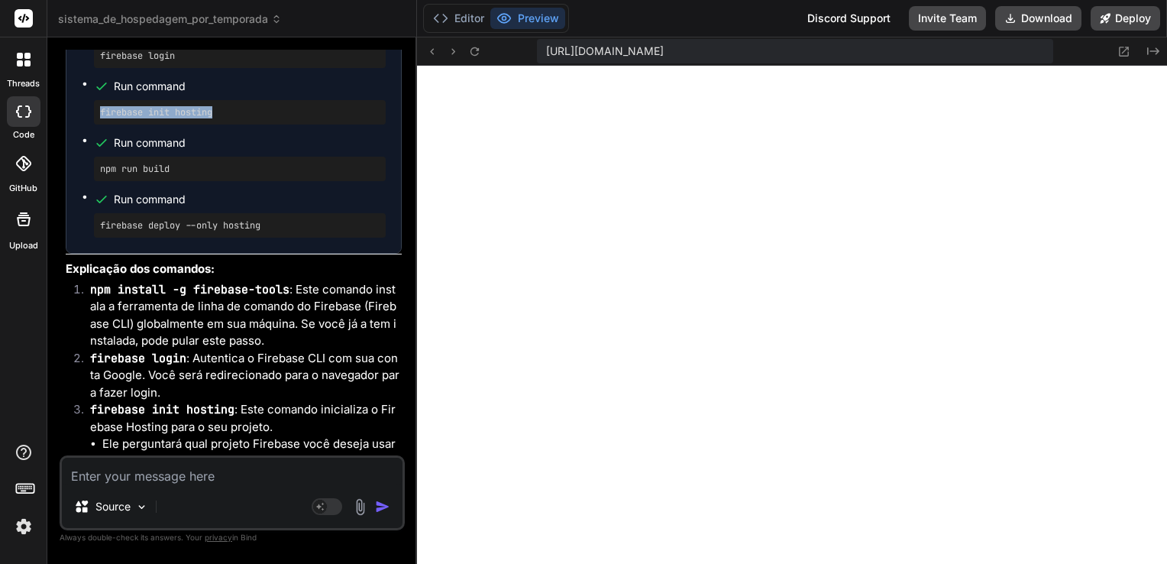
drag, startPoint x: 101, startPoint y: 242, endPoint x: 227, endPoint y: 243, distance: 126.0
click at [227, 118] on pre "firebase init hosting" at bounding box center [240, 112] width 280 height 12
click at [79, 253] on div "Run command npm install -g firebase-tools Run command firebase login Run comman…" at bounding box center [233, 99] width 334 height 305
drag, startPoint x: 100, startPoint y: 300, endPoint x: 177, endPoint y: 302, distance: 77.1
click at [177, 175] on pre "npm run build" at bounding box center [240, 169] width 280 height 12
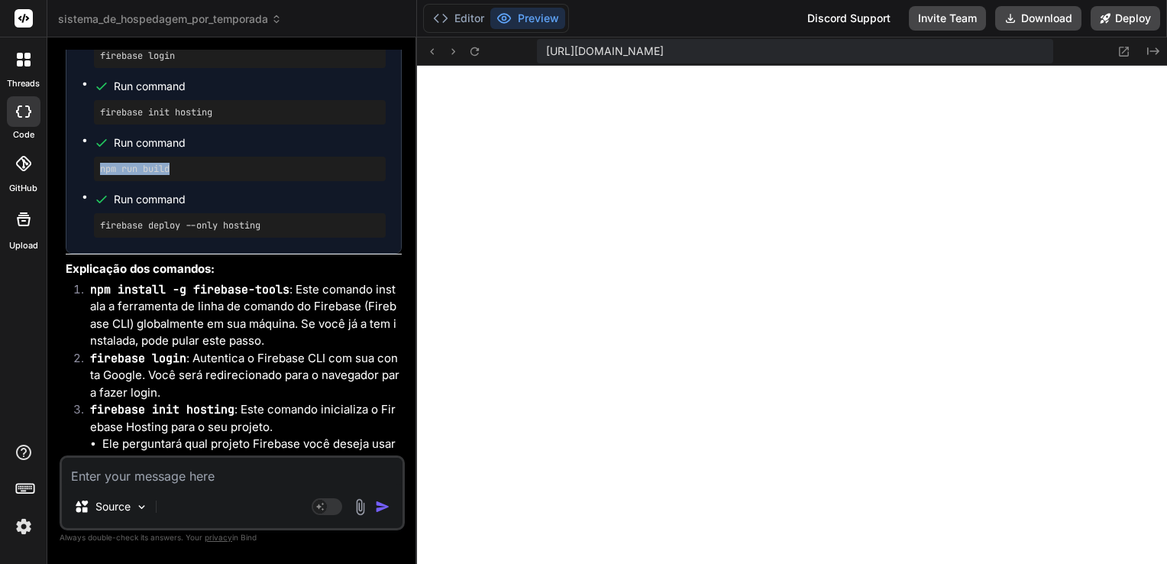
click at [85, 238] on ul "Run command npm install -g firebase-tools Run command firebase login Run comman…" at bounding box center [234, 100] width 304 height 275
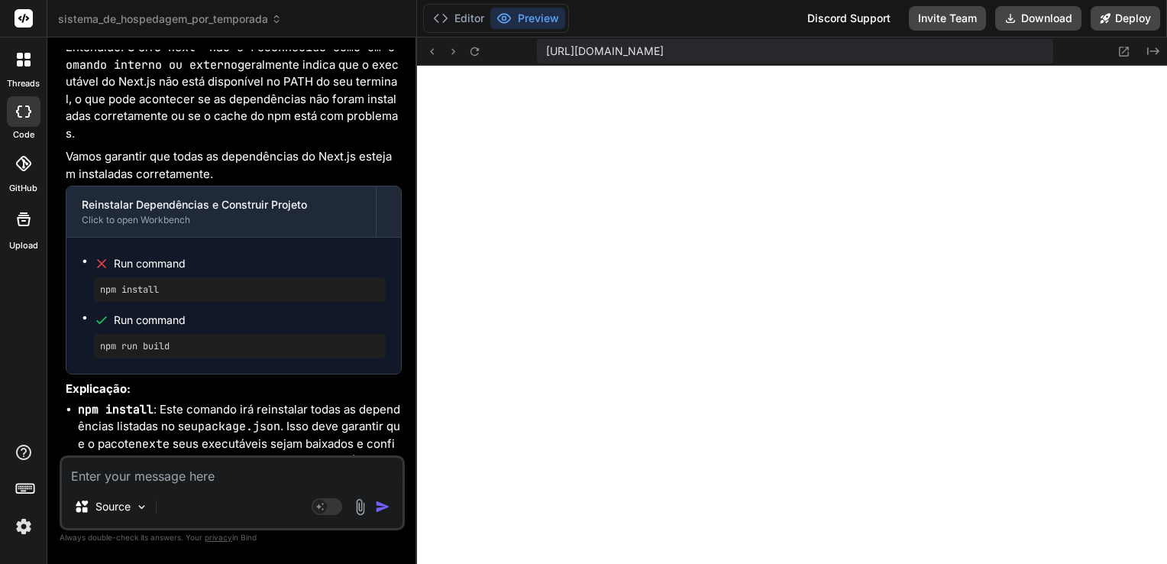
scroll to position [35881, 0]
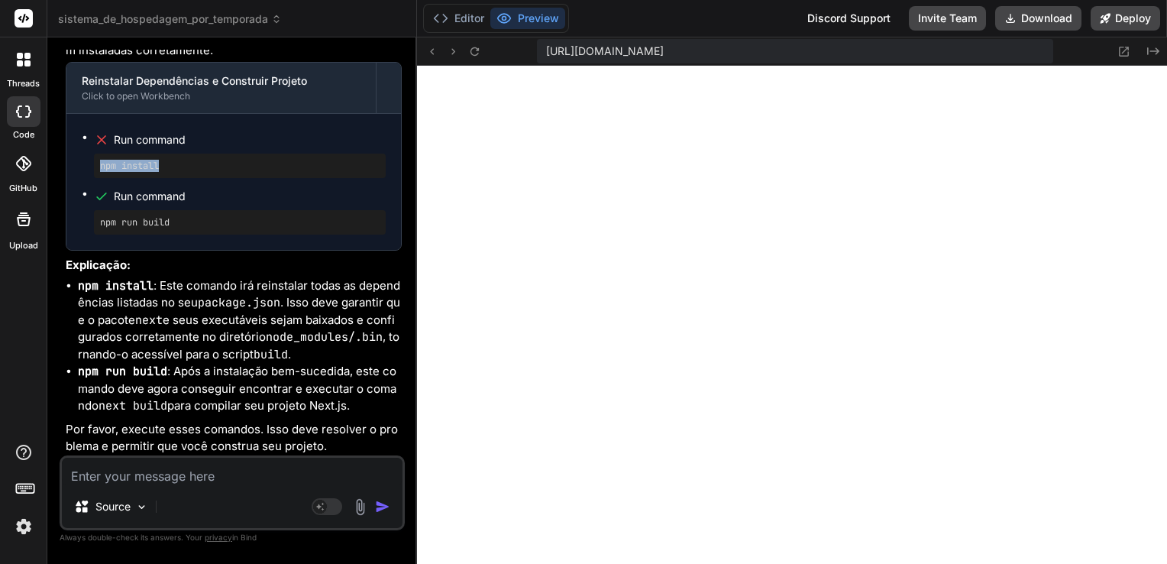
drag, startPoint x: 166, startPoint y: 296, endPoint x: 94, endPoint y: 299, distance: 71.9
click at [94, 178] on div "npm install" at bounding box center [240, 165] width 292 height 24
drag, startPoint x: 180, startPoint y: 353, endPoint x: 88, endPoint y: 359, distance: 92.6
click at [88, 234] on ul "Run command npm install Run command npm run build" at bounding box center [234, 181] width 304 height 105
click at [90, 480] on textarea at bounding box center [232, 470] width 341 height 27
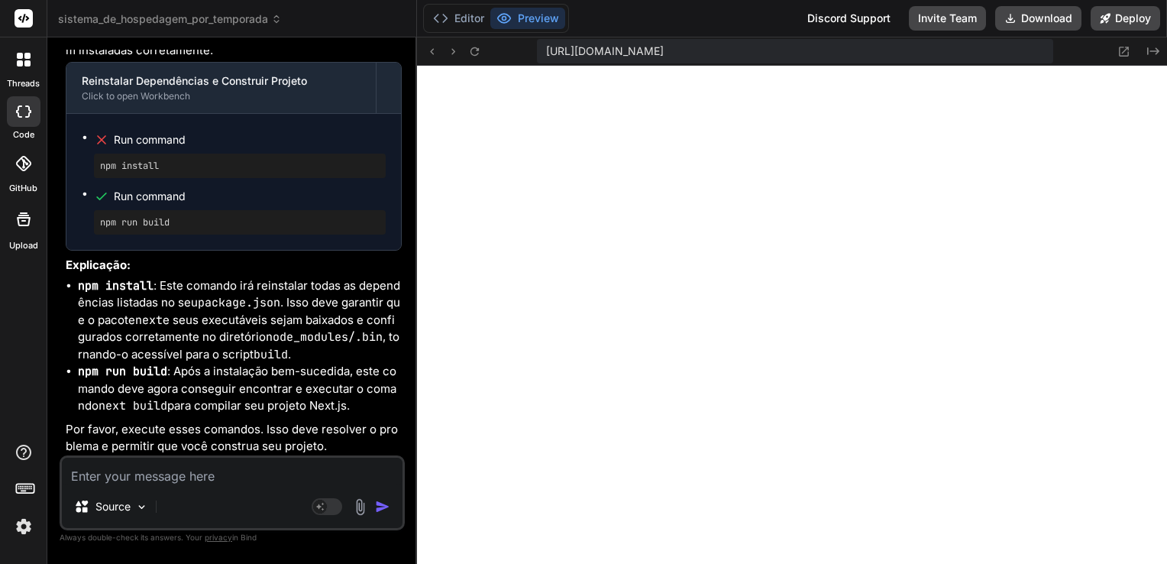
paste textarea "PS C:\Users\angel\Downloads\sistema_de_hospedagem_por_temporada> npm run build …"
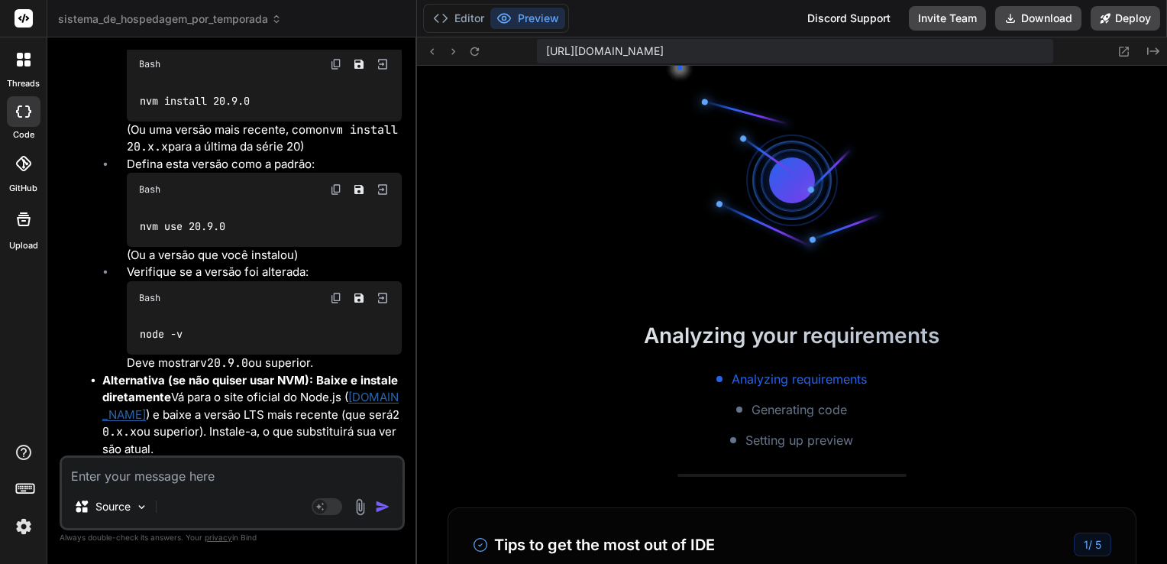
scroll to position [41205, 0]
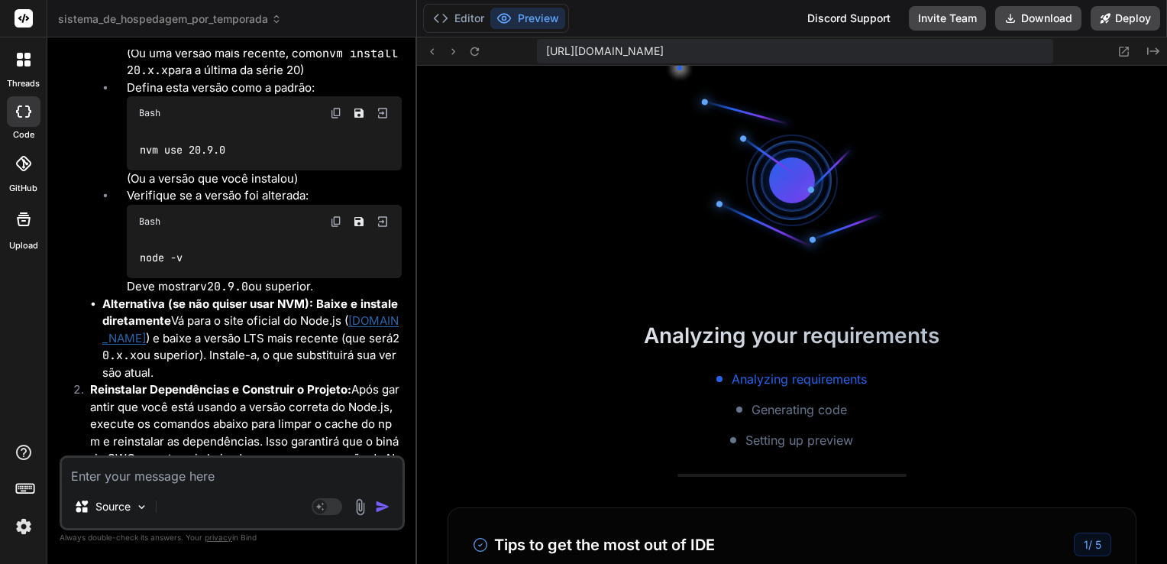
drag, startPoint x: 266, startPoint y: 205, endPoint x: 135, endPoint y: 205, distance: 130.6
click at [135, 44] on div "nvm install 20.9.0" at bounding box center [264, 25] width 275 height 40
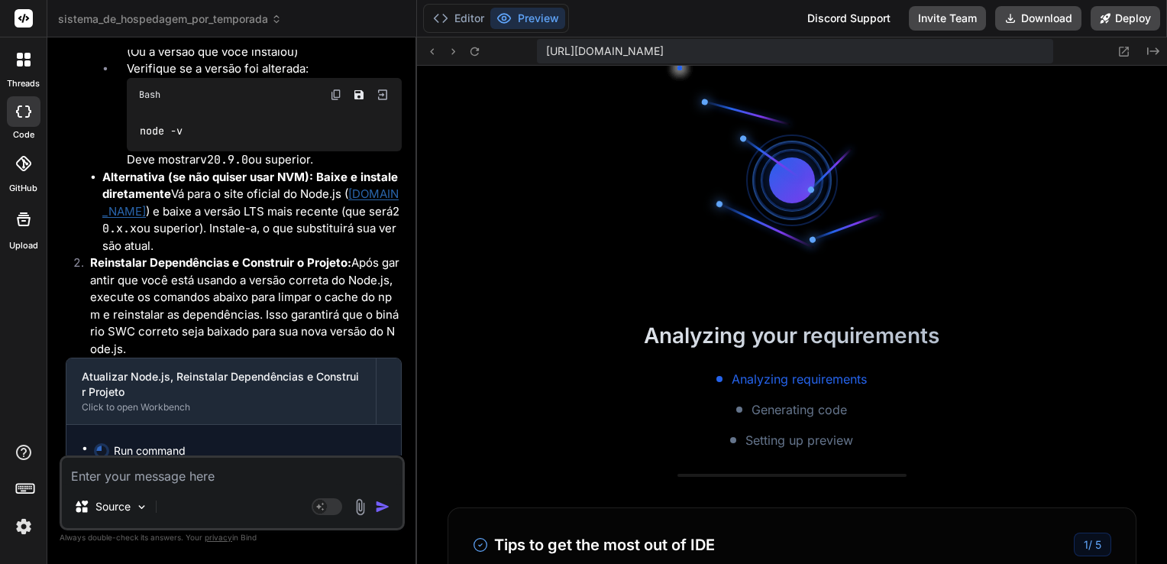
scroll to position [41358, 0]
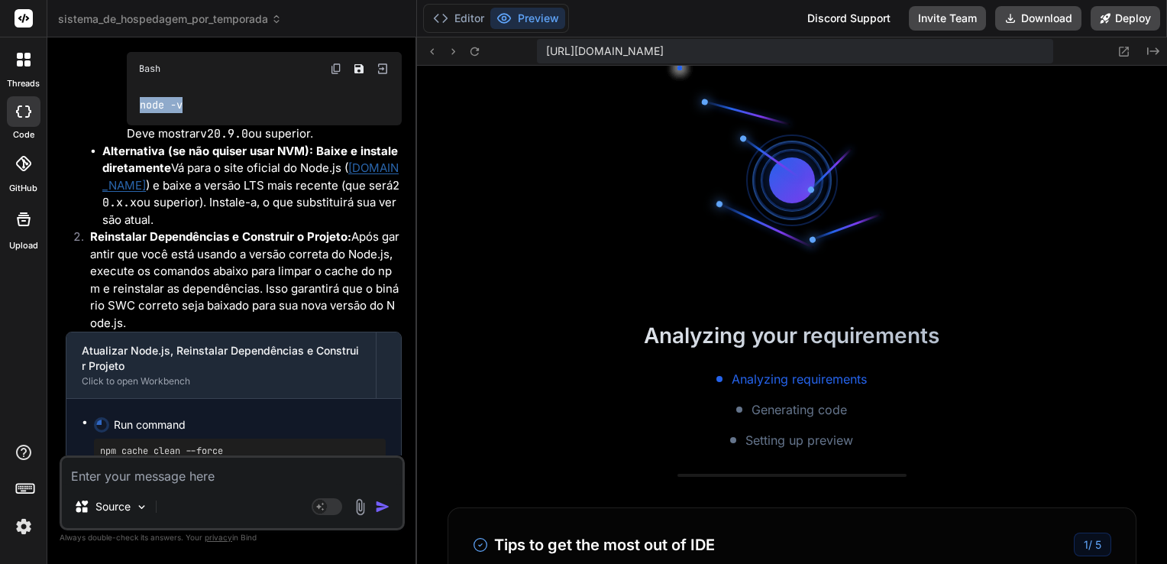
drag, startPoint x: 183, startPoint y: 286, endPoint x: 137, endPoint y: 287, distance: 46.6
click at [137, 125] on div "node -v" at bounding box center [264, 106] width 275 height 40
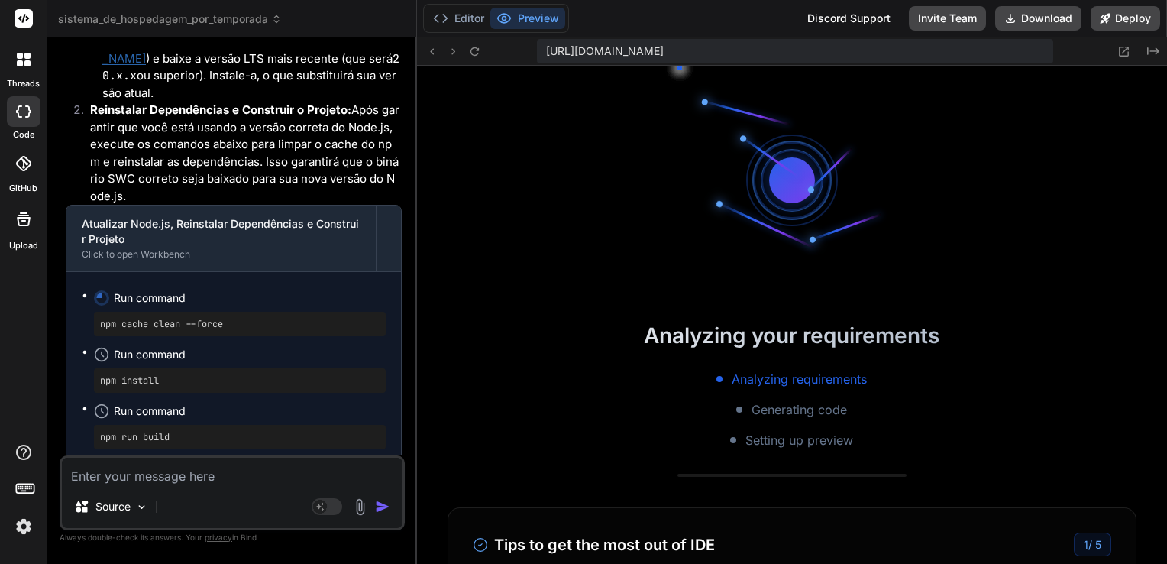
scroll to position [41510, 0]
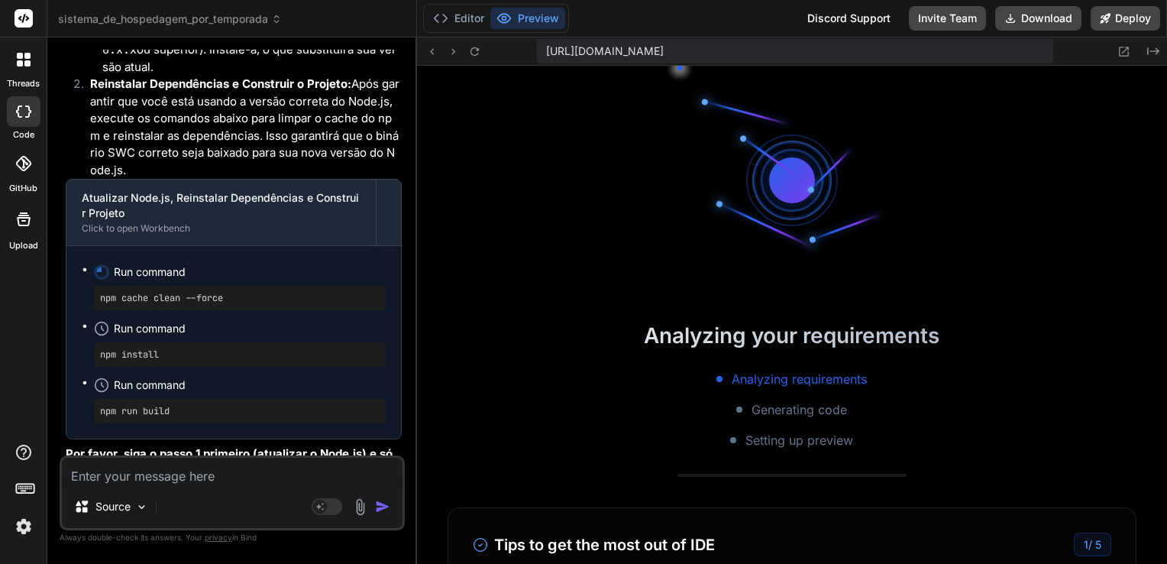
click at [202, 473] on textarea at bounding box center [232, 470] width 341 height 27
paste textarea "v24.8.0"
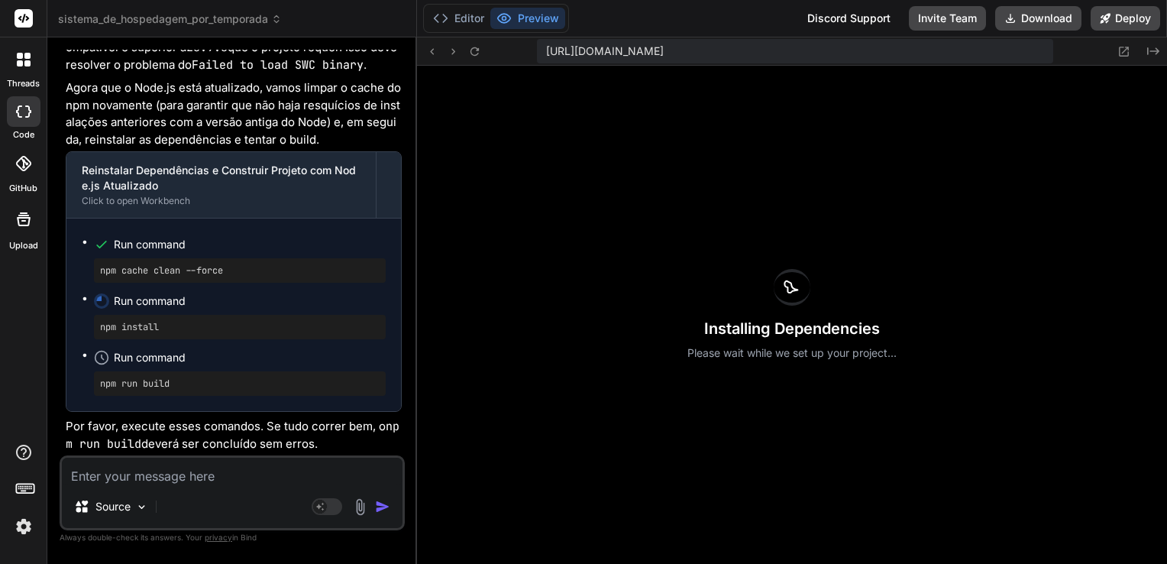
scroll to position [42274, 0]
drag, startPoint x: 234, startPoint y: 273, endPoint x: 93, endPoint y: 273, distance: 141.3
click at [94, 273] on div "npm cache clean --force" at bounding box center [240, 270] width 292 height 24
drag, startPoint x: 71, startPoint y: 280, endPoint x: 84, endPoint y: 286, distance: 14.3
click at [72, 280] on div "Run command npm cache clean --force Run command npm install Run command npm run…" at bounding box center [233, 314] width 334 height 192
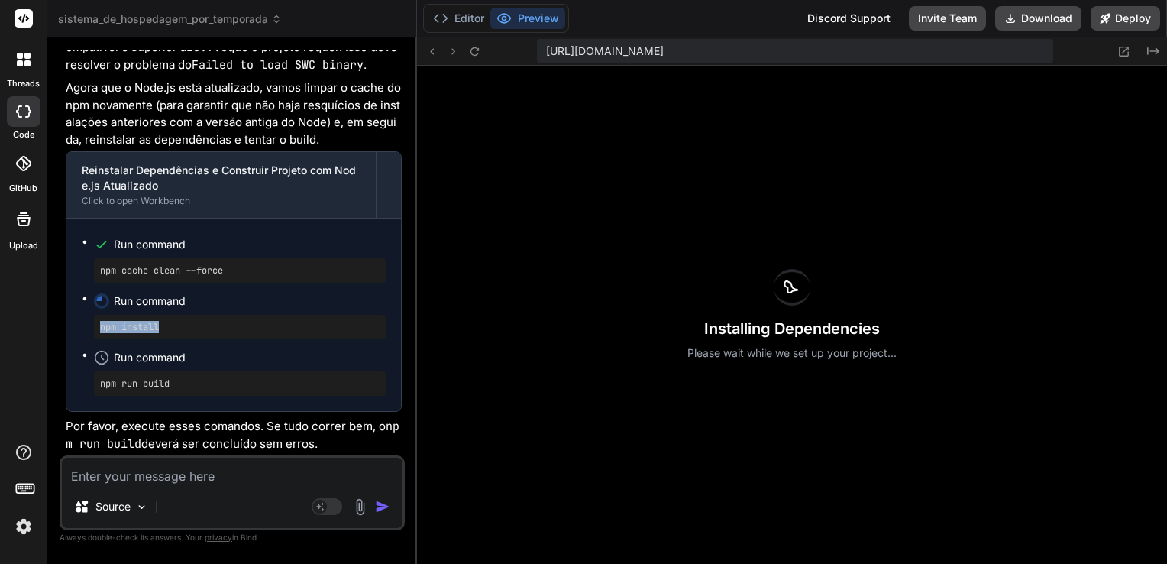
drag, startPoint x: 177, startPoint y: 328, endPoint x: 97, endPoint y: 328, distance: 80.2
click at [97, 328] on div "npm install" at bounding box center [240, 327] width 292 height 24
click at [89, 478] on textarea at bounding box center [232, 470] width 341 height 27
paste textarea "PS C:\Users\angel\Downloads\sistema_de_hospedagem_por_temporada> npm install np…"
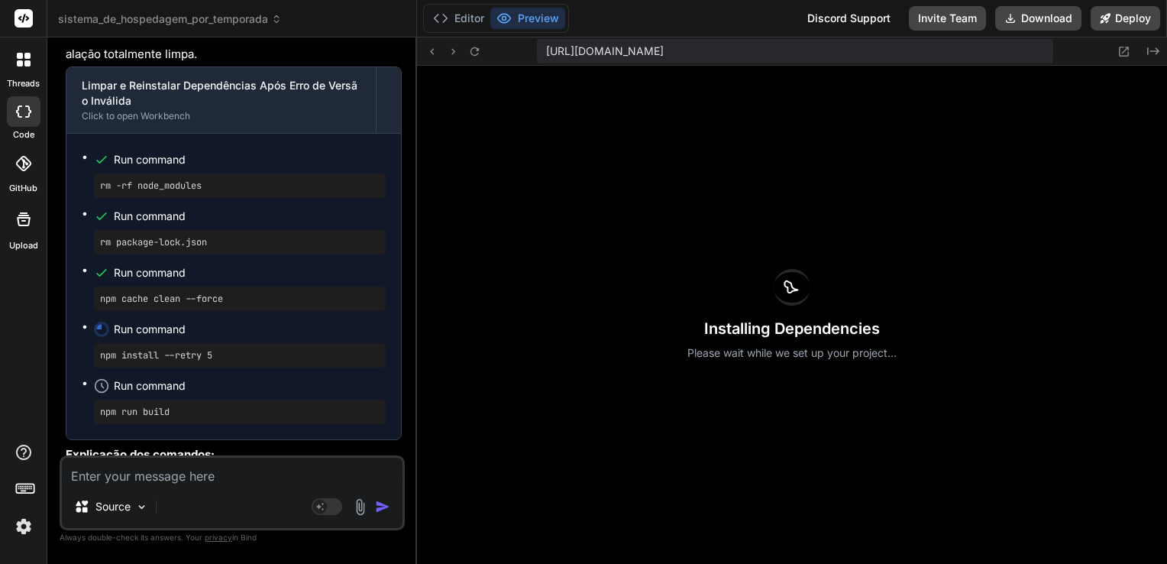
scroll to position [42824, 0]
click at [461, 18] on button "Editor" at bounding box center [458, 18] width 63 height 21
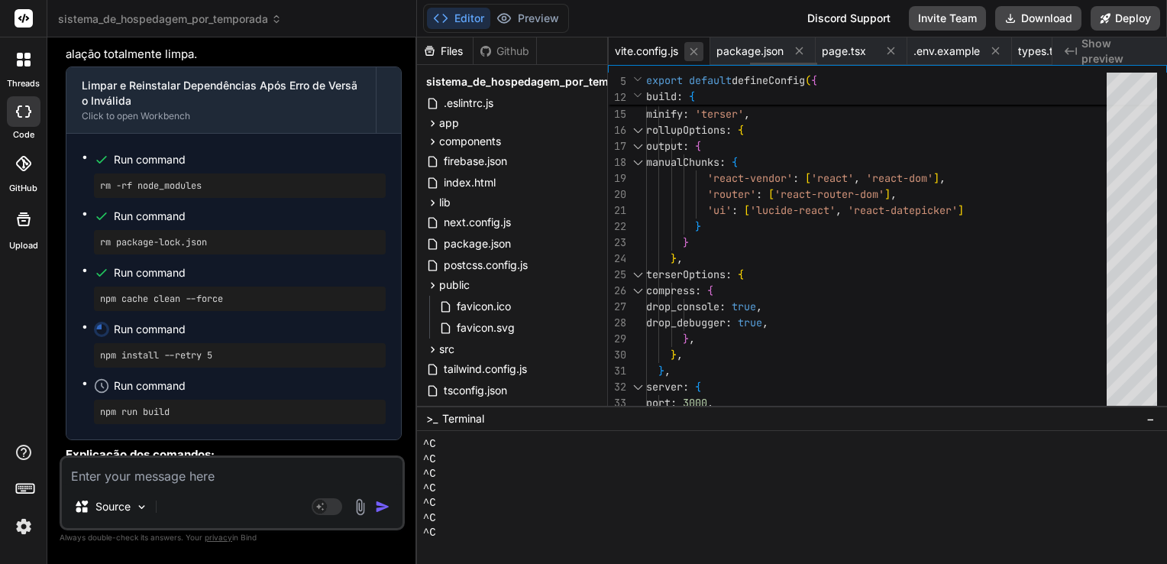
click at [693, 54] on icon at bounding box center [693, 51] width 13 height 13
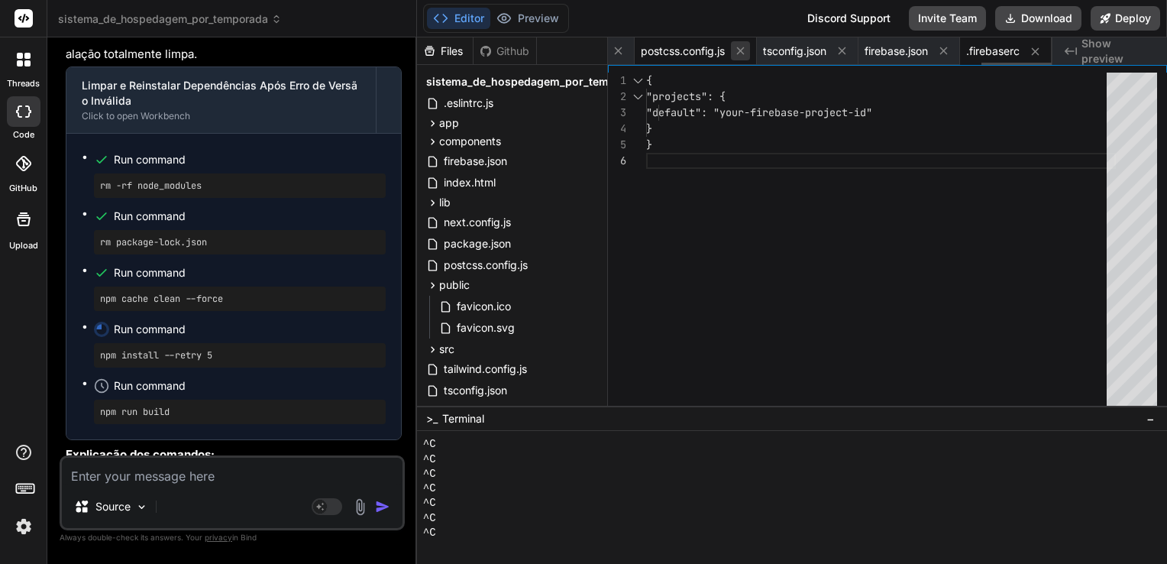
click at [734, 51] on icon at bounding box center [740, 50] width 13 height 13
click at [734, 50] on icon at bounding box center [740, 50] width 13 height 13
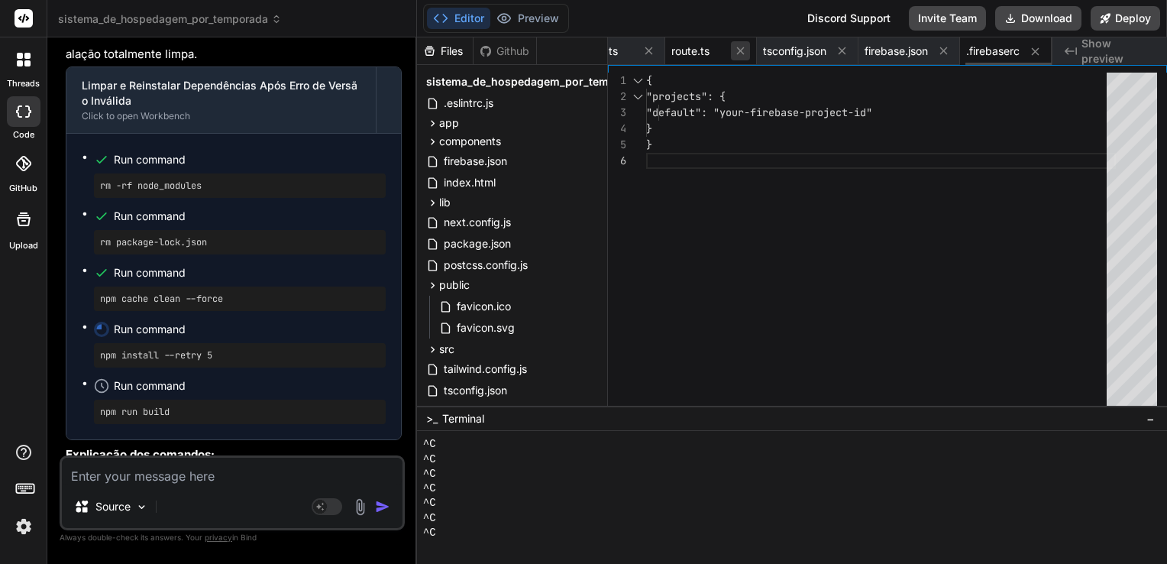
click at [736, 50] on icon at bounding box center [740, 51] width 8 height 8
click at [647, 50] on icon at bounding box center [648, 50] width 13 height 13
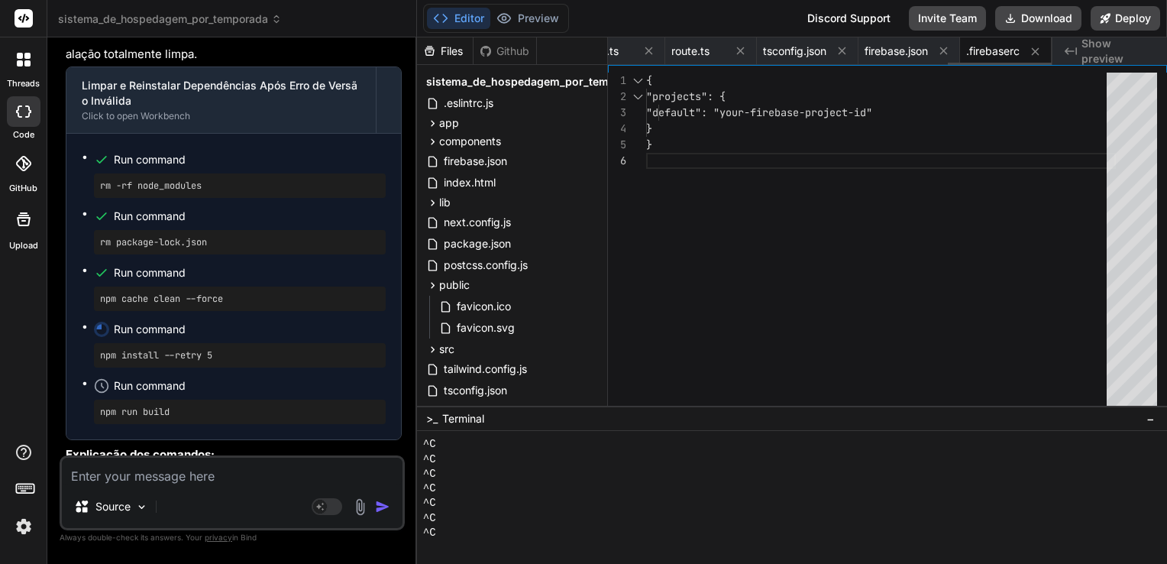
click at [647, 50] on icon at bounding box center [648, 50] width 13 height 13
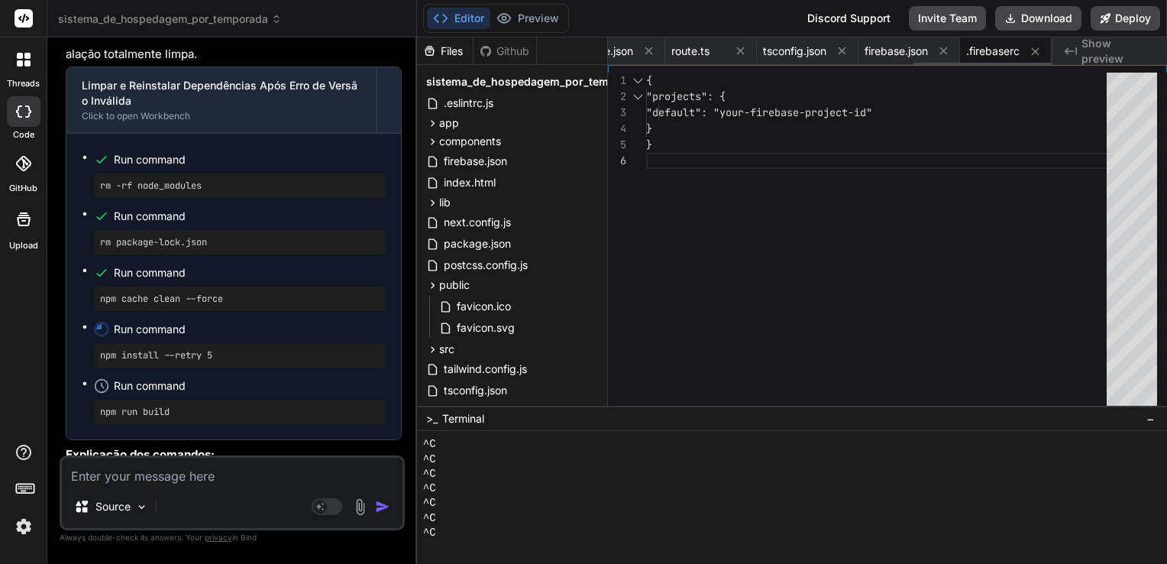
click at [647, 50] on icon at bounding box center [648, 50] width 13 height 13
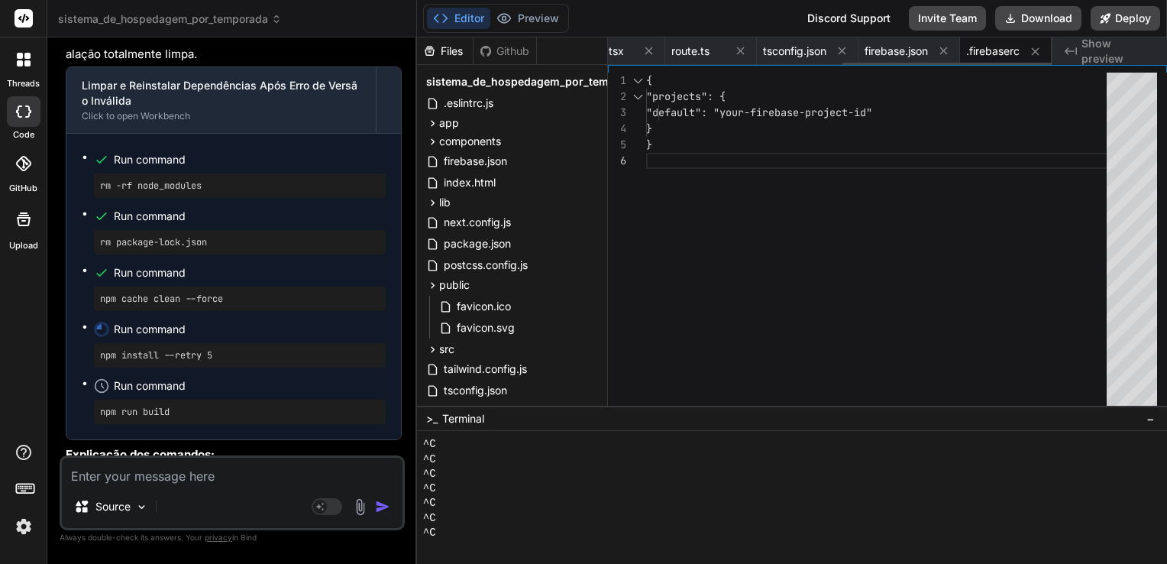
click at [647, 50] on icon at bounding box center [648, 50] width 13 height 13
click at [646, 50] on icon at bounding box center [649, 51] width 8 height 8
click at [745, 51] on button at bounding box center [740, 50] width 19 height 19
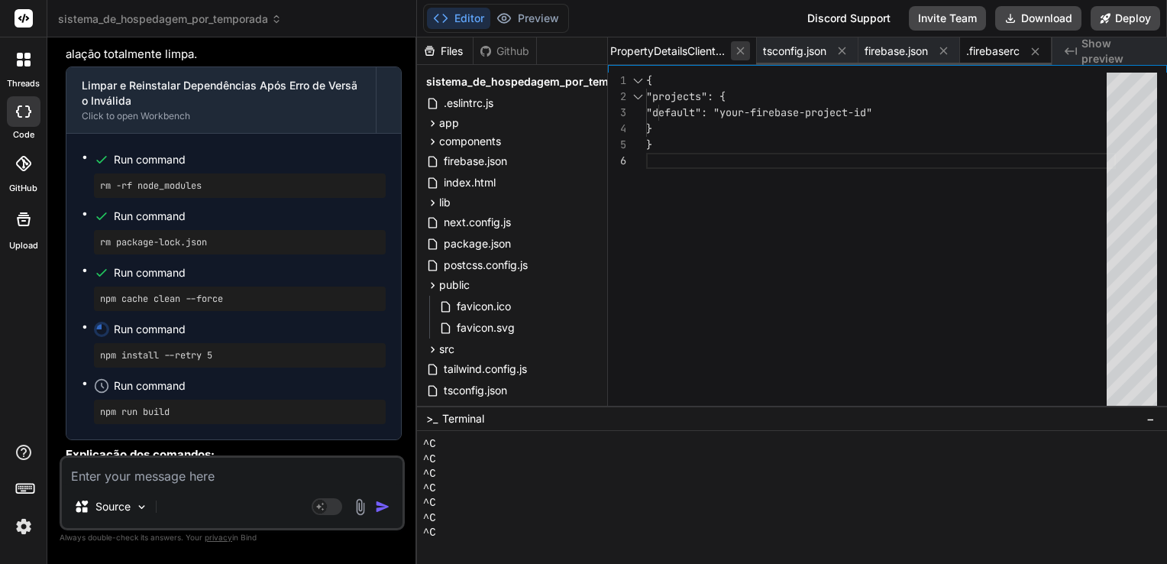
click at [734, 52] on icon at bounding box center [740, 50] width 13 height 13
click at [735, 50] on icon at bounding box center [740, 50] width 13 height 13
click at [682, 51] on icon at bounding box center [683, 51] width 8 height 8
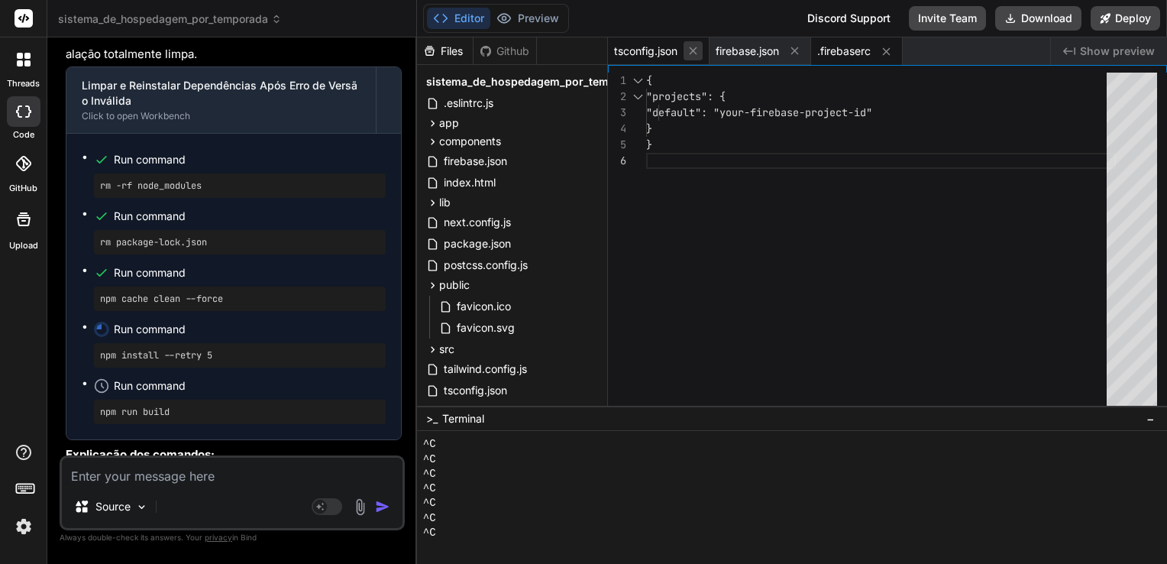
click at [696, 53] on icon at bounding box center [693, 51] width 8 height 8
click at [698, 53] on icon at bounding box center [693, 50] width 13 height 13
click at [698, 53] on div ".firebaserc" at bounding box center [654, 50] width 92 height 27
drag, startPoint x: 698, startPoint y: 53, endPoint x: 682, endPoint y: 52, distance: 16.1
click at [682, 52] on icon at bounding box center [683, 51] width 13 height 13
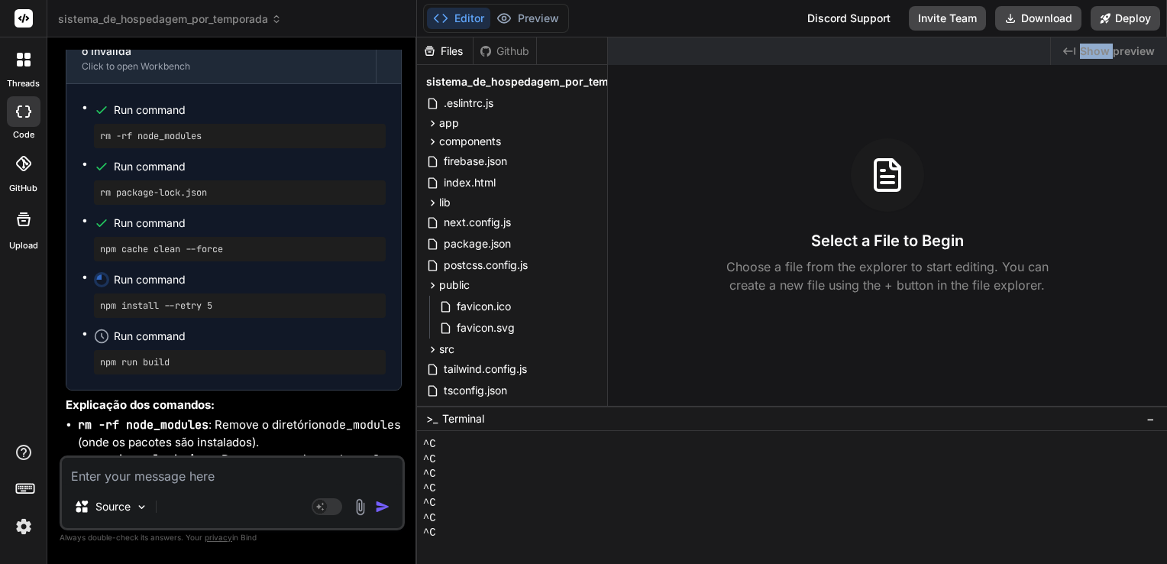
scroll to position [42900, 0]
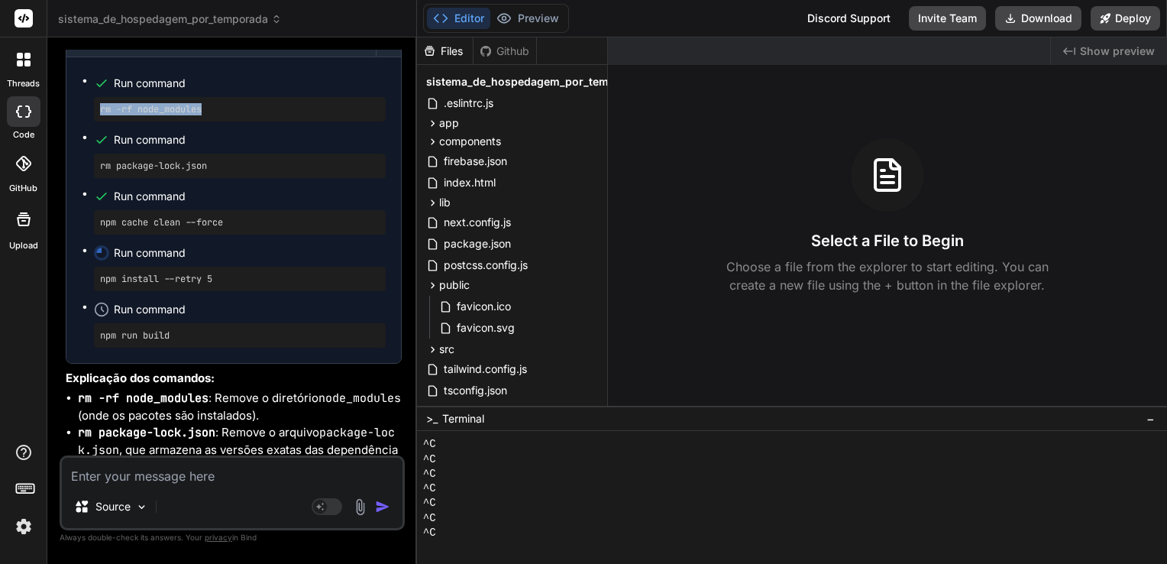
drag, startPoint x: 210, startPoint y: 289, endPoint x: 100, endPoint y: 293, distance: 110.1
click at [100, 115] on pre "rm -rf node_modules" at bounding box center [240, 109] width 280 height 12
click at [95, 121] on div "rm -rf node_modules" at bounding box center [240, 109] width 292 height 24
drag, startPoint x: 217, startPoint y: 345, endPoint x: 98, endPoint y: 346, distance: 119.1
click at [98, 178] on div "rm package-lock.json" at bounding box center [240, 165] width 292 height 24
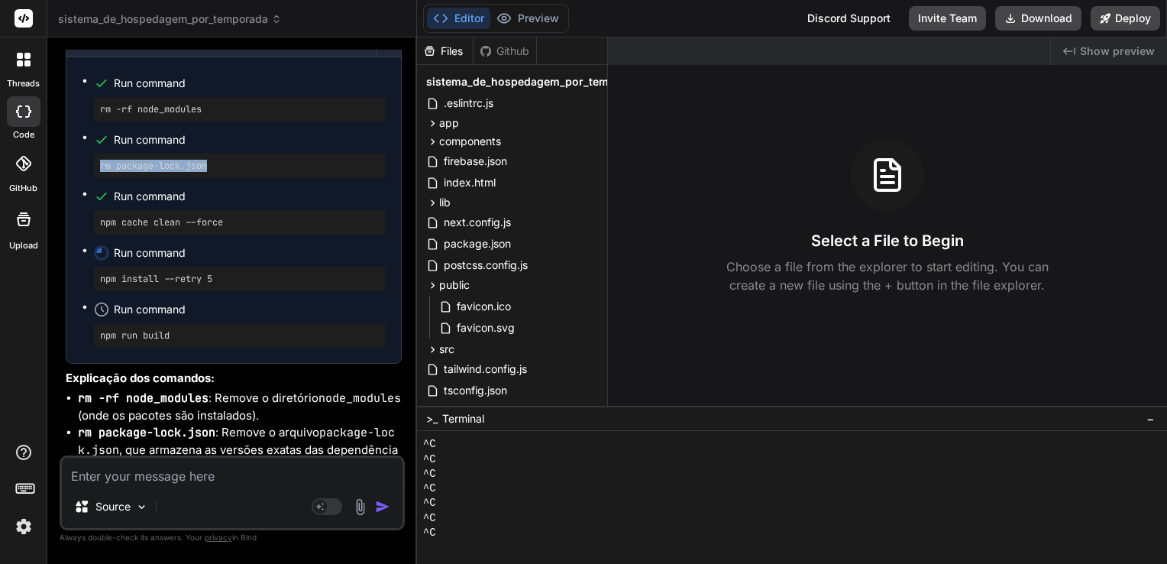
click at [105, 347] on ul "Run command rm -rf node_modules Run command rm package-lock.json Run command np…" at bounding box center [234, 210] width 304 height 275
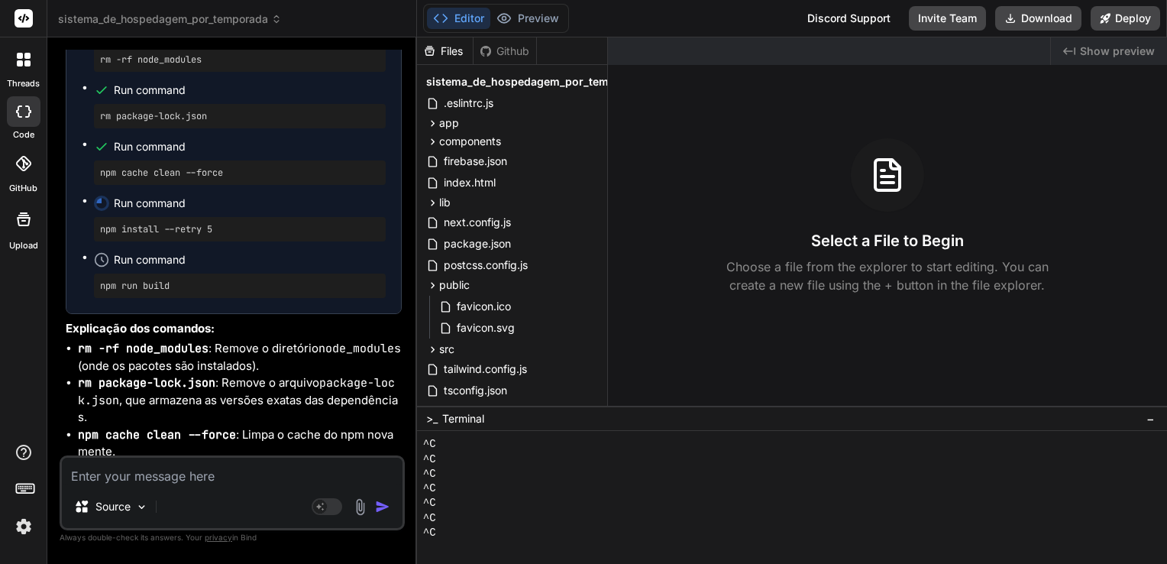
scroll to position [42977, 0]
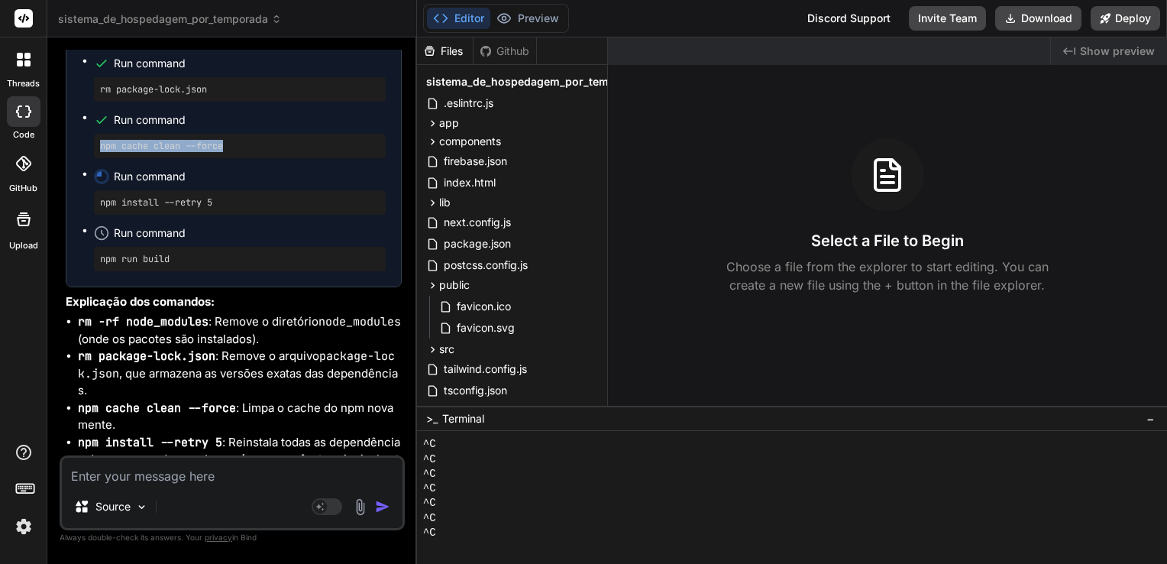
drag, startPoint x: 238, startPoint y: 325, endPoint x: 96, endPoint y: 328, distance: 142.1
click at [96, 158] on div "npm cache clean --force" at bounding box center [240, 146] width 292 height 24
click at [86, 271] on ul "Run command rm -rf node_modules Run command rm package-lock.json Run command np…" at bounding box center [234, 133] width 304 height 275
drag, startPoint x: 220, startPoint y: 380, endPoint x: 92, endPoint y: 381, distance: 128.3
click at [92, 271] on ul "Run command rm -rf node_modules Run command rm package-lock.json Run command np…" at bounding box center [234, 133] width 304 height 275
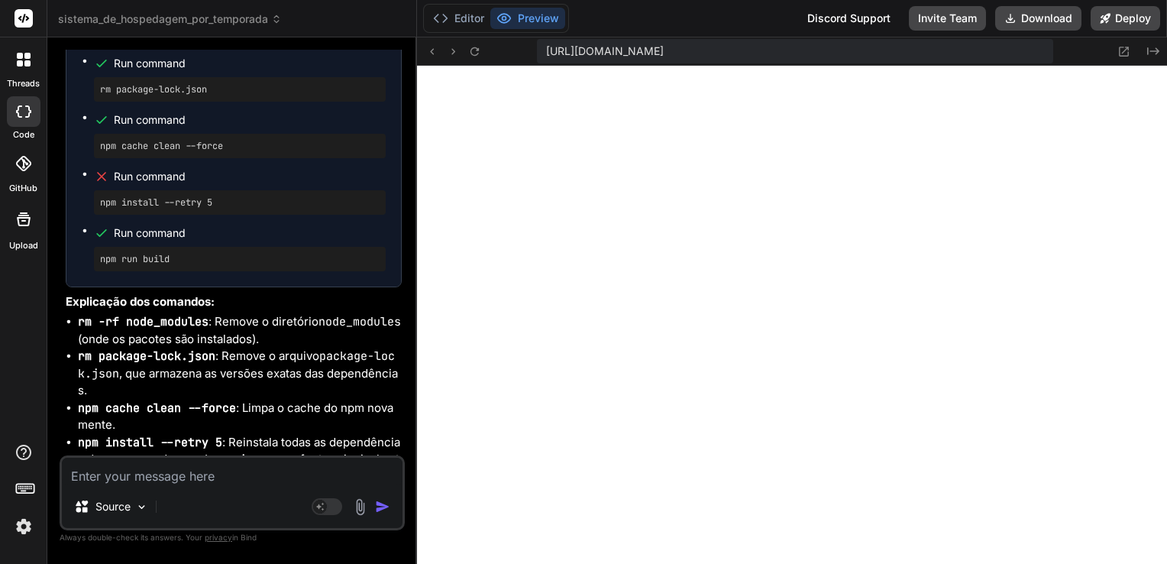
click at [262, 476] on textarea at bounding box center [232, 470] width 341 height 27
paste textarea "Lor `ips dolor` sit ametcon. AD E:\Seddo\eiusm\Temporinc\utlabor_et_doloremagn_…"
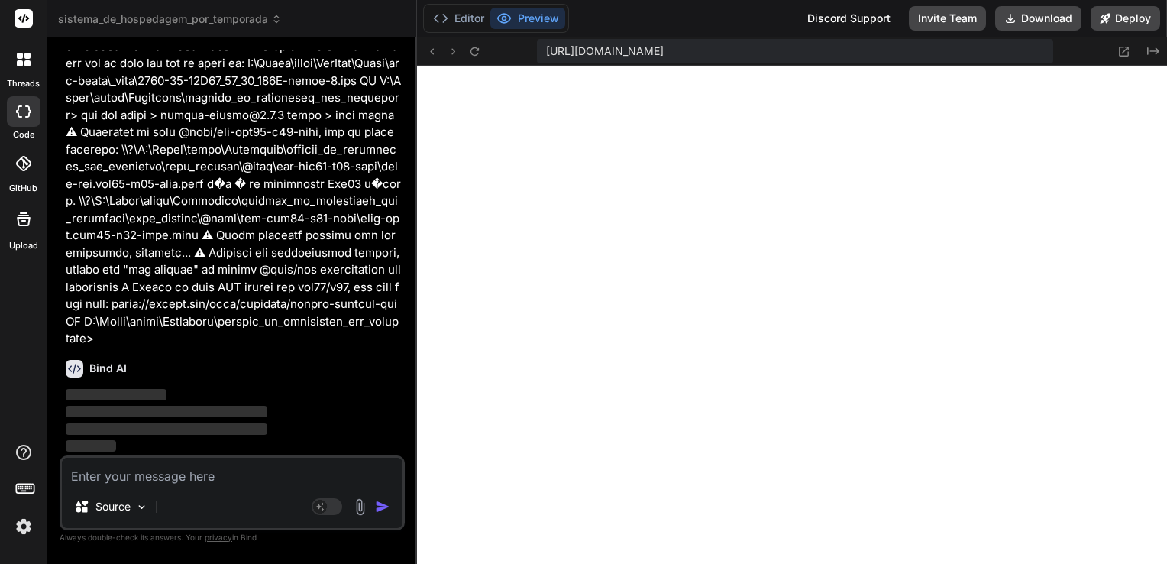
scroll to position [43817, 0]
